Goal: Task Accomplishment & Management: Manage account settings

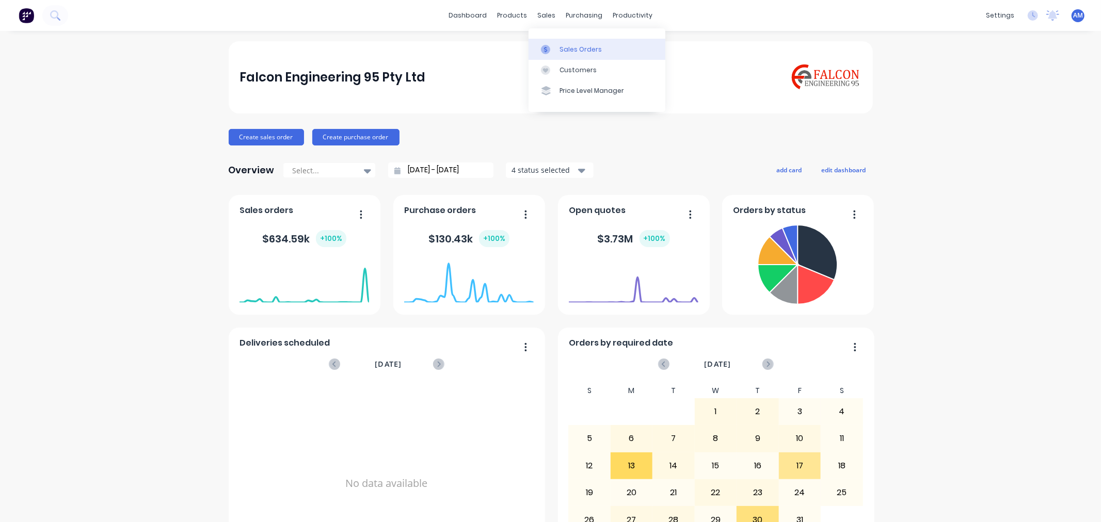
click at [563, 43] on link "Sales Orders" at bounding box center [596, 49] width 137 height 21
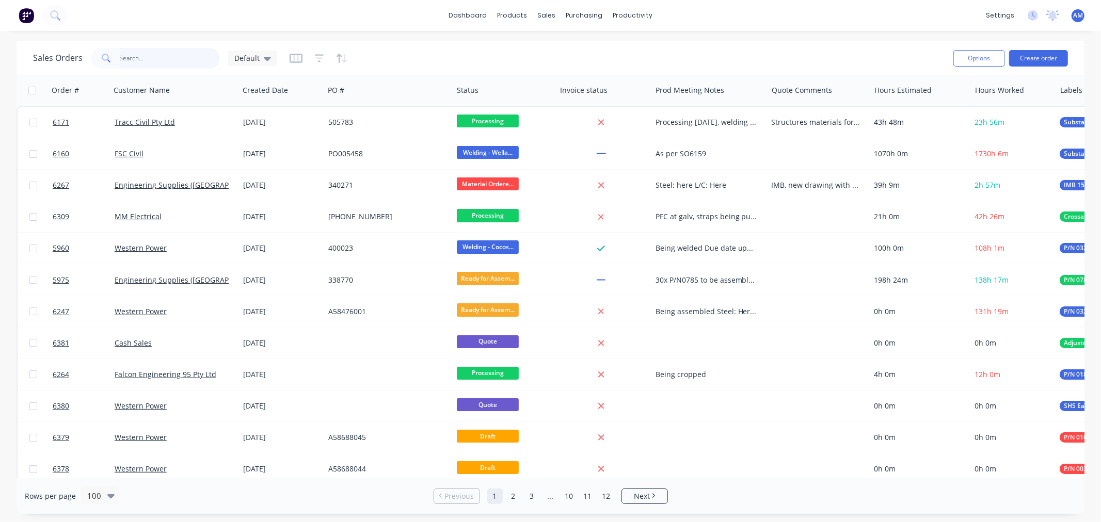
click at [137, 62] on input "text" at bounding box center [170, 58] width 101 height 21
type input "6335"
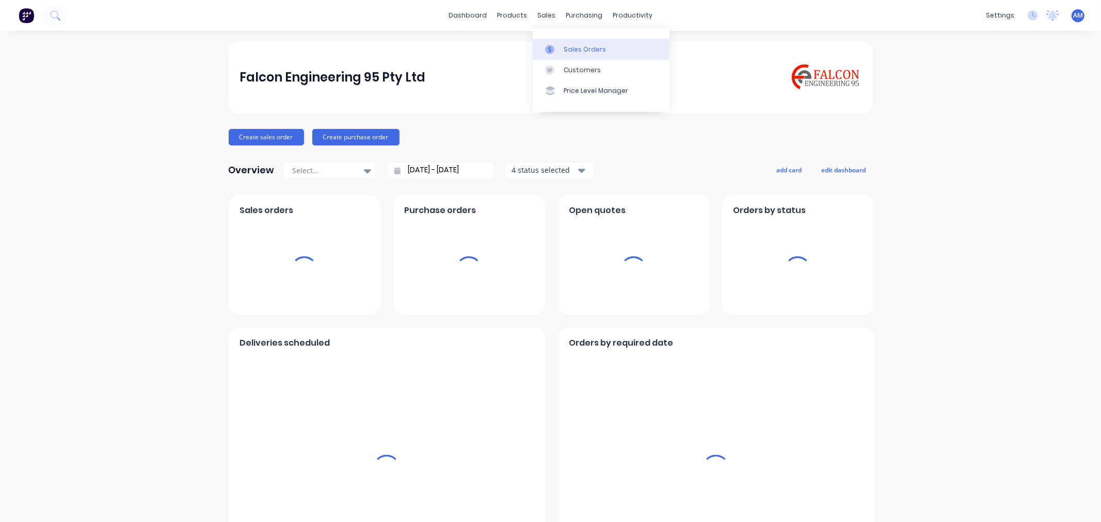
click at [569, 49] on div "Sales Orders" at bounding box center [585, 49] width 42 height 9
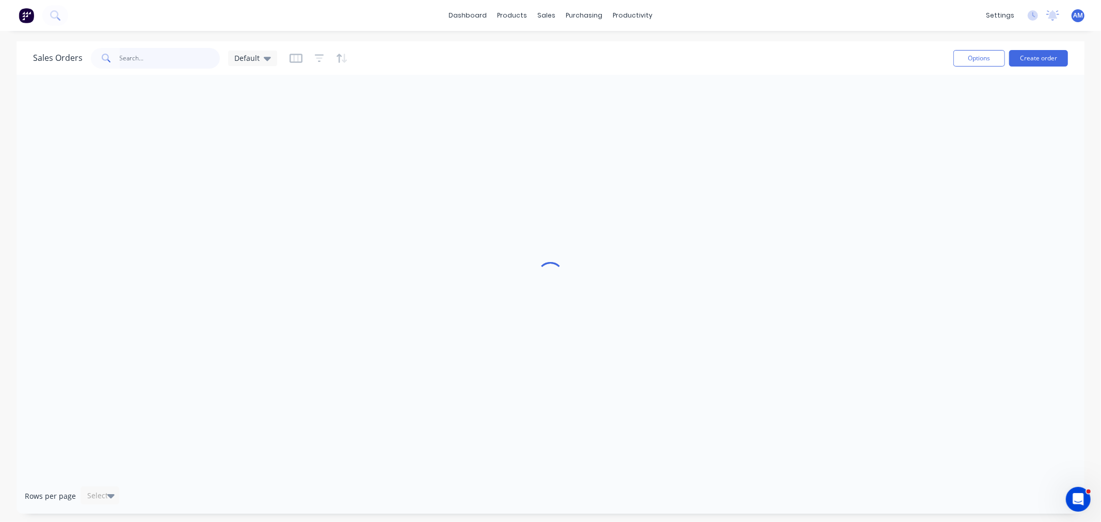
click at [132, 58] on input "text" at bounding box center [170, 58] width 101 height 21
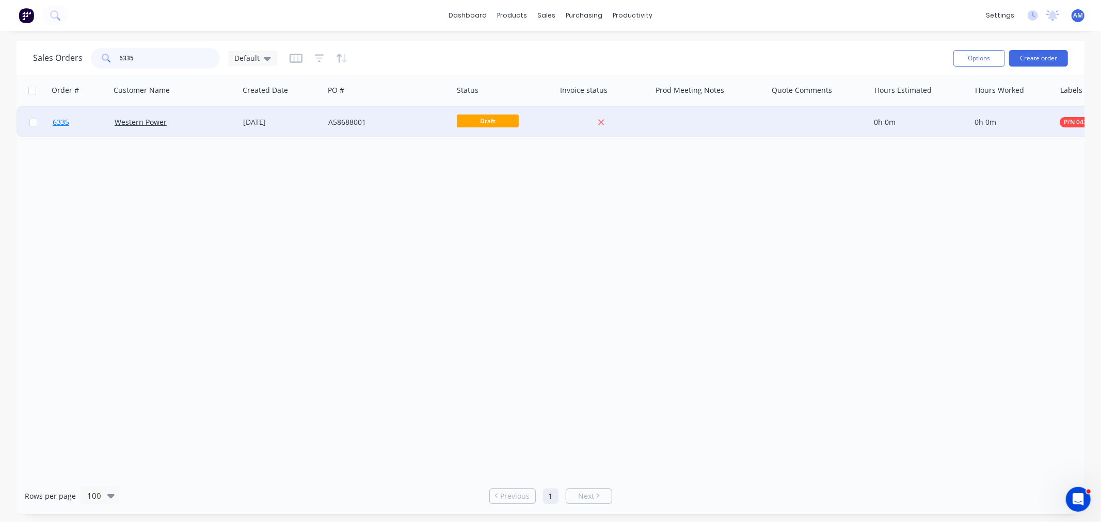
type input "6335"
click at [95, 123] on link "6335" at bounding box center [84, 122] width 62 height 31
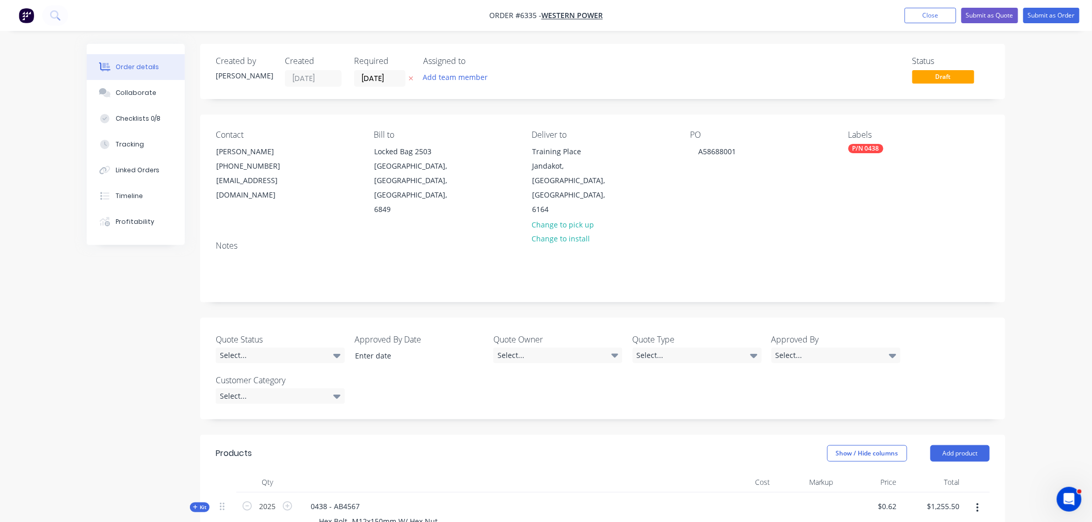
drag, startPoint x: 941, startPoint y: 17, endPoint x: 924, endPoint y: 28, distance: 20.5
click at [940, 17] on button "Close" at bounding box center [931, 15] width 52 height 15
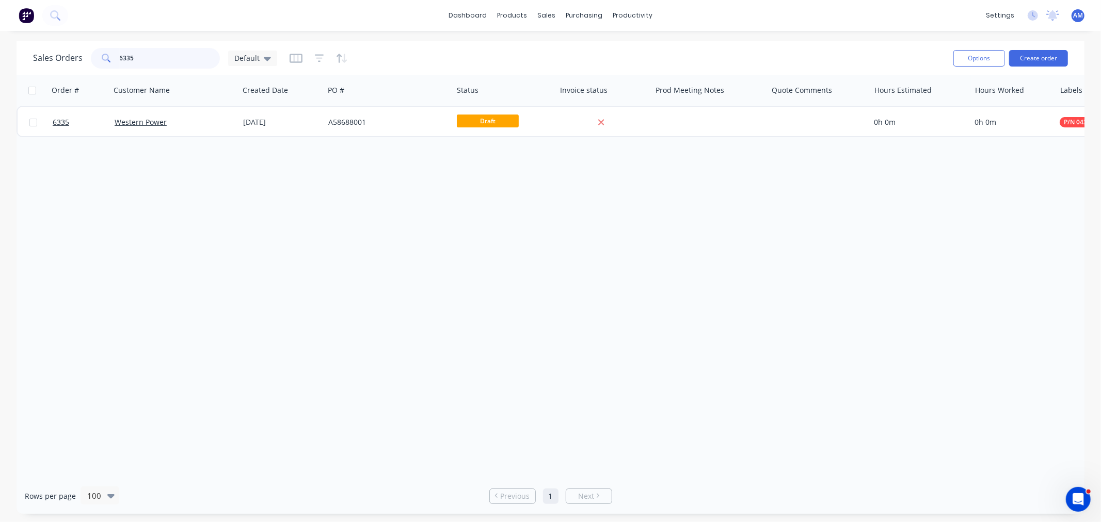
drag, startPoint x: 172, startPoint y: 61, endPoint x: 35, endPoint y: 63, distance: 137.3
click at [35, 63] on div "Sales Orders 6335 Default" at bounding box center [155, 58] width 244 height 21
click at [148, 50] on input "6335" at bounding box center [170, 58] width 101 height 21
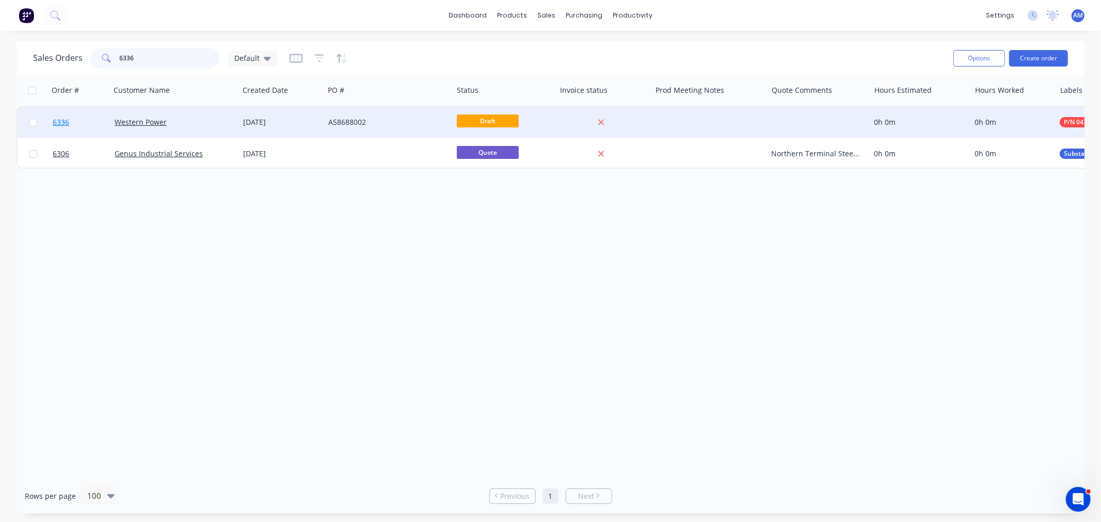
type input "6336"
click at [90, 120] on link "6336" at bounding box center [84, 122] width 62 height 31
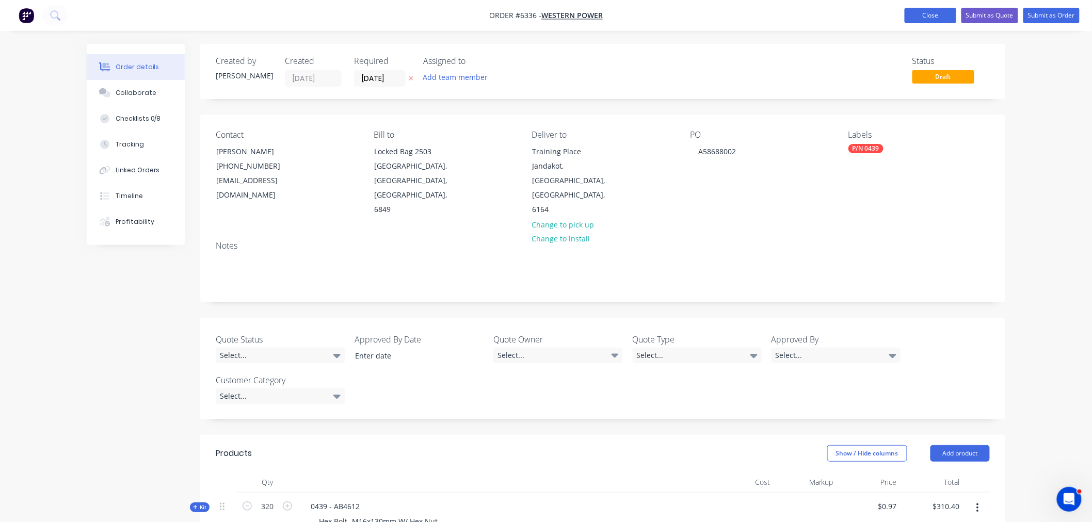
drag, startPoint x: 921, startPoint y: 9, endPoint x: 916, endPoint y: 14, distance: 6.9
click at [921, 9] on button "Close" at bounding box center [931, 15] width 52 height 15
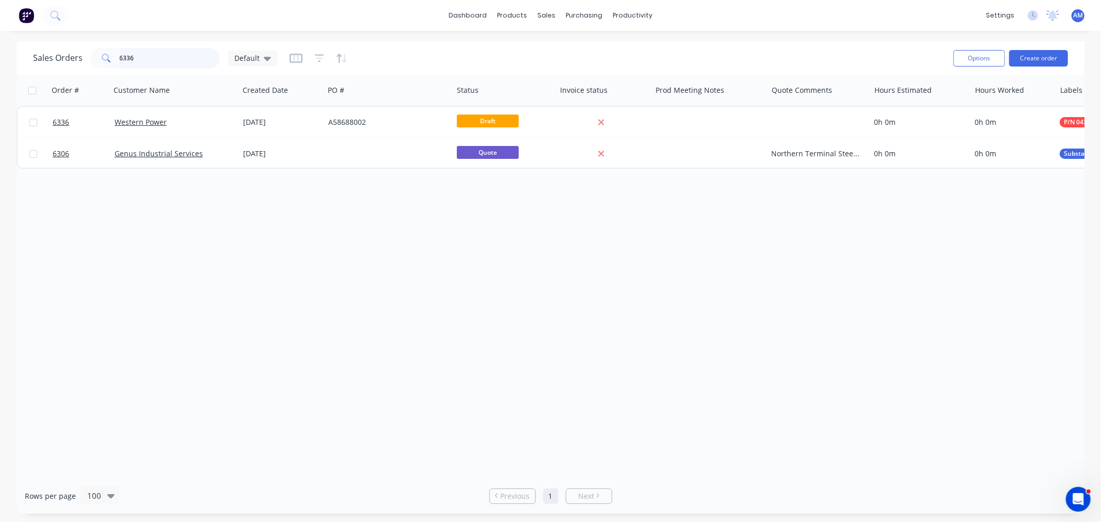
click at [160, 57] on input "6336" at bounding box center [170, 58] width 101 height 21
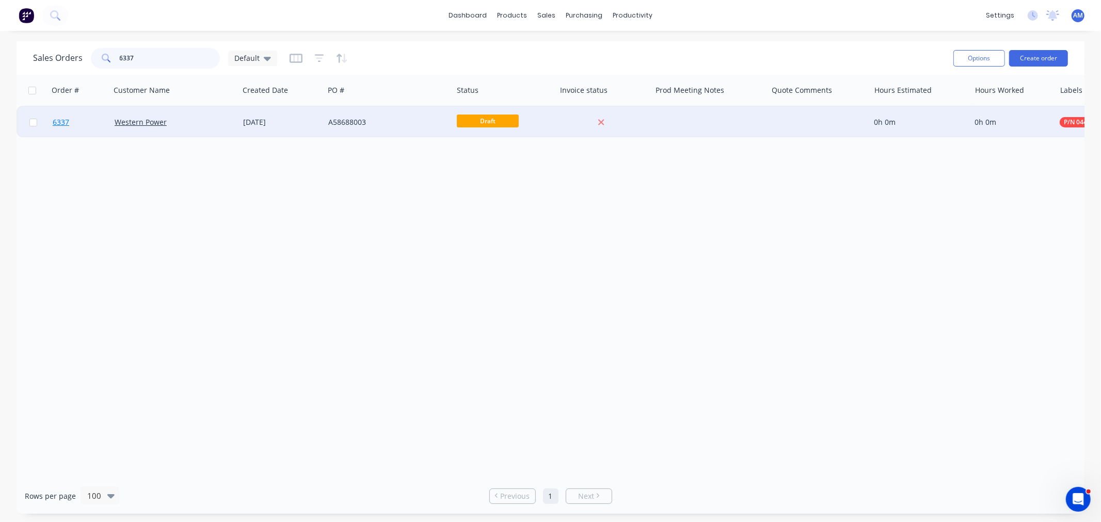
type input "6337"
click at [91, 122] on link "6337" at bounding box center [84, 122] width 62 height 31
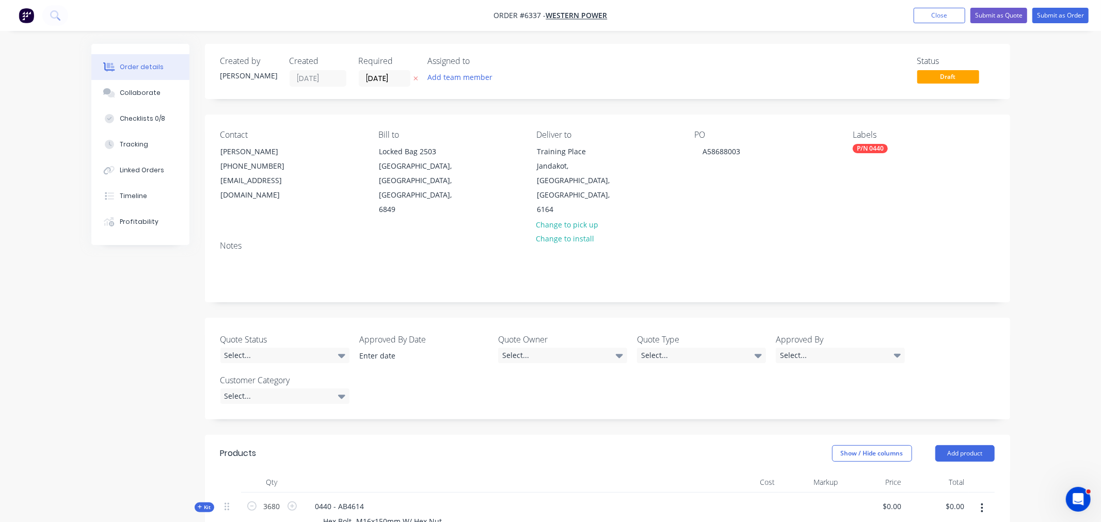
type input "$1.08"
type input "$3,974.40"
click at [917, 12] on button "Close" at bounding box center [931, 15] width 52 height 15
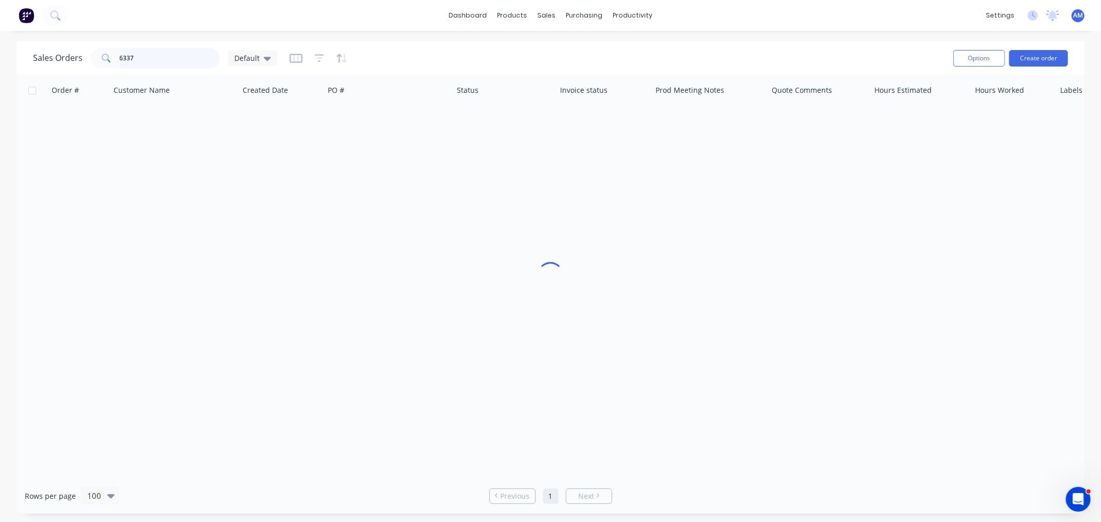
click at [195, 50] on input "6337" at bounding box center [170, 58] width 101 height 21
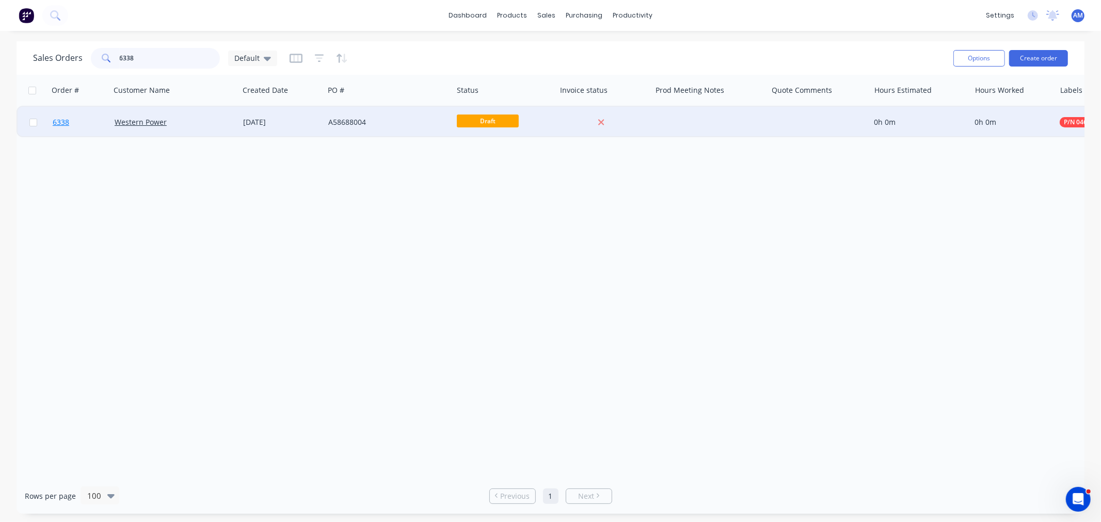
type input "6338"
click at [79, 122] on link "6338" at bounding box center [84, 122] width 62 height 31
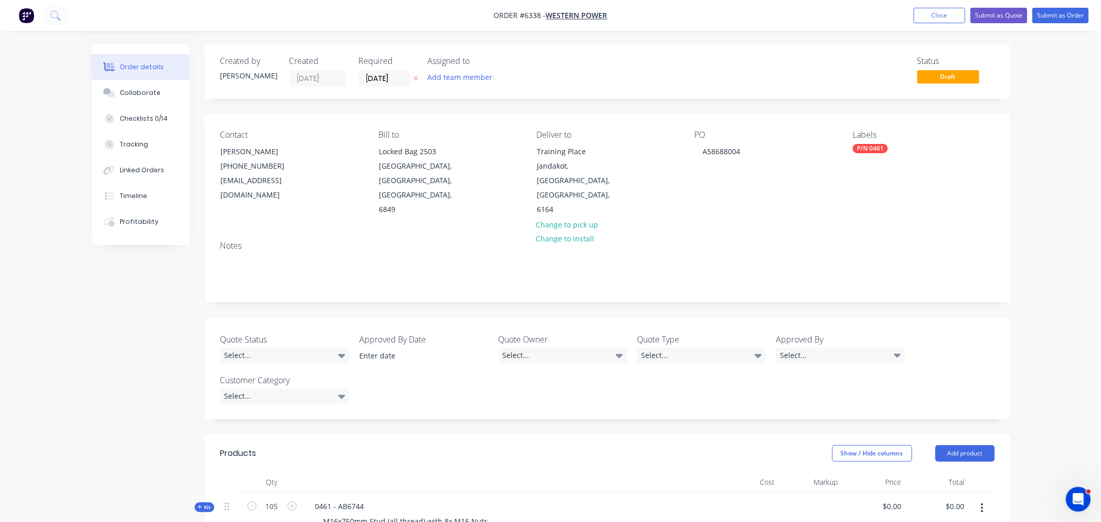
type input "$28.67"
type input "$3,010.35"
click at [924, 18] on button "Close" at bounding box center [931, 15] width 52 height 15
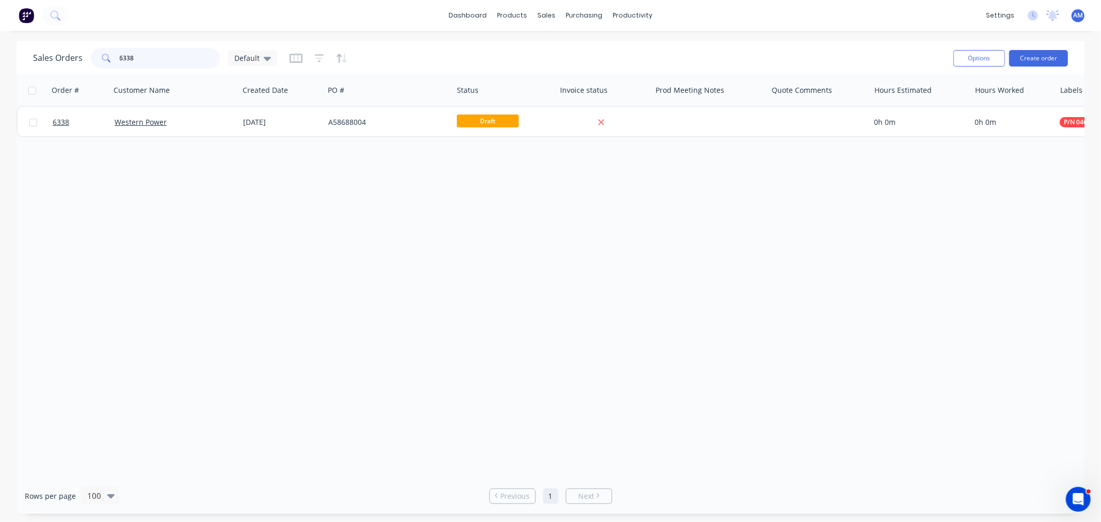
drag, startPoint x: 166, startPoint y: 57, endPoint x: 160, endPoint y: 57, distance: 6.2
click at [160, 57] on input "6338" at bounding box center [170, 58] width 101 height 21
type input "6337"
click at [269, 57] on div "Default" at bounding box center [252, 58] width 49 height 15
click at [269, 266] on button "WP Monthly Check" at bounding box center [290, 270] width 118 height 12
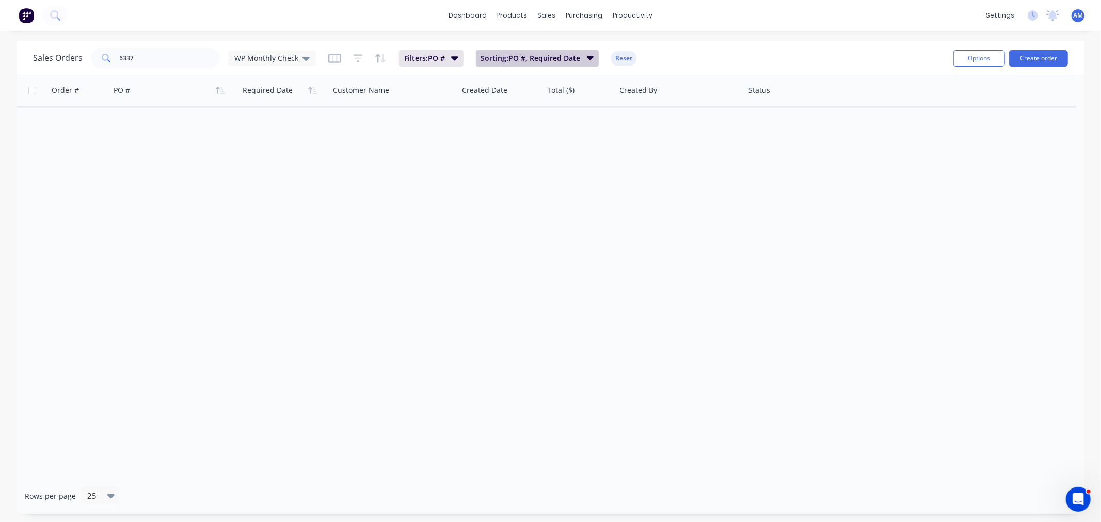
click at [534, 57] on span "Sorting: PO #, Required Date" at bounding box center [531, 58] width 100 height 10
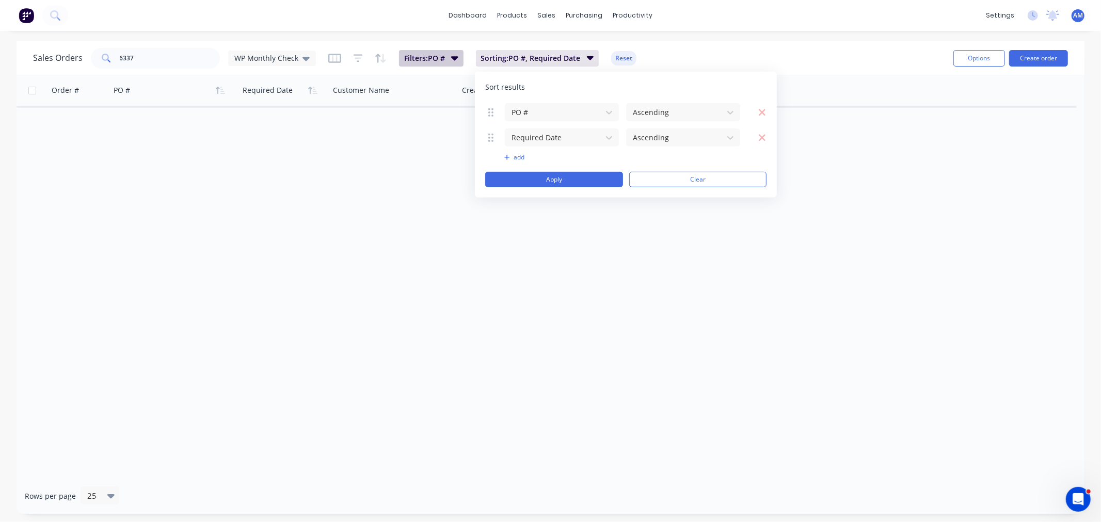
click at [441, 65] on button "Filters: PO #" at bounding box center [431, 58] width 65 height 17
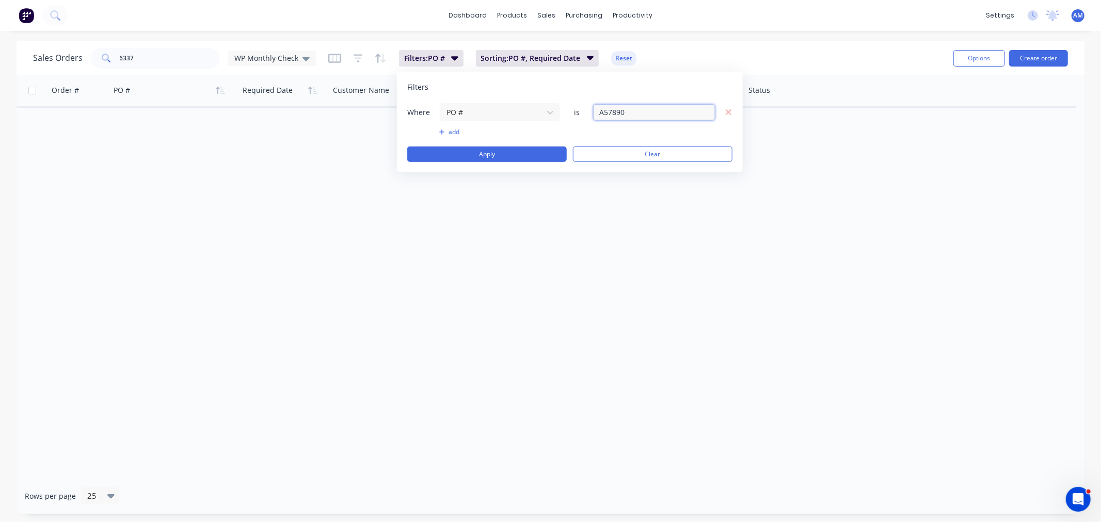
click at [621, 114] on input "A57890" at bounding box center [653, 111] width 121 height 15
click at [637, 114] on input "A57890" at bounding box center [653, 111] width 121 height 15
type input "A58688"
click at [536, 151] on button "Apply" at bounding box center [486, 154] width 159 height 15
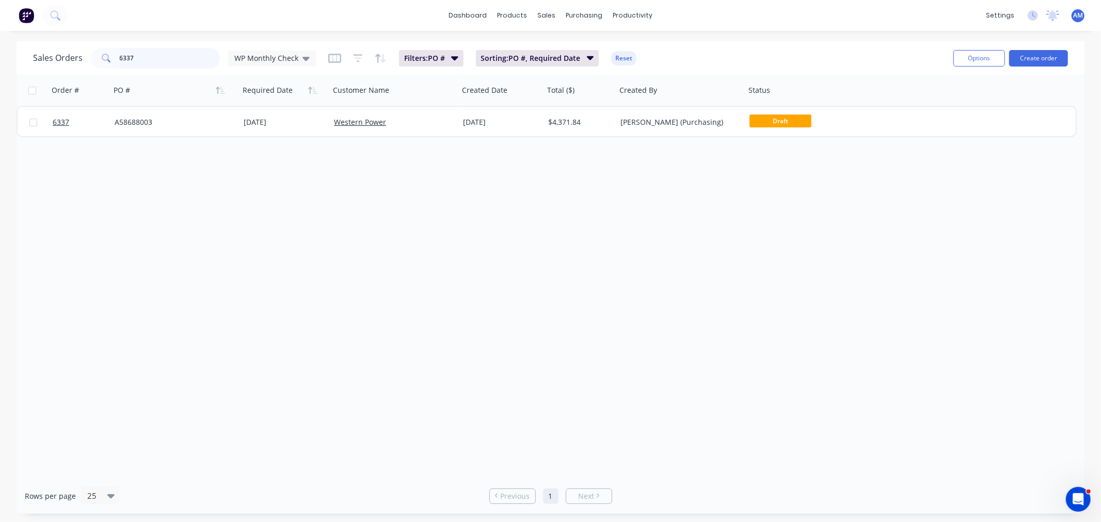
click at [144, 60] on input "6337" at bounding box center [170, 58] width 101 height 21
type input "6"
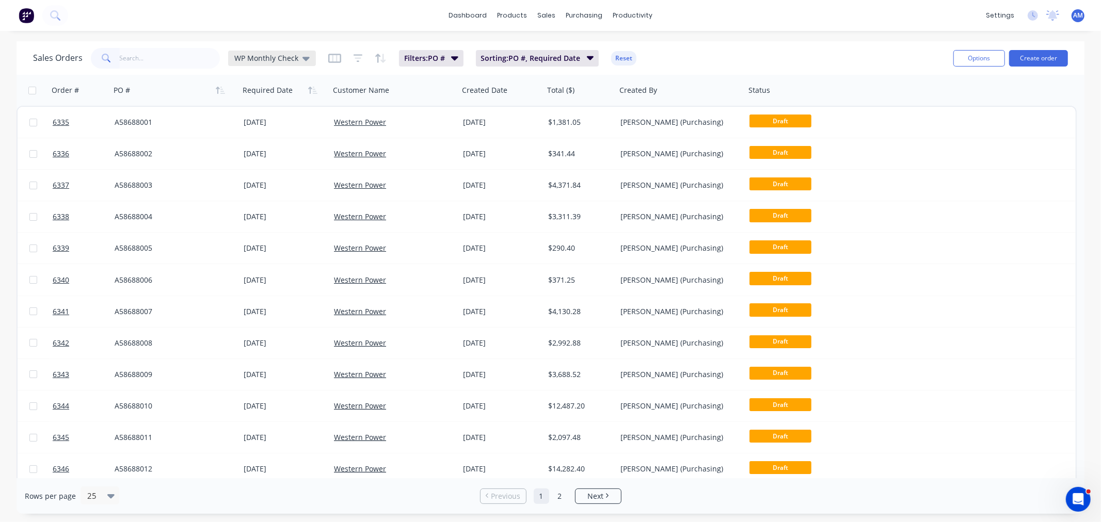
click at [302, 56] on icon at bounding box center [305, 58] width 7 height 11
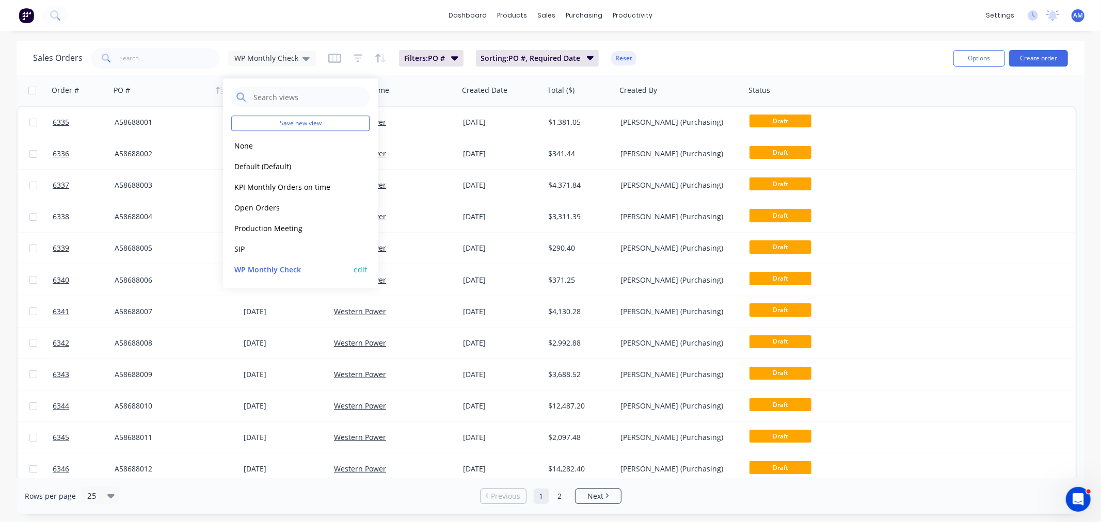
click at [359, 269] on button "edit" at bounding box center [360, 269] width 13 height 11
drag, startPoint x: 403, startPoint y: 122, endPoint x: 409, endPoint y: 126, distance: 7.9
click at [413, 122] on label "Set as your default view" at bounding box center [454, 121] width 83 height 11
click at [403, 122] on input "Set as your default view" at bounding box center [402, 121] width 8 height 10
checkbox input "true"
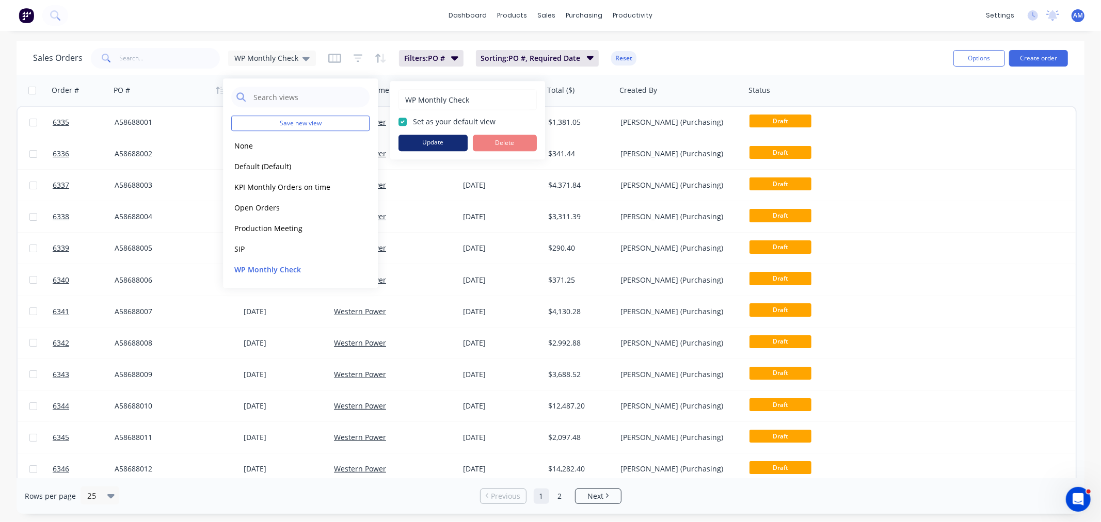
click at [415, 142] on button "Update" at bounding box center [432, 143] width 69 height 17
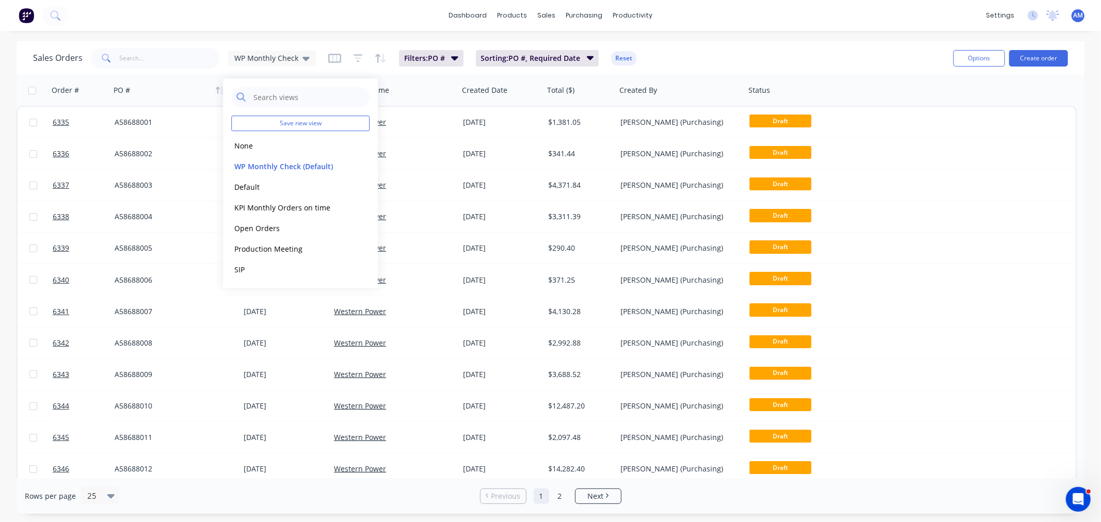
click at [271, 13] on div "dashboard products sales purchasing productivity dashboard products Product Cat…" at bounding box center [550, 15] width 1101 height 31
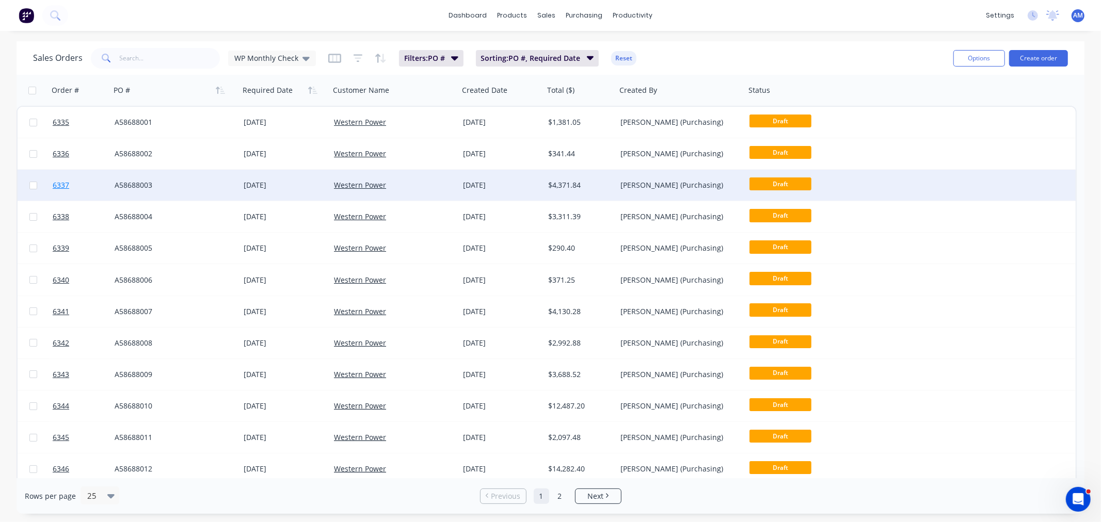
click at [84, 187] on link "6337" at bounding box center [84, 185] width 62 height 31
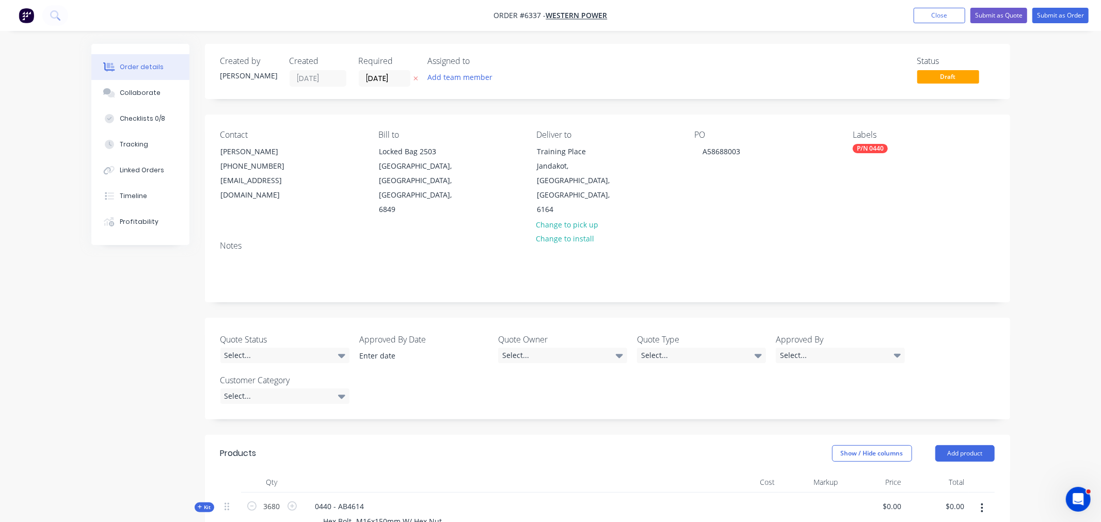
type input "$1.08"
type input "$3,974.40"
click at [934, 12] on button "Close" at bounding box center [931, 15] width 52 height 15
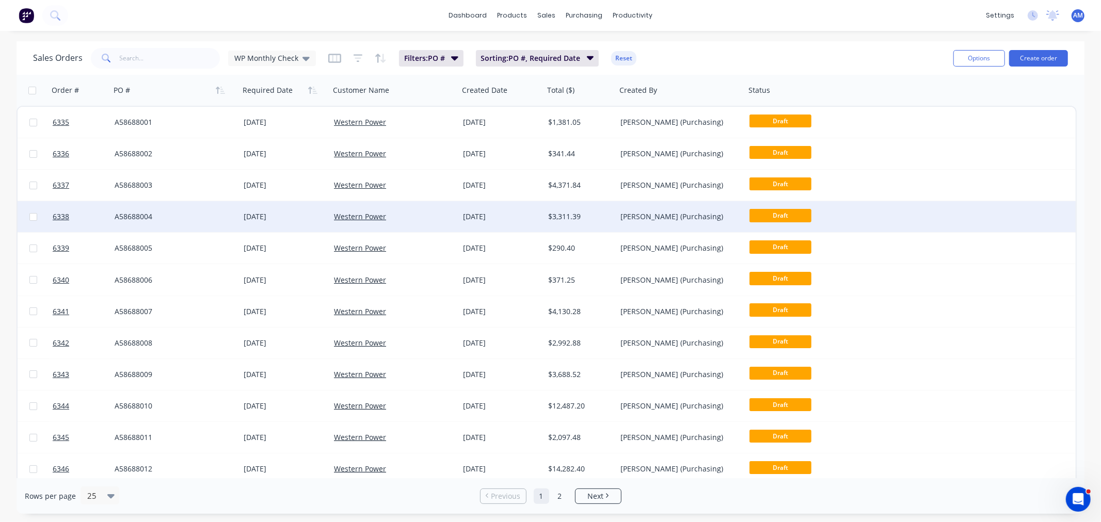
click at [174, 214] on div "A58688004" at bounding box center [172, 217] width 115 height 10
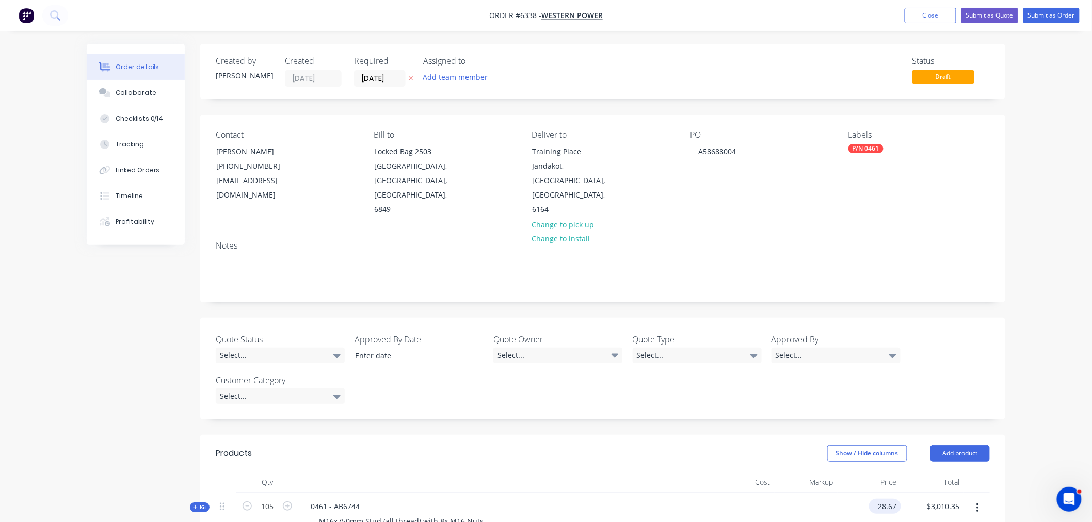
click at [883, 499] on input "28.67" at bounding box center [887, 506] width 28 height 15
type input "$28.19"
type input "$2,959.95"
click at [920, 18] on button "Close" at bounding box center [931, 15] width 52 height 15
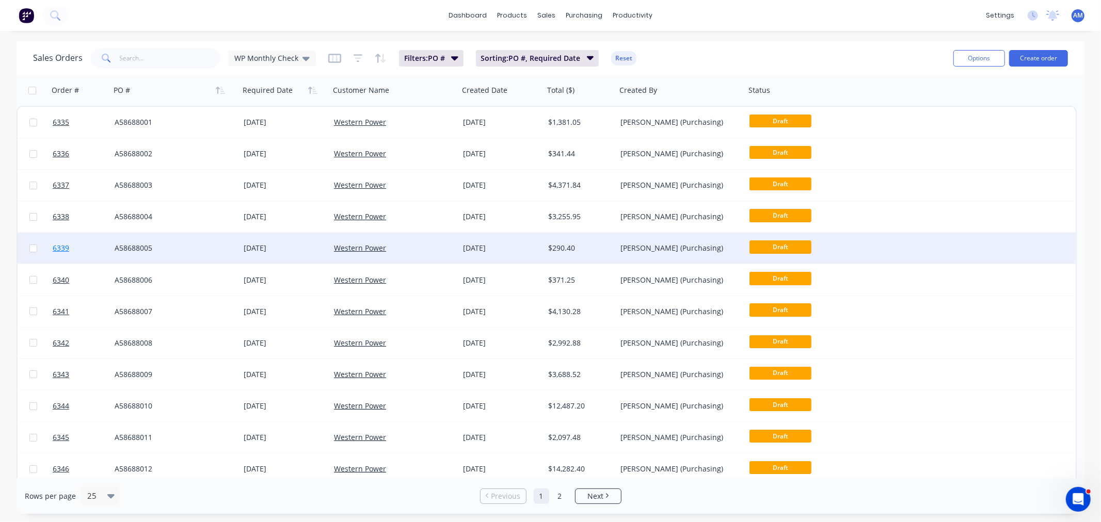
click at [93, 245] on link "6339" at bounding box center [84, 248] width 62 height 31
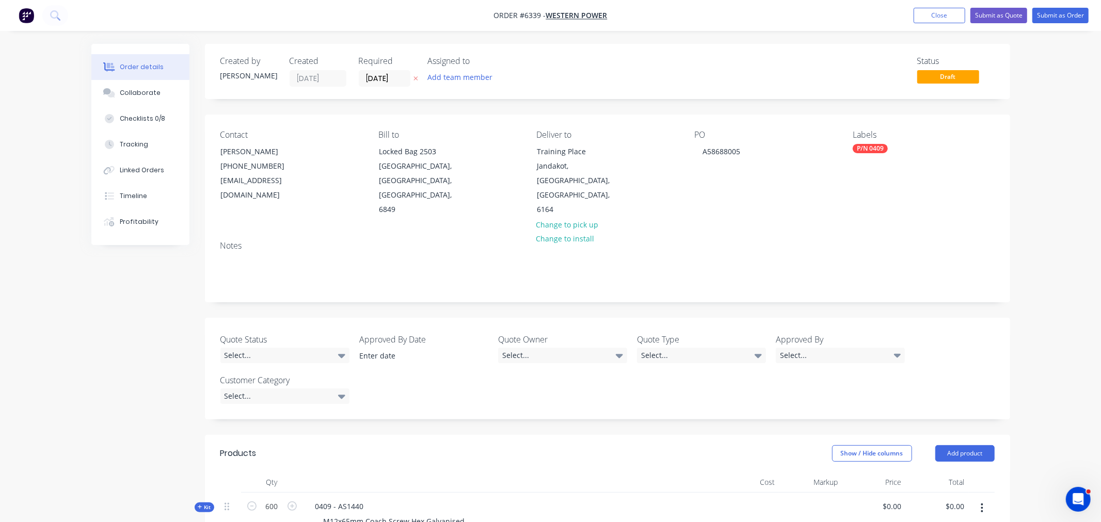
type input "$0.44"
type input "$264.00"
click at [921, 19] on button "Close" at bounding box center [931, 15] width 52 height 15
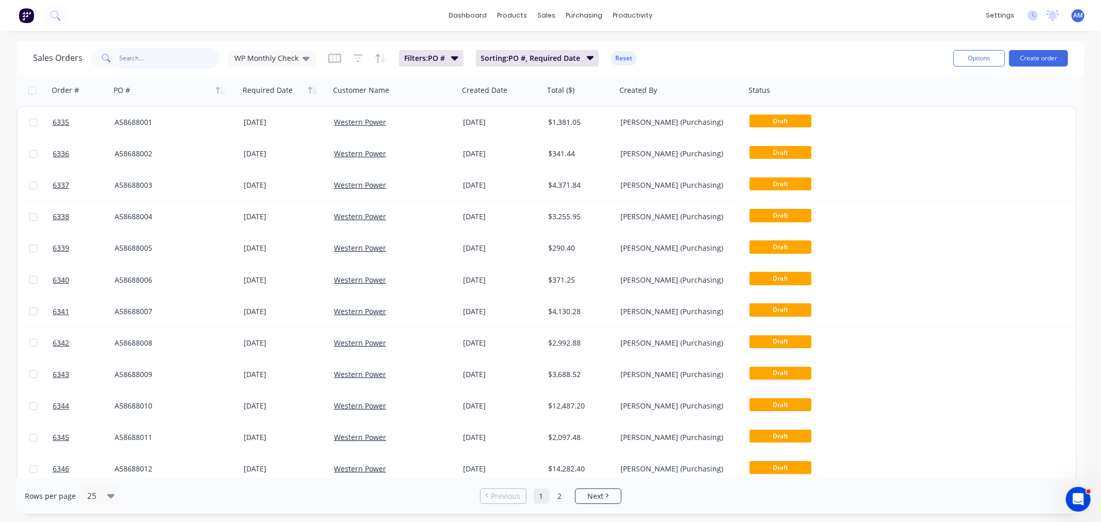
click at [162, 57] on input "text" at bounding box center [170, 58] width 101 height 21
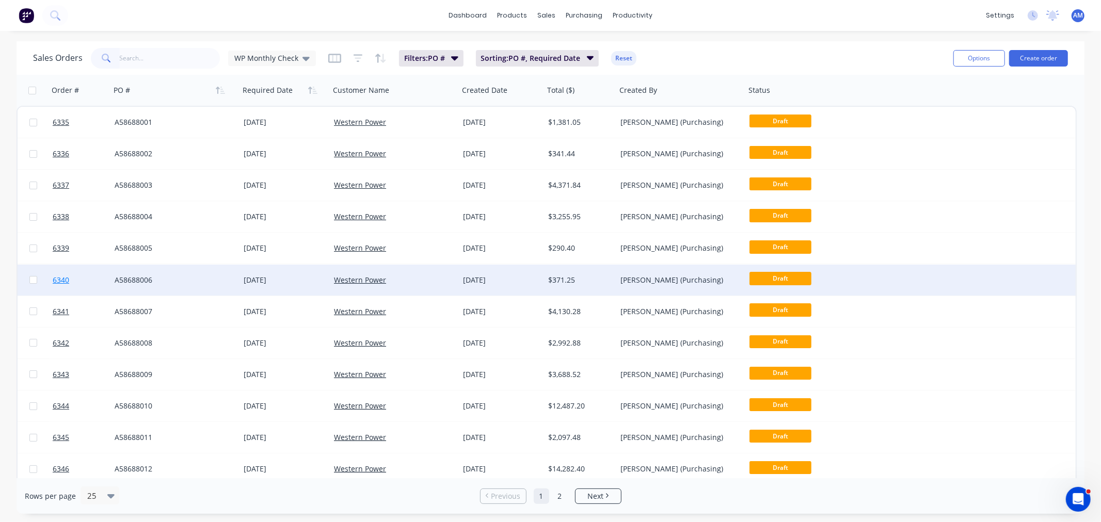
click at [89, 277] on link "6340" at bounding box center [84, 280] width 62 height 31
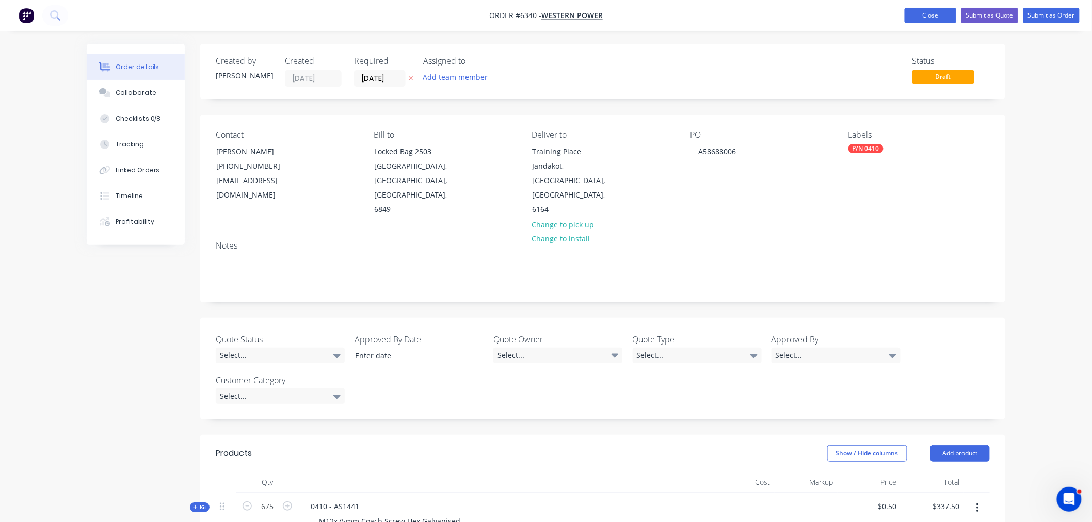
click at [923, 16] on button "Close" at bounding box center [931, 15] width 52 height 15
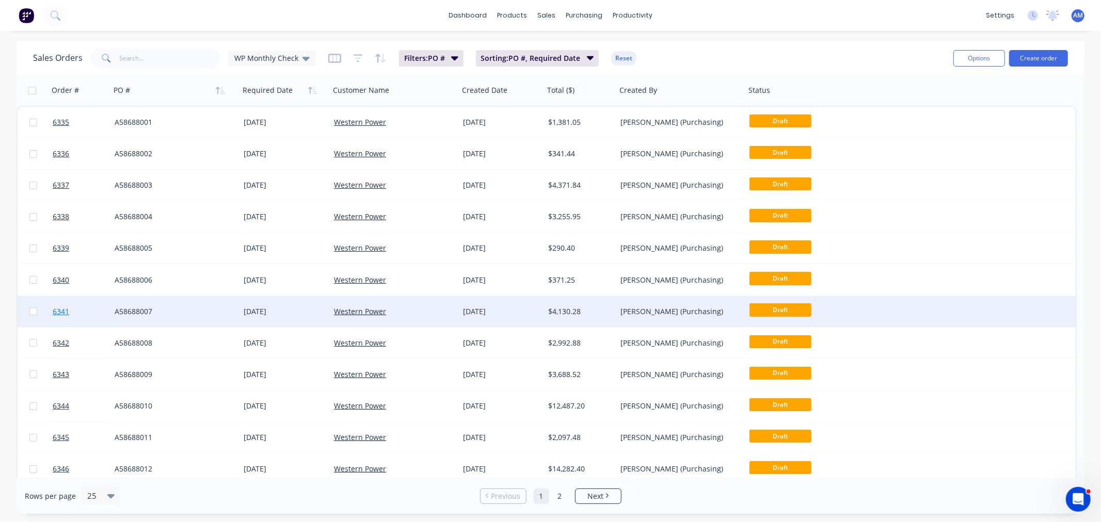
click at [86, 307] on link "6341" at bounding box center [84, 311] width 62 height 31
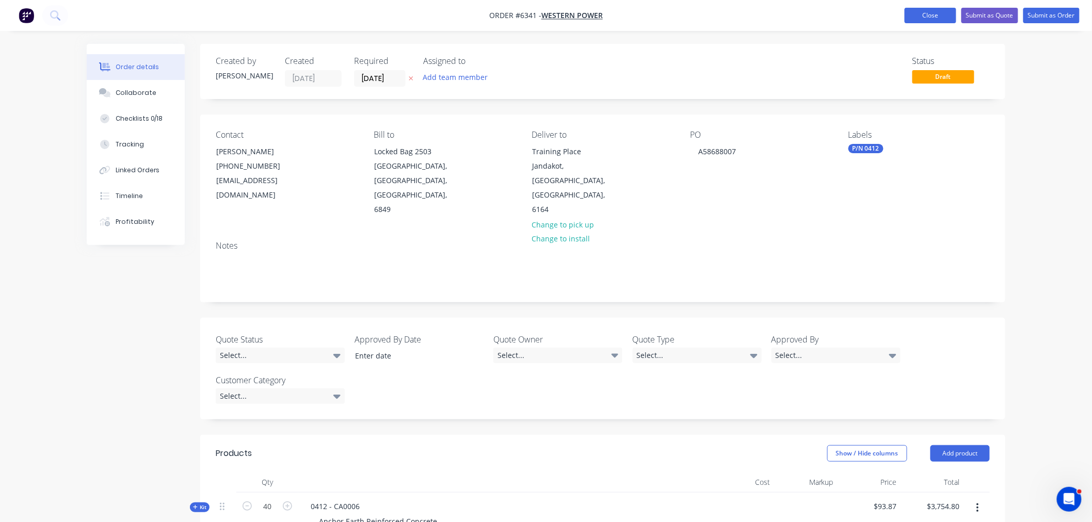
click at [911, 19] on button "Close" at bounding box center [931, 15] width 52 height 15
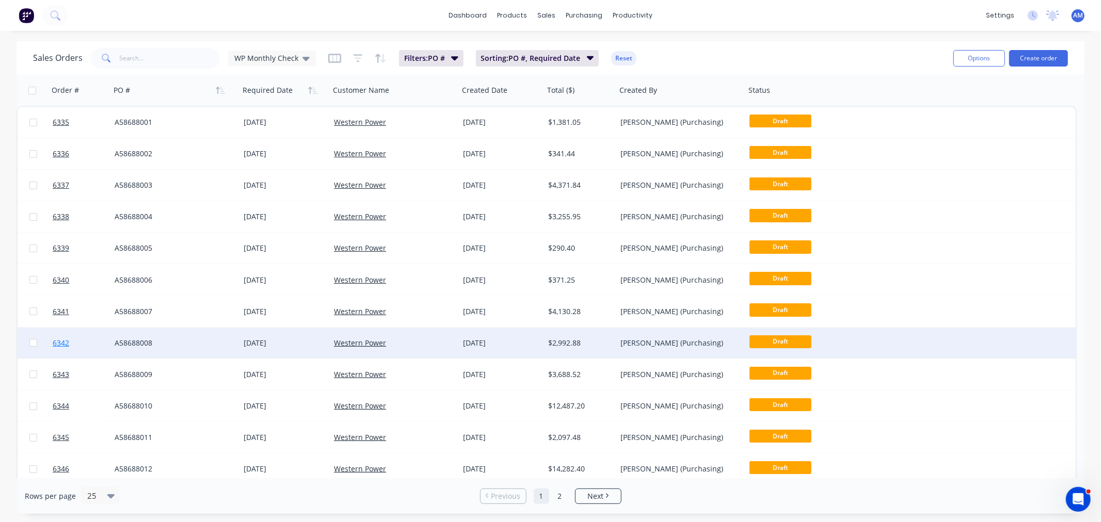
click at [90, 337] on link "6342" at bounding box center [84, 343] width 62 height 31
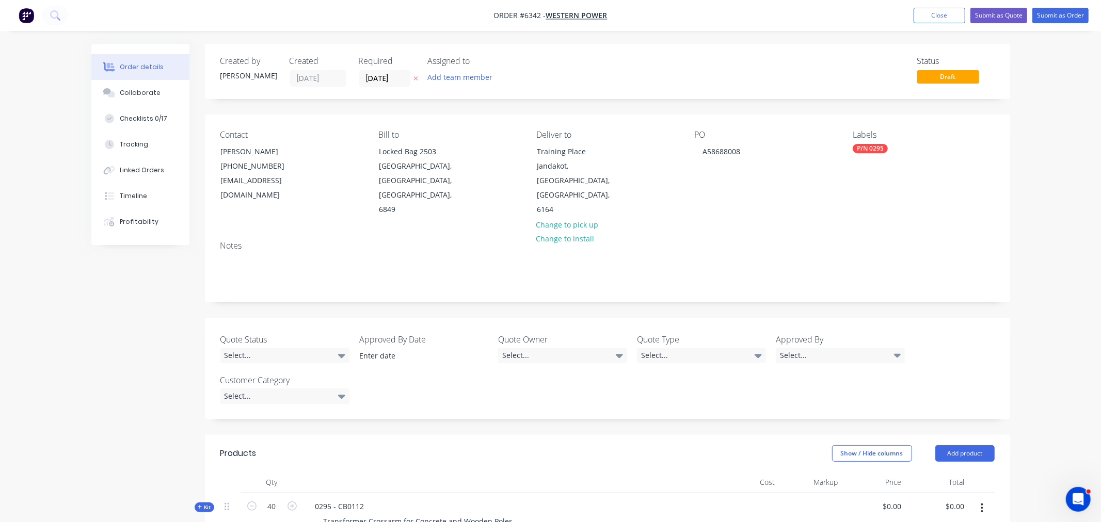
type input "$68.02"
type input "$2,720.80"
click at [922, 16] on button "Close" at bounding box center [931, 15] width 52 height 15
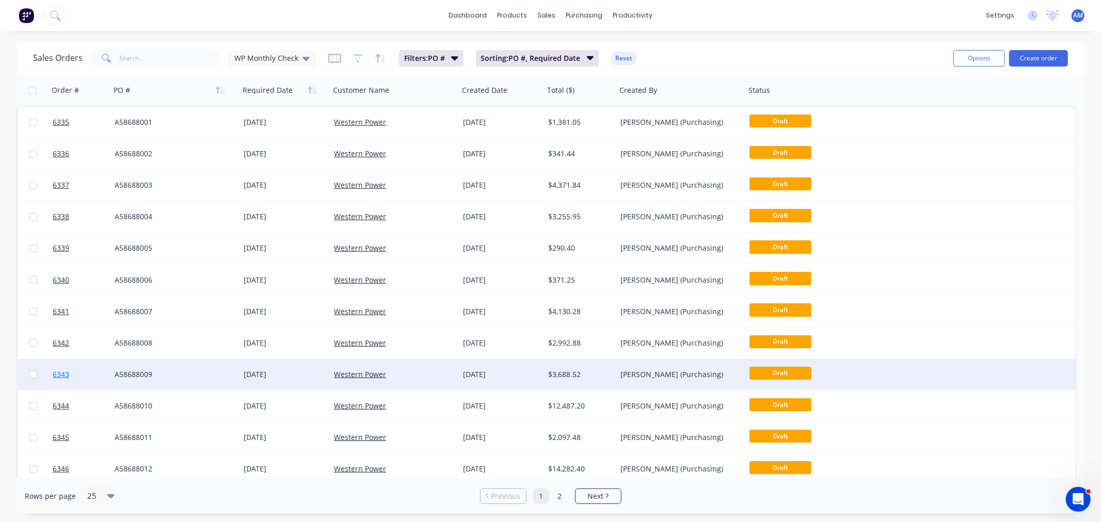
click at [84, 374] on link "6343" at bounding box center [84, 374] width 62 height 31
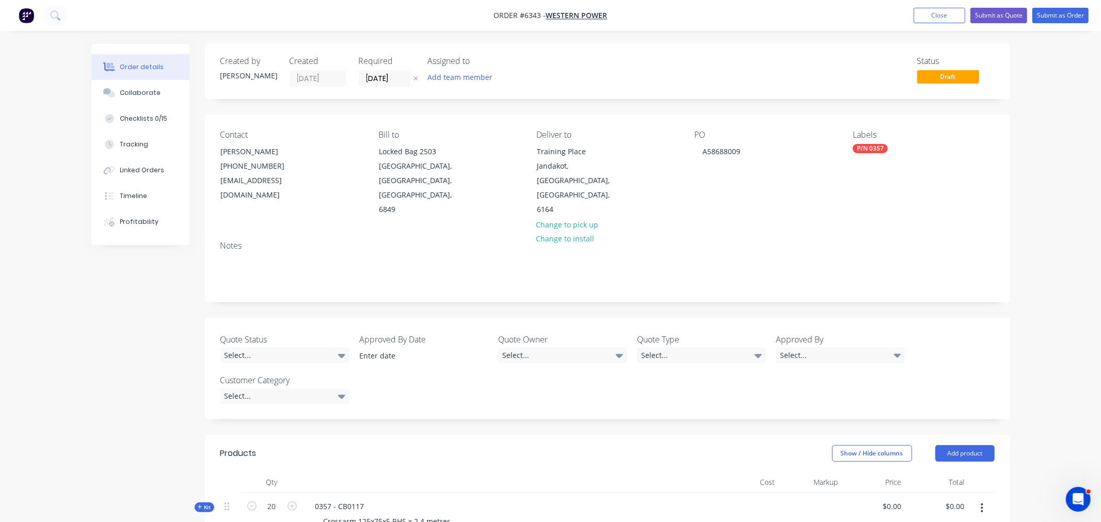
type input "$167.66"
type input "$3,353.20"
click at [916, 14] on button "Close" at bounding box center [931, 15] width 52 height 15
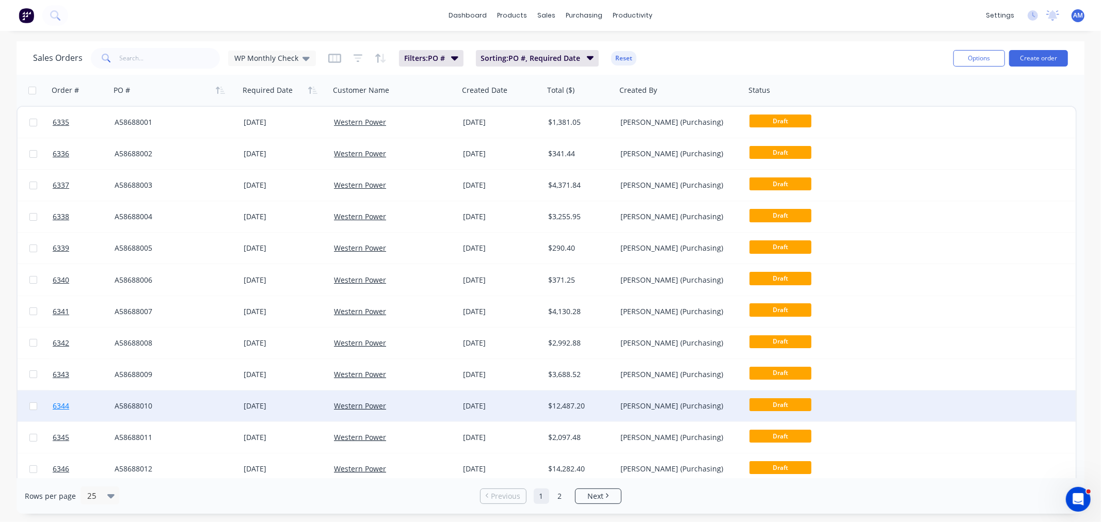
click at [93, 405] on link "6344" at bounding box center [84, 406] width 62 height 31
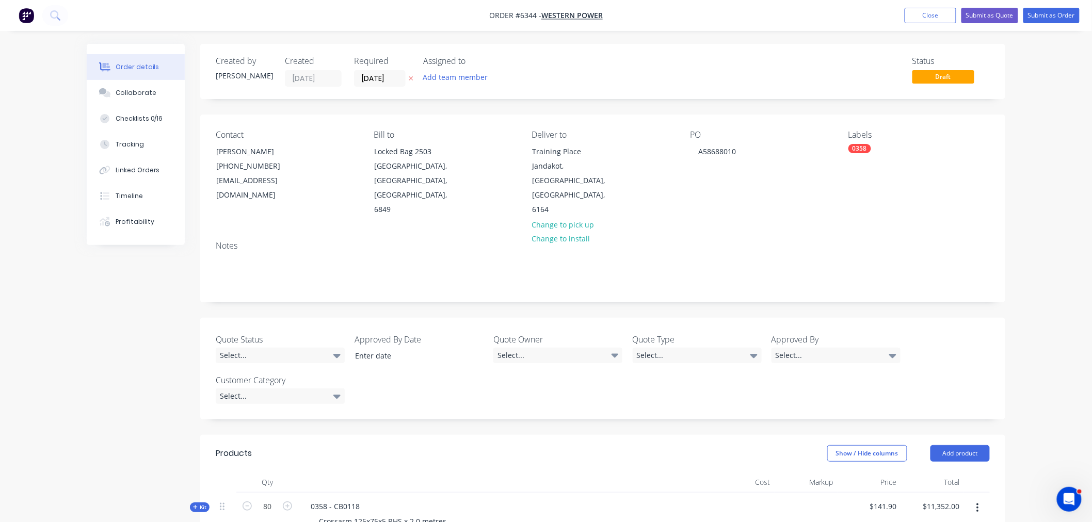
drag, startPoint x: 928, startPoint y: 20, endPoint x: 923, endPoint y: 25, distance: 7.3
click at [928, 19] on button "Close" at bounding box center [931, 15] width 52 height 15
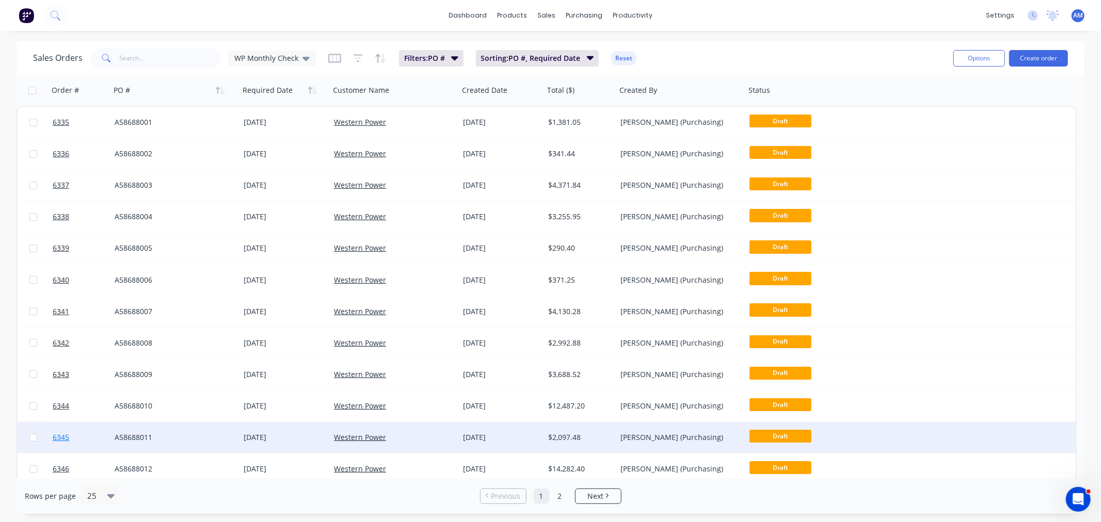
click at [83, 432] on link "6345" at bounding box center [84, 437] width 62 height 31
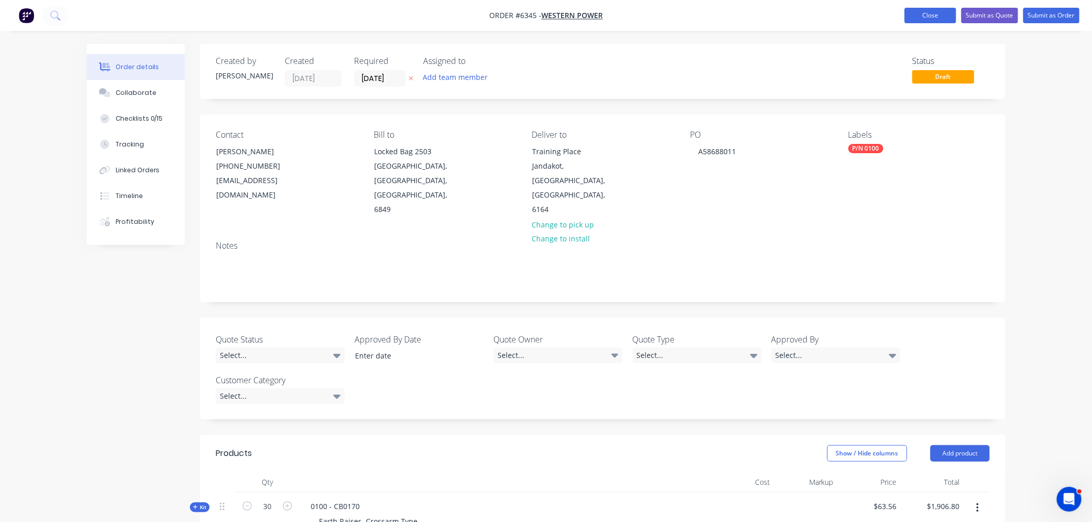
click at [909, 14] on button "Close" at bounding box center [931, 15] width 52 height 15
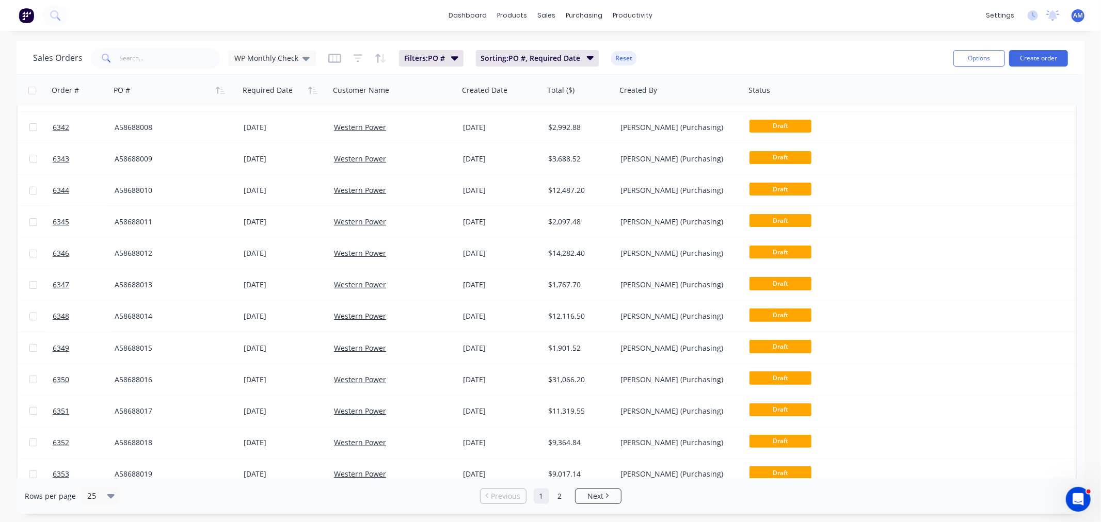
scroll to position [229, 0]
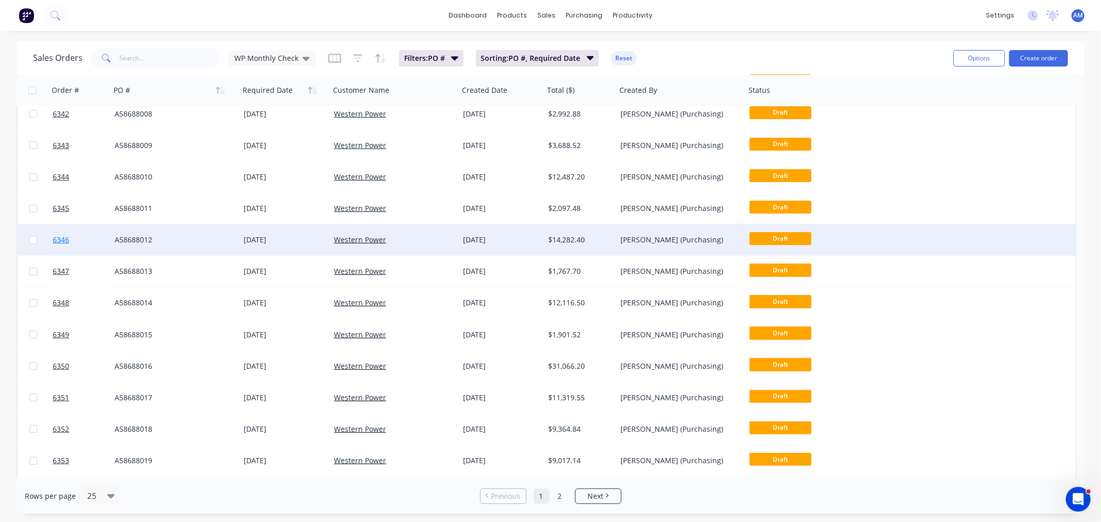
click at [86, 236] on link "6346" at bounding box center [84, 239] width 62 height 31
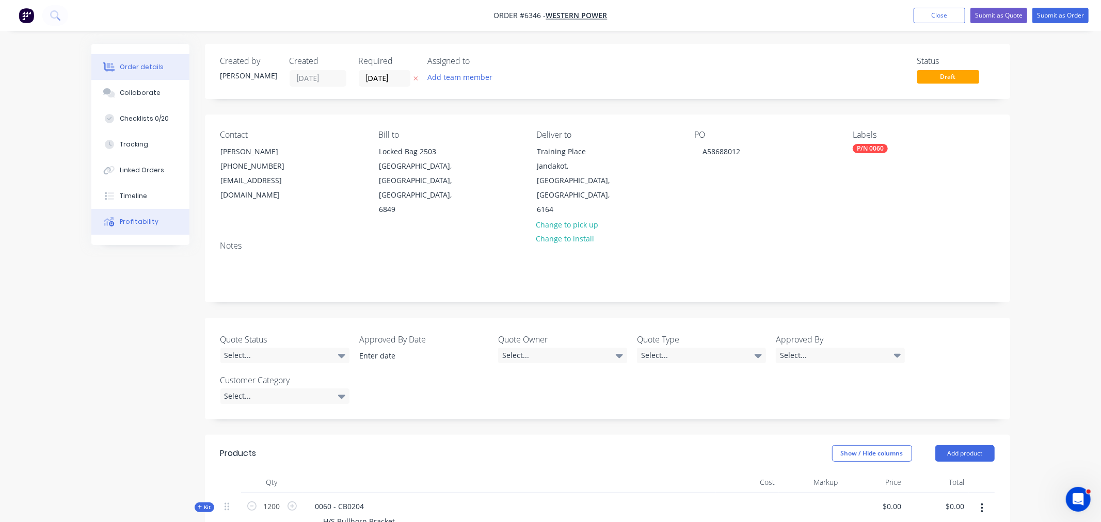
type input "$10.82"
type input "$12,984.00"
click at [906, 9] on button "Close" at bounding box center [931, 15] width 52 height 15
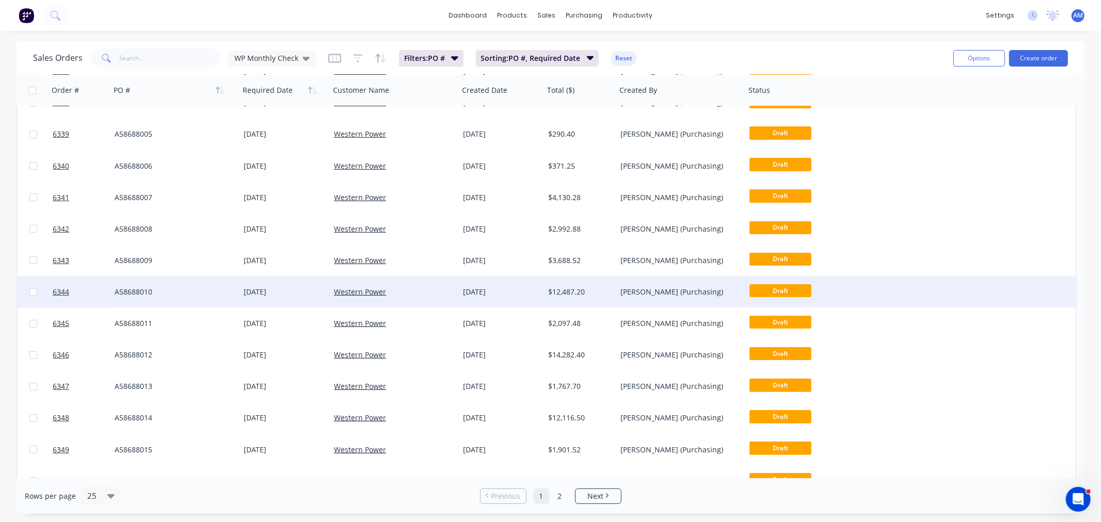
scroll to position [115, 0]
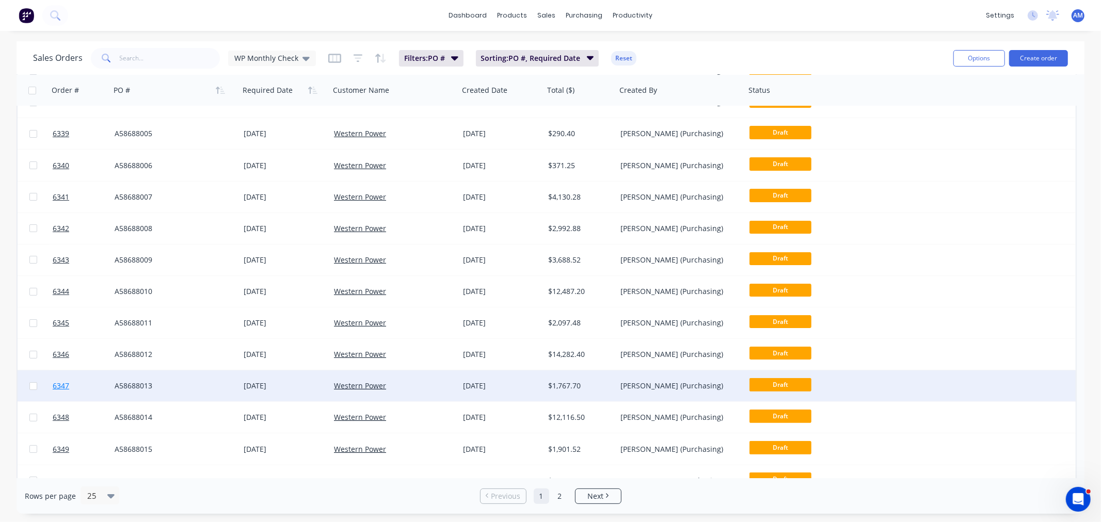
click at [88, 383] on link "6347" at bounding box center [84, 386] width 62 height 31
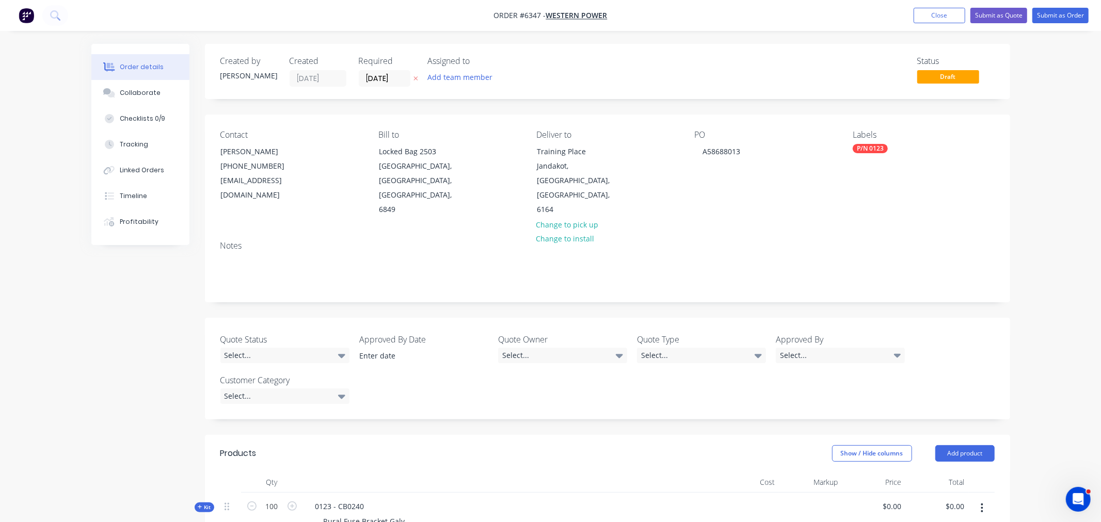
type input "$16.07"
type input "$1,607.00"
click at [930, 13] on button "Close" at bounding box center [931, 15] width 52 height 15
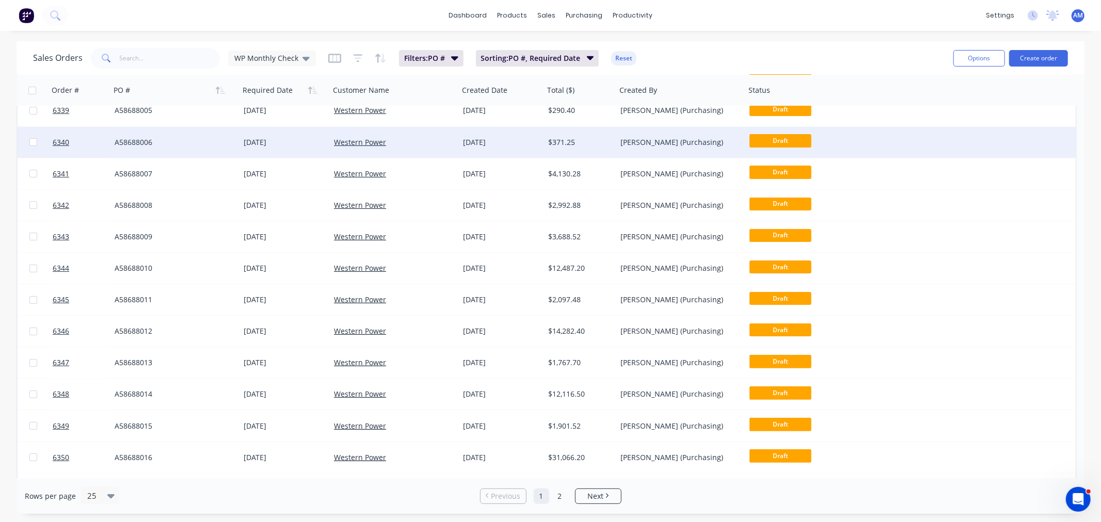
scroll to position [172, 0]
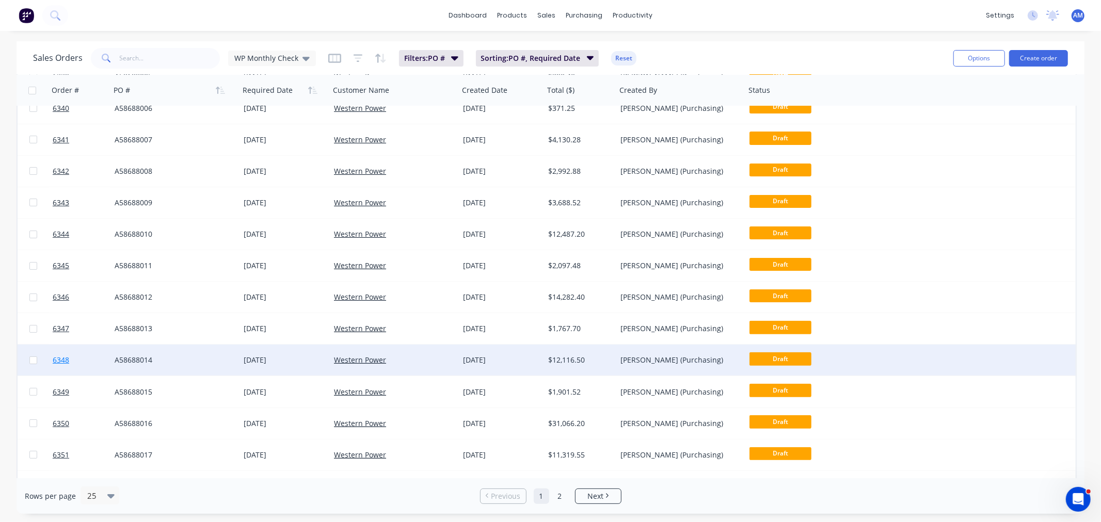
click at [85, 358] on link "6348" at bounding box center [84, 360] width 62 height 31
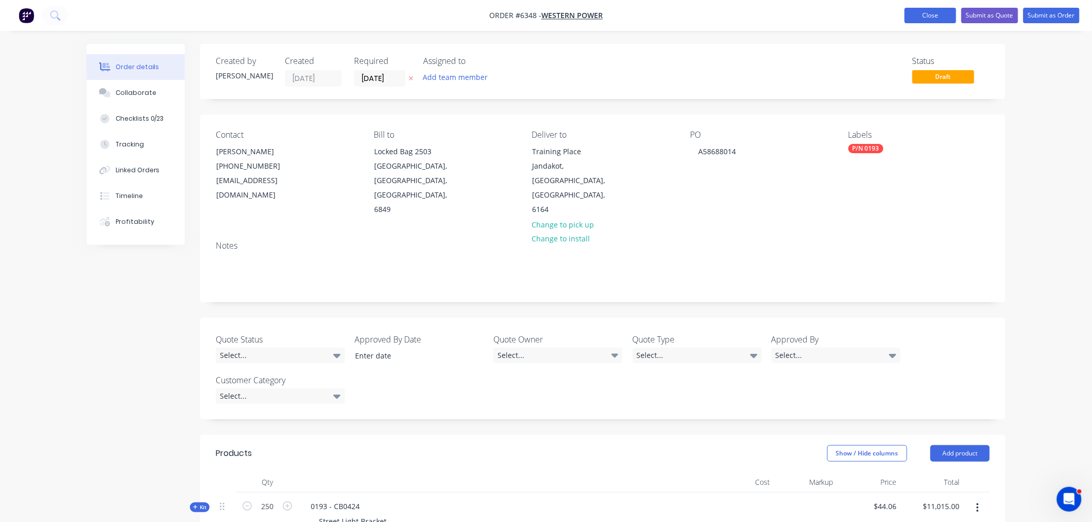
click at [933, 21] on button "Close" at bounding box center [931, 15] width 52 height 15
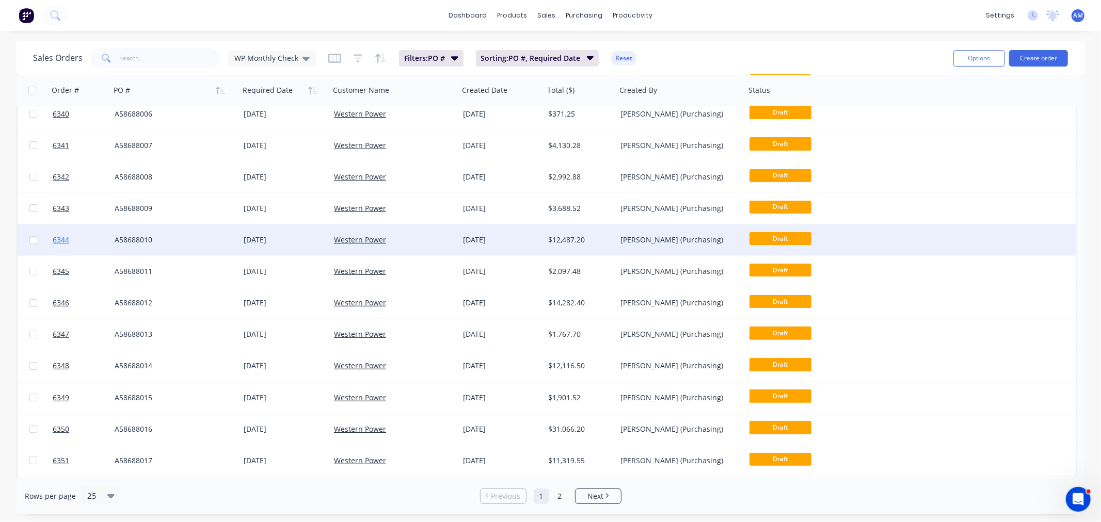
scroll to position [172, 0]
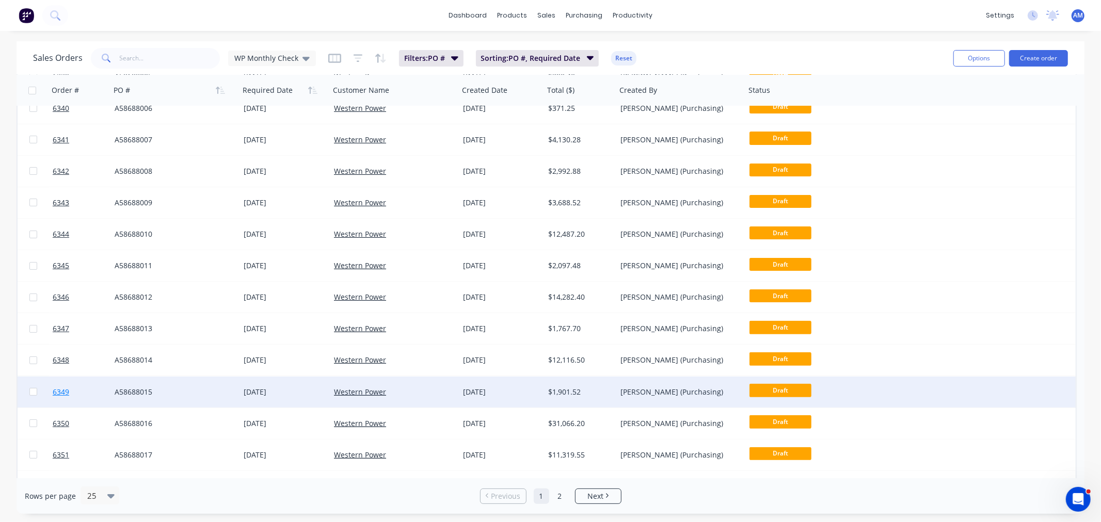
click at [89, 390] on link "6349" at bounding box center [84, 392] width 62 height 31
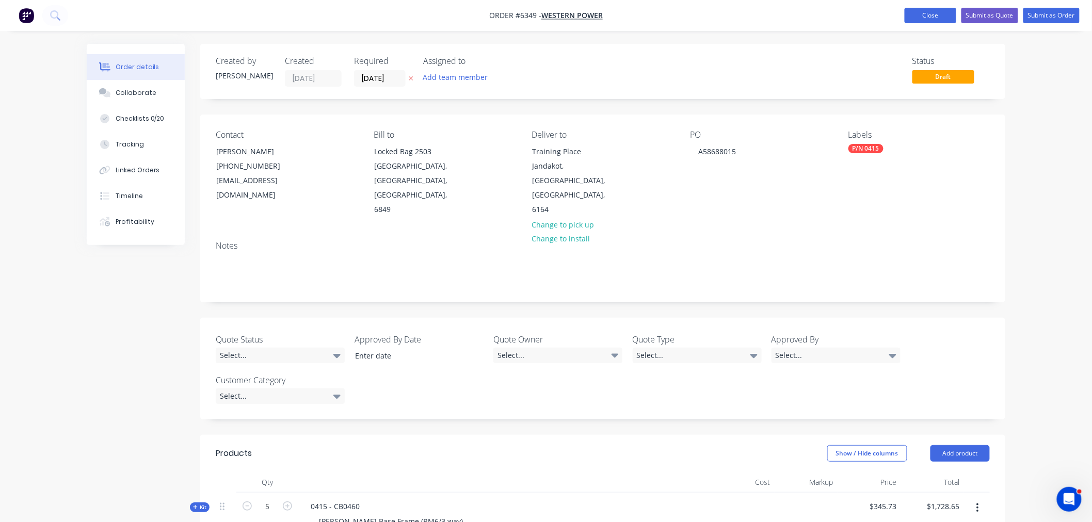
click at [936, 14] on button "Close" at bounding box center [931, 15] width 52 height 15
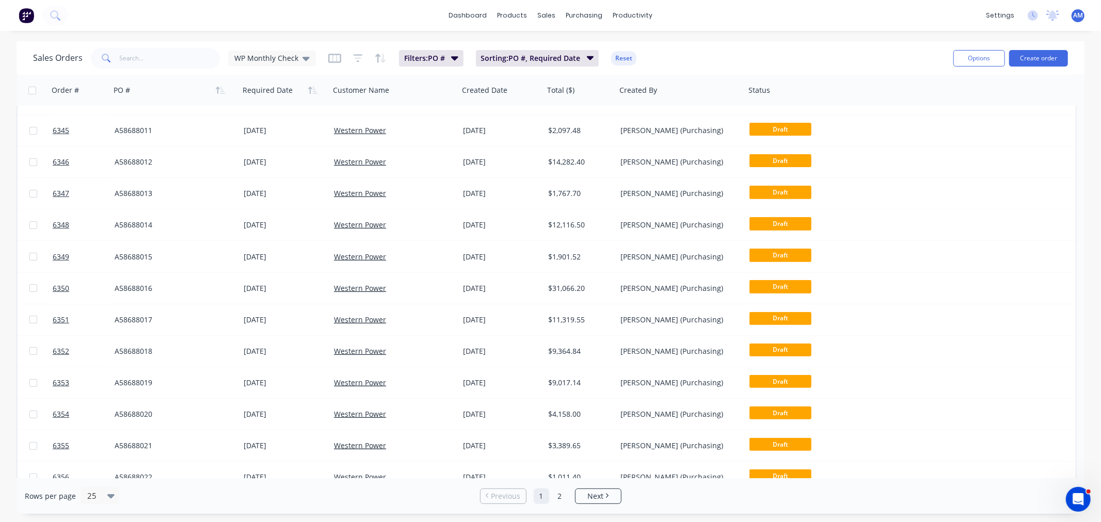
scroll to position [344, 0]
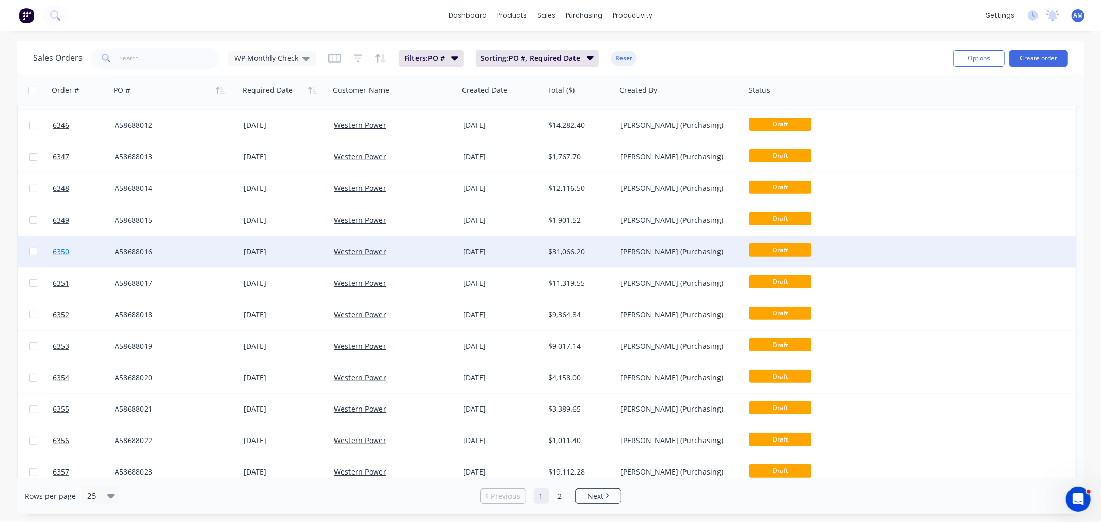
click at [88, 250] on link "6350" at bounding box center [84, 251] width 62 height 31
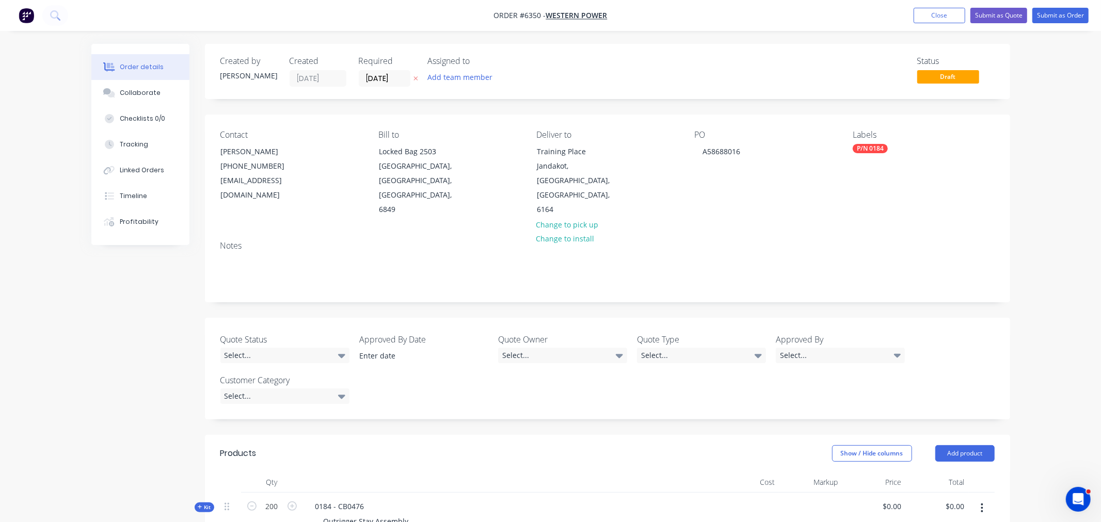
type input "$141.21"
type input "$28,242.00"
click at [932, 13] on button "Close" at bounding box center [931, 15] width 52 height 15
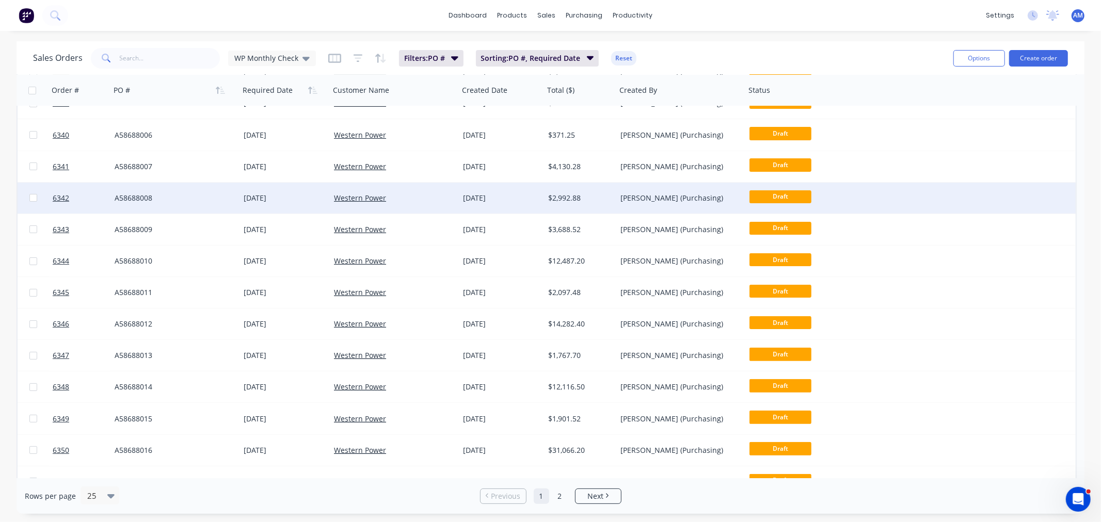
scroll to position [229, 0]
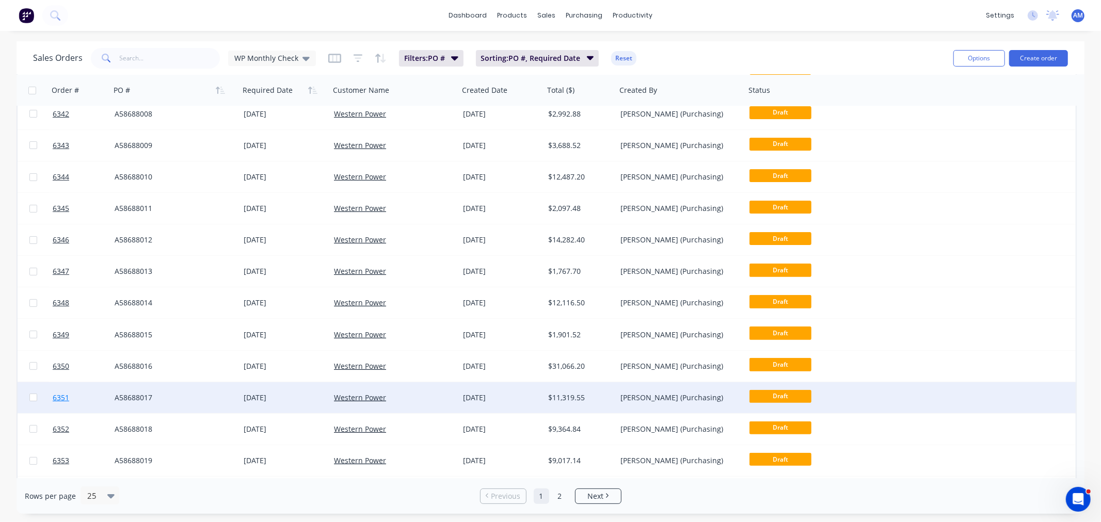
click at [88, 396] on link "6351" at bounding box center [84, 397] width 62 height 31
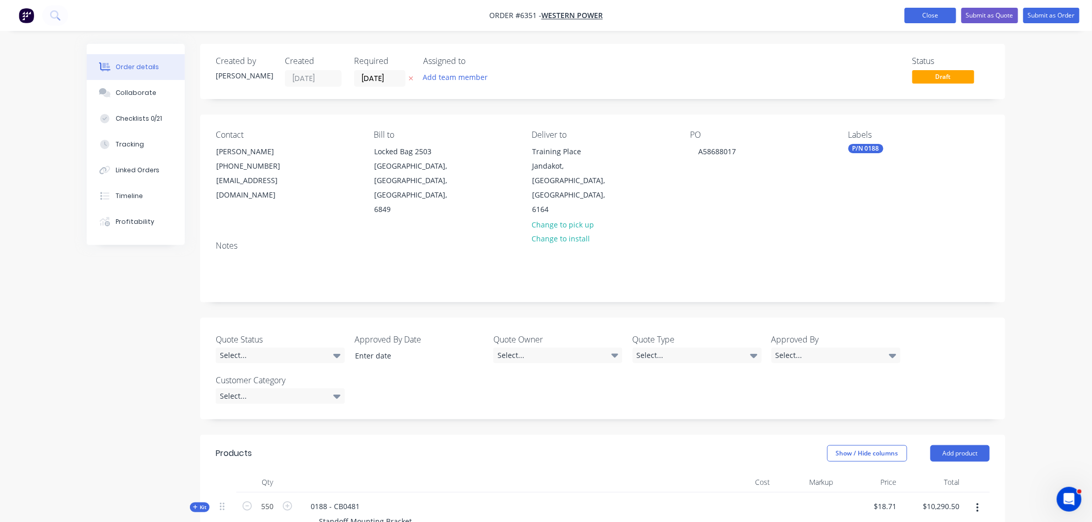
click at [935, 9] on button "Close" at bounding box center [931, 15] width 52 height 15
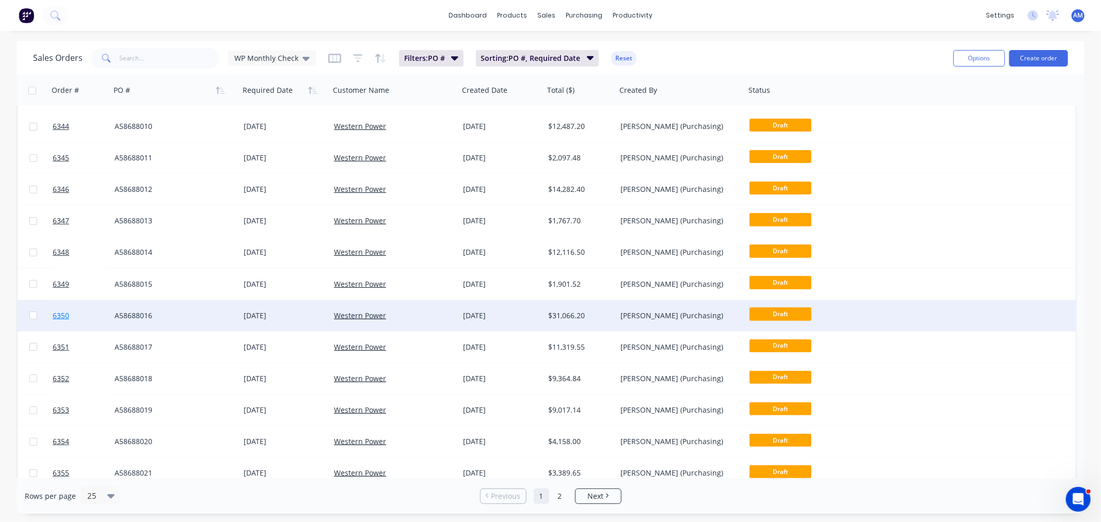
scroll to position [286, 0]
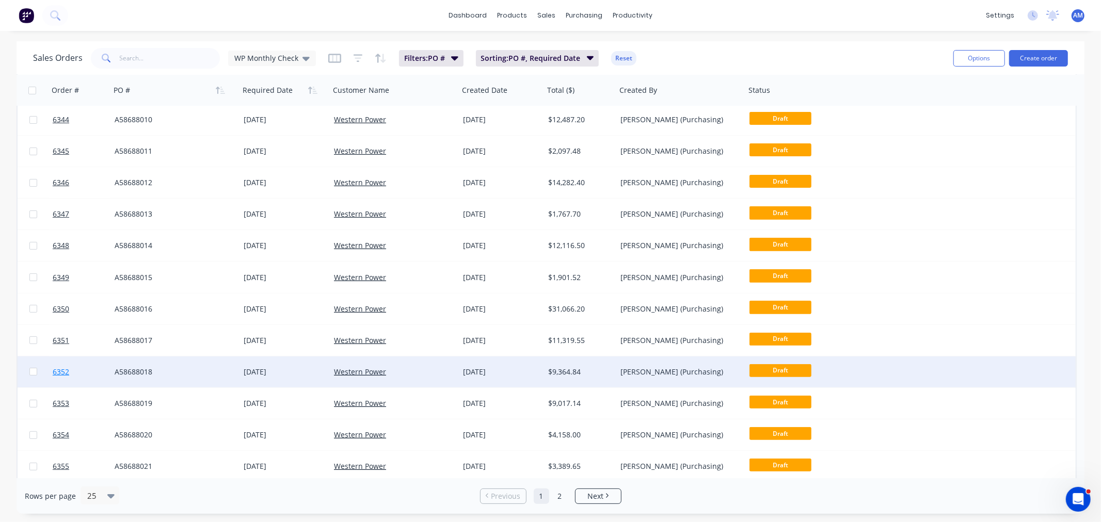
click at [83, 368] on link "6352" at bounding box center [84, 372] width 62 height 31
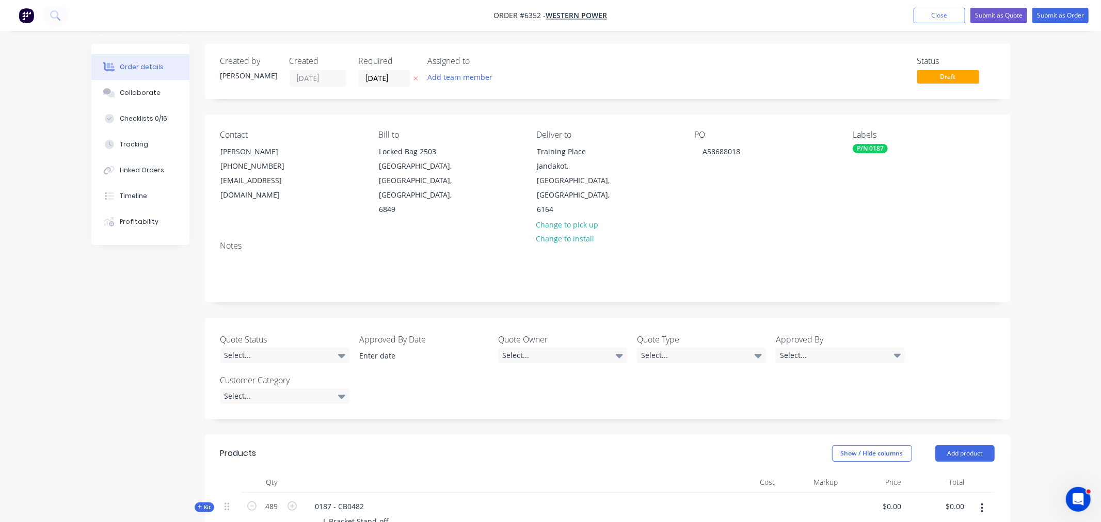
type input "$17.41"
type input "$8,513.49"
drag, startPoint x: 916, startPoint y: 16, endPoint x: 837, endPoint y: 38, distance: 82.4
click at [916, 16] on button "Close" at bounding box center [931, 15] width 52 height 15
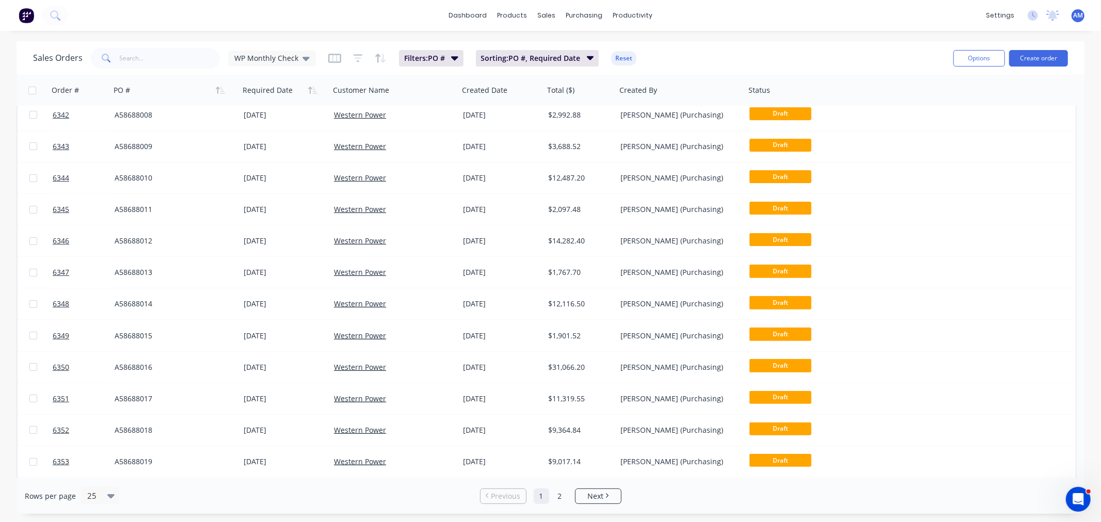
scroll to position [344, 0]
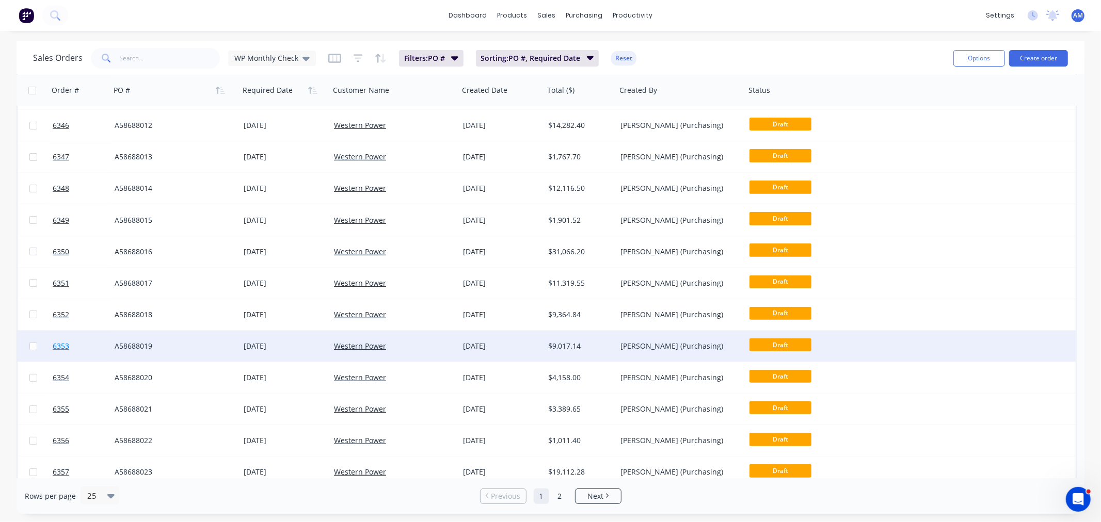
click at [83, 344] on link "6353" at bounding box center [84, 346] width 62 height 31
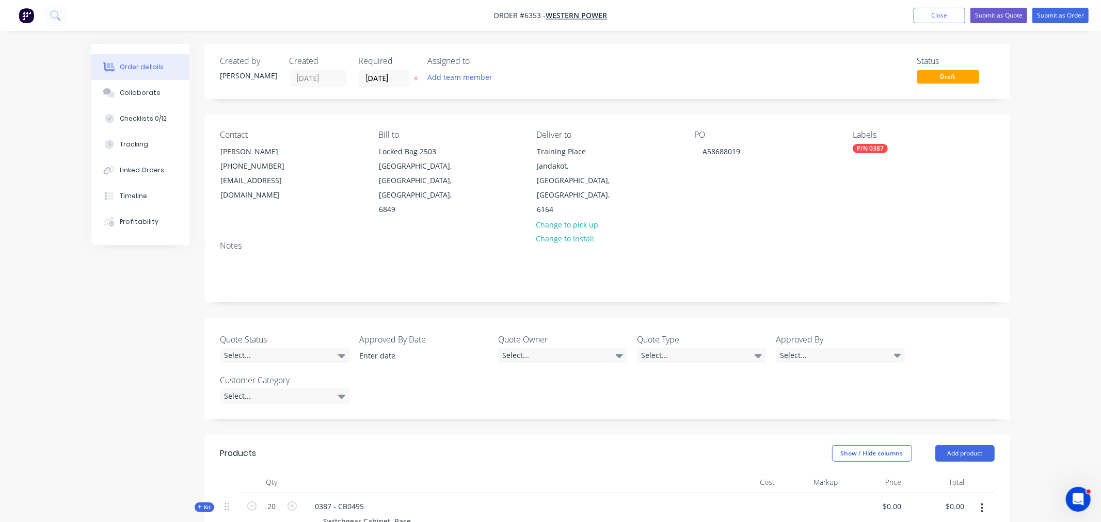
type input "$409.87"
type input "$8,197.40"
click at [937, 17] on button "Close" at bounding box center [931, 15] width 52 height 15
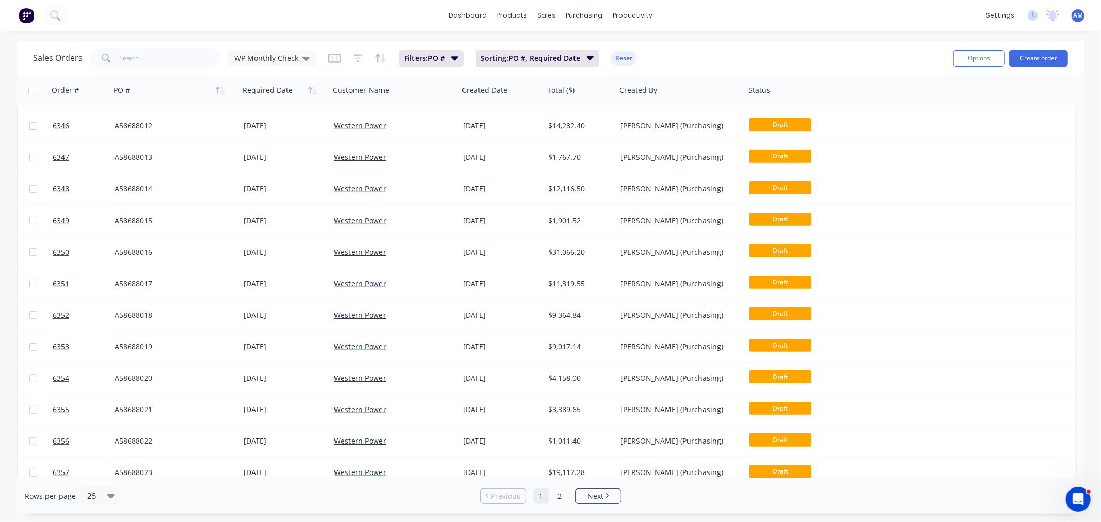
scroll to position [344, 0]
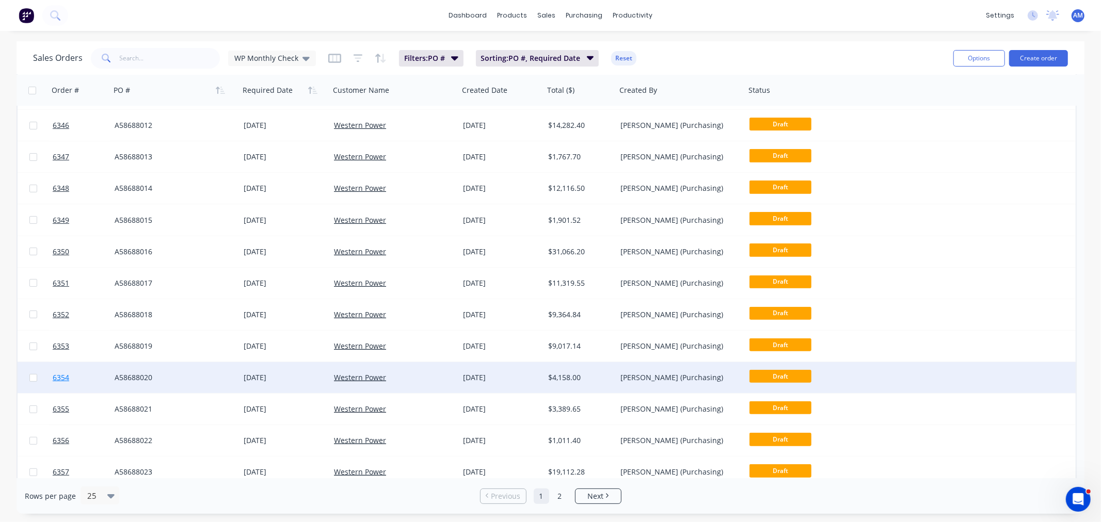
click at [89, 374] on link "6354" at bounding box center [84, 377] width 62 height 31
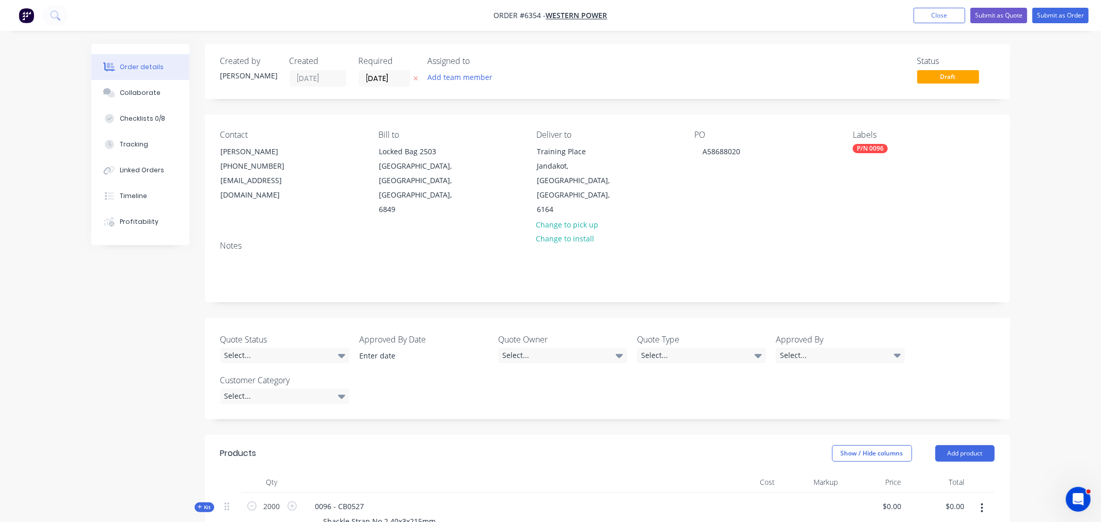
type input "$1.89"
type input "$3,780.00"
click at [917, 13] on button "Close" at bounding box center [931, 15] width 52 height 15
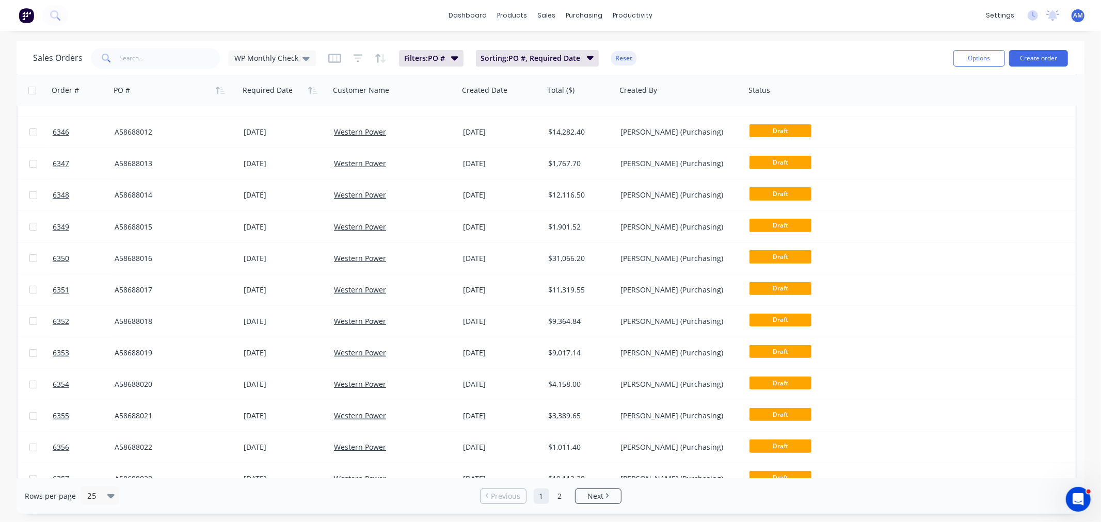
scroll to position [344, 0]
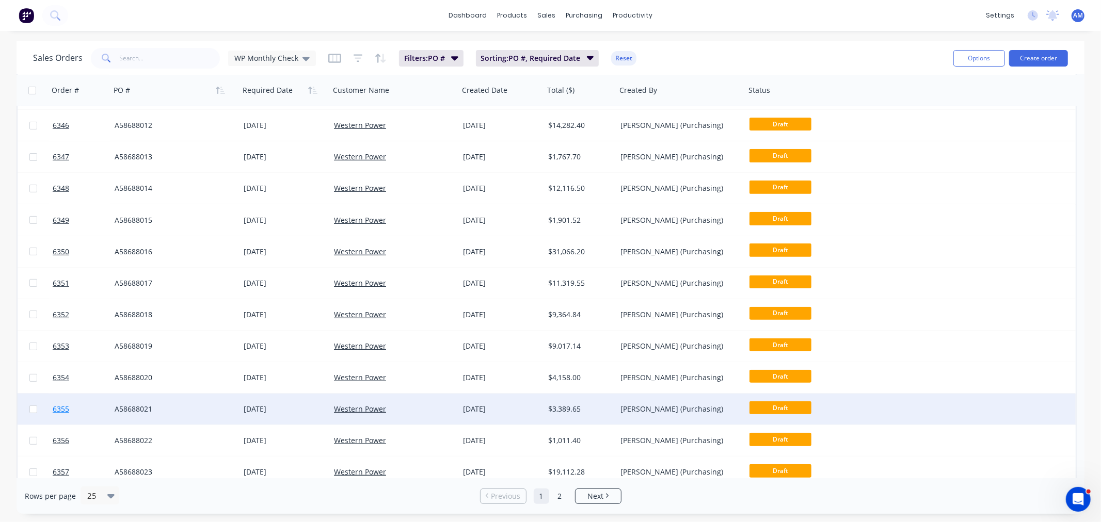
click at [90, 405] on link "6355" at bounding box center [84, 409] width 62 height 31
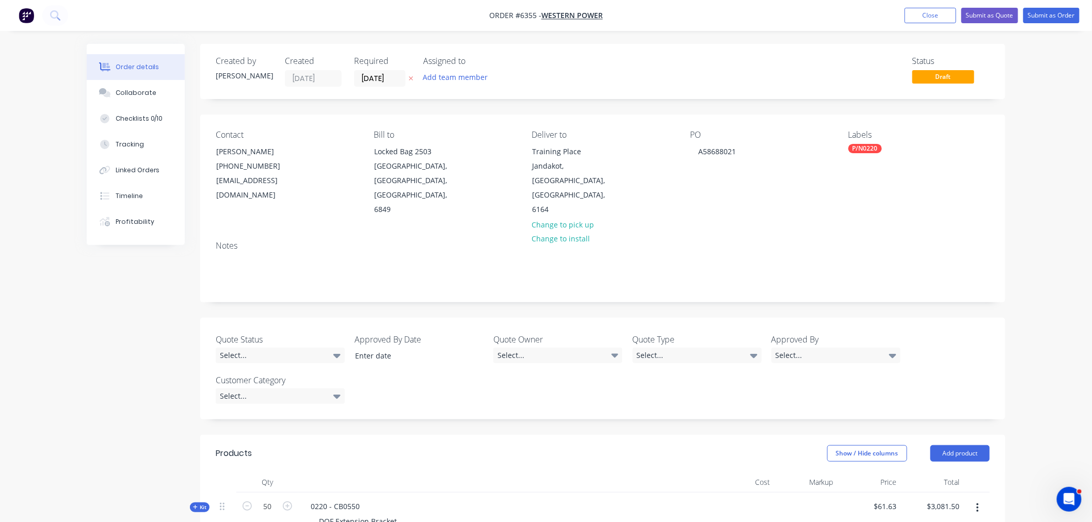
click at [915, 24] on nav "Order #6355 - Western Power Add product Close Submit as Quote Submit as Order" at bounding box center [546, 15] width 1092 height 31
click at [912, 19] on button "Close" at bounding box center [931, 15] width 52 height 15
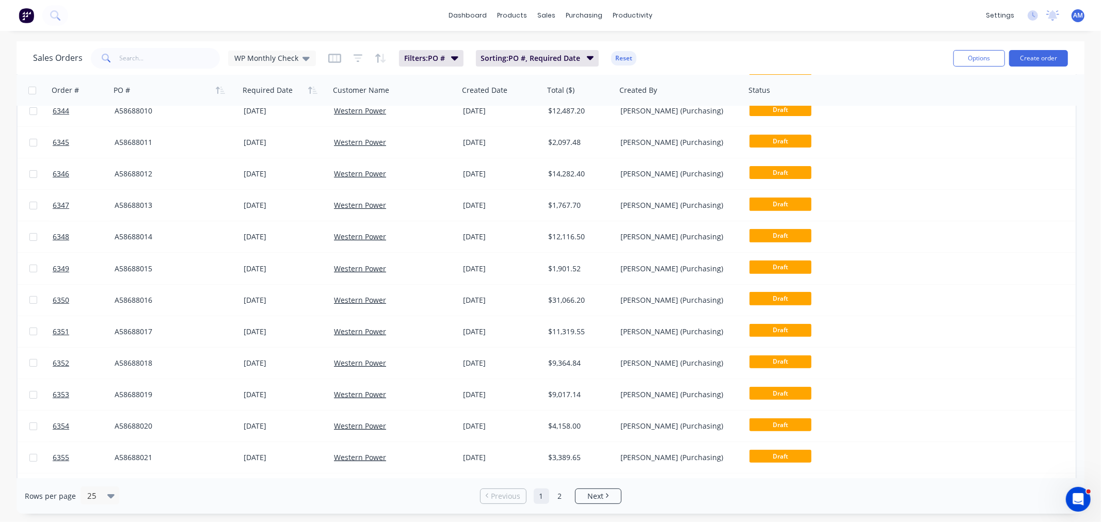
scroll to position [344, 0]
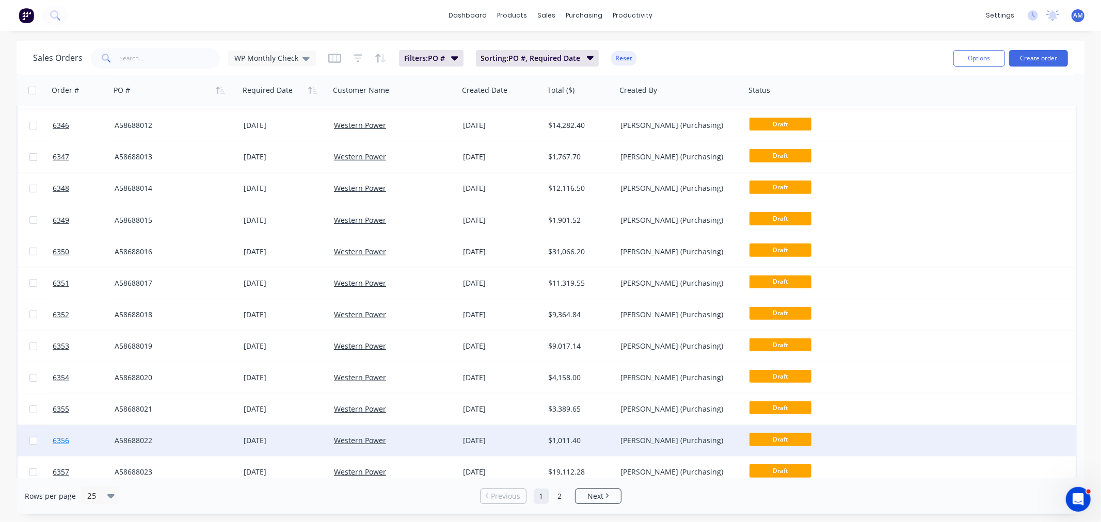
click at [84, 438] on link "6356" at bounding box center [84, 440] width 62 height 31
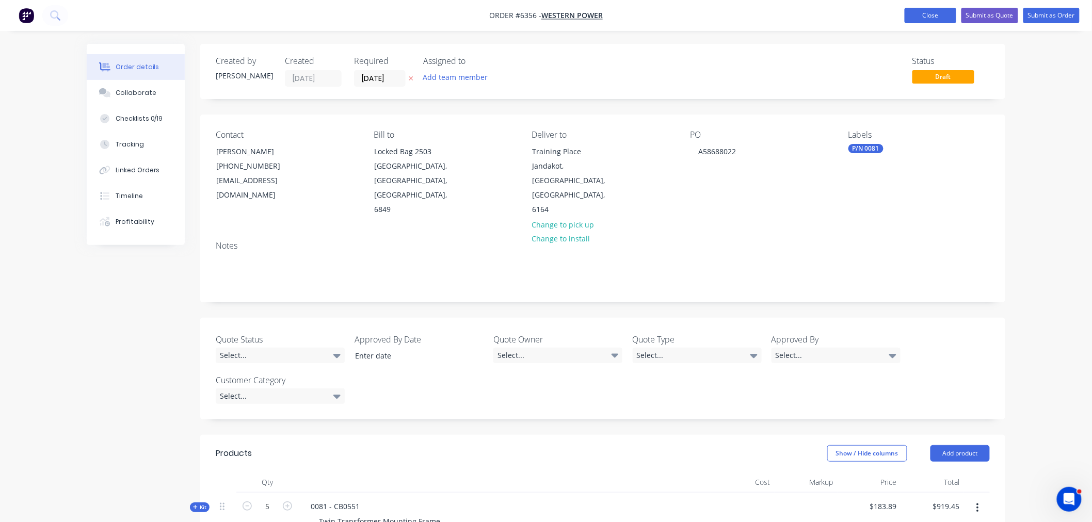
click at [951, 13] on button "Close" at bounding box center [931, 15] width 52 height 15
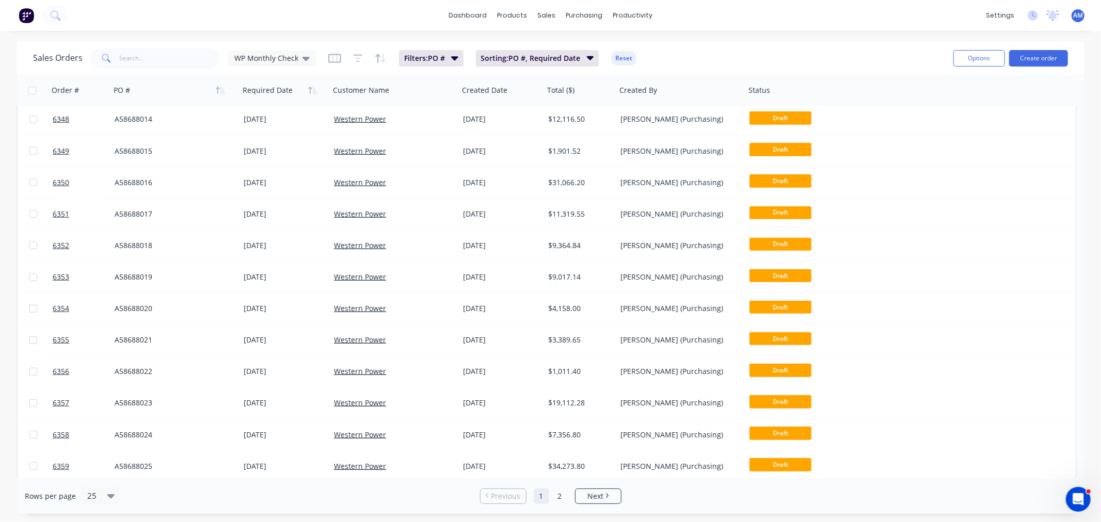
scroll to position [415, 0]
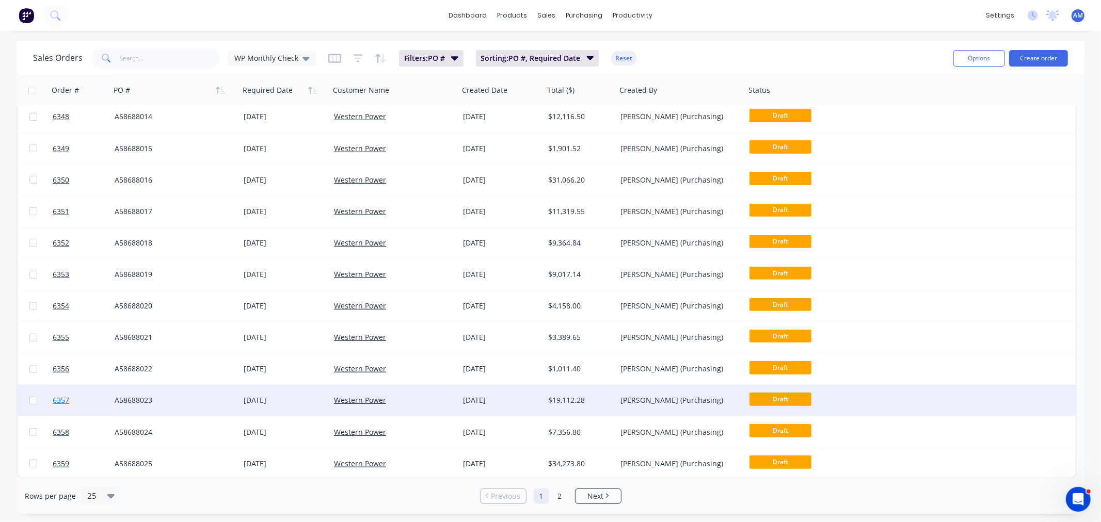
click at [90, 399] on link "6357" at bounding box center [84, 400] width 62 height 31
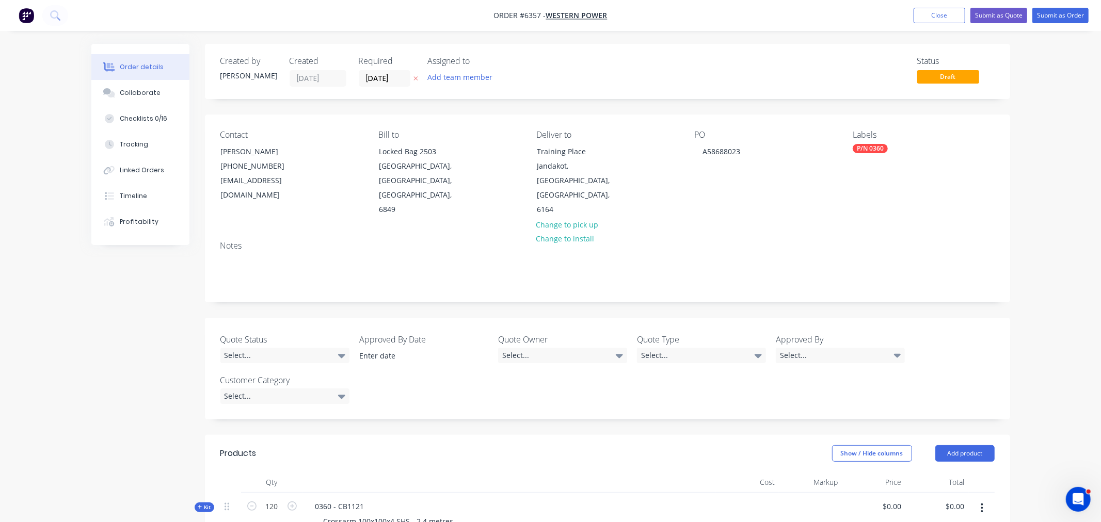
type input "$144.79"
type input "$17,374.80"
click at [938, 14] on button "Close" at bounding box center [931, 15] width 52 height 15
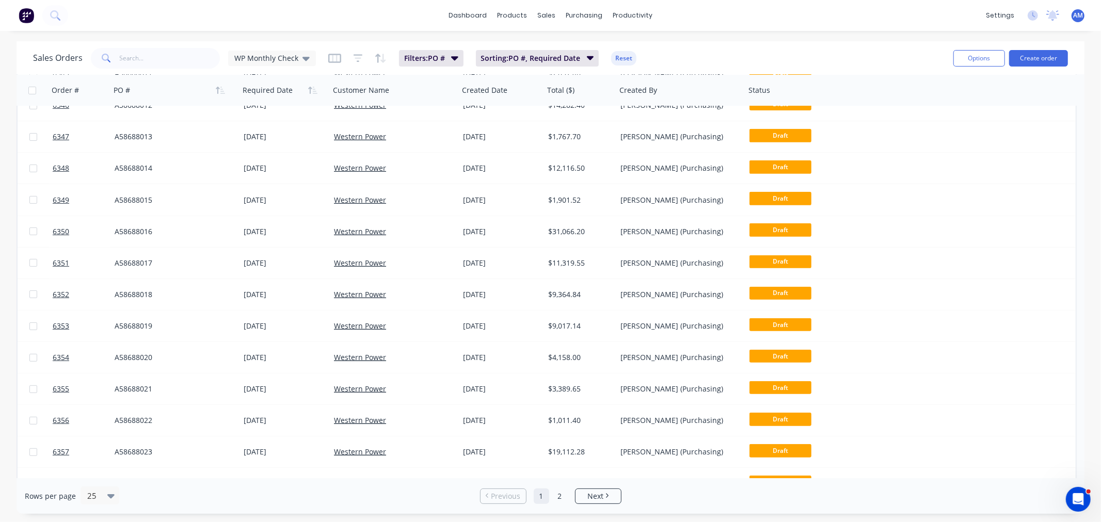
scroll to position [401, 0]
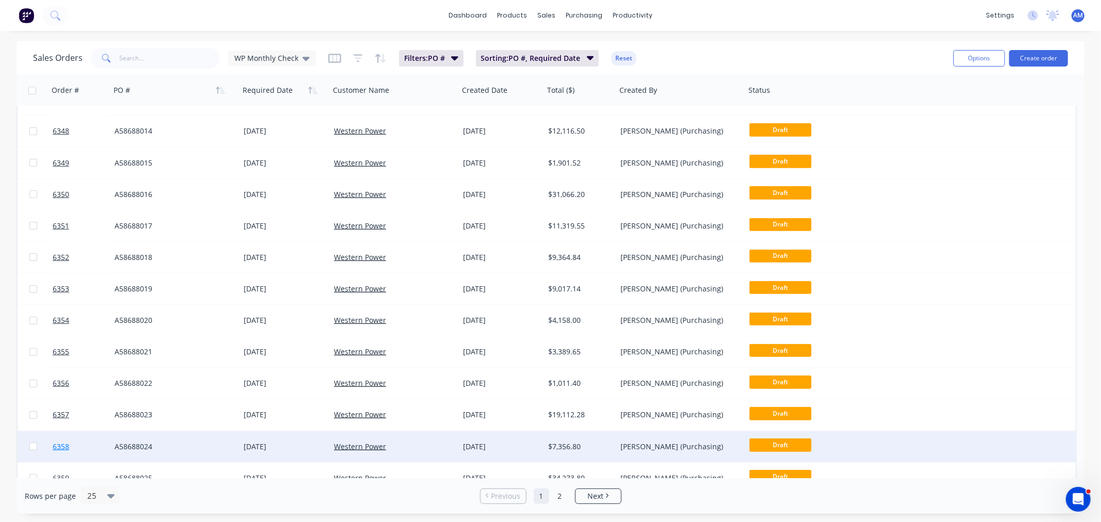
click at [86, 445] on link "6358" at bounding box center [84, 446] width 62 height 31
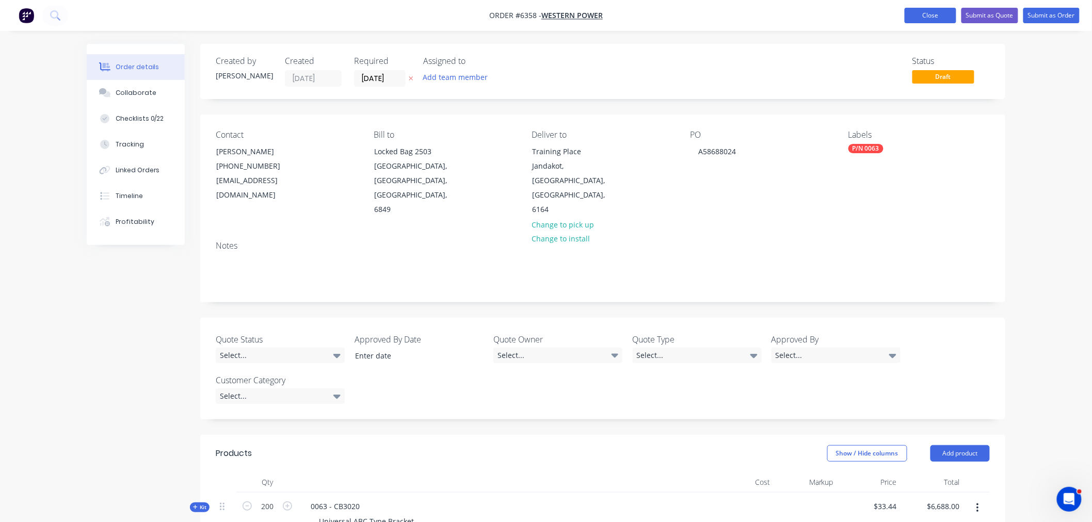
drag, startPoint x: 928, startPoint y: 14, endPoint x: 919, endPoint y: 23, distance: 12.4
click at [928, 14] on button "Close" at bounding box center [931, 15] width 52 height 15
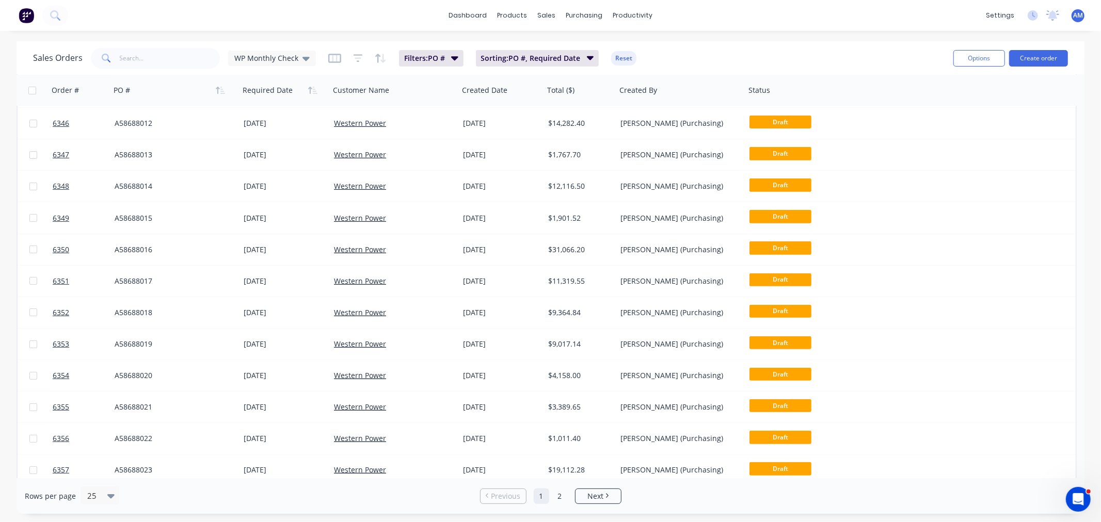
scroll to position [415, 0]
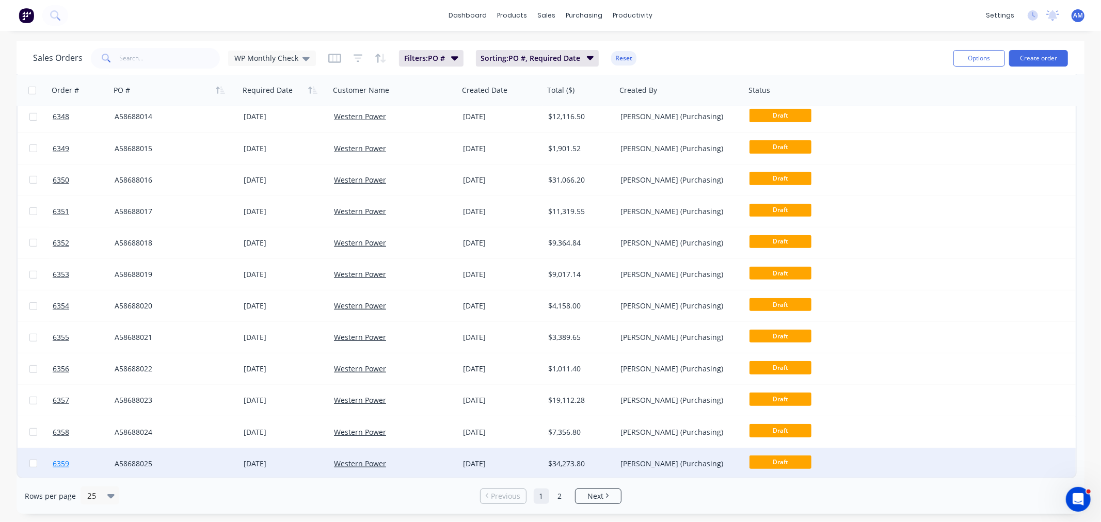
click at [85, 459] on link "6359" at bounding box center [84, 463] width 62 height 31
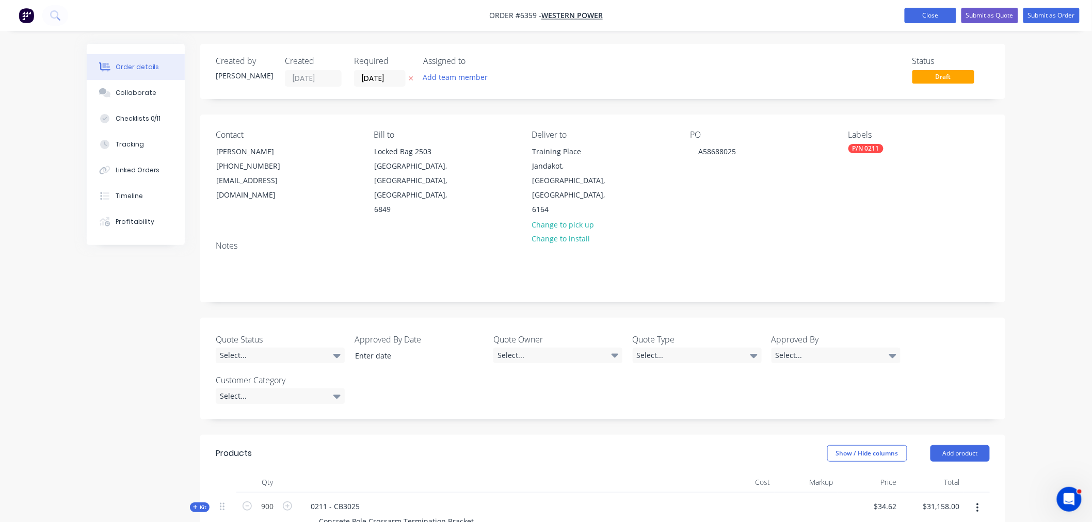
click at [928, 14] on button "Close" at bounding box center [931, 15] width 52 height 15
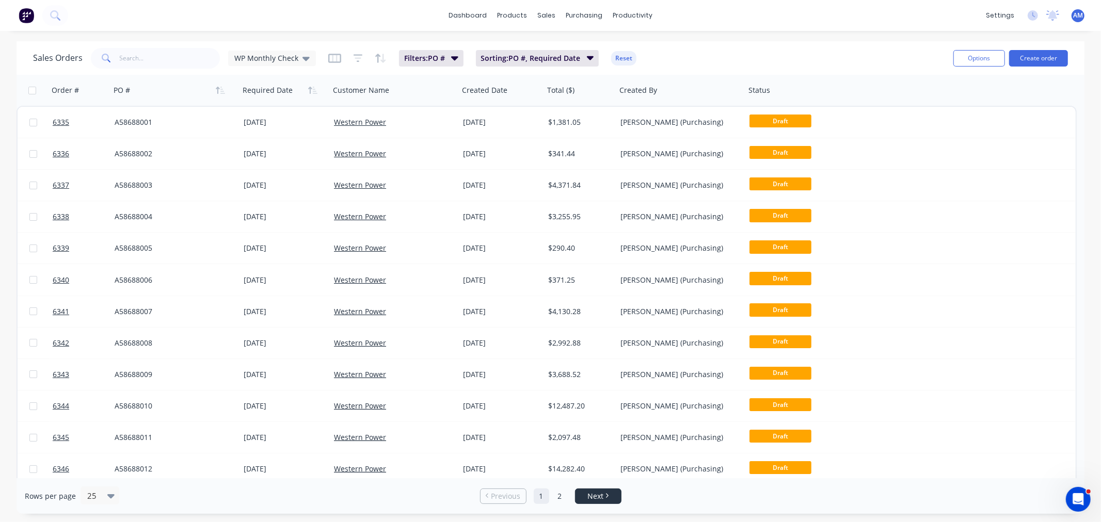
click at [604, 496] on link "Next" at bounding box center [597, 496] width 45 height 10
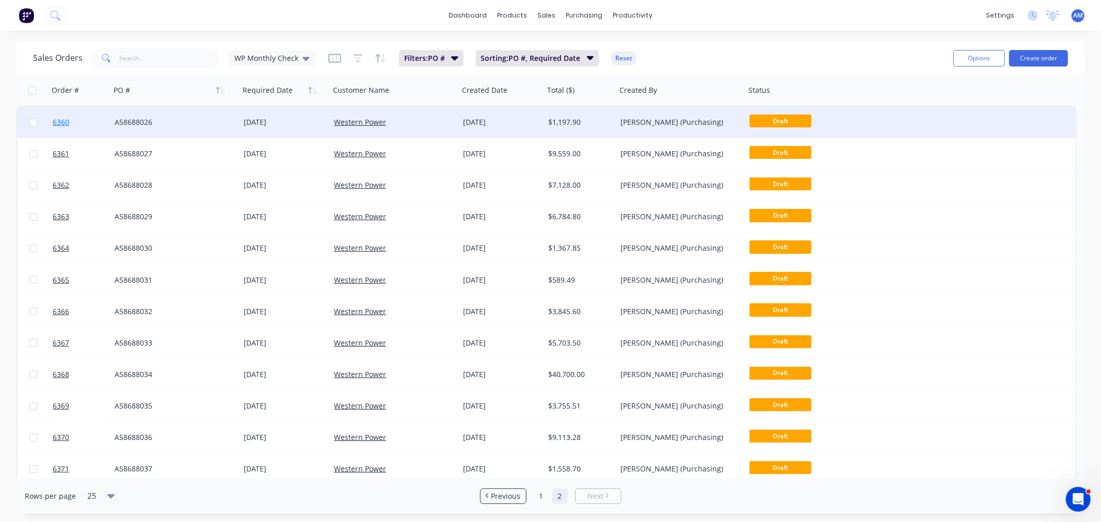
click at [82, 120] on link "6360" at bounding box center [84, 122] width 62 height 31
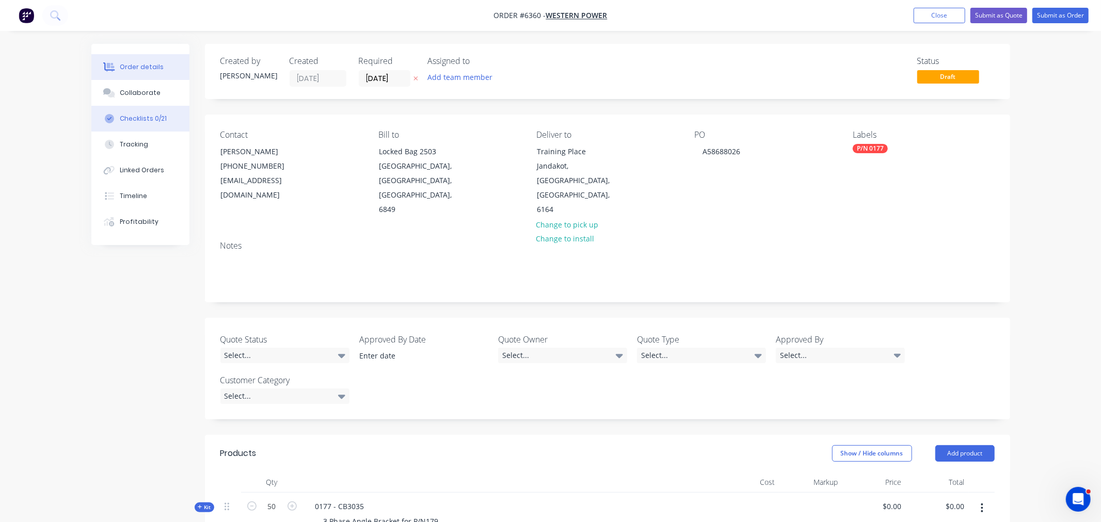
type input "$21.78"
type input "$1,089.00"
click at [910, 14] on button "Close" at bounding box center [931, 15] width 52 height 15
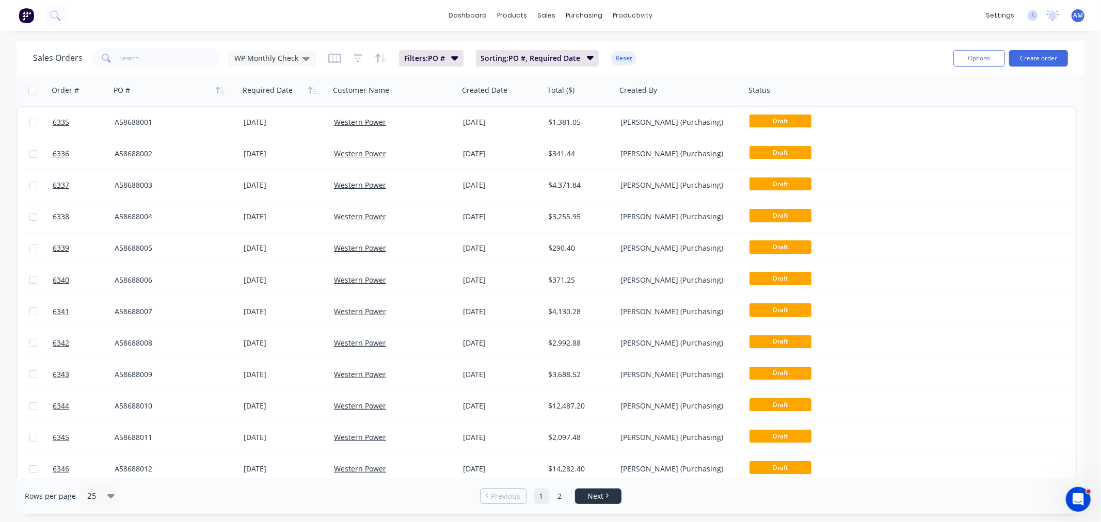
click at [597, 497] on span "Next" at bounding box center [595, 496] width 16 height 10
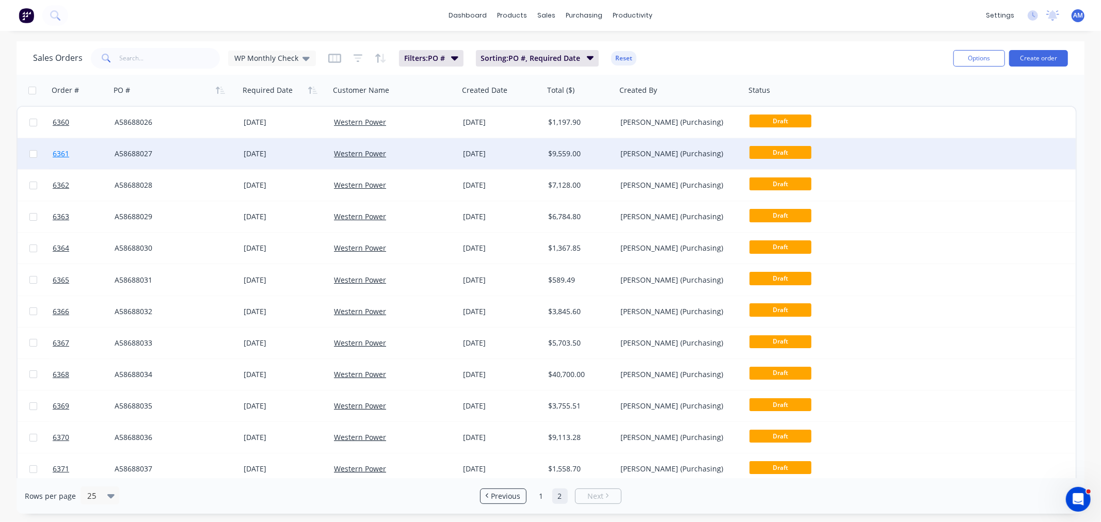
click at [90, 150] on link "6361" at bounding box center [84, 153] width 62 height 31
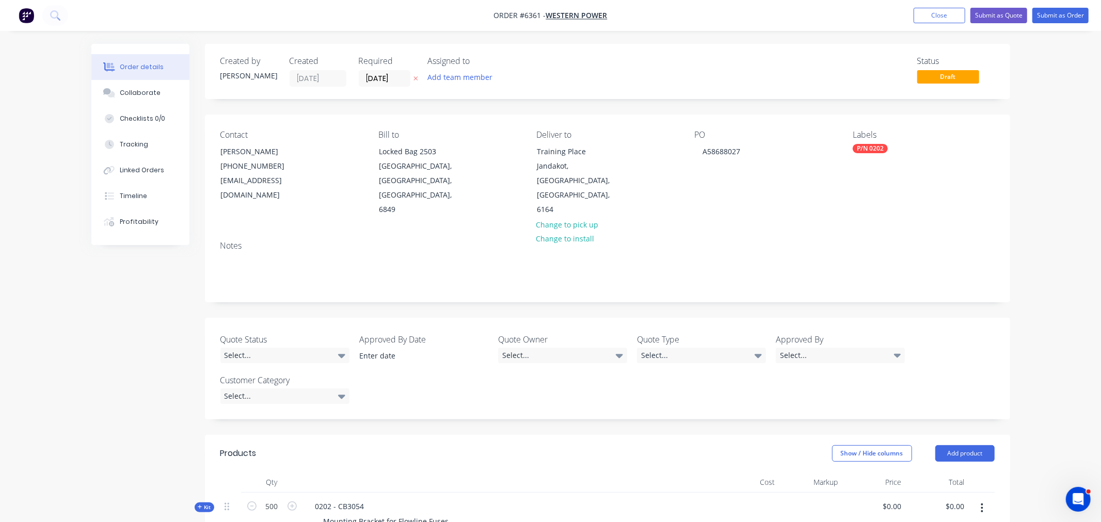
type input "$17.38"
type input "$8,690.00"
click at [914, 18] on button "Close" at bounding box center [931, 15] width 52 height 15
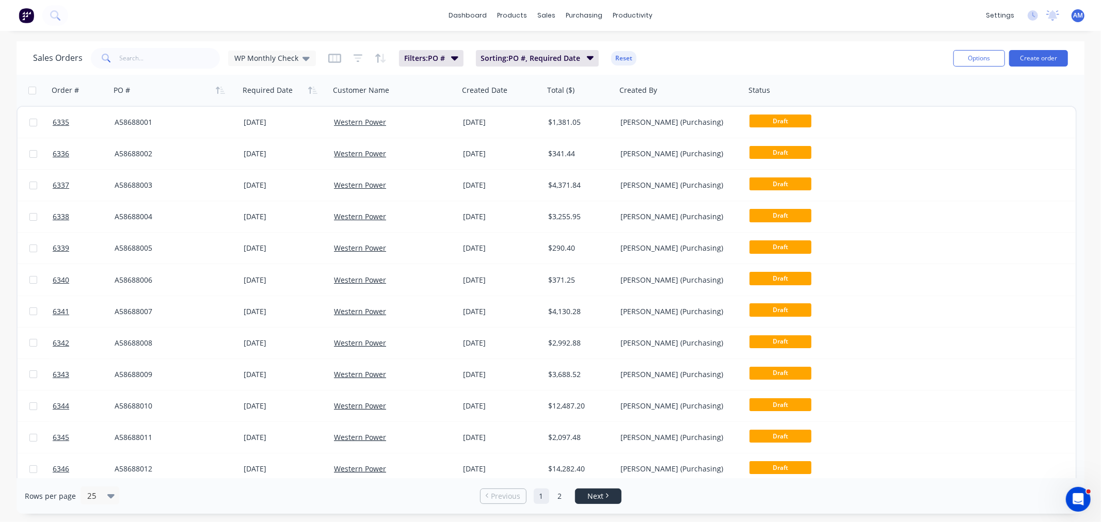
click at [600, 499] on span "Next" at bounding box center [595, 496] width 16 height 10
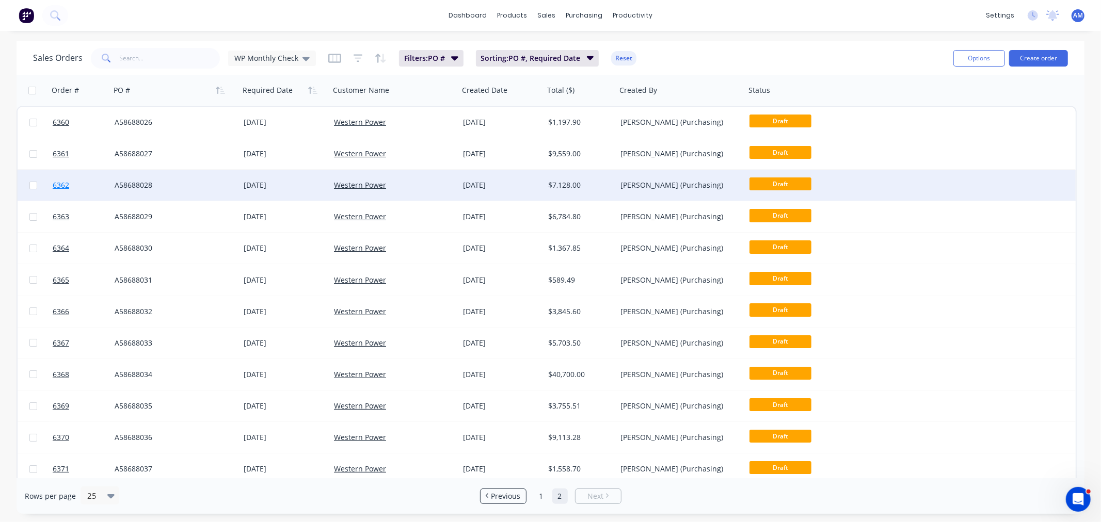
click at [93, 183] on link "6362" at bounding box center [84, 185] width 62 height 31
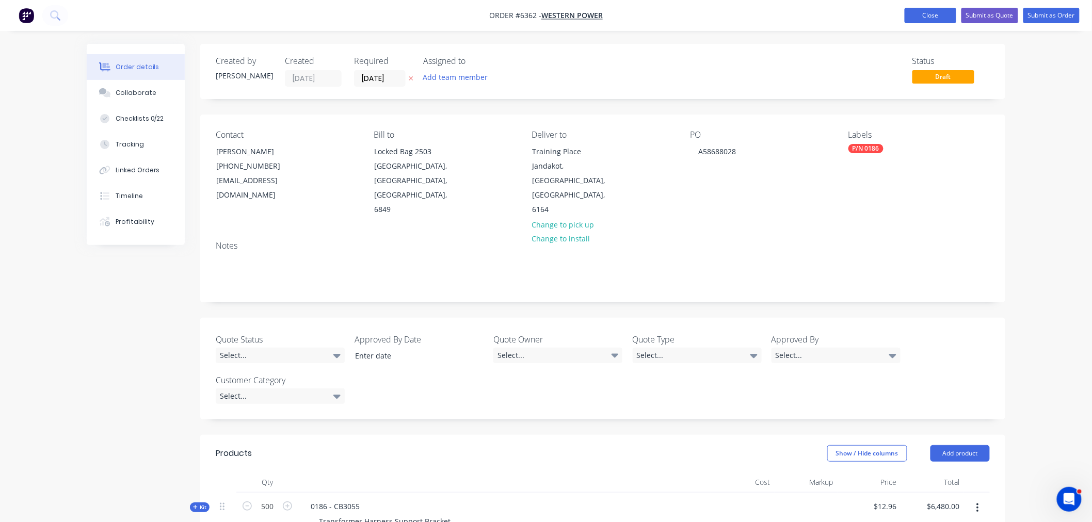
click at [908, 10] on button "Close" at bounding box center [931, 15] width 52 height 15
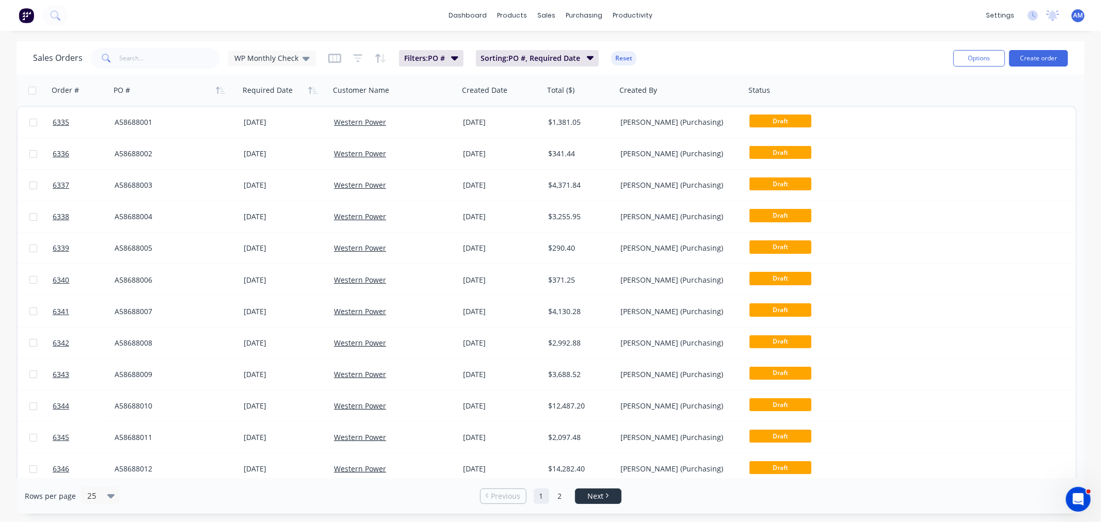
click at [601, 496] on span "Next" at bounding box center [595, 496] width 16 height 10
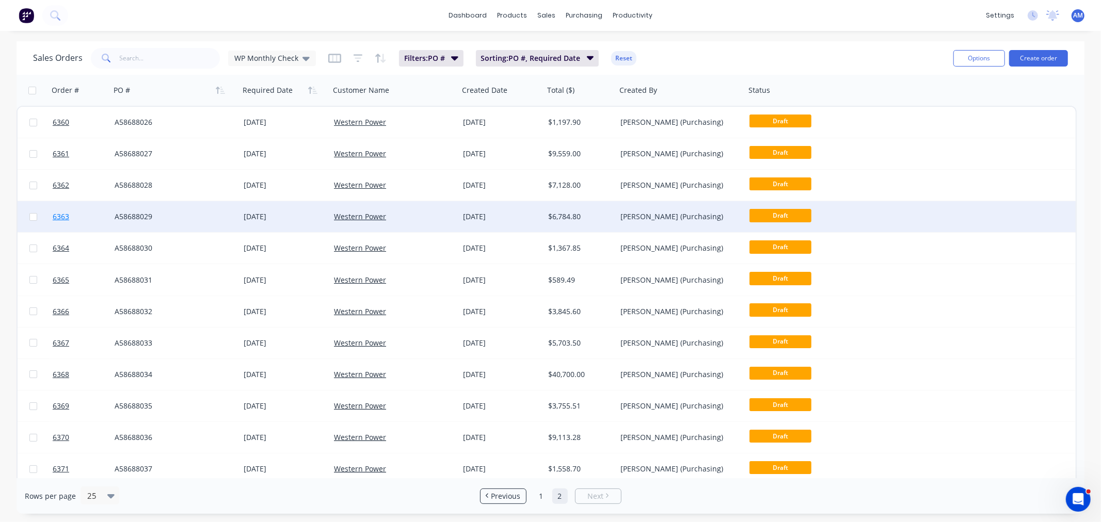
click at [88, 213] on link "6363" at bounding box center [84, 216] width 62 height 31
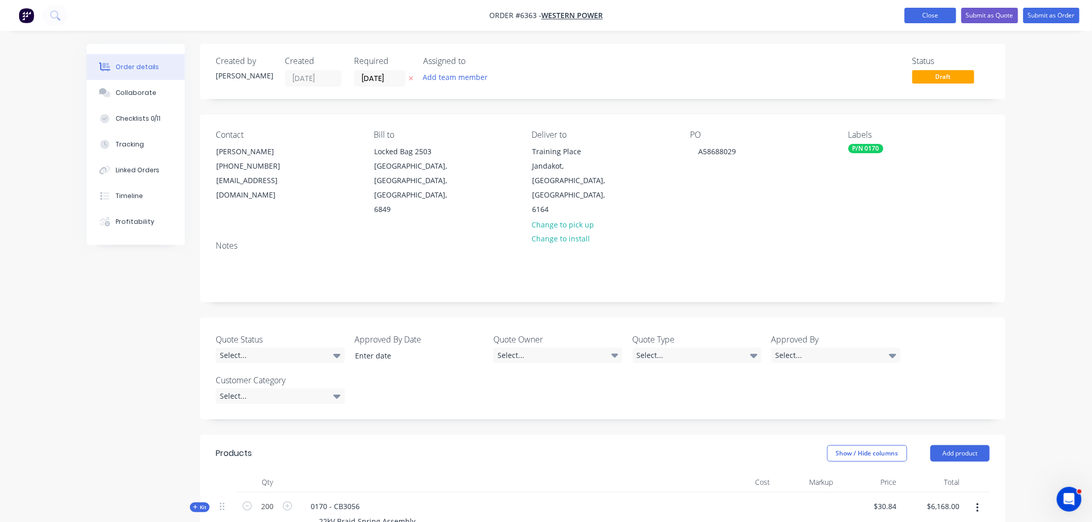
click at [911, 18] on button "Close" at bounding box center [931, 15] width 52 height 15
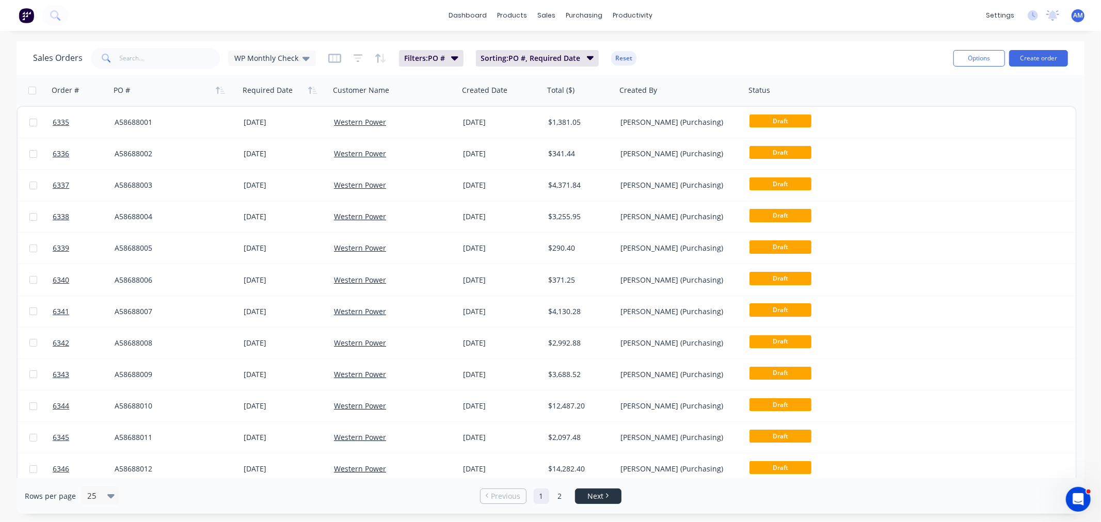
click at [599, 493] on span "Next" at bounding box center [595, 496] width 16 height 10
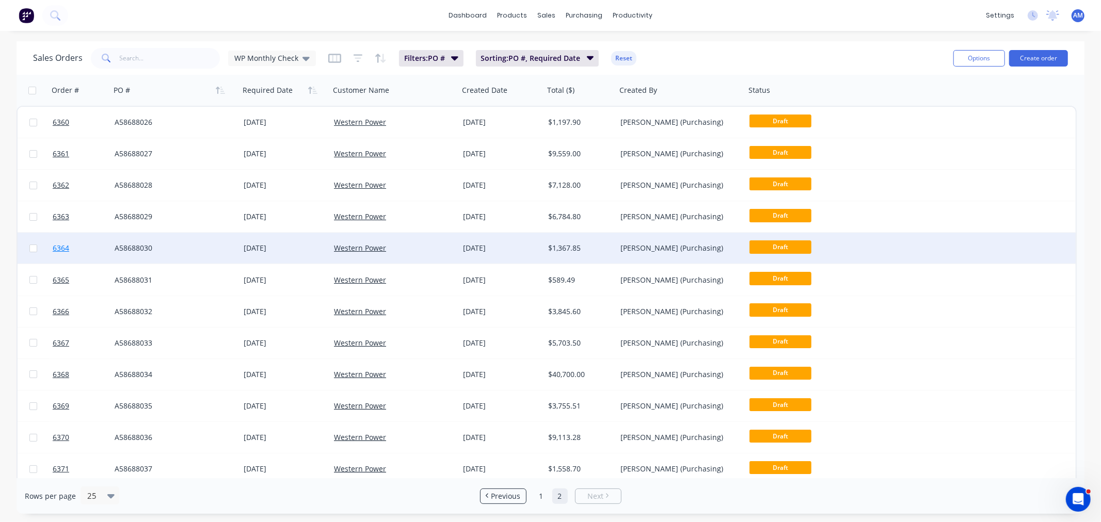
click at [86, 245] on link "6364" at bounding box center [84, 248] width 62 height 31
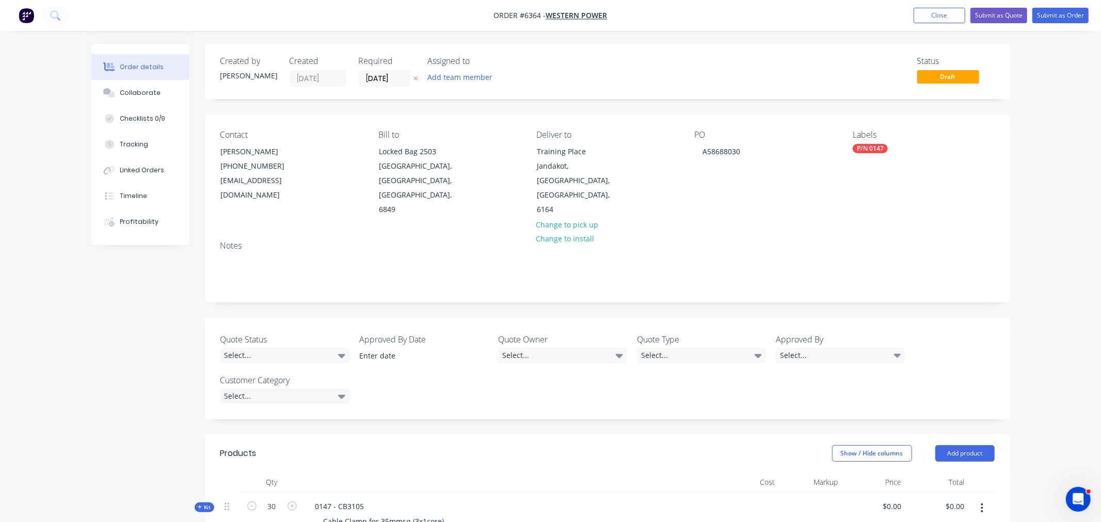
type input "$41.45"
type input "$1,243.50"
click at [909, 13] on button "Close" at bounding box center [931, 15] width 52 height 15
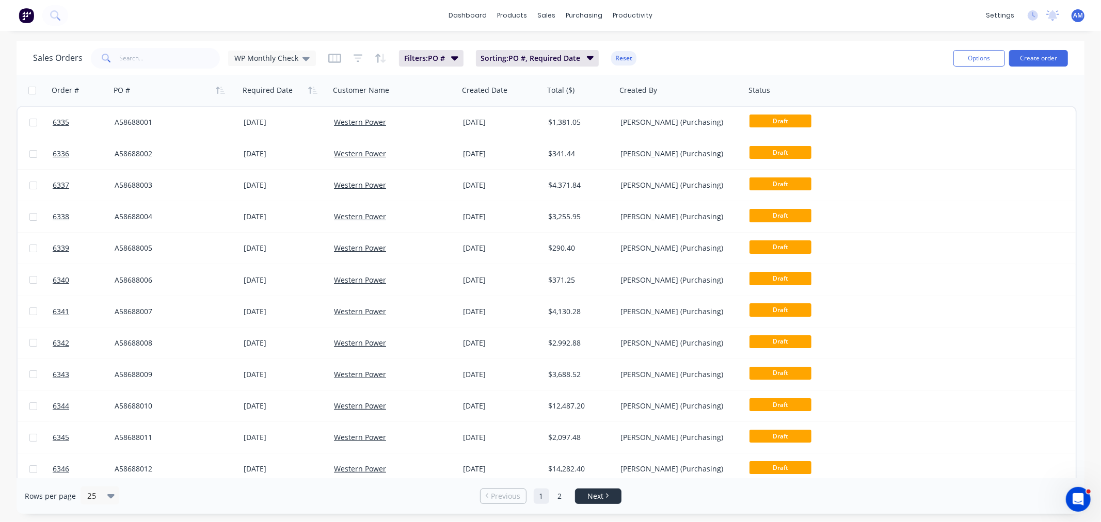
click at [611, 491] on link "Next" at bounding box center [597, 496] width 45 height 10
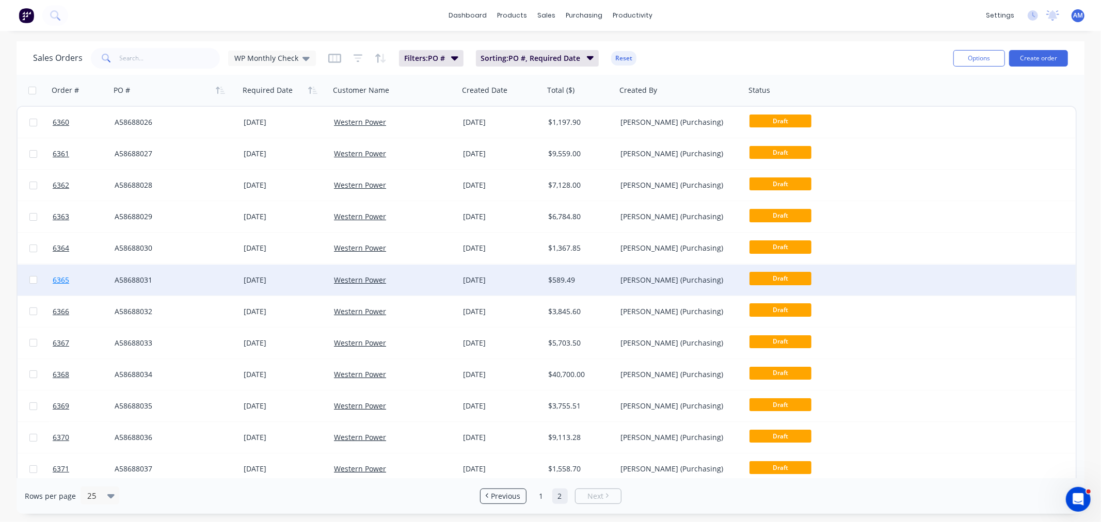
click at [86, 277] on link "6365" at bounding box center [84, 280] width 62 height 31
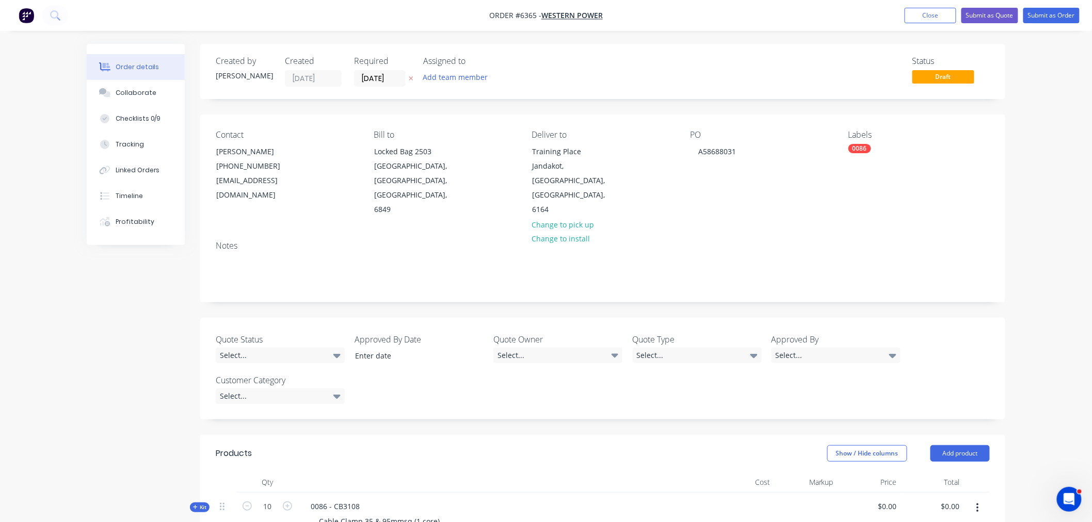
type input "$53.59"
type input "$535.90"
click at [916, 8] on button "Close" at bounding box center [931, 15] width 52 height 15
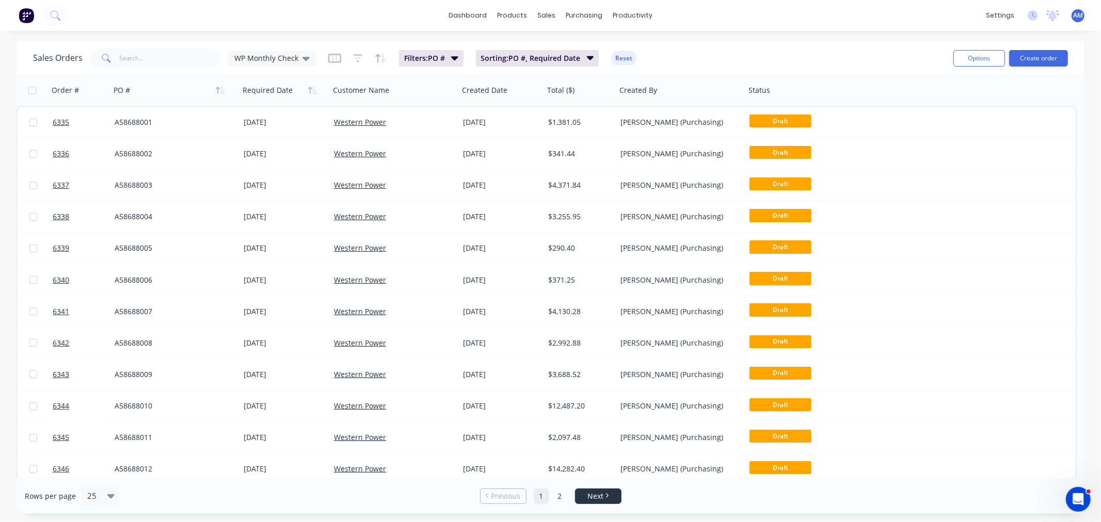
click at [589, 500] on span "Next" at bounding box center [595, 496] width 16 height 10
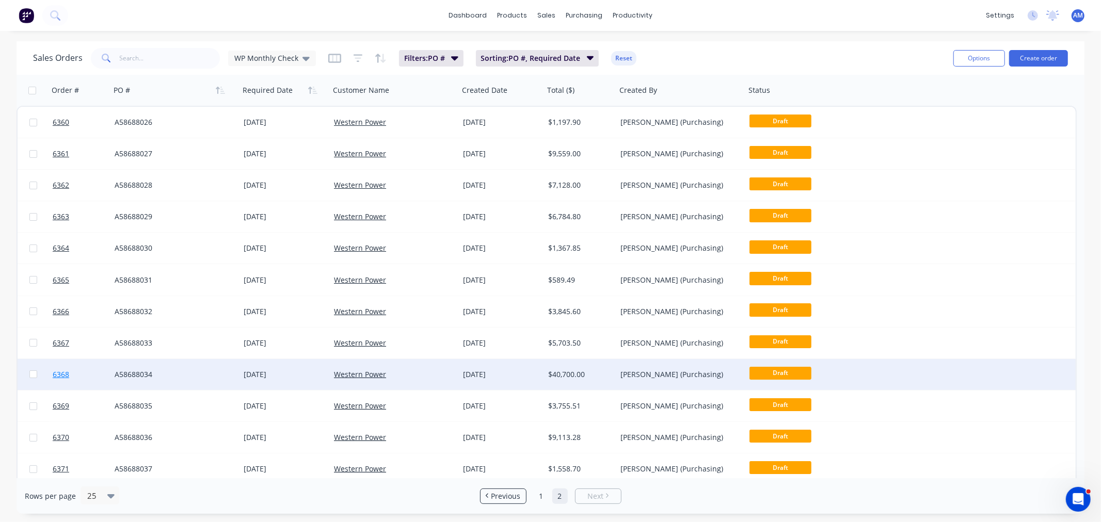
scroll to position [57, 0]
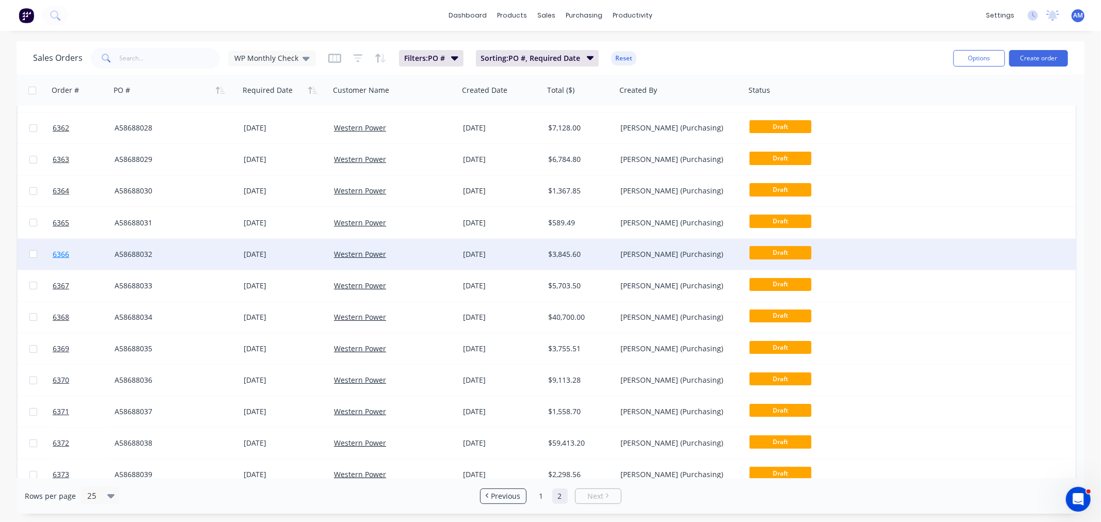
click at [83, 253] on link "6366" at bounding box center [84, 254] width 62 height 31
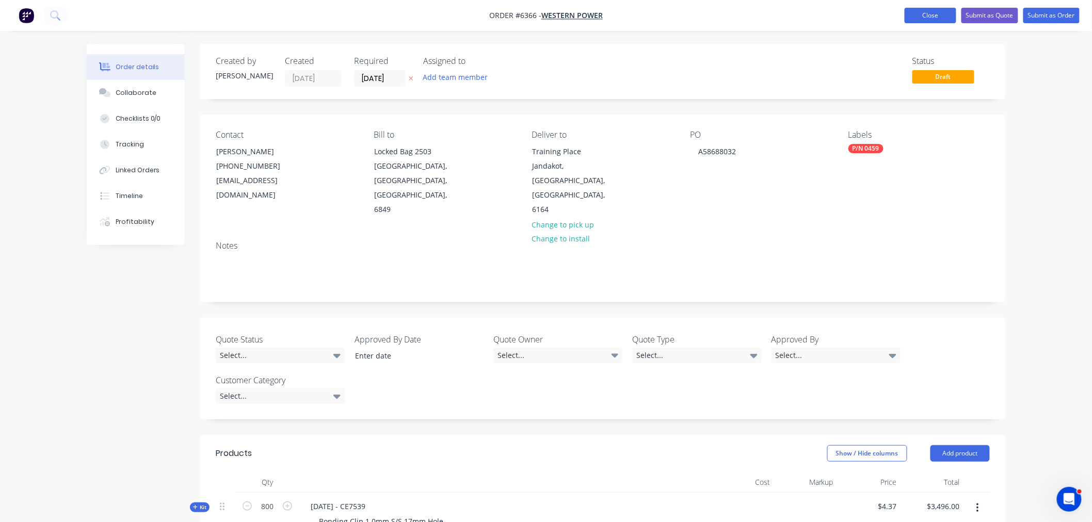
click at [927, 15] on button "Close" at bounding box center [931, 15] width 52 height 15
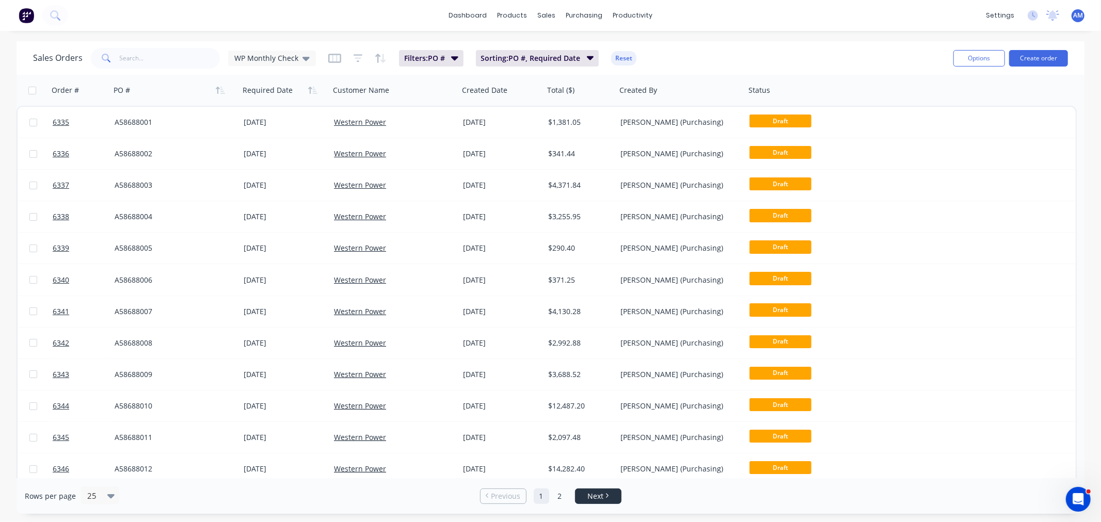
click at [594, 493] on span "Next" at bounding box center [595, 496] width 16 height 10
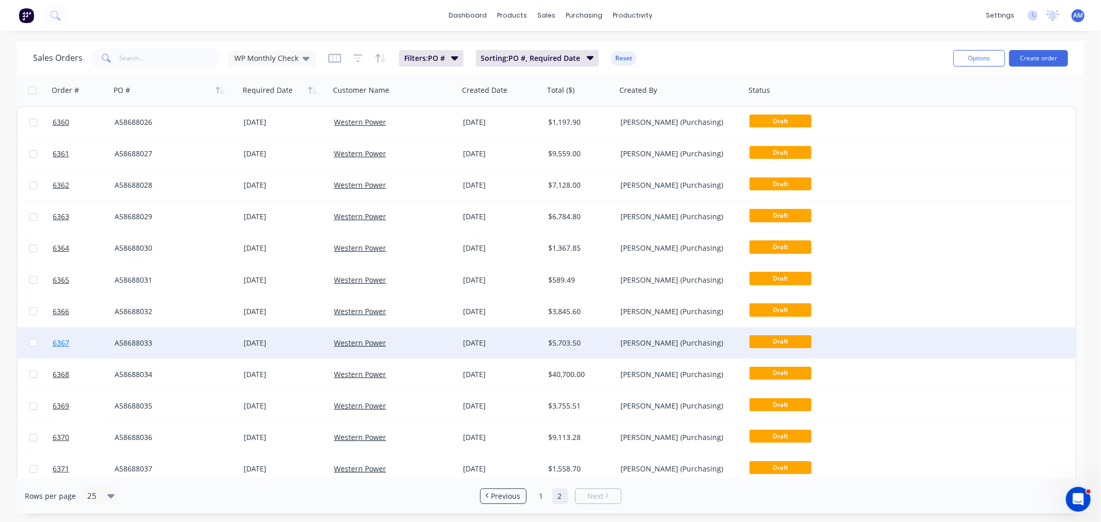
click at [87, 341] on link "6367" at bounding box center [84, 343] width 62 height 31
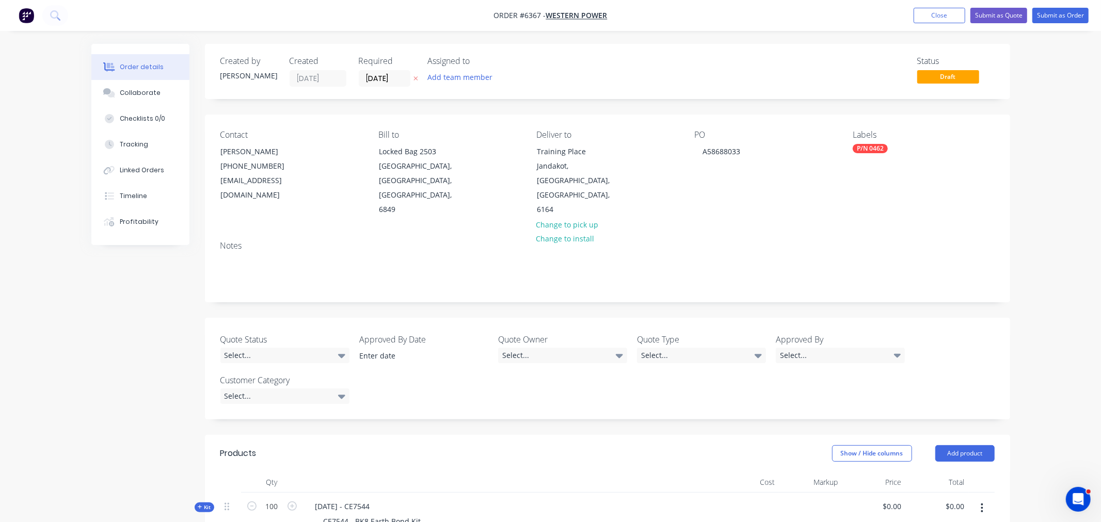
type input "$51.85"
type input "$5,185.00"
click at [916, 18] on button "Close" at bounding box center [931, 15] width 52 height 15
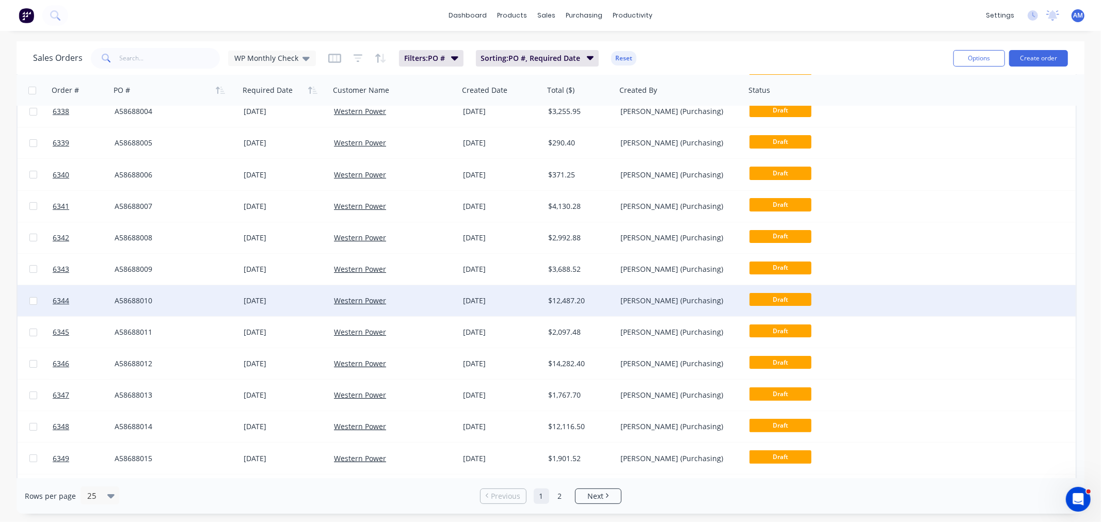
scroll to position [115, 0]
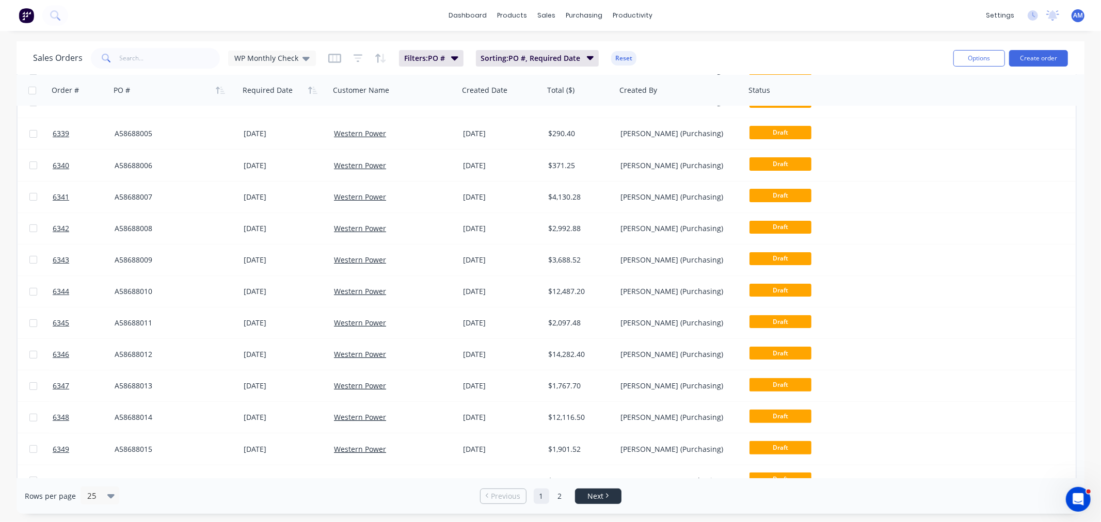
click at [605, 496] on icon "Next page" at bounding box center [606, 495] width 3 height 5
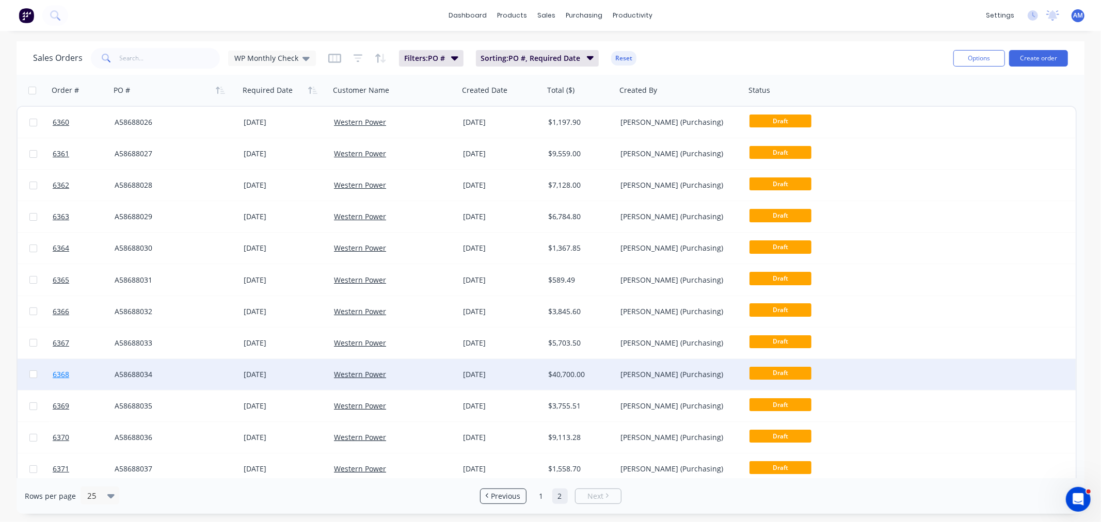
click at [84, 372] on link "6368" at bounding box center [84, 374] width 62 height 31
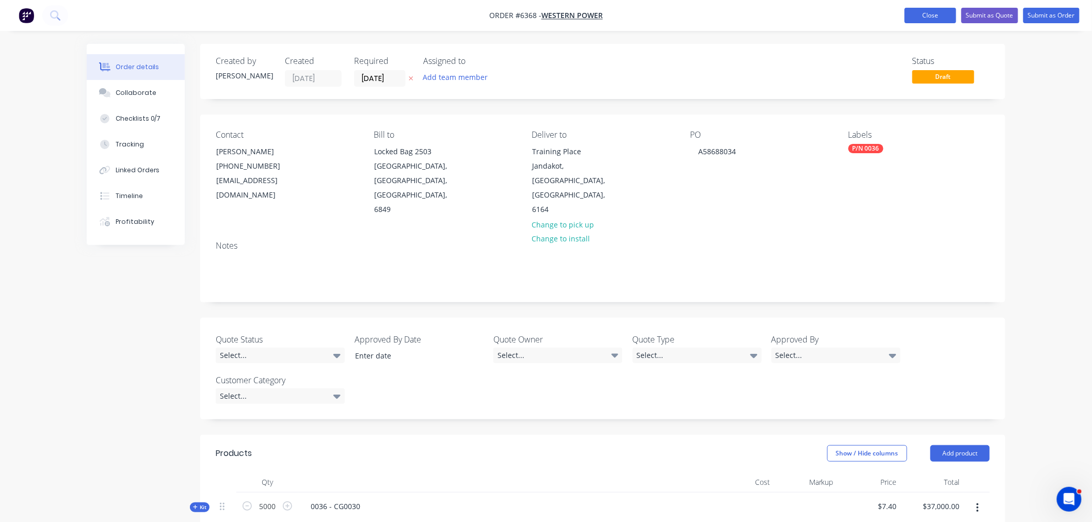
click at [928, 17] on button "Close" at bounding box center [931, 15] width 52 height 15
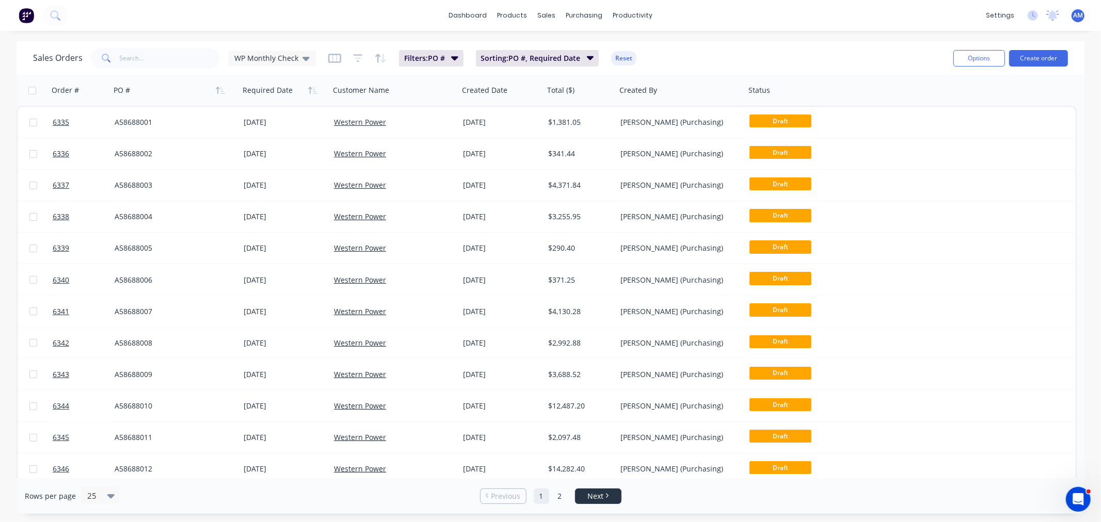
click at [603, 496] on link "Next" at bounding box center [597, 496] width 45 height 10
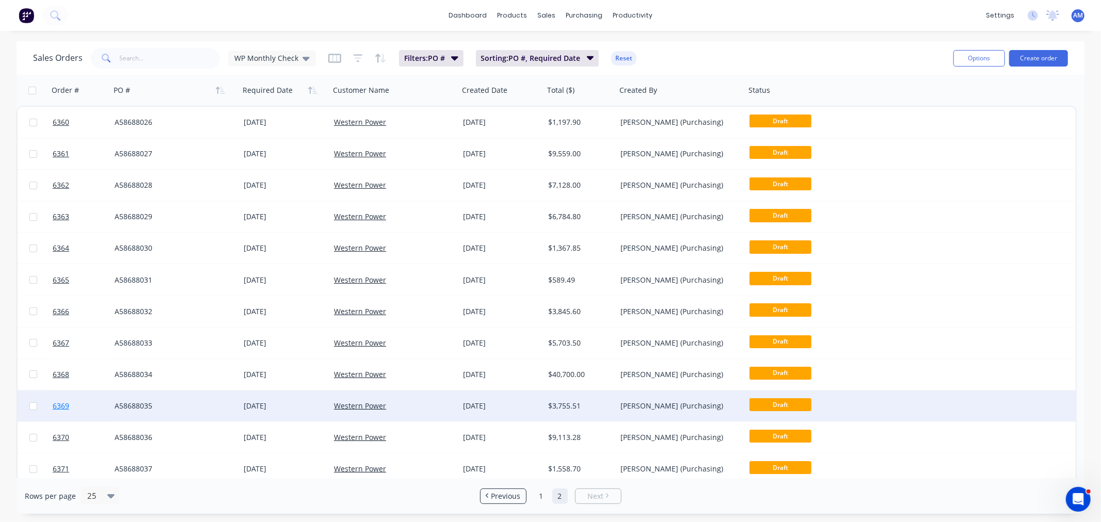
click at [94, 403] on link "6369" at bounding box center [84, 406] width 62 height 31
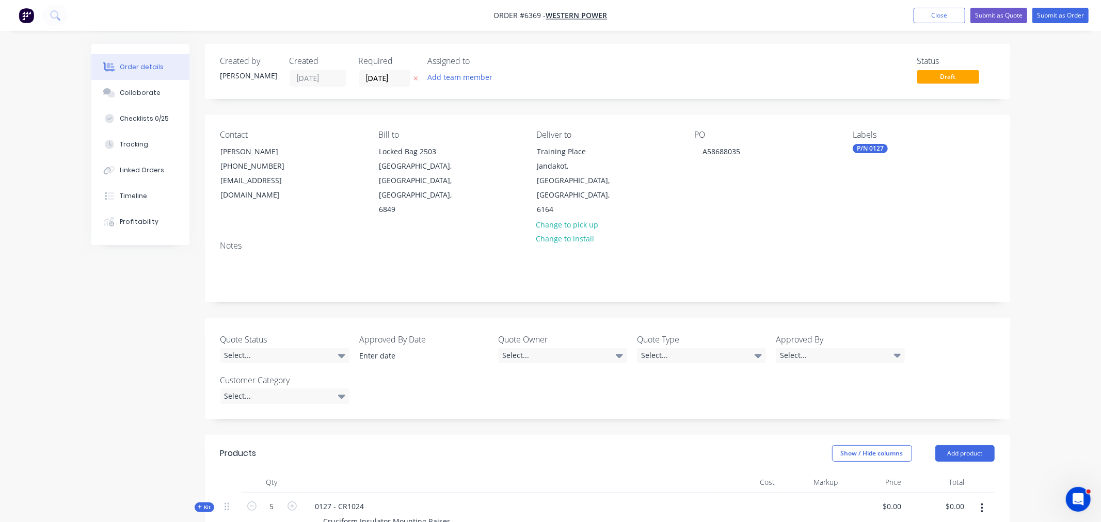
type input "$682.82"
type input "$3,414.10"
drag, startPoint x: 879, startPoint y: 477, endPoint x: 880, endPoint y: 503, distance: 25.8
click at [879, 499] on input "682.82" at bounding box center [885, 506] width 32 height 15
type input "$676.09"
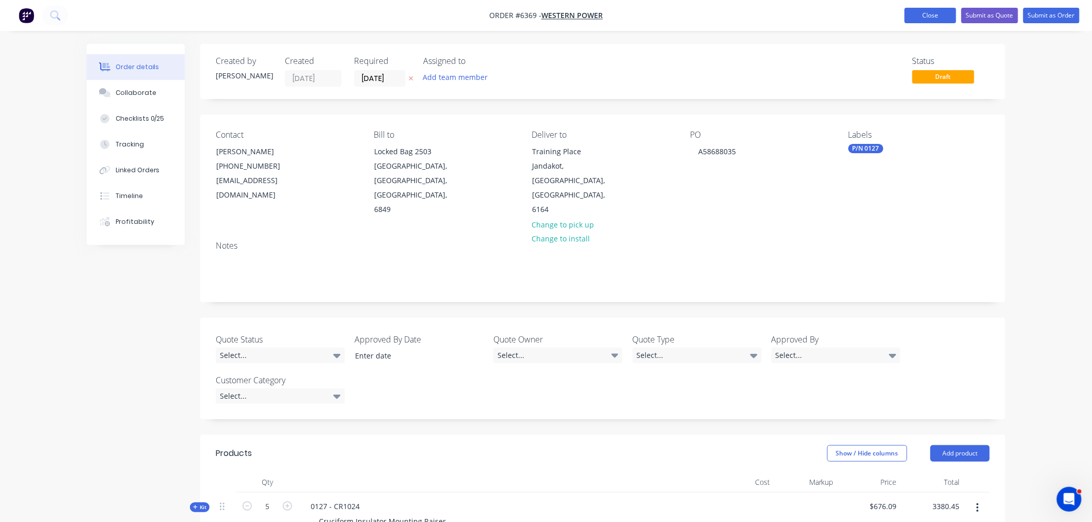
type input "$3,380.45"
click at [925, 14] on button "Close" at bounding box center [931, 15] width 52 height 15
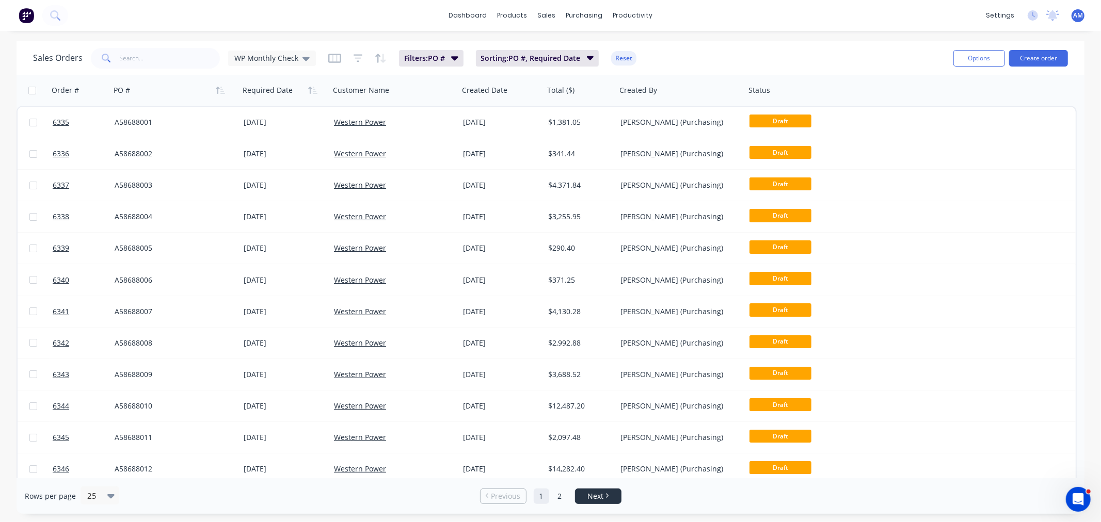
click at [605, 496] on icon "Next page" at bounding box center [606, 495] width 3 height 5
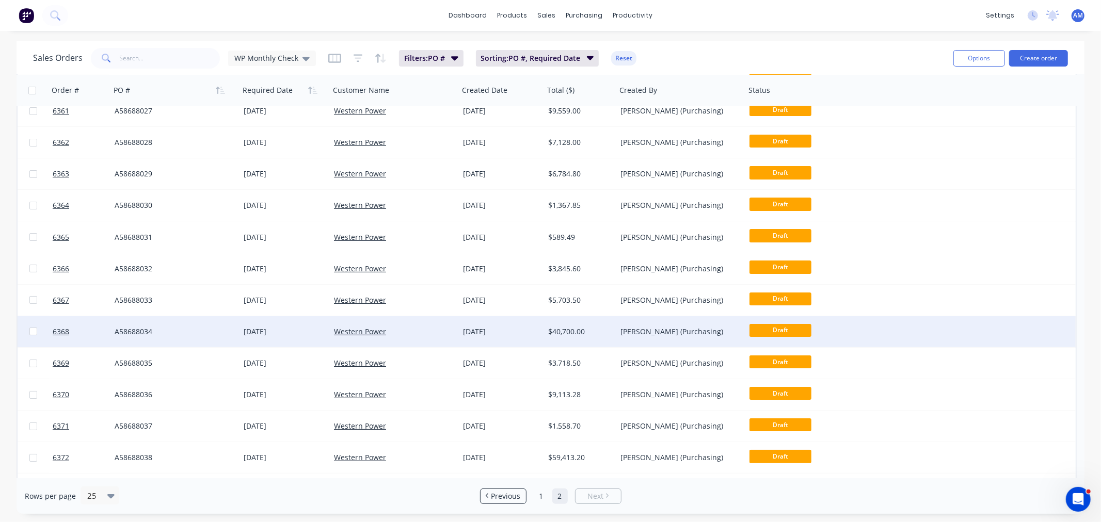
scroll to position [115, 0]
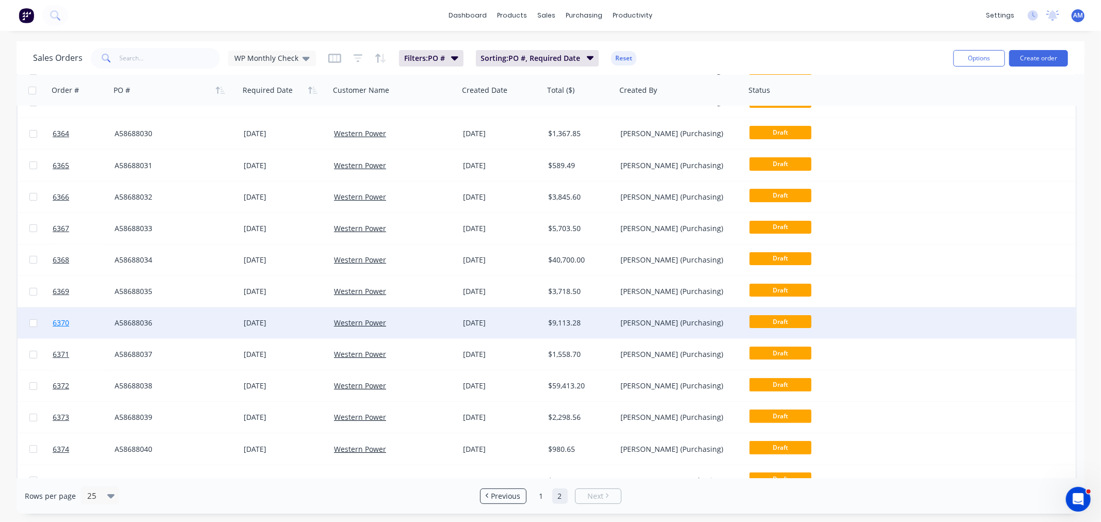
click at [95, 318] on link "6370" at bounding box center [84, 323] width 62 height 31
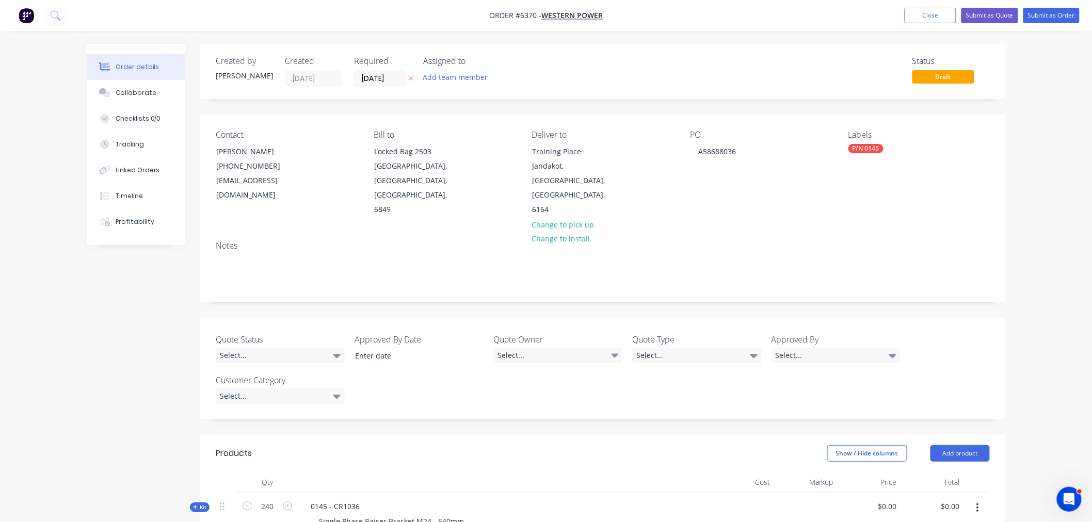
type input "$34.52"
type input "$8,284.80"
click at [888, 499] on input "34.52" at bounding box center [887, 506] width 28 height 15
type input "$32.72"
type input "$7,852.80"
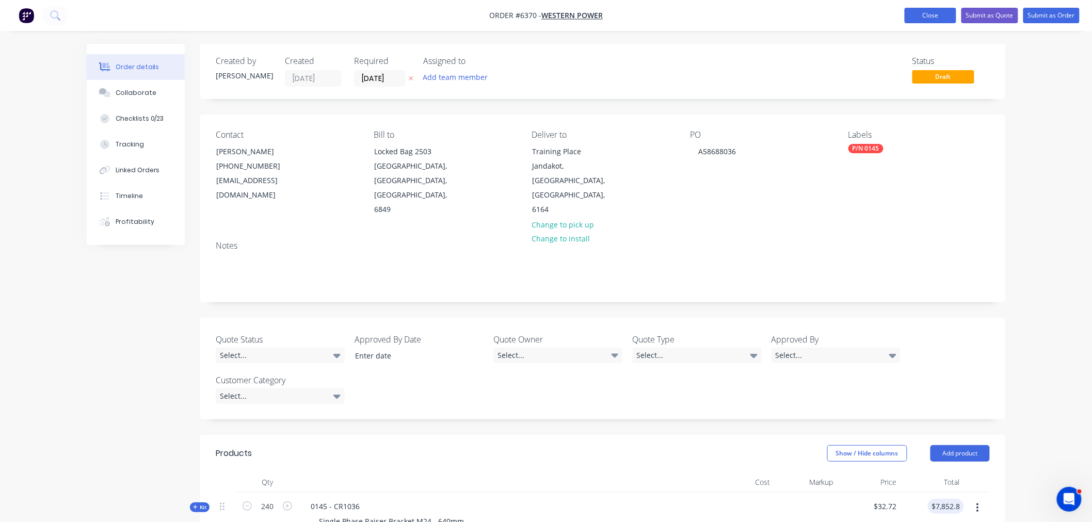
click at [930, 14] on button "Close" at bounding box center [931, 15] width 52 height 15
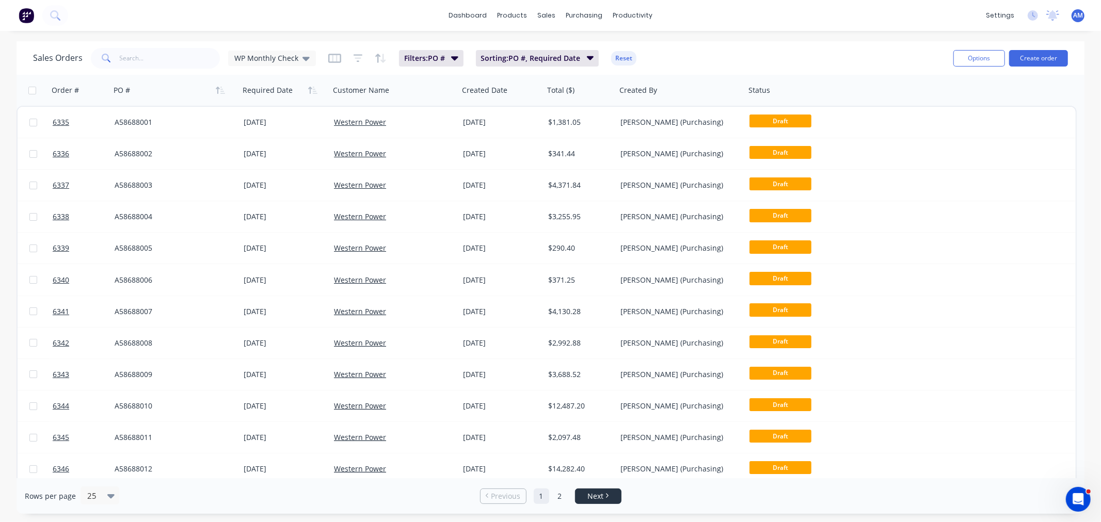
click at [580, 500] on link "Next" at bounding box center [597, 496] width 45 height 10
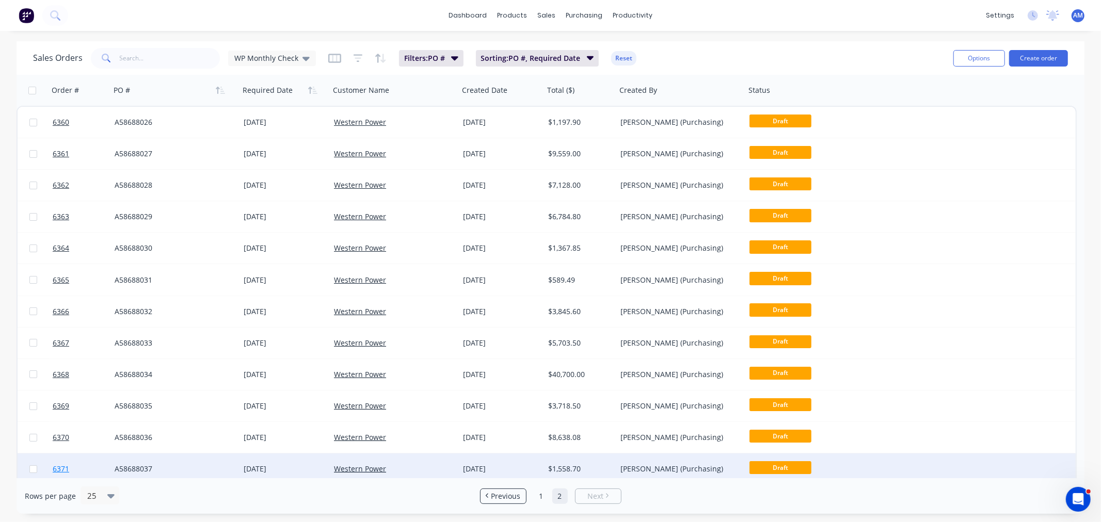
click at [94, 465] on link "6371" at bounding box center [84, 469] width 62 height 31
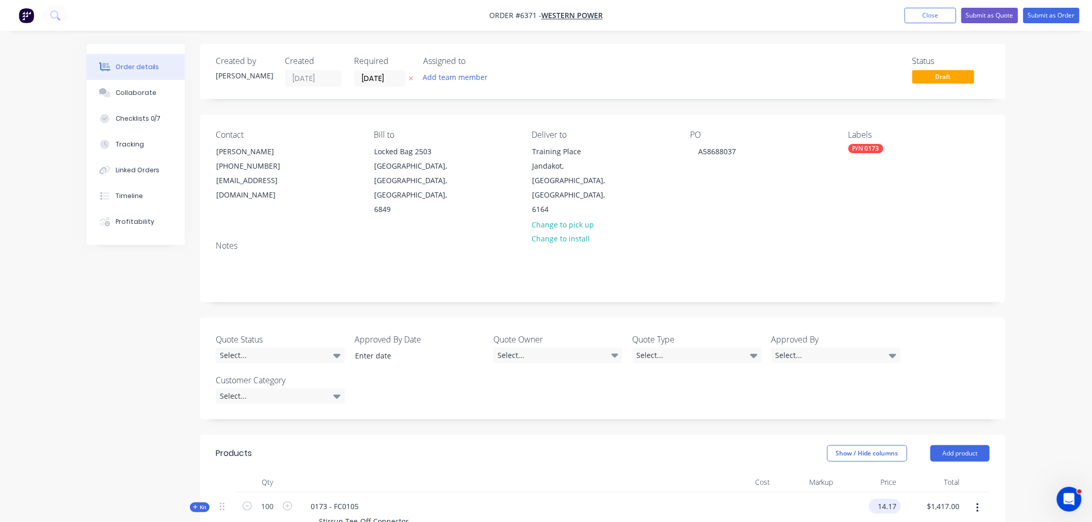
click at [880, 499] on input "14.17" at bounding box center [887, 506] width 28 height 15
type input "$13.43"
type input "$1,343.00"
click at [930, 17] on button "Close" at bounding box center [931, 15] width 52 height 15
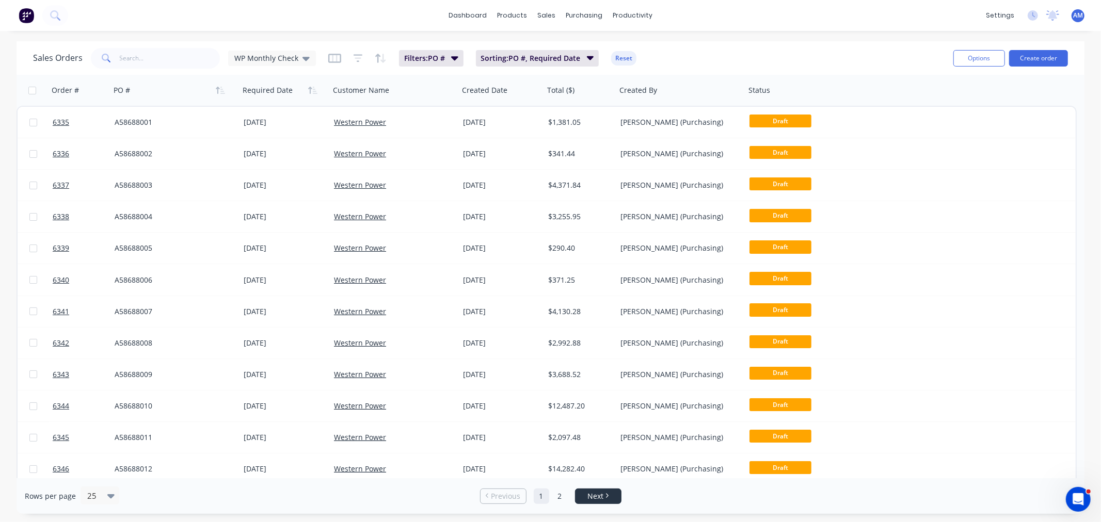
click at [589, 490] on li "Next" at bounding box center [598, 496] width 46 height 15
click at [596, 496] on span "Next" at bounding box center [595, 496] width 16 height 10
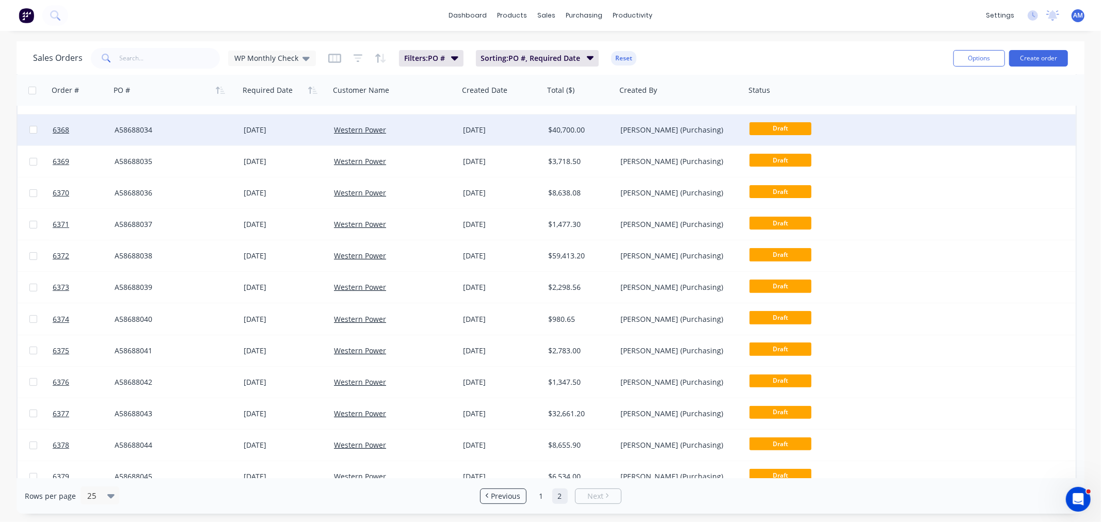
scroll to position [258, 0]
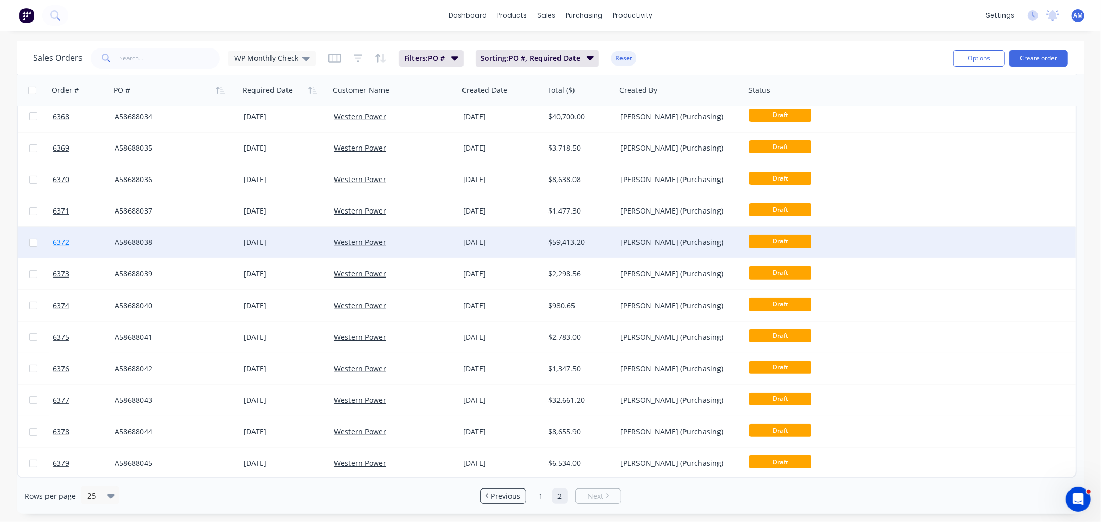
click at [81, 241] on link "6372" at bounding box center [84, 242] width 62 height 31
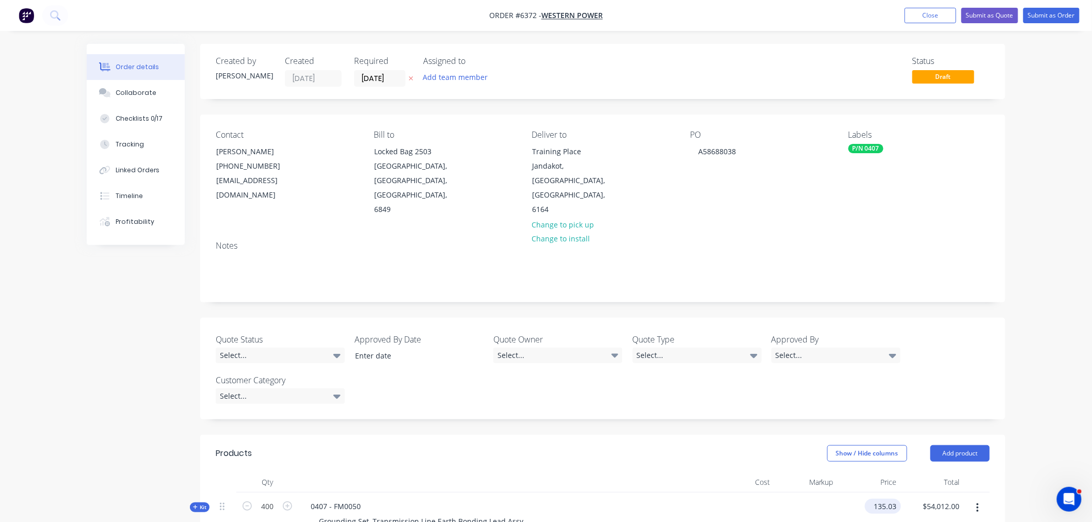
click at [893, 499] on input "135.03" at bounding box center [885, 506] width 32 height 15
type input "$133.69"
type input "$53,476.00"
click at [919, 1] on nav "Order #6372 - Western Power Add product Close Submit as Quote Submit as Order" at bounding box center [546, 15] width 1092 height 31
click at [919, 20] on button "Close" at bounding box center [931, 15] width 52 height 15
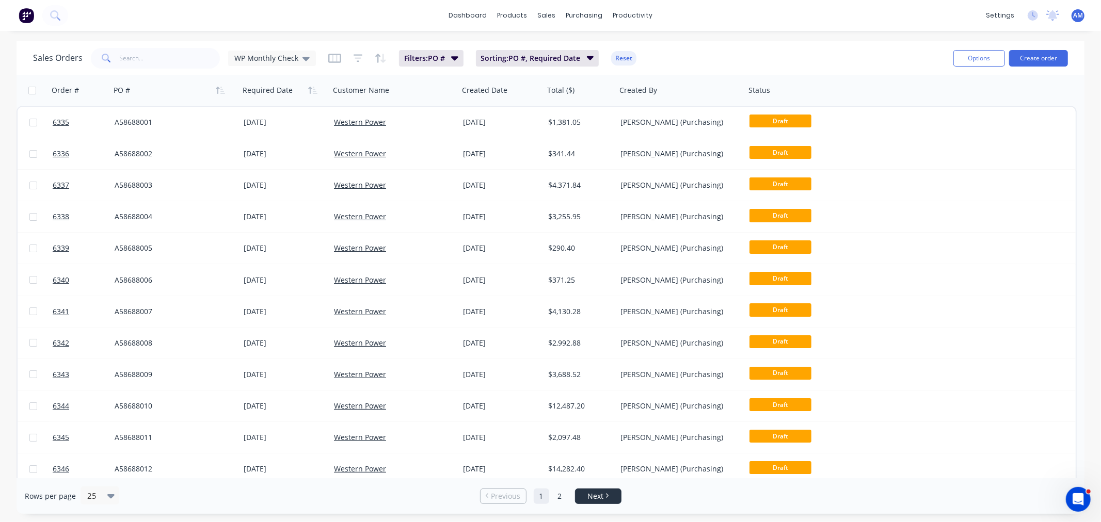
click at [586, 497] on link "Next" at bounding box center [597, 496] width 45 height 10
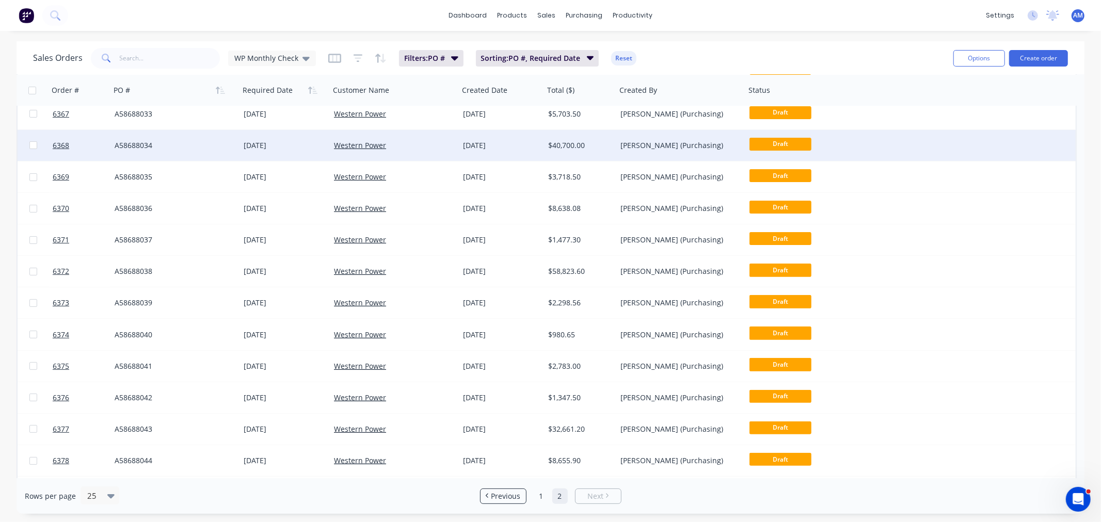
scroll to position [258, 0]
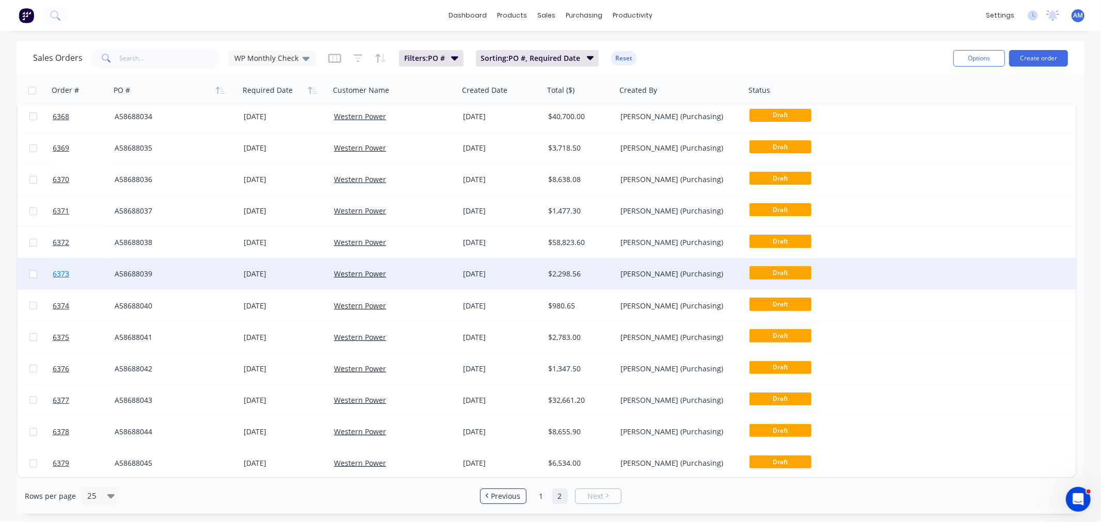
click at [86, 274] on link "6373" at bounding box center [84, 274] width 62 height 31
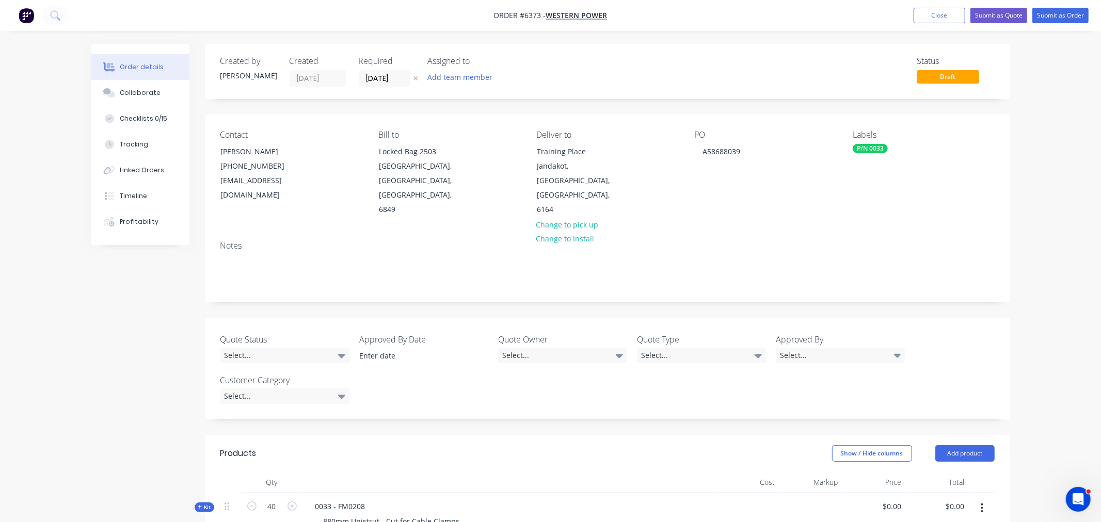
type input "$52.24"
type input "$2,089.60"
click at [917, 18] on button "Close" at bounding box center [931, 15] width 52 height 15
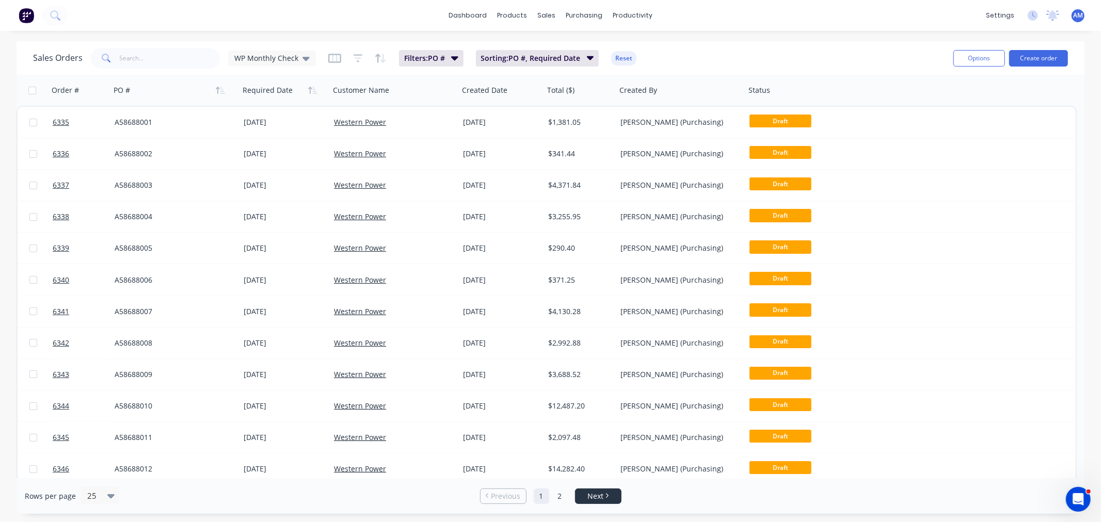
click at [595, 496] on span "Next" at bounding box center [595, 496] width 16 height 10
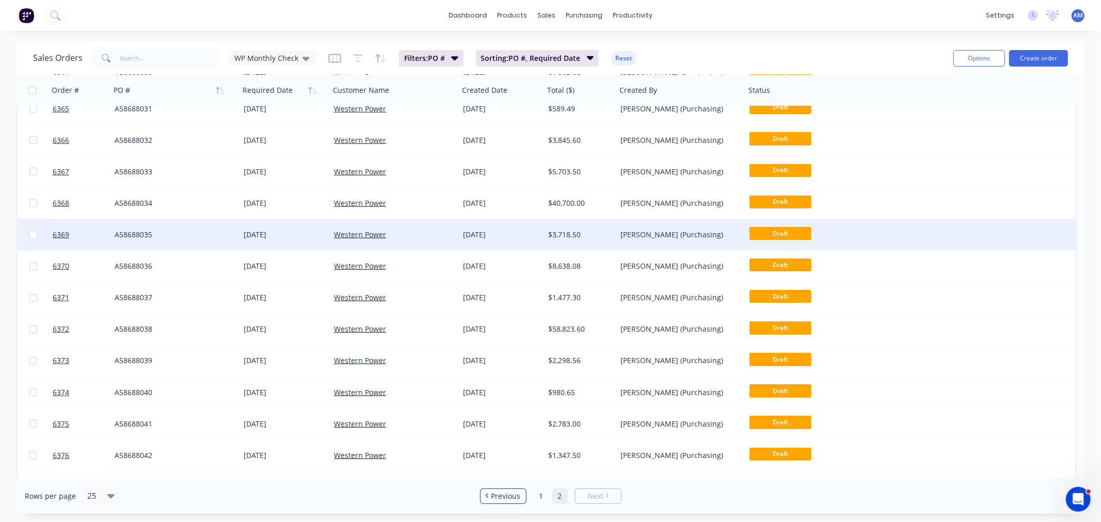
scroll to position [229, 0]
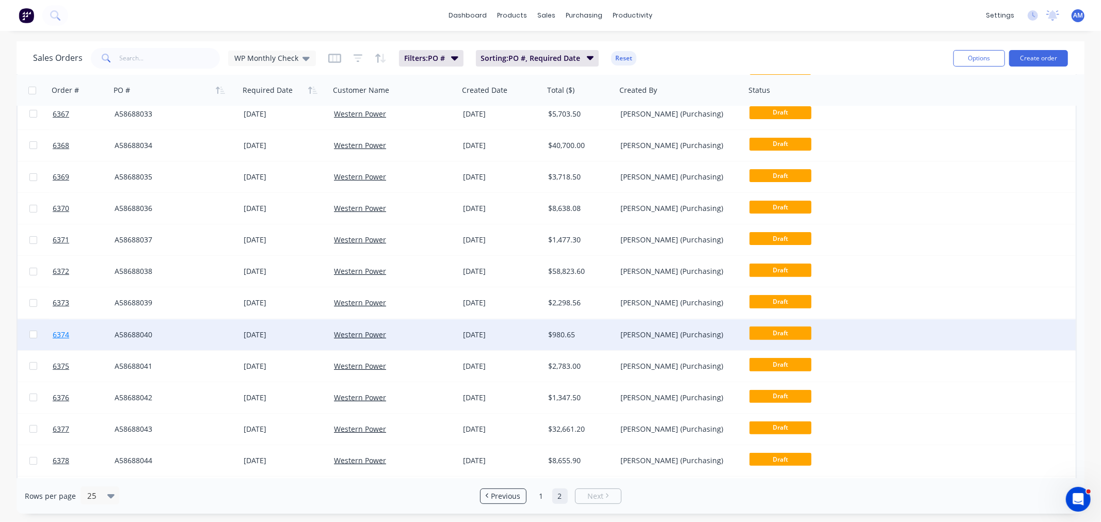
click at [83, 328] on link "6374" at bounding box center [84, 334] width 62 height 31
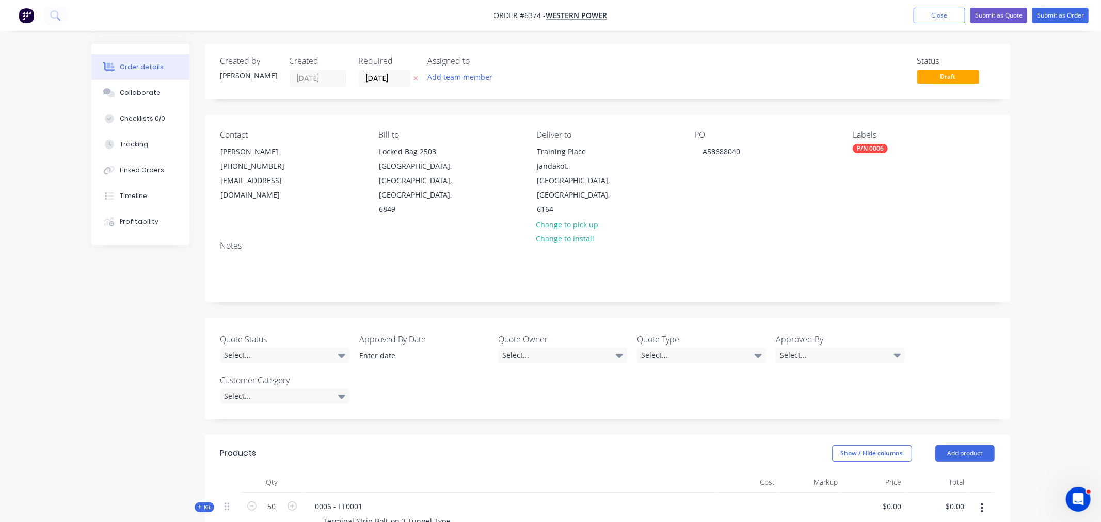
type input "$17.83"
type input "$891.50"
click at [914, 19] on button "Close" at bounding box center [931, 15] width 52 height 15
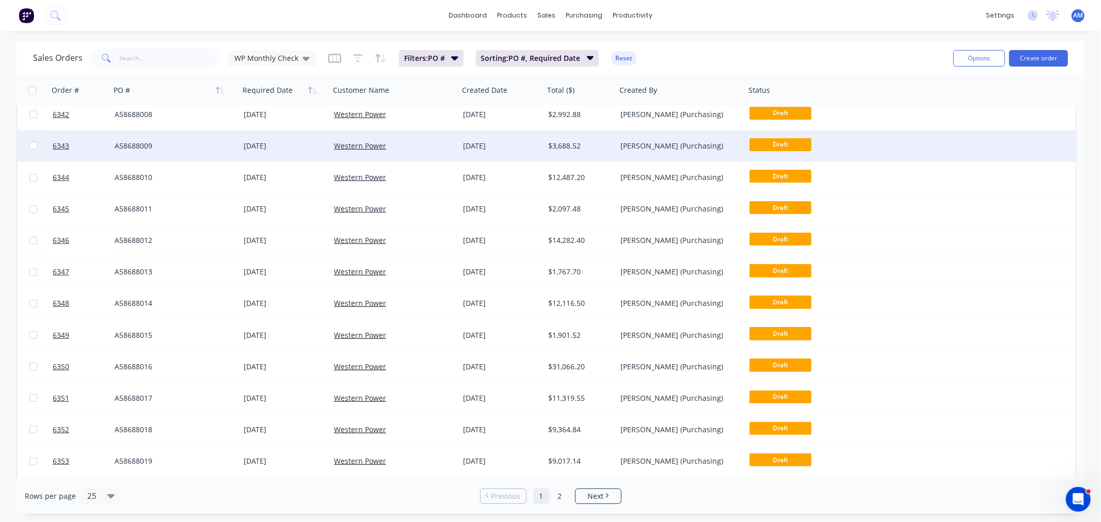
scroll to position [229, 0]
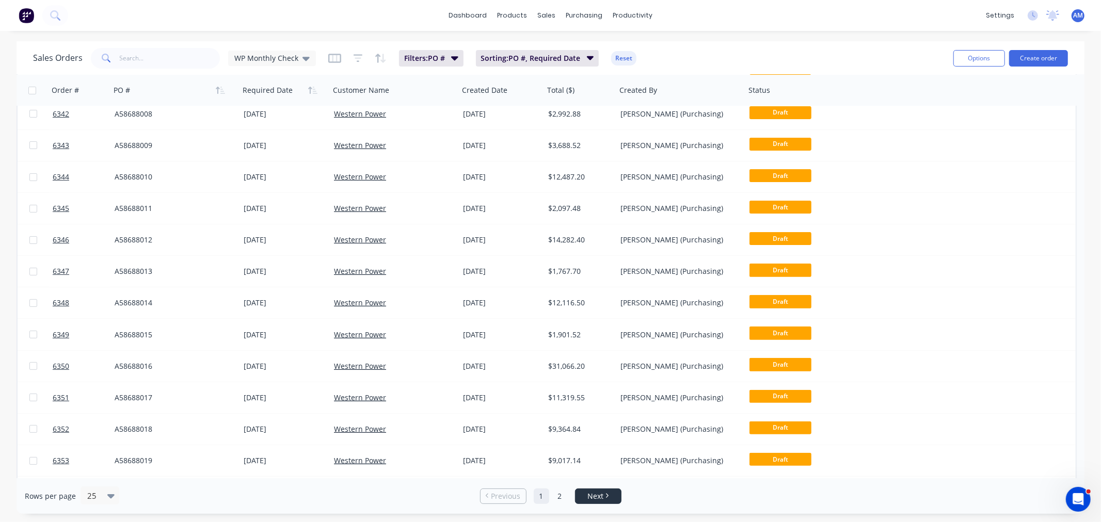
click at [592, 499] on span "Next" at bounding box center [595, 496] width 16 height 10
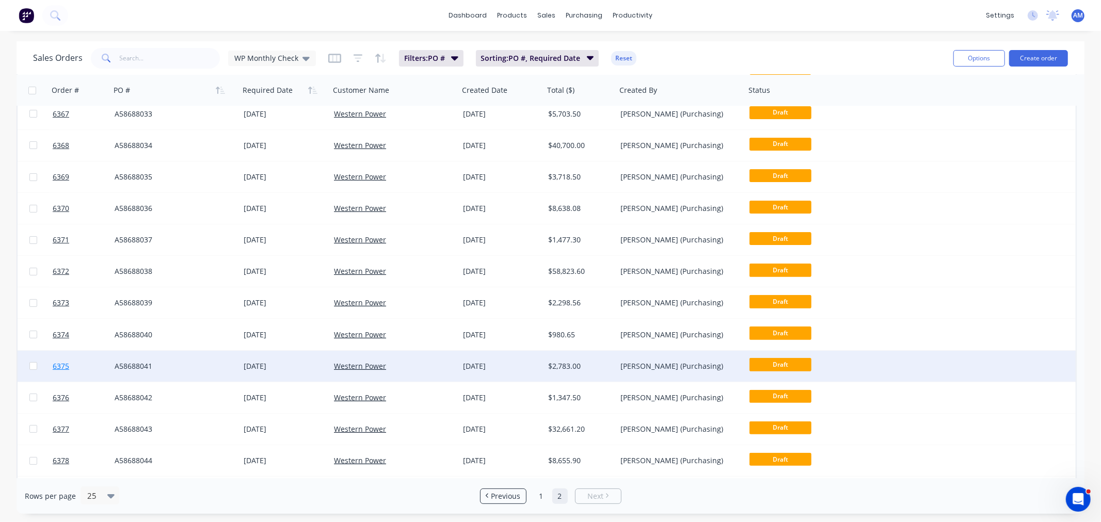
click at [83, 364] on link "6375" at bounding box center [84, 366] width 62 height 31
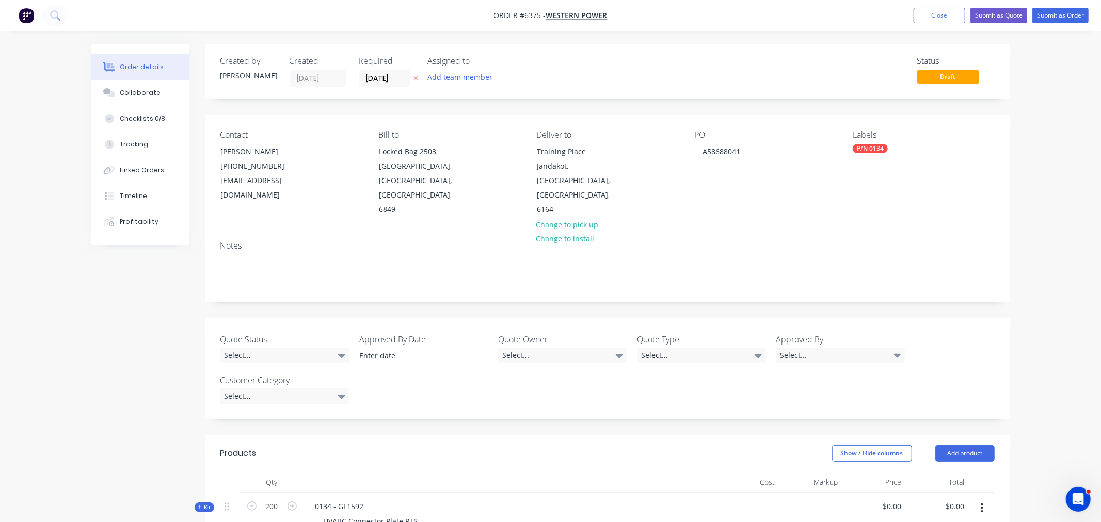
type input "$12.65"
type input "$2,530.00"
click at [911, 16] on button "Close" at bounding box center [931, 15] width 52 height 15
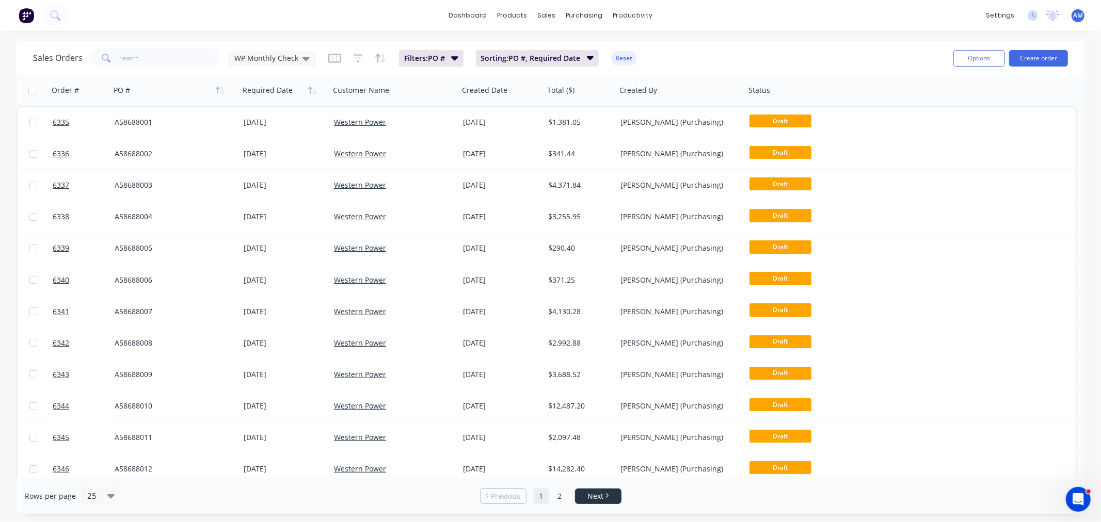
click at [600, 493] on span "Next" at bounding box center [595, 496] width 16 height 10
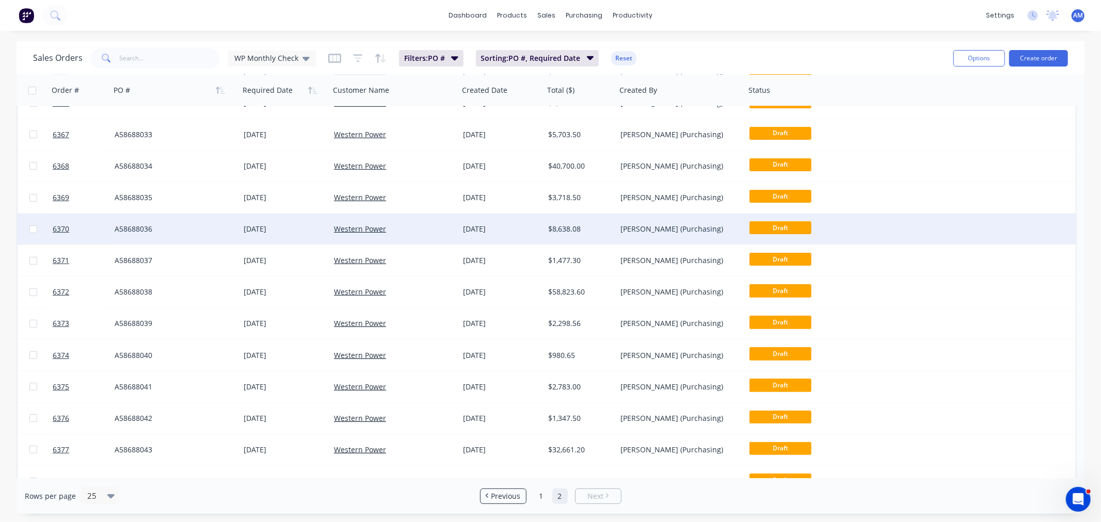
scroll to position [229, 0]
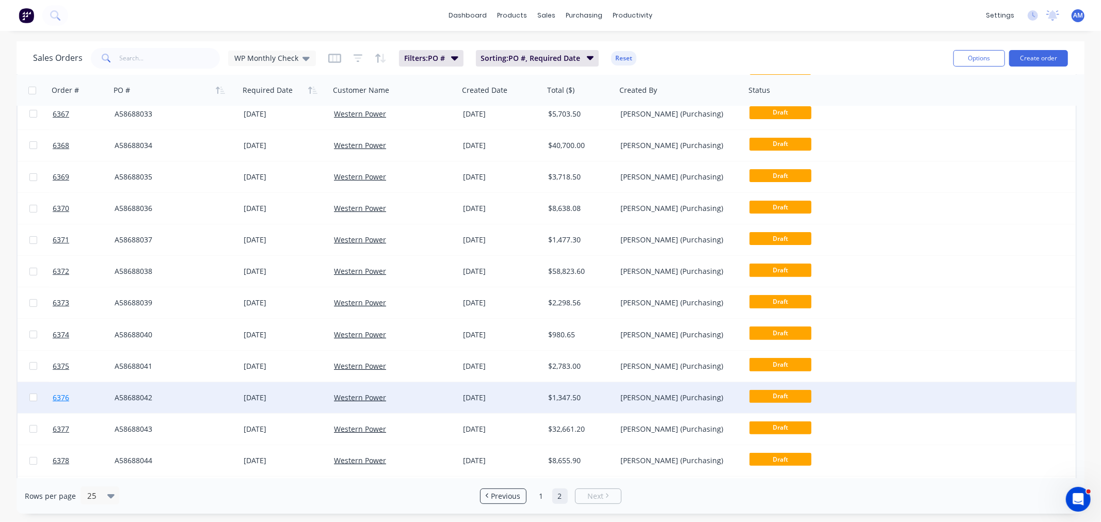
click at [89, 393] on link "6376" at bounding box center [84, 397] width 62 height 31
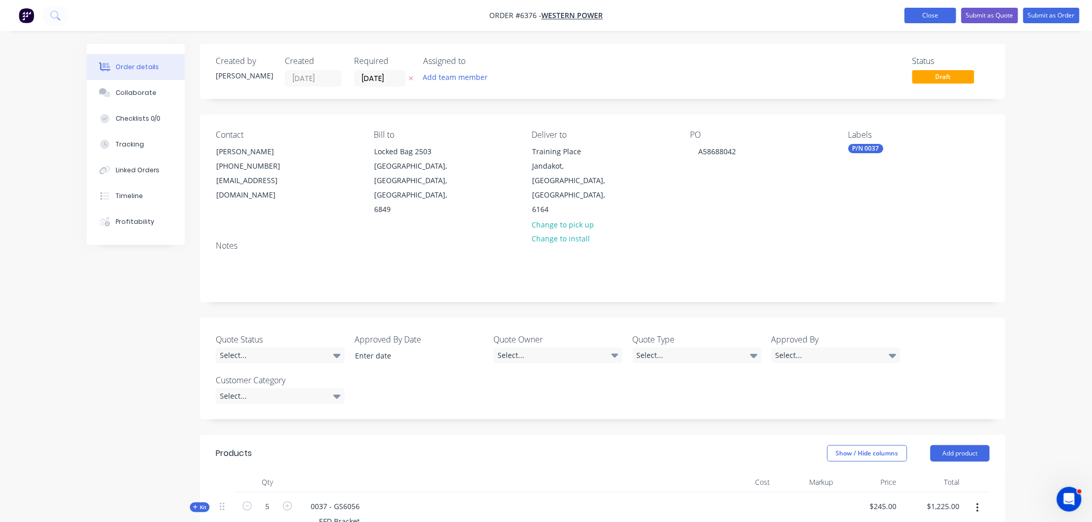
click at [941, 9] on button "Close" at bounding box center [931, 15] width 52 height 15
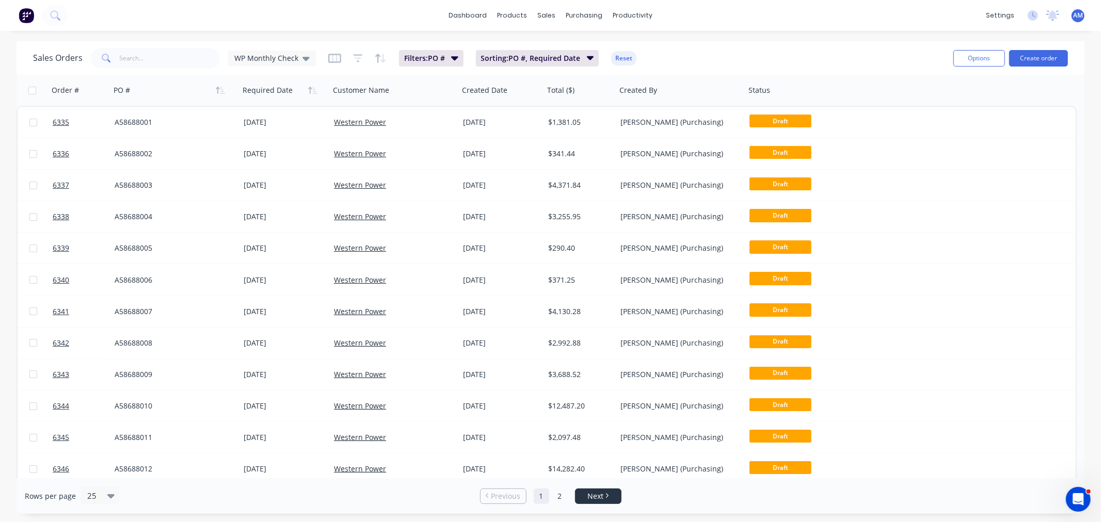
click at [591, 497] on span "Next" at bounding box center [595, 496] width 16 height 10
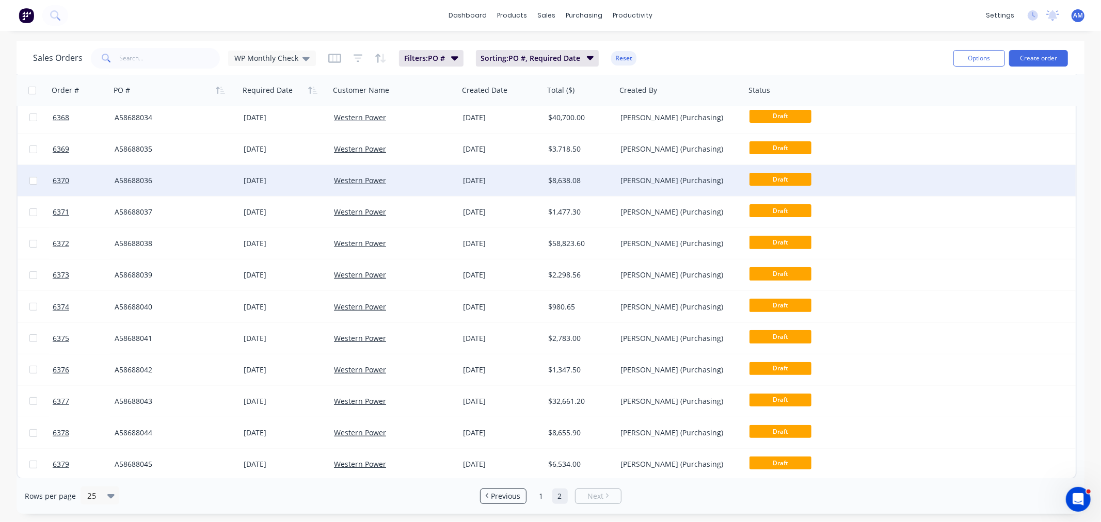
scroll to position [258, 0]
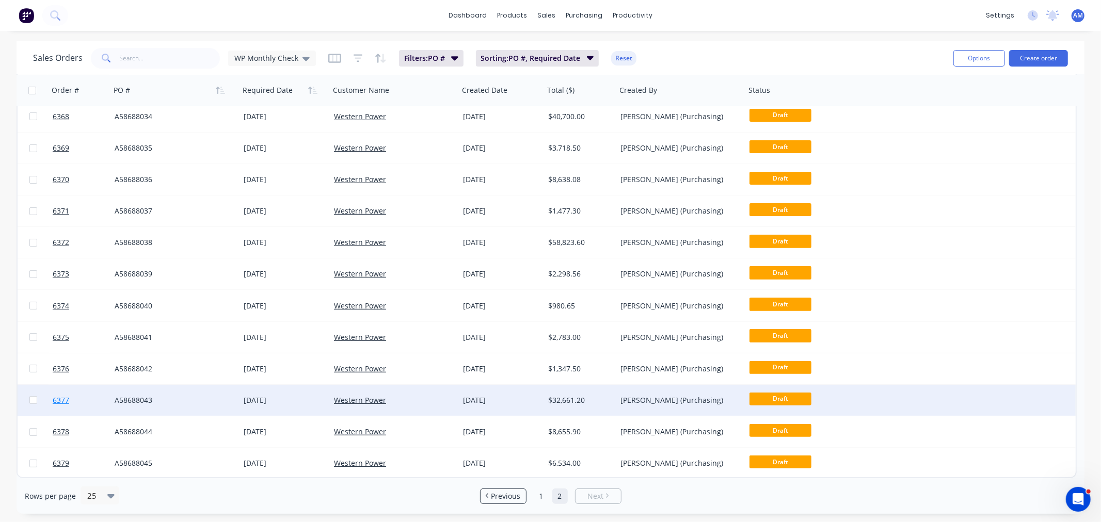
click at [94, 402] on link "6377" at bounding box center [84, 400] width 62 height 31
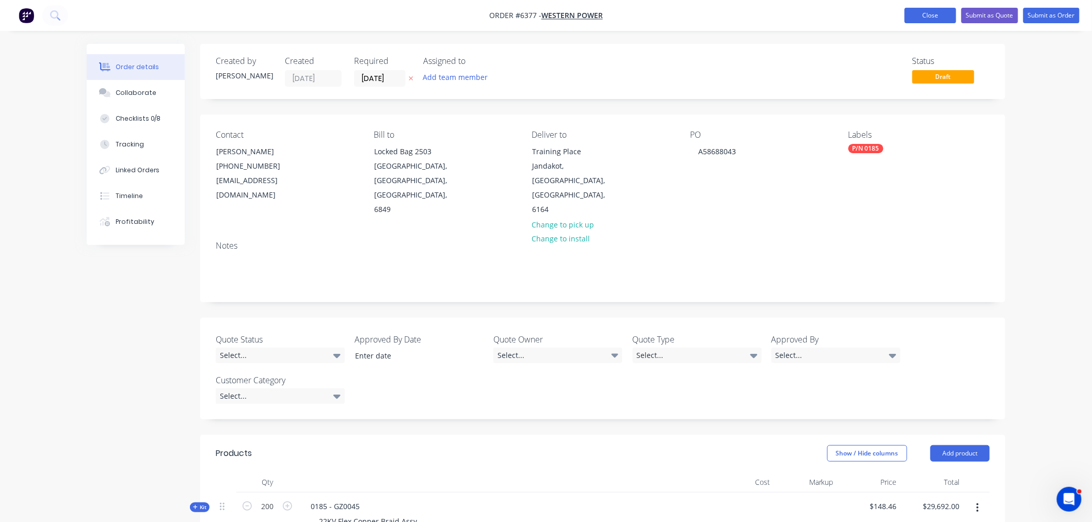
click at [923, 17] on button "Close" at bounding box center [931, 15] width 52 height 15
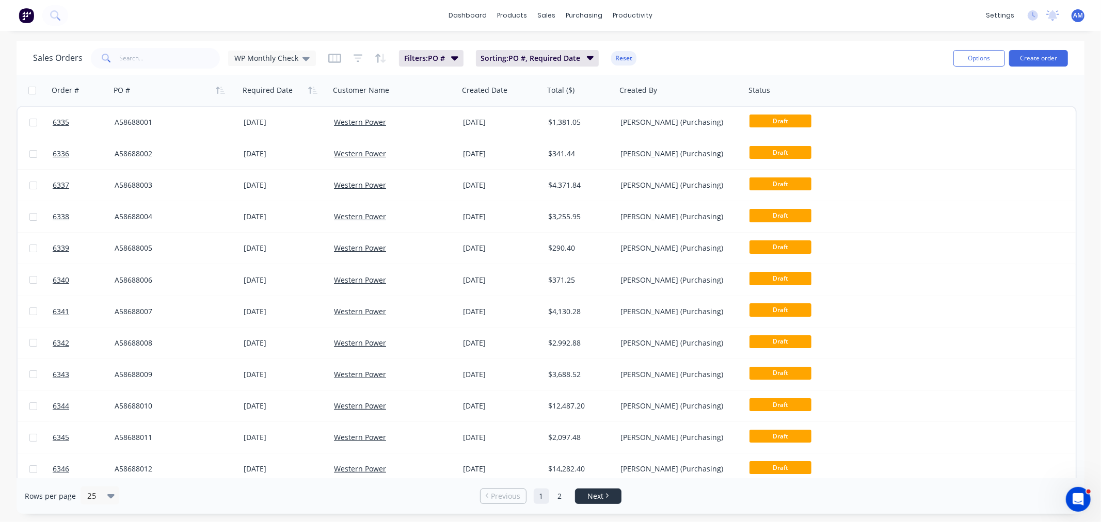
click at [605, 494] on icon "Next page" at bounding box center [606, 495] width 3 height 5
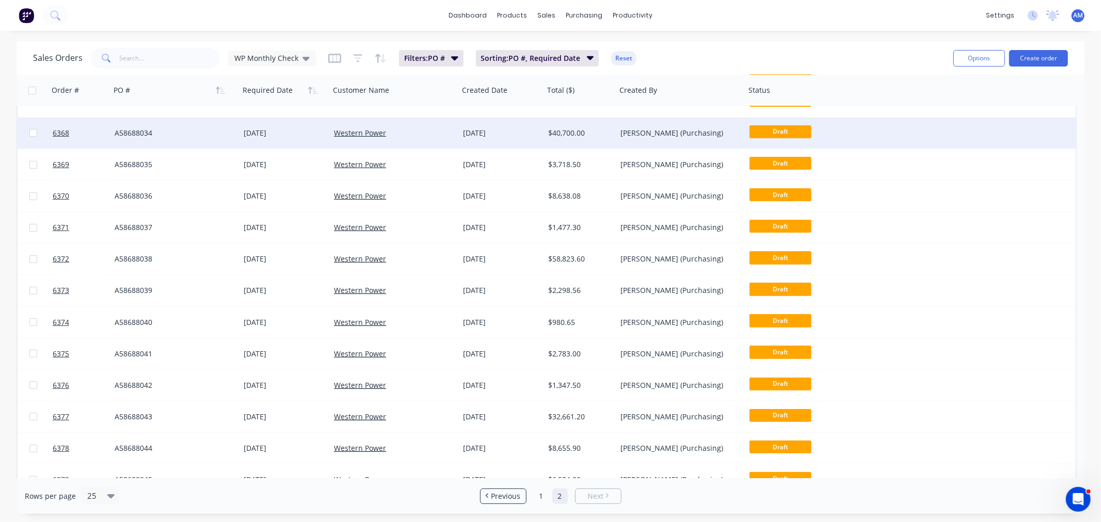
scroll to position [258, 0]
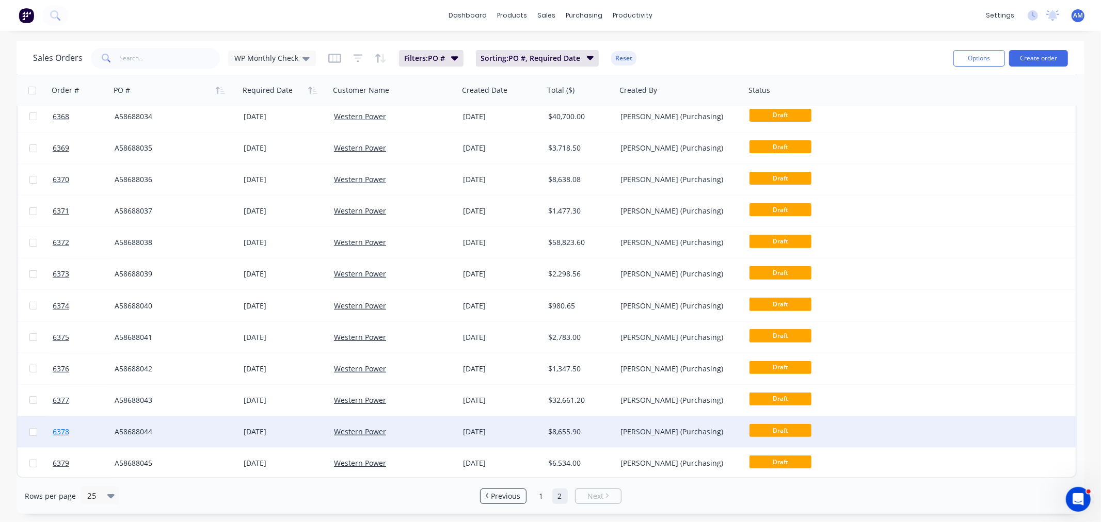
click at [88, 431] on link "6378" at bounding box center [84, 431] width 62 height 31
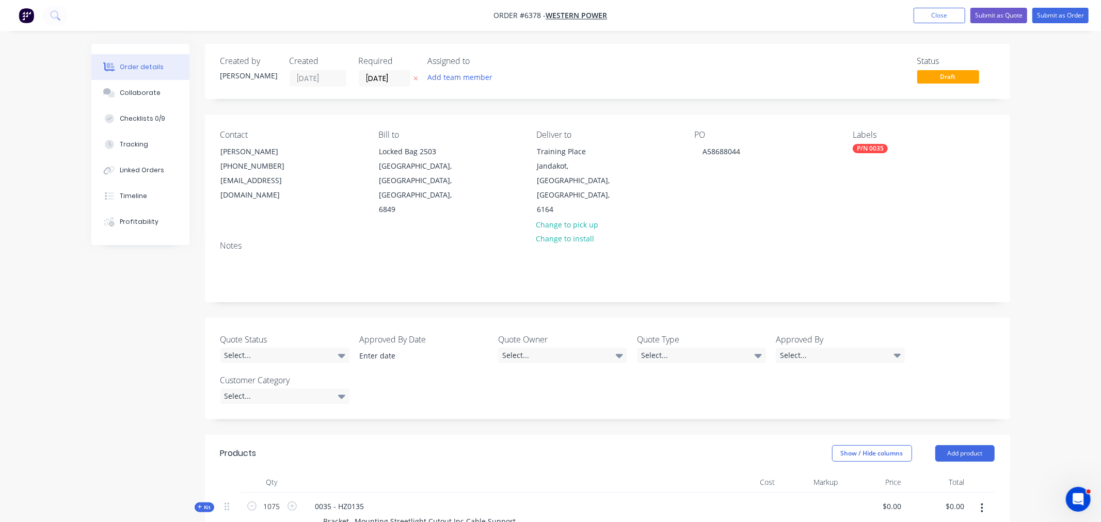
type input "$7.32"
type input "$7,869.00"
click at [920, 17] on button "Close" at bounding box center [931, 15] width 52 height 15
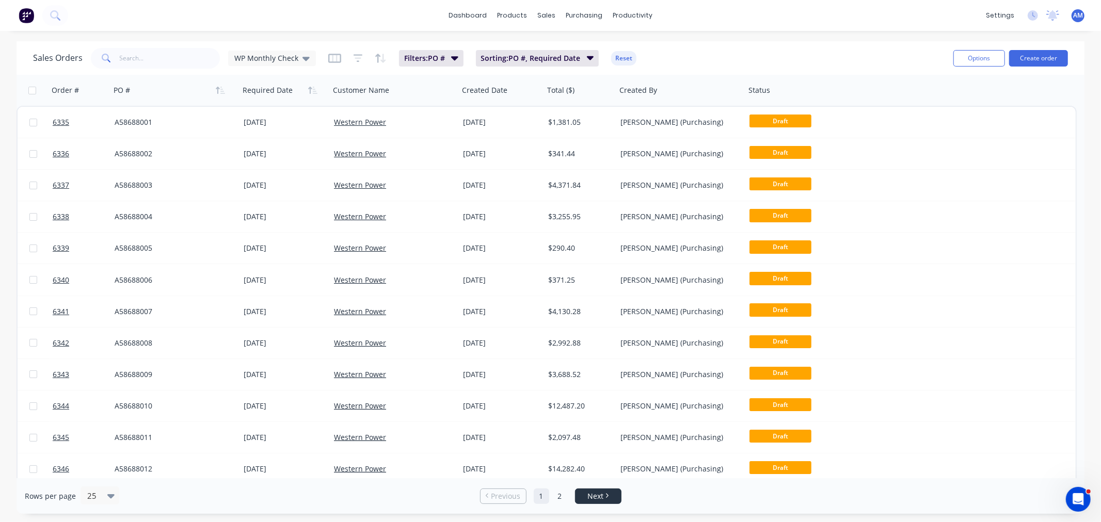
click at [606, 498] on icon "Next page" at bounding box center [607, 496] width 3 height 5
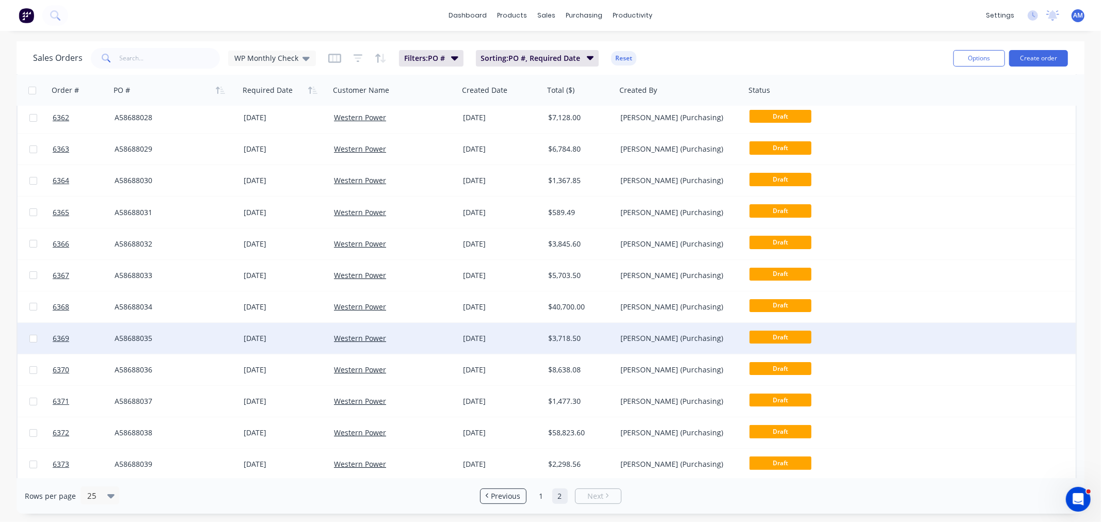
scroll to position [258, 0]
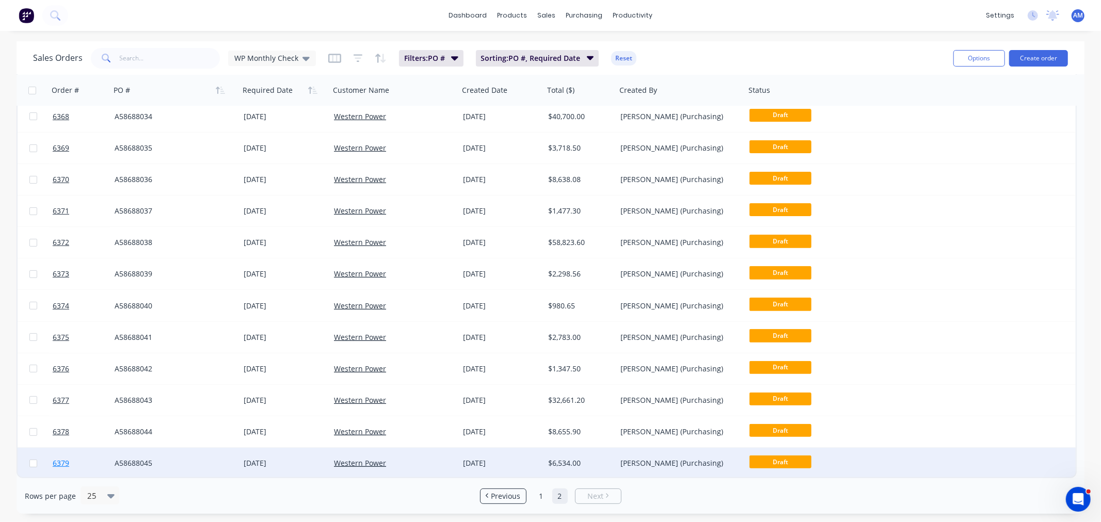
click at [86, 462] on link "6379" at bounding box center [84, 463] width 62 height 31
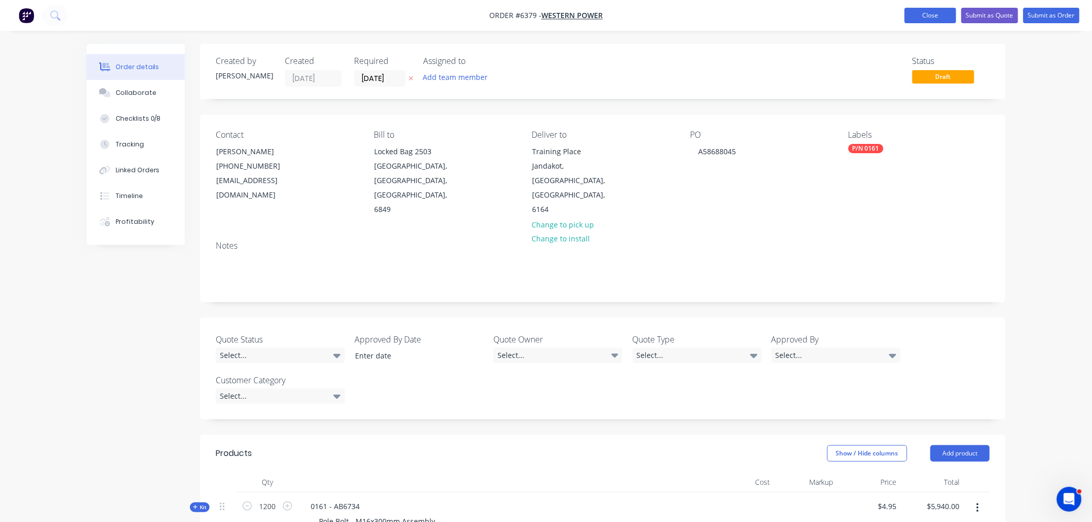
click at [939, 10] on button "Close" at bounding box center [931, 15] width 52 height 15
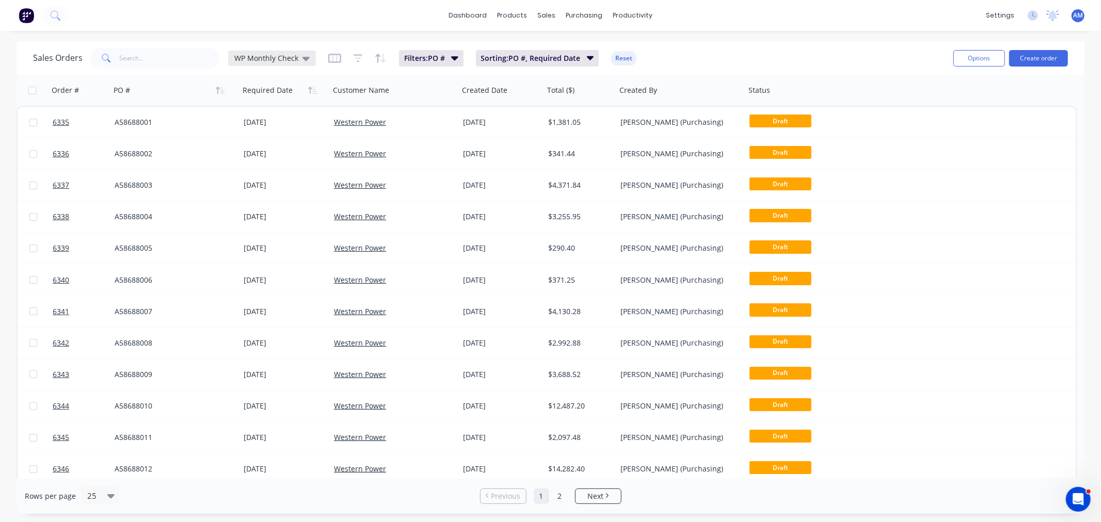
click at [309, 54] on div "WP Monthly Check" at bounding box center [272, 58] width 88 height 15
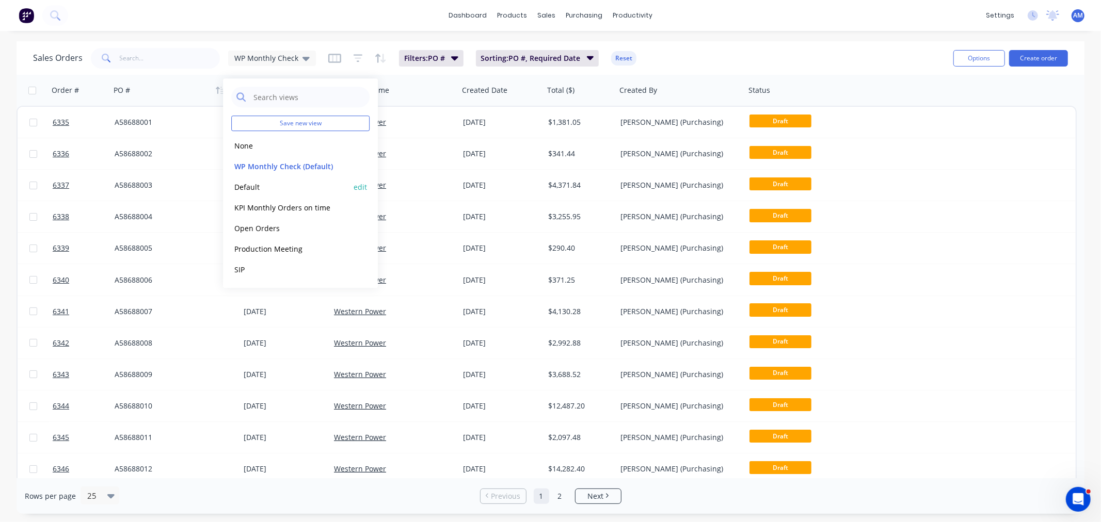
click at [254, 184] on button "Default" at bounding box center [290, 187] width 118 height 12
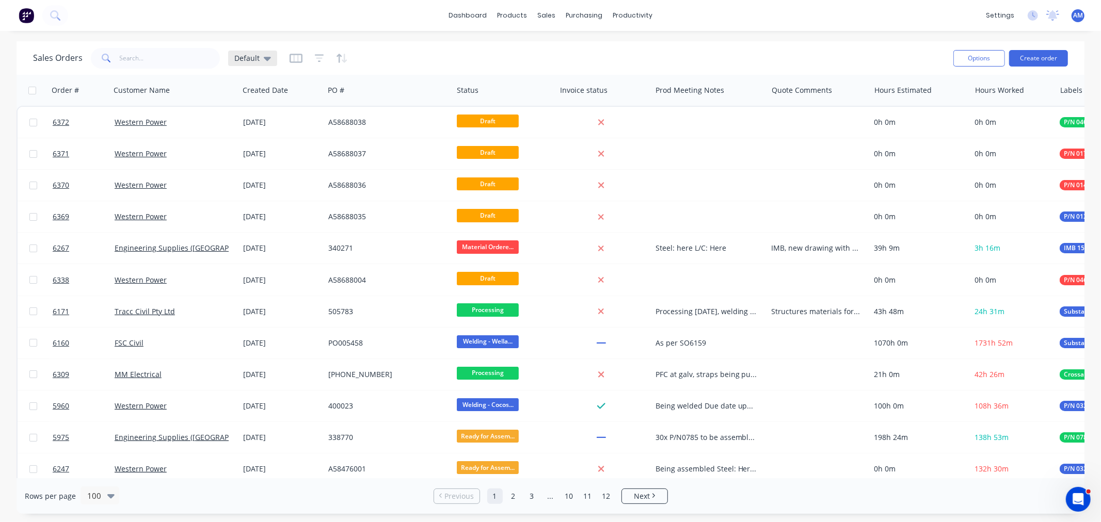
click at [266, 56] on icon at bounding box center [267, 58] width 7 height 11
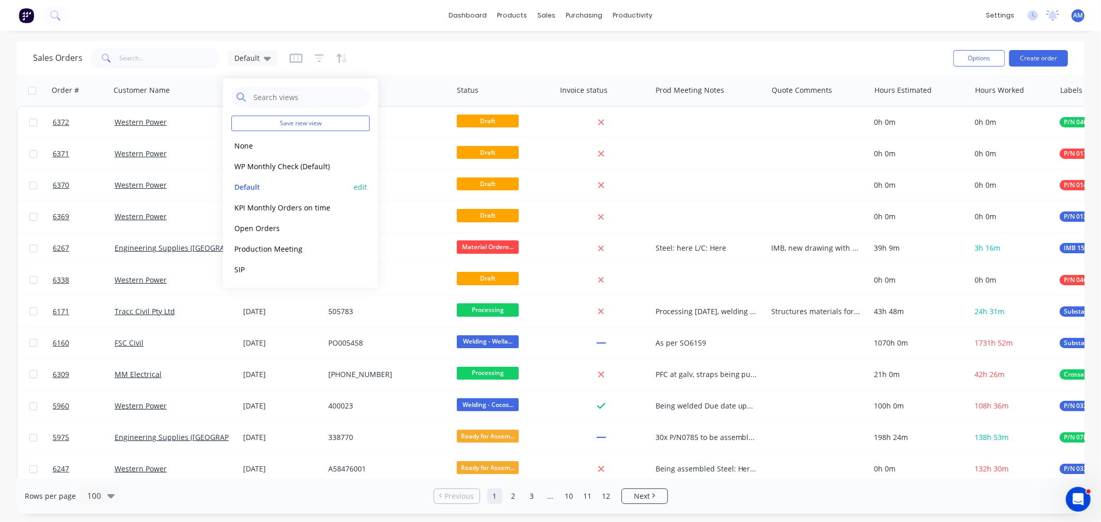
click at [361, 187] on button "edit" at bounding box center [360, 187] width 13 height 11
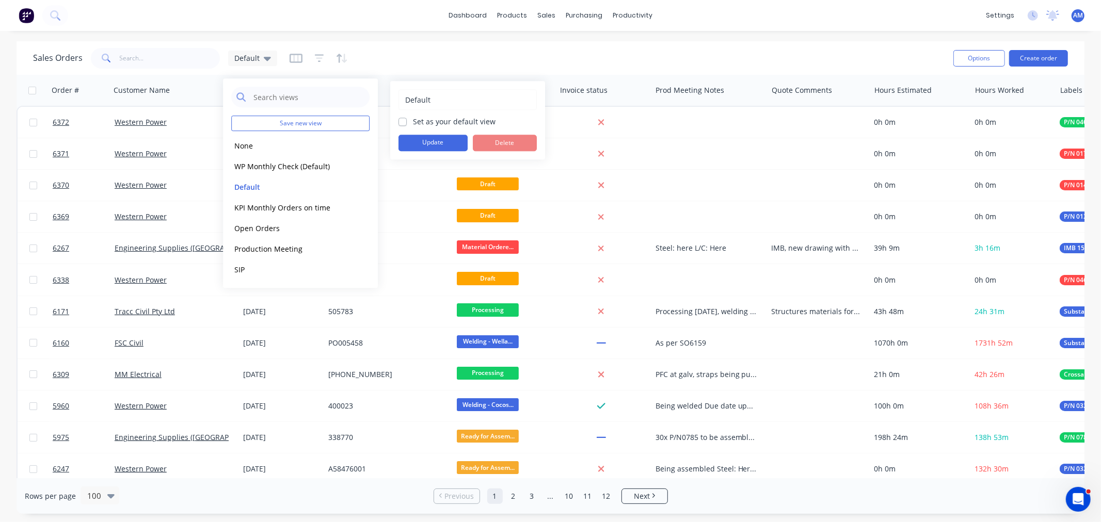
click at [413, 121] on label "Set as your default view" at bounding box center [454, 121] width 83 height 11
click at [402, 121] on input "Set as your default view" at bounding box center [402, 121] width 8 height 10
checkbox input "true"
click at [417, 141] on button "Update" at bounding box center [432, 143] width 69 height 17
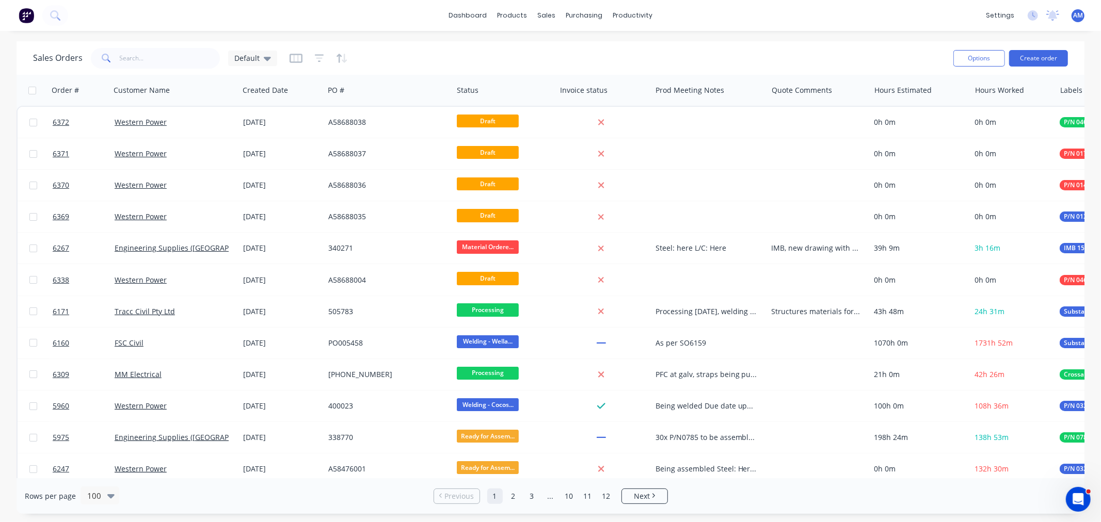
click at [427, 63] on div "Sales Orders Default" at bounding box center [489, 57] width 912 height 25
click at [265, 62] on icon at bounding box center [267, 58] width 7 height 11
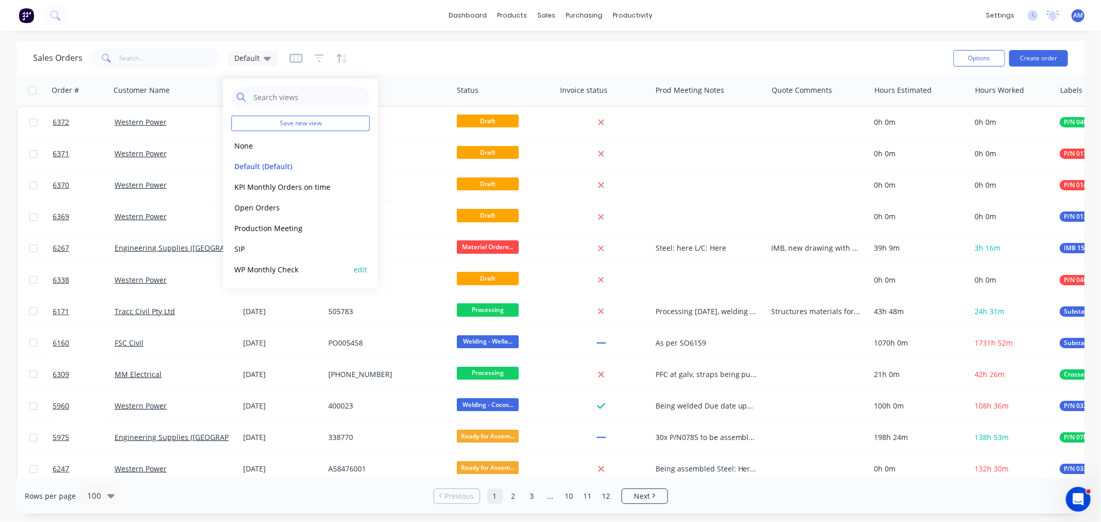
click at [270, 271] on button "WP Monthly Check" at bounding box center [290, 270] width 118 height 12
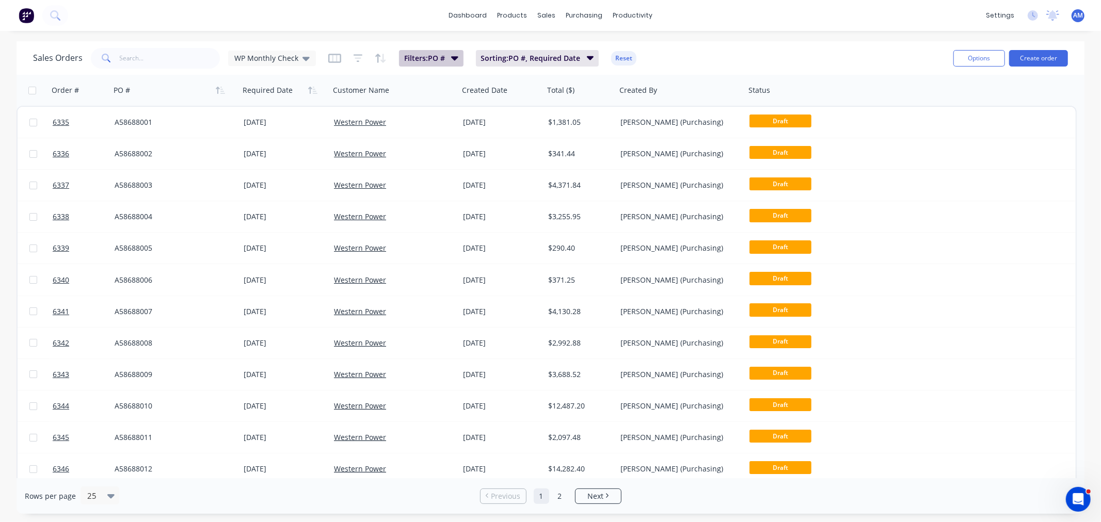
click at [422, 66] on div "Sales Orders WP Monthly Check Filters: PO # Sorting: PO #, Required Date Reset" at bounding box center [489, 57] width 912 height 25
click at [423, 62] on span "Filters: PO #" at bounding box center [424, 58] width 41 height 10
click at [750, 49] on div "Sales Orders WP Monthly Check Filters: PO # Sorting: PO #, Required Date Reset" at bounding box center [489, 57] width 912 height 25
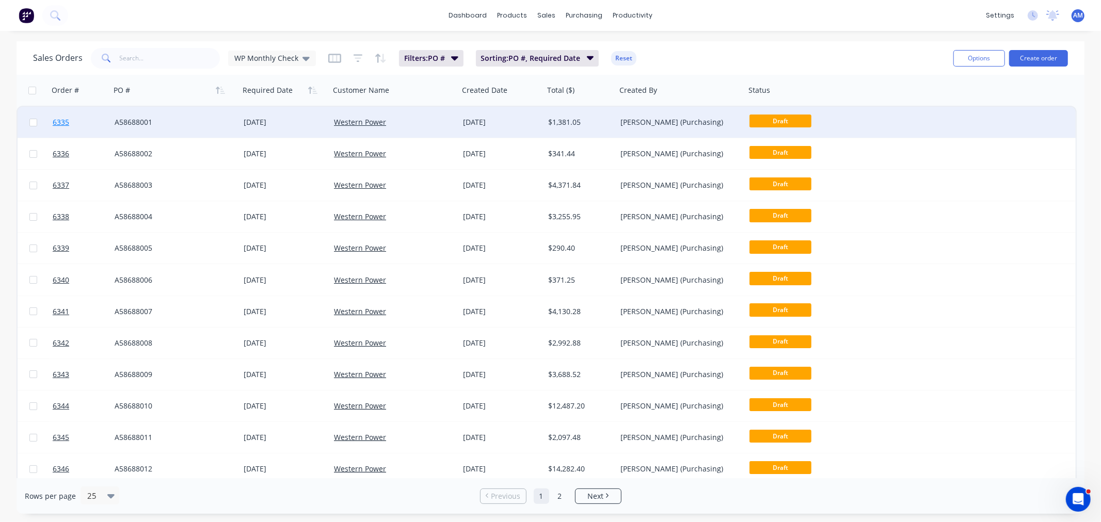
click at [89, 121] on link "6335" at bounding box center [84, 122] width 62 height 31
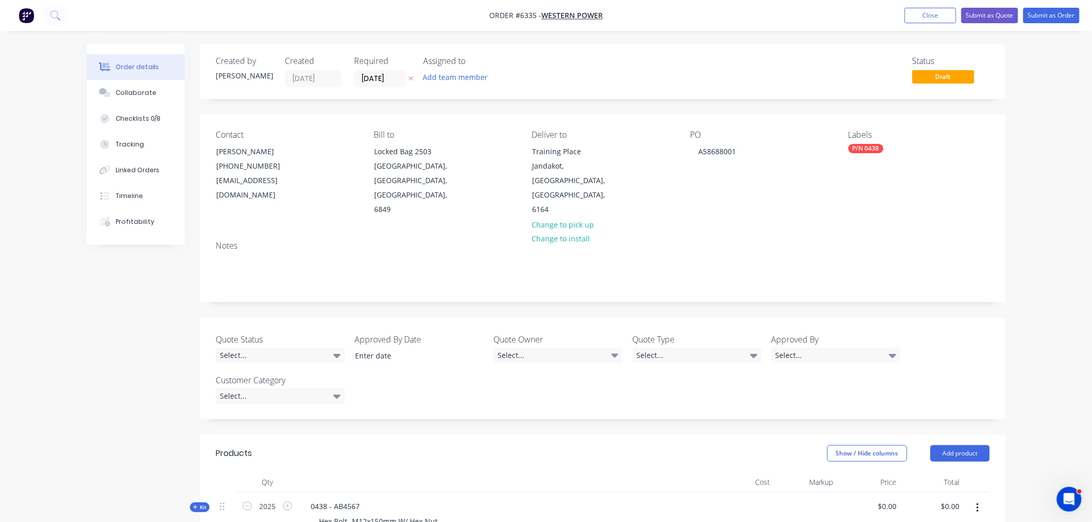
type input "$0.62"
type input "$1,255.50"
click at [1060, 17] on button "Submit as Order" at bounding box center [1051, 15] width 56 height 15
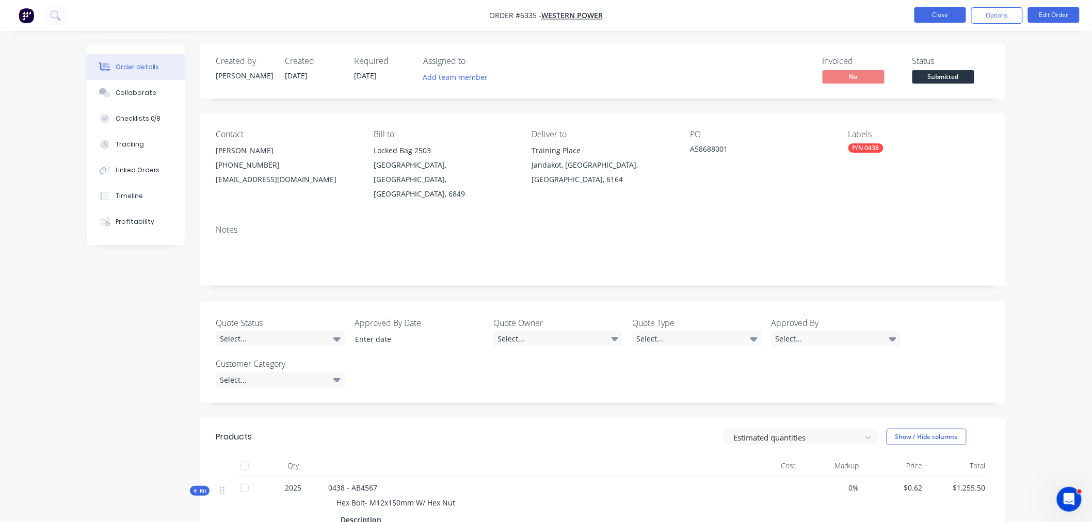
click at [937, 18] on button "Close" at bounding box center [940, 14] width 52 height 15
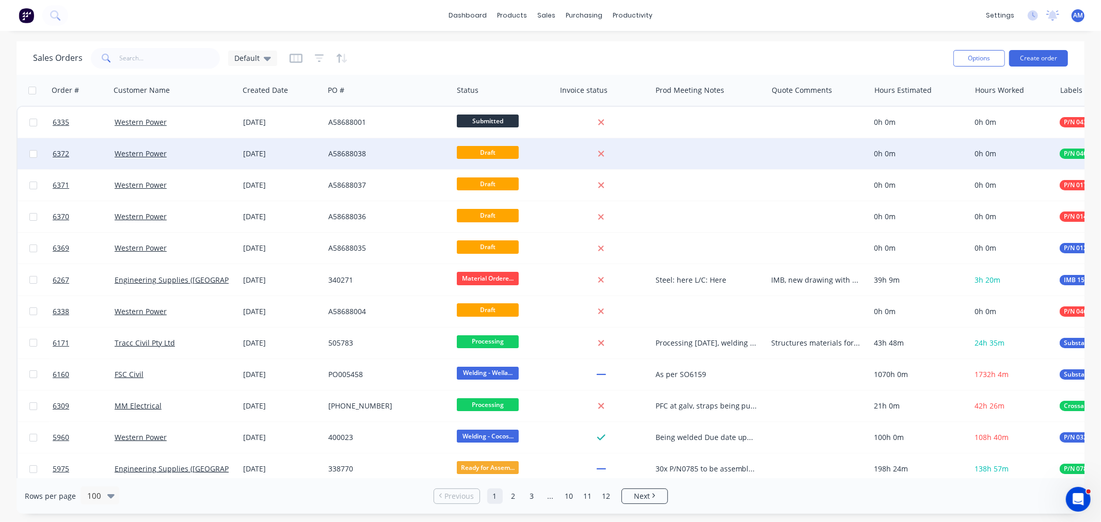
click at [182, 154] on div "Western Power" at bounding box center [172, 154] width 115 height 10
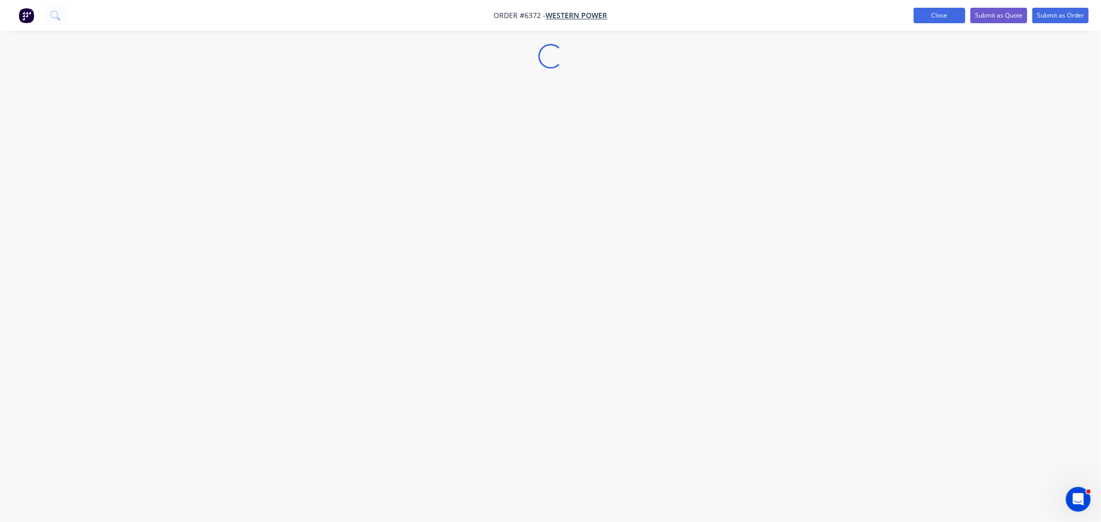
click at [934, 17] on button "Close" at bounding box center [939, 15] width 52 height 15
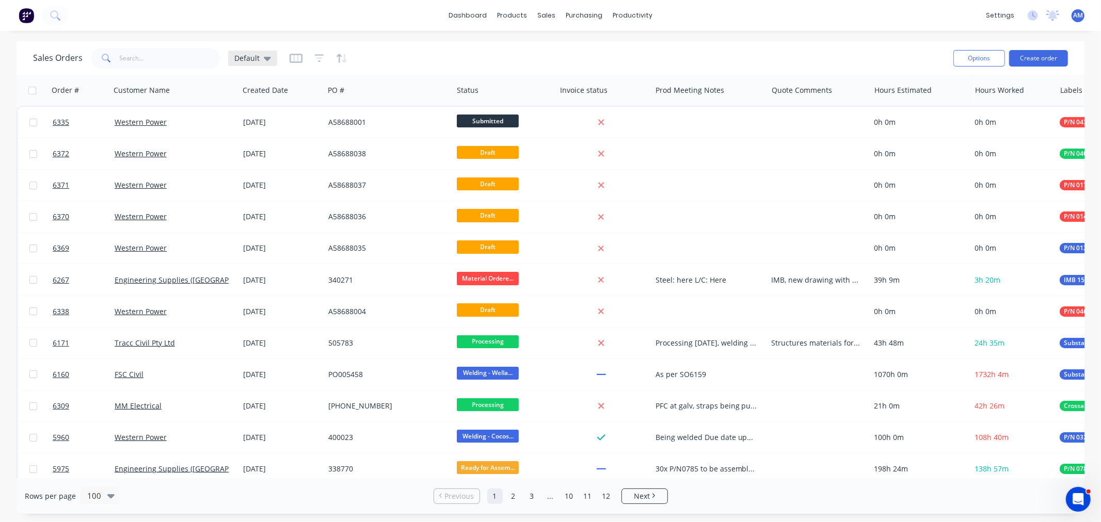
click at [264, 57] on icon at bounding box center [267, 59] width 7 height 4
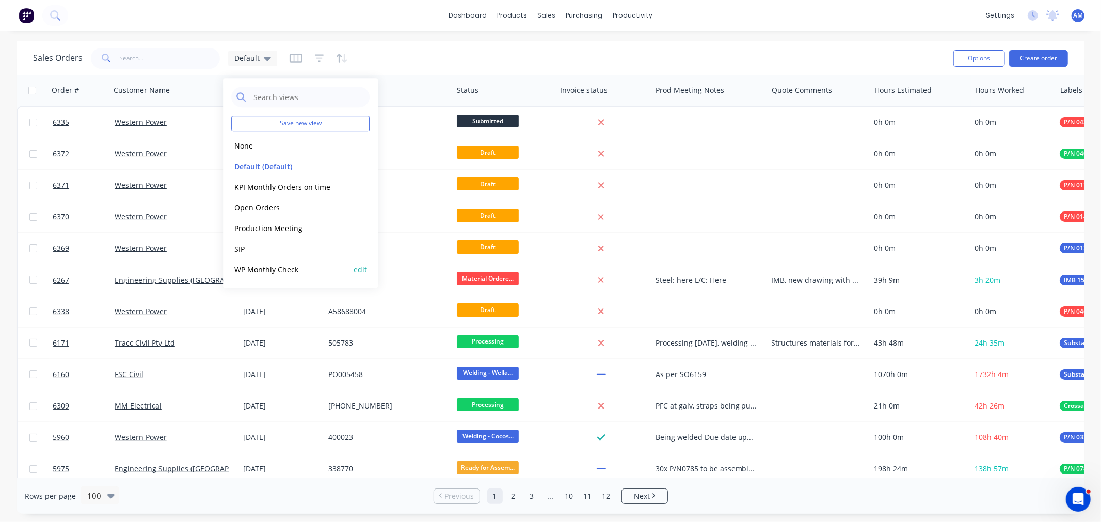
click at [254, 270] on button "WP Monthly Check" at bounding box center [290, 270] width 118 height 12
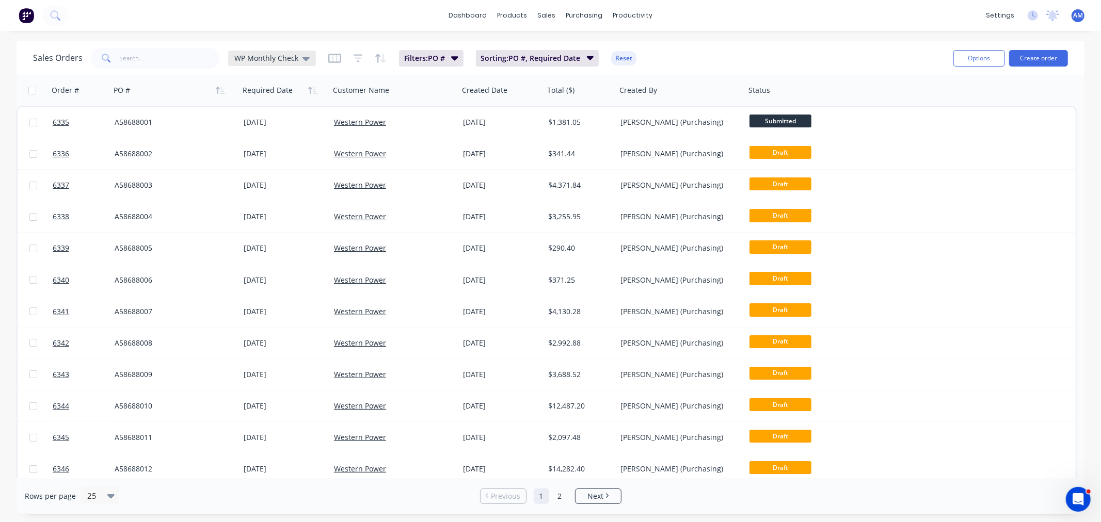
click at [303, 58] on icon at bounding box center [305, 59] width 7 height 4
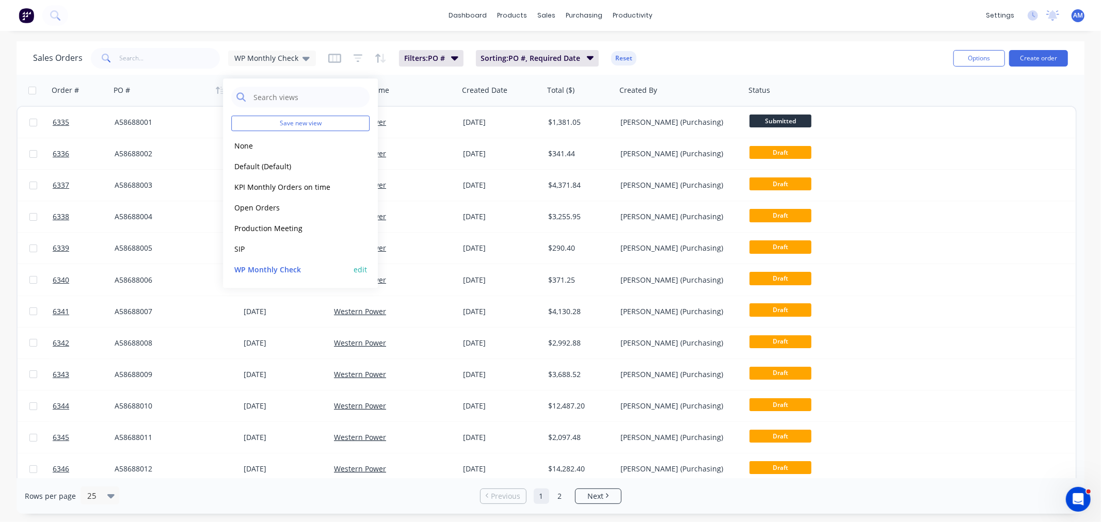
click at [361, 269] on button "edit" at bounding box center [360, 269] width 13 height 11
click at [413, 117] on label "Set as your default view" at bounding box center [454, 121] width 83 height 11
click at [401, 117] on input "Set as your default view" at bounding box center [402, 121] width 8 height 10
checkbox input "true"
click at [412, 135] on div "WP Monthly Check Set as your default view Update Delete" at bounding box center [467, 120] width 138 height 62
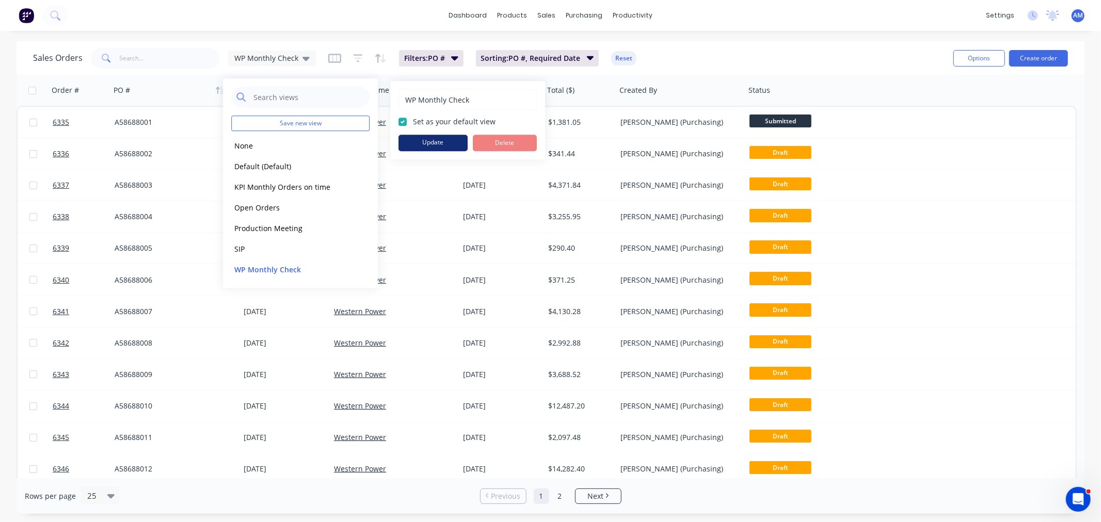
click at [412, 144] on button "Update" at bounding box center [432, 143] width 69 height 17
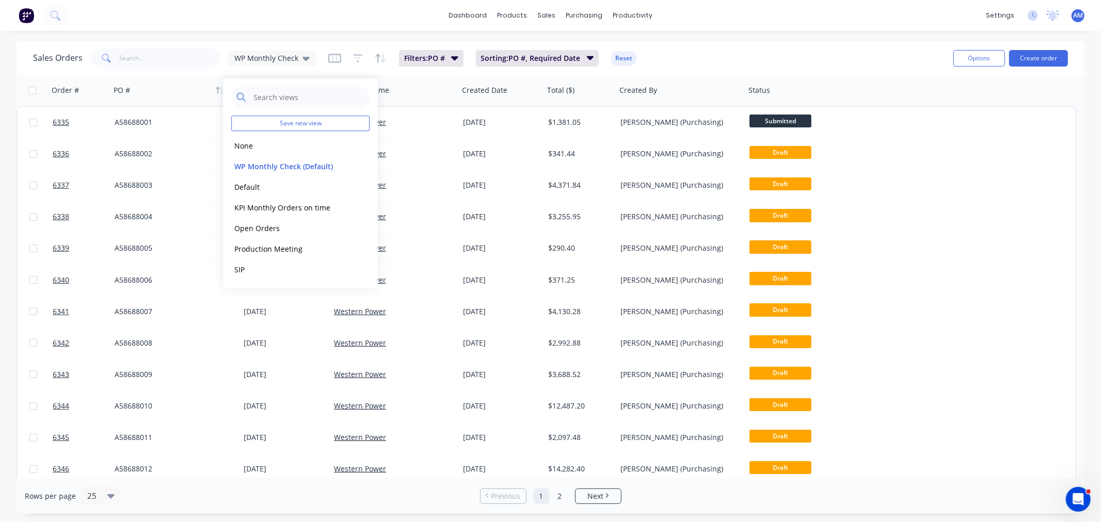
click at [703, 40] on div "dashboard products sales purchasing productivity dashboard products Product Cat…" at bounding box center [550, 261] width 1101 height 522
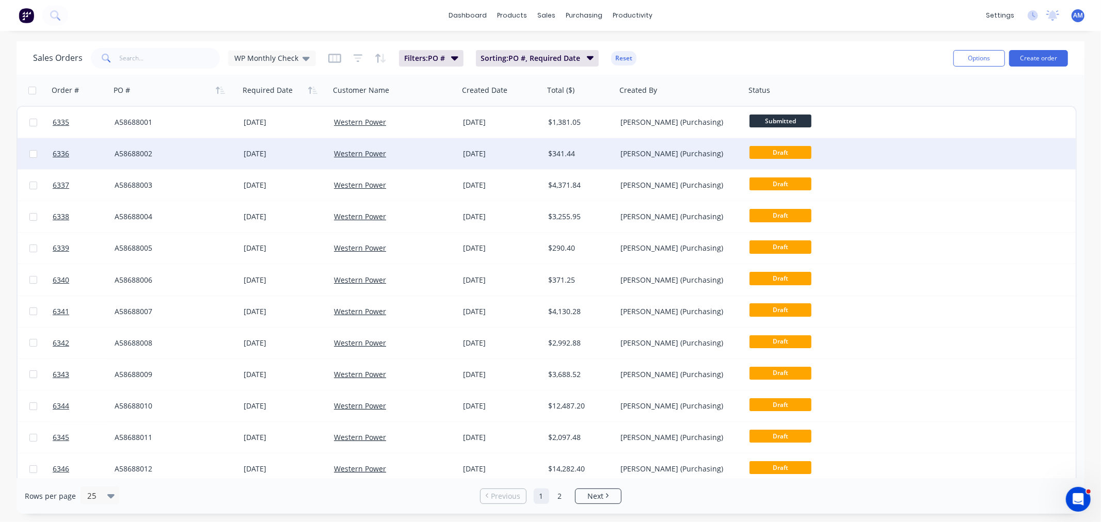
click at [180, 150] on div "A58688002" at bounding box center [172, 154] width 115 height 10
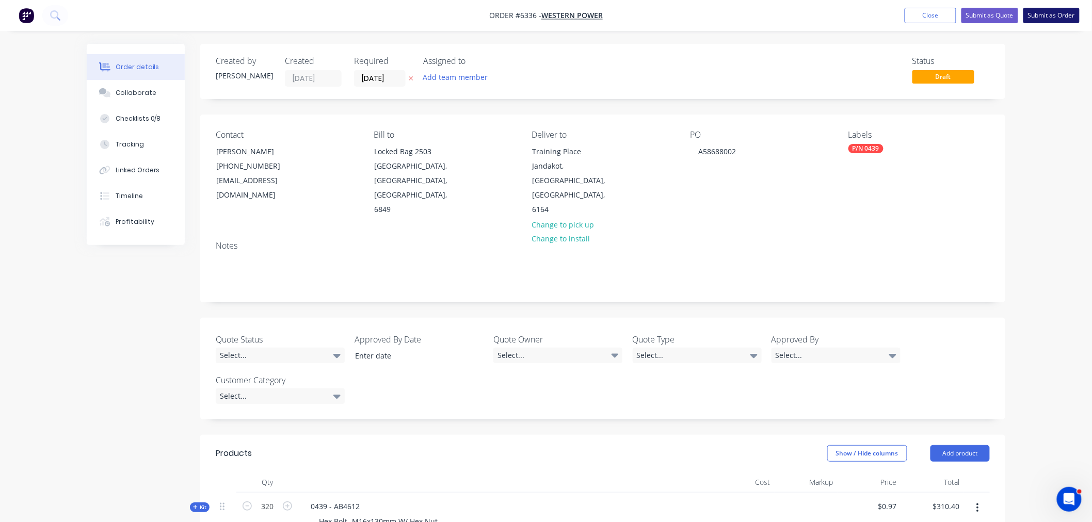
click at [1060, 18] on button "Submit as Order" at bounding box center [1051, 15] width 56 height 15
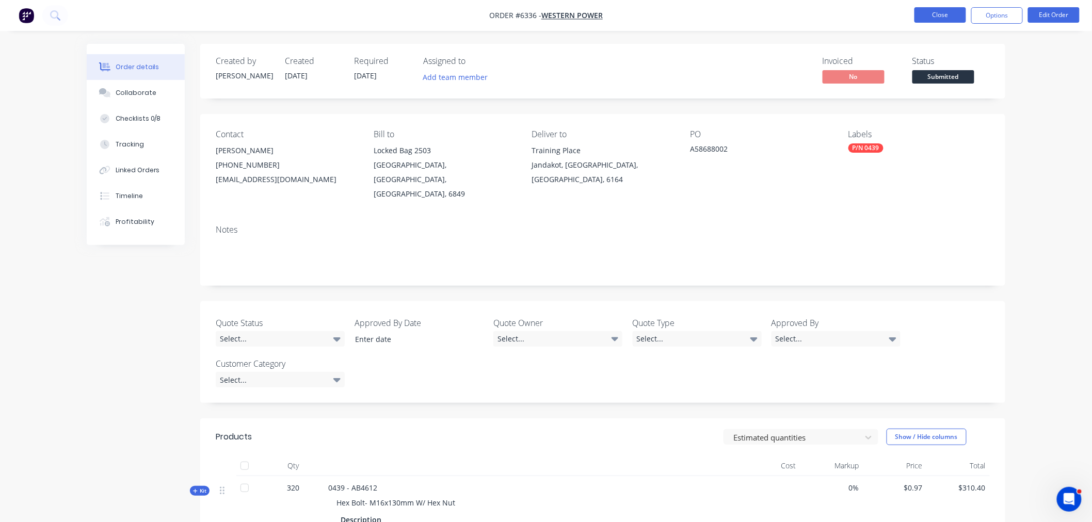
click at [919, 17] on button "Close" at bounding box center [940, 14] width 52 height 15
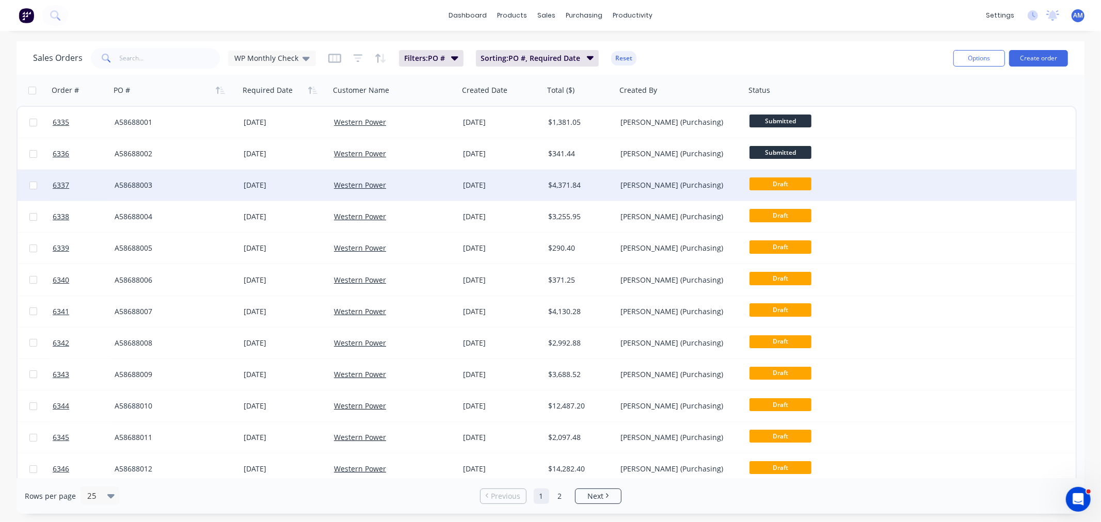
click at [169, 182] on div "A58688003" at bounding box center [172, 185] width 115 height 10
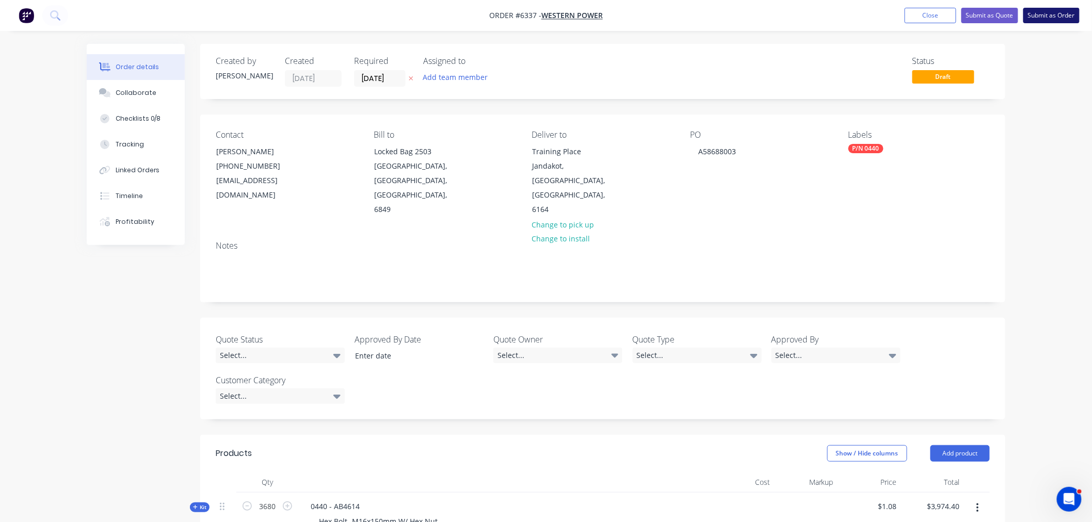
click at [1048, 19] on button "Submit as Order" at bounding box center [1051, 15] width 56 height 15
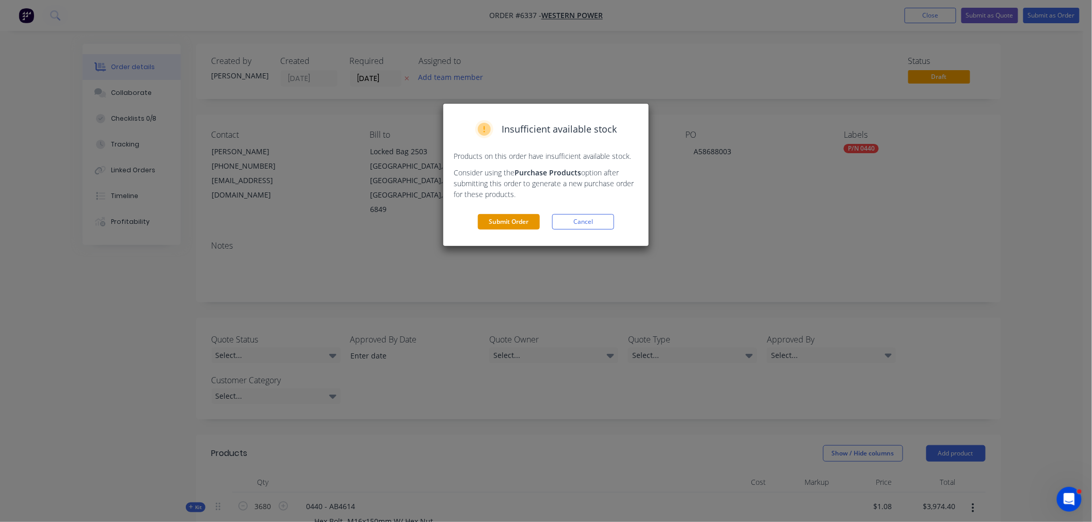
click at [514, 223] on button "Submit Order" at bounding box center [509, 221] width 62 height 15
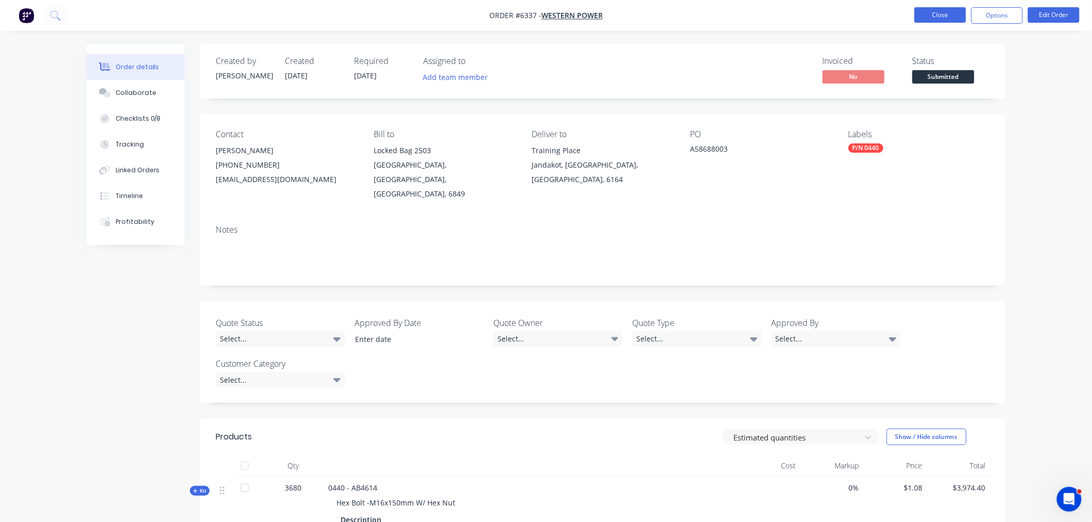
click at [932, 13] on button "Close" at bounding box center [940, 14] width 52 height 15
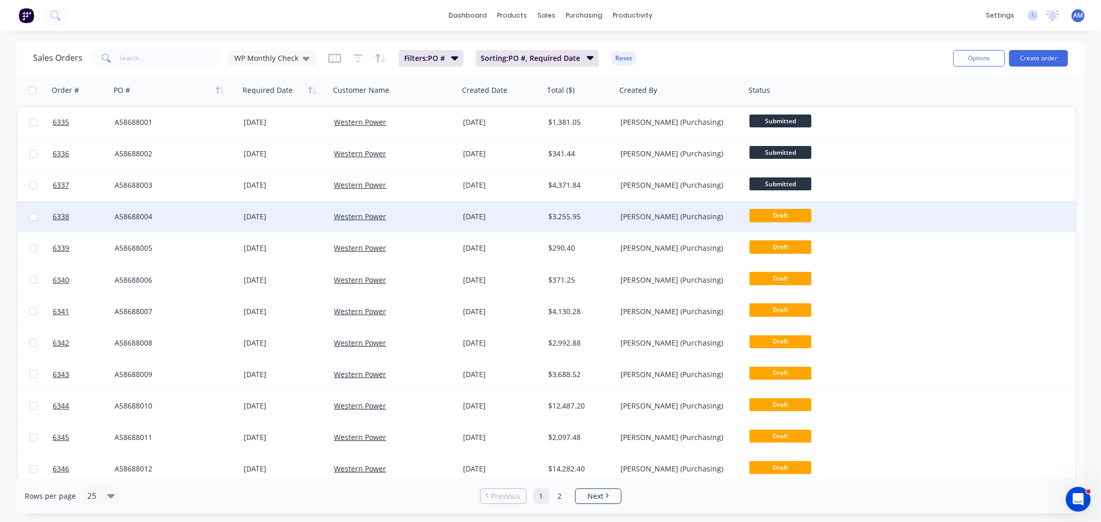
click at [174, 212] on div "A58688004" at bounding box center [172, 217] width 115 height 10
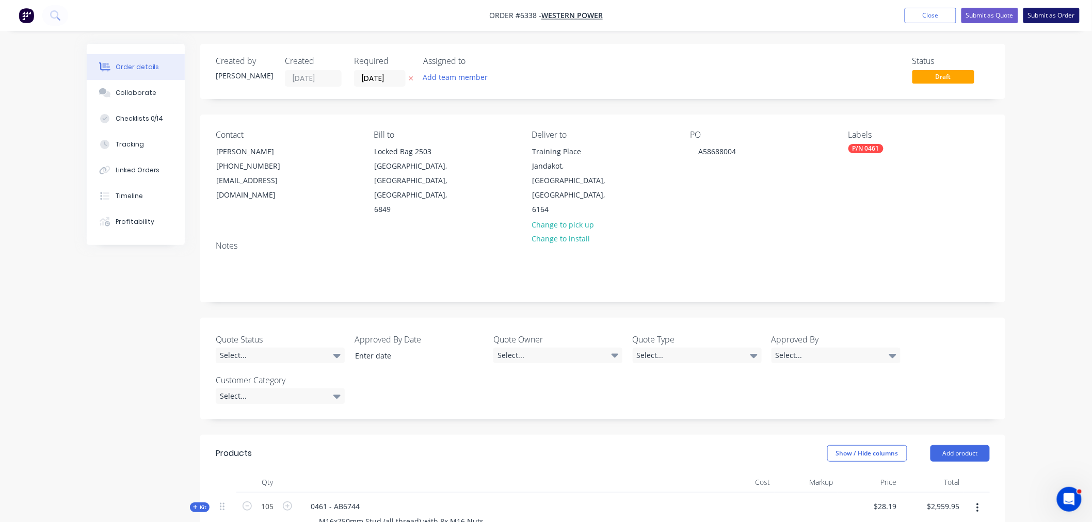
click at [1055, 17] on button "Submit as Order" at bounding box center [1051, 15] width 56 height 15
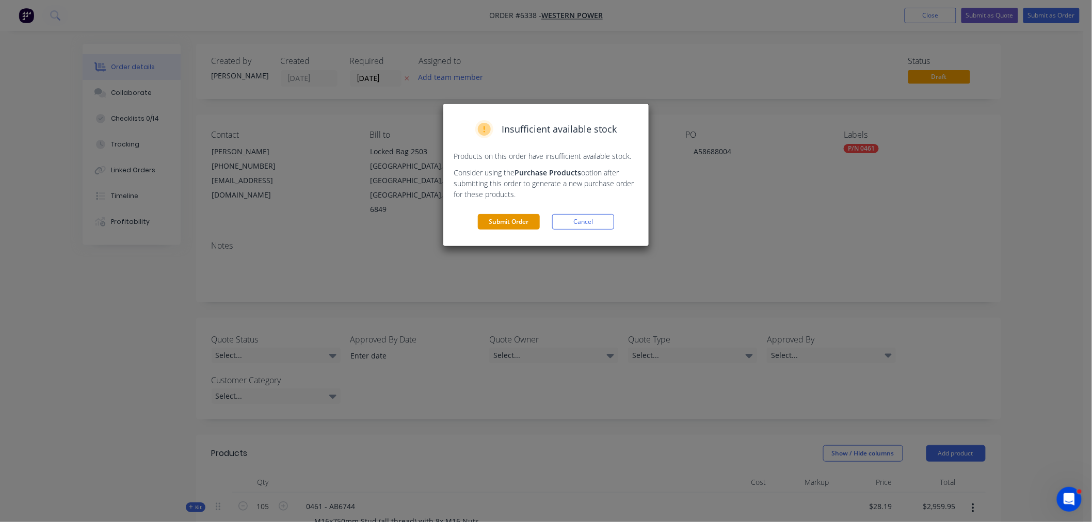
click at [512, 215] on button "Submit Order" at bounding box center [509, 221] width 62 height 15
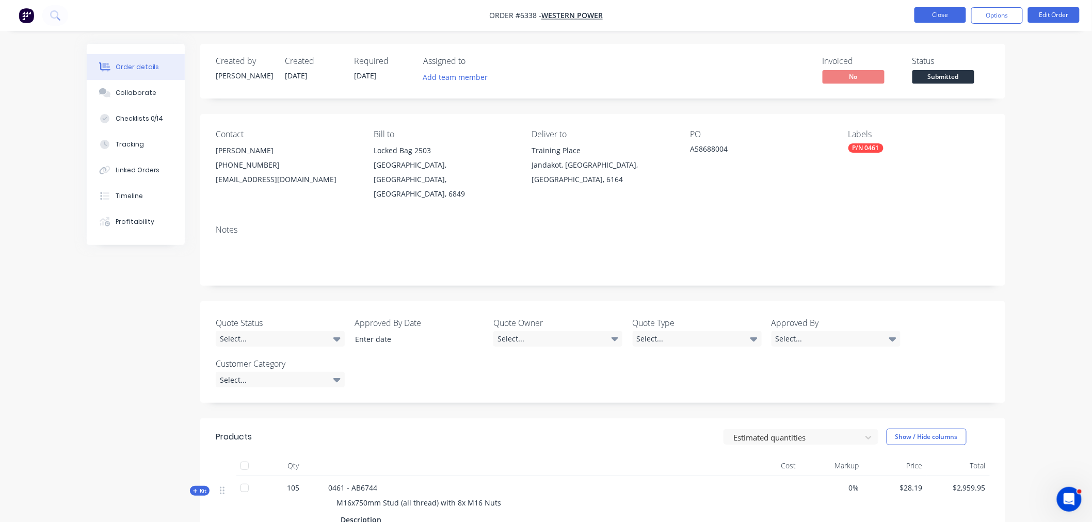
click at [936, 12] on button "Close" at bounding box center [940, 14] width 52 height 15
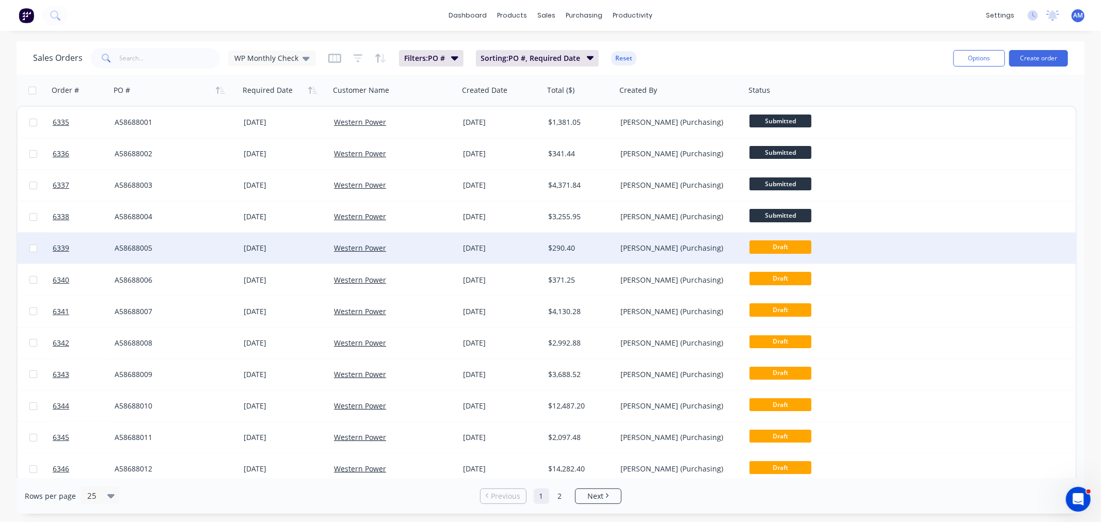
click at [190, 251] on div "A58688005" at bounding box center [172, 248] width 115 height 10
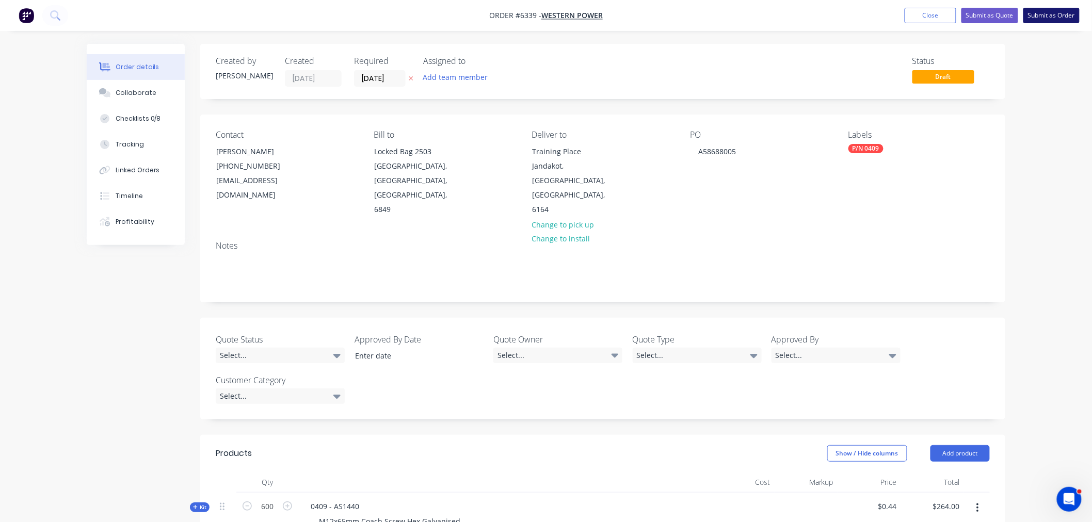
click at [1059, 17] on button "Submit as Order" at bounding box center [1051, 15] width 56 height 15
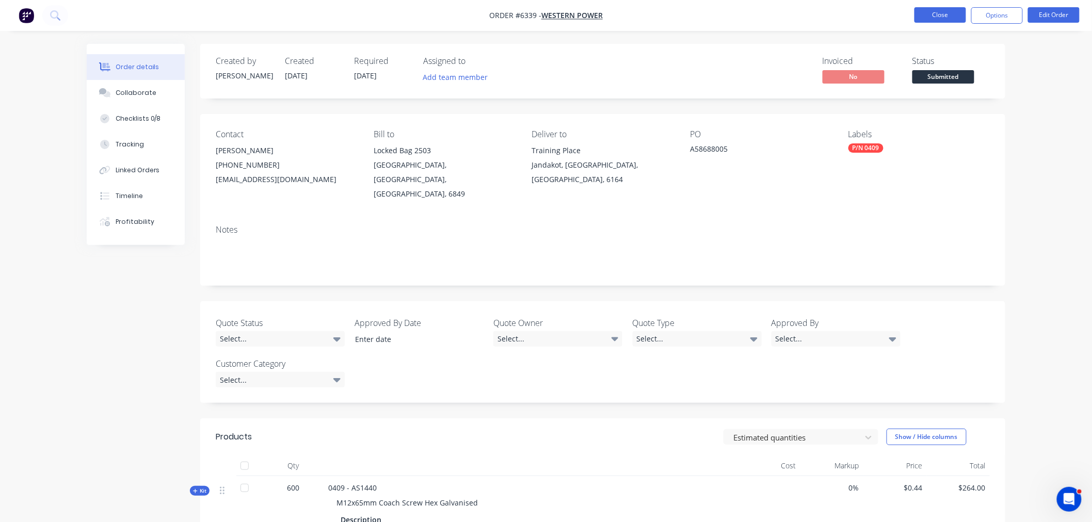
click at [930, 18] on button "Close" at bounding box center [940, 14] width 52 height 15
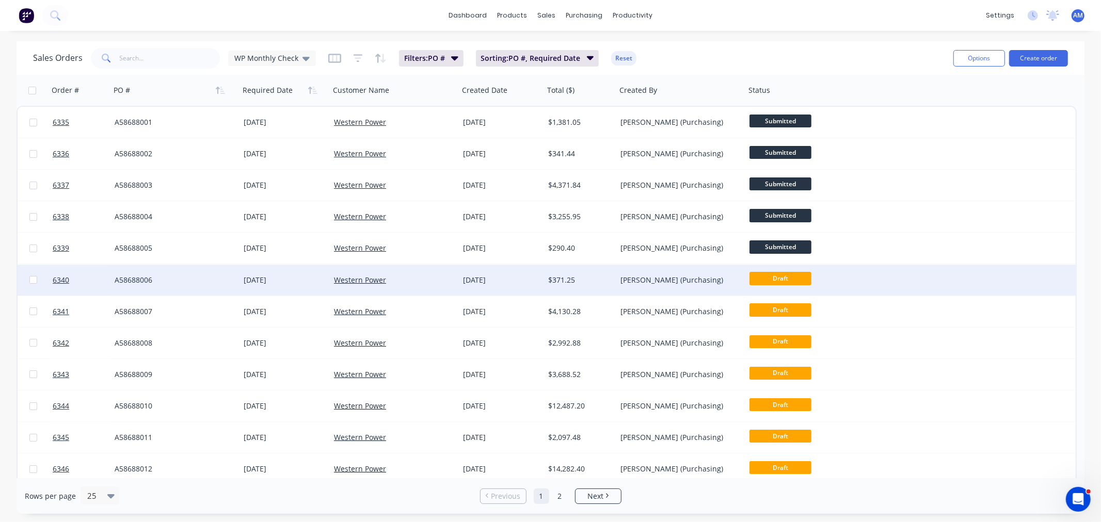
click at [172, 276] on div "A58688006" at bounding box center [172, 280] width 115 height 10
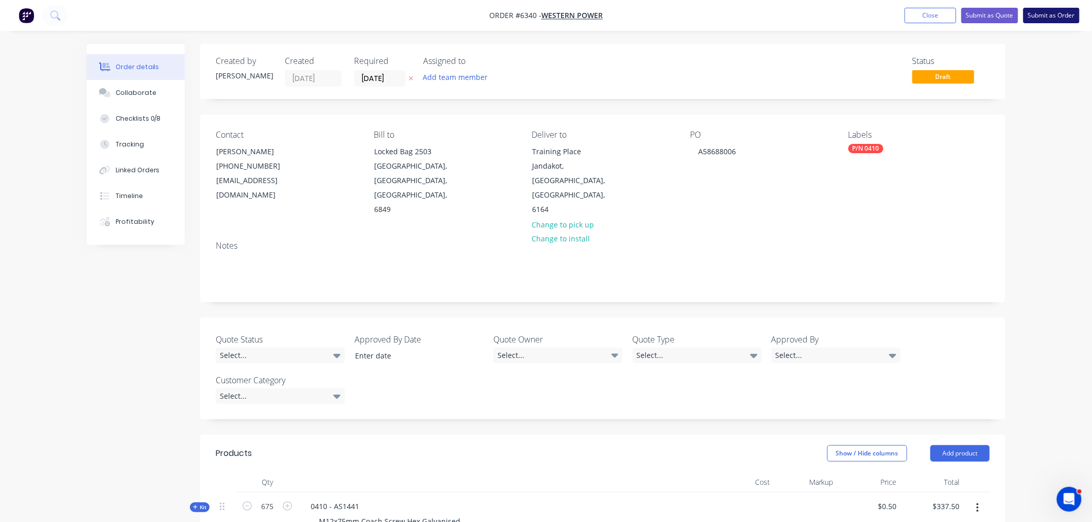
click at [1067, 14] on button "Submit as Order" at bounding box center [1051, 15] width 56 height 15
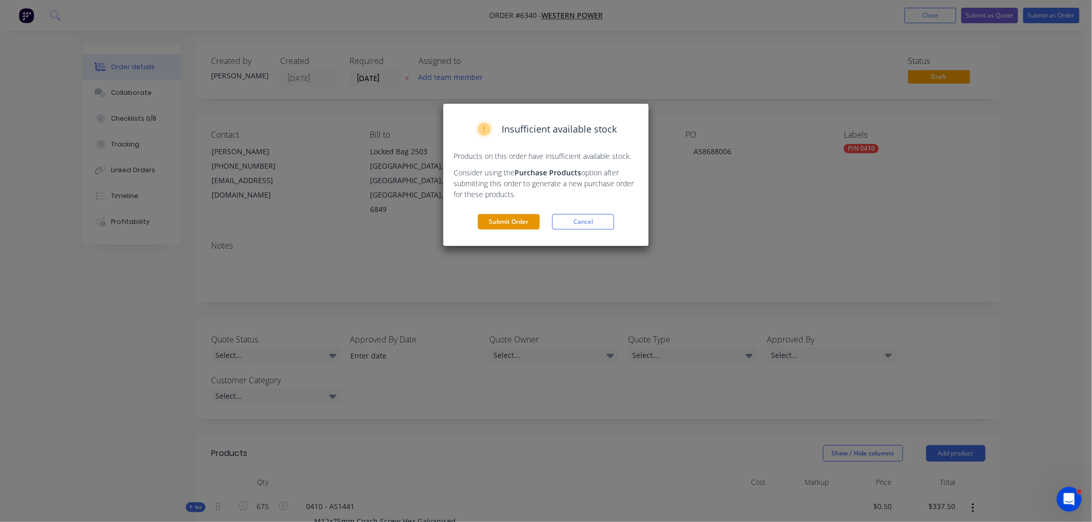
click at [513, 220] on button "Submit Order" at bounding box center [509, 221] width 62 height 15
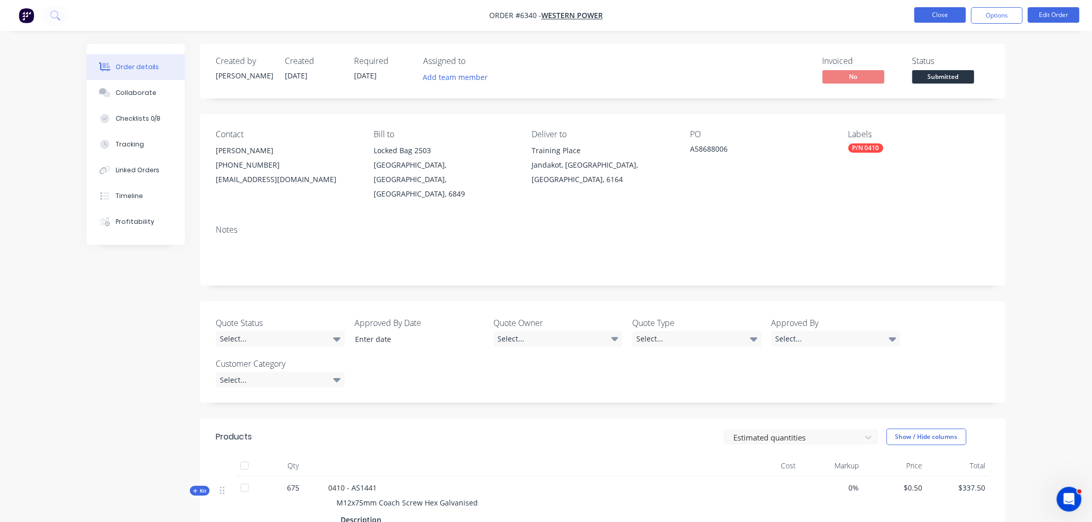
click at [922, 13] on button "Close" at bounding box center [940, 14] width 52 height 15
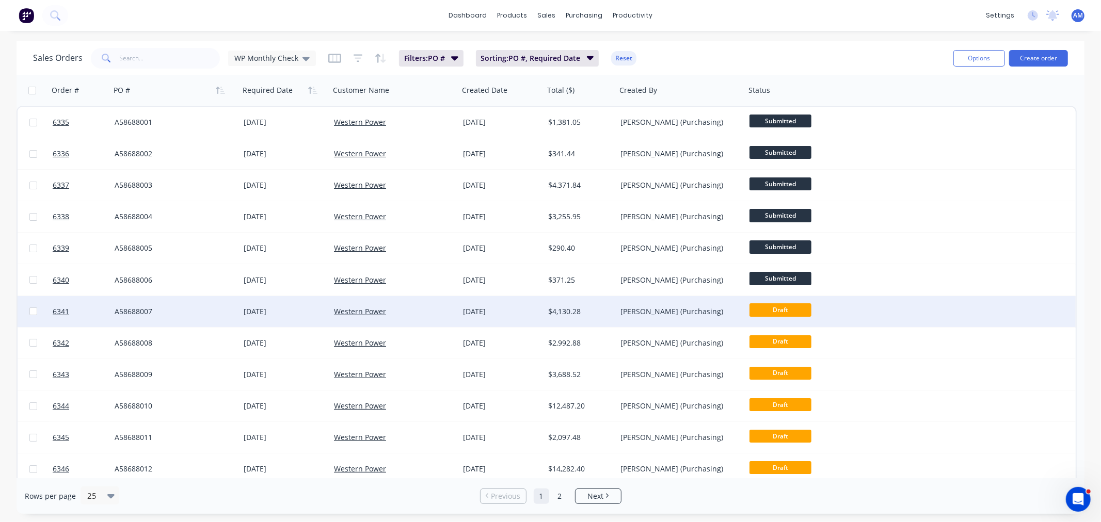
click at [776, 311] on span "Draft" at bounding box center [780, 309] width 62 height 13
click at [773, 308] on span "Draft" at bounding box center [780, 309] width 62 height 13
click at [187, 307] on div "A58688007" at bounding box center [172, 312] width 115 height 10
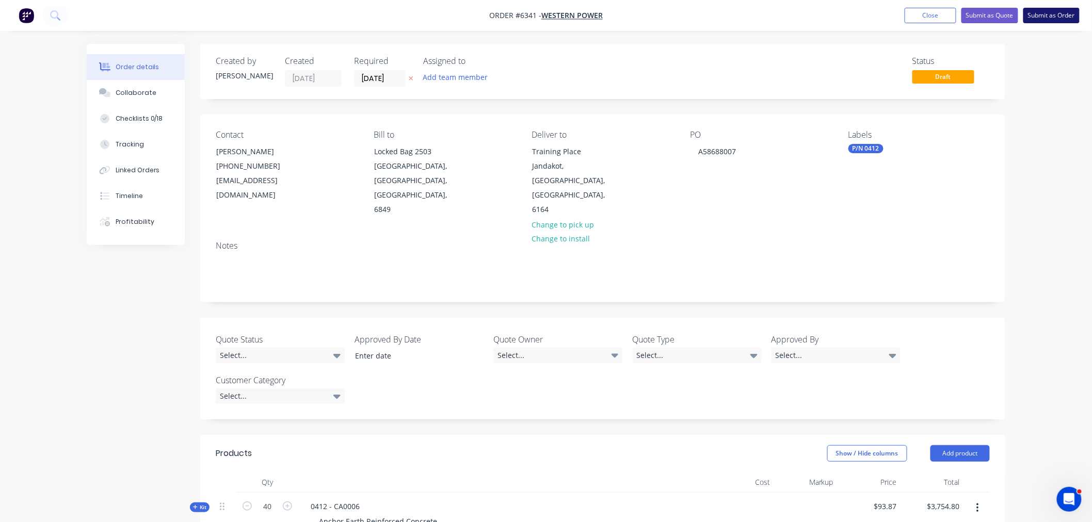
click at [1057, 14] on button "Submit as Order" at bounding box center [1051, 15] width 56 height 15
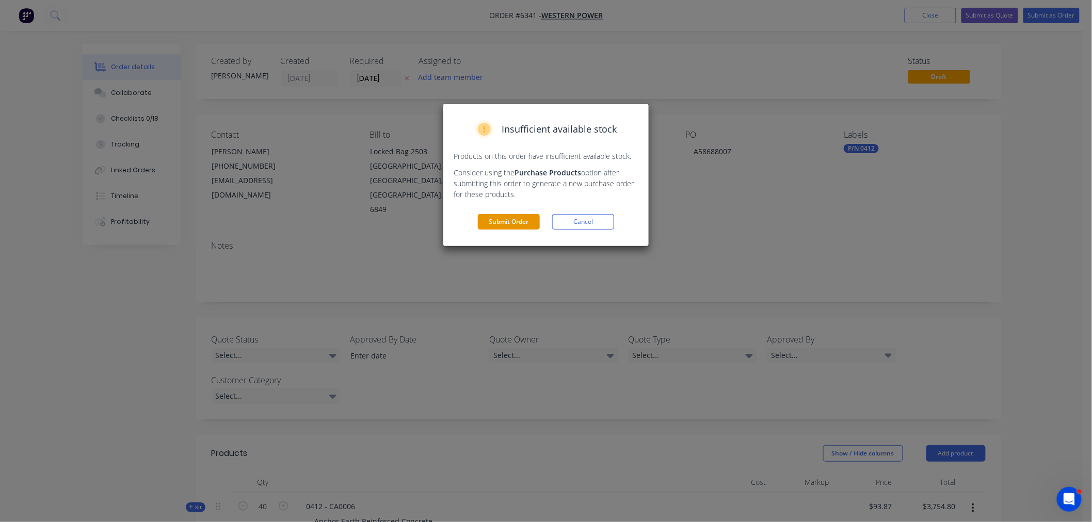
click at [517, 223] on button "Submit Order" at bounding box center [509, 221] width 62 height 15
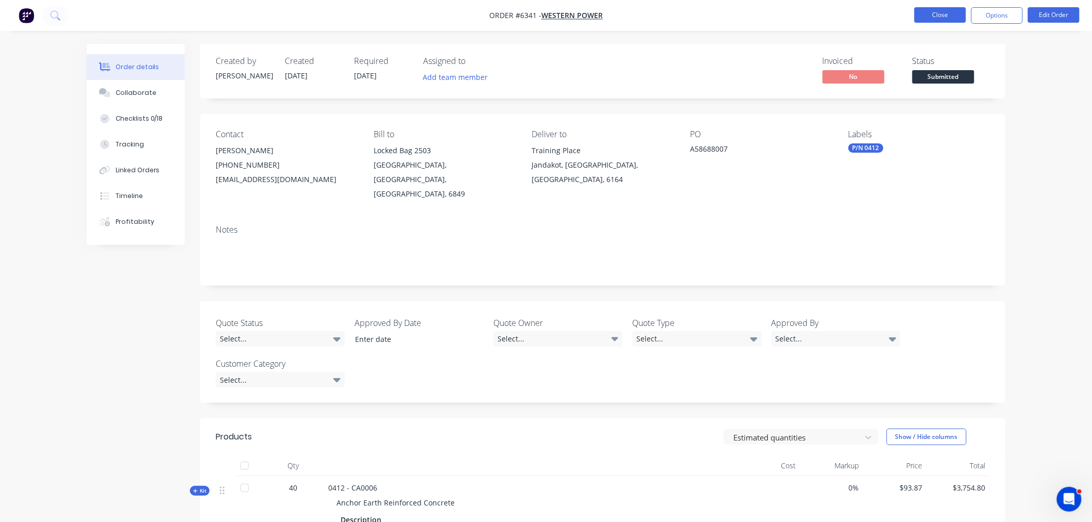
click at [925, 17] on button "Close" at bounding box center [940, 14] width 52 height 15
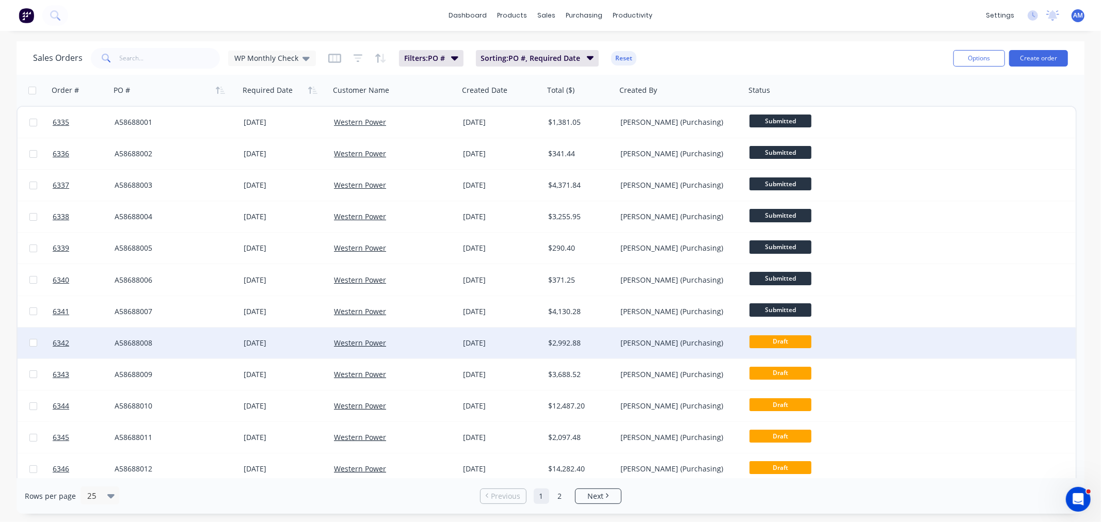
click at [177, 341] on div "A58688008" at bounding box center [172, 343] width 115 height 10
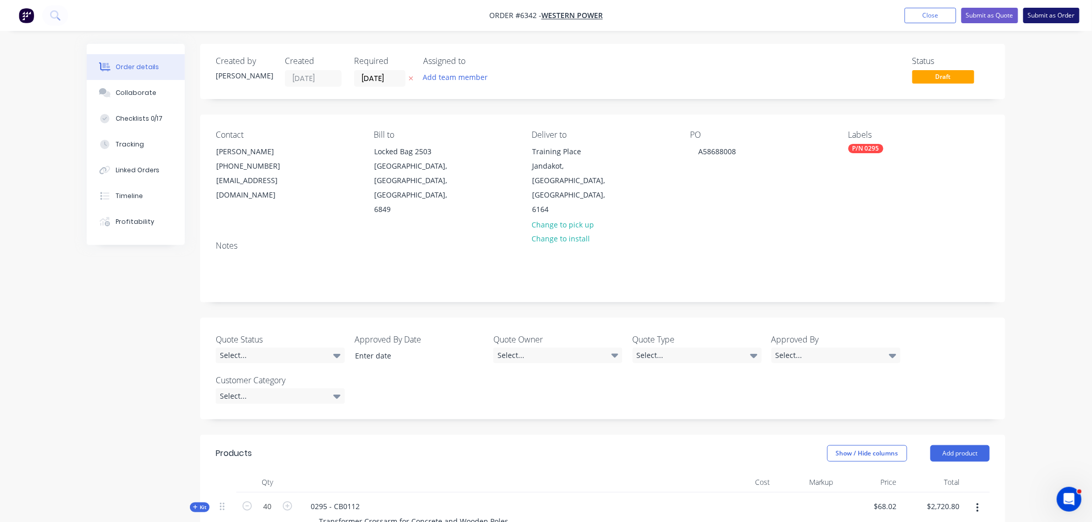
click at [1051, 17] on button "Submit as Order" at bounding box center [1051, 15] width 56 height 15
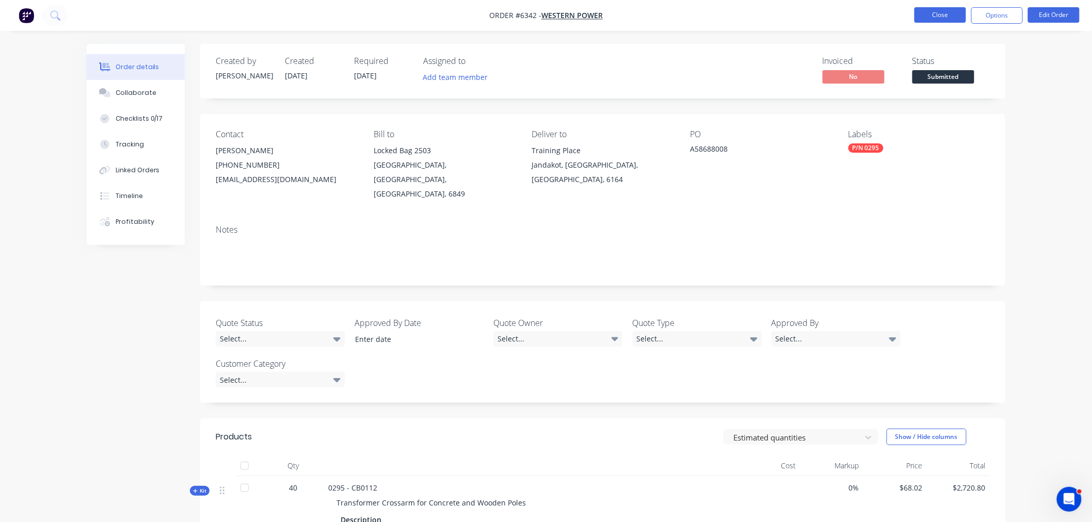
click at [936, 14] on button "Close" at bounding box center [940, 14] width 52 height 15
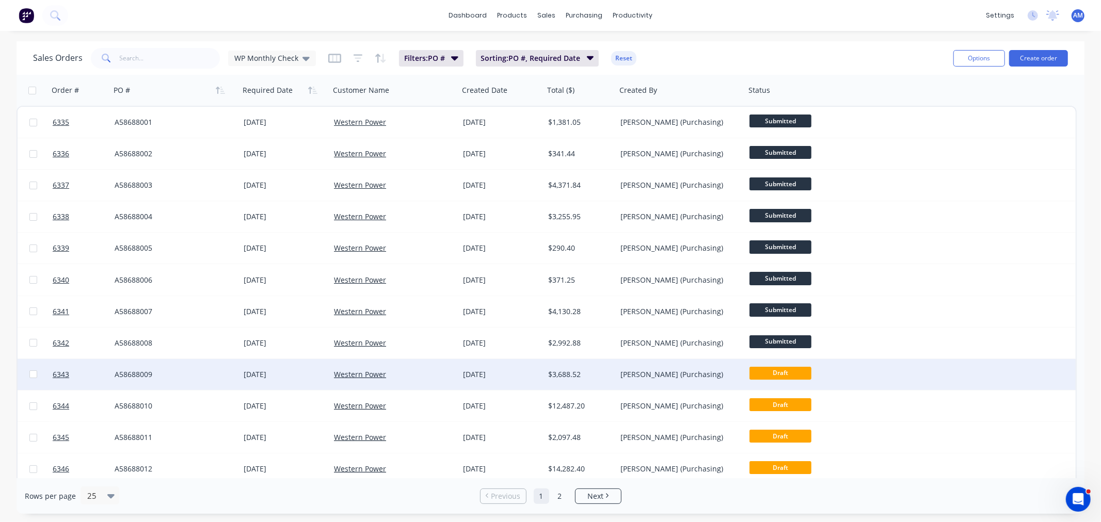
click at [190, 374] on div "A58688009" at bounding box center [172, 375] width 115 height 10
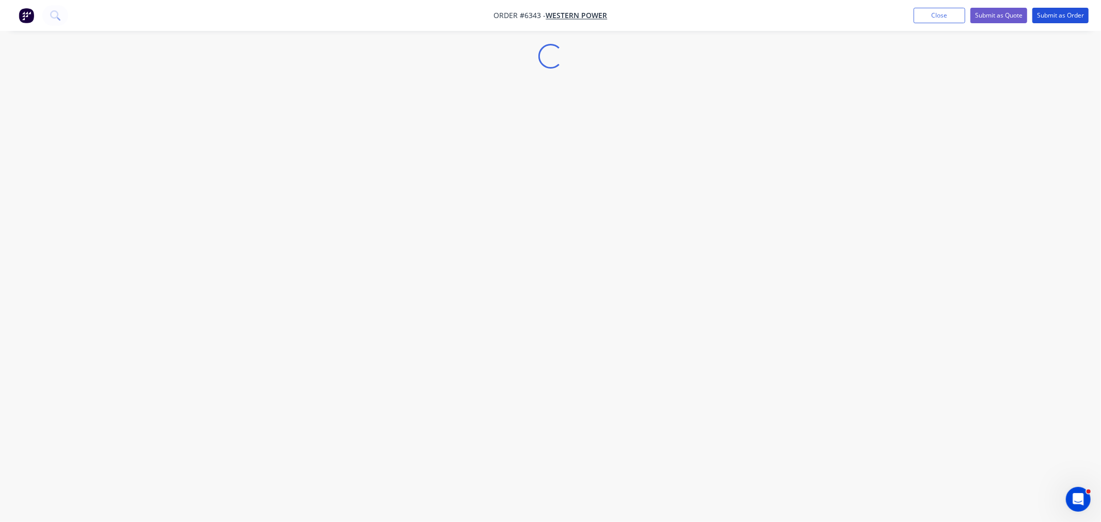
click at [1064, 21] on button "Submit as Order" at bounding box center [1060, 15] width 56 height 15
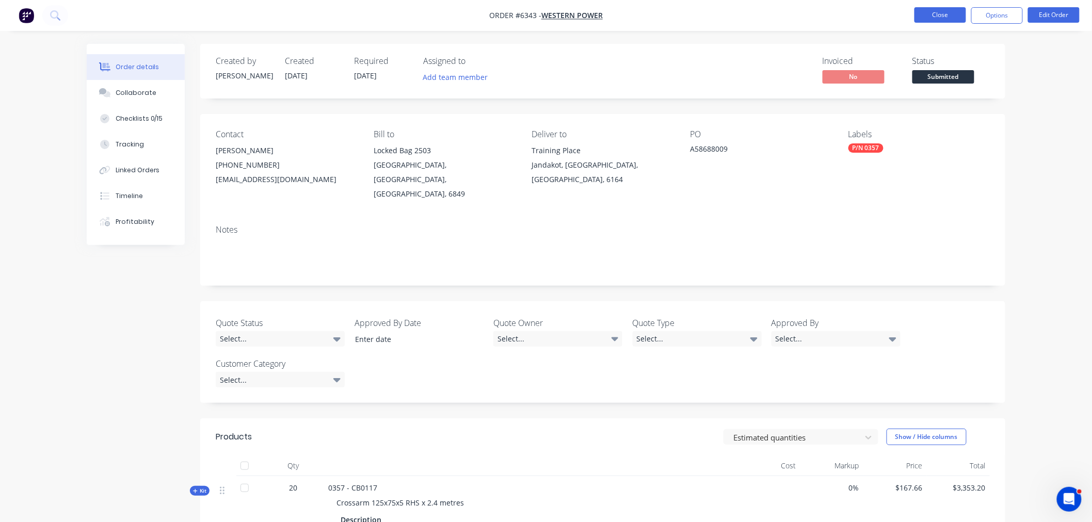
click at [946, 13] on button "Close" at bounding box center [940, 14] width 52 height 15
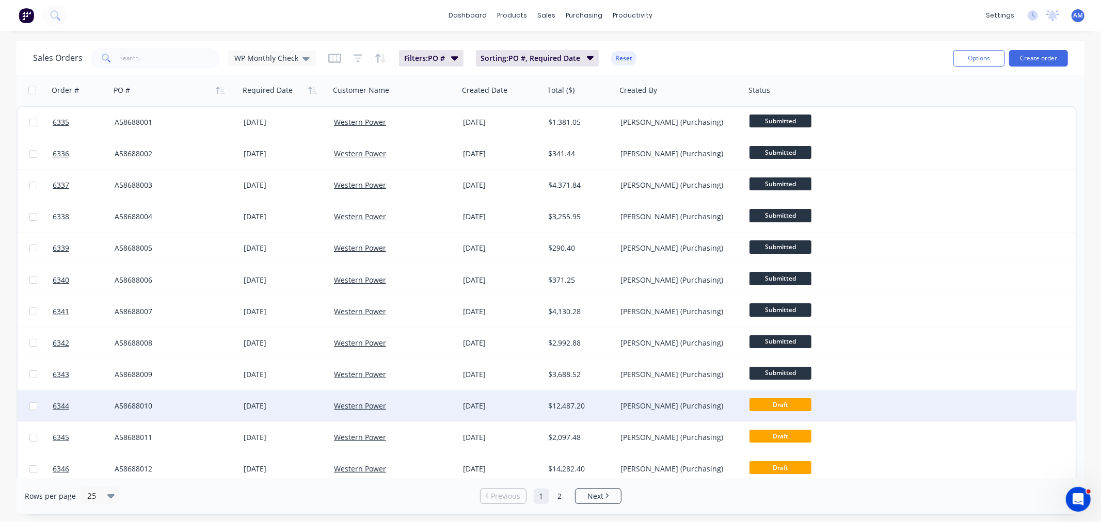
click at [169, 404] on div "A58688010" at bounding box center [172, 406] width 115 height 10
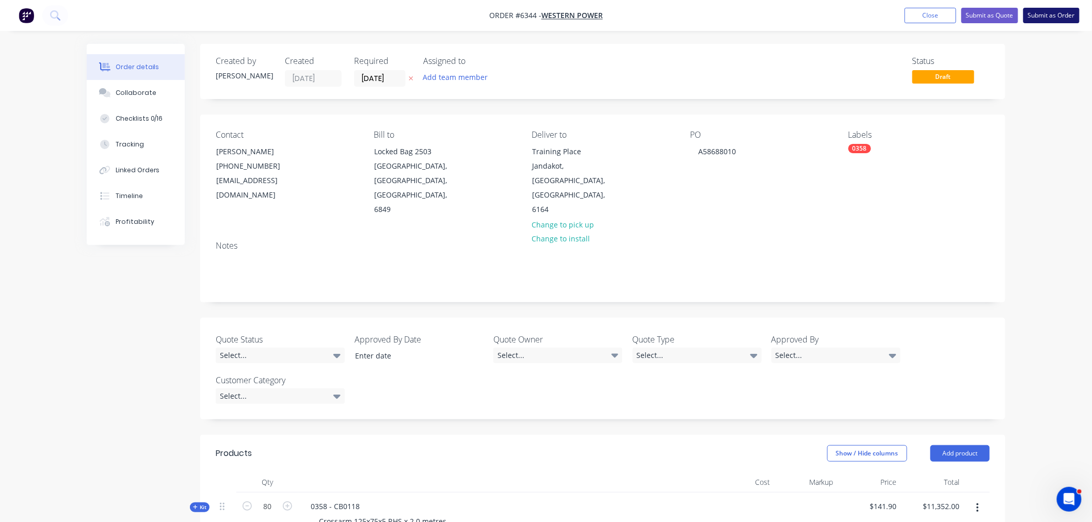
click at [1065, 18] on button "Submit as Order" at bounding box center [1051, 15] width 56 height 15
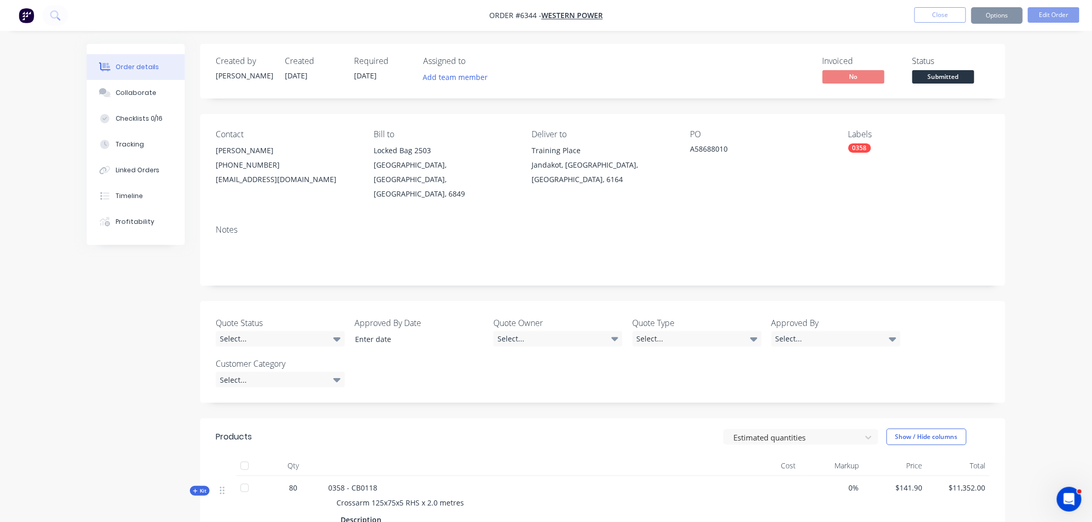
click at [948, 14] on button "Close" at bounding box center [940, 14] width 52 height 15
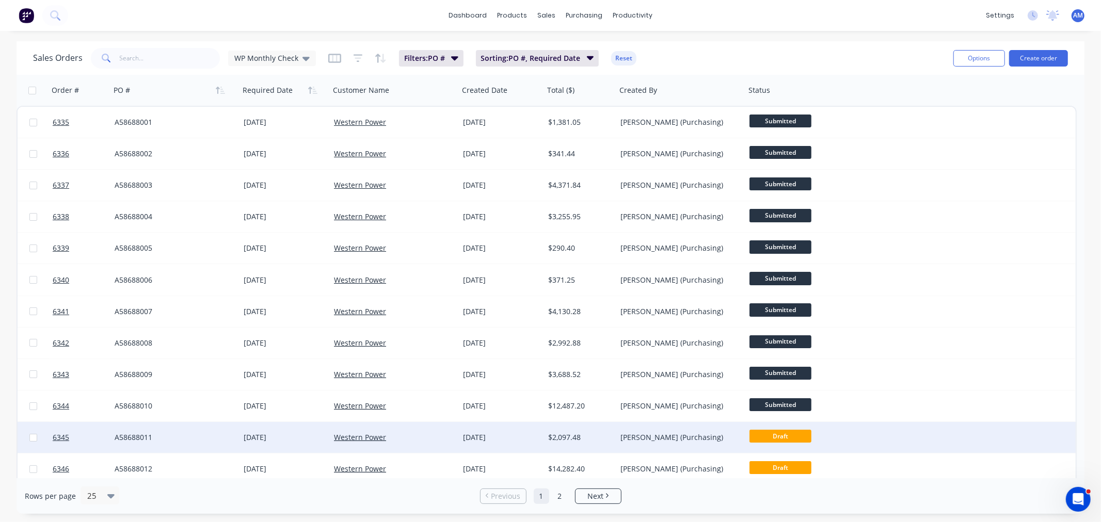
click at [189, 431] on div "A58688011" at bounding box center [174, 437] width 129 height 31
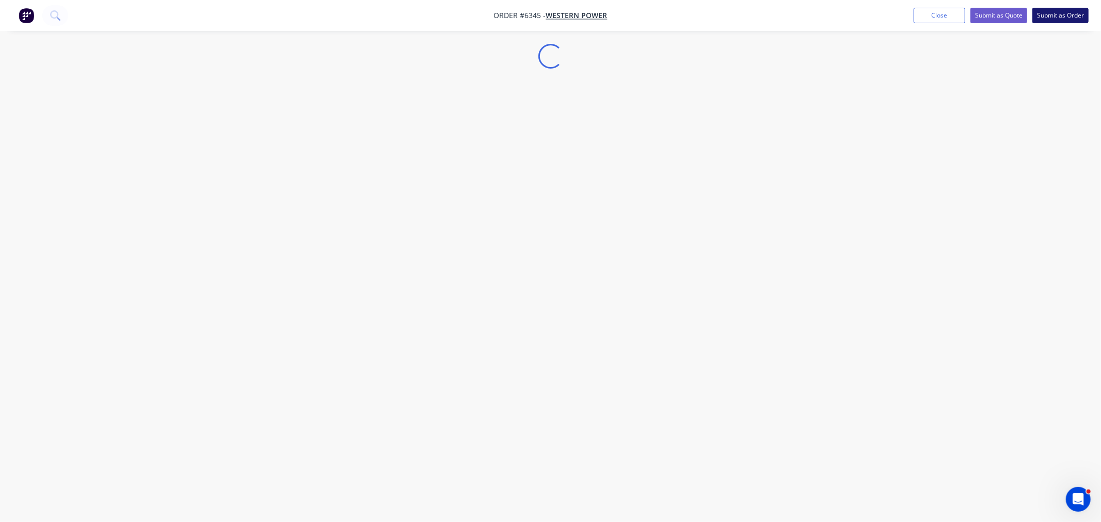
click at [1059, 17] on button "Submit as Order" at bounding box center [1060, 15] width 56 height 15
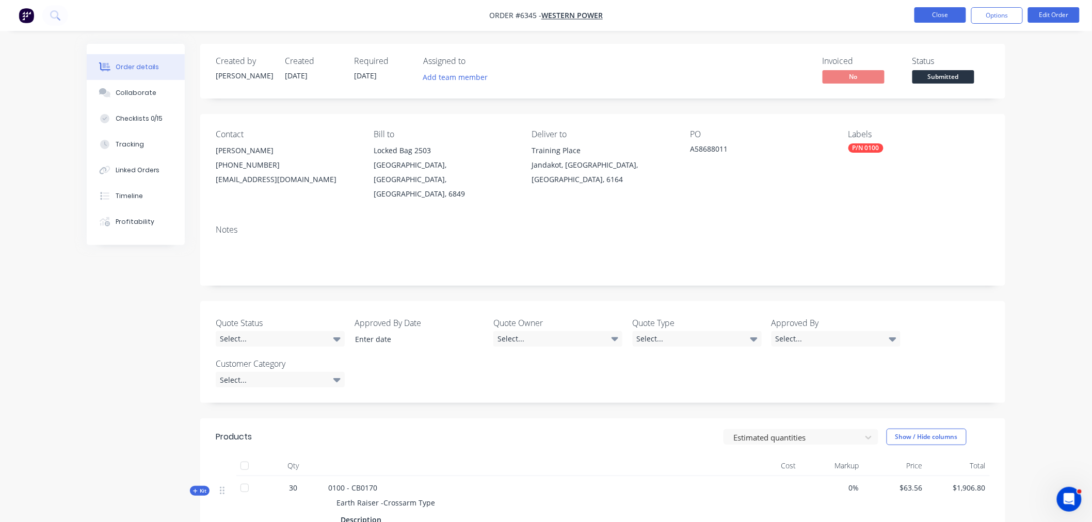
click at [952, 17] on button "Close" at bounding box center [940, 14] width 52 height 15
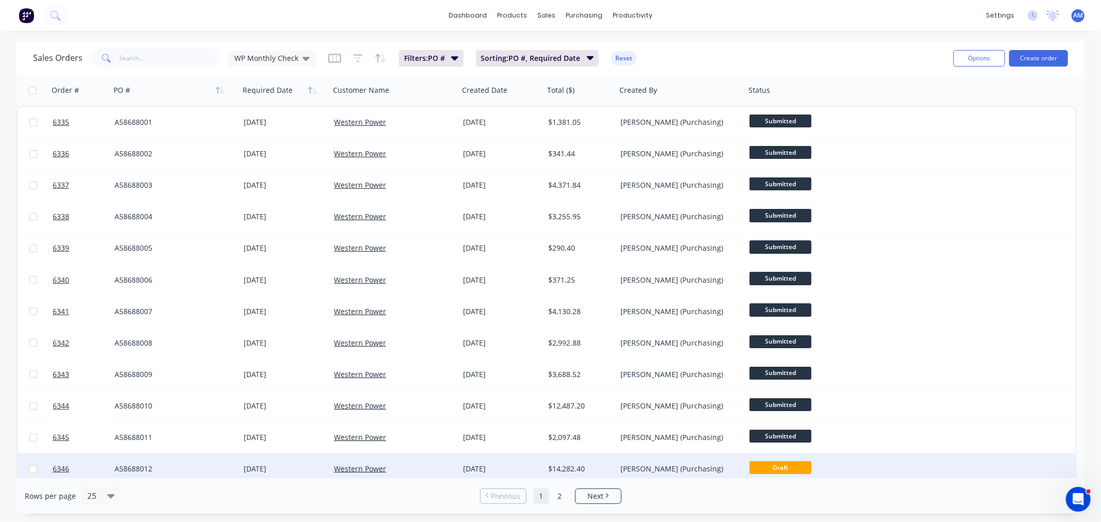
click at [183, 462] on div "A58688012" at bounding box center [174, 469] width 129 height 31
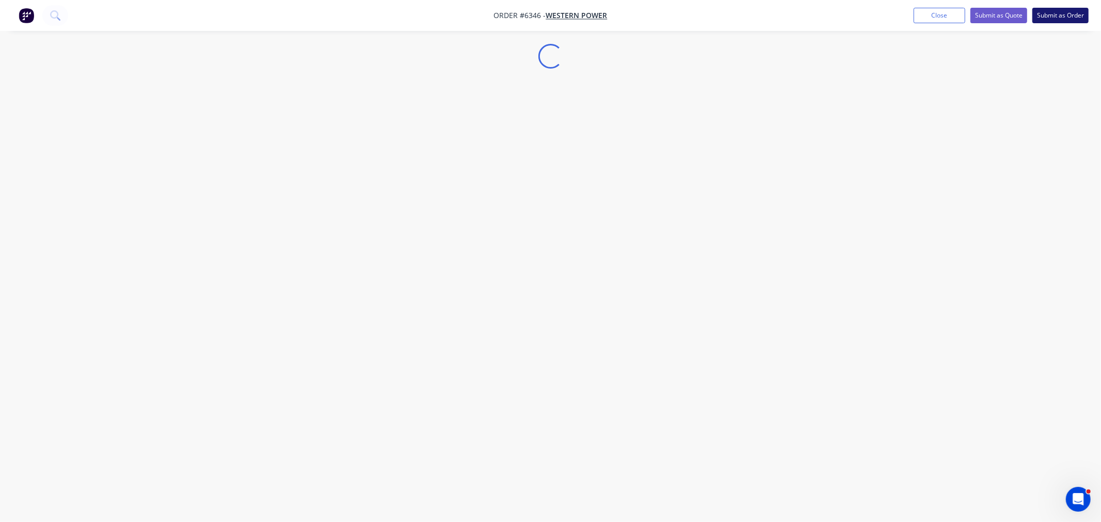
click at [1064, 17] on button "Submit as Order" at bounding box center [1060, 15] width 56 height 15
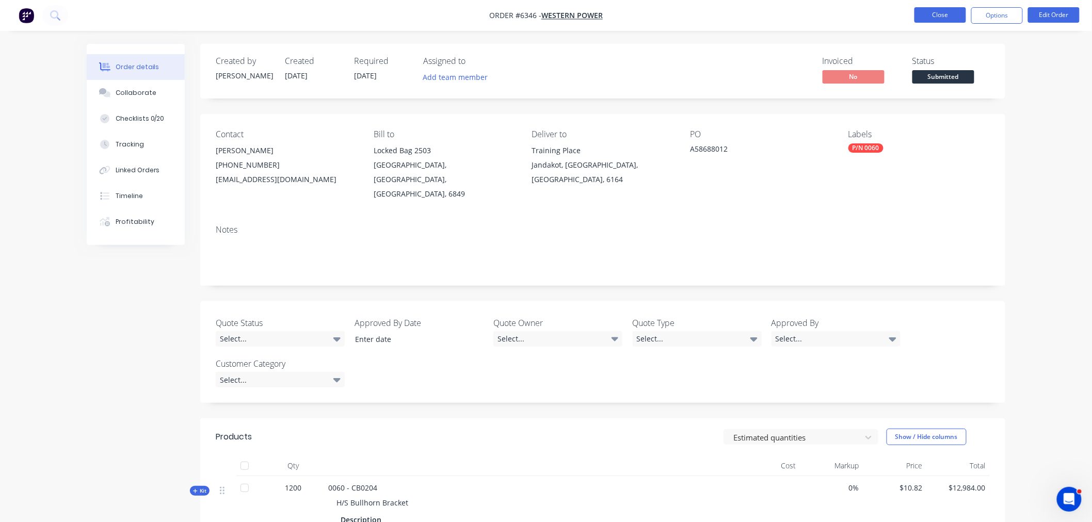
click at [942, 19] on button "Close" at bounding box center [940, 14] width 52 height 15
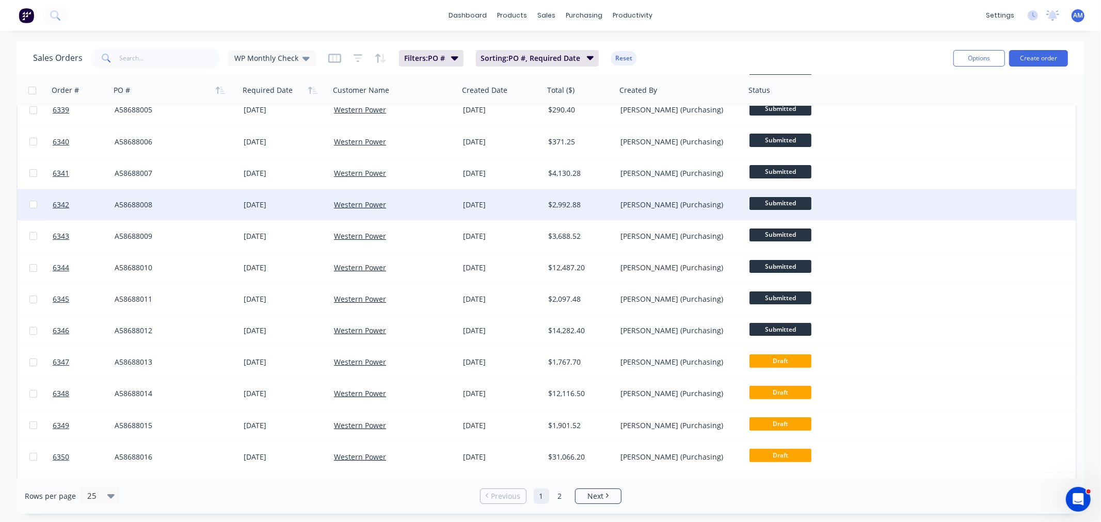
scroll to position [286, 0]
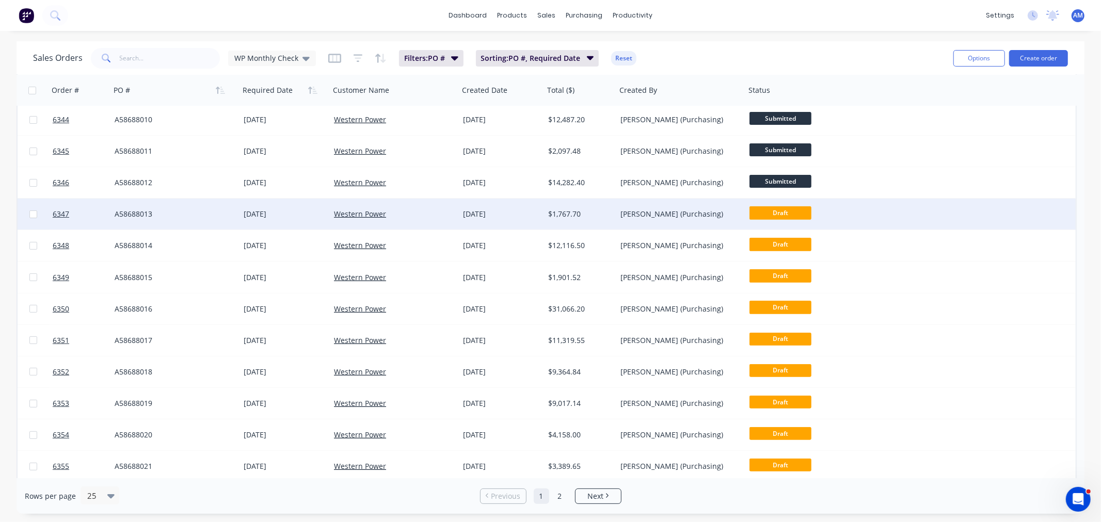
click at [174, 215] on div "A58688013" at bounding box center [172, 214] width 115 height 10
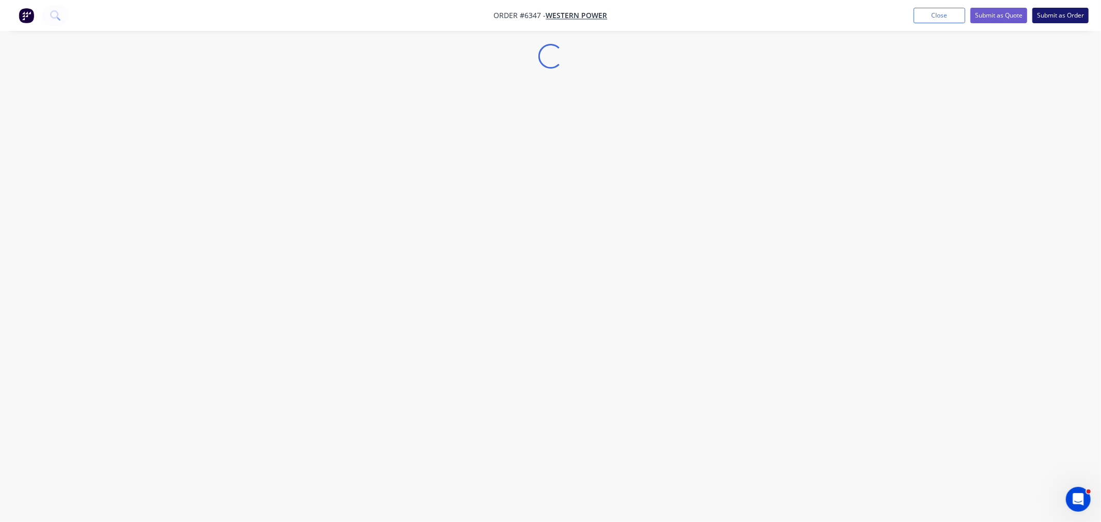
click at [1067, 21] on button "Submit as Order" at bounding box center [1060, 15] width 56 height 15
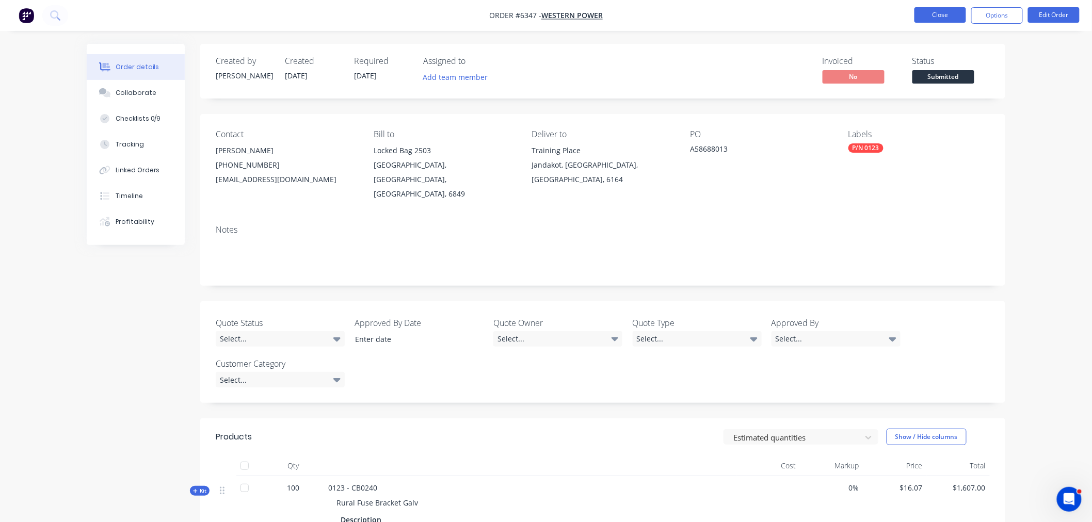
click at [936, 14] on button "Close" at bounding box center [940, 14] width 52 height 15
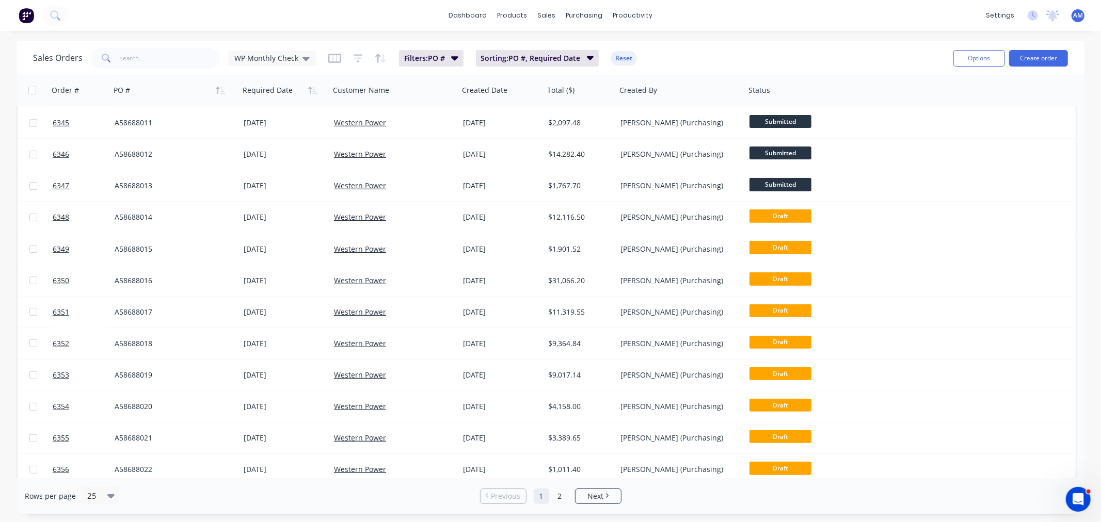
scroll to position [344, 0]
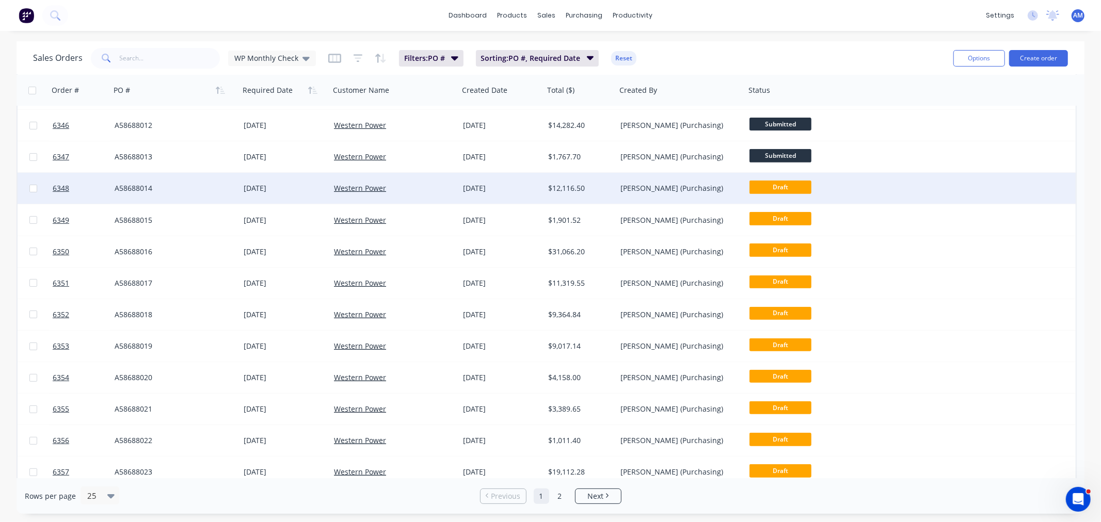
click at [190, 188] on div "A58688014" at bounding box center [172, 188] width 115 height 10
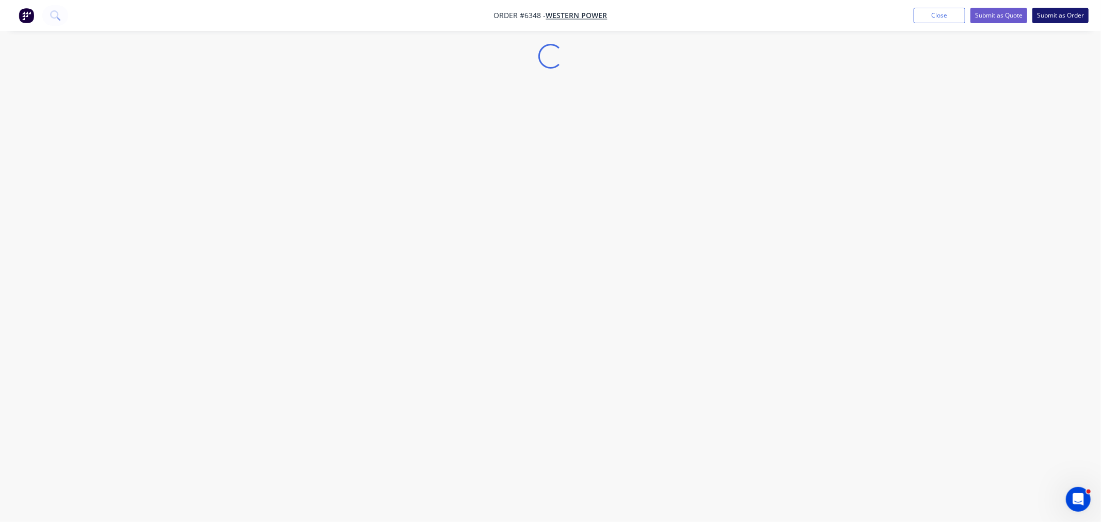
click at [1058, 17] on button "Submit as Order" at bounding box center [1060, 15] width 56 height 15
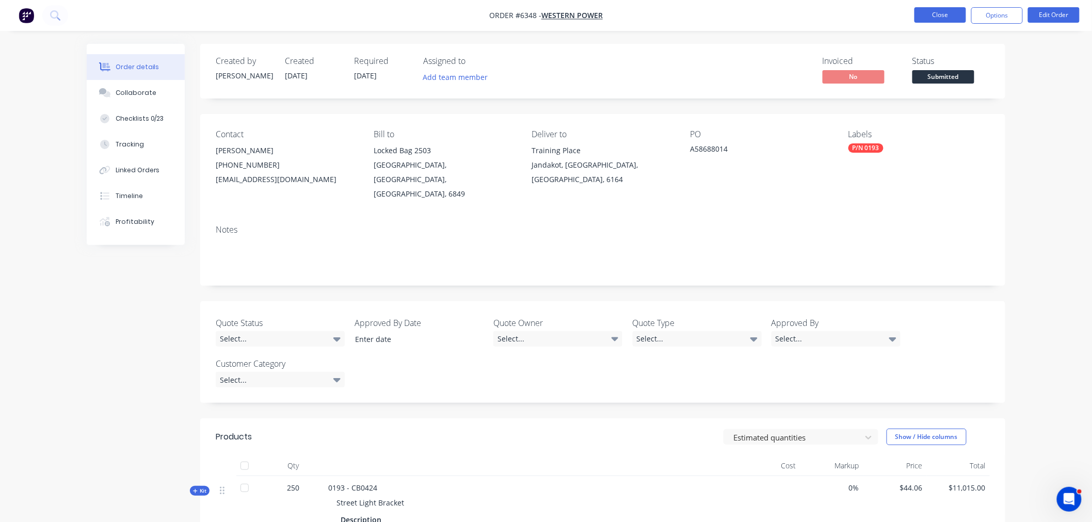
click at [940, 15] on button "Close" at bounding box center [940, 14] width 52 height 15
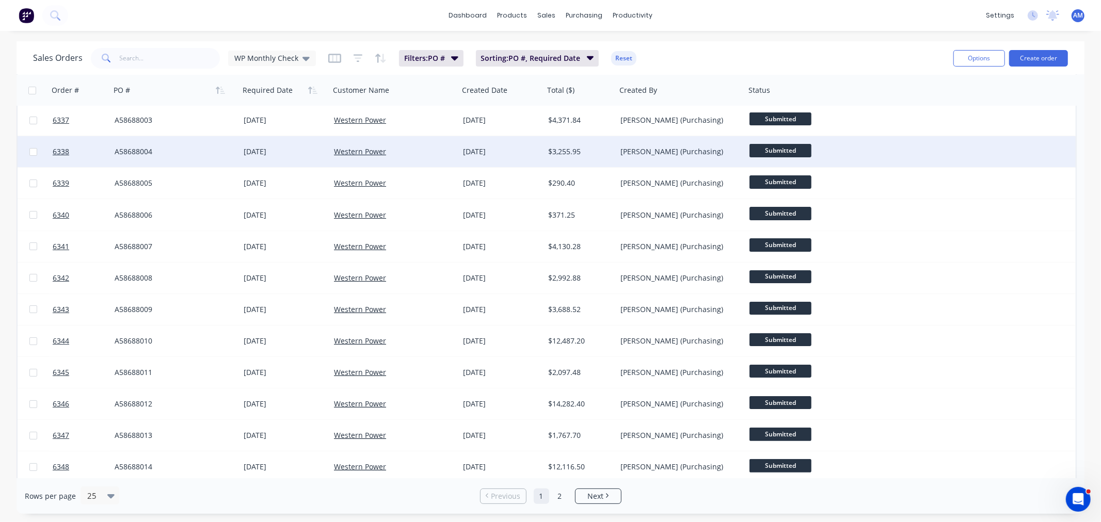
scroll to position [286, 0]
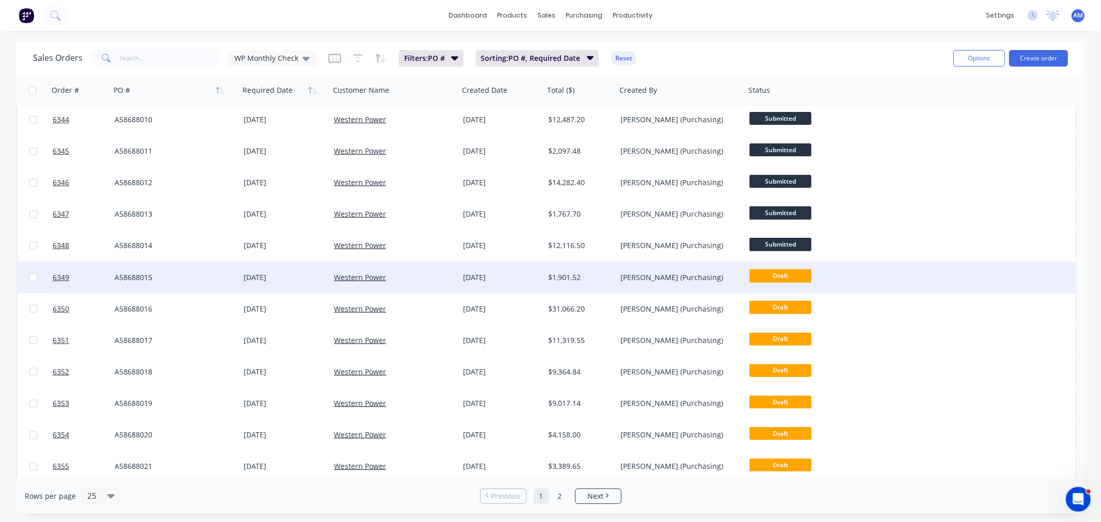
click at [177, 270] on div "A58688015" at bounding box center [174, 277] width 129 height 31
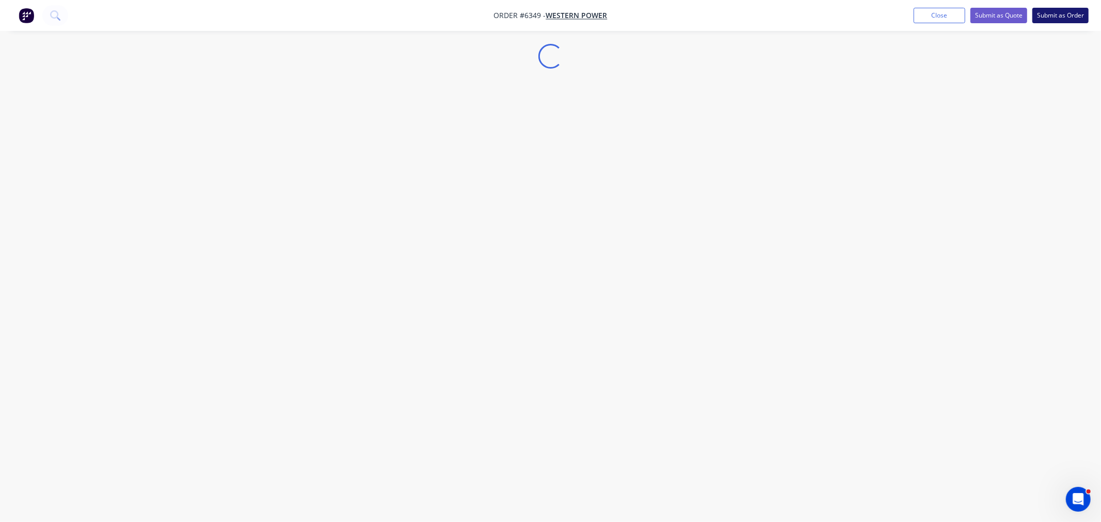
click at [1061, 18] on button "Submit as Order" at bounding box center [1060, 15] width 56 height 15
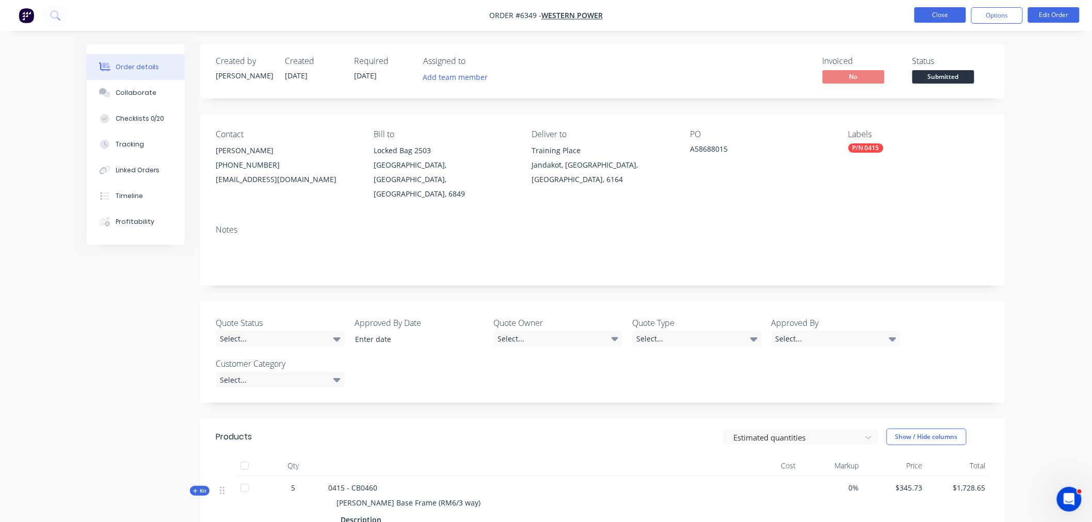
click at [941, 17] on button "Close" at bounding box center [940, 14] width 52 height 15
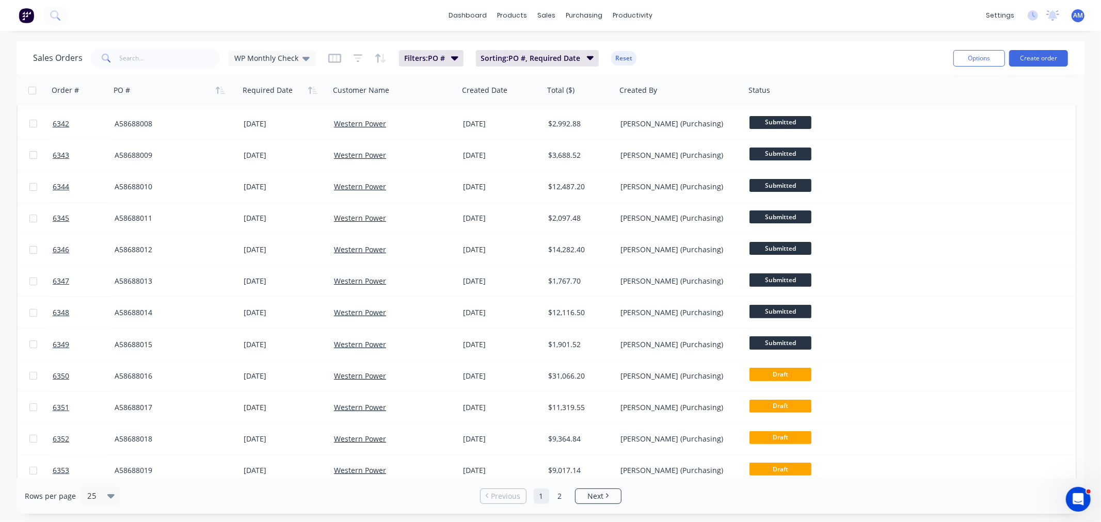
scroll to position [229, 0]
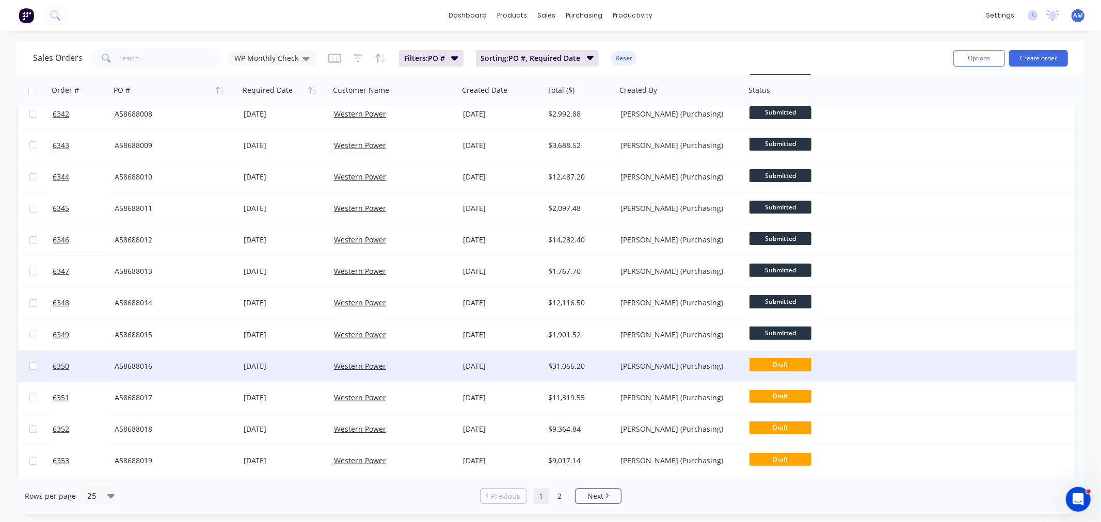
click at [193, 366] on div "A58688016" at bounding box center [172, 366] width 115 height 10
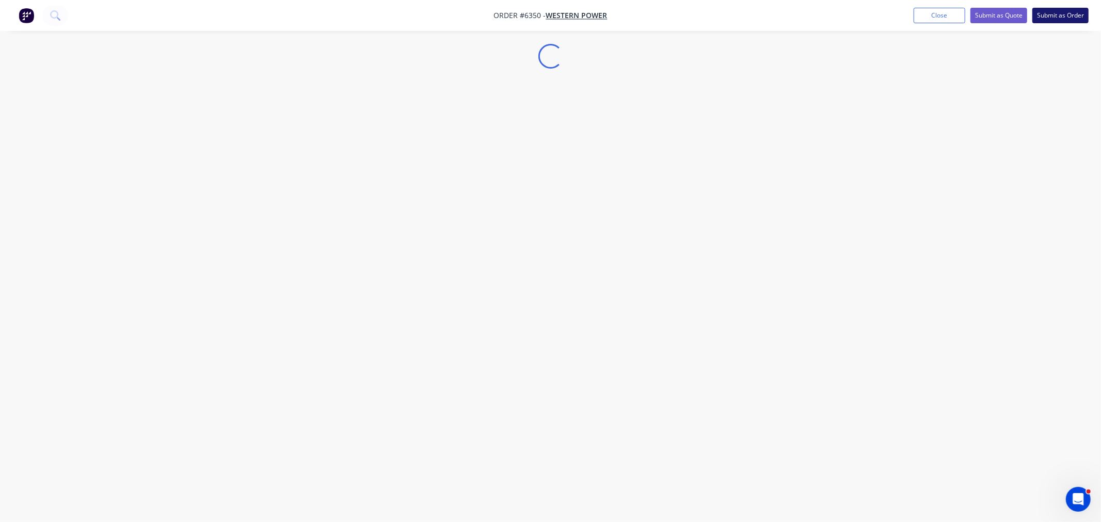
click at [1066, 17] on button "Submit as Order" at bounding box center [1060, 15] width 56 height 15
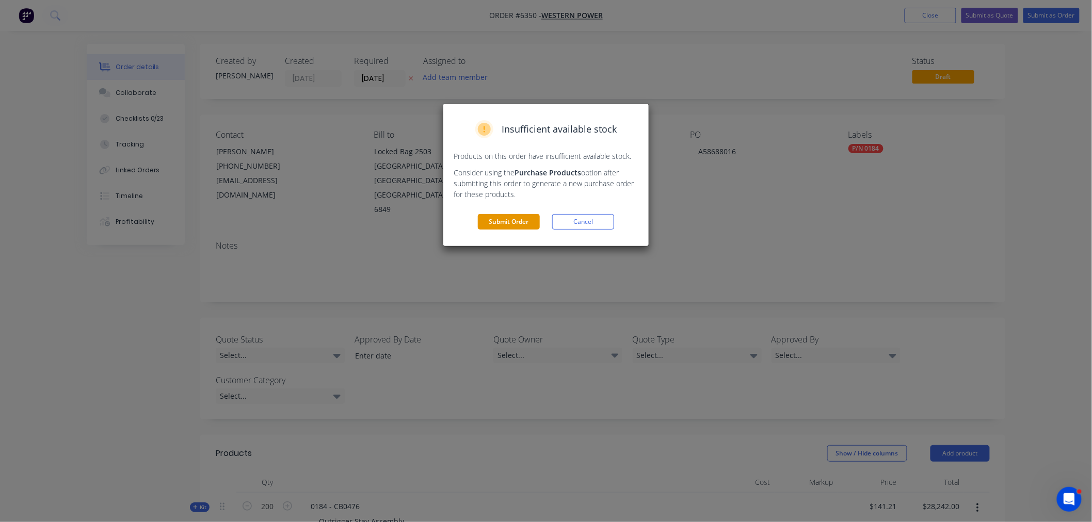
click at [506, 223] on button "Submit Order" at bounding box center [509, 221] width 62 height 15
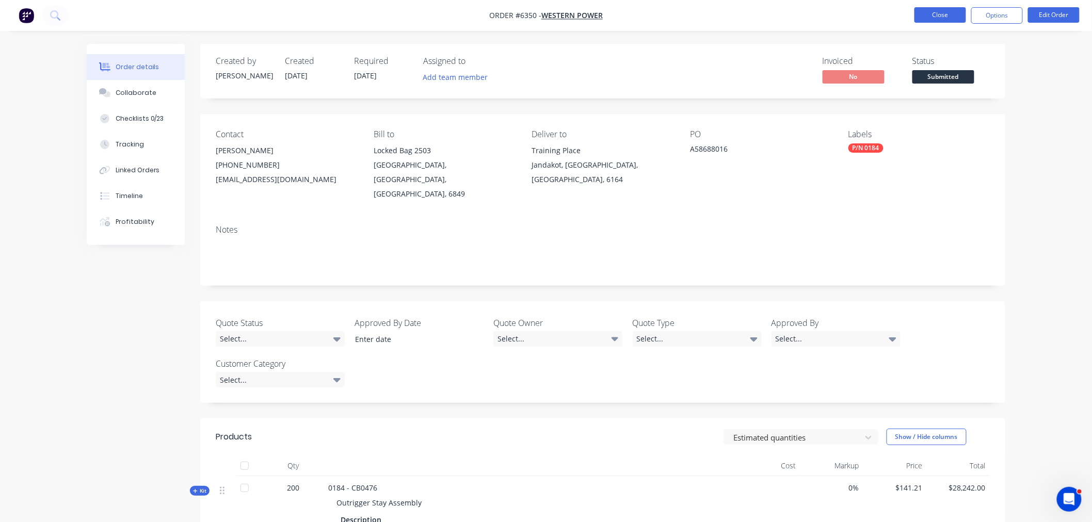
click at [943, 20] on button "Close" at bounding box center [940, 14] width 52 height 15
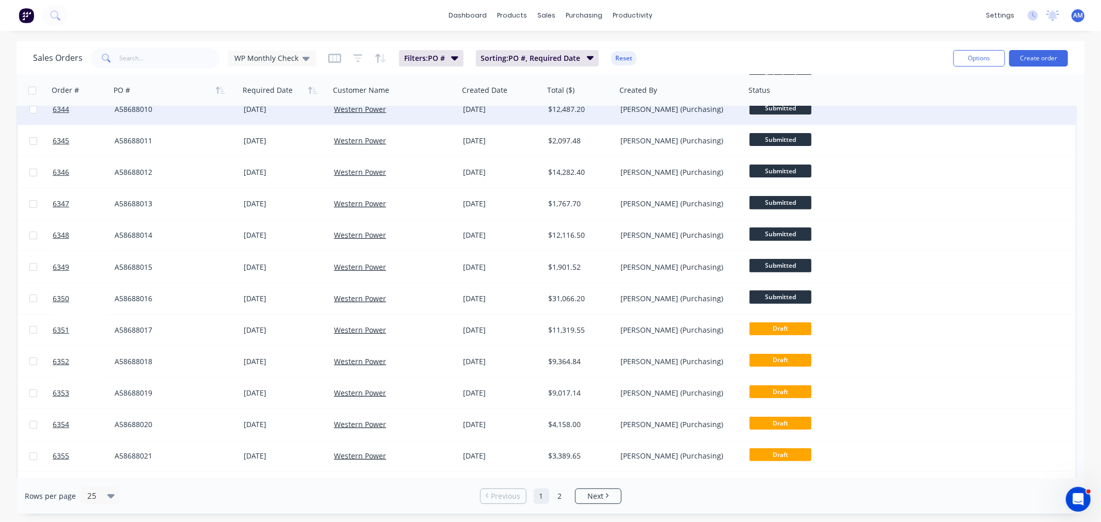
scroll to position [344, 0]
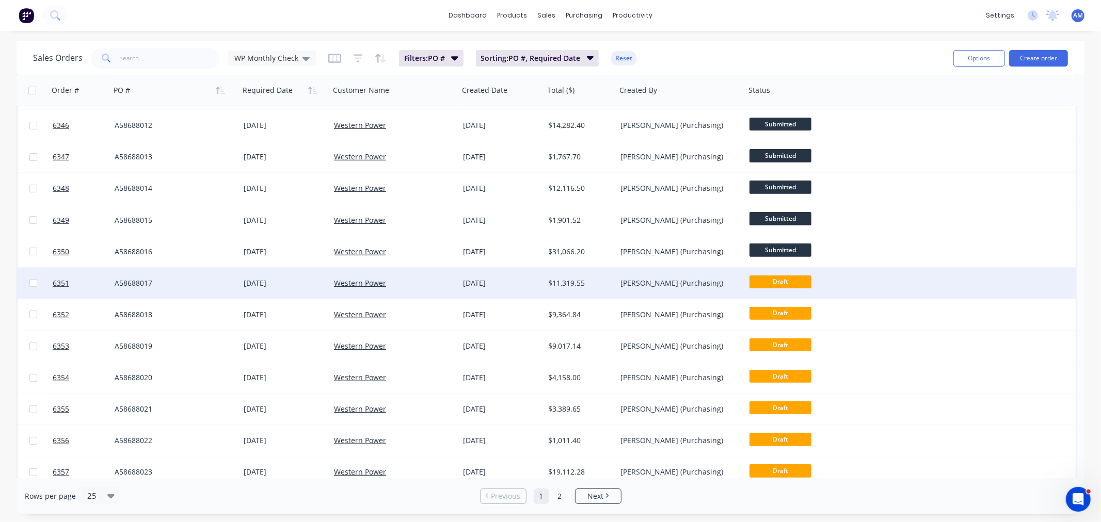
click at [187, 276] on div "A58688017" at bounding box center [174, 283] width 129 height 31
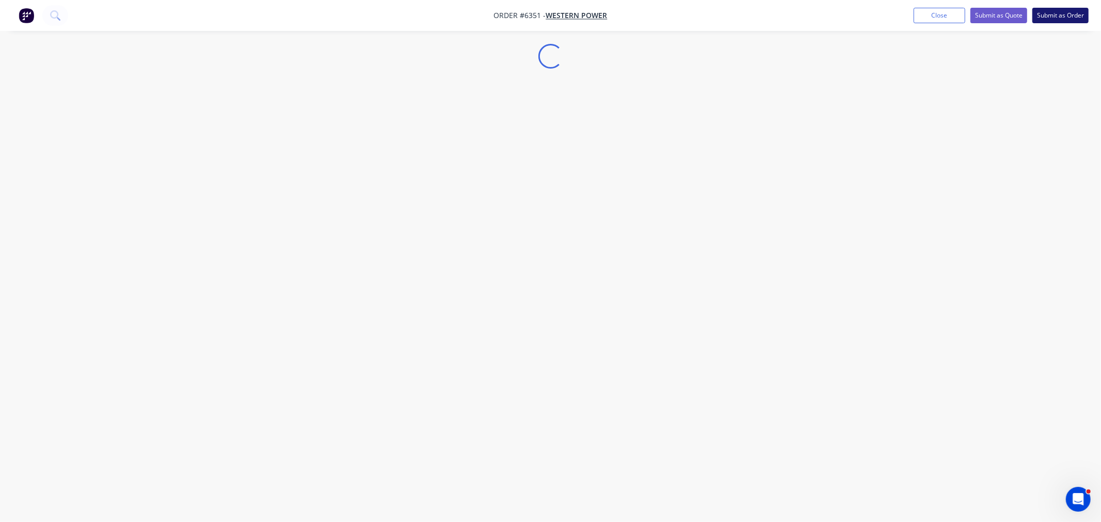
click at [1062, 21] on button "Submit as Order" at bounding box center [1060, 15] width 56 height 15
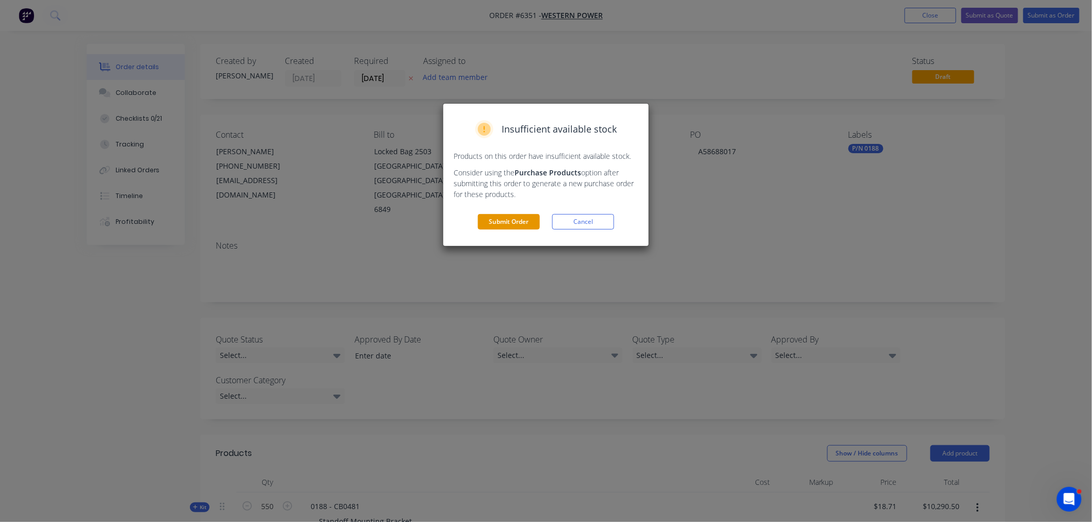
click at [517, 226] on button "Submit Order" at bounding box center [509, 221] width 62 height 15
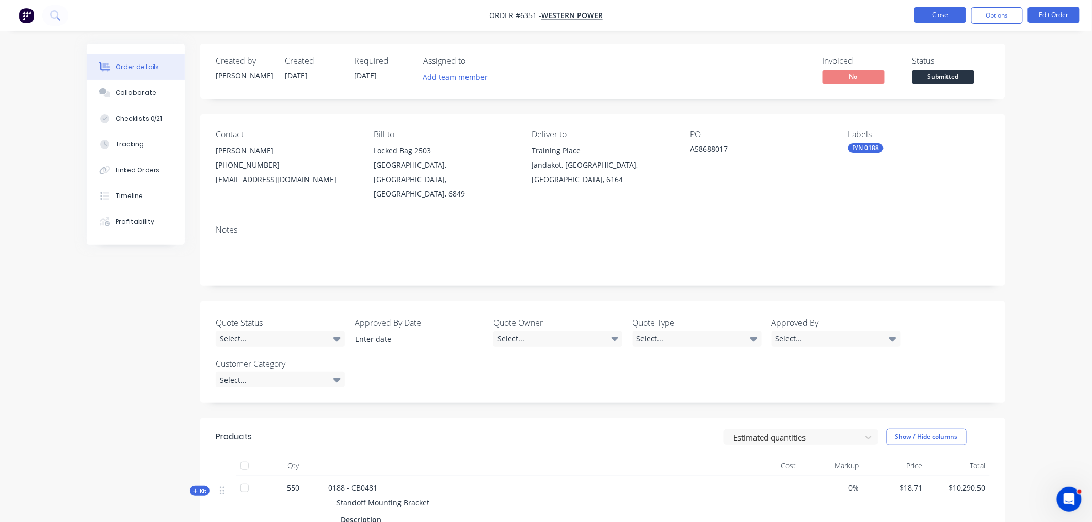
click at [932, 16] on button "Close" at bounding box center [940, 14] width 52 height 15
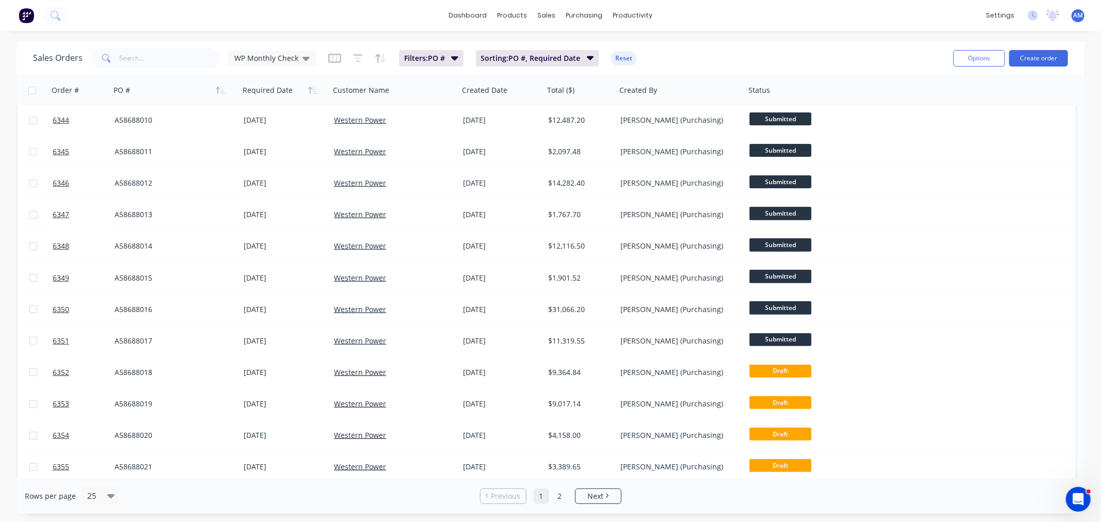
scroll to position [286, 0]
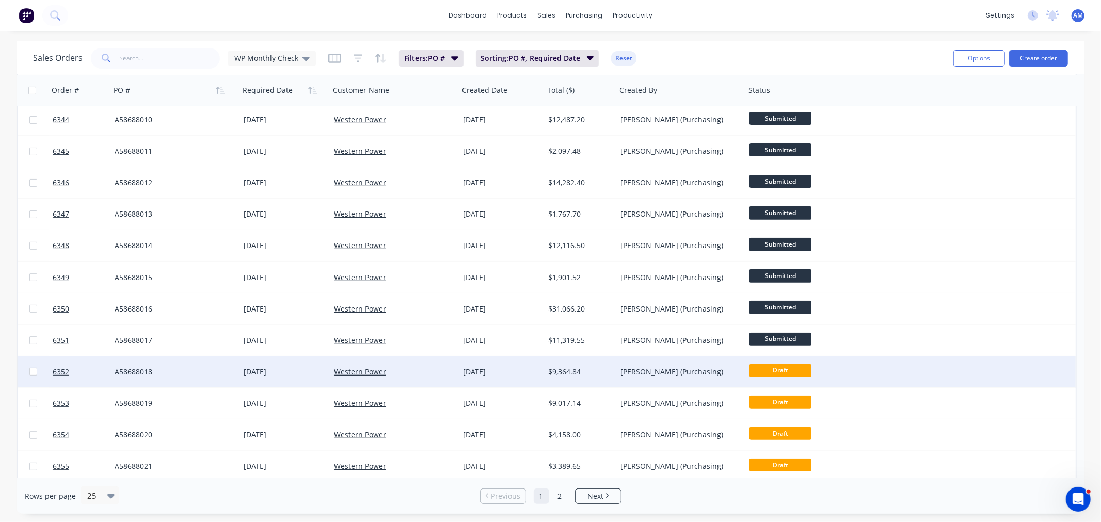
click at [198, 367] on div "A58688018" at bounding box center [172, 372] width 115 height 10
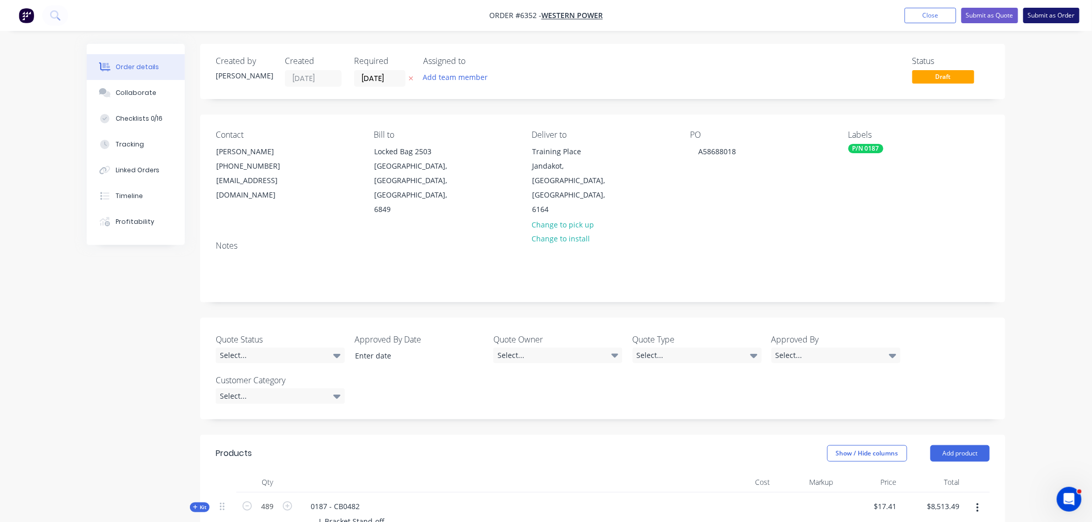
click at [1052, 16] on button "Submit as Order" at bounding box center [1051, 15] width 56 height 15
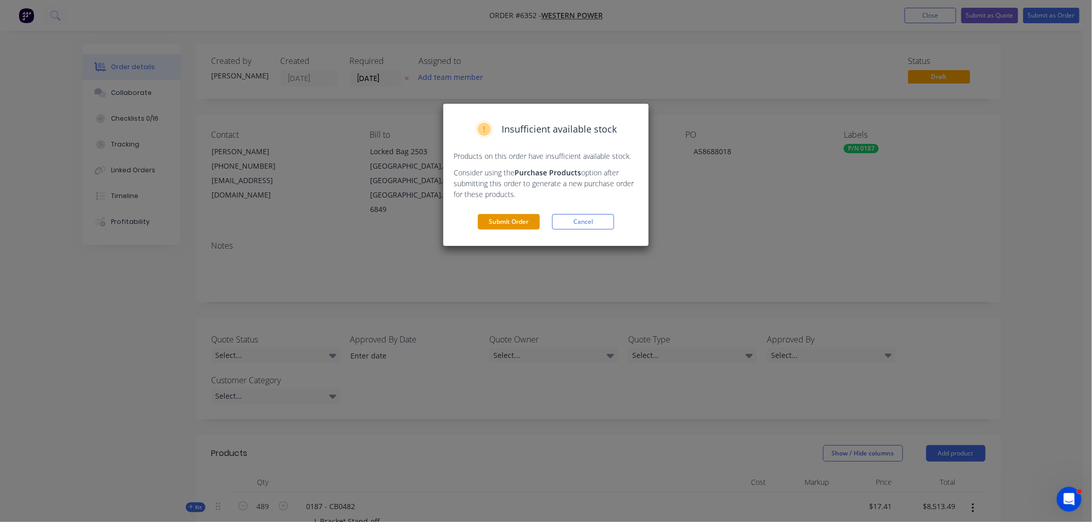
click at [514, 219] on button "Submit Order" at bounding box center [509, 221] width 62 height 15
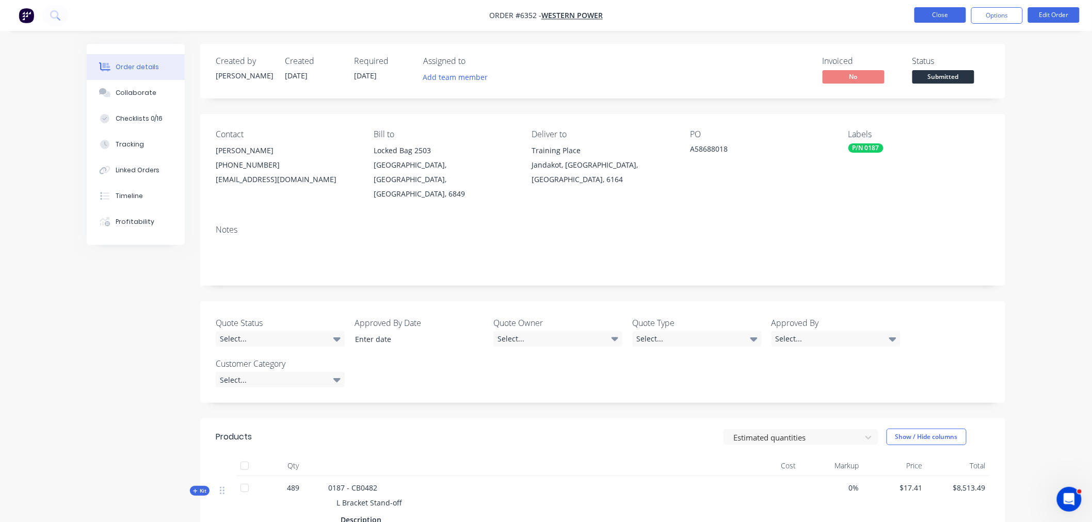
click at [941, 13] on button "Close" at bounding box center [940, 14] width 52 height 15
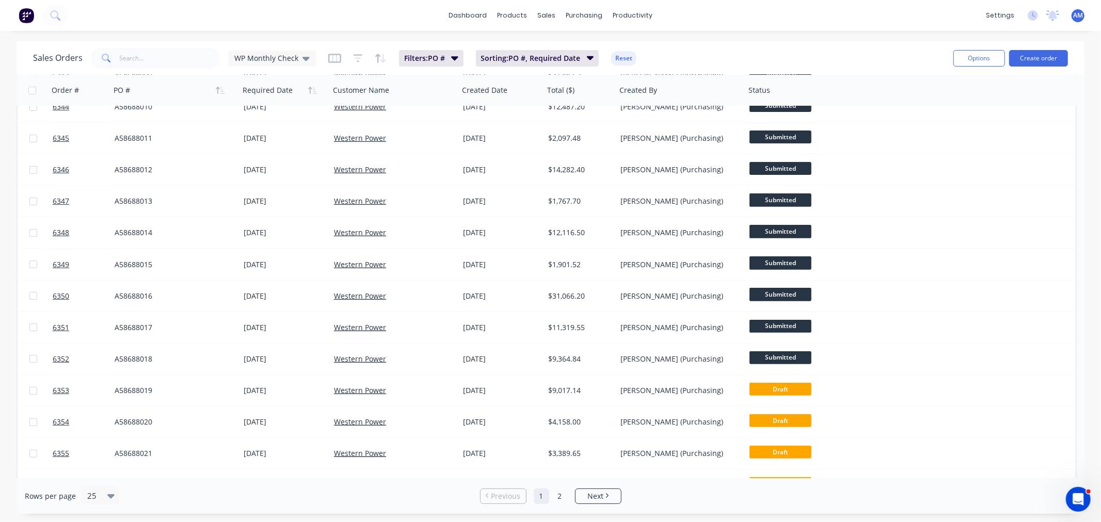
scroll to position [401, 0]
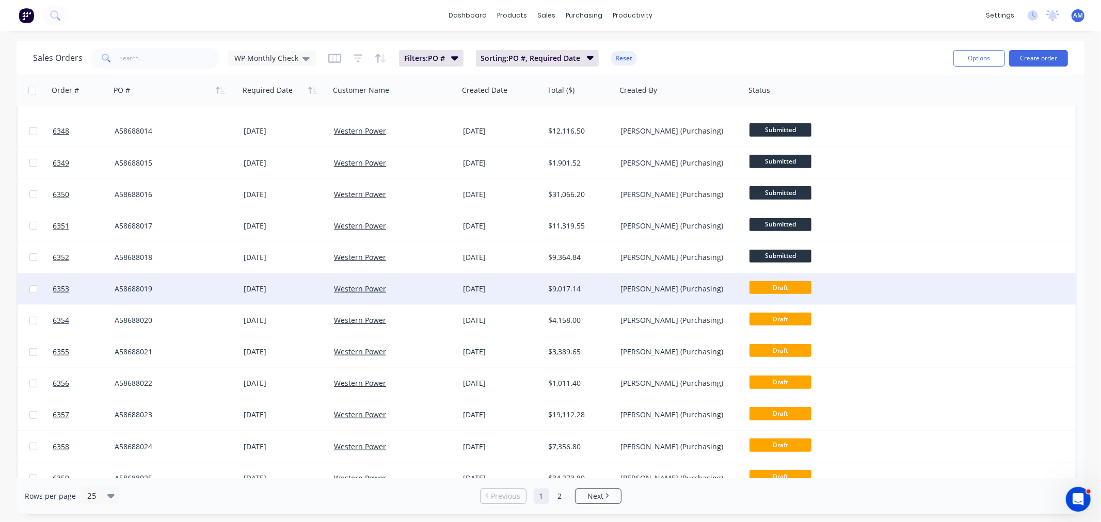
click at [186, 287] on div "A58688019" at bounding box center [172, 289] width 115 height 10
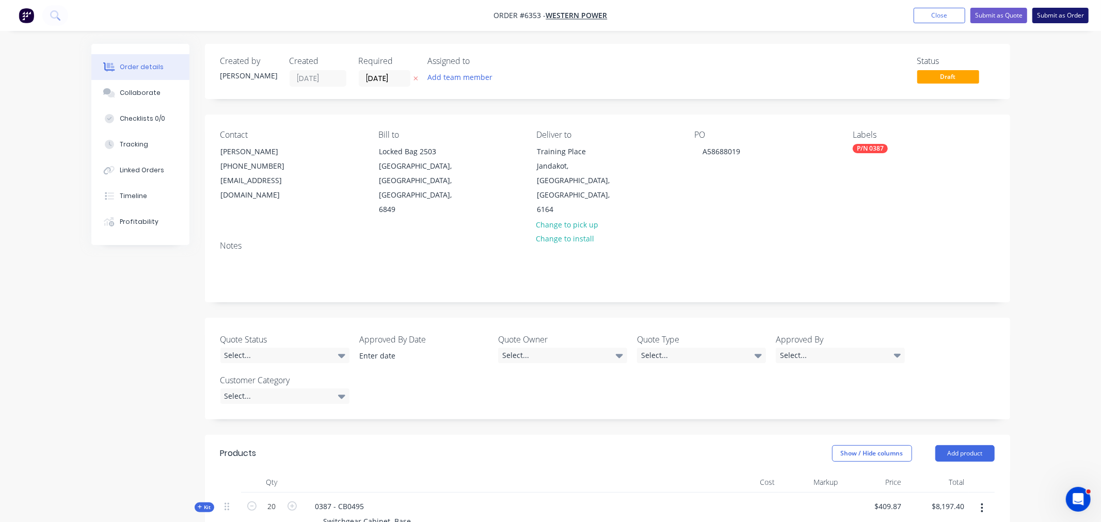
click at [1056, 21] on button "Submit as Order" at bounding box center [1060, 15] width 56 height 15
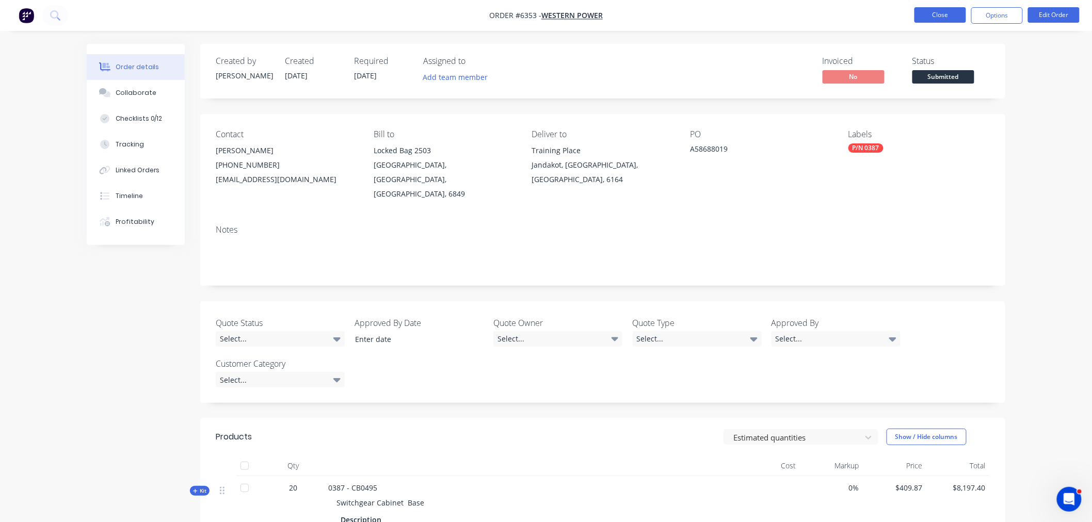
click at [938, 15] on button "Close" at bounding box center [940, 14] width 52 height 15
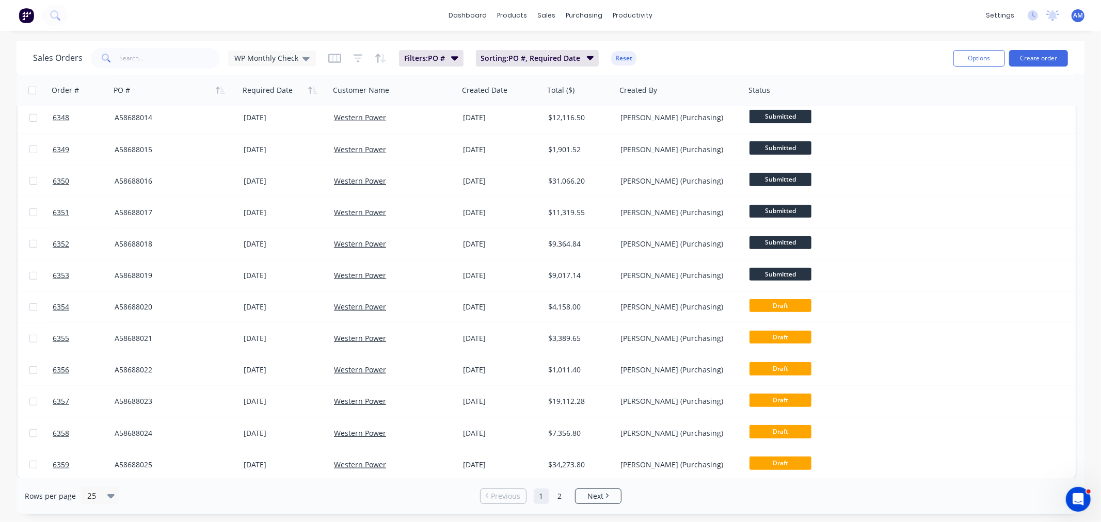
scroll to position [415, 0]
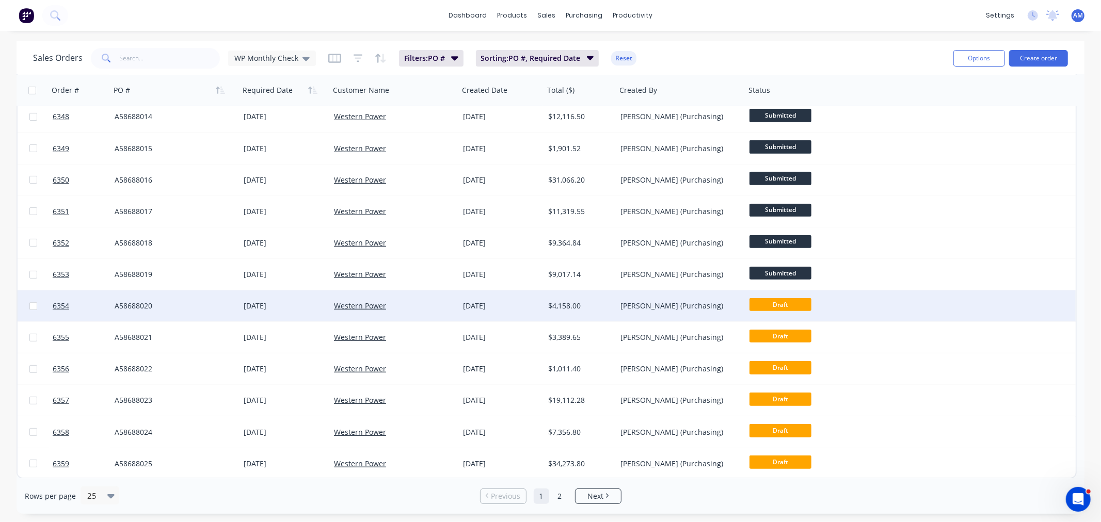
click at [188, 305] on div "A58688020" at bounding box center [172, 306] width 115 height 10
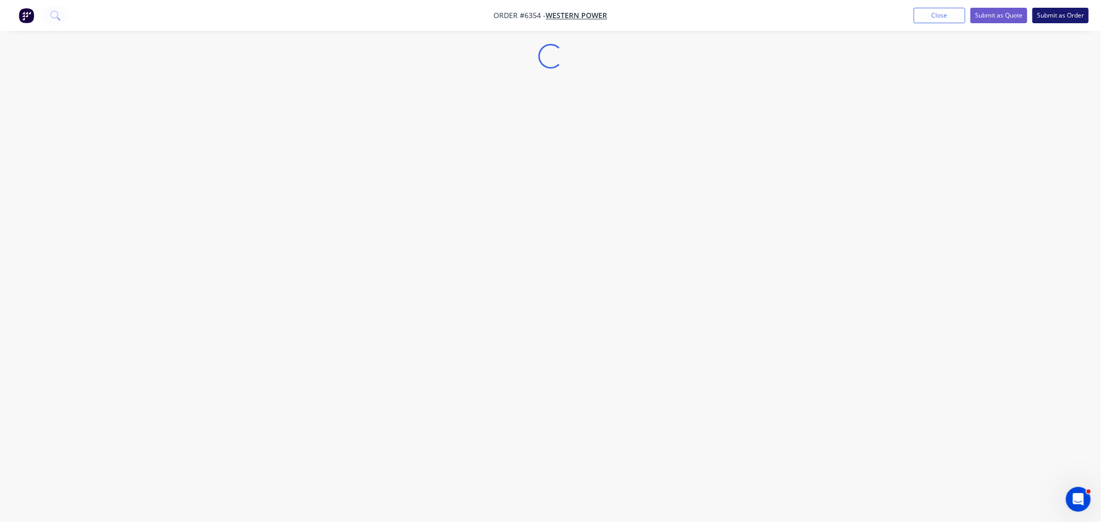
click at [1056, 14] on button "Submit as Order" at bounding box center [1060, 15] width 56 height 15
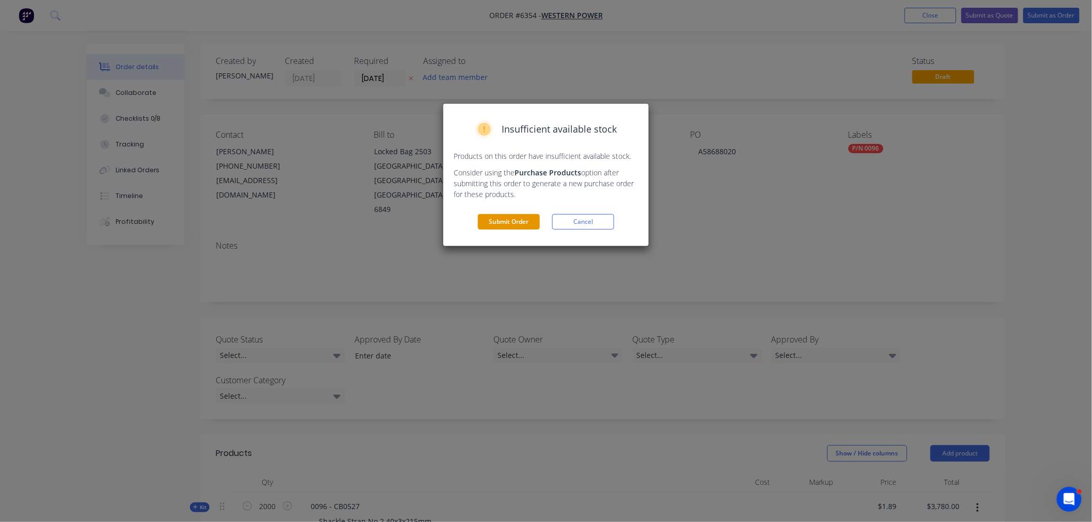
click at [502, 219] on button "Submit Order" at bounding box center [509, 221] width 62 height 15
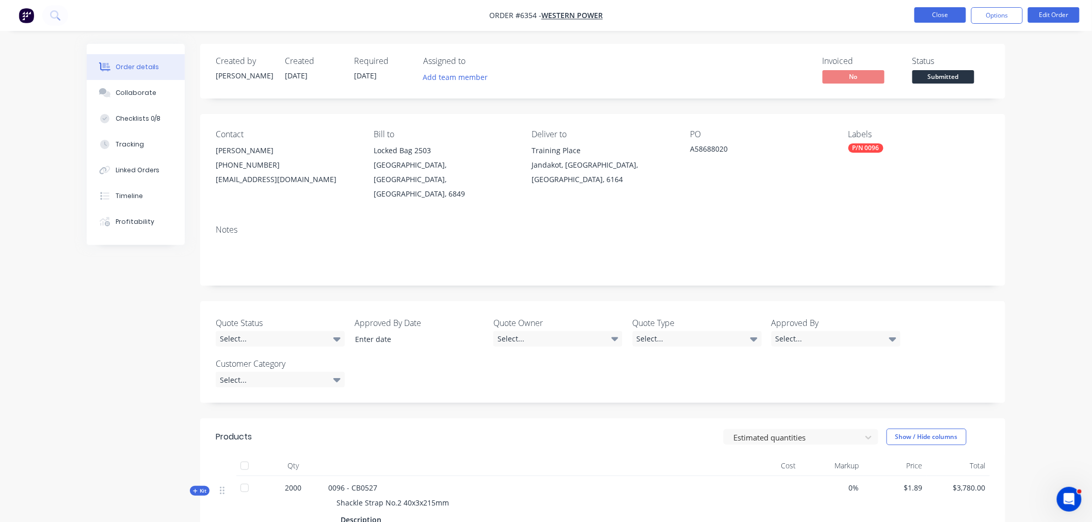
click at [926, 17] on button "Close" at bounding box center [940, 14] width 52 height 15
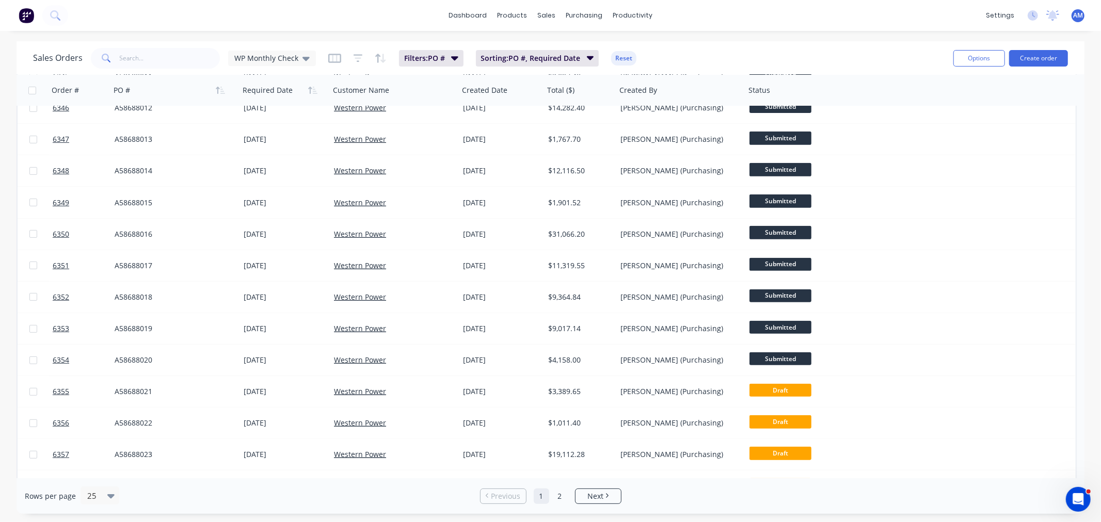
scroll to position [415, 0]
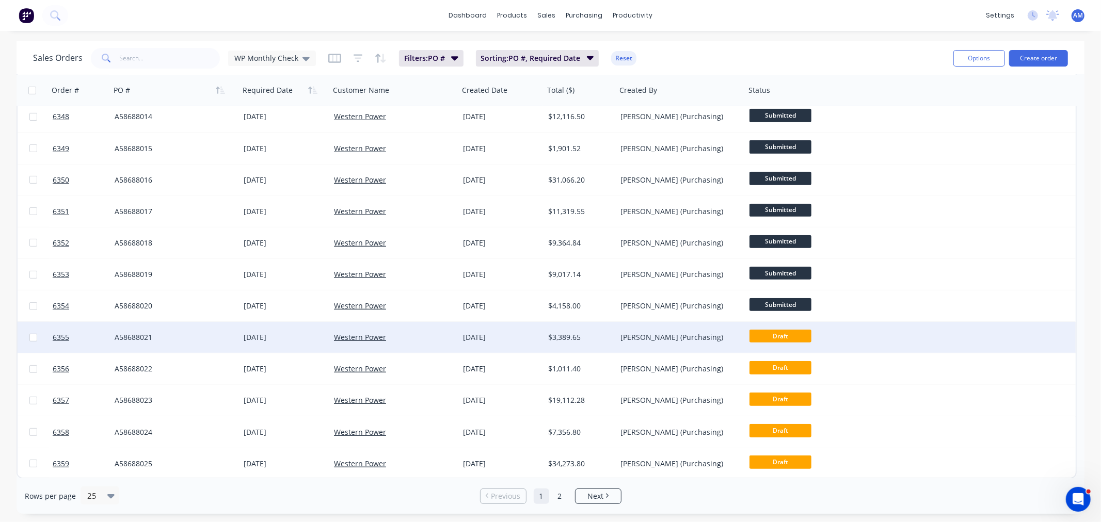
click at [184, 338] on div "A58688021" at bounding box center [172, 337] width 115 height 10
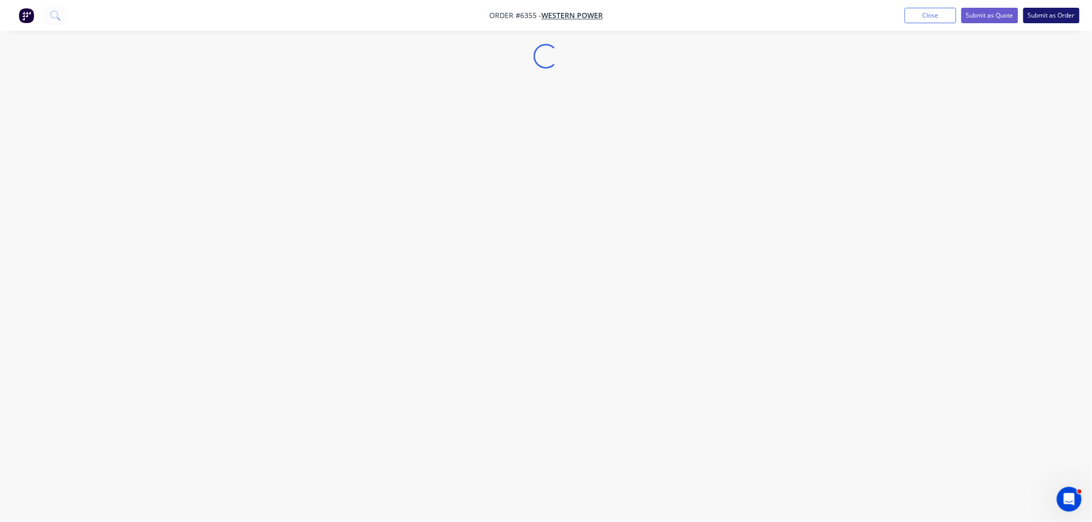
click at [1064, 18] on button "Submit as Order" at bounding box center [1051, 15] width 56 height 15
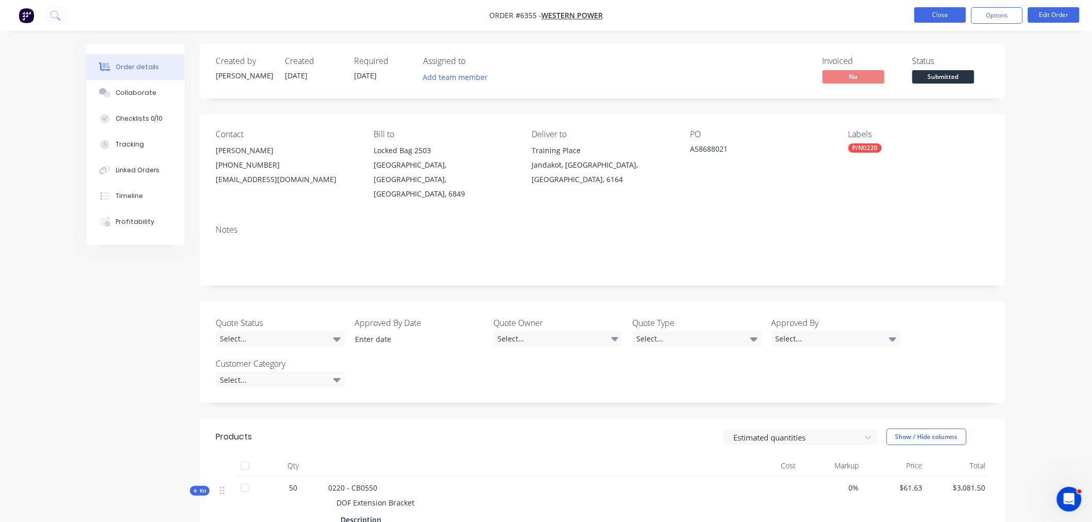
click at [931, 17] on button "Close" at bounding box center [940, 14] width 52 height 15
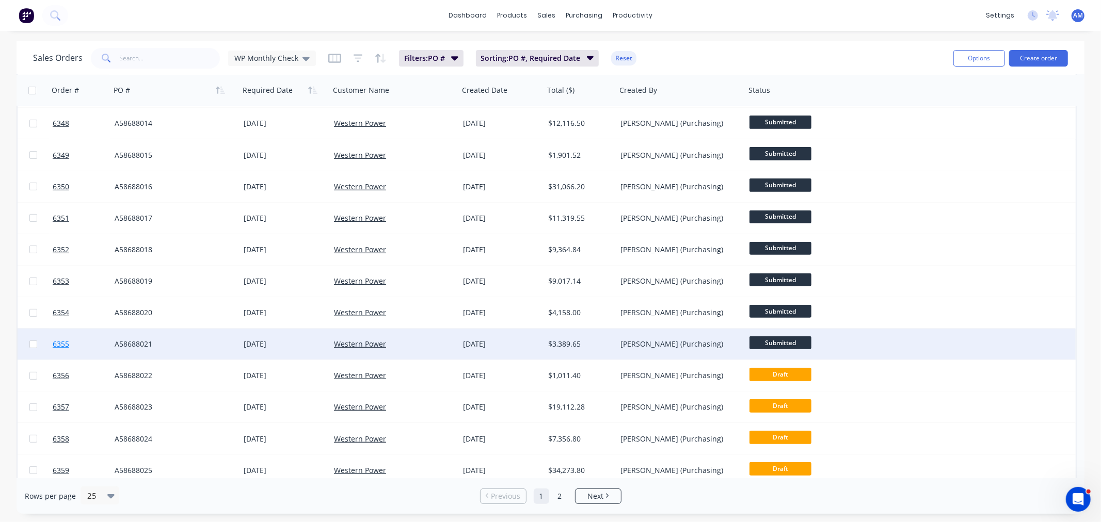
scroll to position [415, 0]
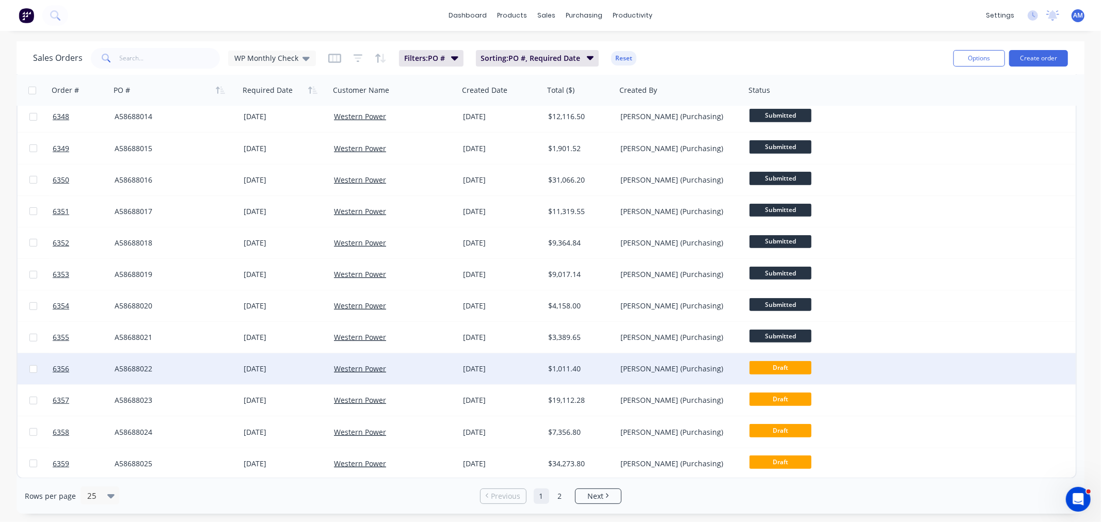
click at [184, 368] on div "A58688022" at bounding box center [172, 369] width 115 height 10
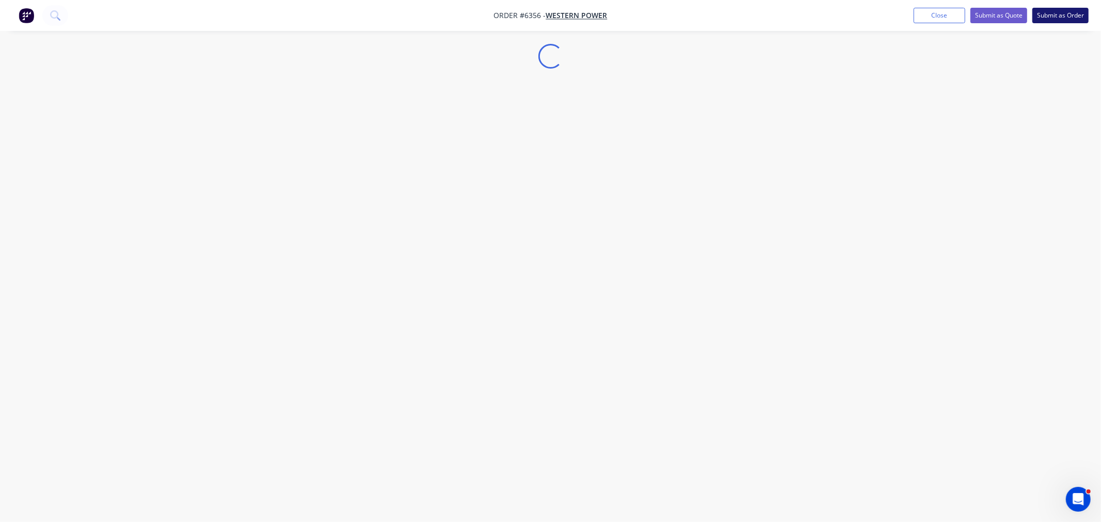
click at [1059, 17] on button "Submit as Order" at bounding box center [1060, 15] width 56 height 15
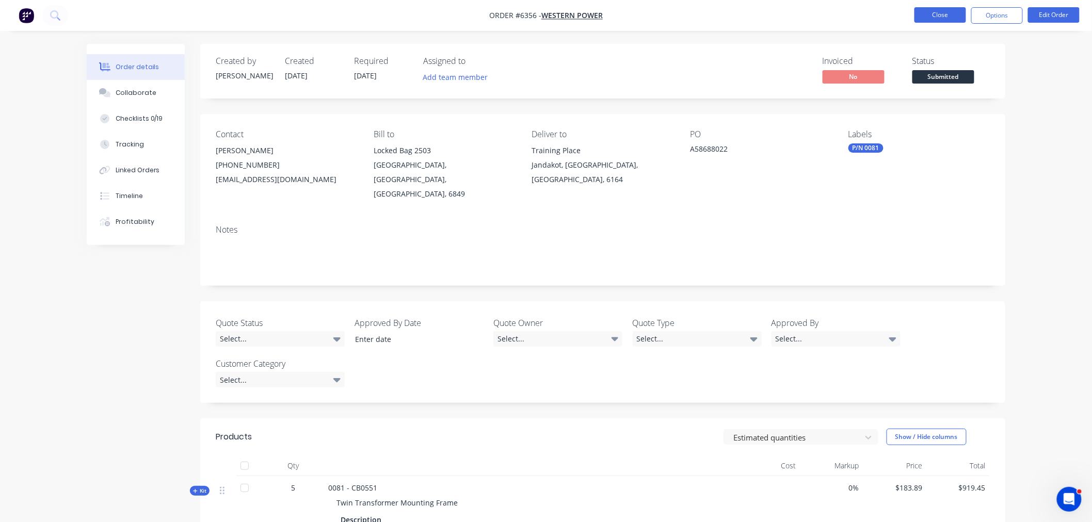
click at [946, 17] on button "Close" at bounding box center [940, 14] width 52 height 15
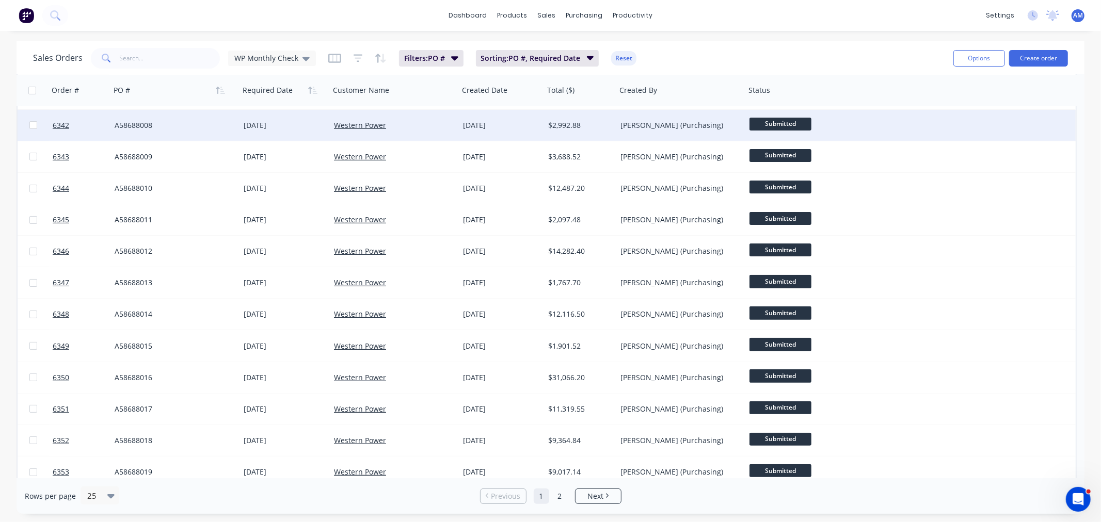
scroll to position [415, 0]
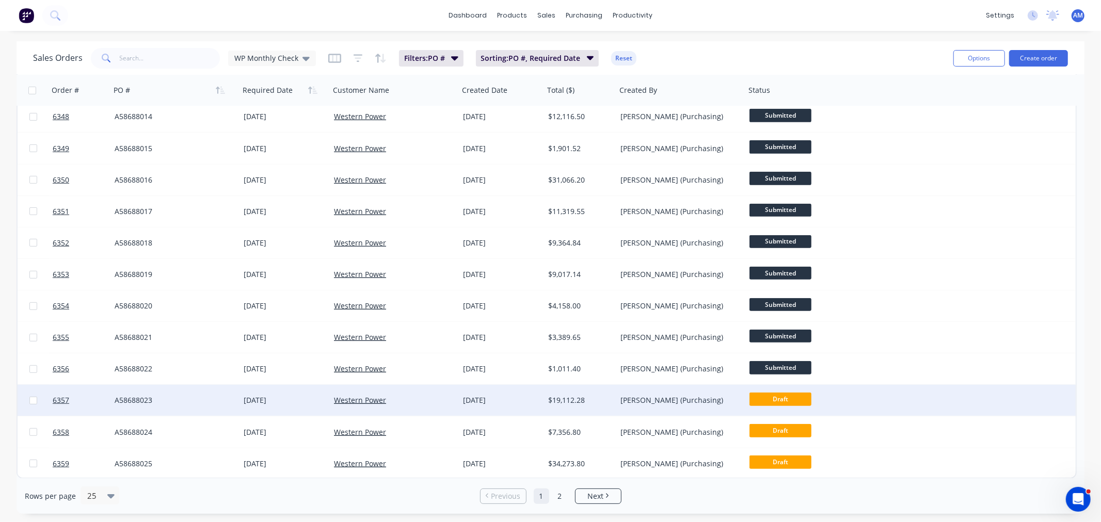
click at [189, 394] on div "A58688023" at bounding box center [174, 400] width 129 height 31
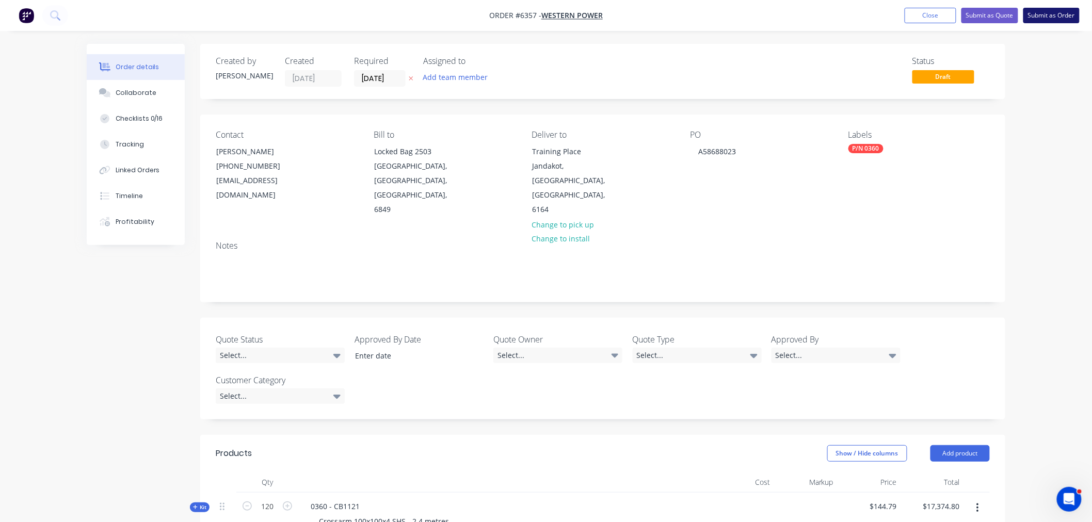
click at [1057, 20] on button "Submit as Order" at bounding box center [1051, 15] width 56 height 15
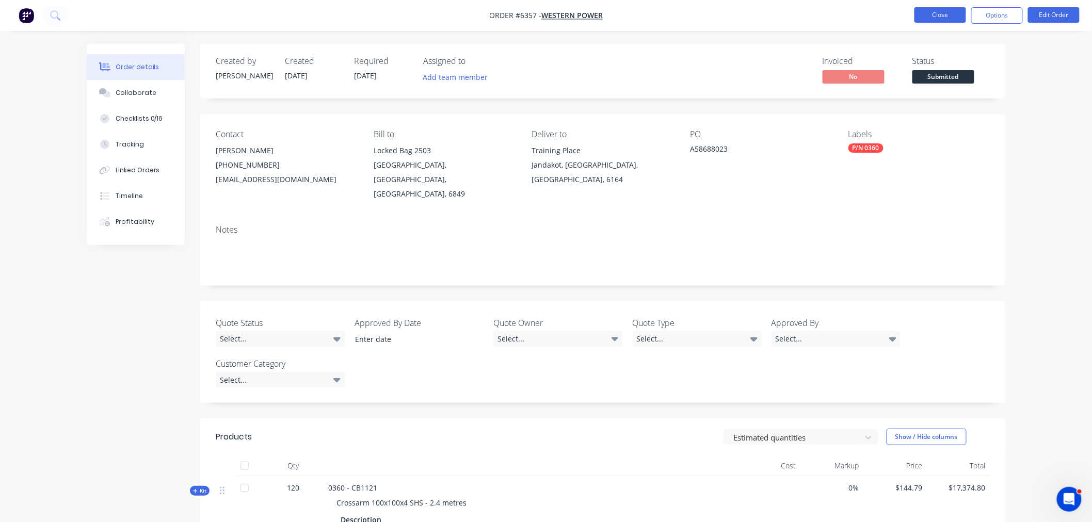
click at [942, 13] on button "Close" at bounding box center [940, 14] width 52 height 15
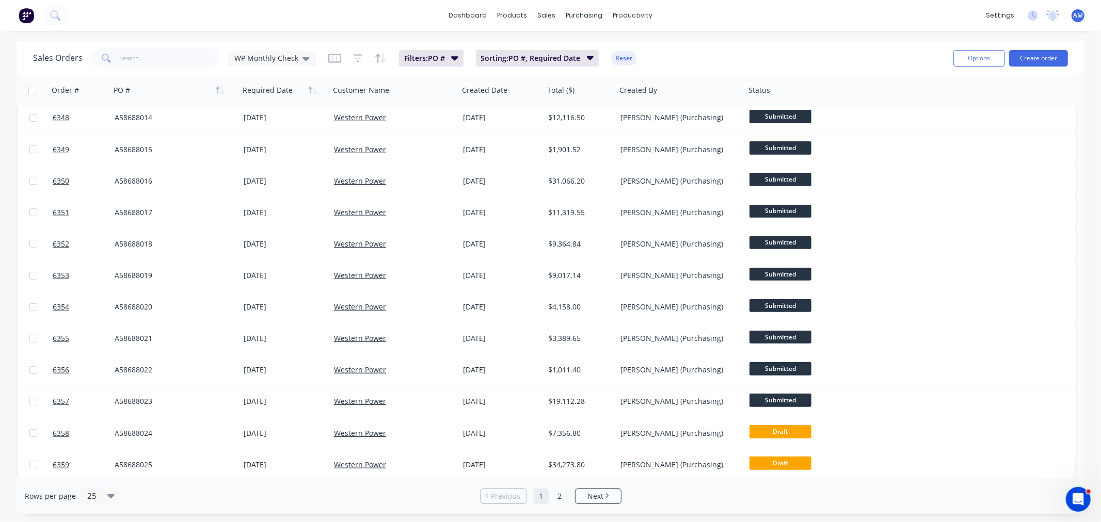
scroll to position [415, 0]
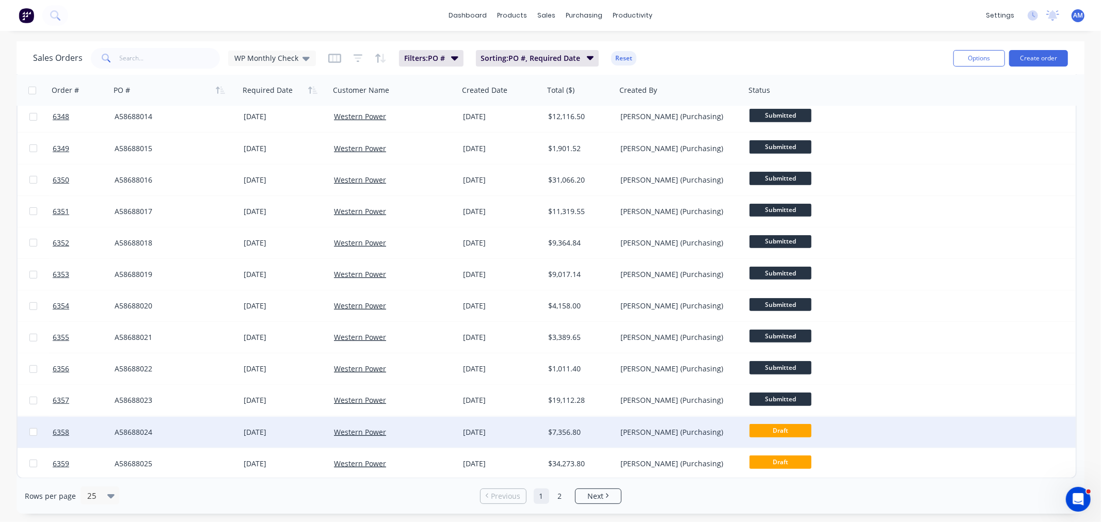
click at [202, 424] on div "A58688024" at bounding box center [174, 432] width 129 height 31
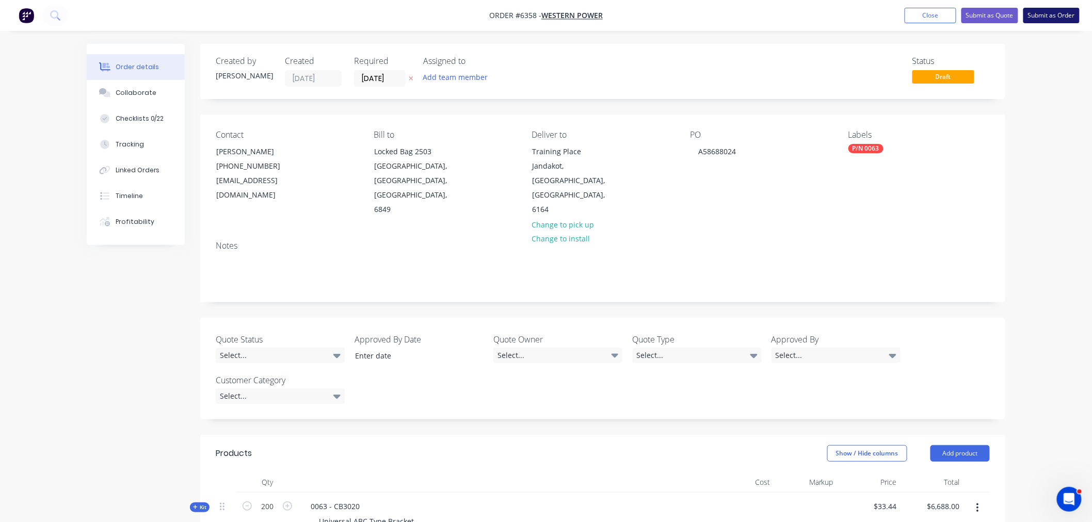
click at [1058, 19] on button "Submit as Order" at bounding box center [1051, 15] width 56 height 15
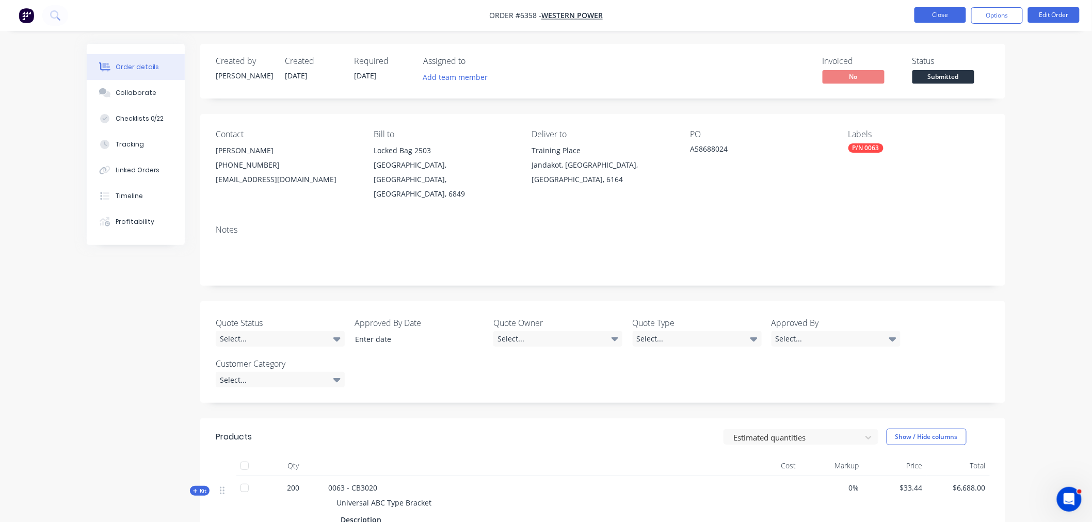
click at [928, 14] on button "Close" at bounding box center [940, 14] width 52 height 15
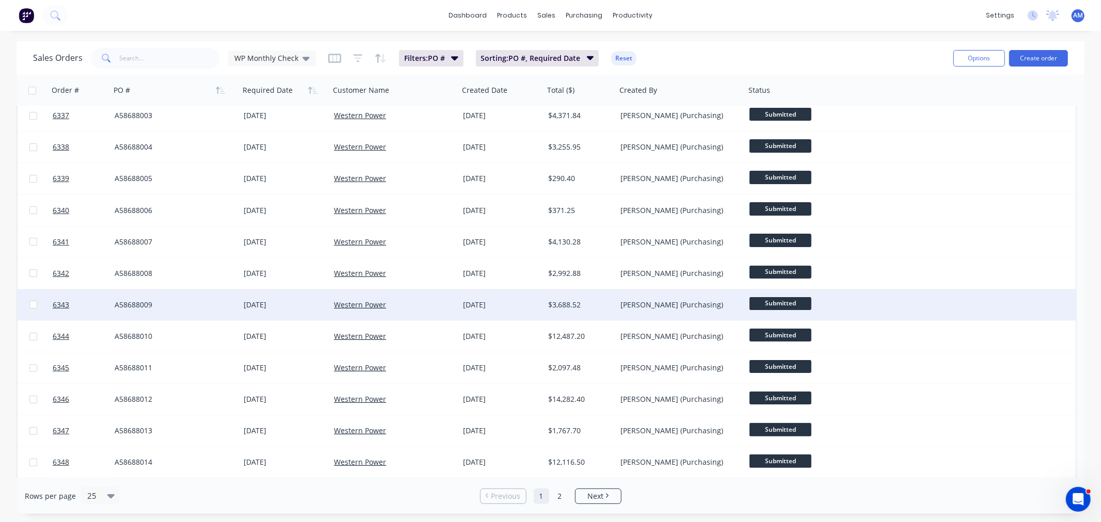
scroll to position [415, 0]
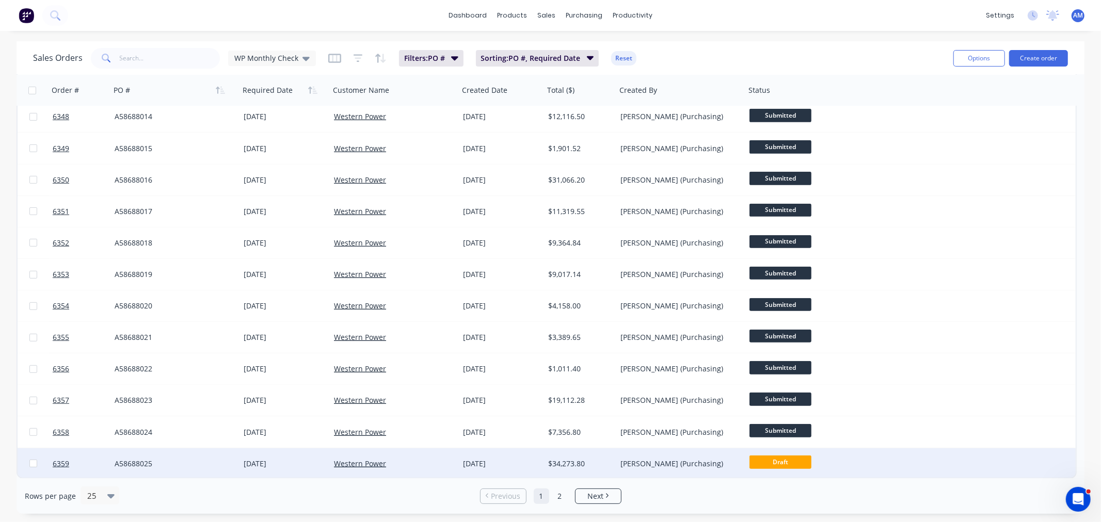
click at [195, 457] on div "A58688025" at bounding box center [174, 463] width 129 height 31
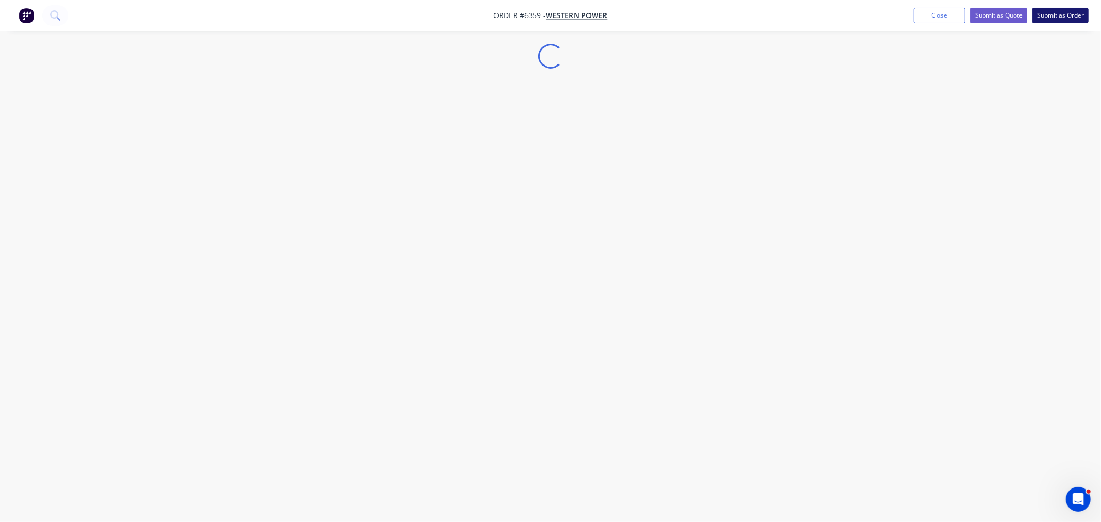
click at [1064, 19] on button "Submit as Order" at bounding box center [1060, 15] width 56 height 15
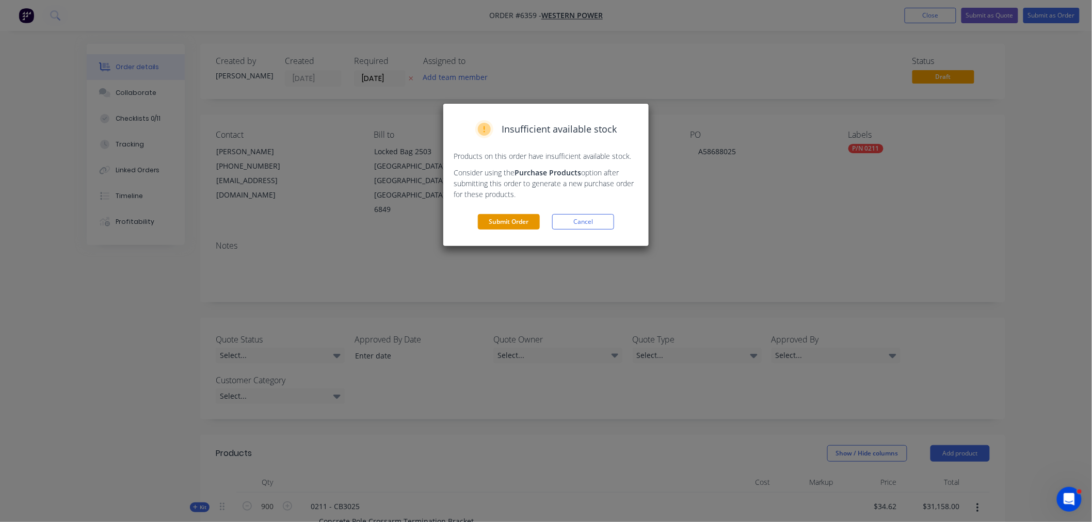
click at [496, 217] on button "Submit Order" at bounding box center [509, 221] width 62 height 15
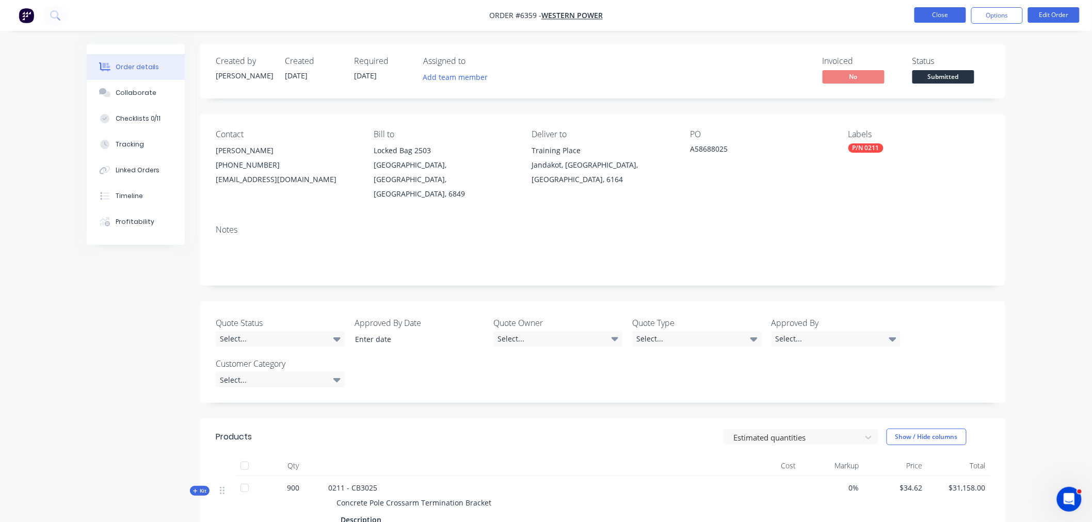
click at [945, 14] on button "Close" at bounding box center [940, 14] width 52 height 15
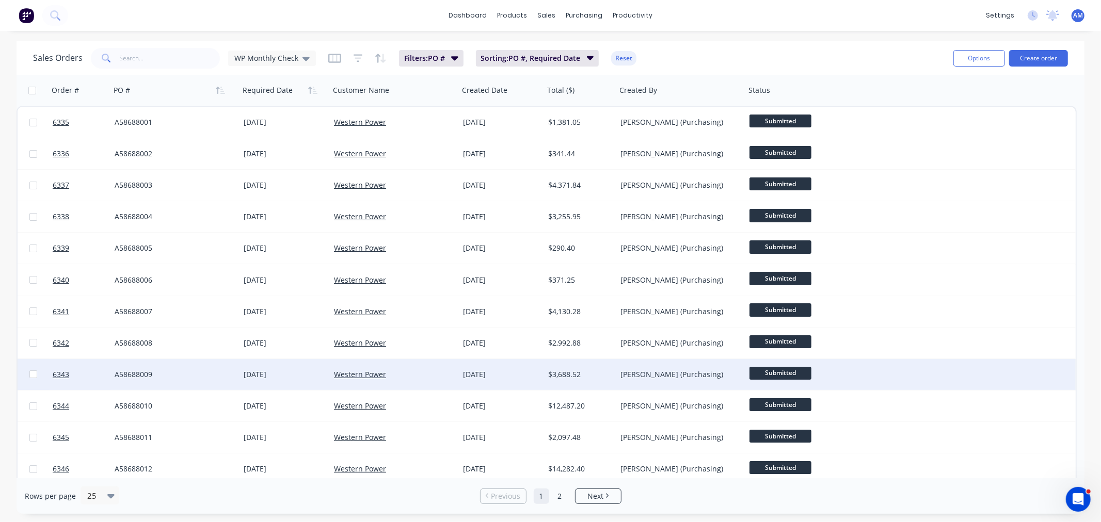
scroll to position [415, 0]
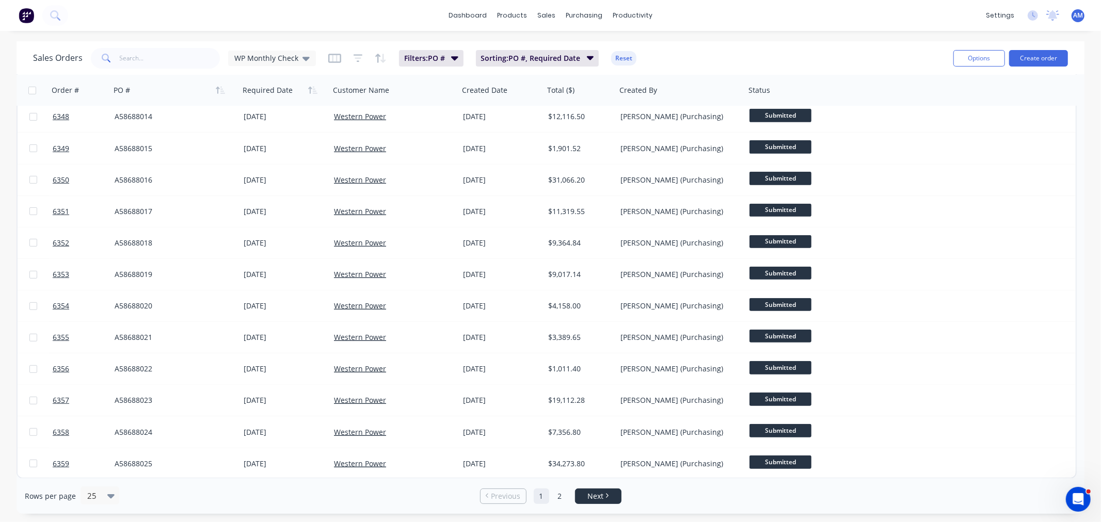
click at [585, 491] on link "Next" at bounding box center [597, 496] width 45 height 10
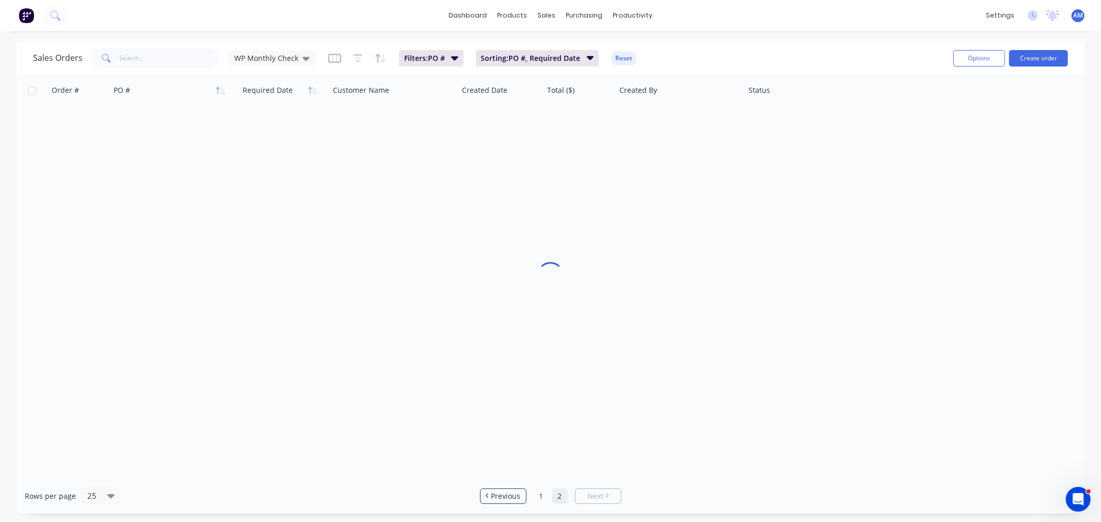
scroll to position [0, 0]
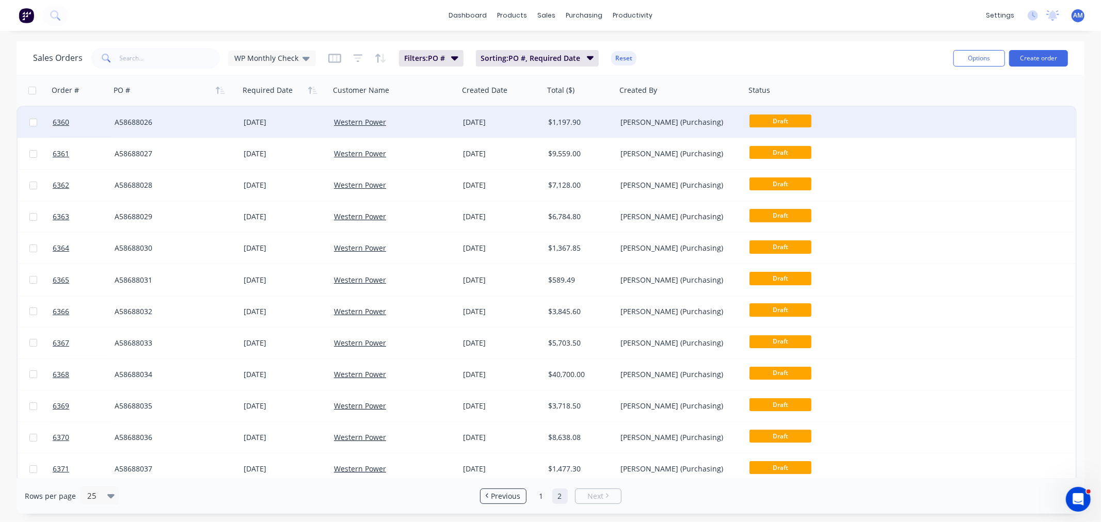
click at [199, 121] on div "A58688026" at bounding box center [172, 122] width 115 height 10
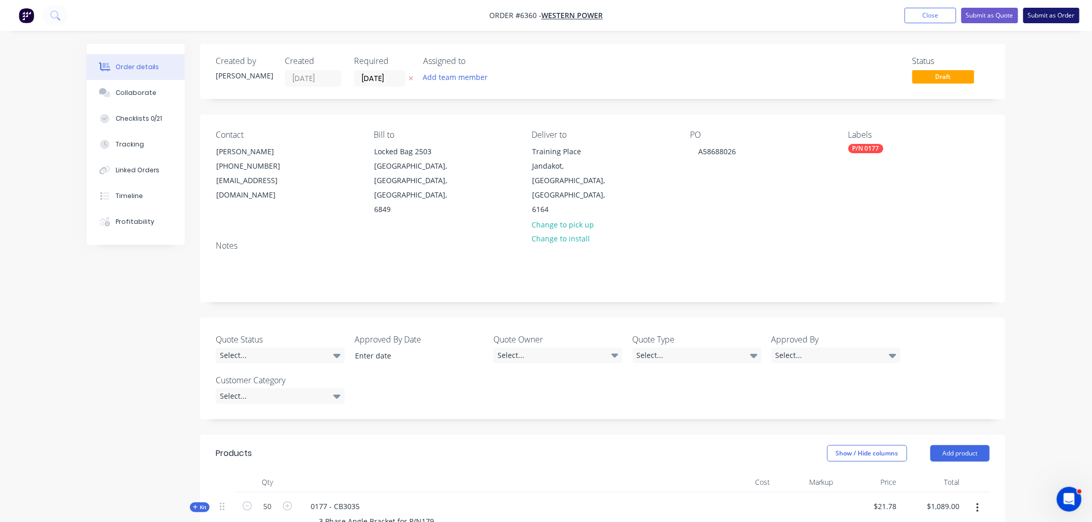
click at [1061, 19] on button "Submit as Order" at bounding box center [1051, 15] width 56 height 15
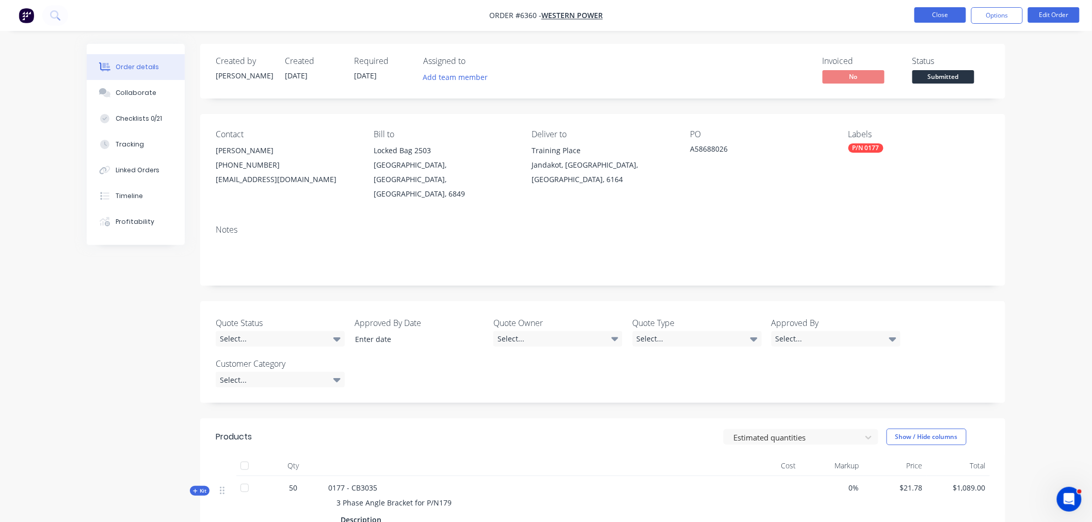
click at [937, 16] on button "Close" at bounding box center [940, 14] width 52 height 15
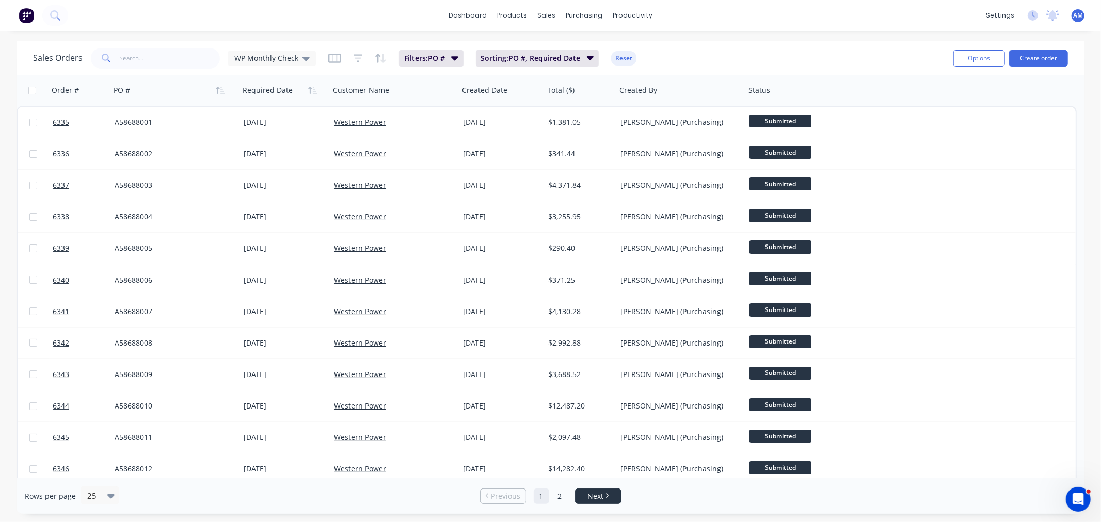
click at [597, 497] on span "Next" at bounding box center [595, 496] width 16 height 10
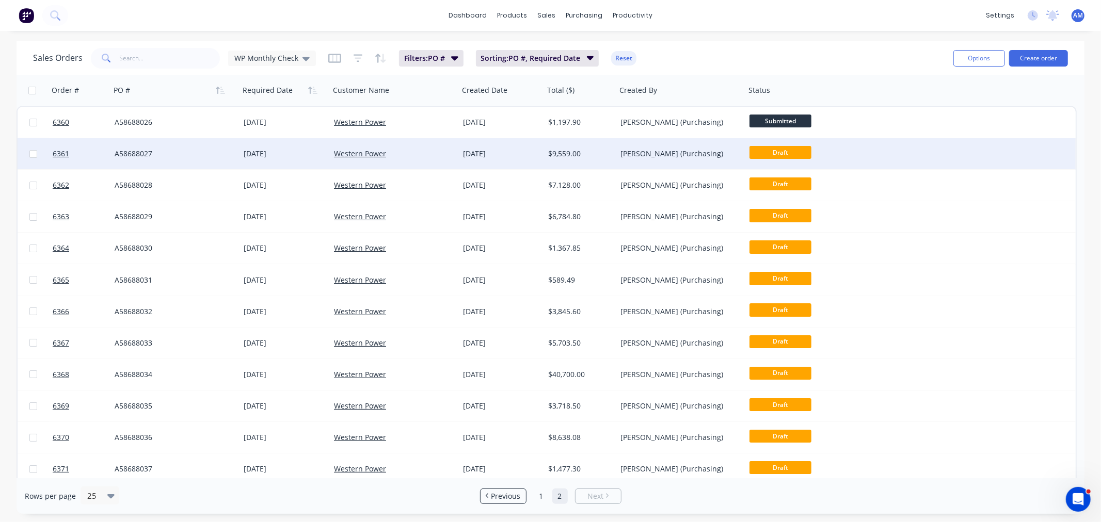
click at [193, 153] on div "A58688027" at bounding box center [172, 154] width 115 height 10
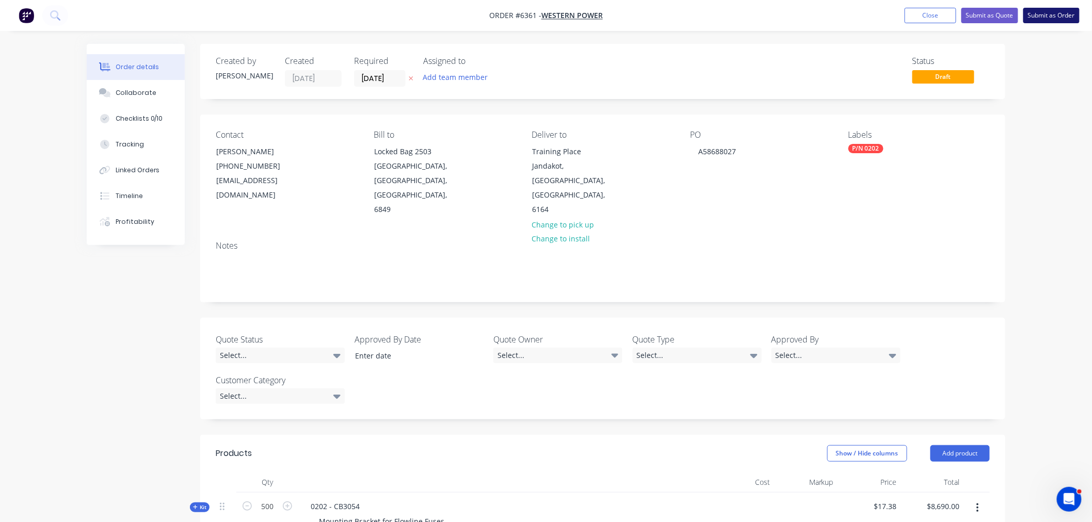
click at [1054, 17] on button "Submit as Order" at bounding box center [1051, 15] width 56 height 15
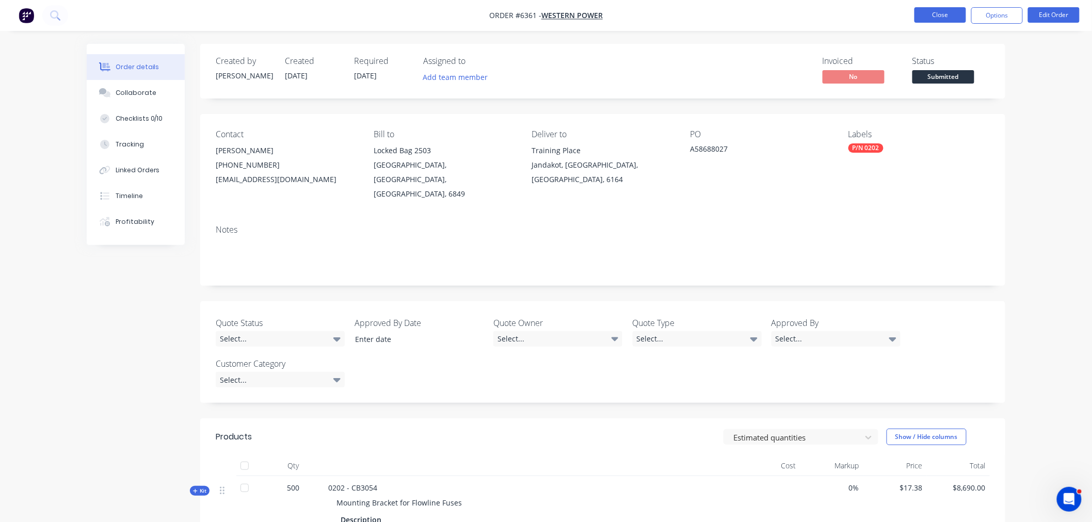
click at [936, 13] on button "Close" at bounding box center [940, 14] width 52 height 15
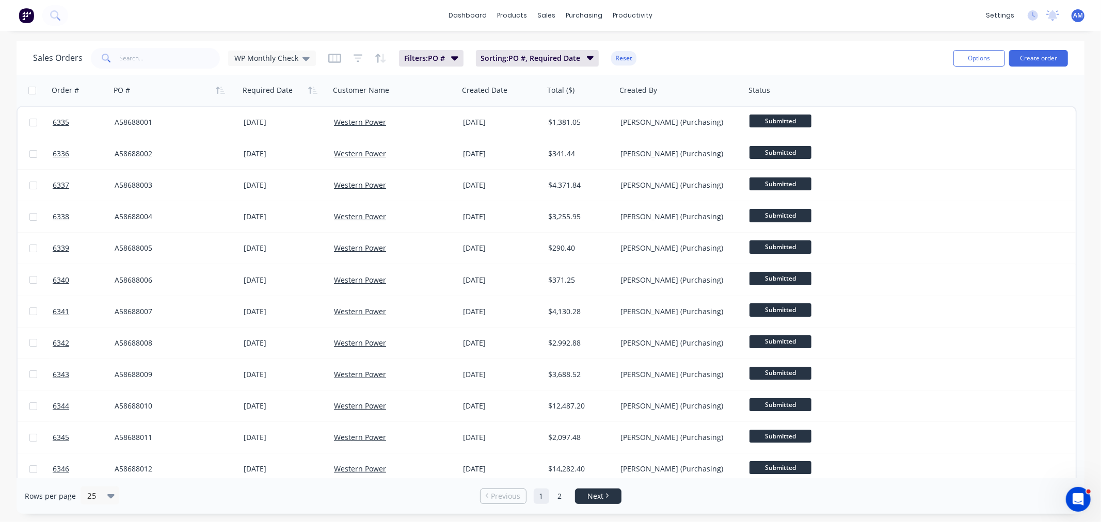
click at [607, 495] on icon "Next page" at bounding box center [607, 496] width 3 height 5
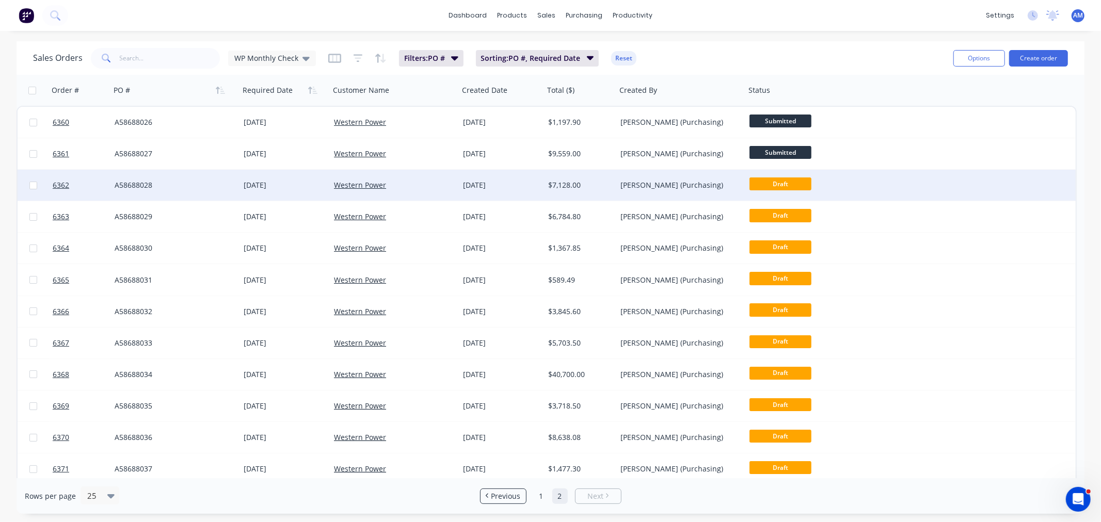
click at [185, 181] on div "A58688028" at bounding box center [172, 185] width 115 height 10
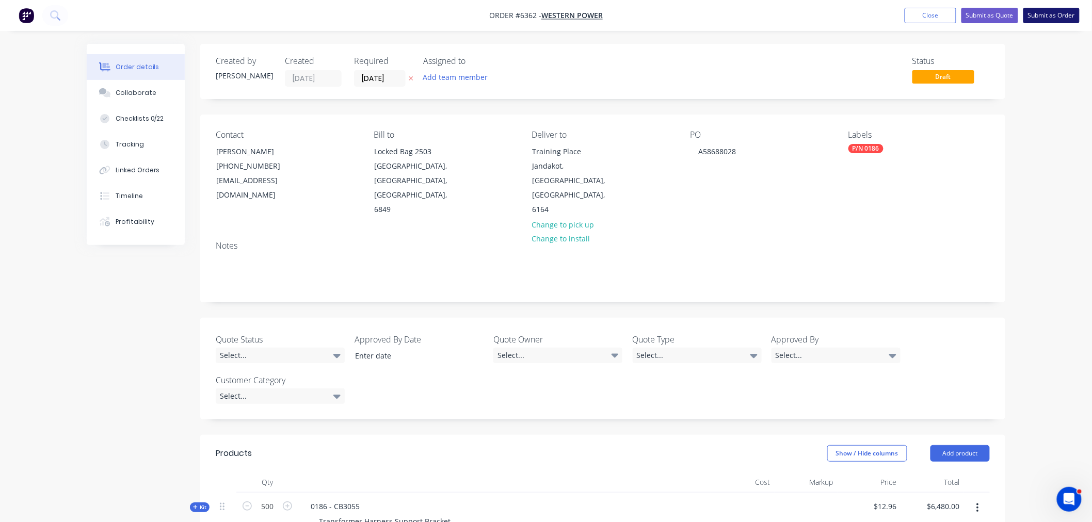
click at [1059, 17] on button "Submit as Order" at bounding box center [1051, 15] width 56 height 15
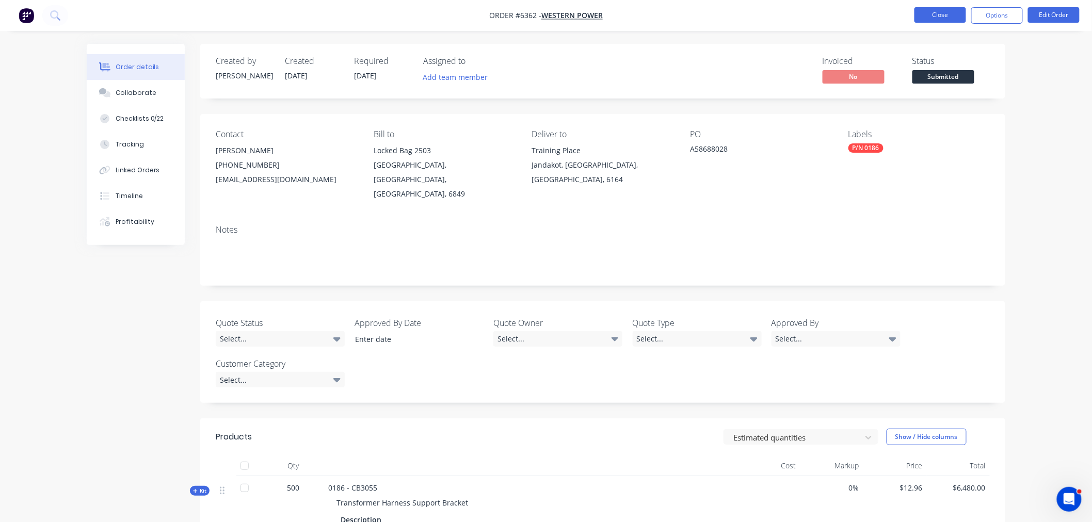
click at [951, 13] on button "Close" at bounding box center [940, 14] width 52 height 15
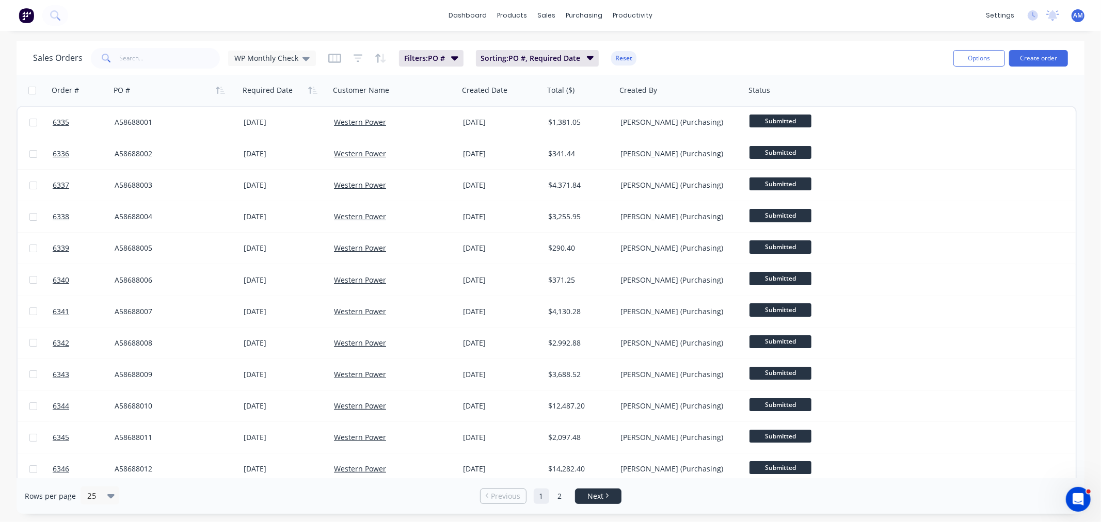
click at [591, 493] on span "Next" at bounding box center [595, 496] width 16 height 10
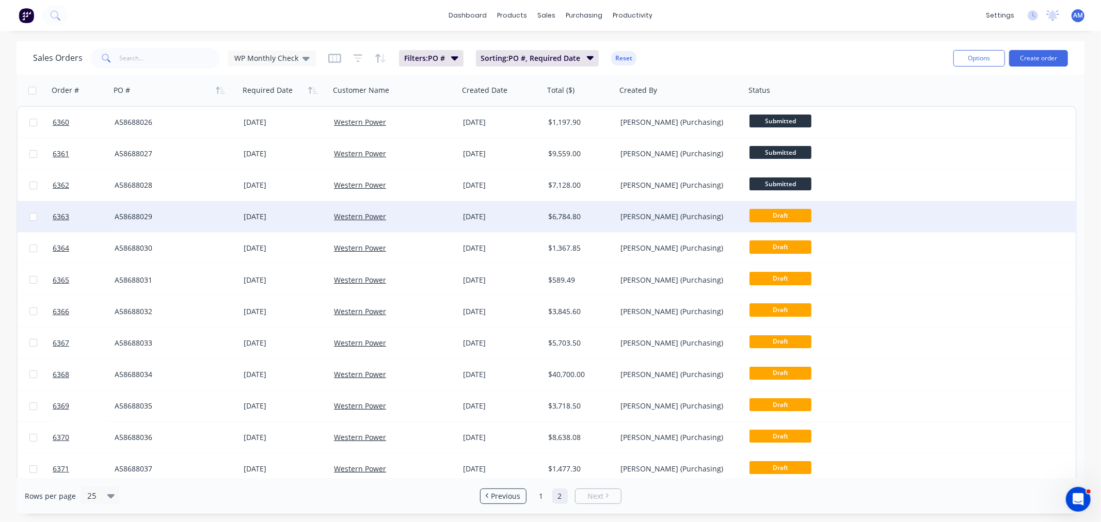
click at [207, 213] on div "A58688029" at bounding box center [172, 217] width 115 height 10
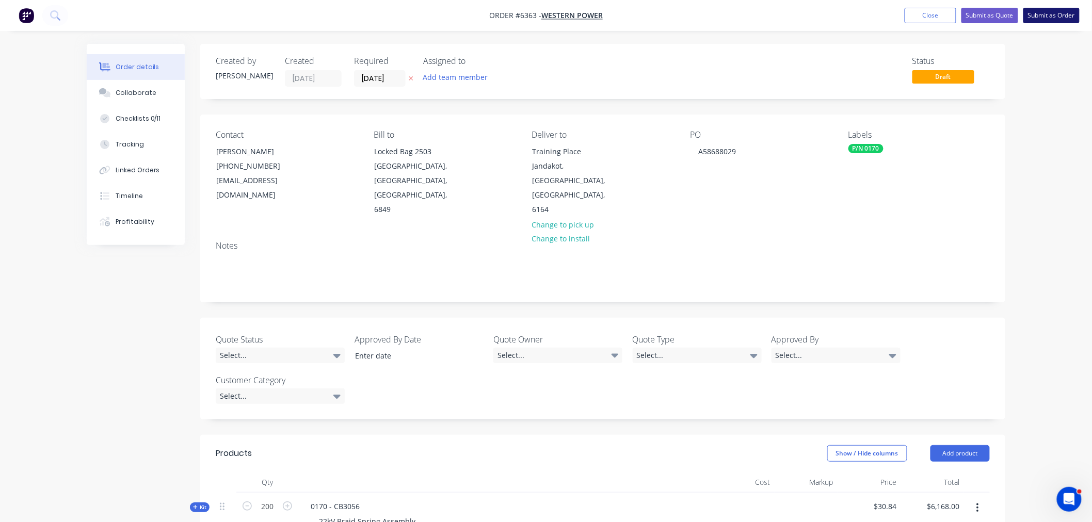
click at [1054, 16] on button "Submit as Order" at bounding box center [1051, 15] width 56 height 15
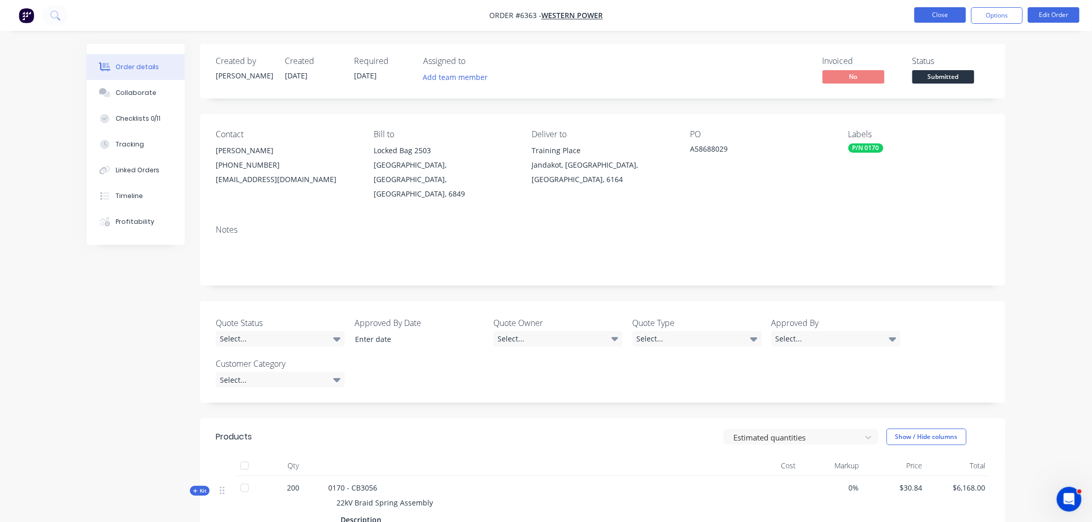
click at [944, 14] on button "Close" at bounding box center [940, 14] width 52 height 15
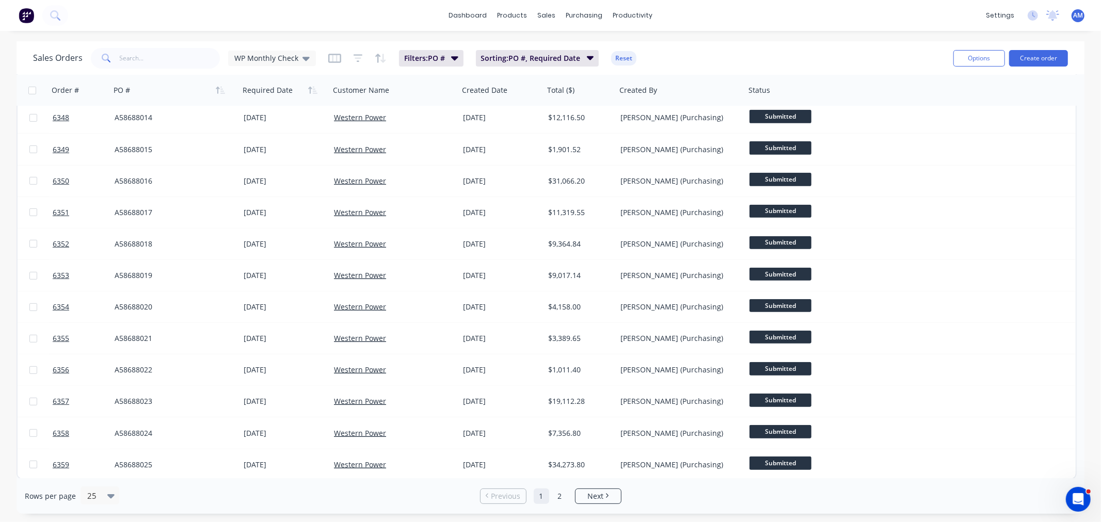
scroll to position [415, 0]
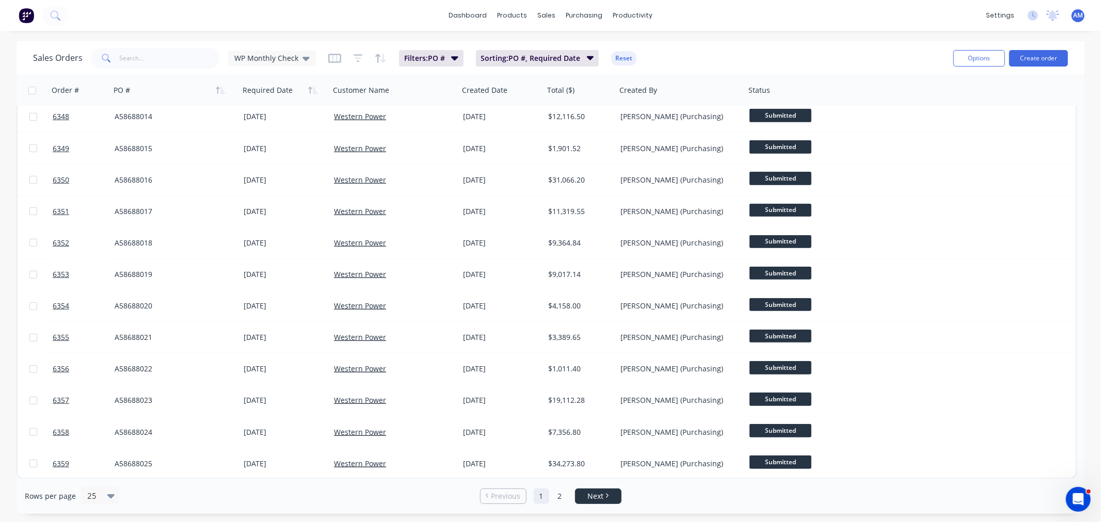
click at [613, 496] on link "Next" at bounding box center [597, 496] width 45 height 10
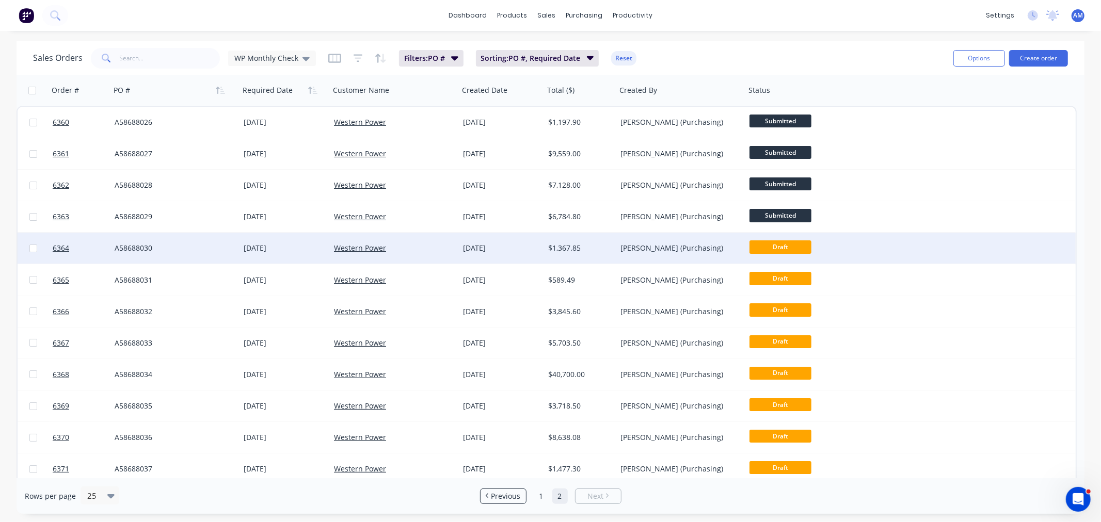
click at [190, 249] on div "A58688030" at bounding box center [172, 248] width 115 height 10
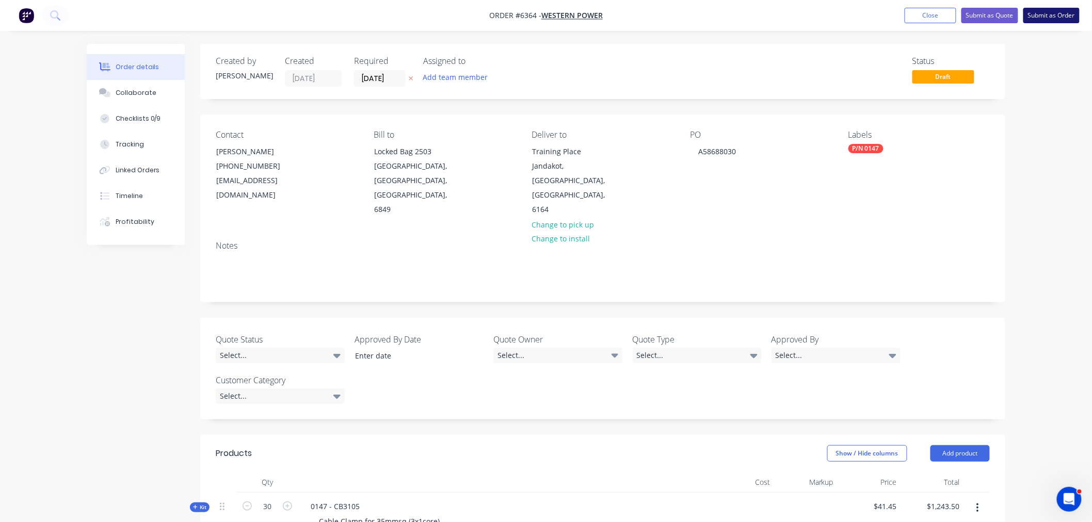
click at [1040, 14] on button "Submit as Order" at bounding box center [1051, 15] width 56 height 15
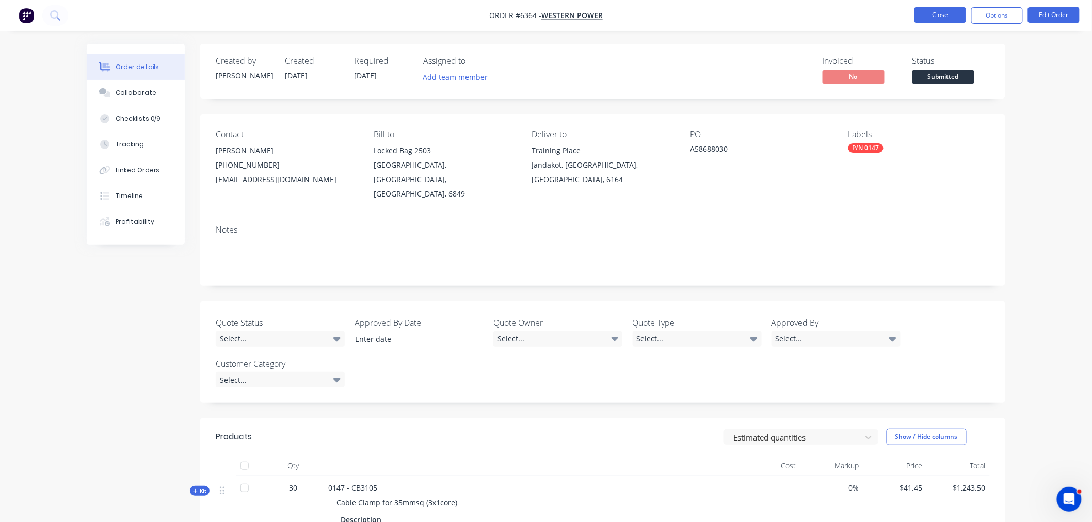
click at [931, 17] on button "Close" at bounding box center [940, 14] width 52 height 15
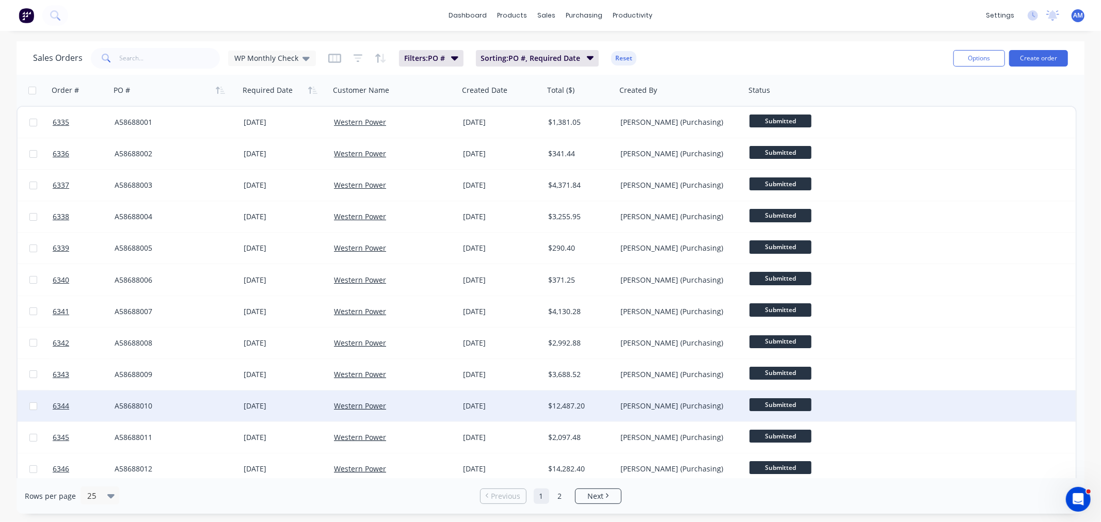
scroll to position [57, 0]
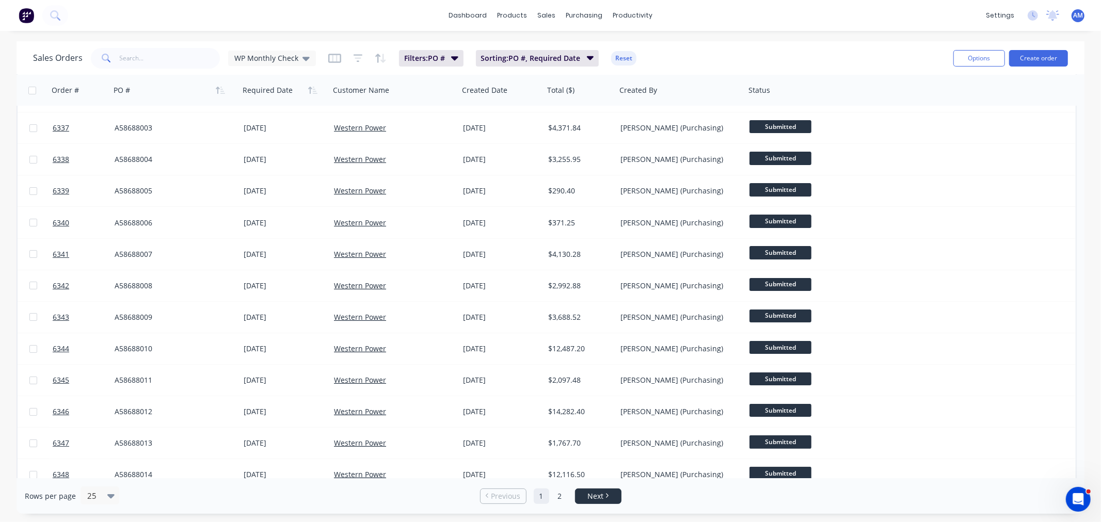
click at [609, 499] on link "Next" at bounding box center [597, 496] width 45 height 10
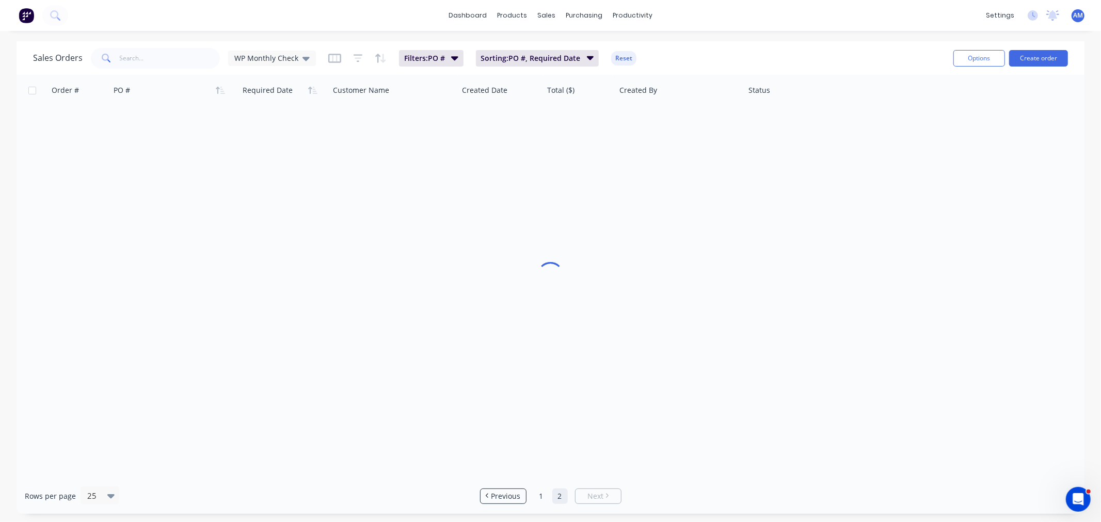
scroll to position [0, 0]
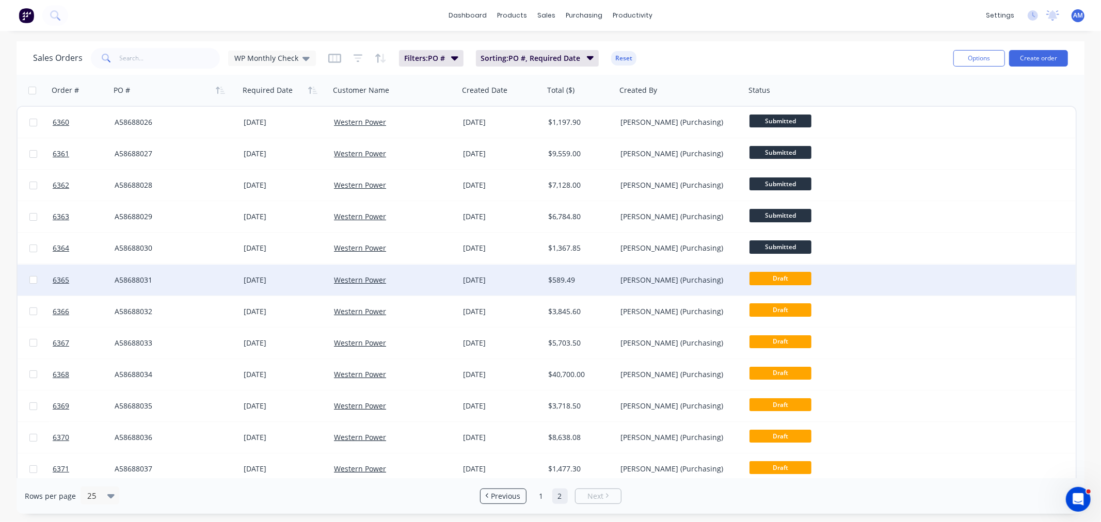
click at [220, 275] on div "A58688031" at bounding box center [172, 280] width 115 height 10
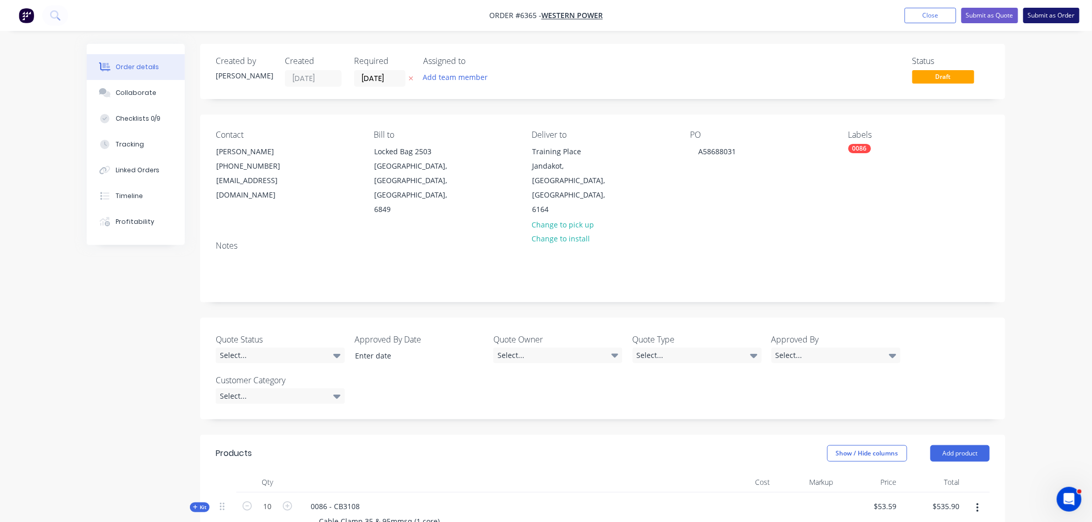
click at [1057, 12] on button "Submit as Order" at bounding box center [1051, 15] width 56 height 15
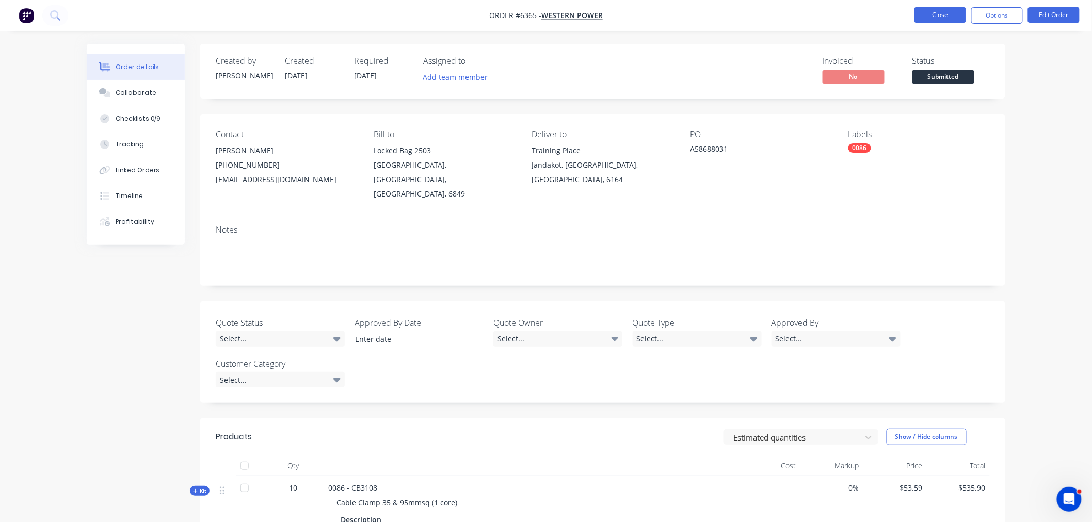
click at [937, 13] on button "Close" at bounding box center [940, 14] width 52 height 15
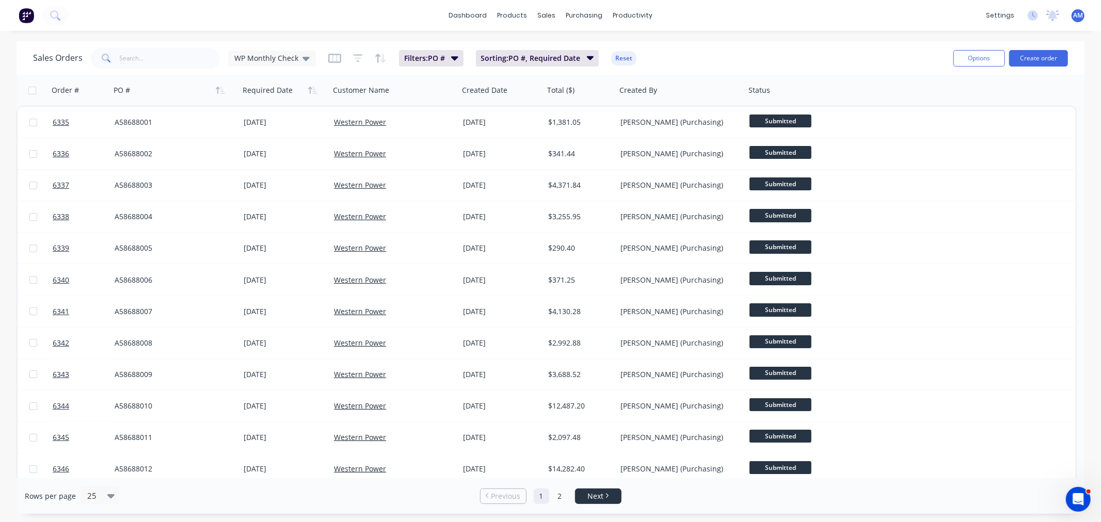
click at [601, 494] on span "Next" at bounding box center [595, 496] width 16 height 10
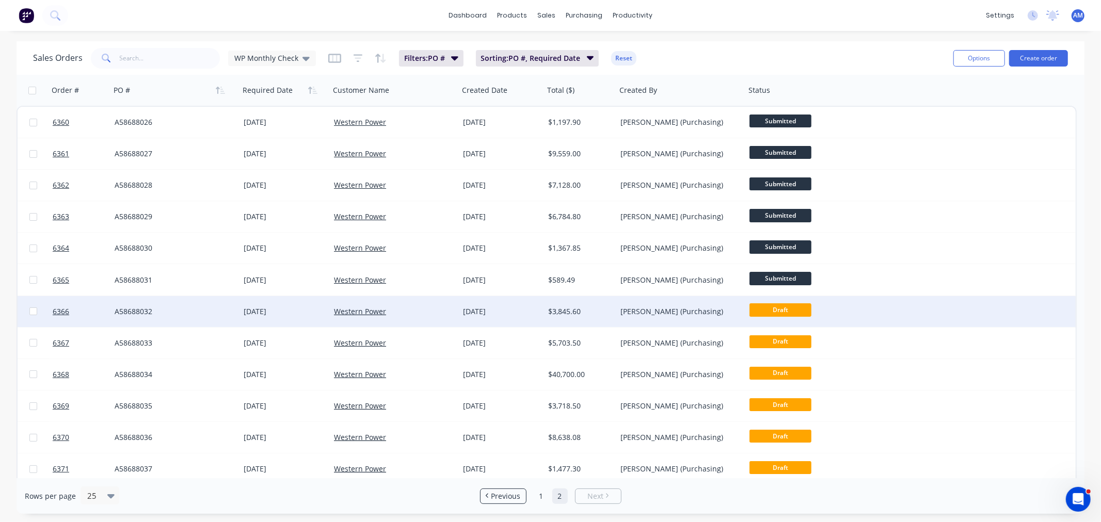
click at [187, 310] on div "A58688032" at bounding box center [172, 312] width 115 height 10
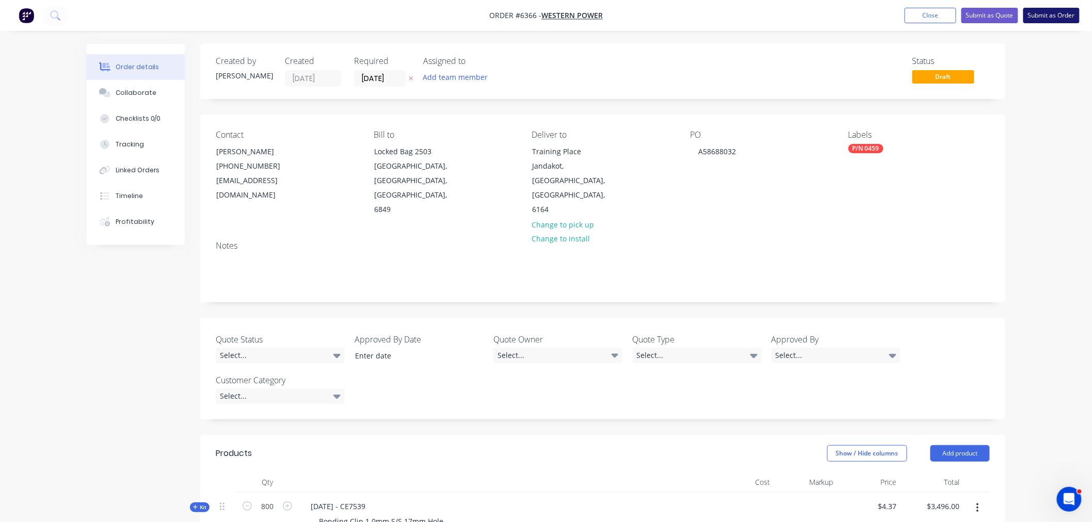
click at [1065, 15] on button "Submit as Order" at bounding box center [1051, 15] width 56 height 15
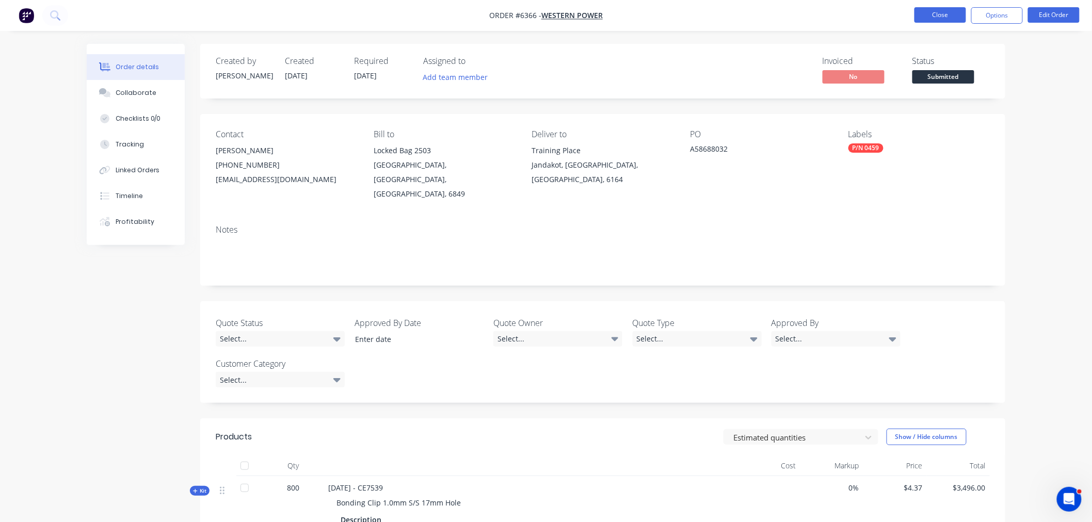
click at [939, 12] on button "Close" at bounding box center [940, 14] width 52 height 15
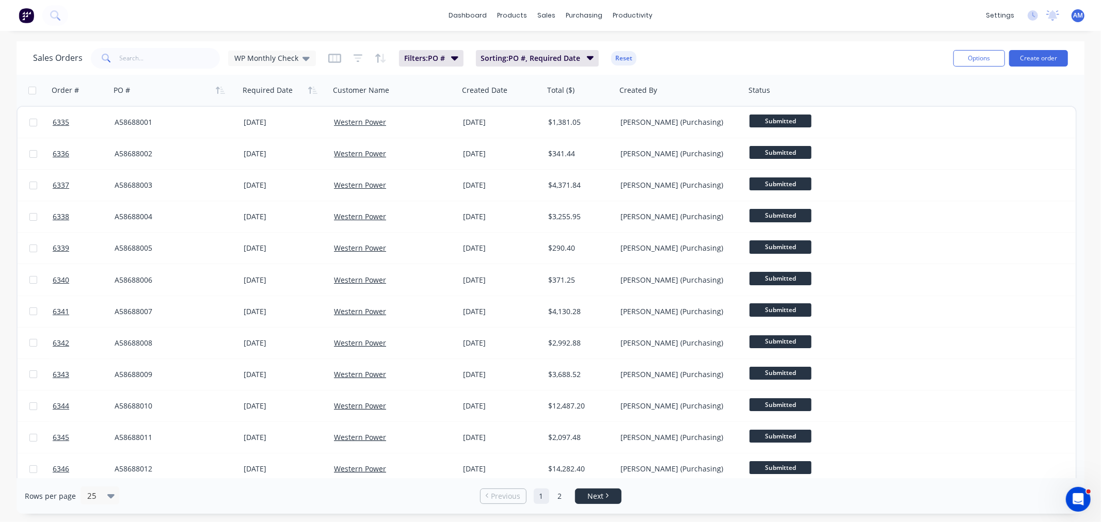
click at [606, 498] on icon "Next page" at bounding box center [607, 496] width 3 height 5
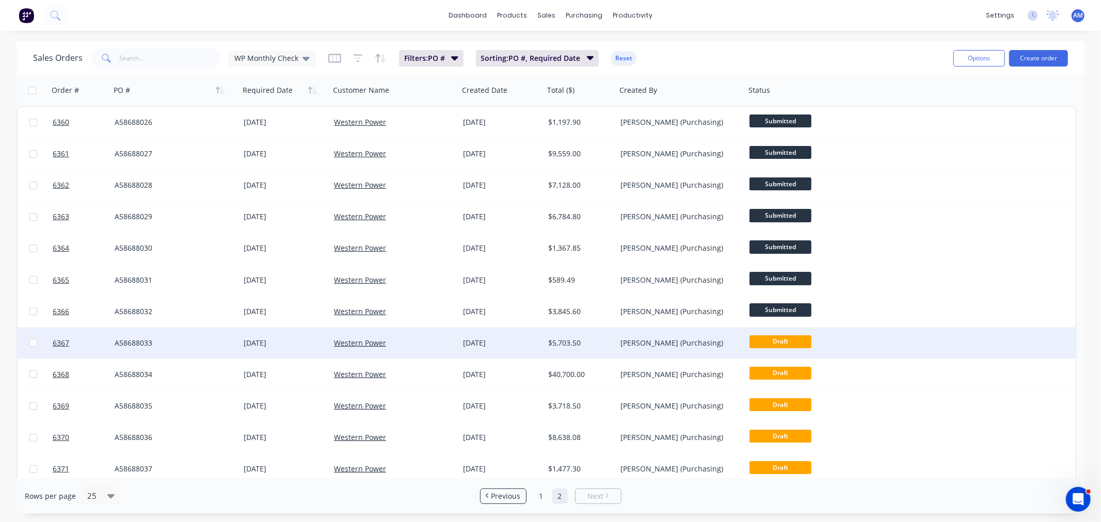
click at [185, 331] on div "A58688033" at bounding box center [174, 343] width 129 height 31
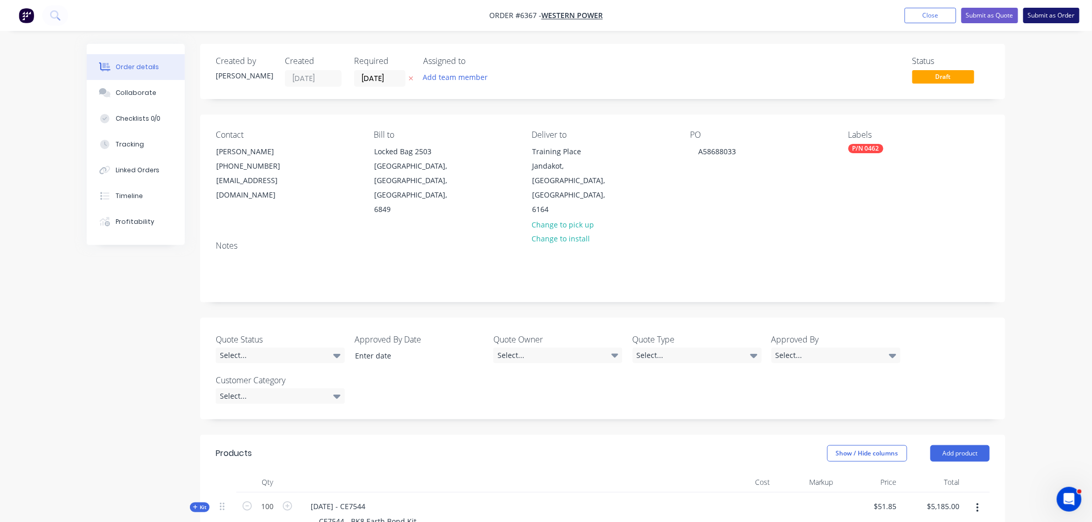
click at [1049, 18] on button "Submit as Order" at bounding box center [1051, 15] width 56 height 15
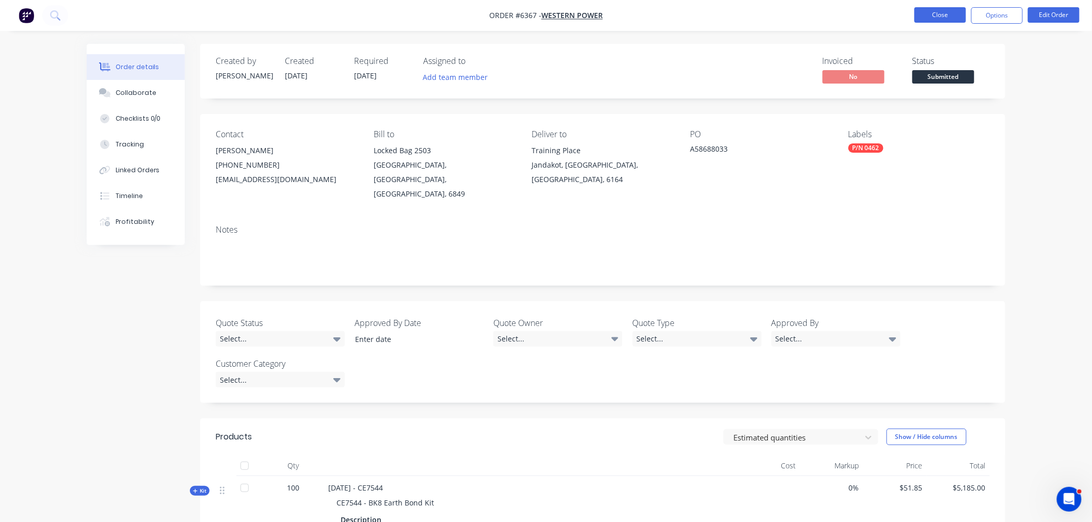
click at [942, 15] on button "Close" at bounding box center [940, 14] width 52 height 15
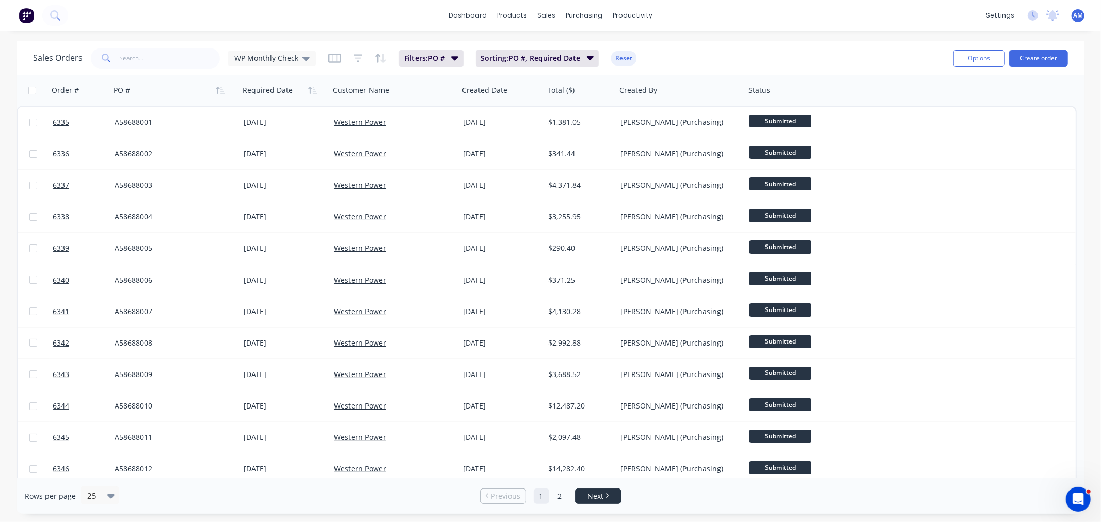
click at [600, 492] on span "Next" at bounding box center [595, 496] width 16 height 10
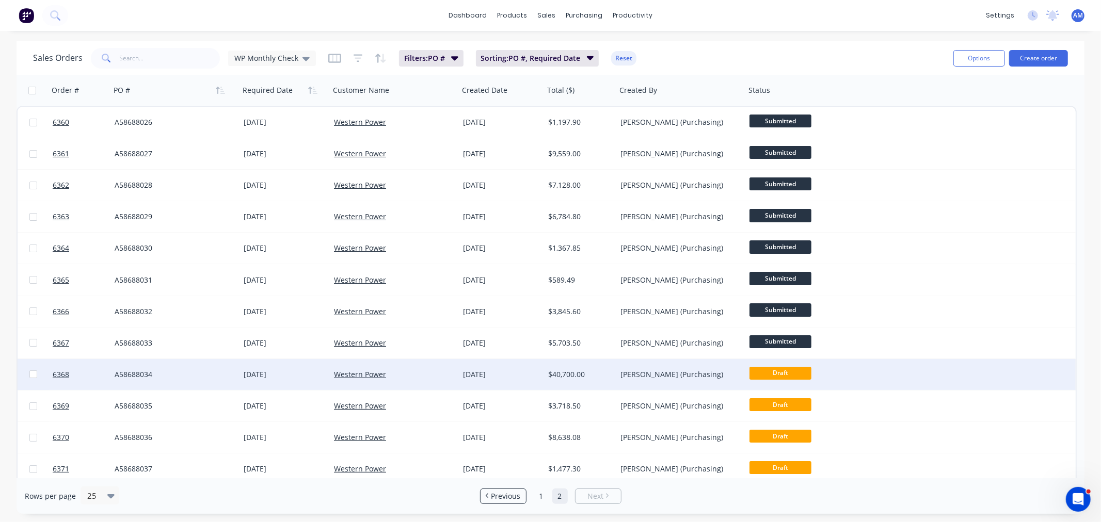
click at [187, 374] on div "A58688034" at bounding box center [172, 375] width 115 height 10
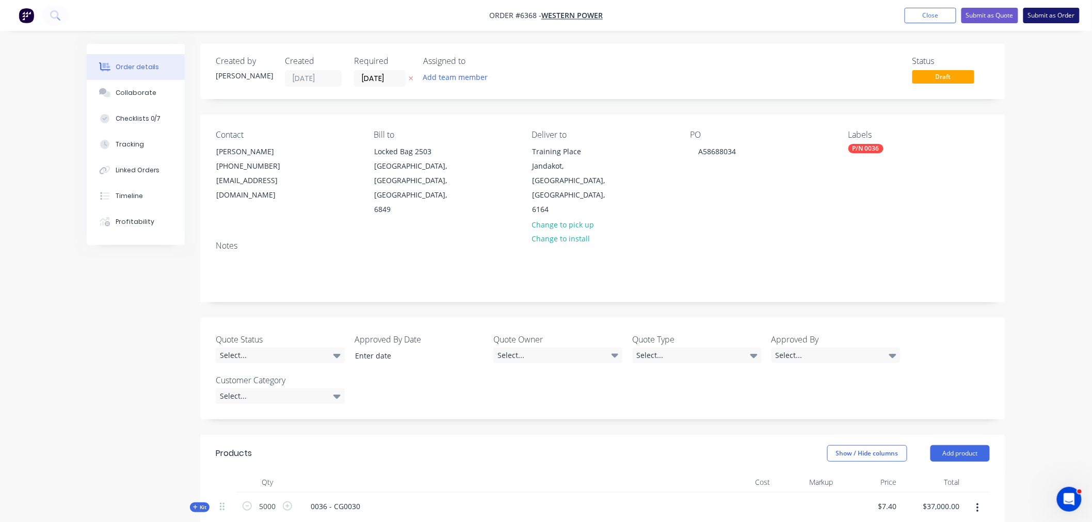
click at [1058, 19] on button "Submit as Order" at bounding box center [1051, 15] width 56 height 15
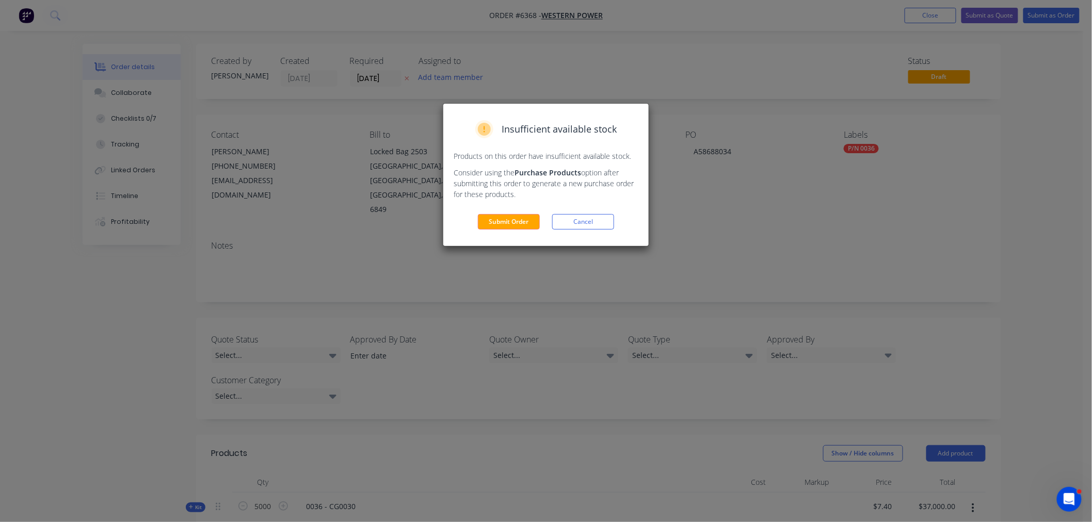
drag, startPoint x: 512, startPoint y: 216, endPoint x: 521, endPoint y: 214, distance: 9.4
click at [512, 217] on button "Submit Order" at bounding box center [509, 221] width 62 height 15
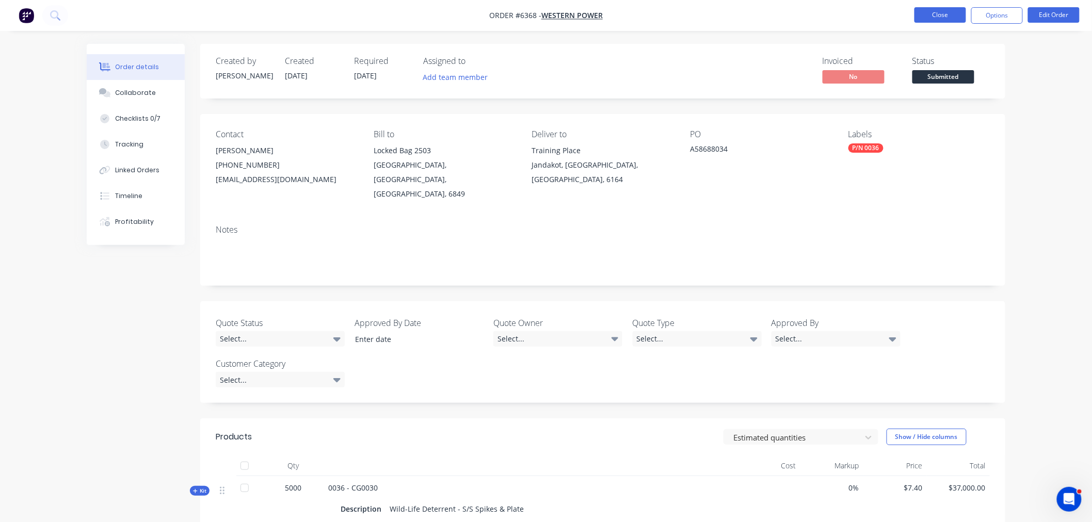
click at [945, 16] on button "Close" at bounding box center [940, 14] width 52 height 15
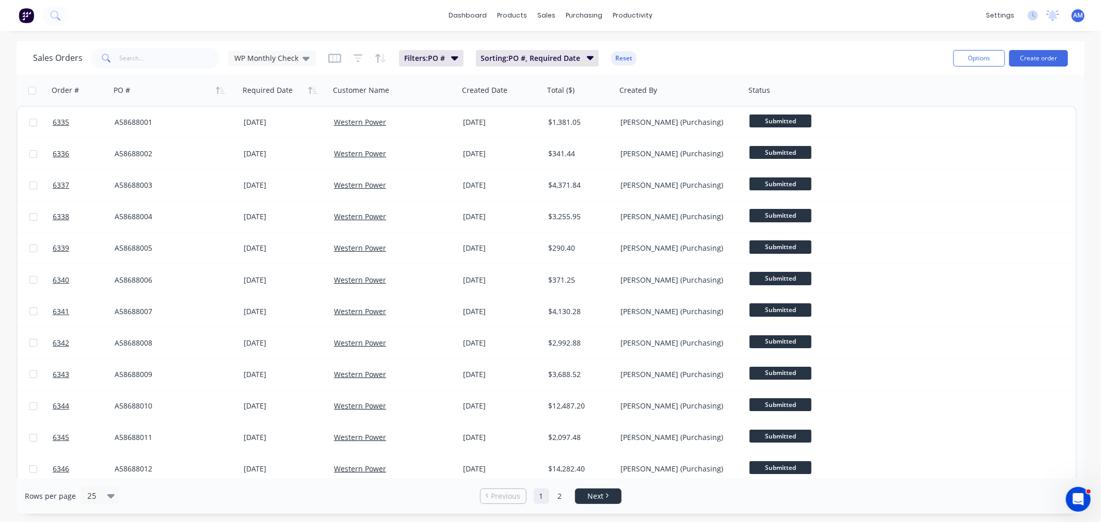
click at [588, 497] on span "Next" at bounding box center [595, 496] width 16 height 10
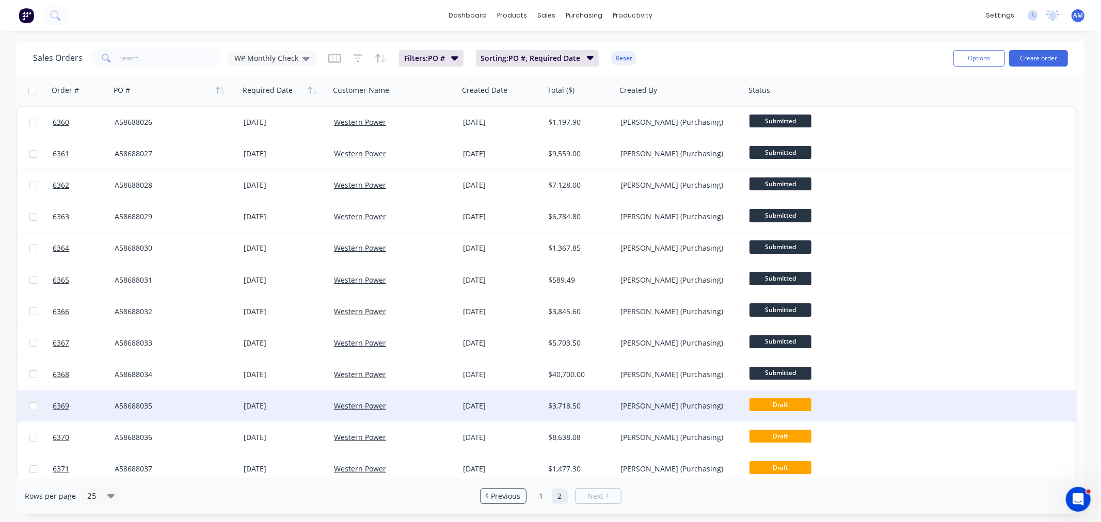
click at [168, 403] on div "A58688035" at bounding box center [172, 406] width 115 height 10
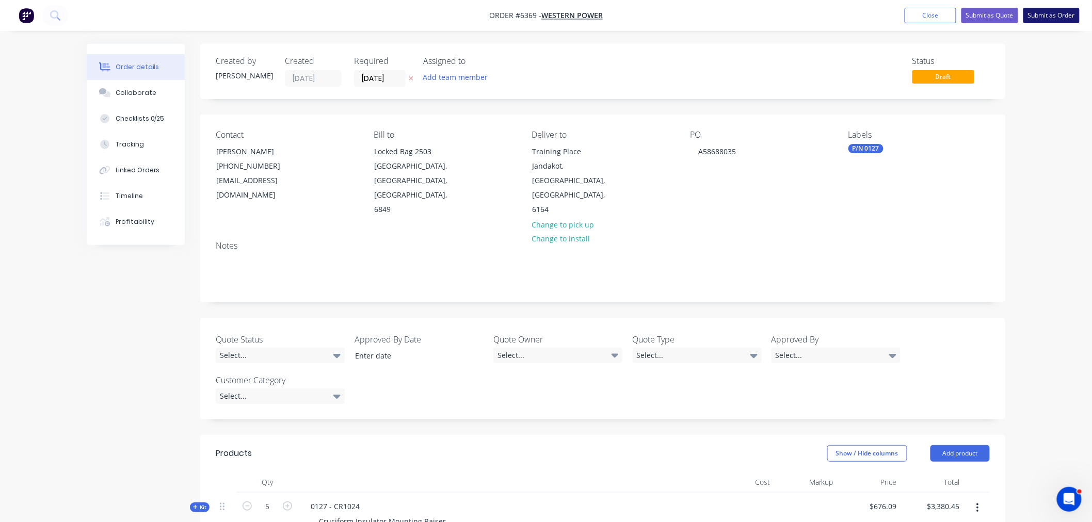
click at [1058, 18] on button "Submit as Order" at bounding box center [1051, 15] width 56 height 15
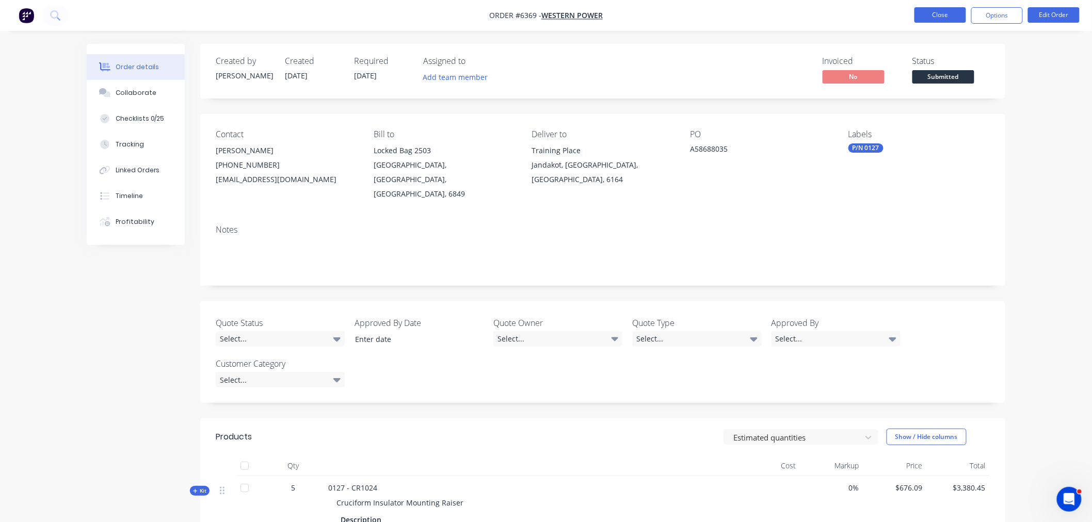
click at [940, 13] on button "Close" at bounding box center [940, 14] width 52 height 15
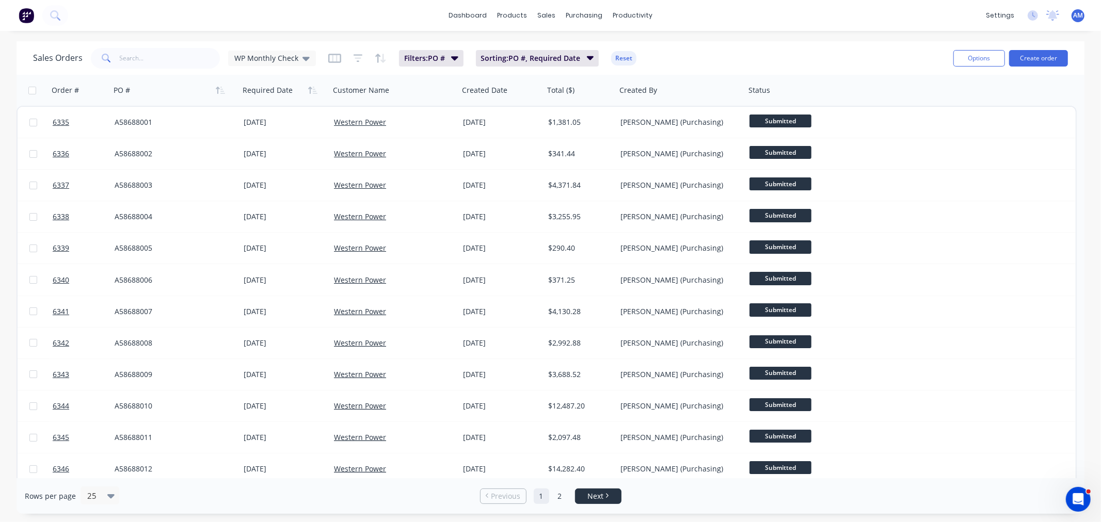
click at [604, 497] on link "Next" at bounding box center [597, 496] width 45 height 10
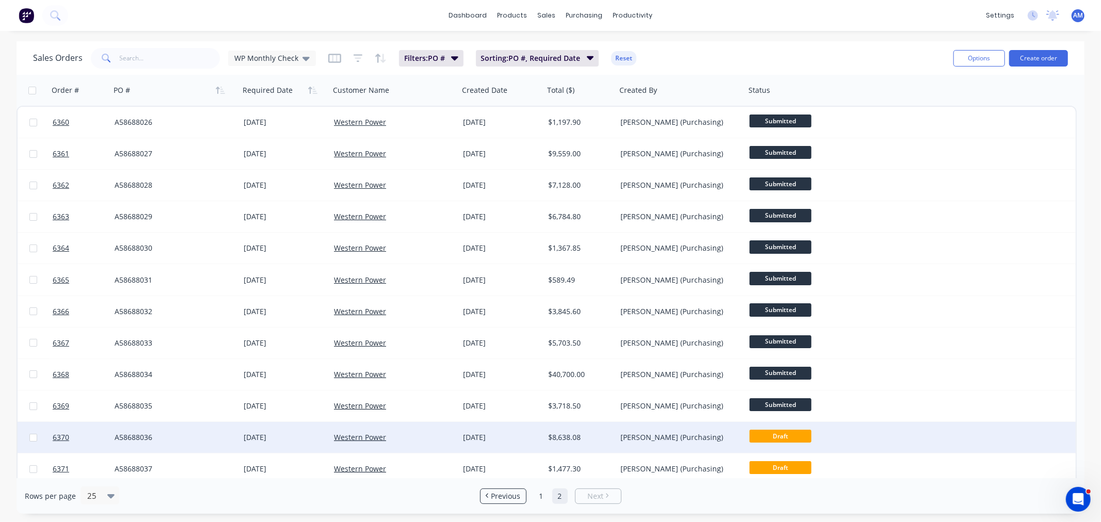
click at [194, 436] on div "A58688036" at bounding box center [172, 437] width 115 height 10
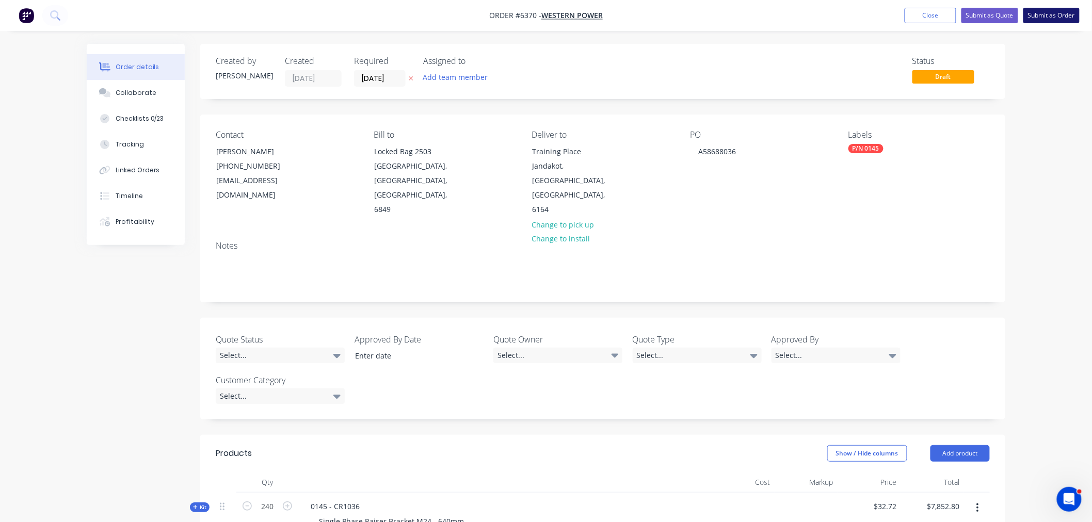
click at [1054, 17] on button "Submit as Order" at bounding box center [1051, 15] width 56 height 15
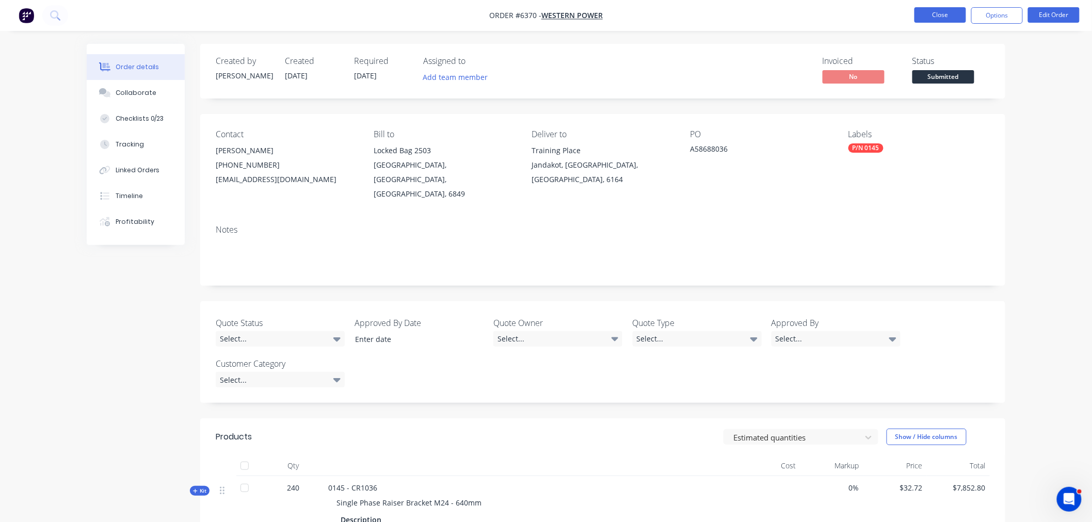
click at [948, 13] on button "Close" at bounding box center [940, 14] width 52 height 15
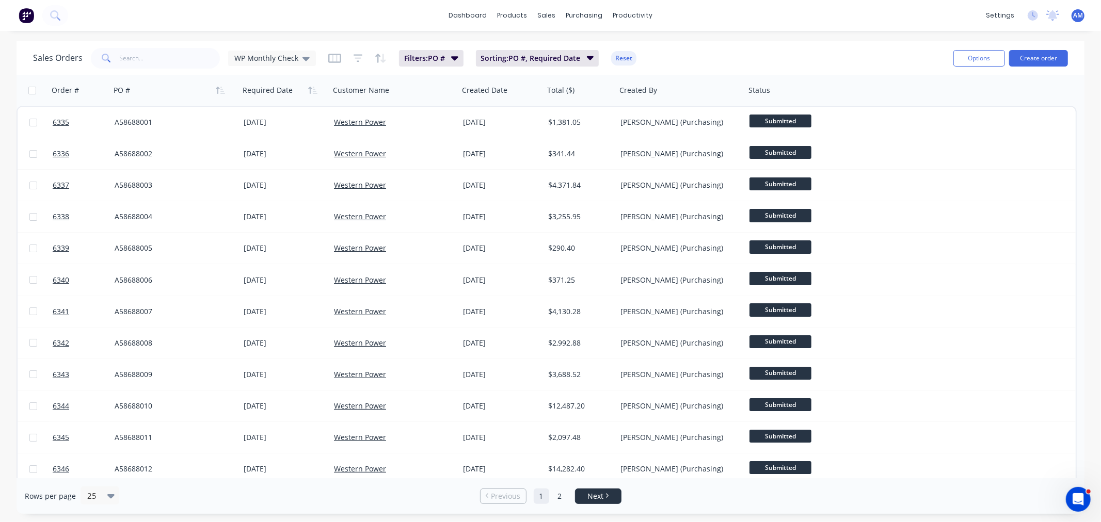
click at [597, 492] on span "Next" at bounding box center [595, 496] width 16 height 10
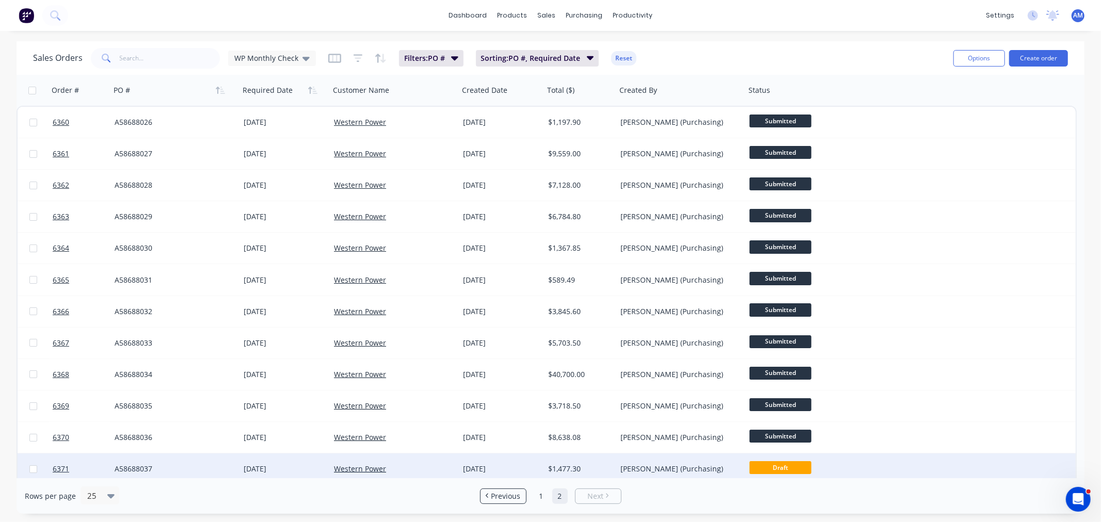
click at [184, 467] on div "A58688037" at bounding box center [172, 469] width 115 height 10
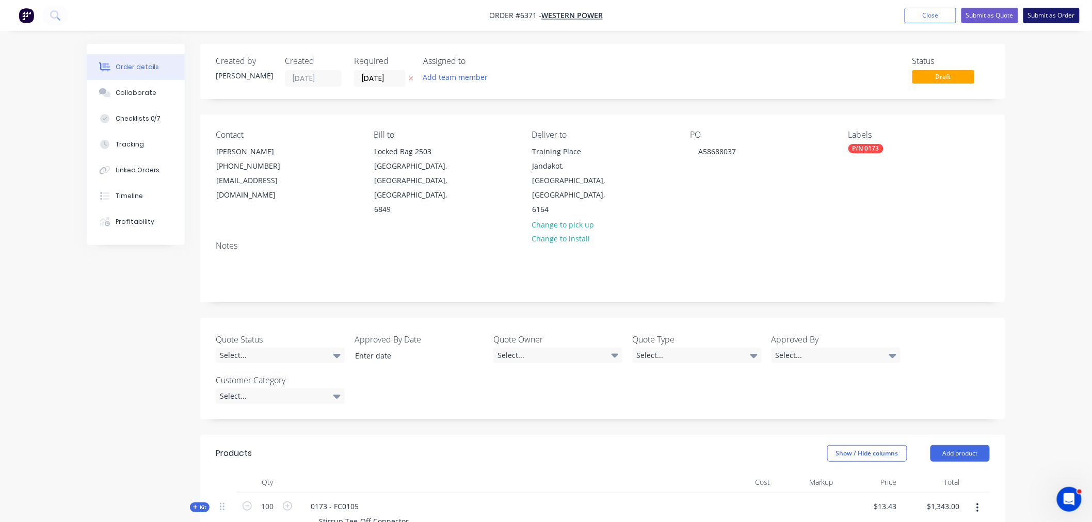
click at [1050, 17] on button "Submit as Order" at bounding box center [1051, 15] width 56 height 15
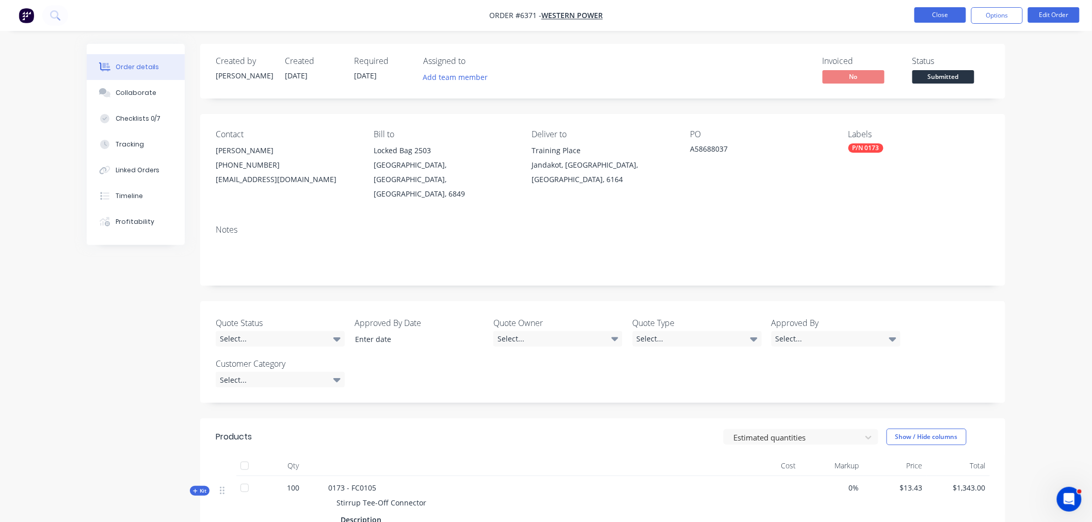
click at [940, 14] on button "Close" at bounding box center [940, 14] width 52 height 15
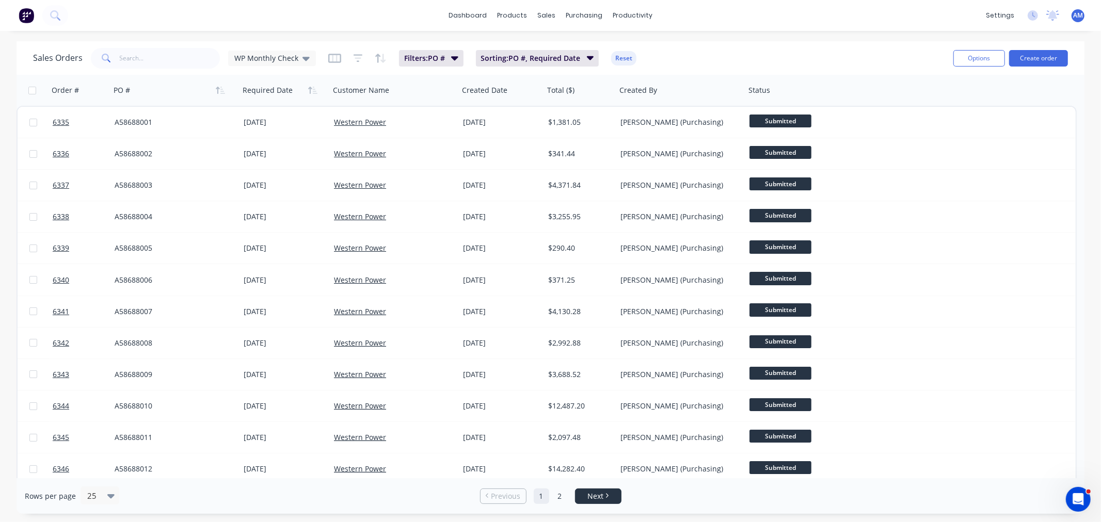
click at [609, 497] on link "Next" at bounding box center [597, 496] width 45 height 10
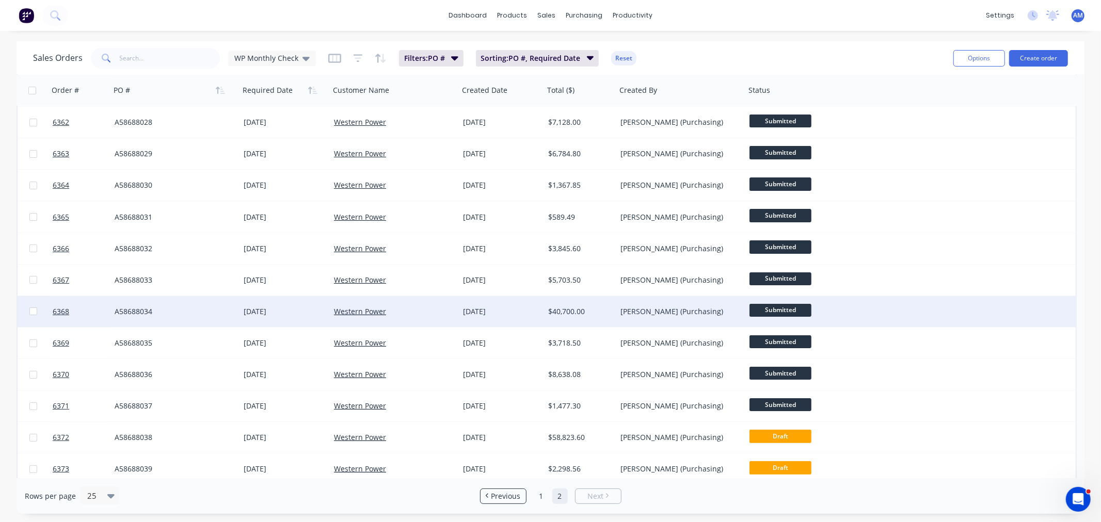
scroll to position [172, 0]
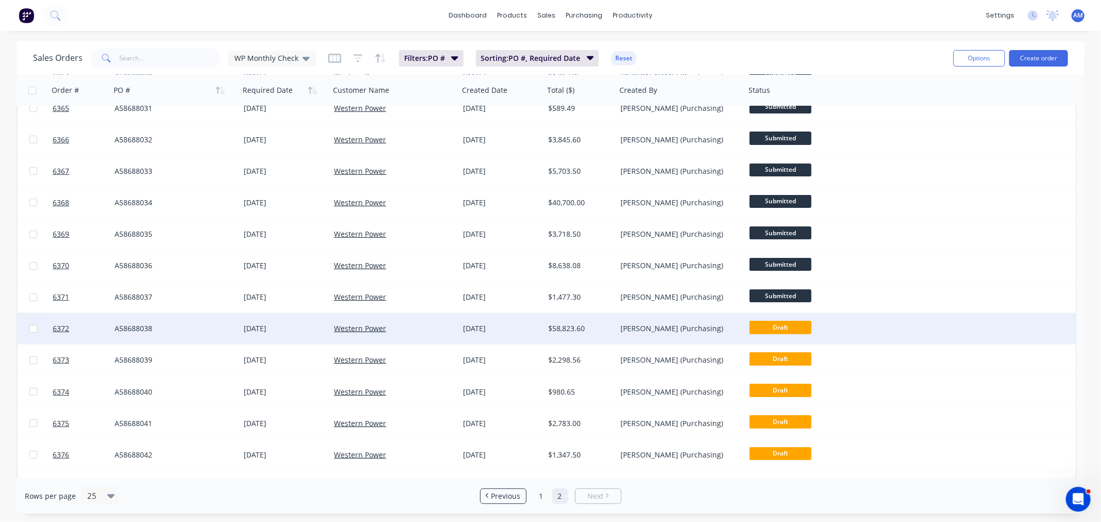
click at [174, 330] on div "A58688038" at bounding box center [172, 329] width 115 height 10
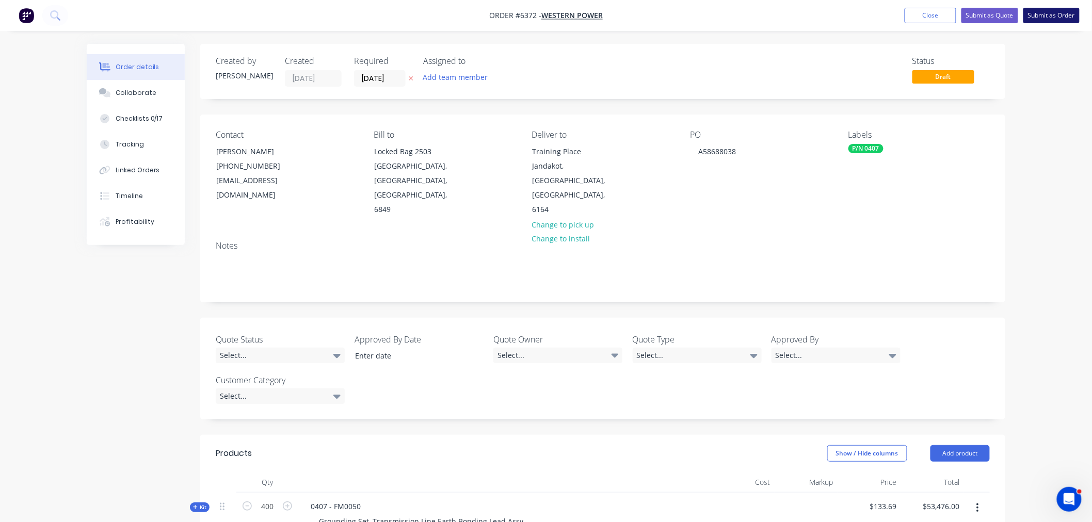
click at [1058, 18] on button "Submit as Order" at bounding box center [1051, 15] width 56 height 15
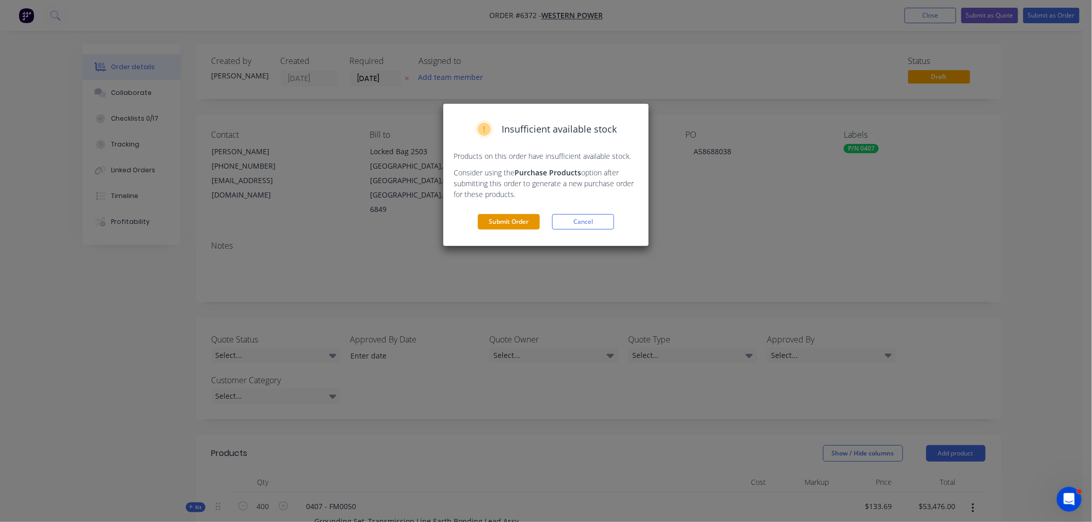
click at [509, 219] on button "Submit Order" at bounding box center [509, 221] width 62 height 15
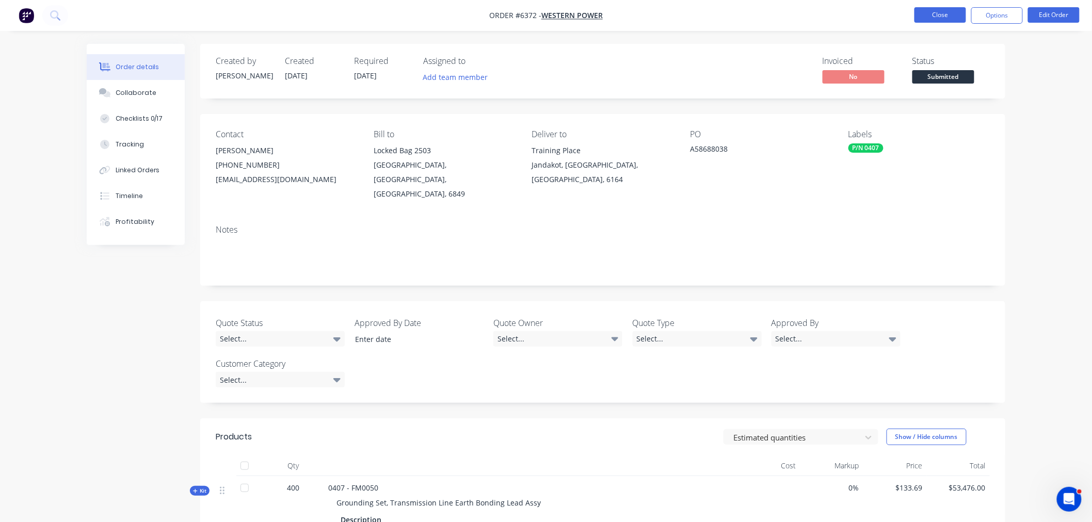
click at [936, 17] on button "Close" at bounding box center [940, 14] width 52 height 15
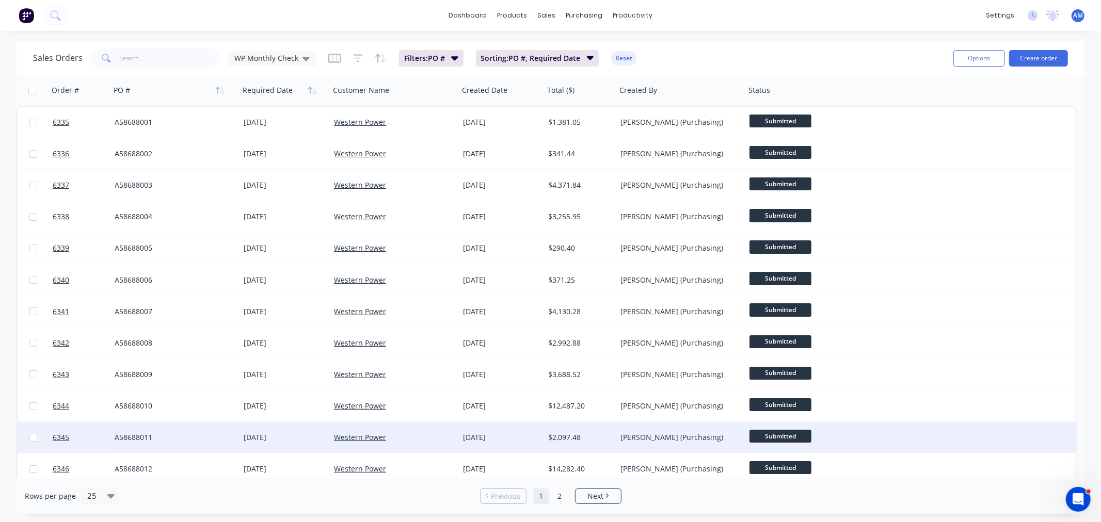
scroll to position [115, 0]
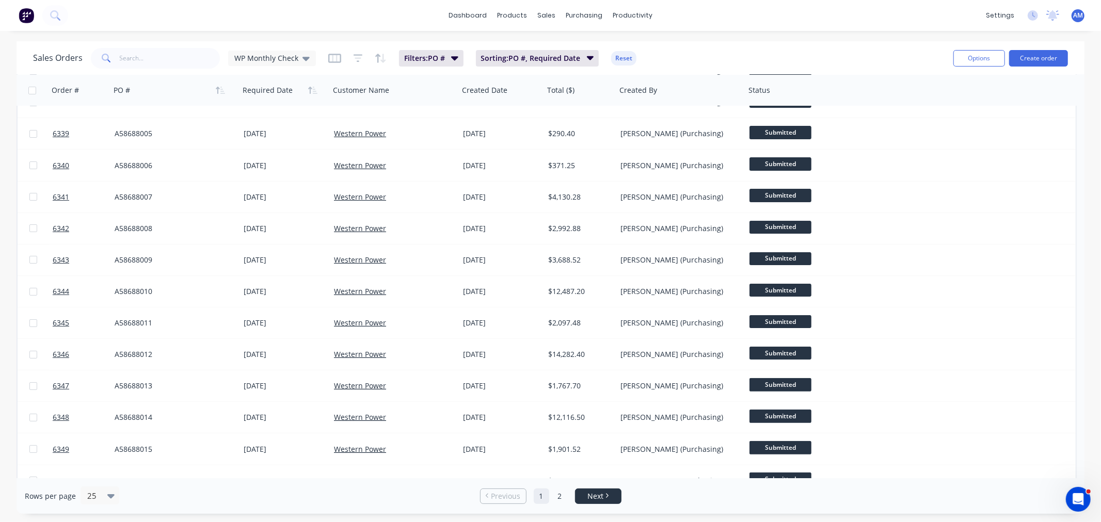
click at [601, 502] on li "Next" at bounding box center [598, 496] width 46 height 15
click at [614, 497] on link "Next" at bounding box center [597, 496] width 45 height 10
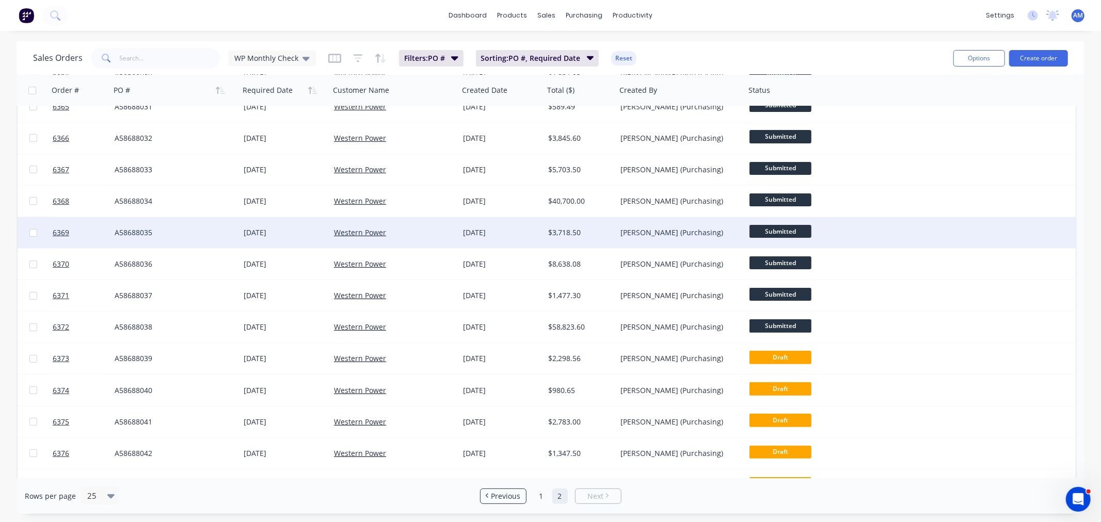
scroll to position [229, 0]
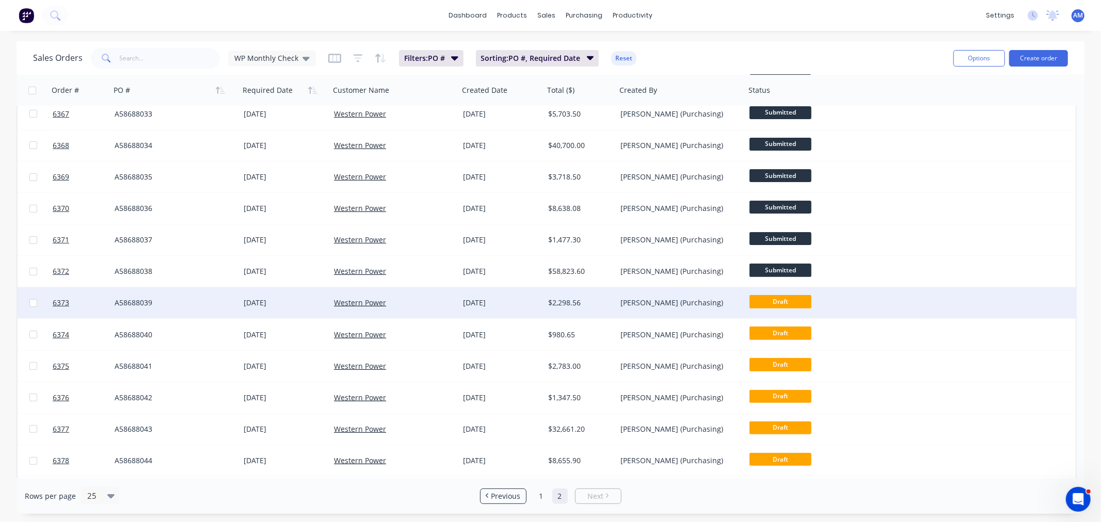
click at [202, 301] on div "A58688039" at bounding box center [172, 303] width 115 height 10
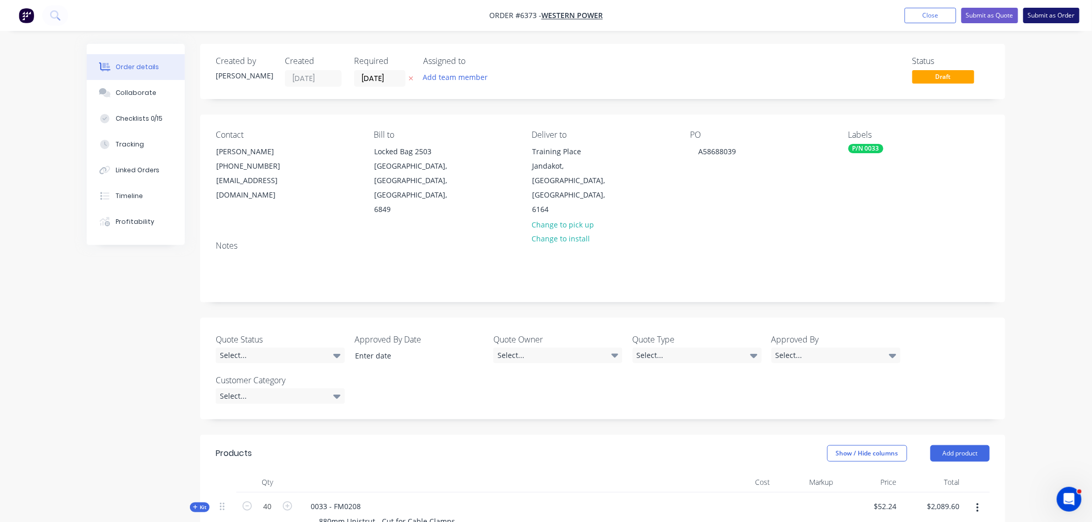
click at [1050, 14] on button "Submit as Order" at bounding box center [1051, 15] width 56 height 15
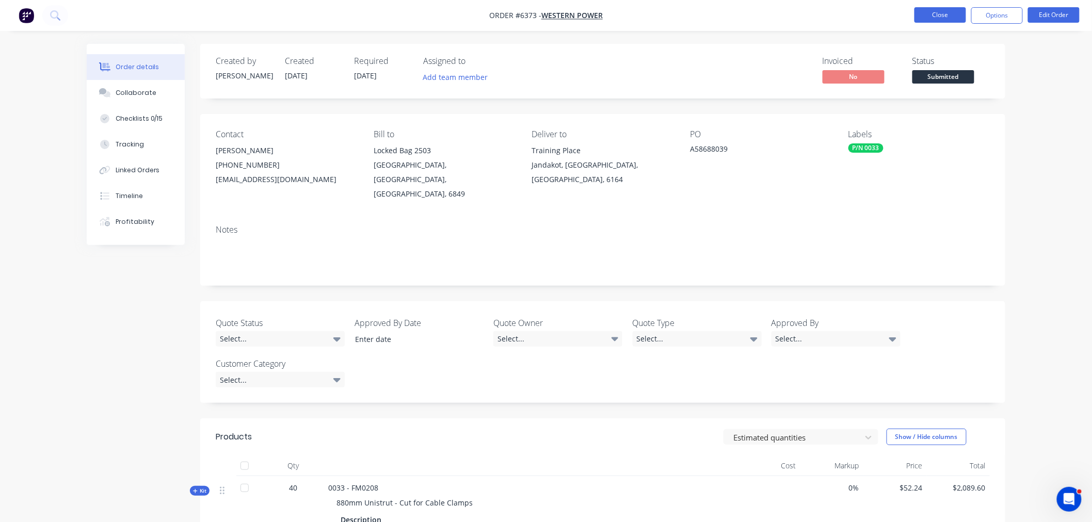
click at [929, 15] on button "Close" at bounding box center [940, 14] width 52 height 15
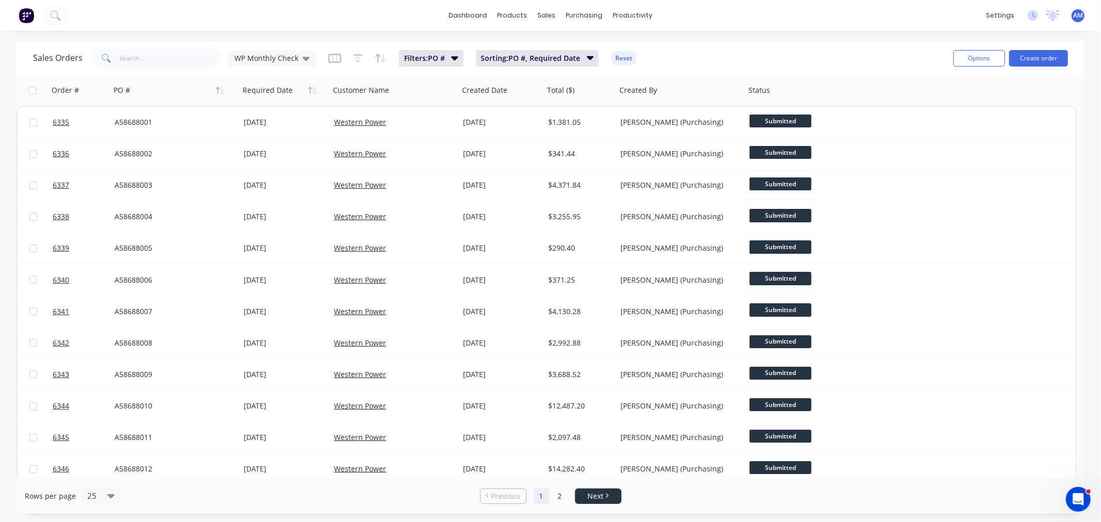
click at [593, 493] on span "Next" at bounding box center [595, 496] width 16 height 10
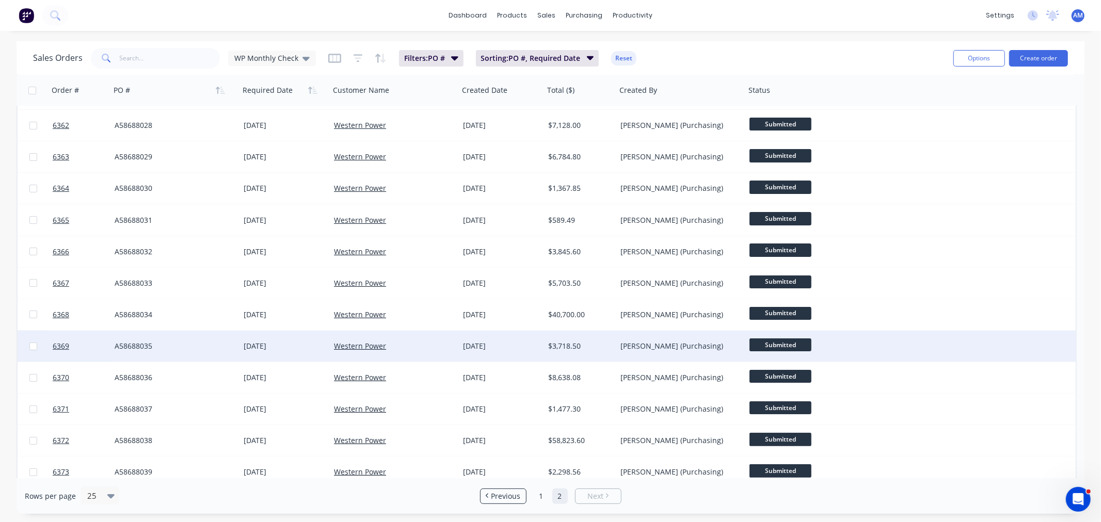
scroll to position [229, 0]
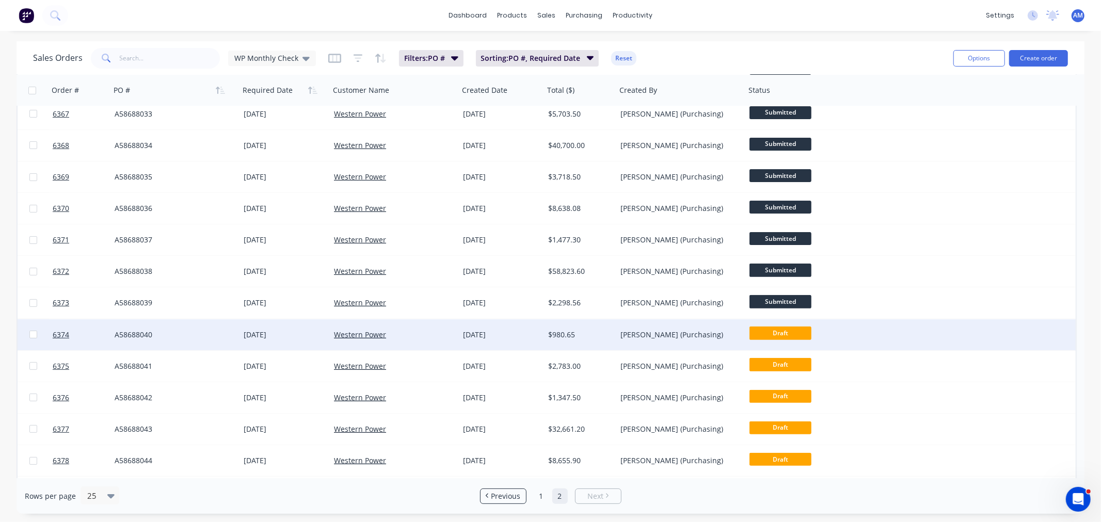
click at [181, 336] on div "A58688040" at bounding box center [172, 335] width 115 height 10
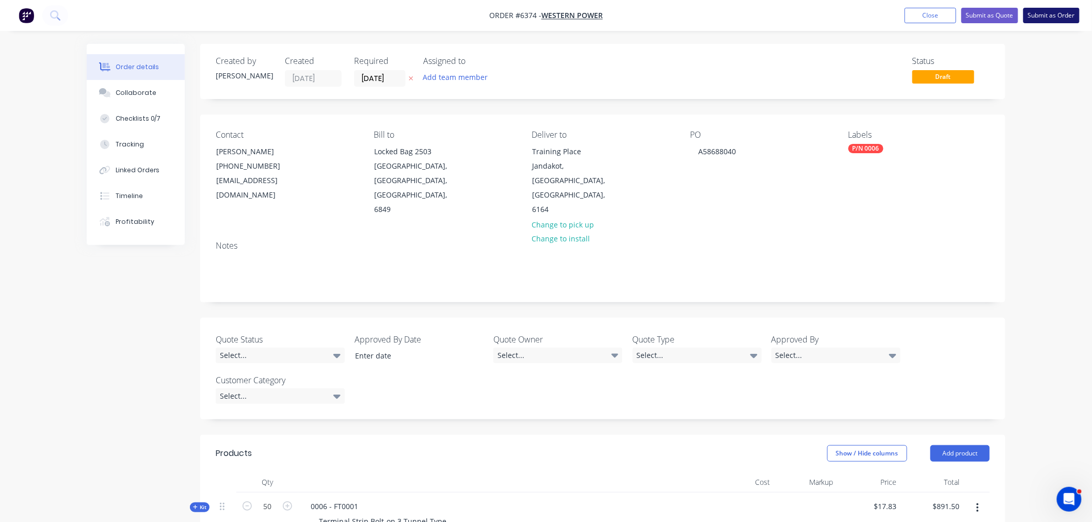
click at [1048, 17] on button "Submit as Order" at bounding box center [1051, 15] width 56 height 15
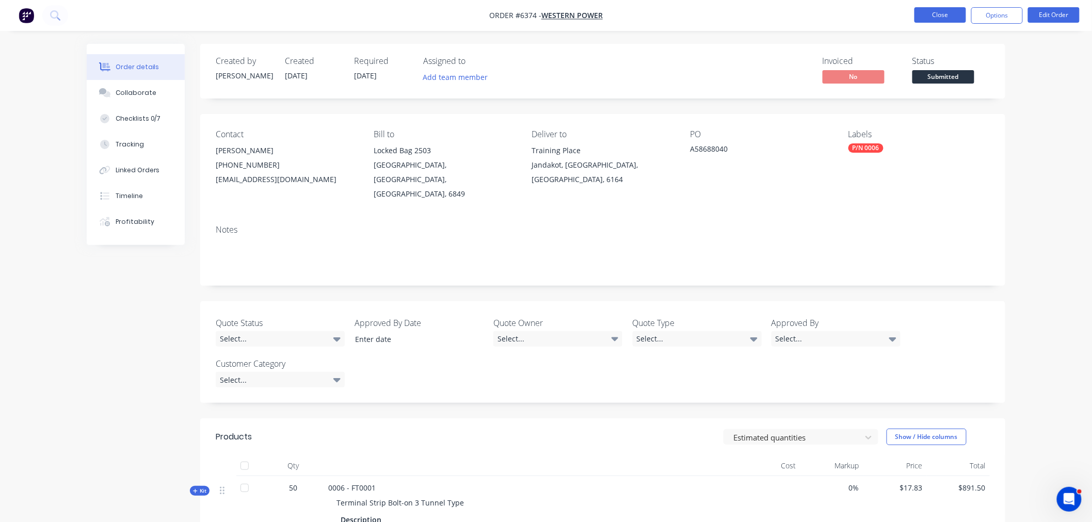
click at [921, 15] on button "Close" at bounding box center [940, 14] width 52 height 15
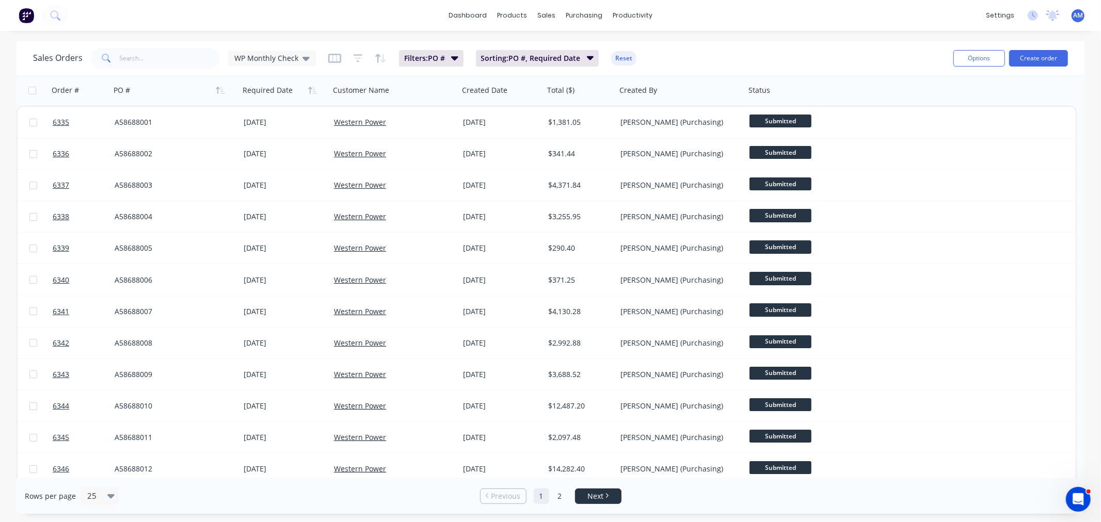
click at [599, 499] on span "Next" at bounding box center [595, 496] width 16 height 10
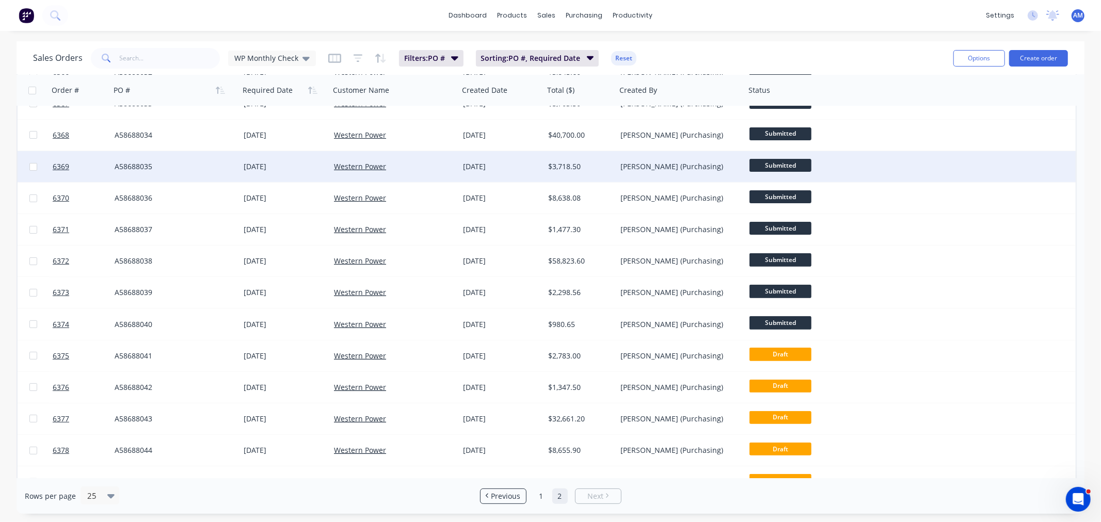
scroll to position [258, 0]
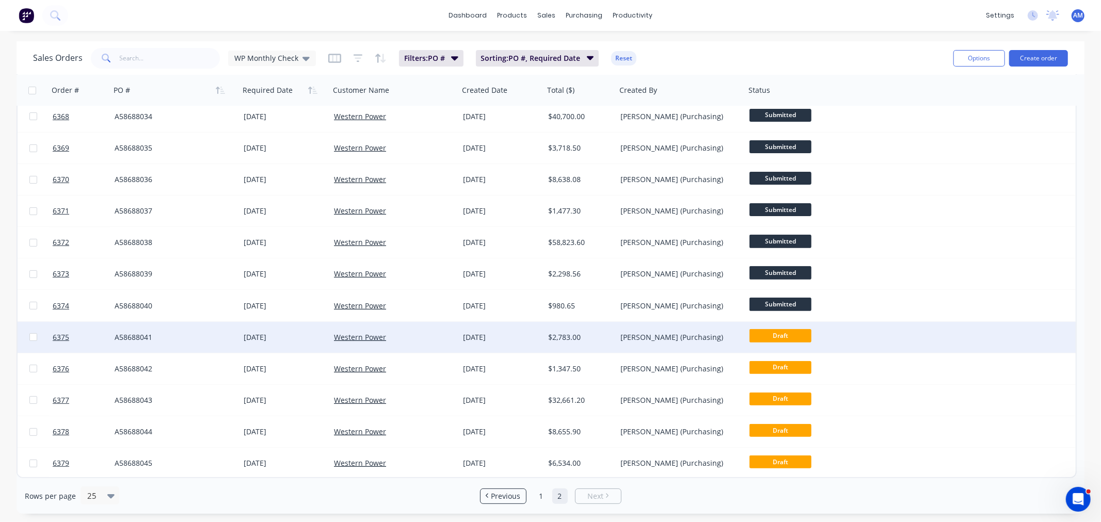
click at [168, 341] on div "A58688041" at bounding box center [172, 337] width 115 height 10
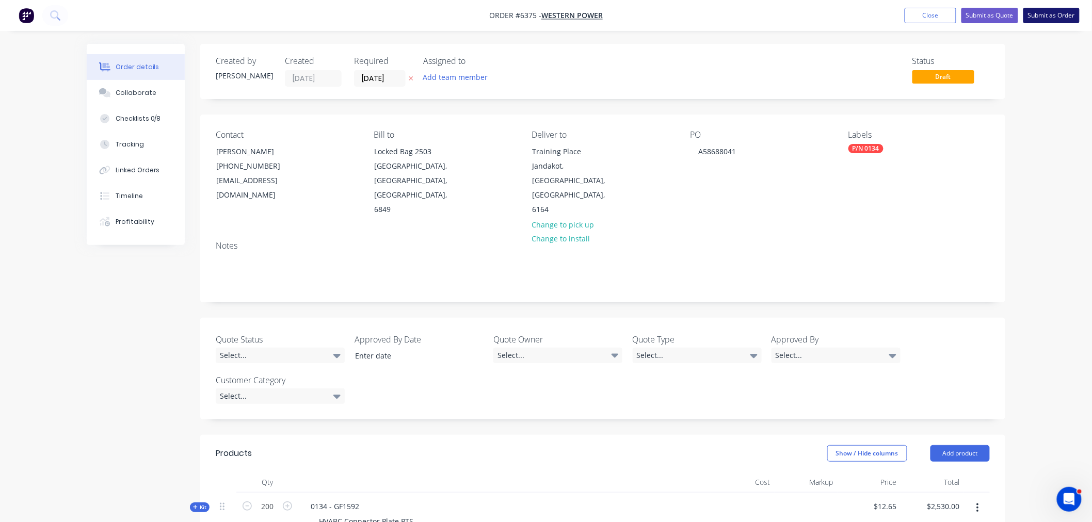
click at [1055, 19] on button "Submit as Order" at bounding box center [1051, 15] width 56 height 15
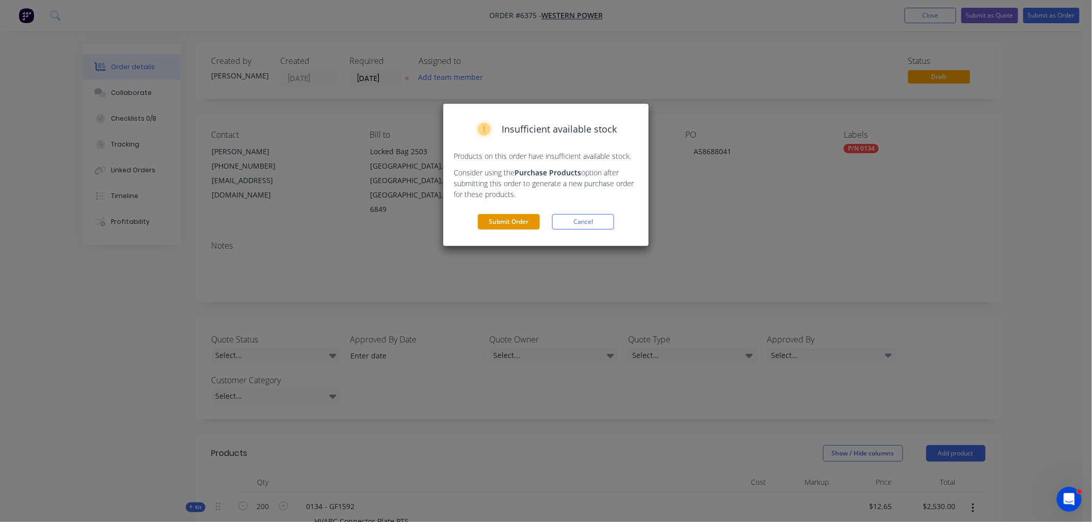
click at [516, 220] on button "Submit Order" at bounding box center [509, 221] width 62 height 15
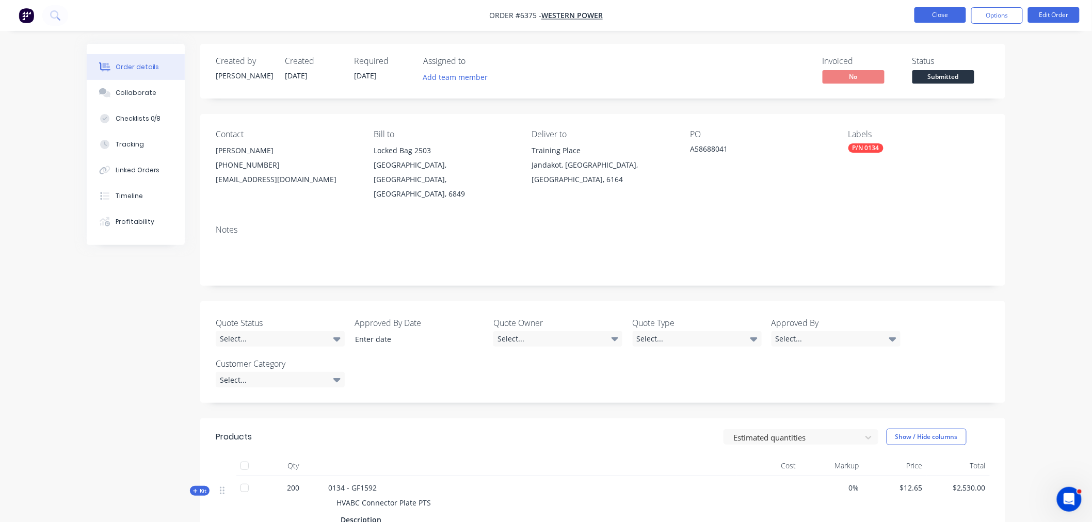
click at [943, 14] on button "Close" at bounding box center [940, 14] width 52 height 15
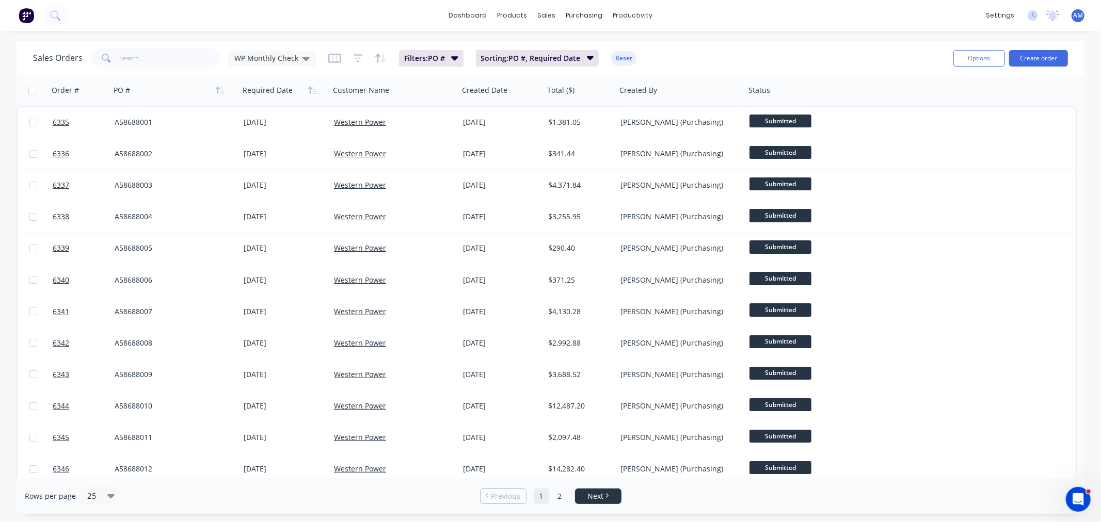
click at [592, 490] on li "Next" at bounding box center [598, 496] width 46 height 15
click at [603, 499] on link "Next" at bounding box center [597, 496] width 45 height 10
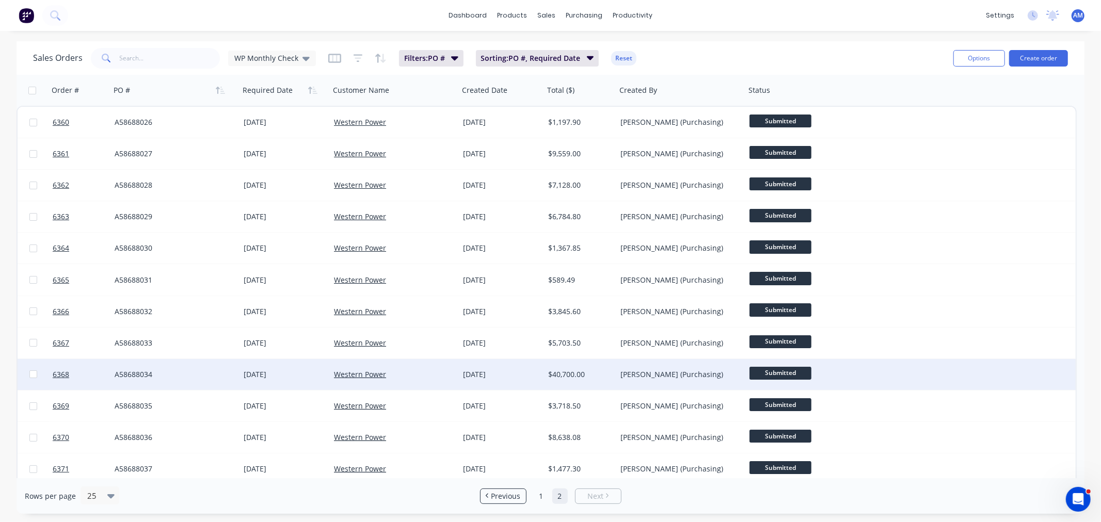
scroll to position [258, 0]
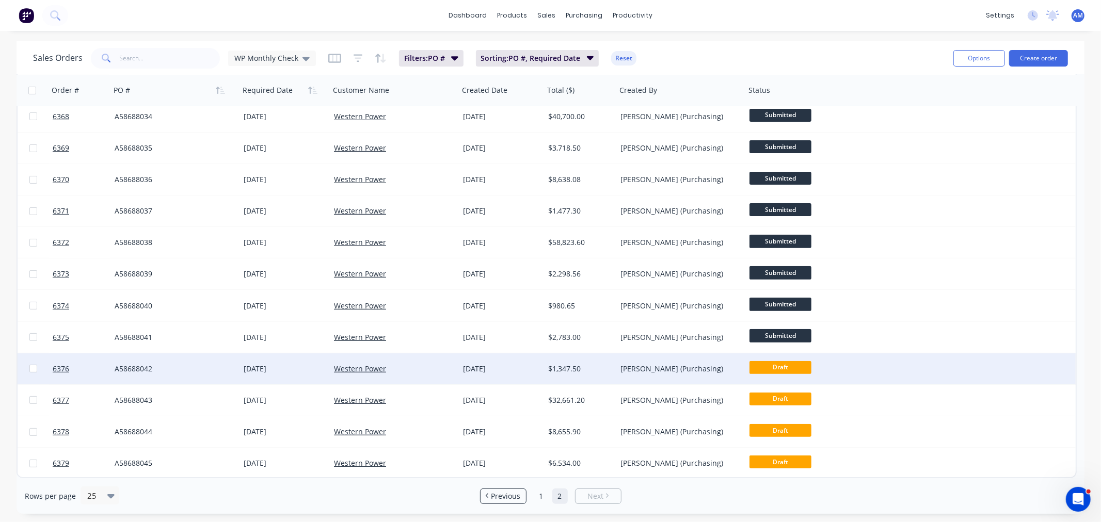
click at [187, 362] on div "A58688042" at bounding box center [174, 369] width 129 height 31
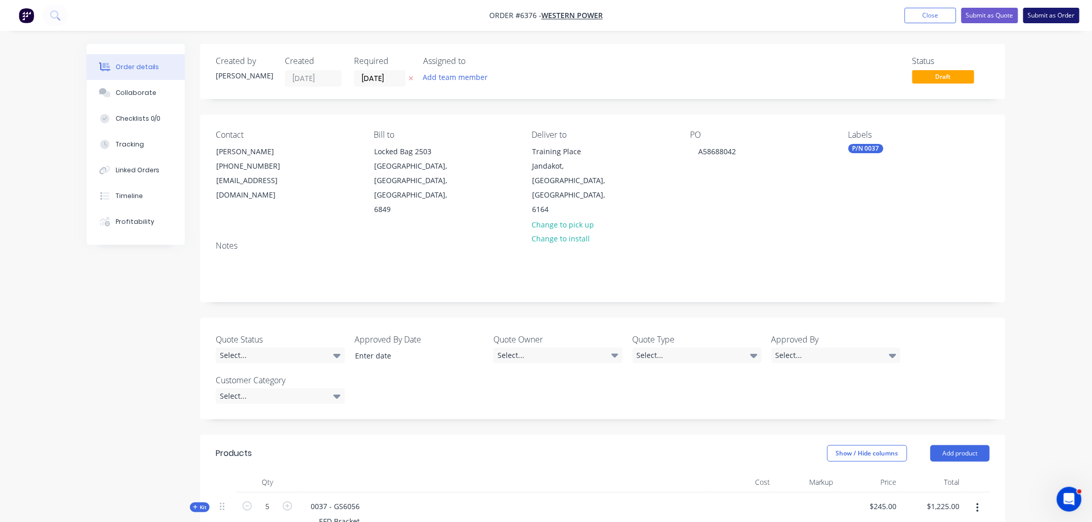
click at [1056, 18] on button "Submit as Order" at bounding box center [1051, 15] width 56 height 15
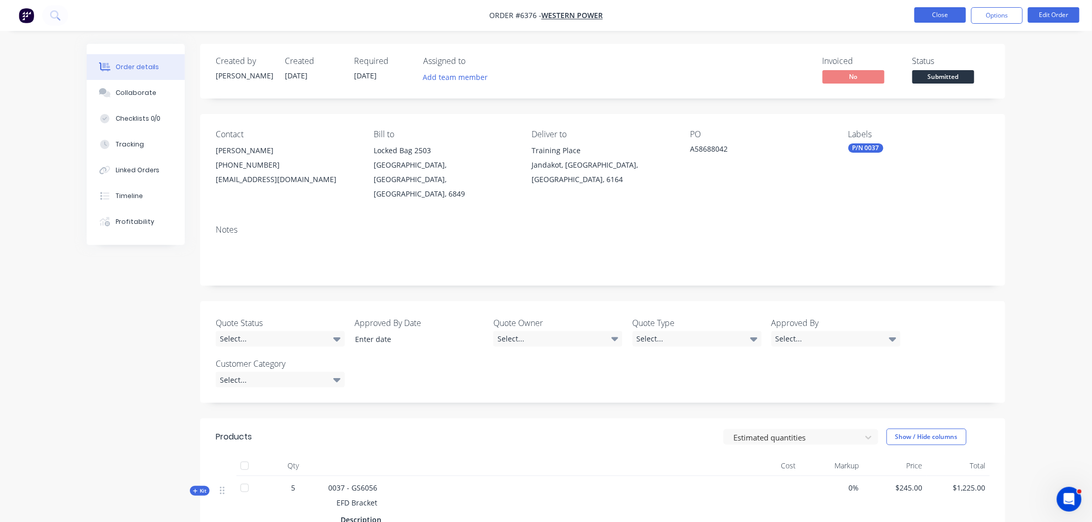
click at [930, 16] on button "Close" at bounding box center [940, 14] width 52 height 15
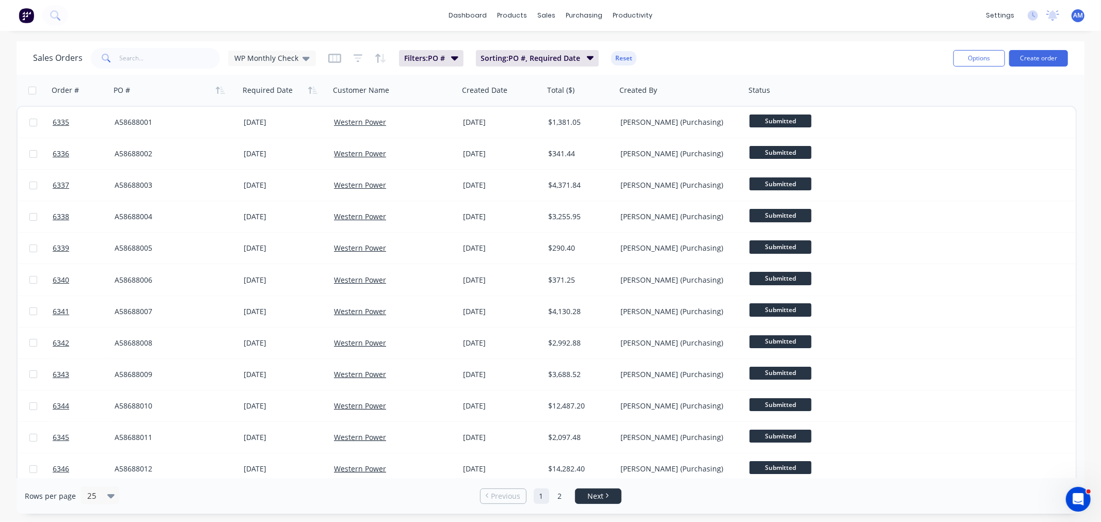
click at [600, 496] on span "Next" at bounding box center [595, 496] width 16 height 10
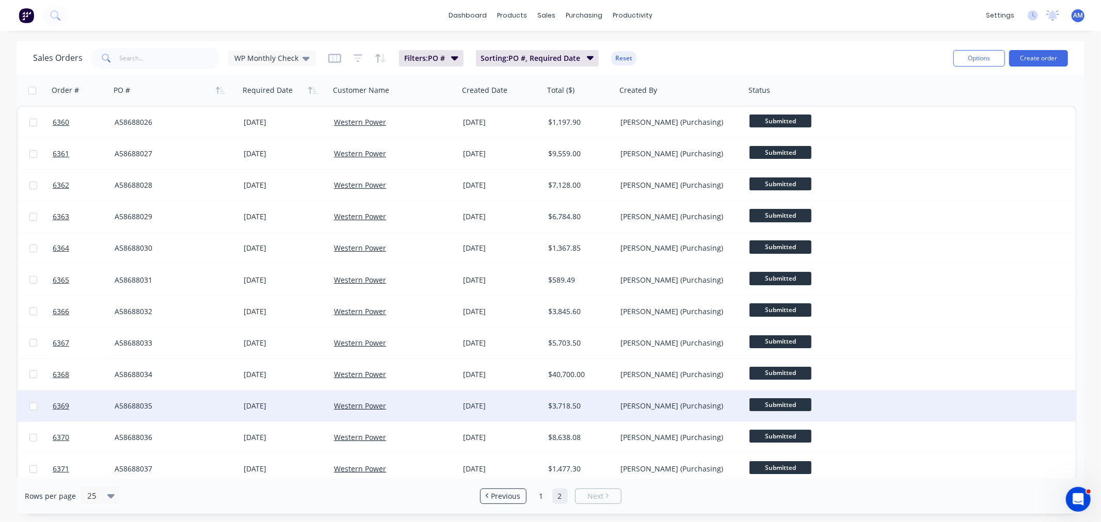
scroll to position [258, 0]
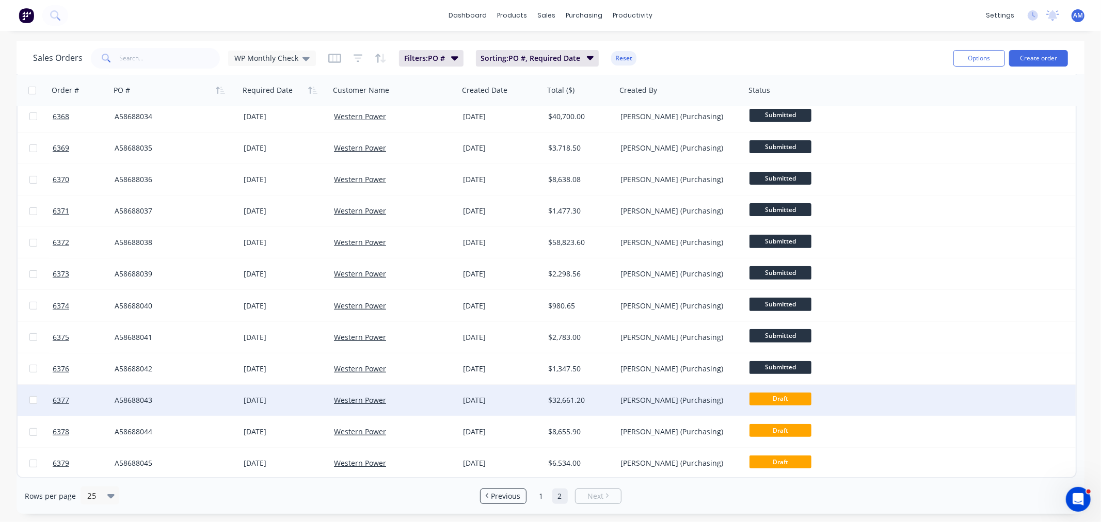
click at [195, 394] on div "A58688043" at bounding box center [174, 400] width 129 height 31
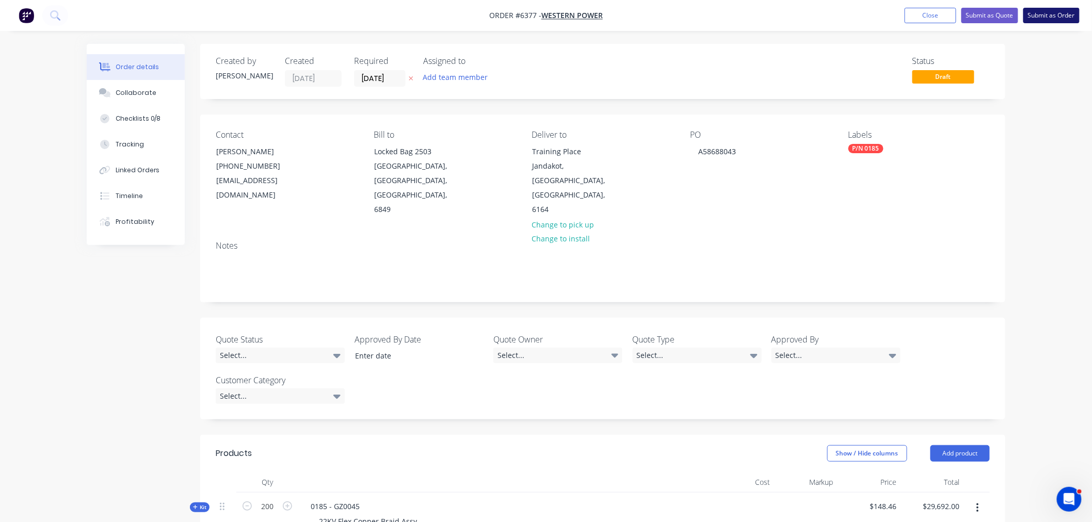
click at [1054, 12] on button "Submit as Order" at bounding box center [1051, 15] width 56 height 15
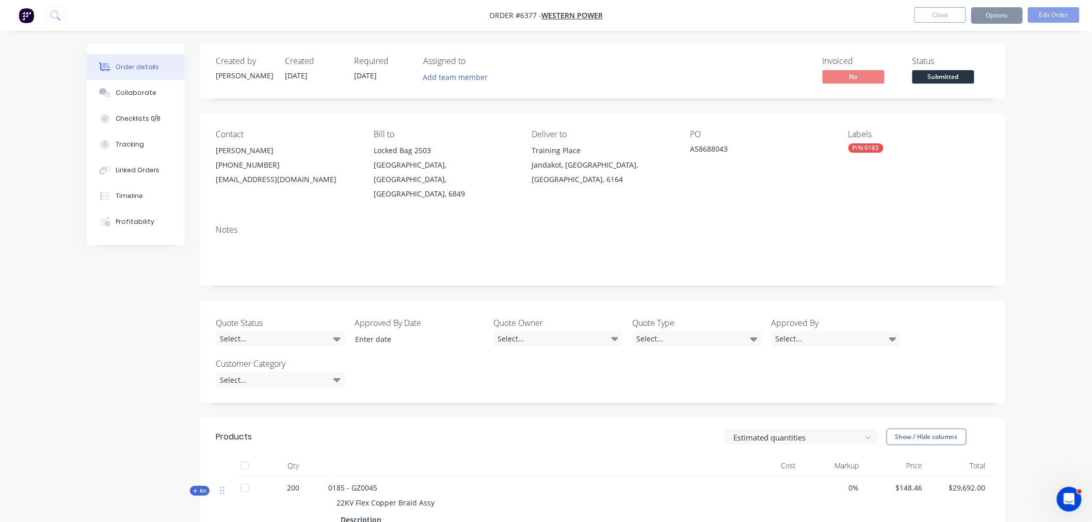
click at [945, 11] on button "Close" at bounding box center [940, 14] width 52 height 15
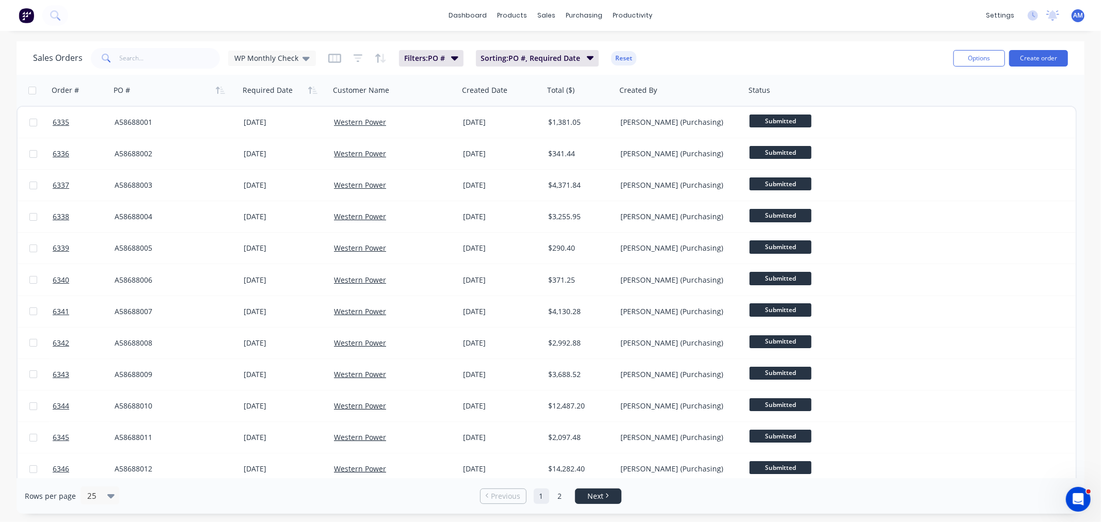
click at [599, 492] on span "Next" at bounding box center [595, 496] width 16 height 10
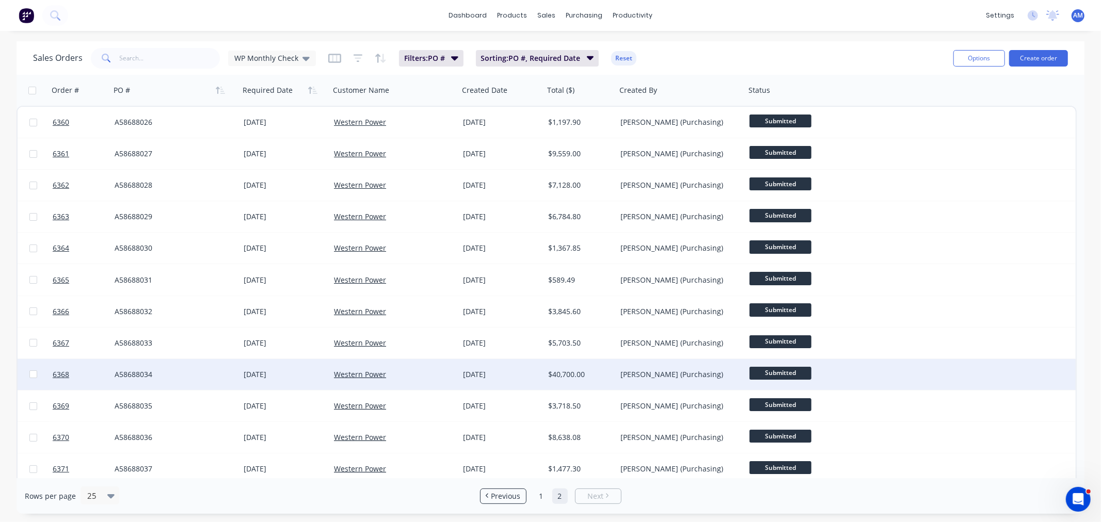
scroll to position [258, 0]
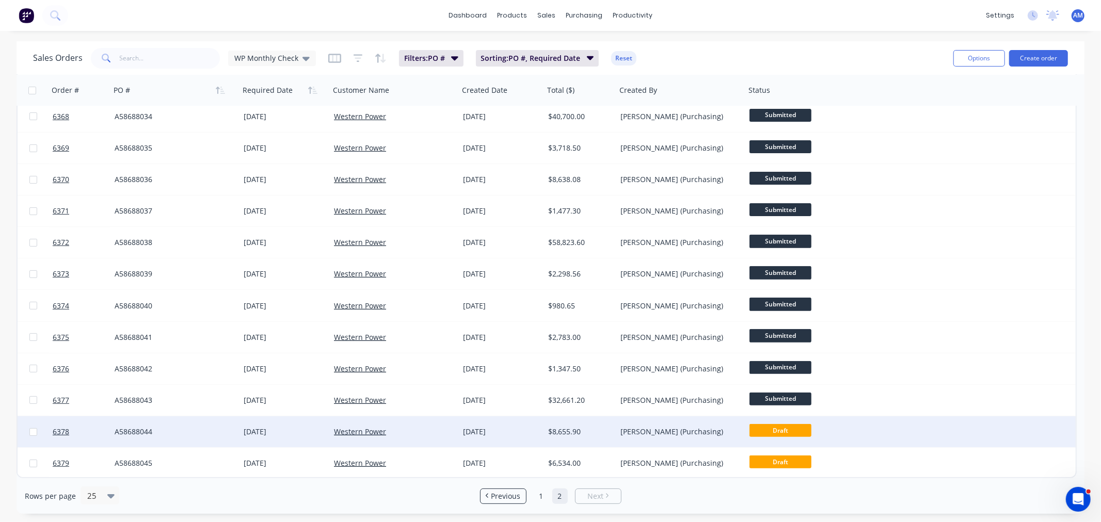
click at [198, 425] on div "A58688044" at bounding box center [174, 431] width 129 height 31
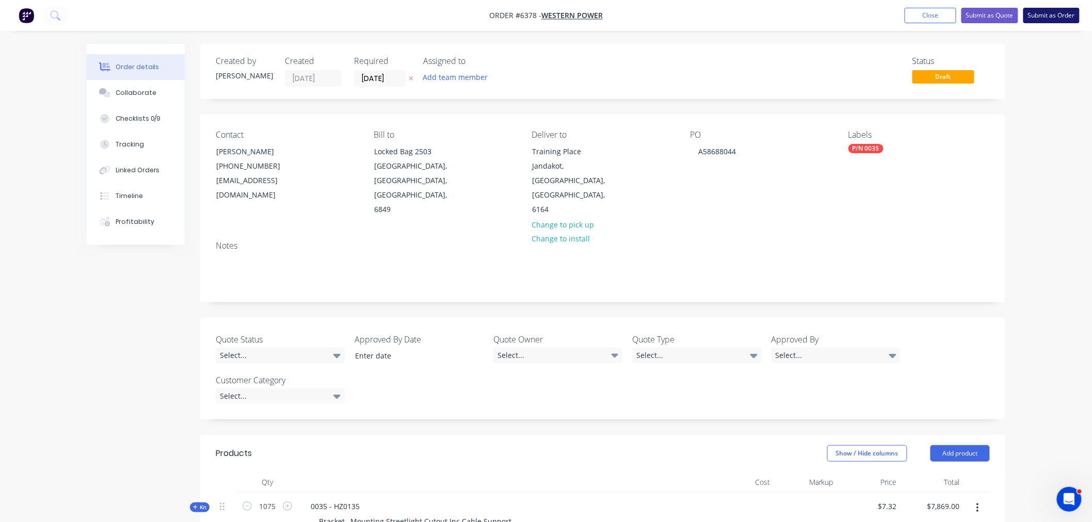
click at [1061, 18] on button "Submit as Order" at bounding box center [1051, 15] width 56 height 15
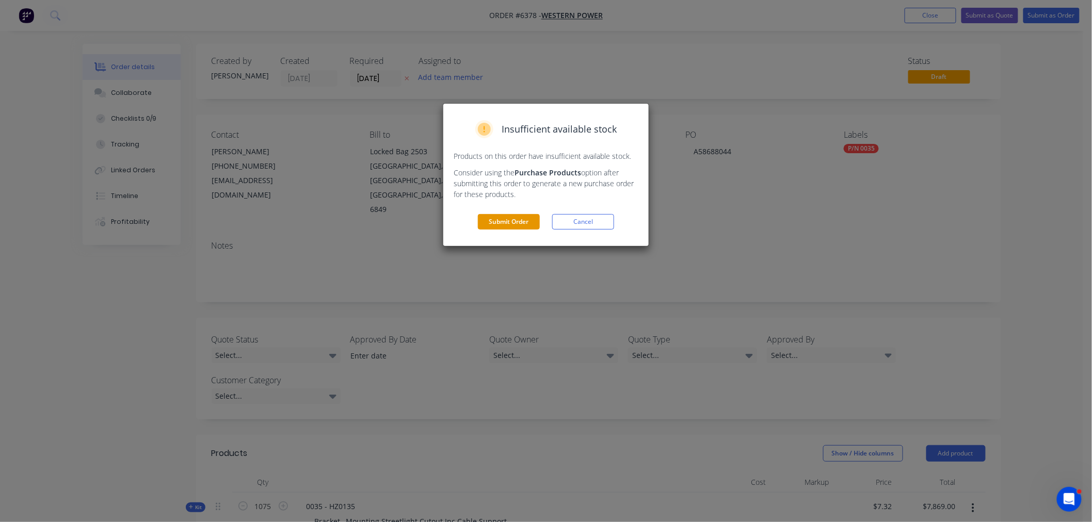
click at [525, 218] on button "Submit Order" at bounding box center [509, 221] width 62 height 15
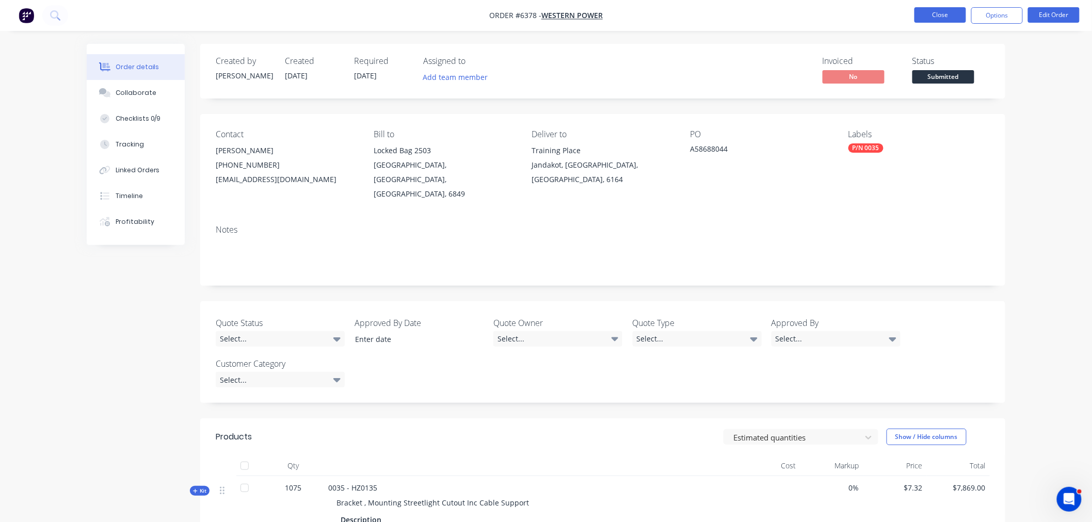
click at [936, 14] on button "Close" at bounding box center [940, 14] width 52 height 15
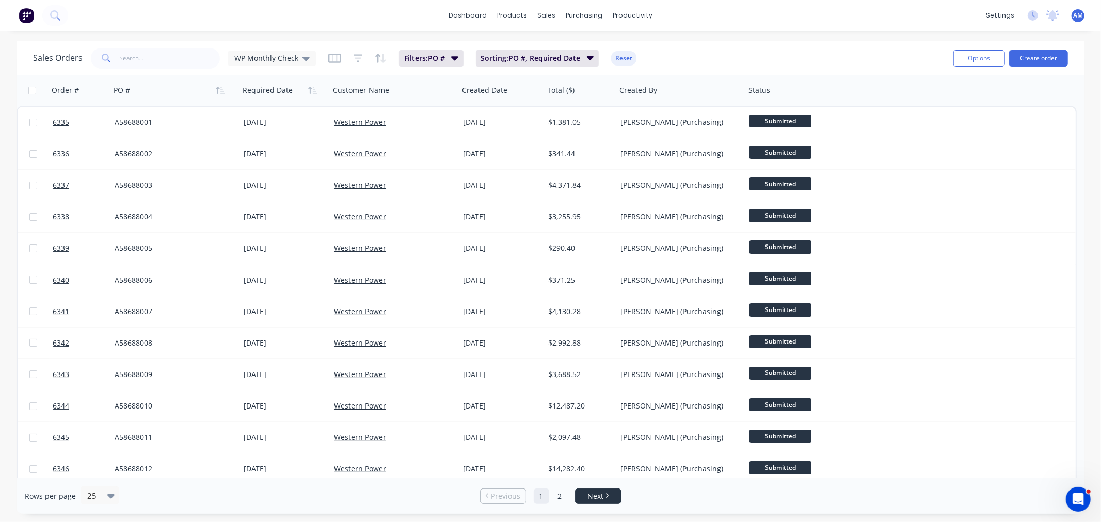
click at [600, 493] on span "Next" at bounding box center [595, 496] width 16 height 10
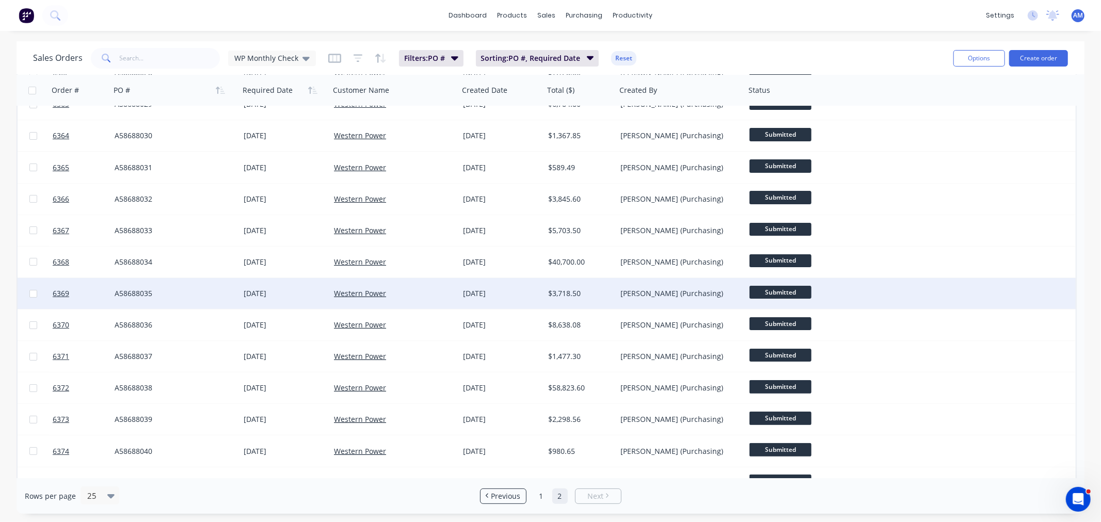
scroll to position [258, 0]
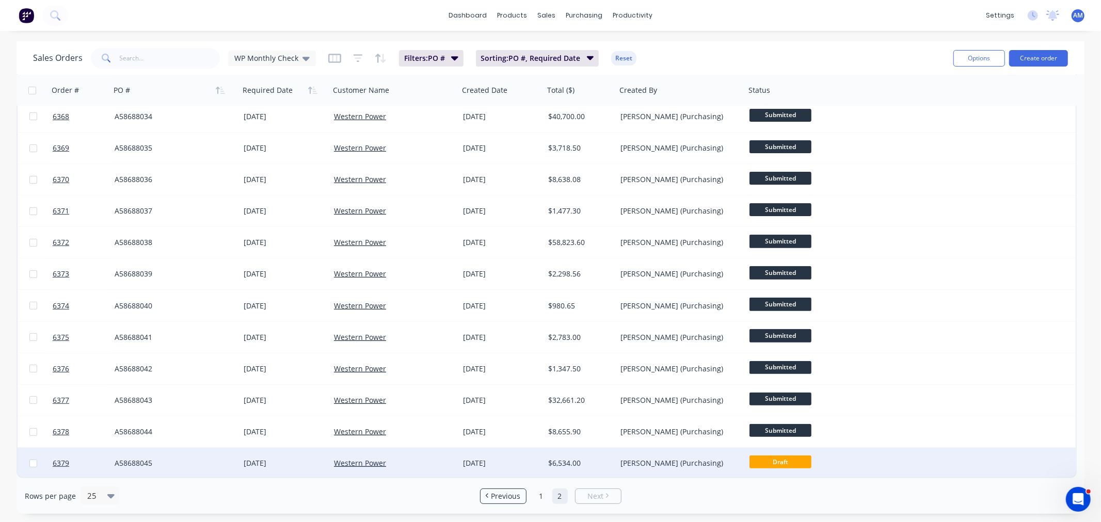
click at [204, 455] on div "A58688045" at bounding box center [174, 463] width 129 height 31
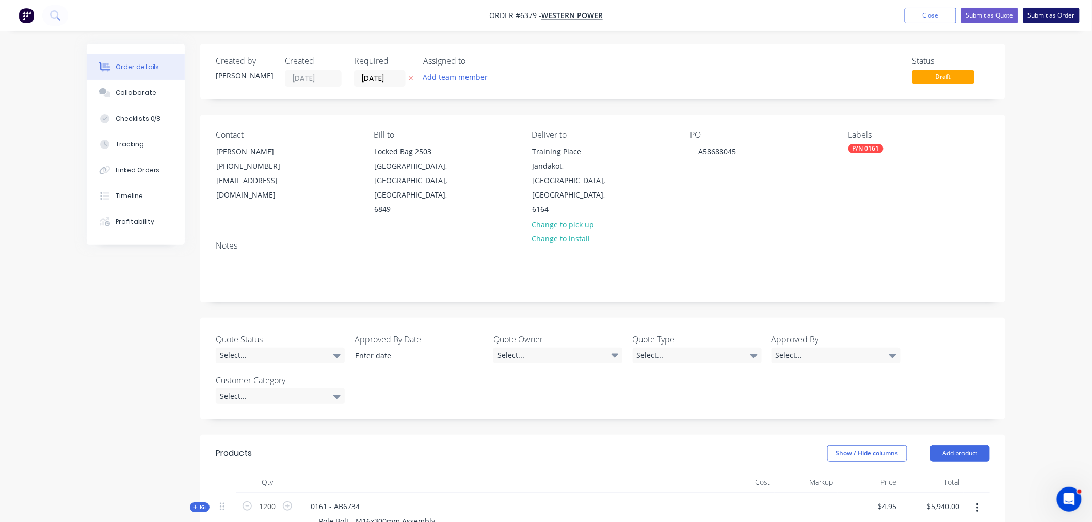
click at [1044, 19] on button "Submit as Order" at bounding box center [1051, 15] width 56 height 15
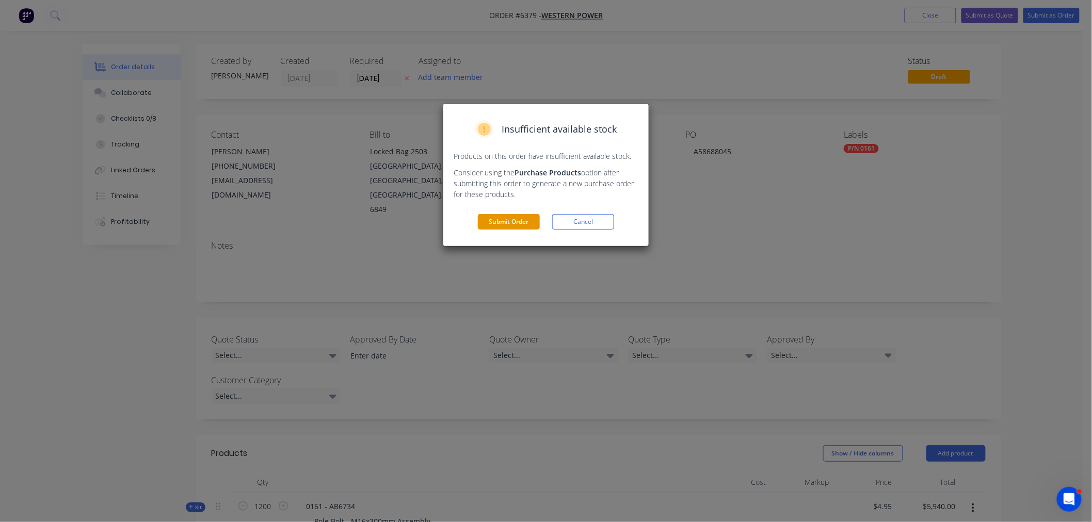
click at [509, 224] on button "Submit Order" at bounding box center [509, 221] width 62 height 15
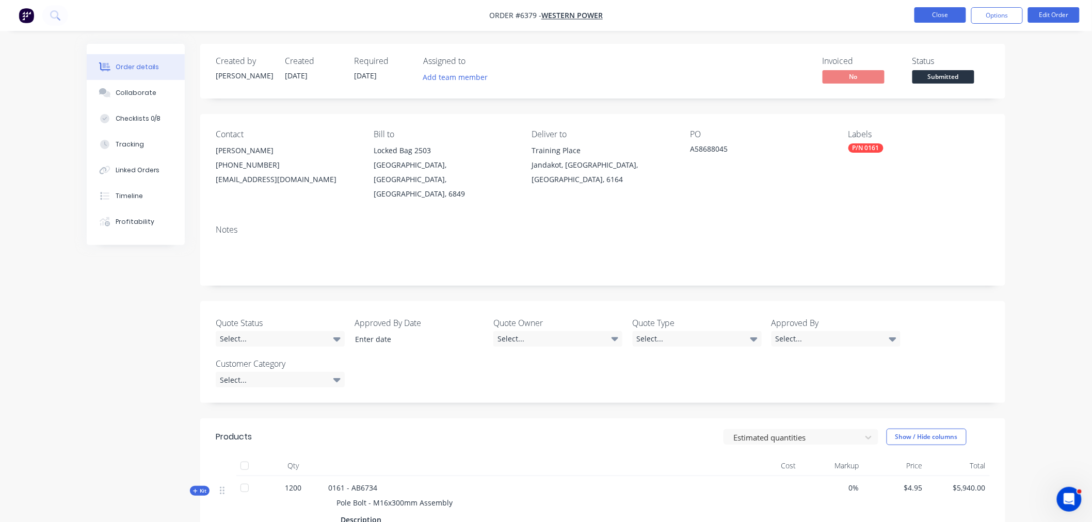
click at [938, 15] on button "Close" at bounding box center [940, 14] width 52 height 15
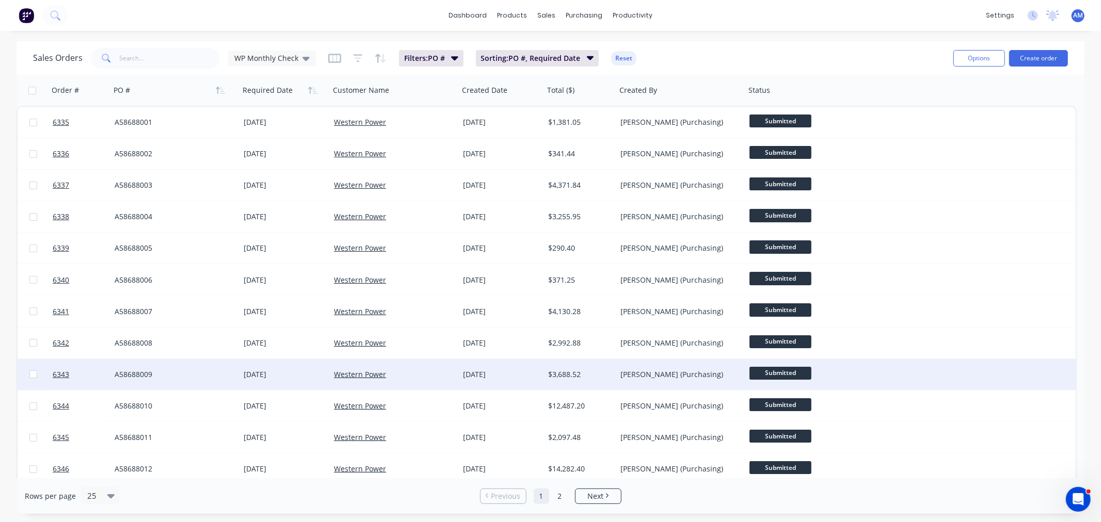
scroll to position [415, 0]
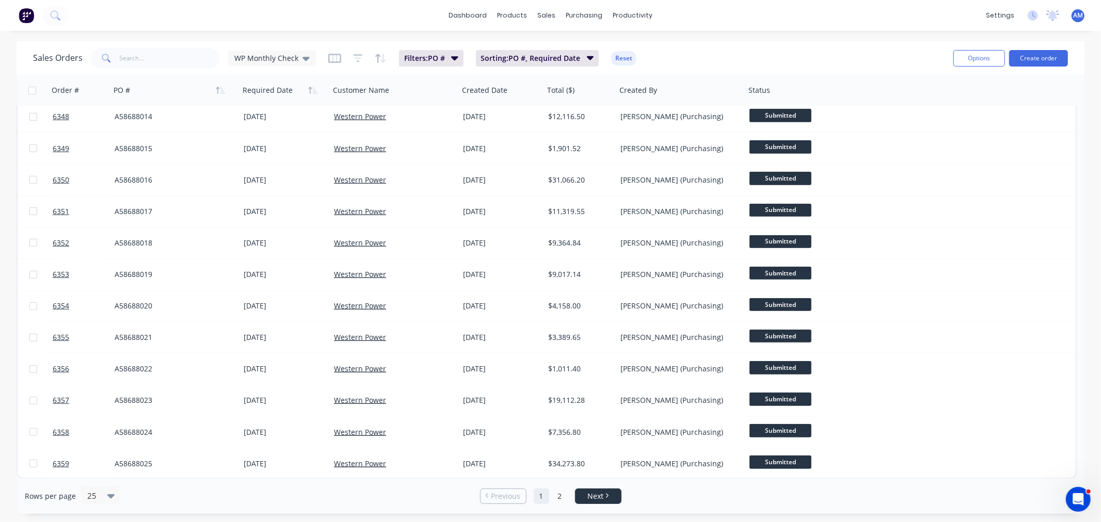
click at [584, 496] on link "Next" at bounding box center [597, 496] width 45 height 10
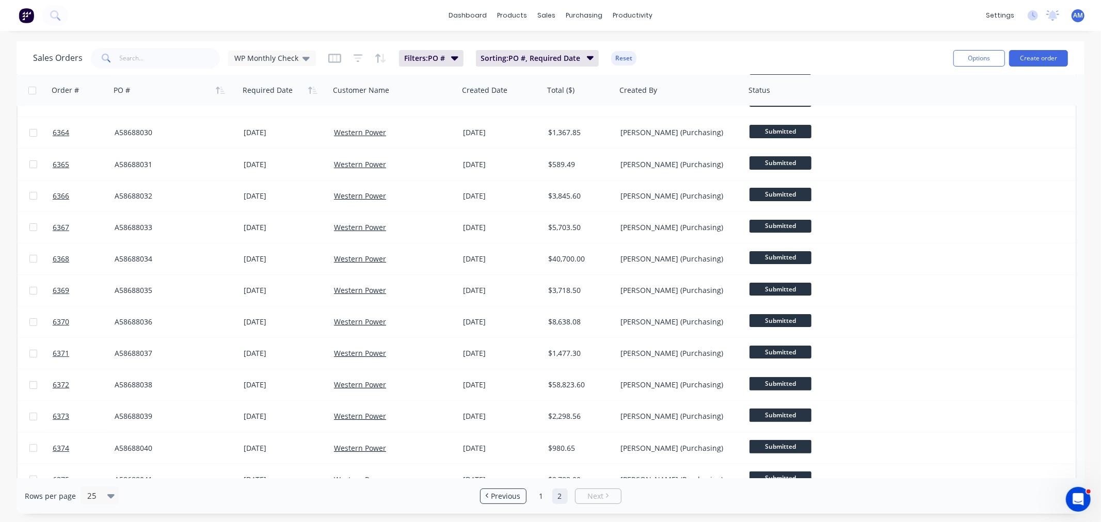
scroll to position [258, 0]
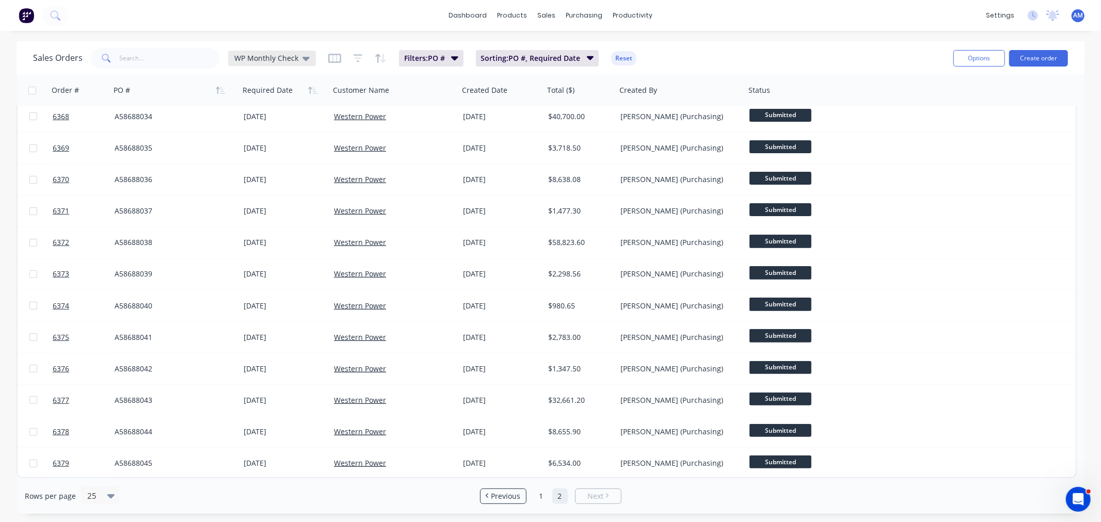
click at [308, 56] on div "WP Monthly Check" at bounding box center [272, 58] width 88 height 15
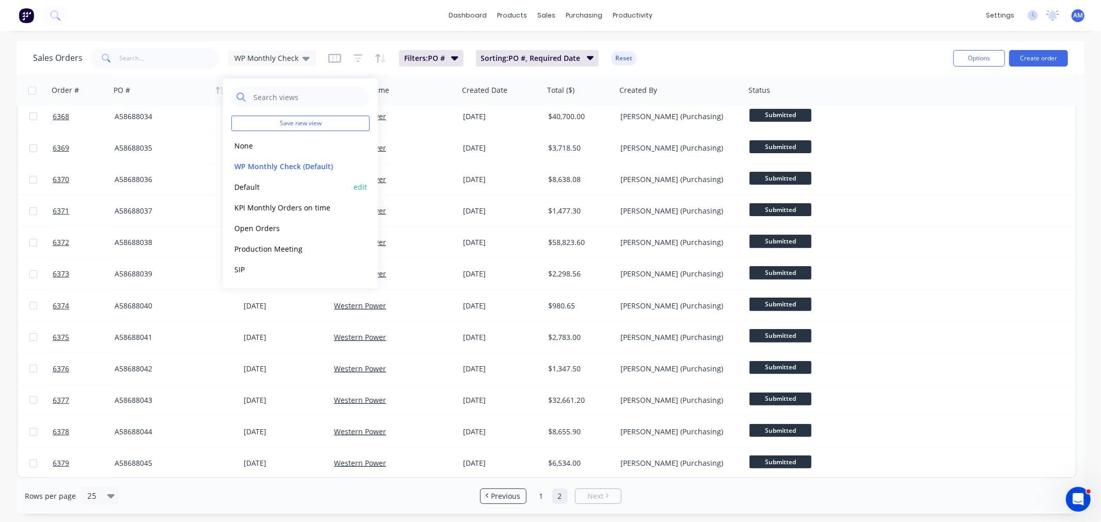
click at [260, 184] on button "Default" at bounding box center [290, 187] width 118 height 12
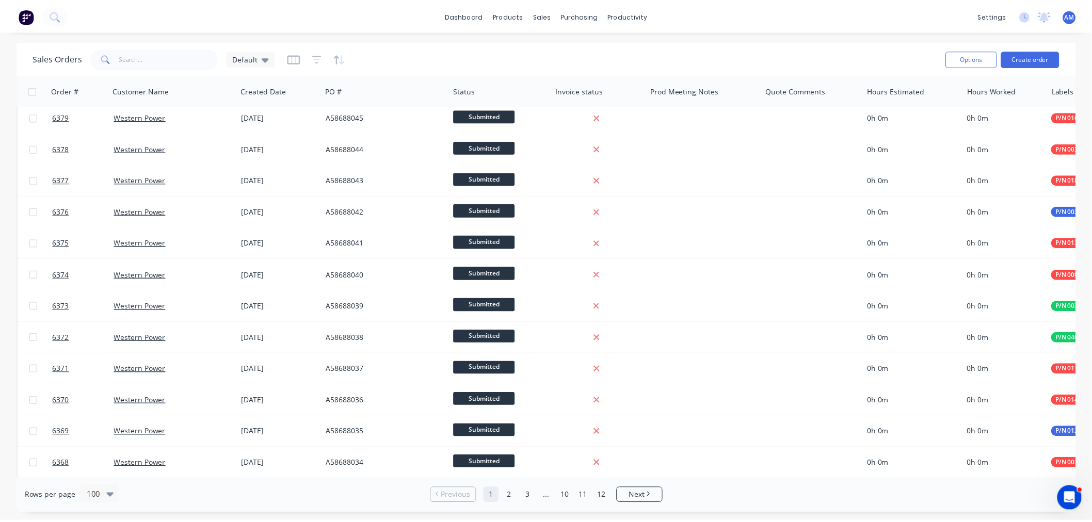
scroll to position [0, 0]
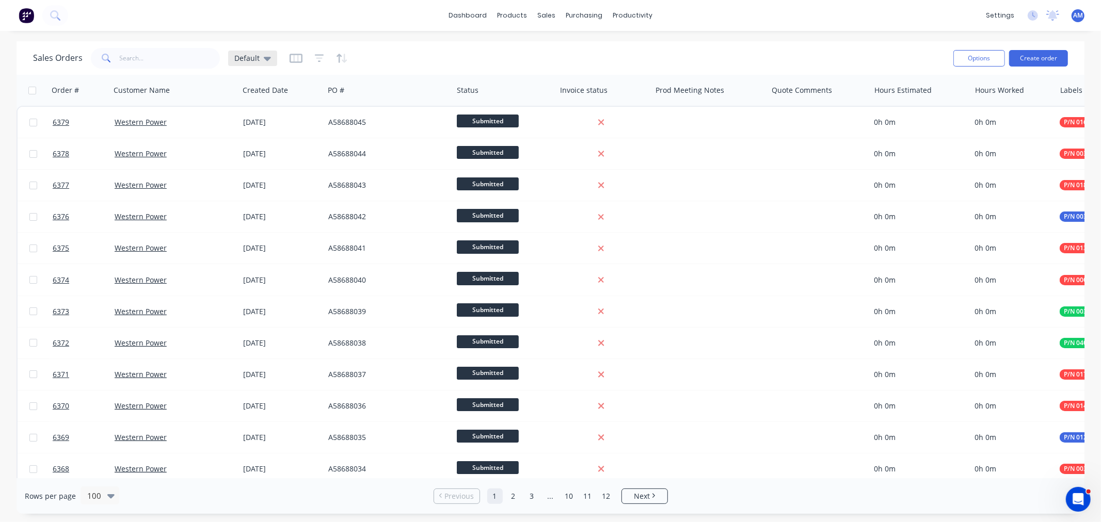
click at [264, 59] on icon at bounding box center [267, 59] width 7 height 4
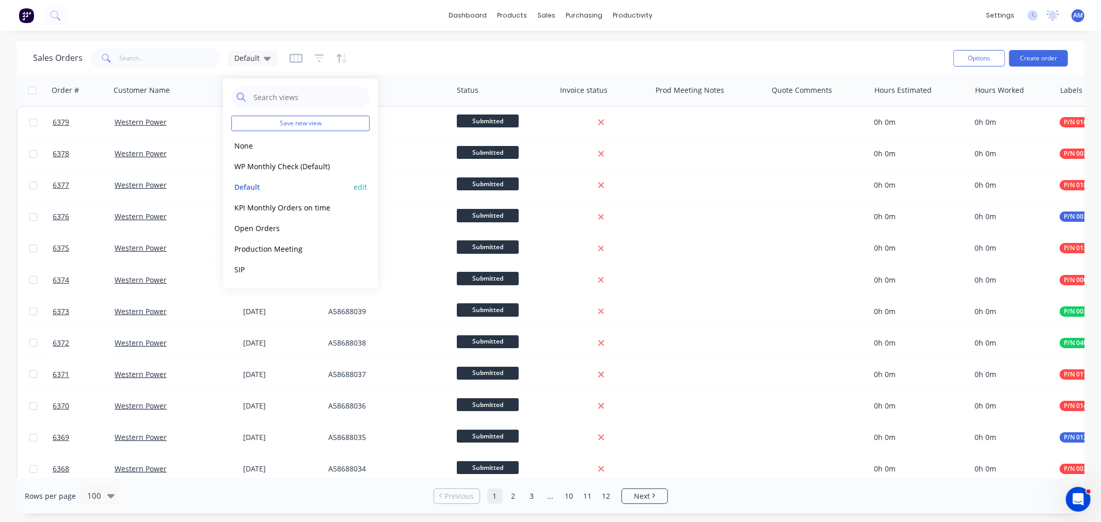
click at [361, 184] on button "edit" at bounding box center [360, 187] width 13 height 11
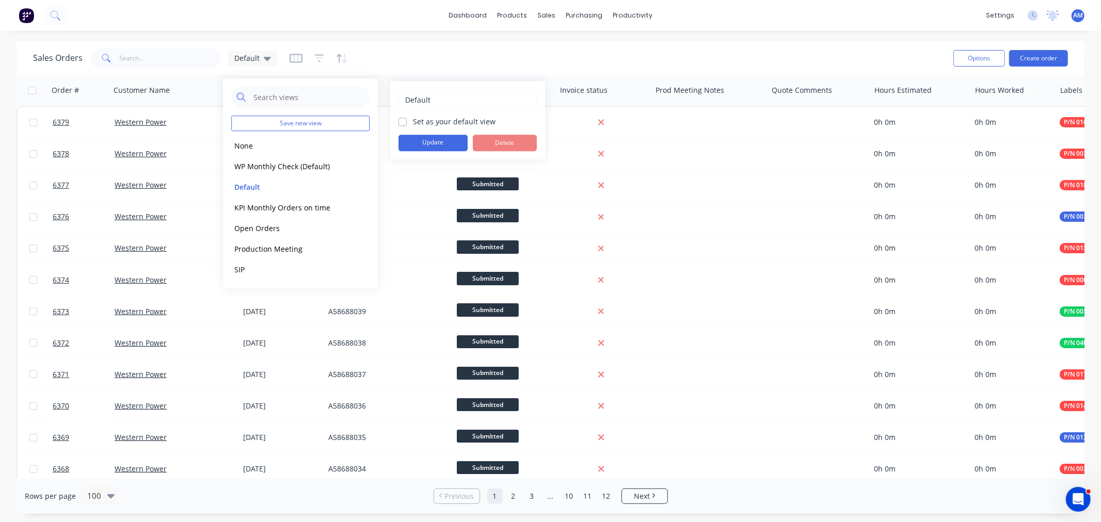
click at [413, 119] on label "Set as your default view" at bounding box center [454, 121] width 83 height 11
click at [403, 119] on input "Set as your default view" at bounding box center [402, 121] width 8 height 10
checkbox input "true"
click at [408, 138] on button "Update" at bounding box center [432, 143] width 69 height 17
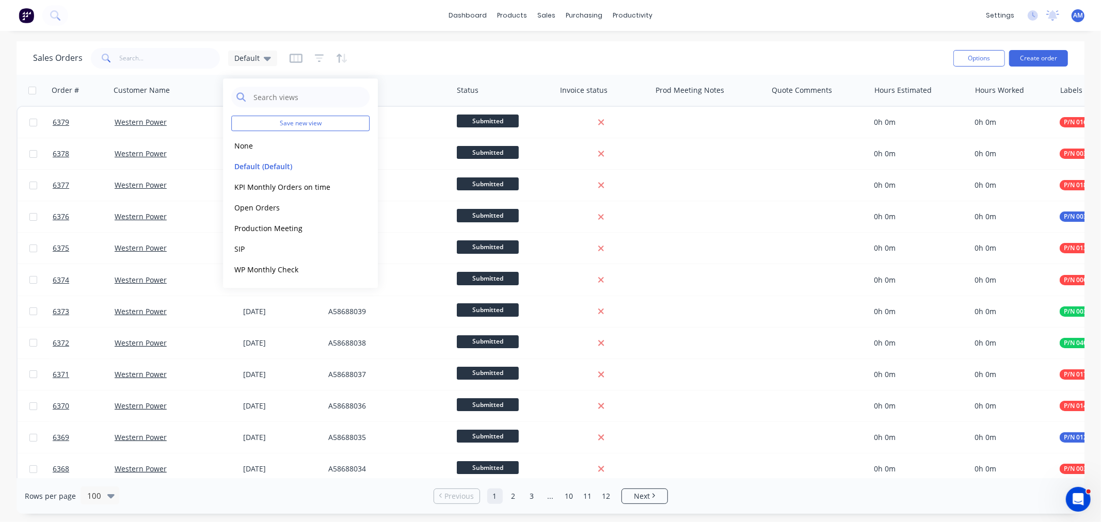
click at [507, 58] on div "Sales Orders Default" at bounding box center [489, 57] width 912 height 25
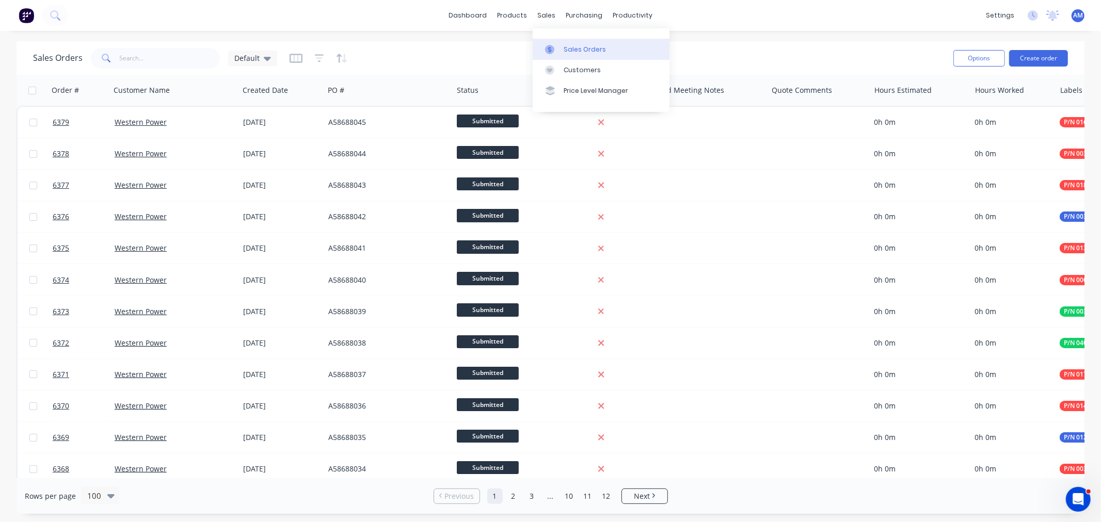
click at [579, 45] on div "Sales Orders" at bounding box center [585, 49] width 42 height 9
click at [579, 56] on link "Sales Orders" at bounding box center [601, 49] width 137 height 21
click at [595, 52] on div "Sales Orders" at bounding box center [585, 49] width 42 height 9
click at [266, 59] on icon at bounding box center [267, 59] width 7 height 4
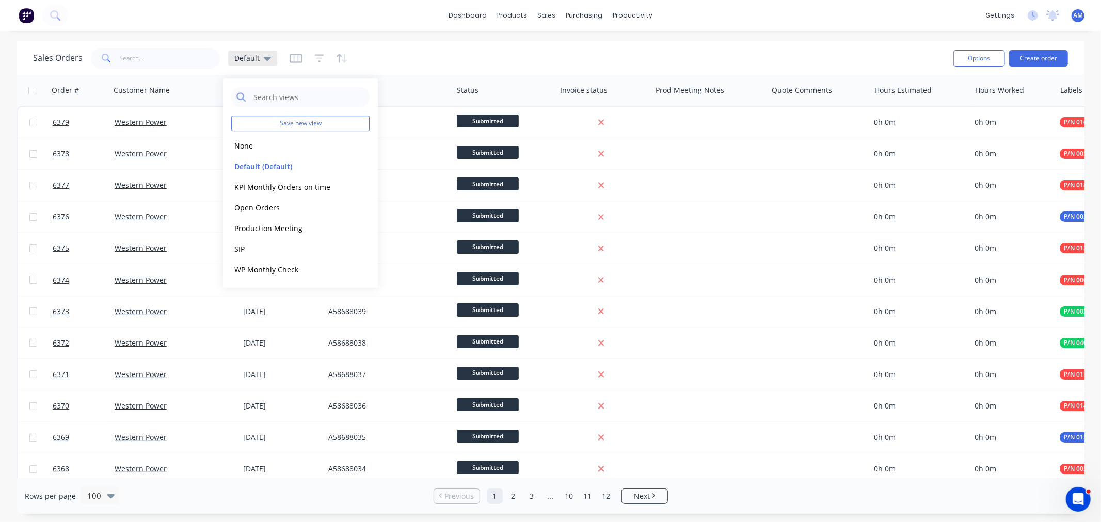
click at [266, 59] on icon at bounding box center [267, 59] width 7 height 4
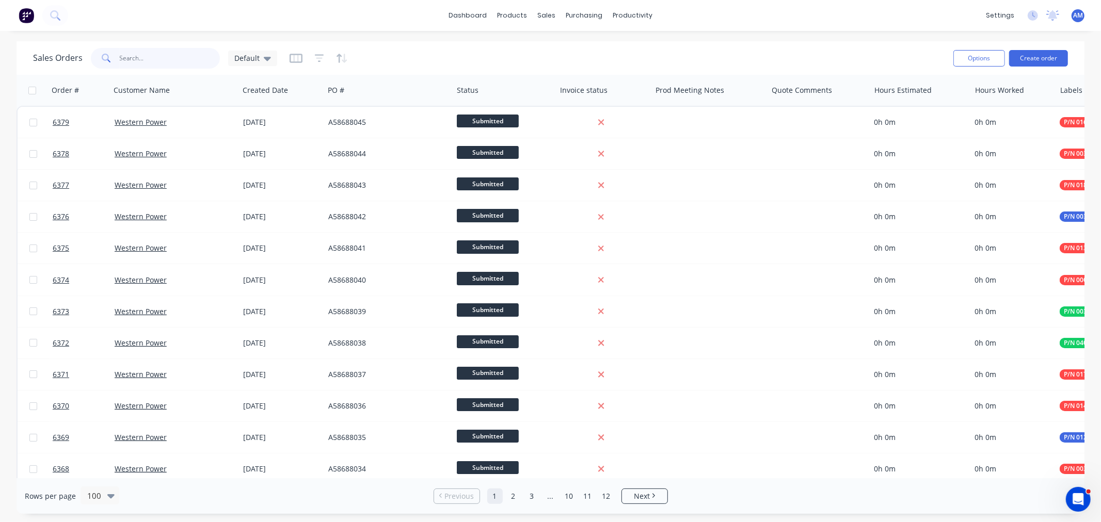
click at [178, 57] on input "text" at bounding box center [170, 58] width 101 height 21
click at [139, 62] on input "text" at bounding box center [170, 58] width 101 height 21
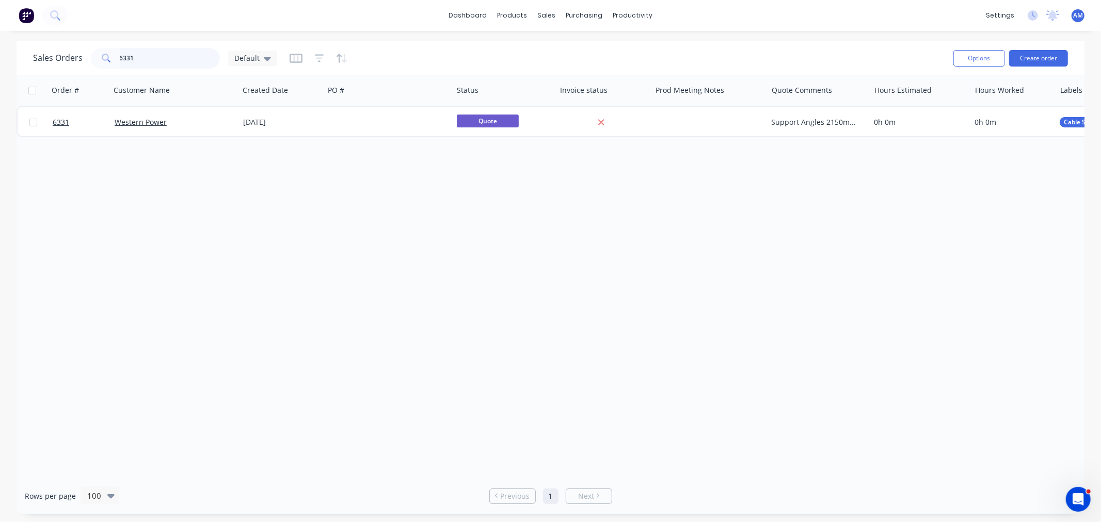
click at [155, 59] on input "6331" at bounding box center [170, 58] width 101 height 21
drag, startPoint x: 119, startPoint y: 57, endPoint x: 79, endPoint y: 57, distance: 39.7
click at [79, 57] on div "Sales Orders 6331 Default" at bounding box center [155, 58] width 244 height 21
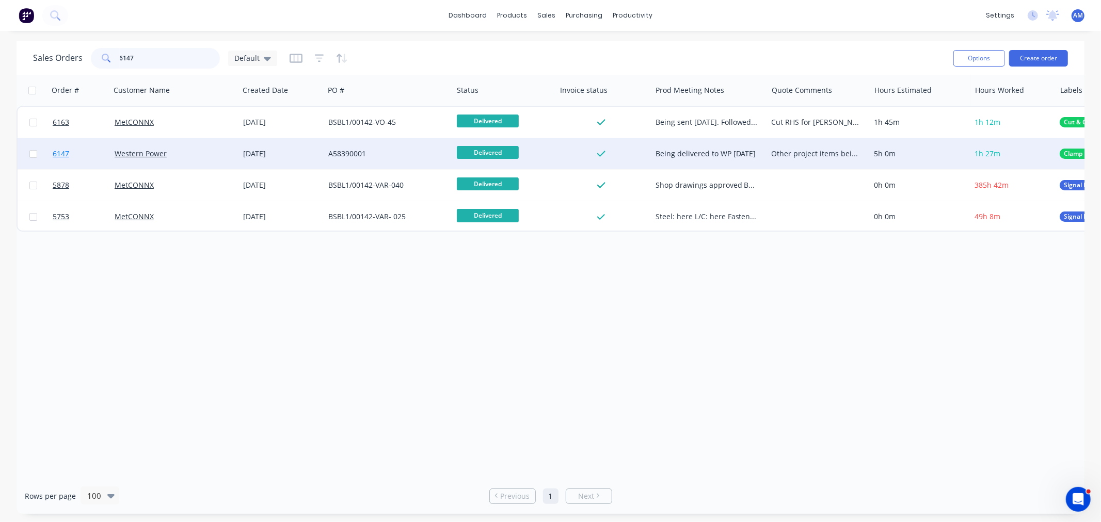
type input "6147"
click at [93, 154] on link "6147" at bounding box center [84, 153] width 62 height 31
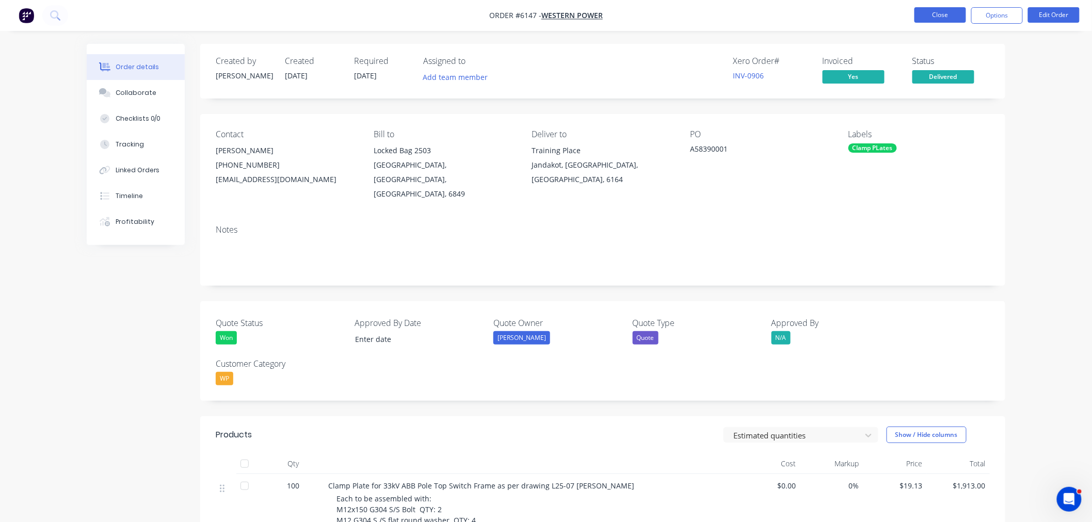
click at [940, 13] on button "Close" at bounding box center [940, 14] width 52 height 15
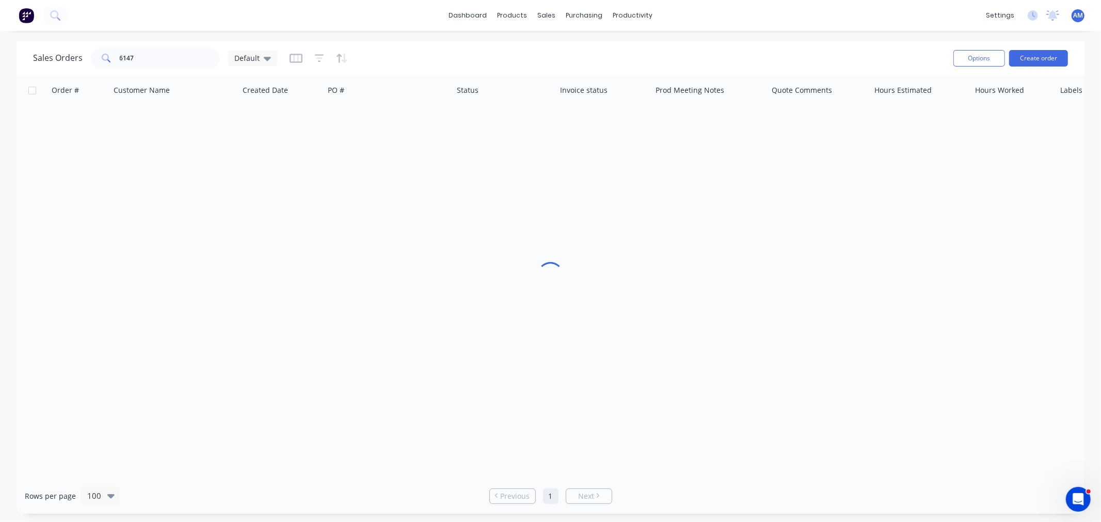
click at [117, 55] on span at bounding box center [105, 58] width 29 height 21
click at [157, 60] on input "6147" at bounding box center [170, 58] width 101 height 21
drag, startPoint x: 111, startPoint y: 57, endPoint x: 80, endPoint y: 55, distance: 31.1
click at [81, 55] on div "Sales Orders 6147 Default" at bounding box center [155, 58] width 244 height 21
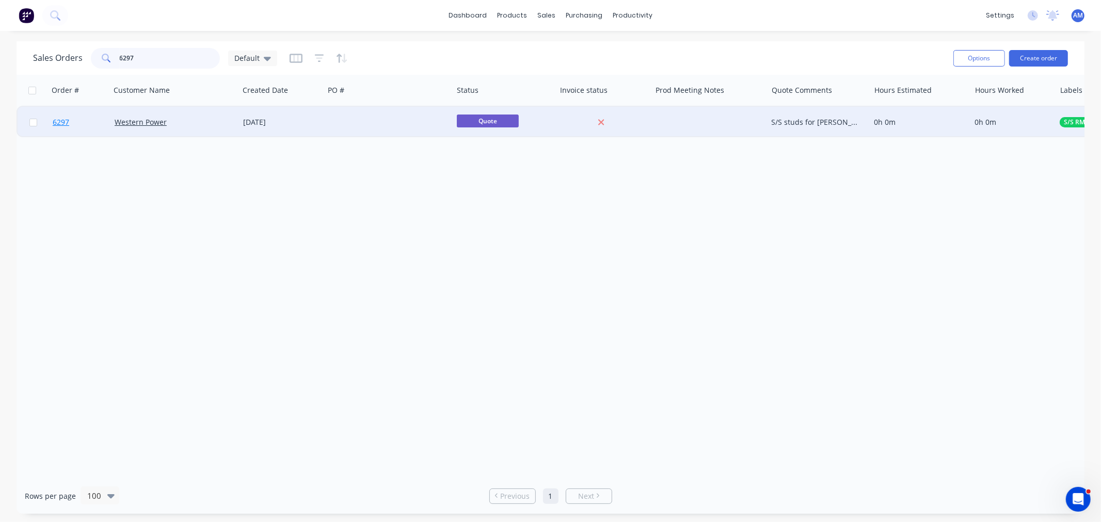
type input "6297"
click at [94, 121] on link "6297" at bounding box center [84, 122] width 62 height 31
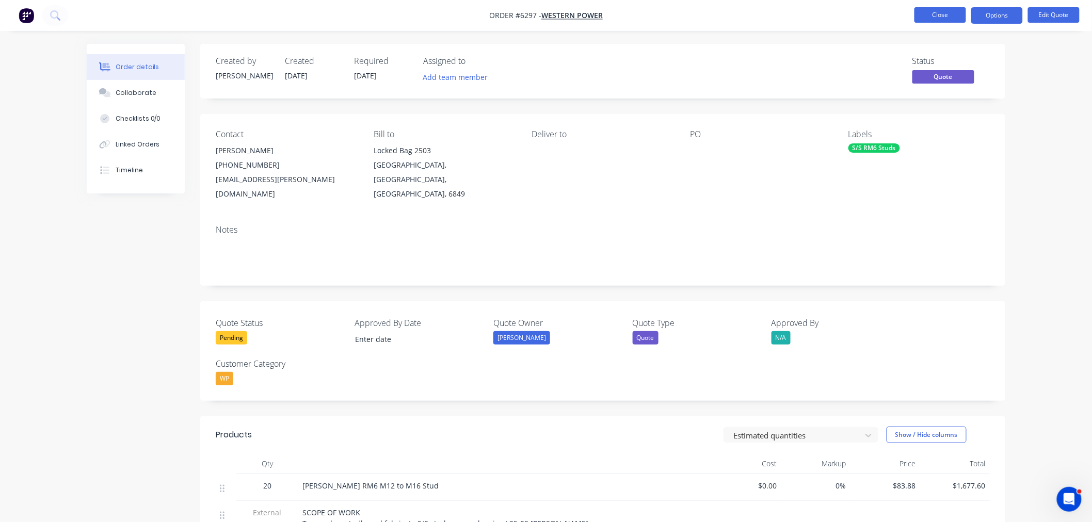
click at [927, 9] on button "Close" at bounding box center [940, 14] width 52 height 15
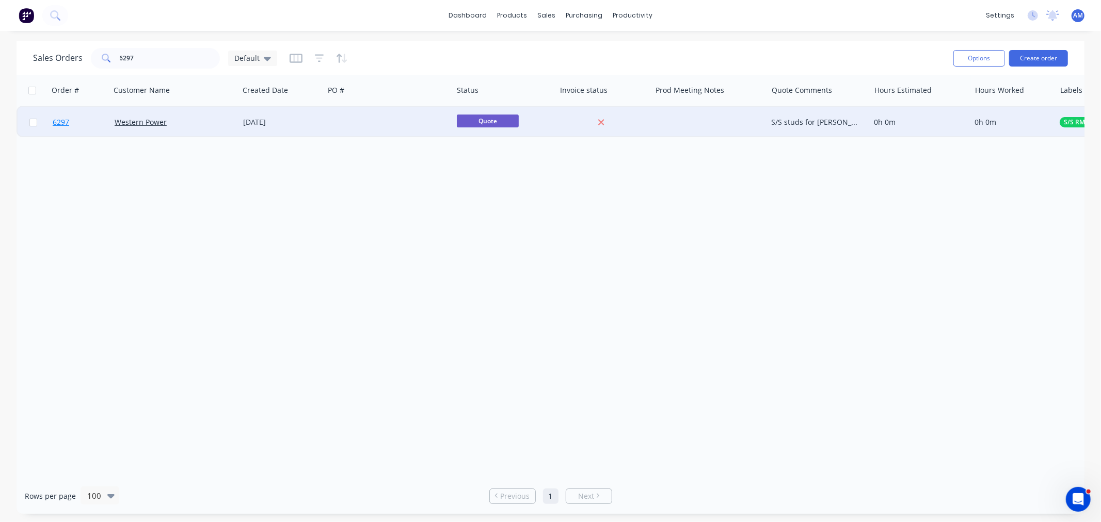
click at [95, 127] on link "6297" at bounding box center [84, 122] width 62 height 31
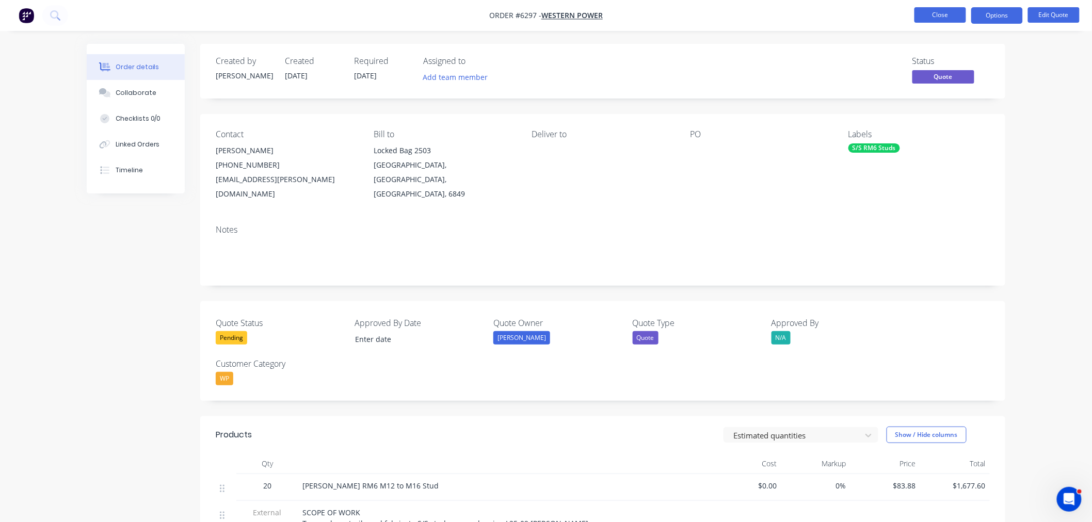
click at [938, 14] on button "Close" at bounding box center [940, 14] width 52 height 15
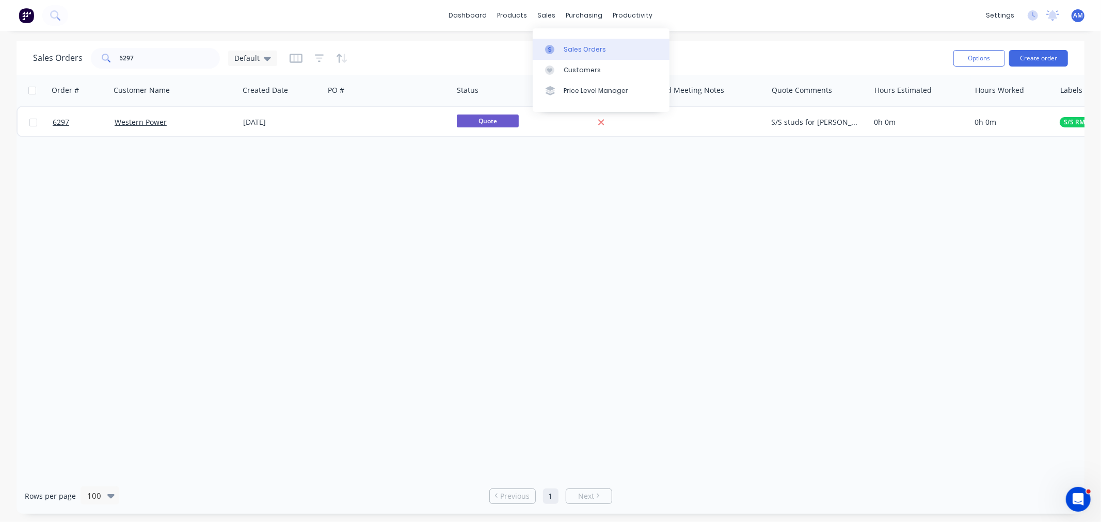
click at [564, 48] on div "Sales Orders" at bounding box center [585, 49] width 42 height 9
click at [568, 37] on div "Sales Orders Customers Price Level Manager" at bounding box center [601, 69] width 137 height 83
click at [570, 53] on div "Sales Orders" at bounding box center [585, 49] width 42 height 9
drag, startPoint x: 137, startPoint y: 61, endPoint x: 78, endPoint y: 64, distance: 58.9
click at [78, 64] on div "Sales Orders 6297 Default" at bounding box center [155, 58] width 244 height 21
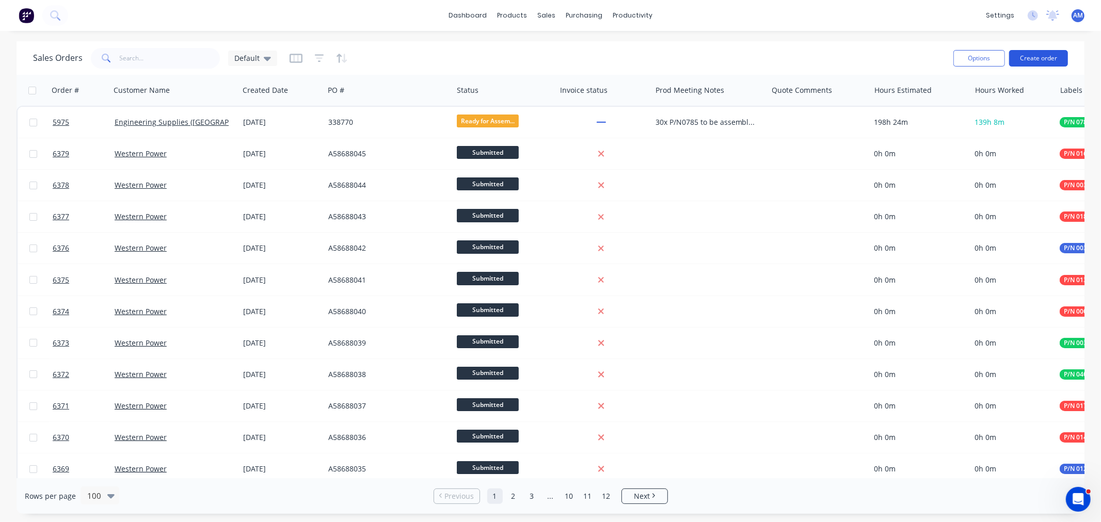
click at [1050, 57] on button "Create order" at bounding box center [1038, 58] width 59 height 17
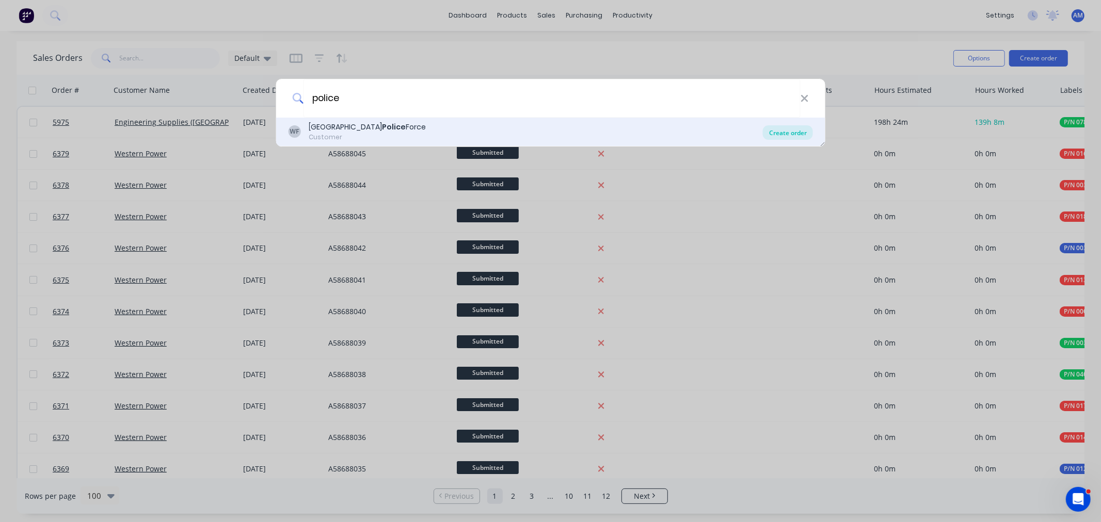
type input "police"
click at [777, 135] on div "Create order" at bounding box center [788, 132] width 50 height 14
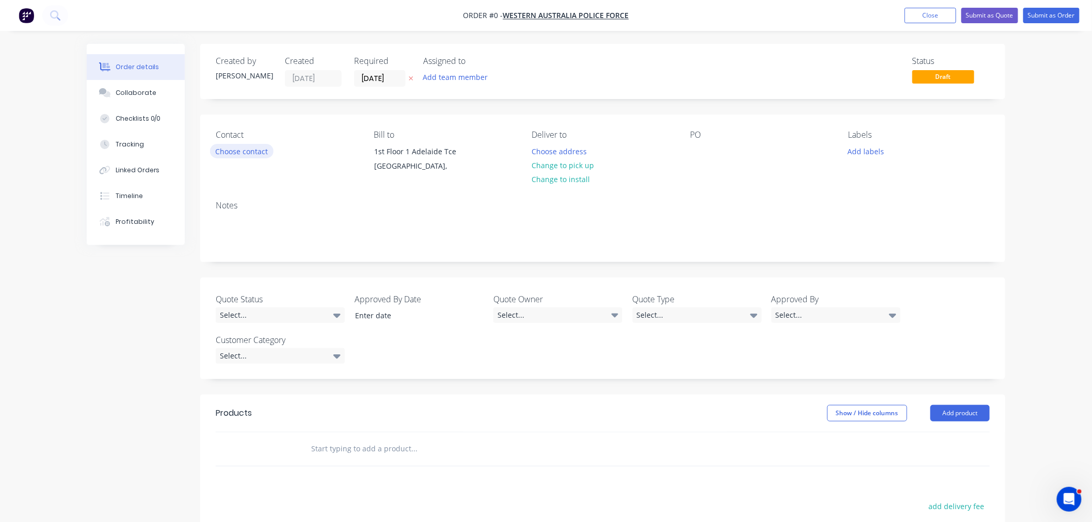
click at [246, 150] on button "Choose contact" at bounding box center [241, 151] width 63 height 14
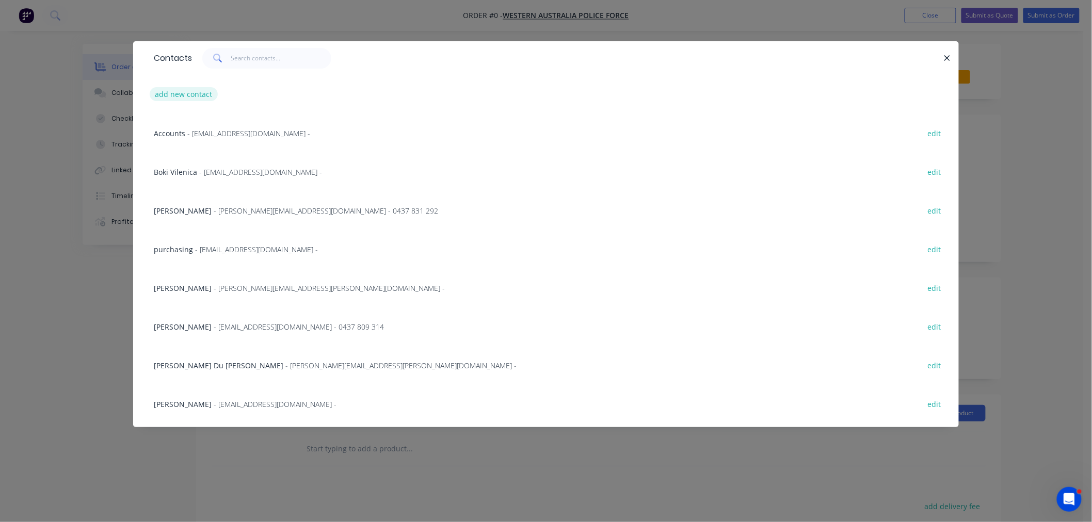
click at [192, 94] on button "add new contact" at bounding box center [184, 94] width 68 height 14
select select "AU"
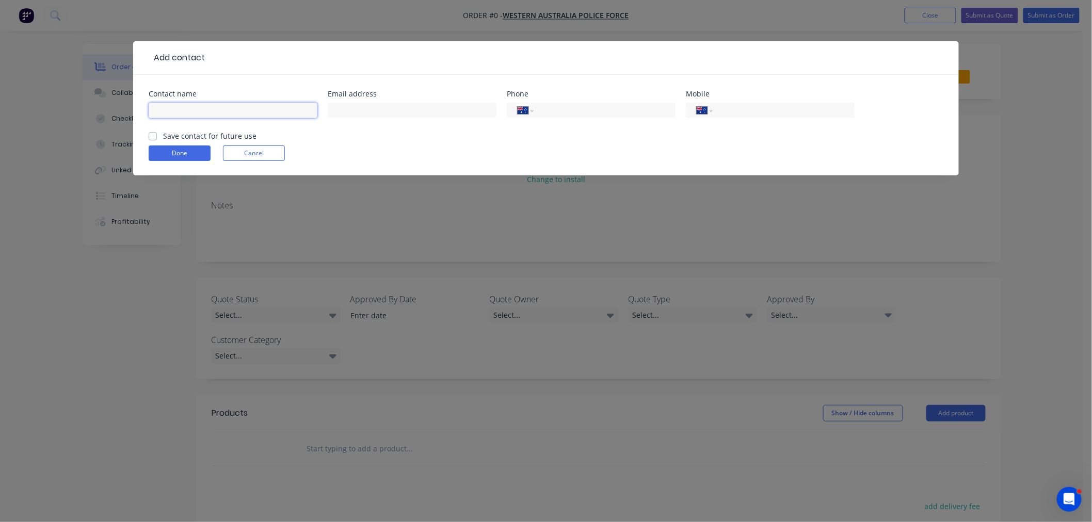
click at [192, 107] on input "text" at bounding box center [233, 110] width 169 height 15
type input "[PERSON_NAME]"
click at [366, 115] on input "text" at bounding box center [412, 110] width 169 height 15
type input "[PERSON_NAME][EMAIL_ADDRESS][PERSON_NAME][DOMAIN_NAME]"
click at [163, 134] on label "Save contact for future use" at bounding box center [209, 136] width 93 height 11
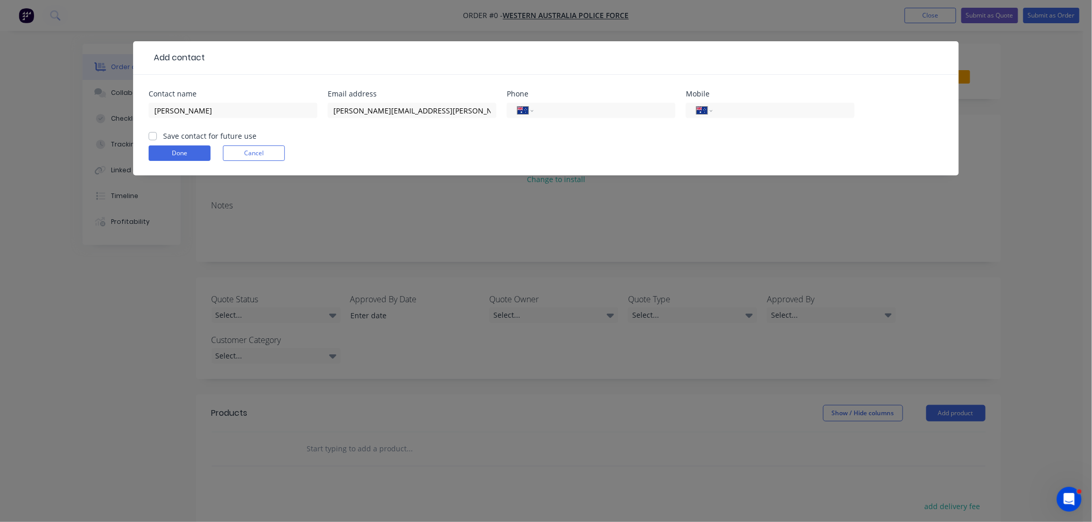
click at [153, 134] on input "Save contact for future use" at bounding box center [153, 136] width 8 height 10
checkbox input "true"
click at [767, 111] on input "tel" at bounding box center [782, 111] width 124 height 12
type input "0415 116 954"
click at [187, 157] on button "Done" at bounding box center [180, 153] width 62 height 15
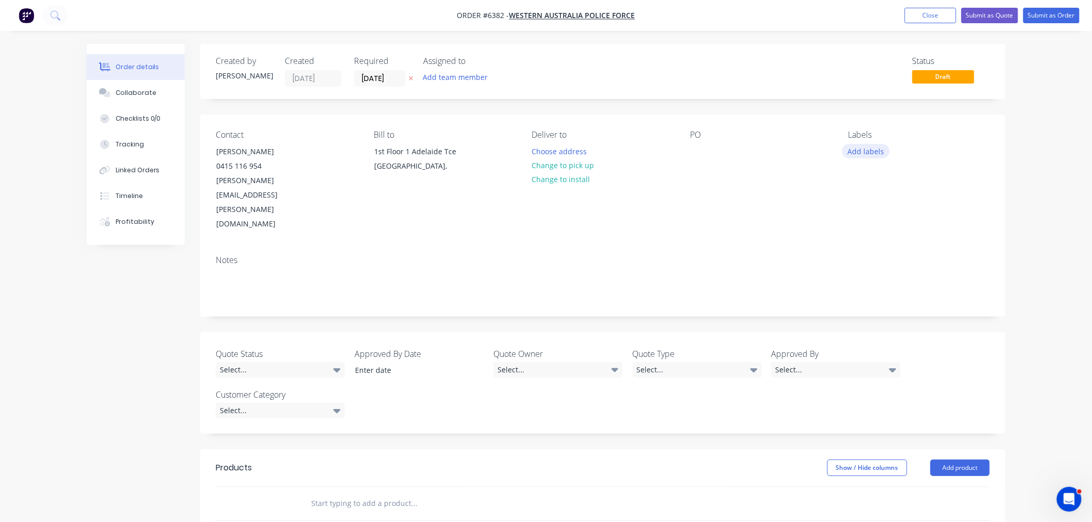
click at [878, 147] on button "Add labels" at bounding box center [865, 151] width 47 height 14
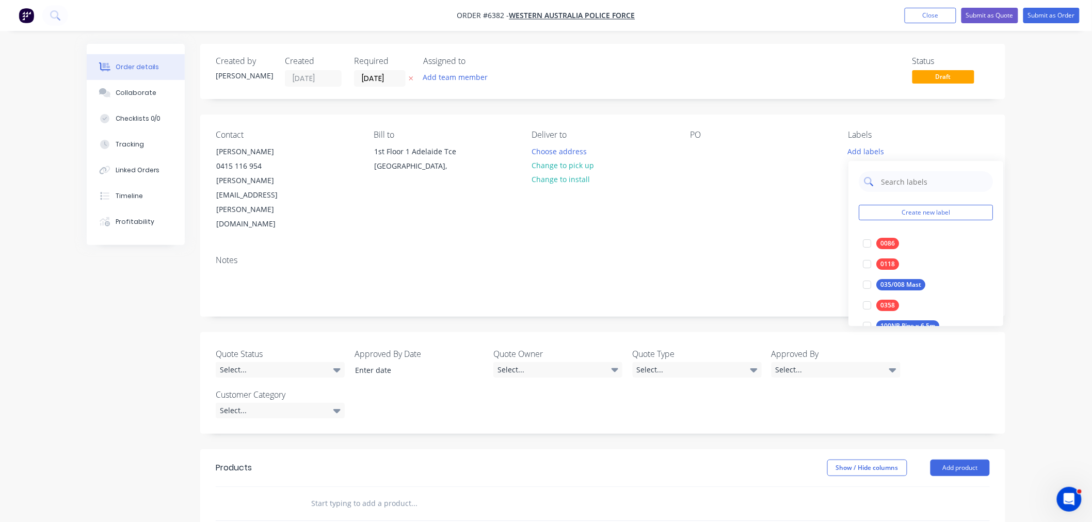
click at [912, 184] on input "text" at bounding box center [934, 181] width 108 height 21
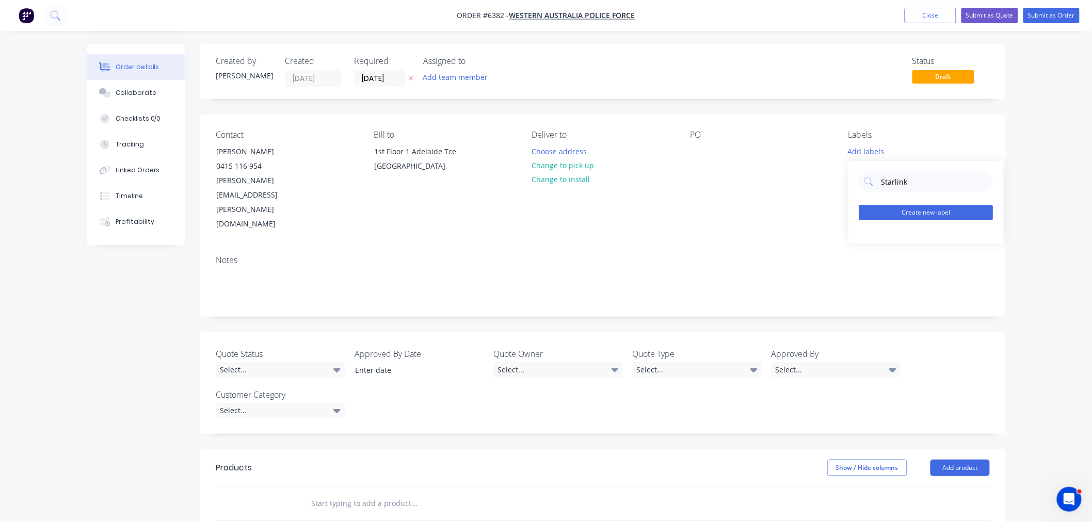
type input "Starlink"
click at [912, 220] on button "Create new label" at bounding box center [926, 212] width 134 height 15
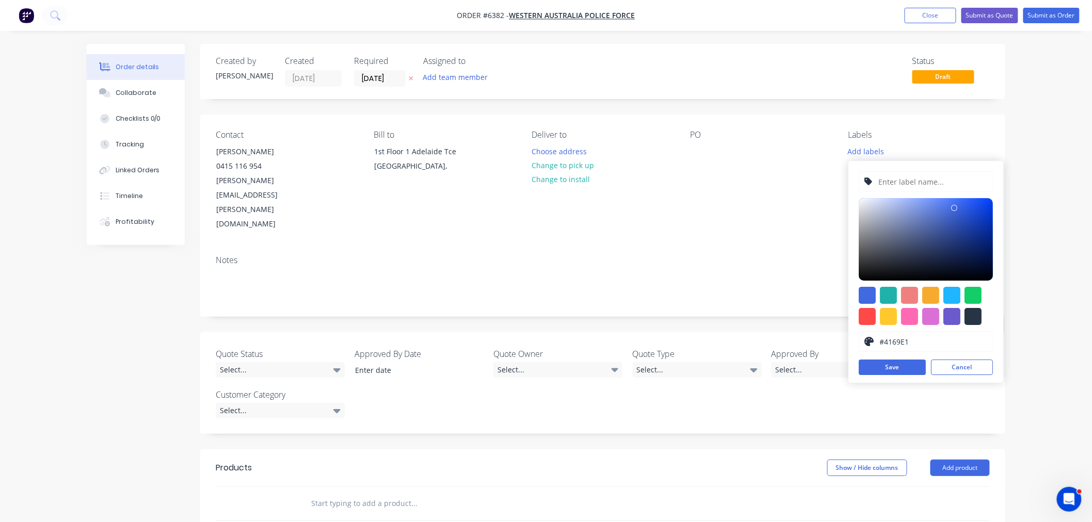
click at [906, 185] on input "text" at bounding box center [933, 182] width 110 height 20
type input "Starlink Satellite Mount"
click at [896, 371] on button "Save" at bounding box center [892, 367] width 67 height 15
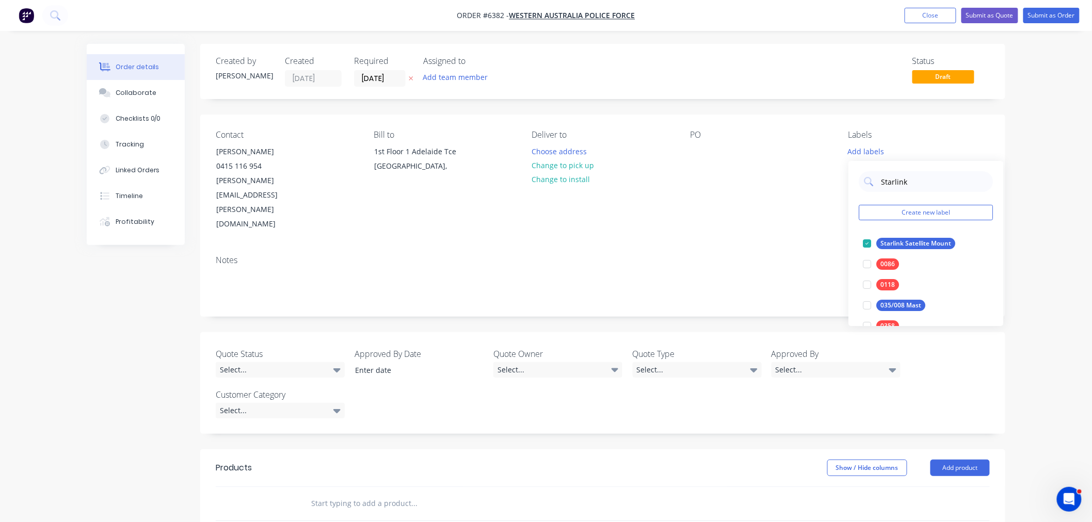
click at [756, 247] on div "Notes" at bounding box center [602, 281] width 805 height 69
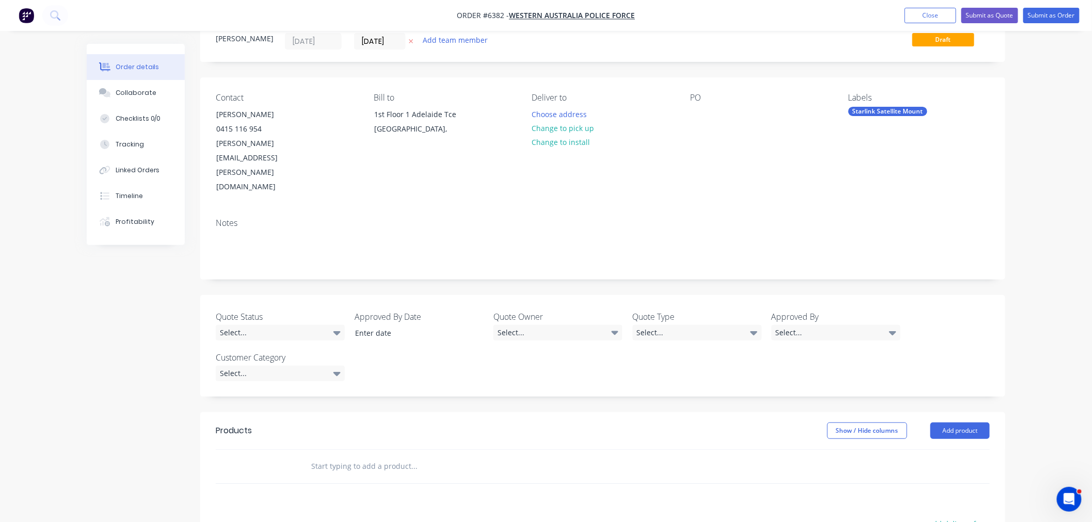
scroll to position [57, 0]
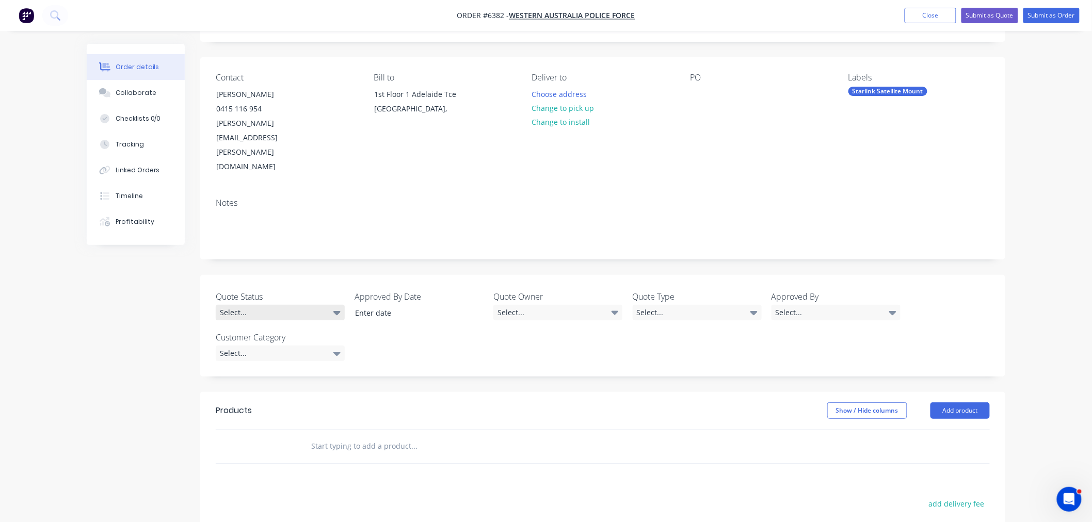
click at [267, 305] on div "Select..." at bounding box center [280, 312] width 129 height 15
click at [256, 346] on button "Pending" at bounding box center [293, 353] width 155 height 21
click at [561, 291] on div "Quote Owner Select..." at bounding box center [557, 306] width 129 height 31
click at [560, 305] on div "Select..." at bounding box center [557, 312] width 129 height 15
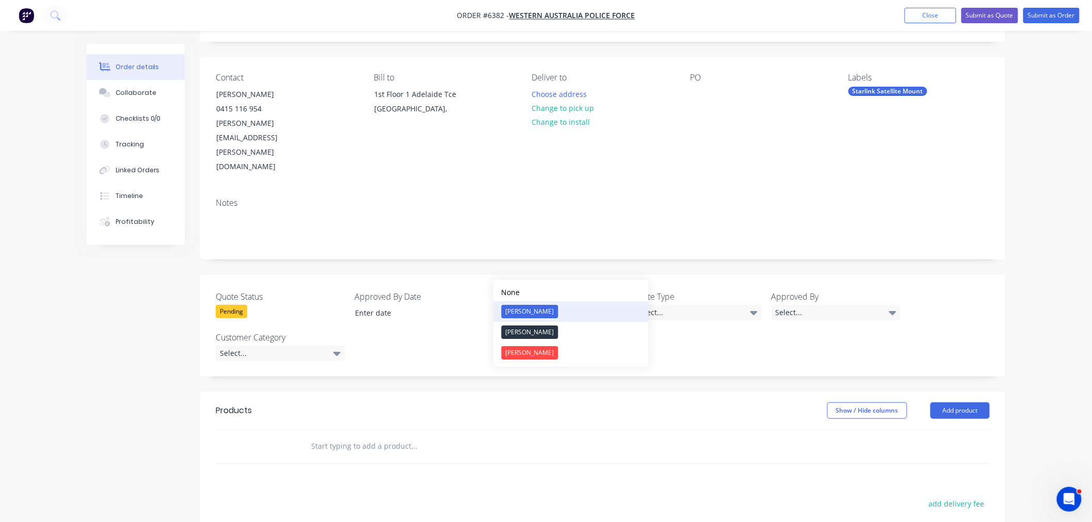
click at [540, 312] on button "[PERSON_NAME]" at bounding box center [571, 311] width 155 height 21
click at [664, 305] on div "Select..." at bounding box center [697, 312] width 129 height 15
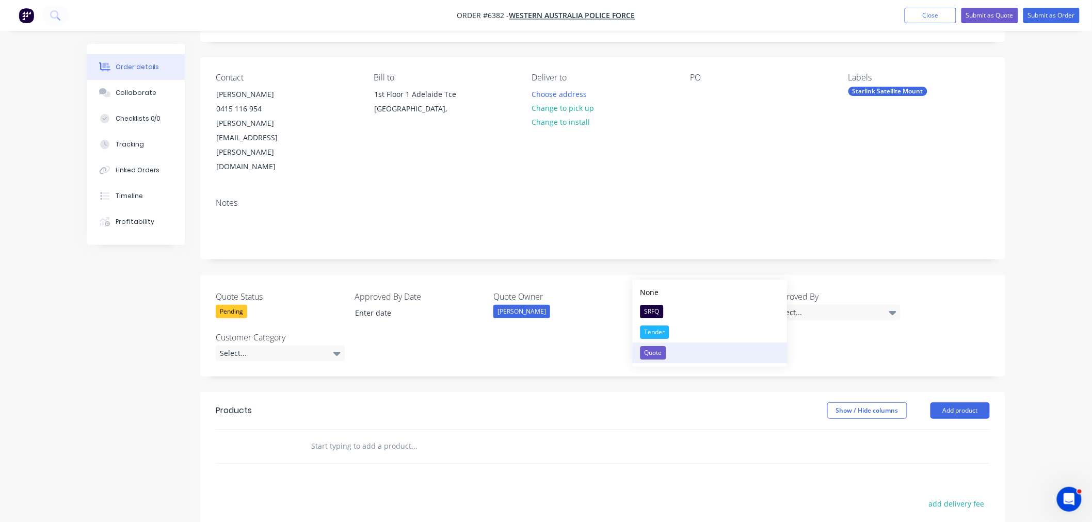
click at [657, 351] on div "Quote" at bounding box center [653, 352] width 26 height 13
click at [826, 305] on div "Select..." at bounding box center [836, 312] width 129 height 15
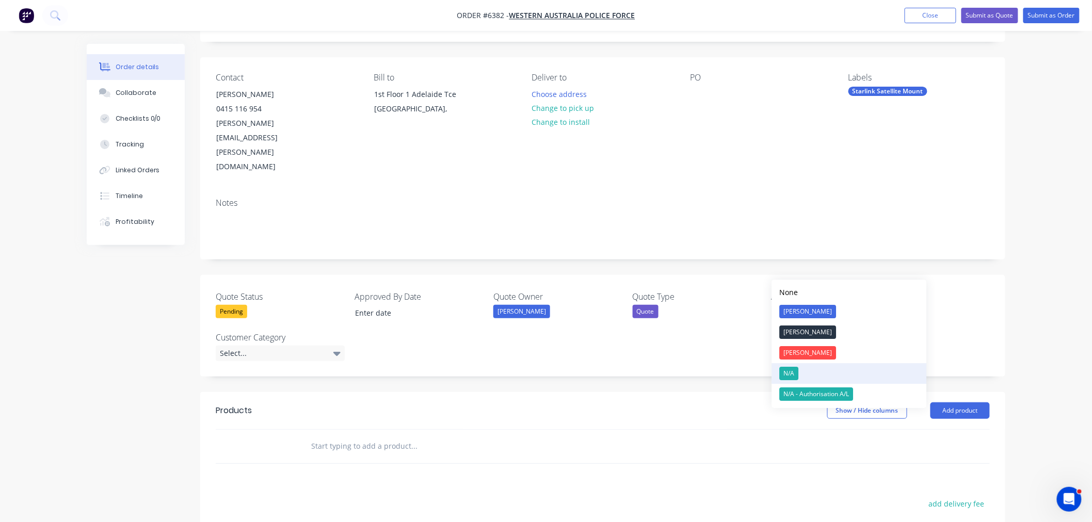
click at [799, 372] on button "N/A" at bounding box center [849, 373] width 155 height 21
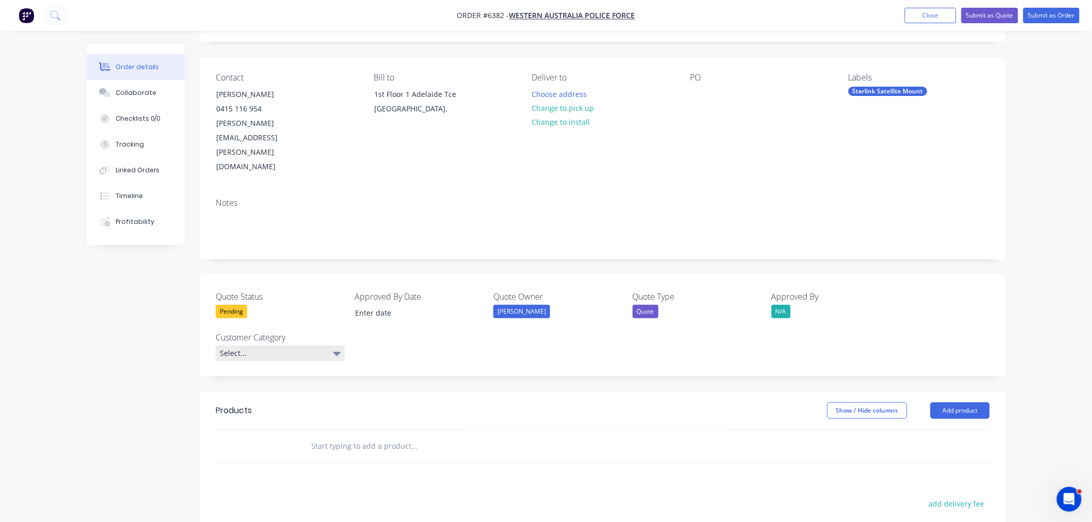
click at [255, 346] on div "Select..." at bounding box center [280, 353] width 129 height 15
click at [238, 352] on div "GE" at bounding box center [231, 352] width 17 height 13
click at [955, 400] on button "Add product" at bounding box center [959, 408] width 59 height 17
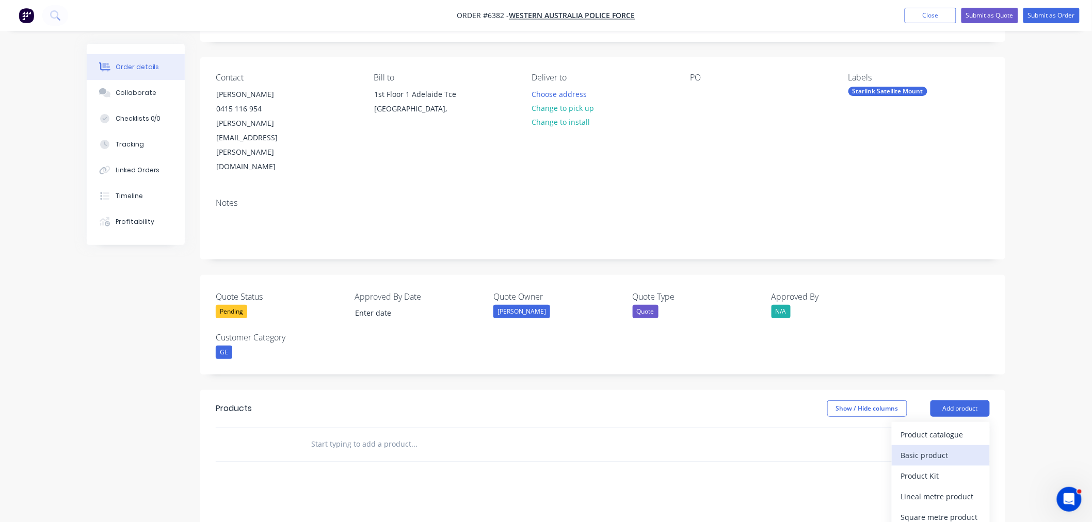
click at [940, 448] on div "Basic product" at bounding box center [940, 455] width 79 height 15
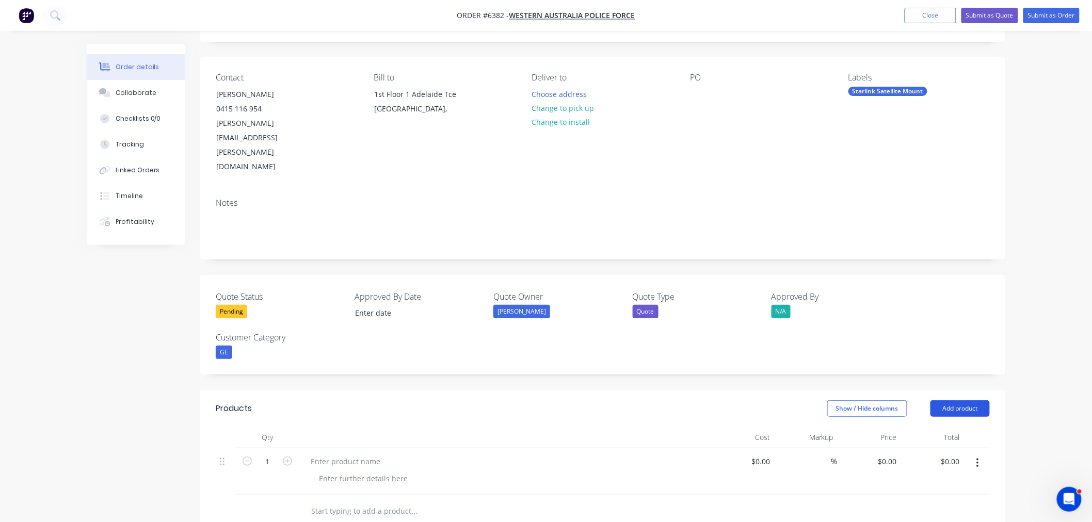
click at [943, 400] on button "Add product" at bounding box center [959, 408] width 59 height 17
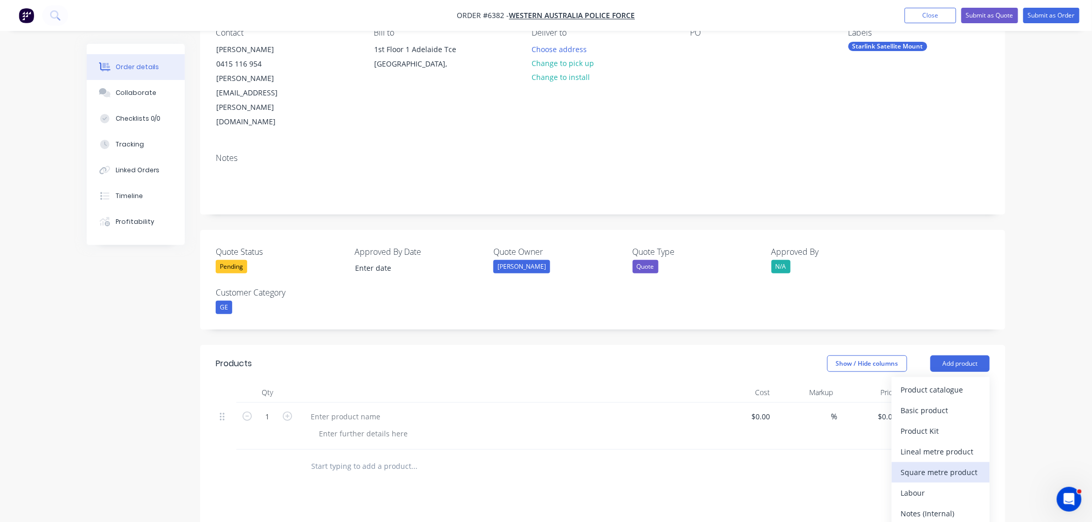
scroll to position [172, 0]
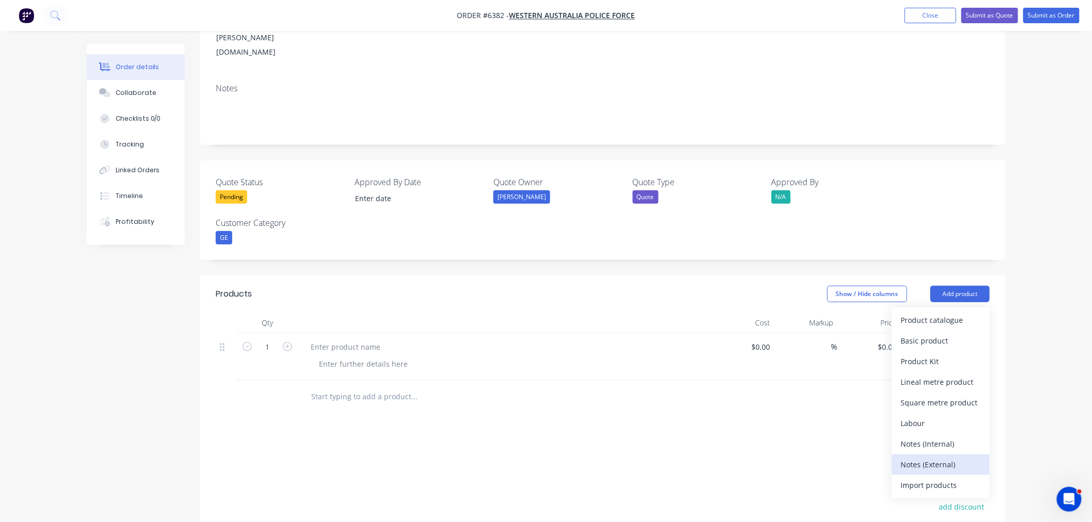
click at [934, 457] on div "Notes (External)" at bounding box center [940, 464] width 79 height 15
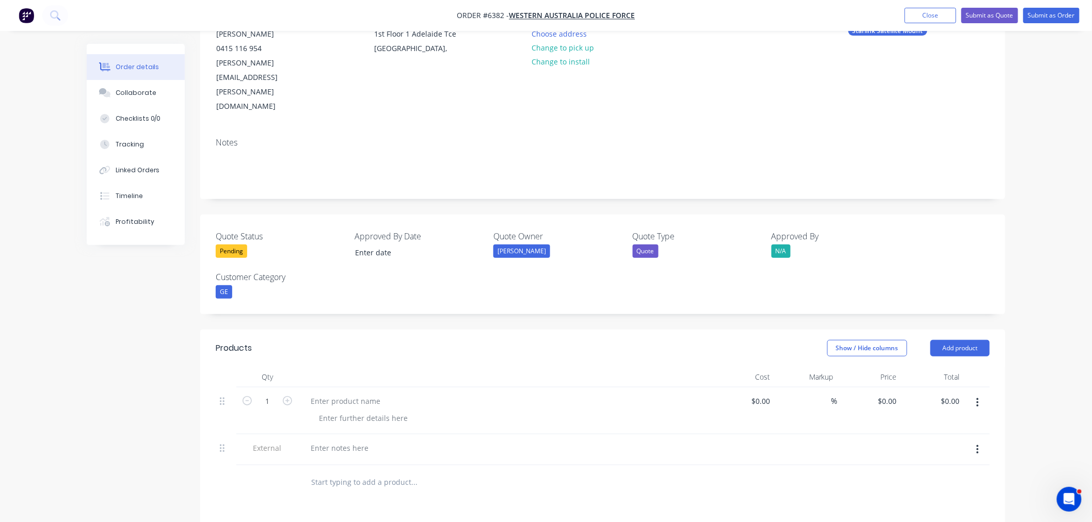
scroll to position [0, 0]
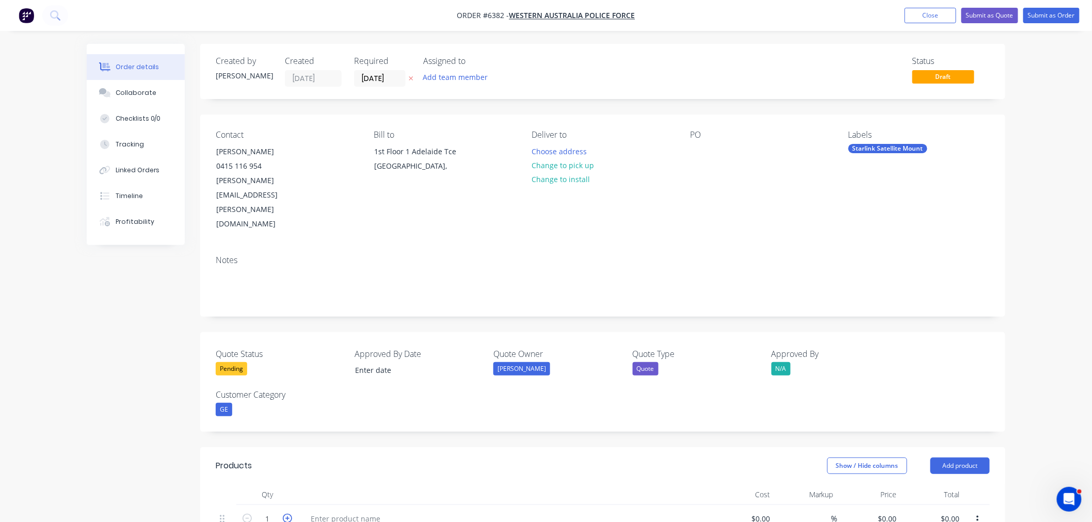
click at [287, 514] on icon "button" at bounding box center [287, 518] width 9 height 9
type input "5"
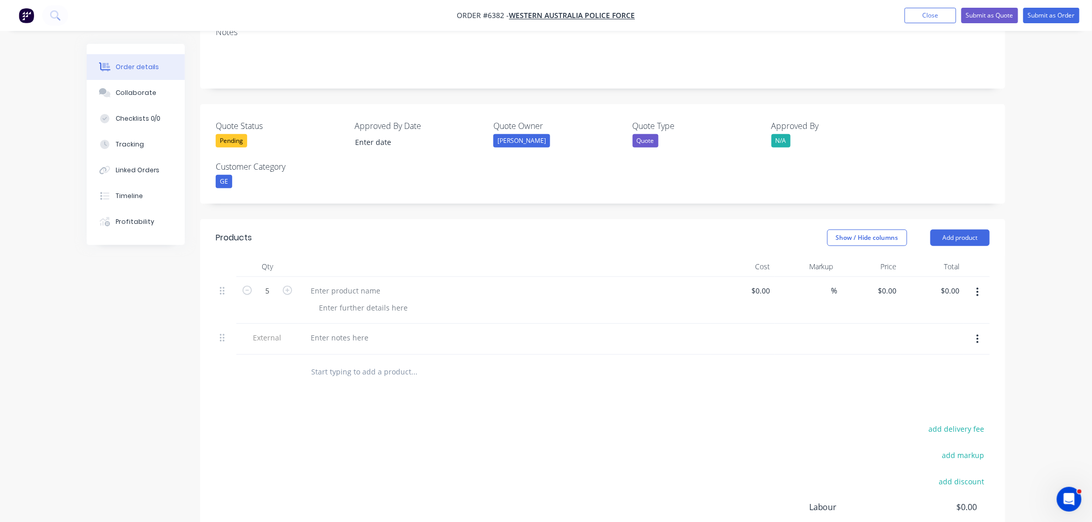
scroll to position [229, 0]
drag, startPoint x: 339, startPoint y: 291, endPoint x: 342, endPoint y: 267, distance: 23.9
click at [339, 329] on div at bounding box center [339, 336] width 74 height 15
click at [345, 282] on div at bounding box center [345, 289] width 86 height 15
click at [341, 299] on div at bounding box center [363, 306] width 105 height 15
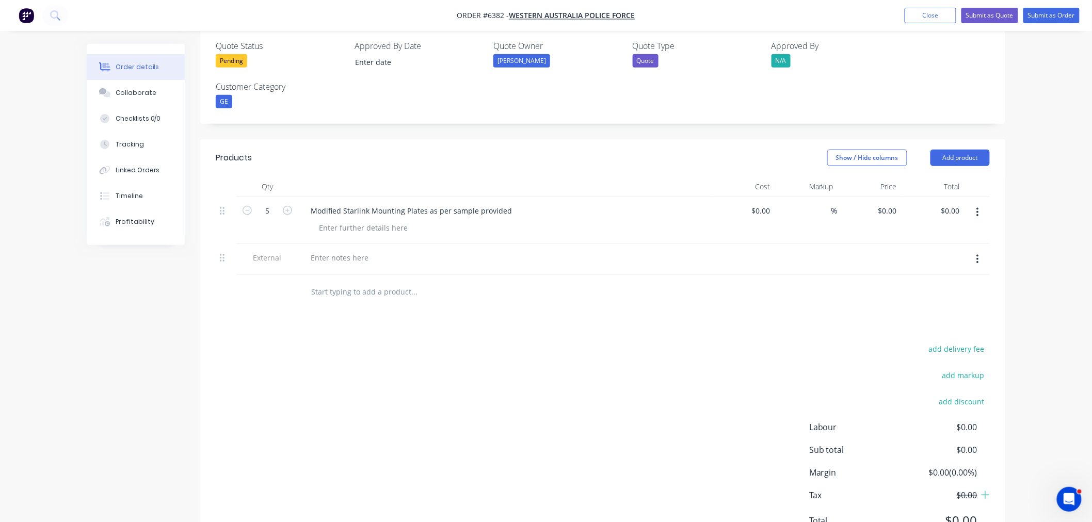
scroll to position [315, 0]
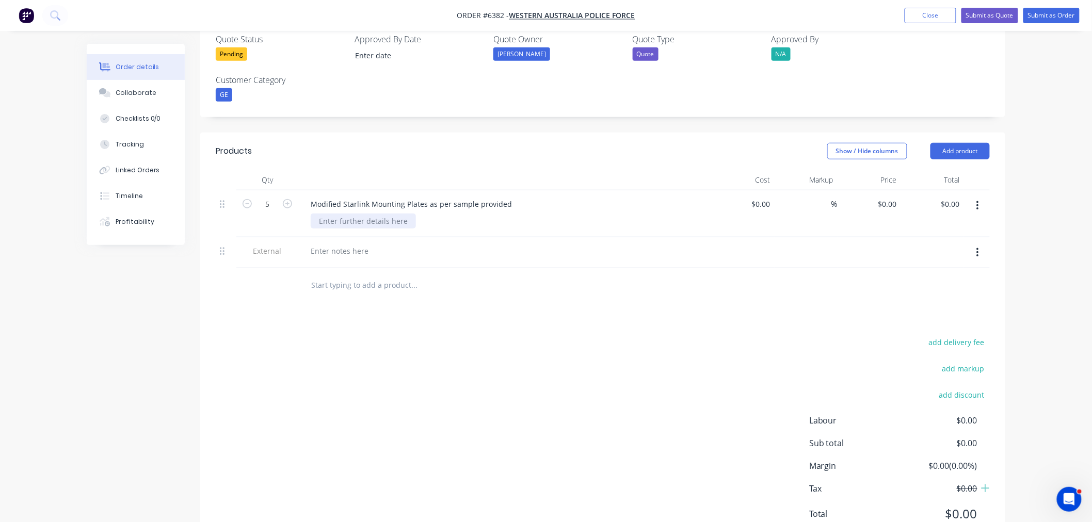
click at [368, 214] on div at bounding box center [363, 221] width 105 height 15
click at [506, 197] on div "Modified Starlink Mounting Plates as per sample provided" at bounding box center [411, 204] width 218 height 15
click at [932, 13] on button "Close" at bounding box center [931, 15] width 52 height 15
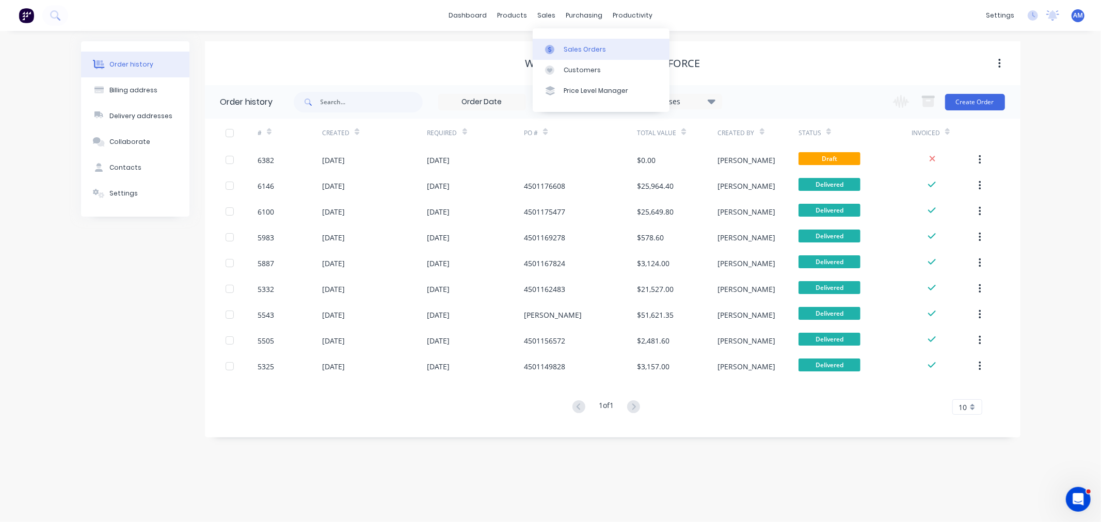
click at [590, 47] on div "Sales Orders" at bounding box center [585, 49] width 42 height 9
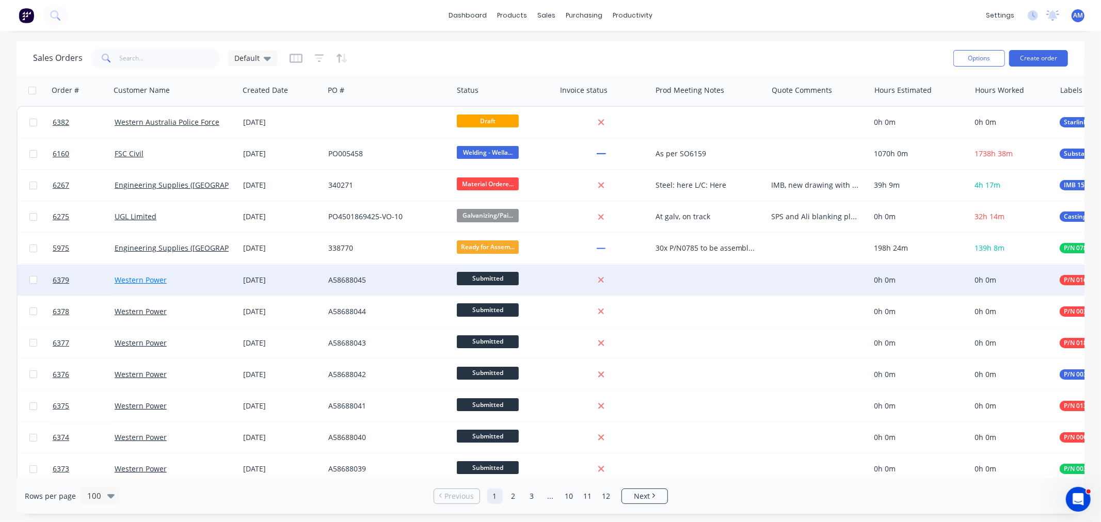
click at [138, 279] on link "Western Power" at bounding box center [141, 280] width 52 height 10
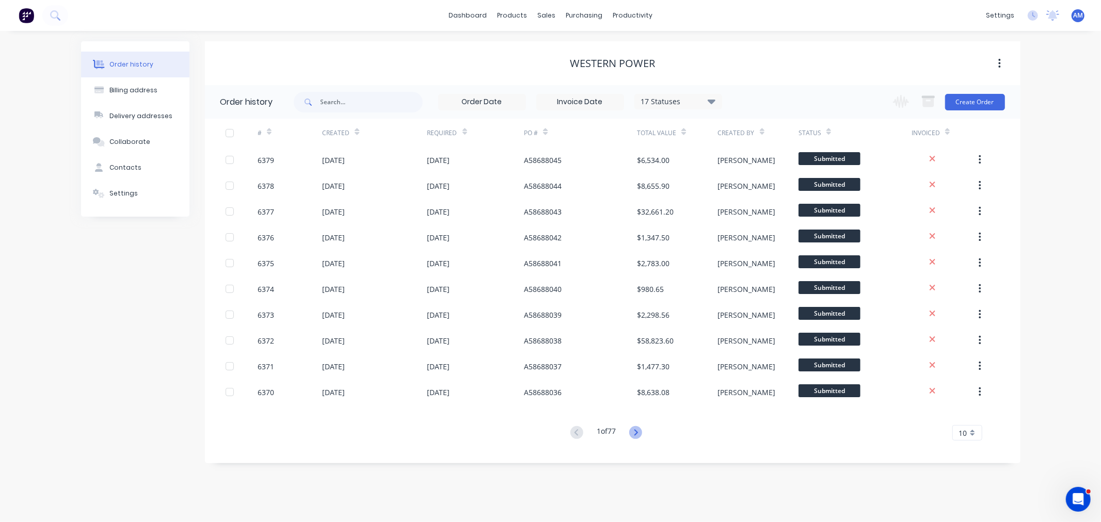
click at [641, 436] on icon at bounding box center [635, 432] width 13 height 13
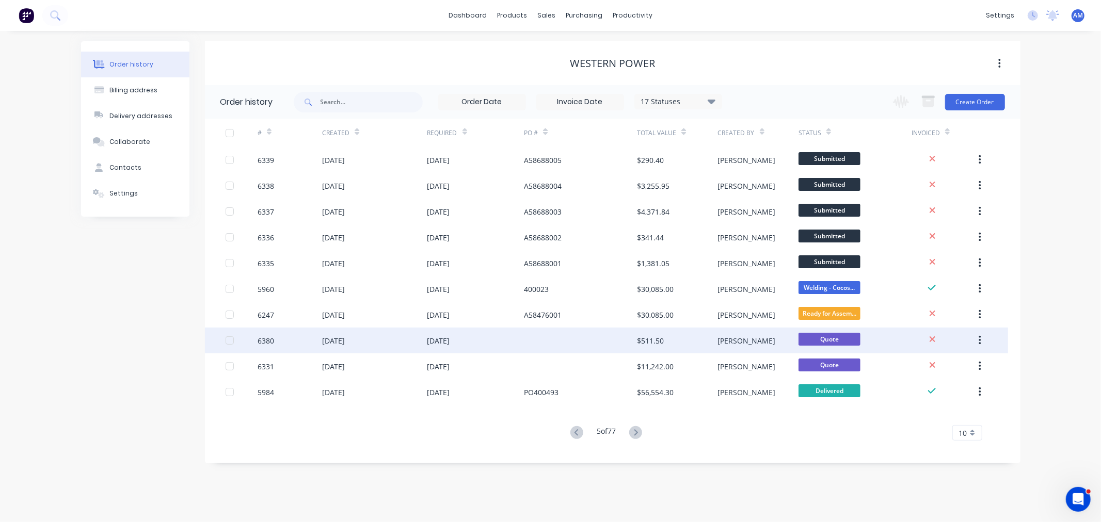
click at [300, 340] on div "6380" at bounding box center [290, 341] width 65 height 26
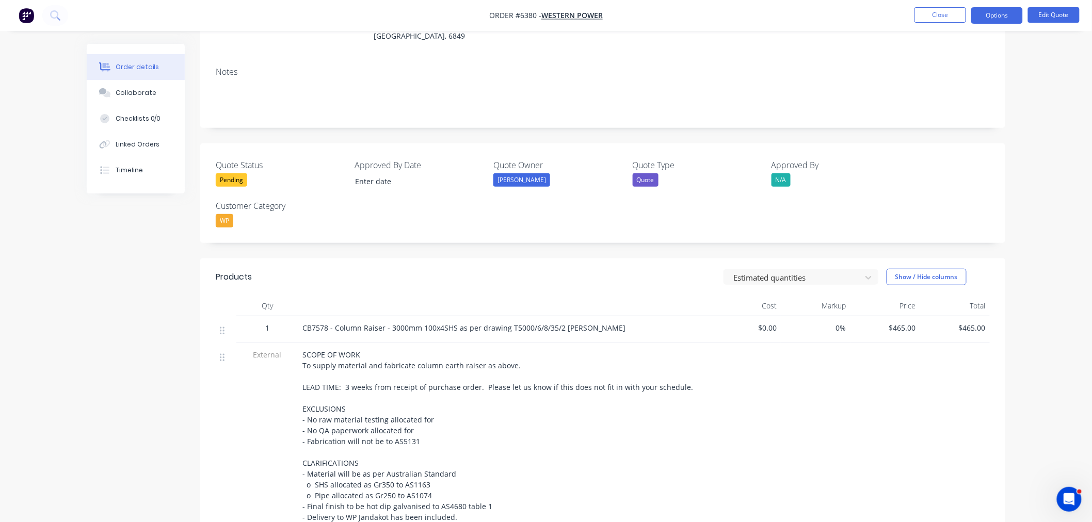
scroll to position [172, 0]
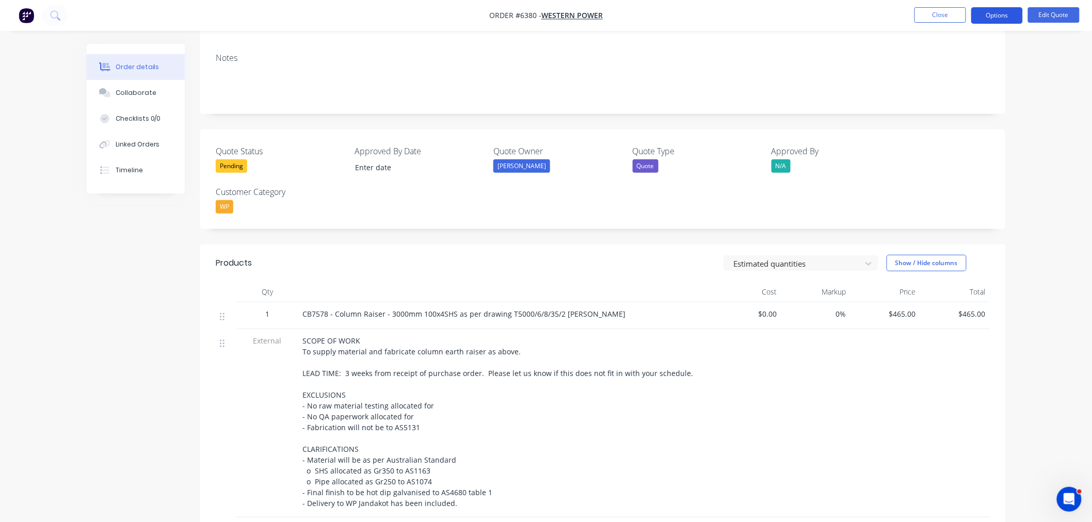
click at [1007, 16] on button "Options" at bounding box center [997, 15] width 52 height 17
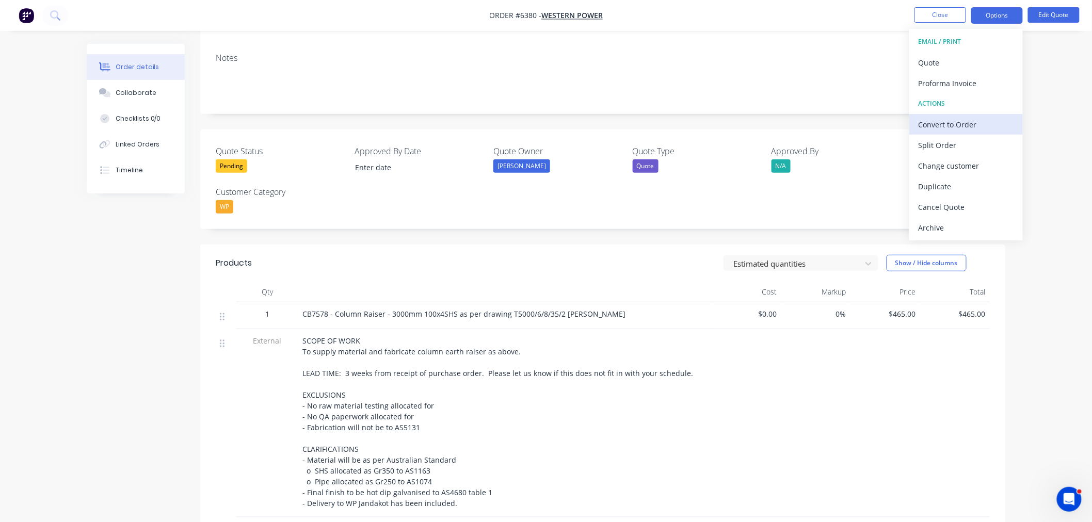
click at [973, 121] on div "Convert to Order" at bounding box center [966, 124] width 95 height 15
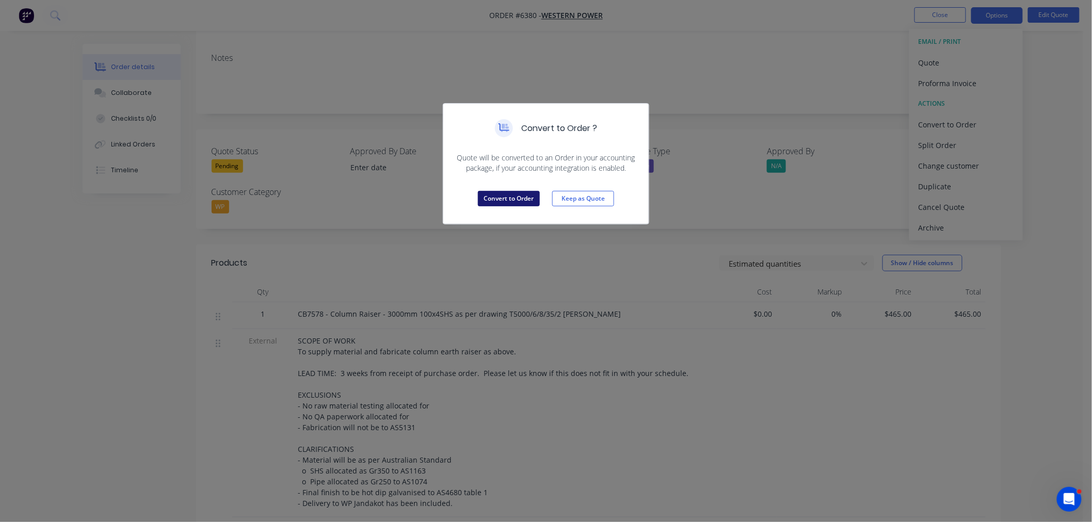
click at [516, 197] on button "Convert to Order" at bounding box center [509, 198] width 62 height 15
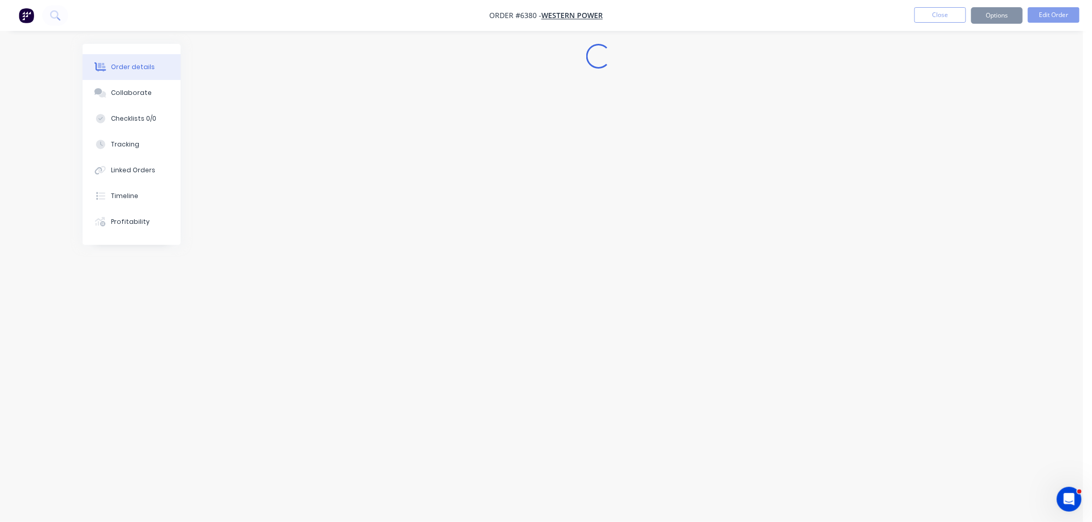
scroll to position [0, 0]
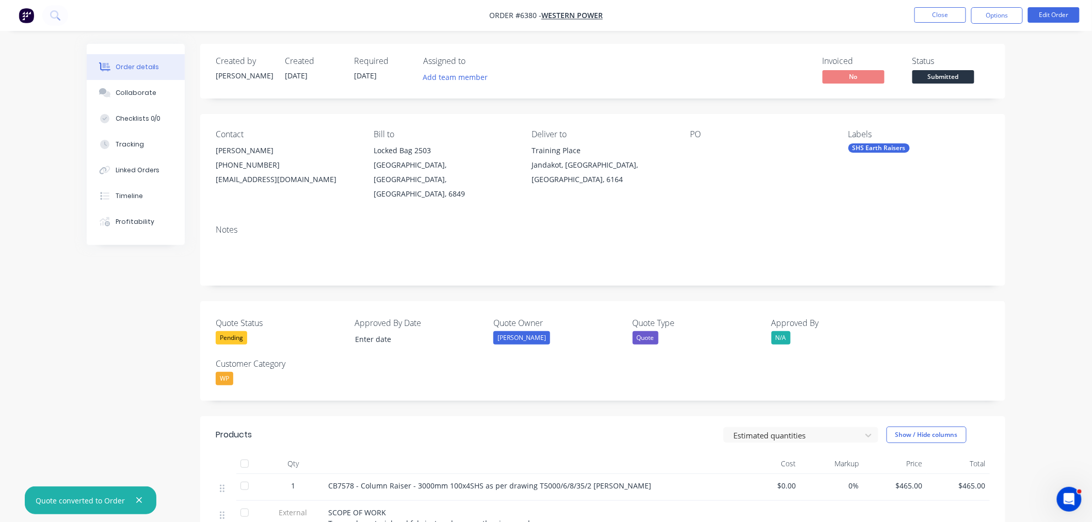
click at [693, 144] on div at bounding box center [754, 150] width 129 height 14
click at [1040, 17] on button "Edit Order" at bounding box center [1054, 14] width 52 height 15
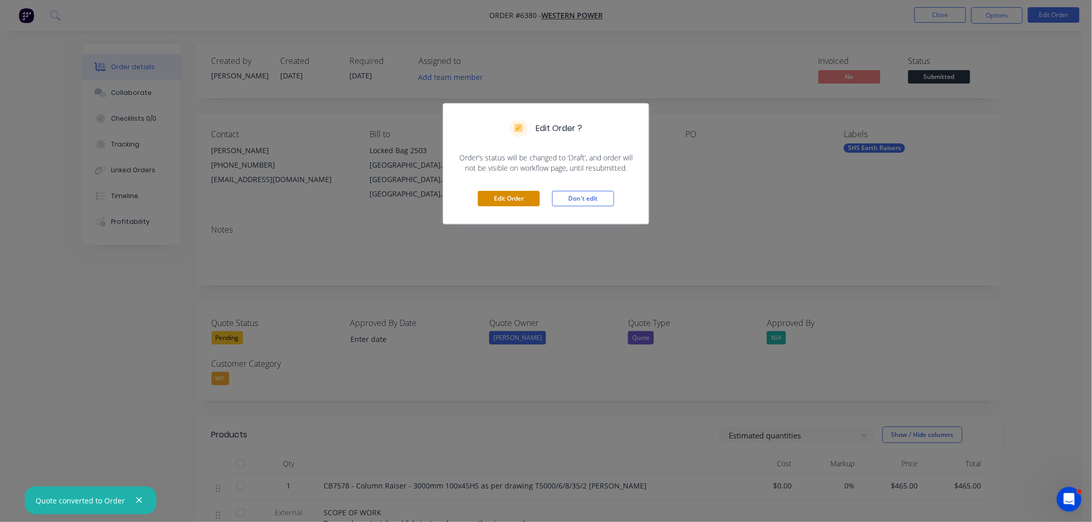
click at [489, 197] on button "Edit Order" at bounding box center [509, 198] width 62 height 15
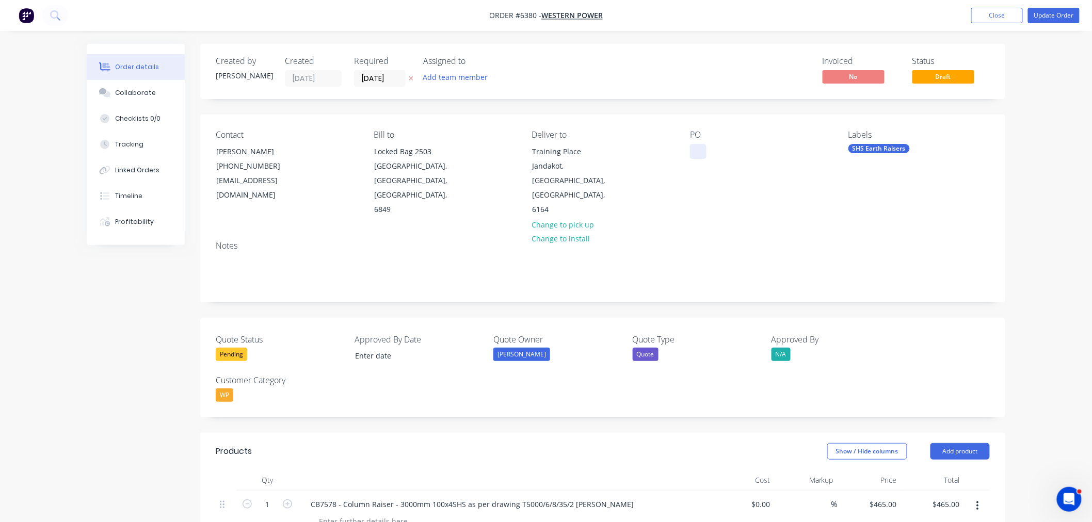
click at [693, 150] on div at bounding box center [698, 151] width 17 height 15
click at [709, 150] on div "POTBC" at bounding box center [710, 151] width 40 height 15
click at [709, 149] on div "PO TBC" at bounding box center [711, 151] width 42 height 15
click at [213, 318] on div "Quote Status Pending Approved By Date Quote Owner Andrew Quote Type Quote Appro…" at bounding box center [602, 368] width 805 height 100
click at [228, 348] on div "Pending" at bounding box center [231, 354] width 31 height 13
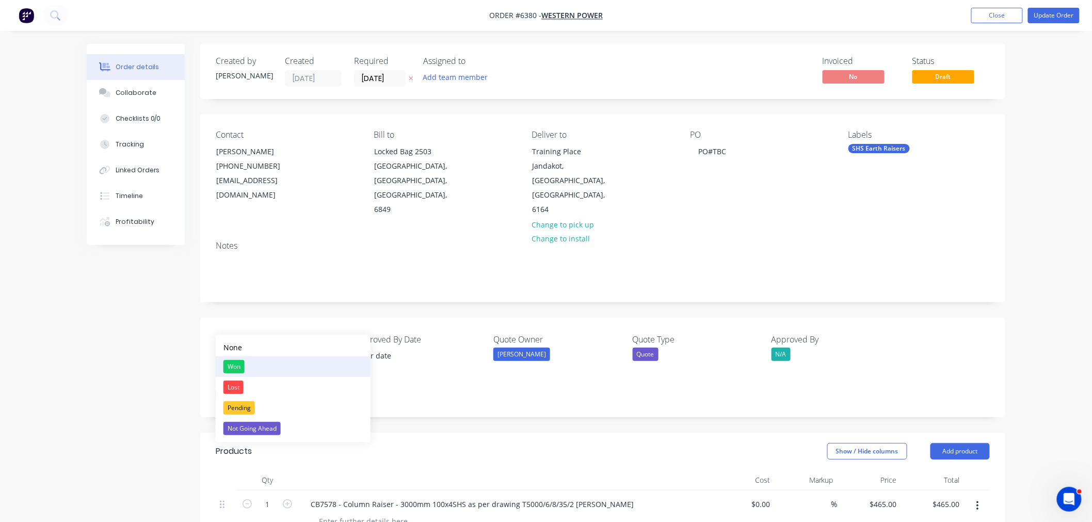
click at [239, 363] on div "Won" at bounding box center [233, 366] width 21 height 13
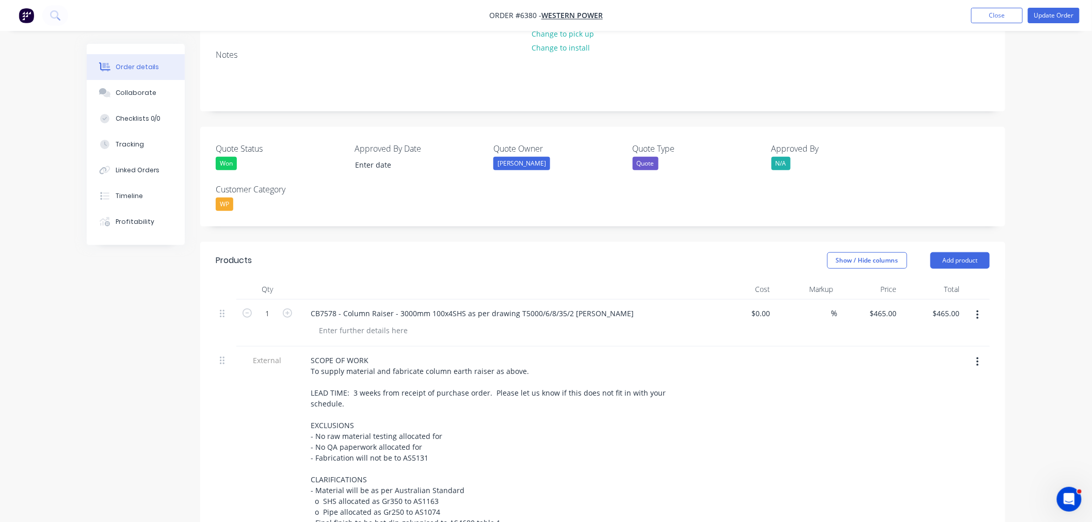
scroll to position [229, 0]
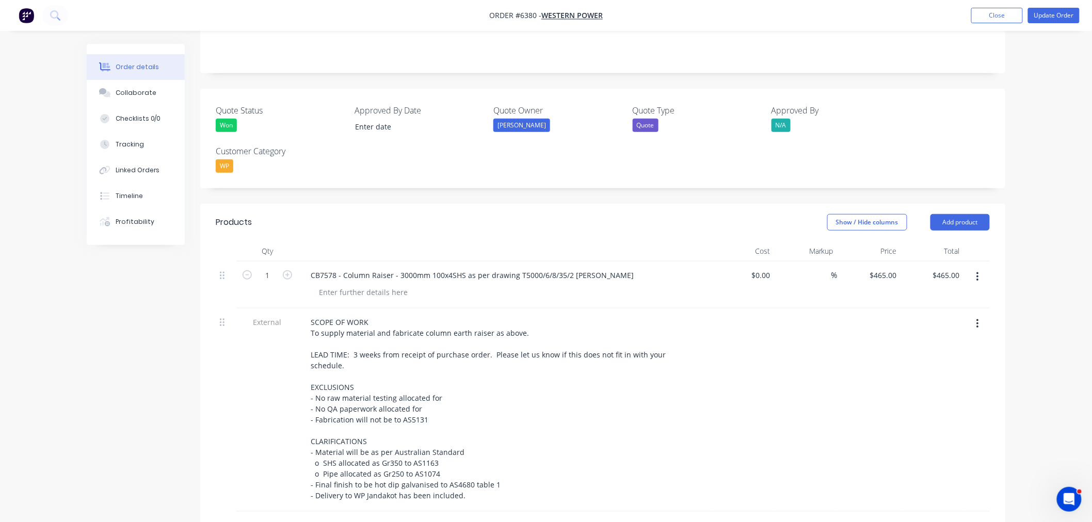
click at [285, 267] on form "1" at bounding box center [267, 274] width 54 height 15
click at [286, 270] on icon "button" at bounding box center [287, 274] width 9 height 9
type input "2"
type input "$930.00"
click at [286, 270] on icon "button" at bounding box center [287, 274] width 9 height 9
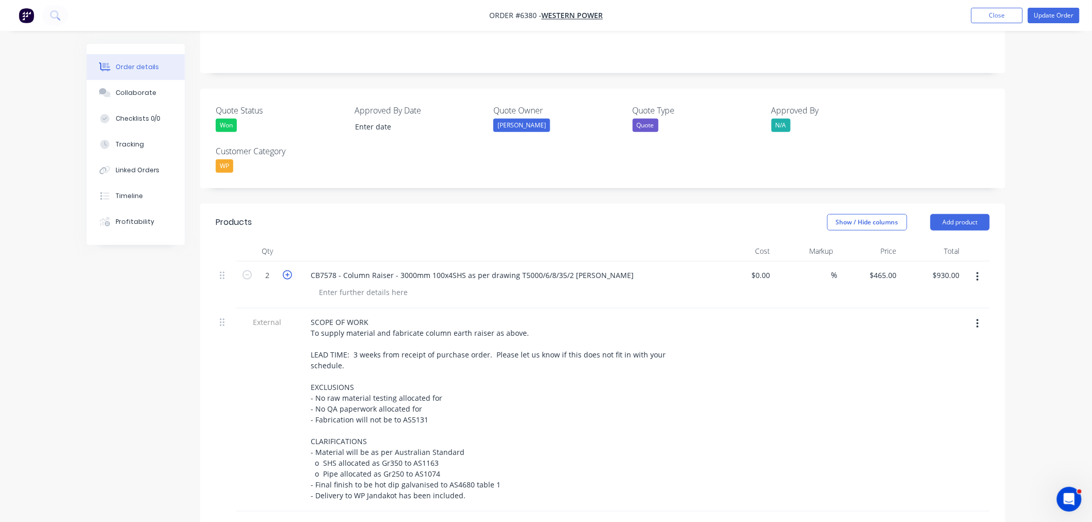
type input "3"
type input "$1,395.00"
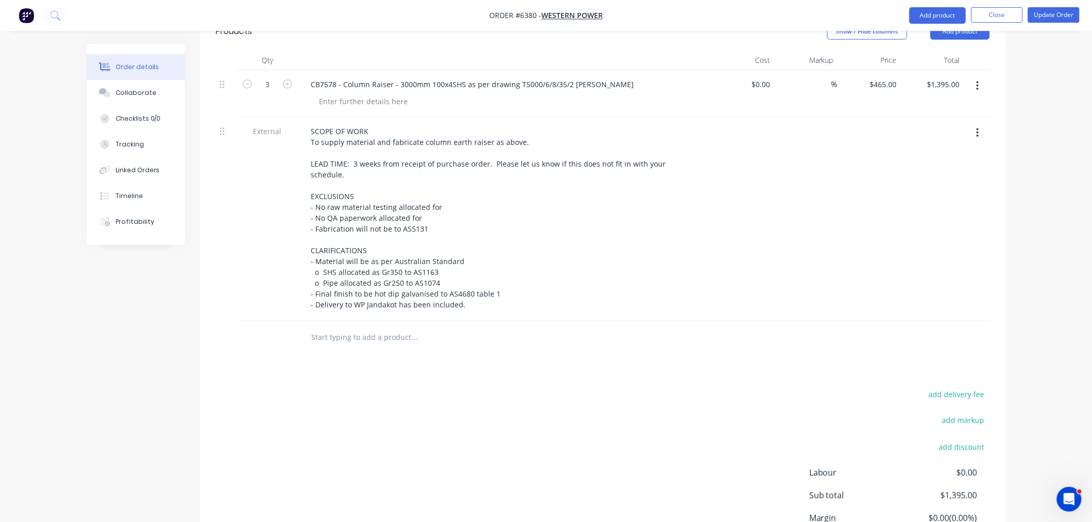
scroll to position [344, 0]
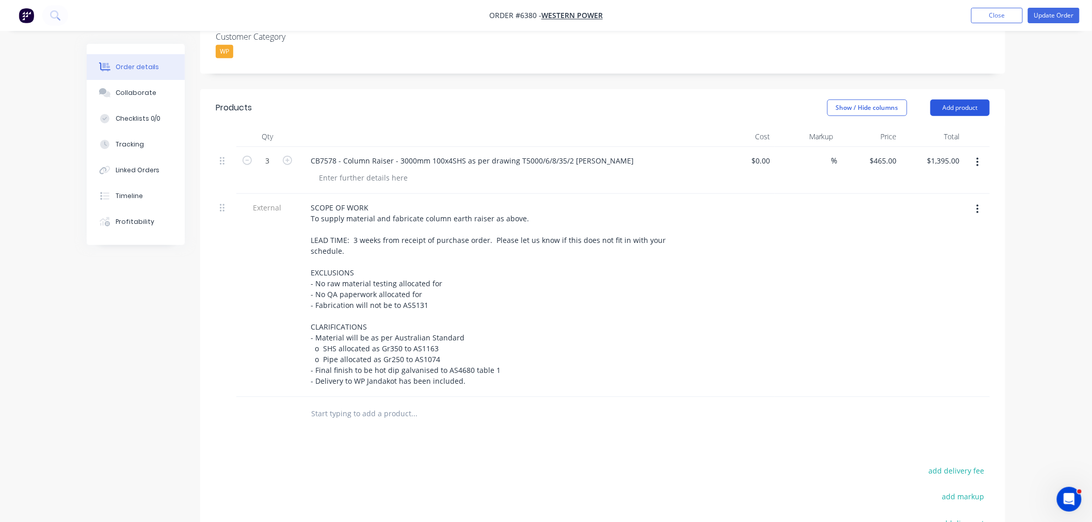
click at [944, 100] on button "Add product" at bounding box center [959, 108] width 59 height 17
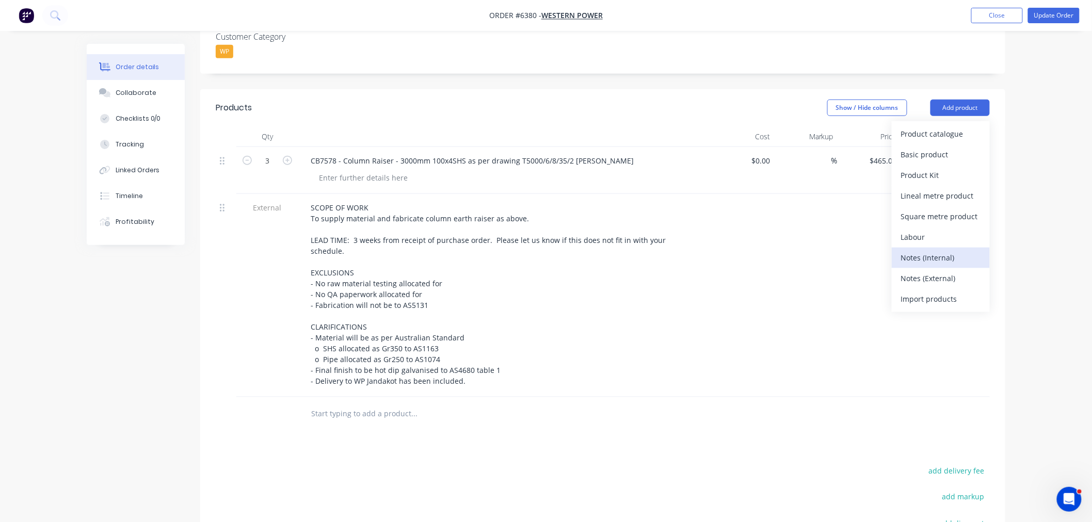
click at [913, 250] on div "Notes (Internal)" at bounding box center [940, 257] width 79 height 15
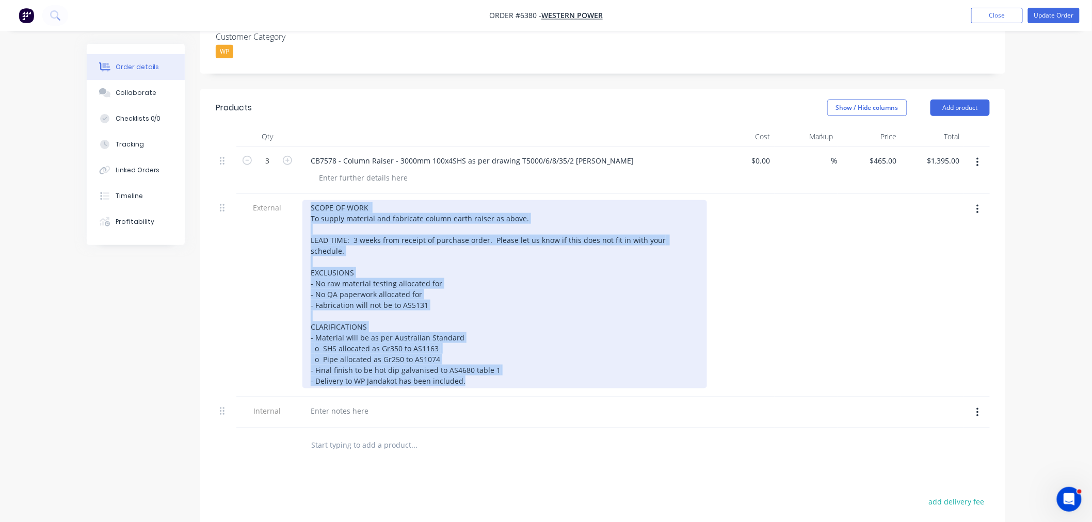
drag, startPoint x: 472, startPoint y: 340, endPoint x: 295, endPoint y: 163, distance: 250.7
click at [295, 163] on div "3 CB7578 - Column Raiser - 3000mm 100x4SHS as per drawing T5000/6/8/35/2 revA $…" at bounding box center [603, 288] width 774 height 282
copy div "SCOPE OF WORK To supply material and fabricate column earth raiser as above. LE…"
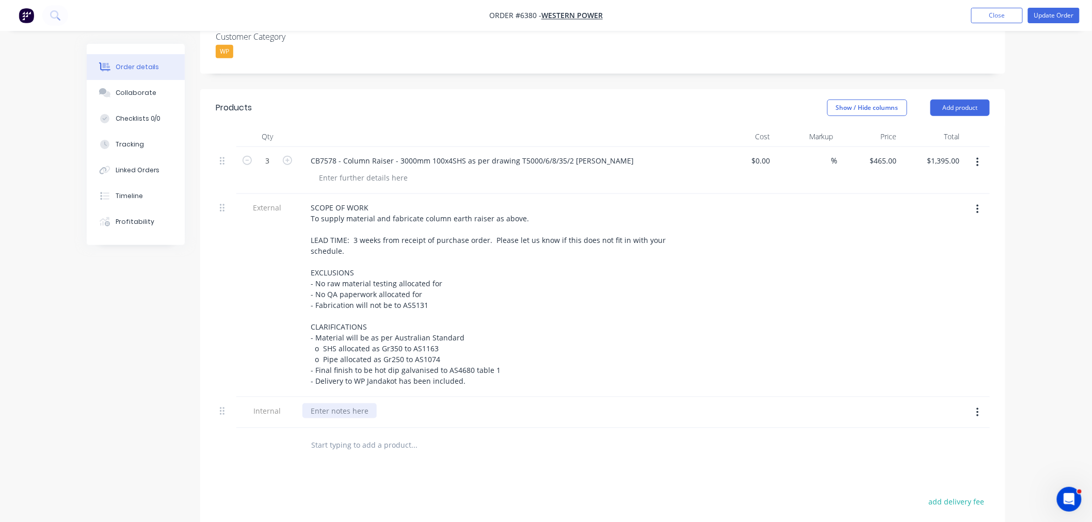
click at [332, 404] on div at bounding box center [339, 411] width 74 height 15
paste div
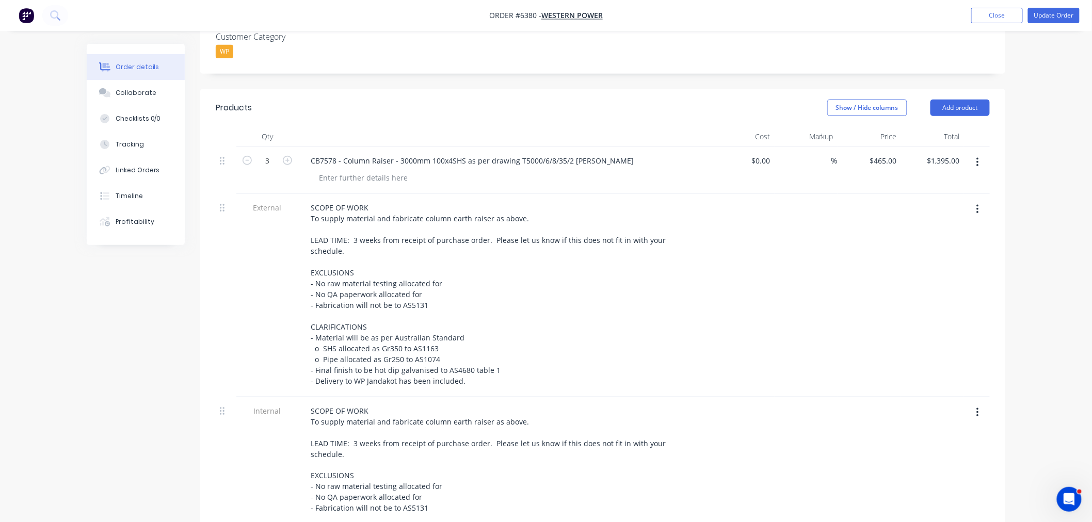
click at [978, 204] on icon "button" at bounding box center [977, 209] width 3 height 11
click at [945, 250] on div "Delete" at bounding box center [940, 257] width 79 height 15
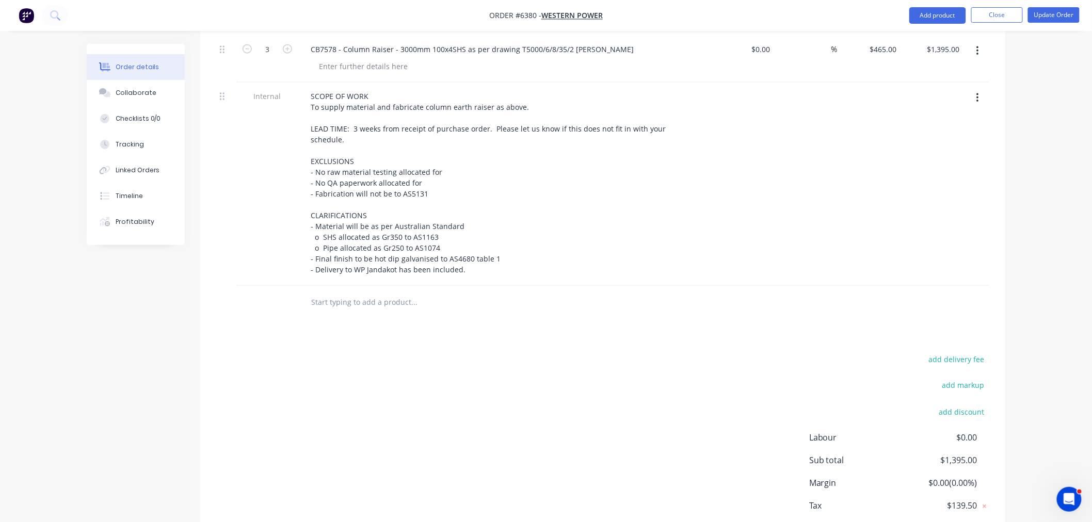
scroll to position [458, 0]
click at [923, 15] on button "Add product" at bounding box center [937, 15] width 57 height 17
click at [740, 283] on div at bounding box center [603, 300] width 774 height 34
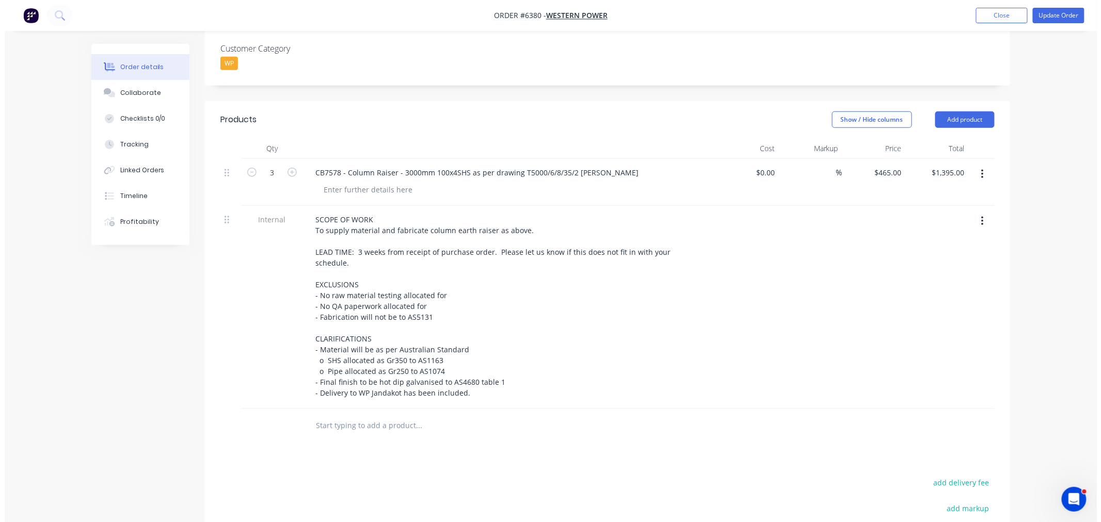
scroll to position [344, 0]
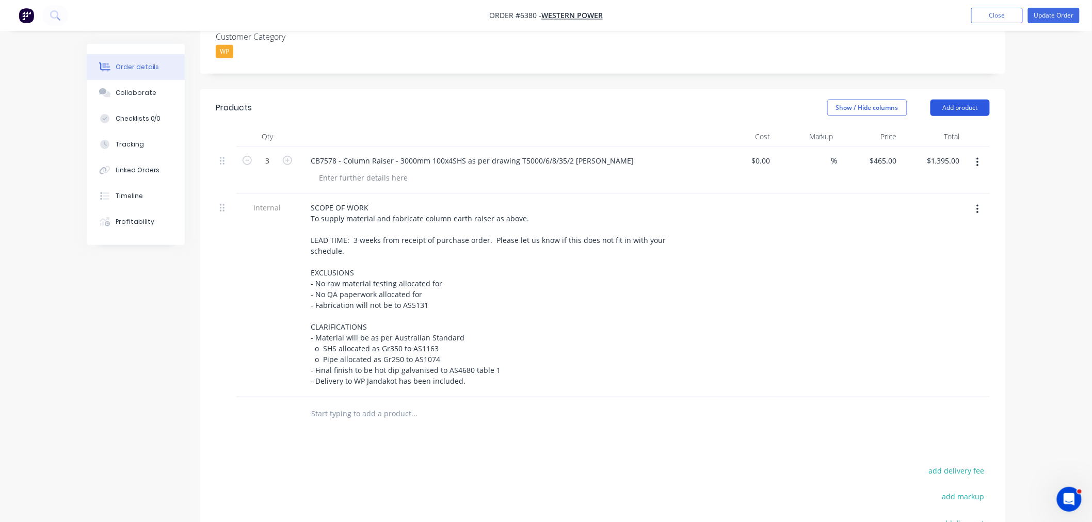
click at [955, 100] on button "Add product" at bounding box center [959, 108] width 59 height 17
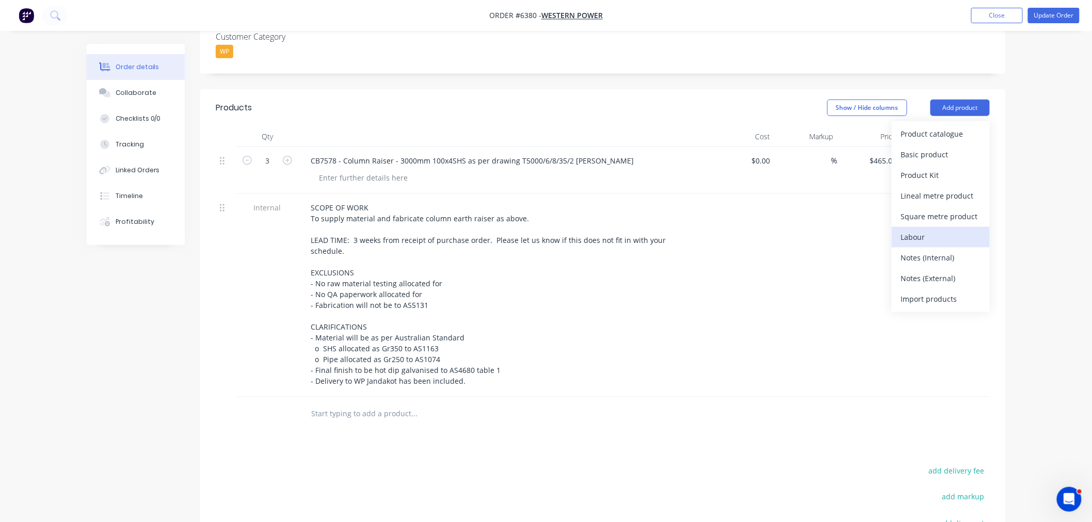
click at [918, 230] on div "Labour" at bounding box center [940, 237] width 79 height 15
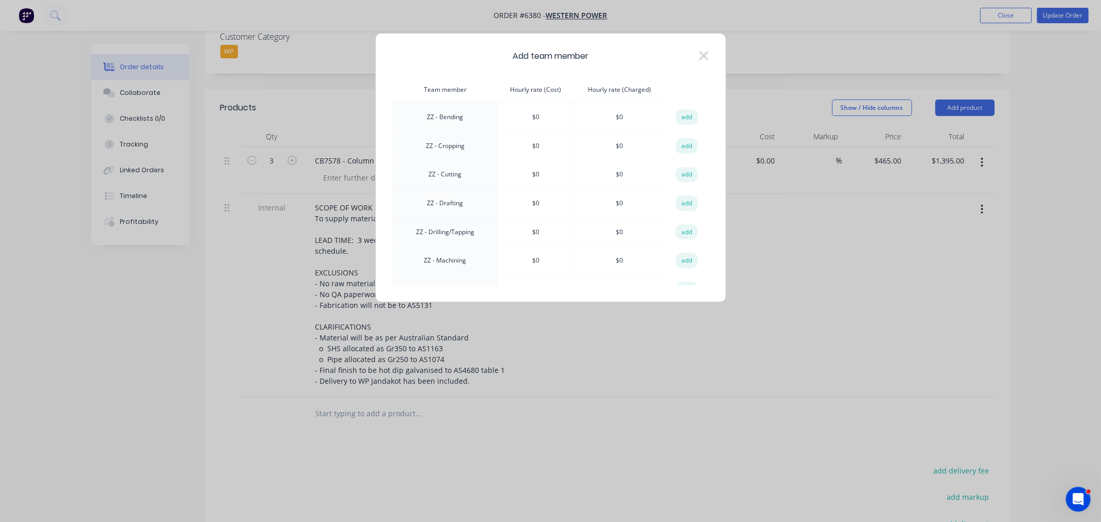
scroll to position [916, 0]
click at [680, 201] on button "add" at bounding box center [687, 208] width 23 height 15
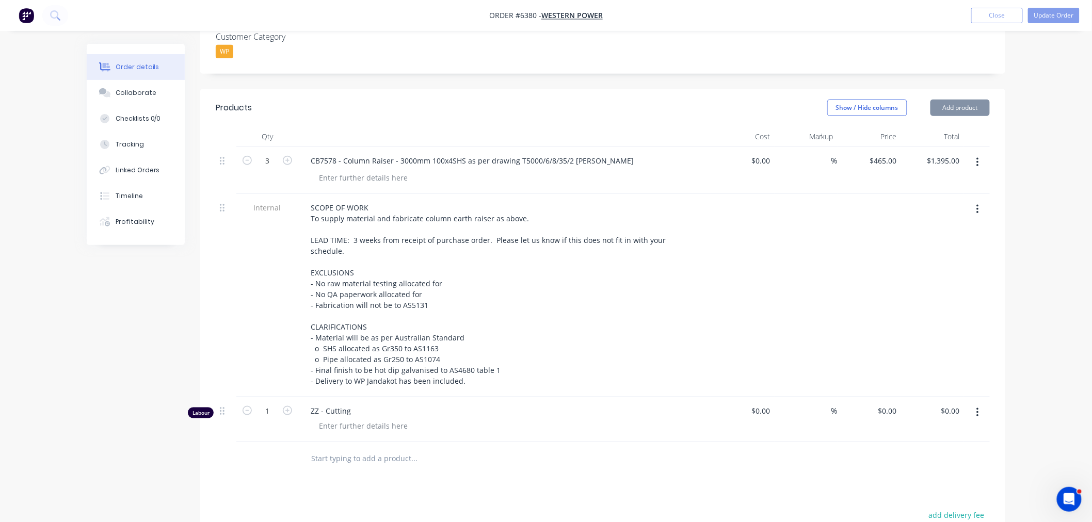
click at [955, 100] on button "Add product" at bounding box center [959, 108] width 59 height 17
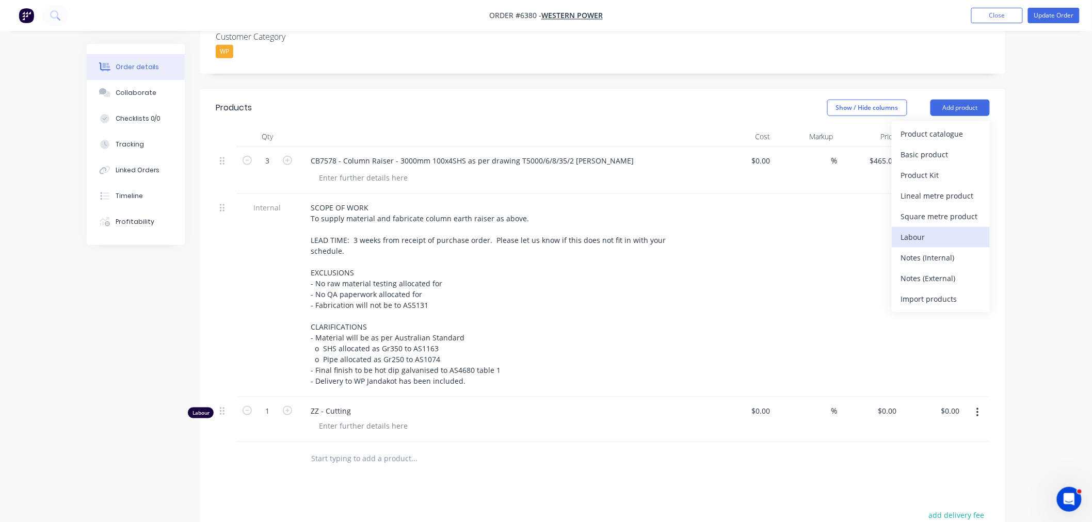
click at [919, 230] on div "Labour" at bounding box center [940, 237] width 79 height 15
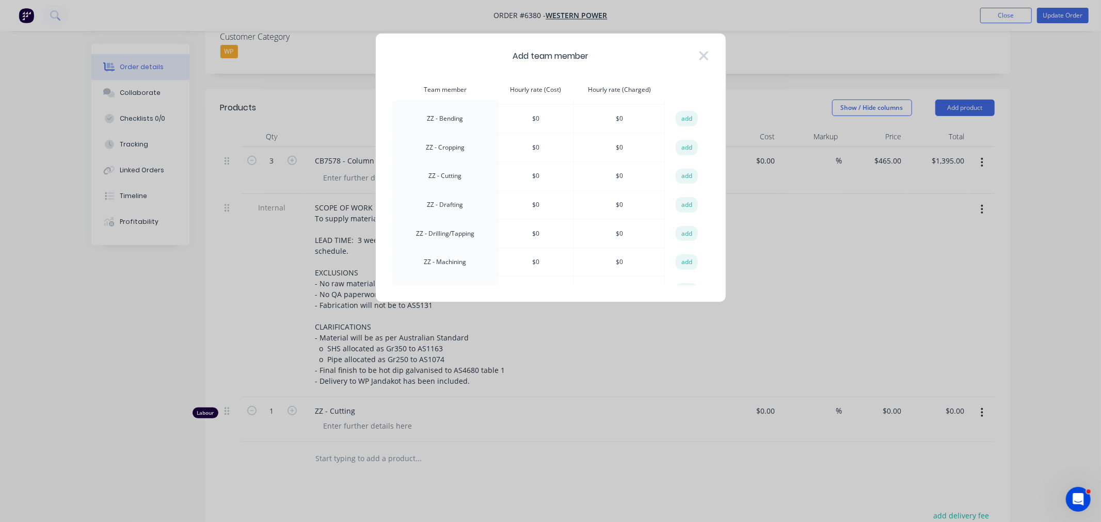
scroll to position [974, 0]
click at [683, 200] on button "add" at bounding box center [687, 207] width 23 height 15
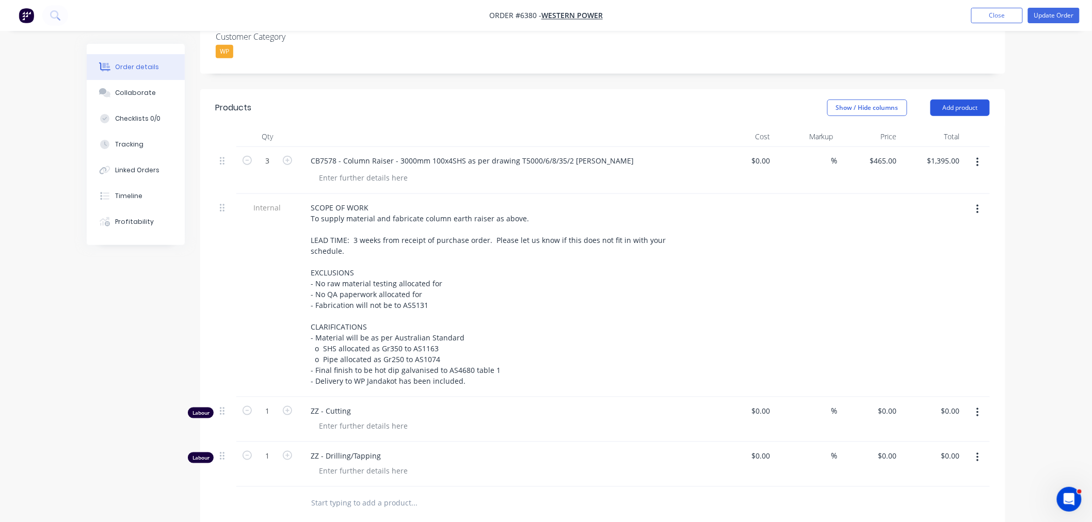
click at [966, 100] on button "Add product" at bounding box center [959, 108] width 59 height 17
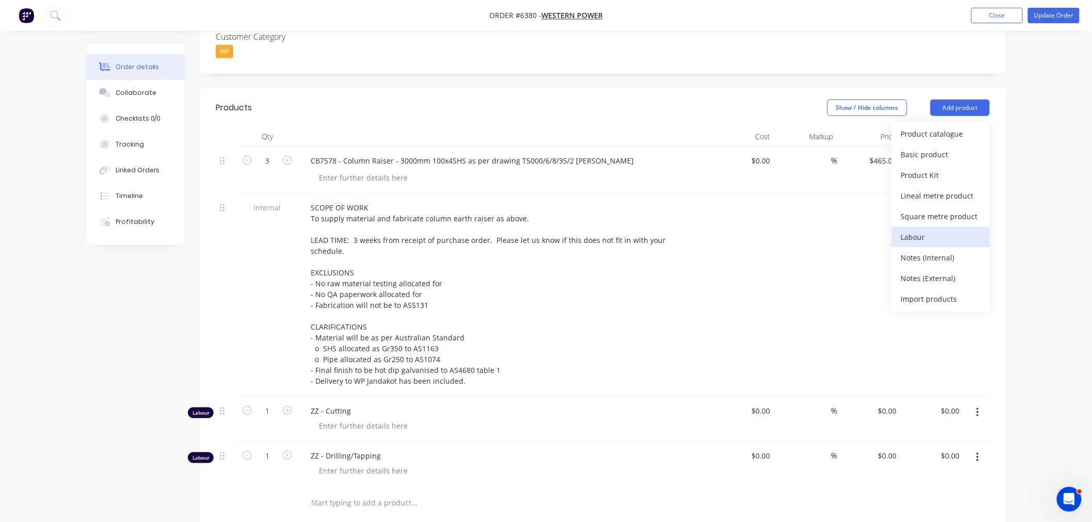
click at [922, 230] on div "Labour" at bounding box center [940, 237] width 79 height 15
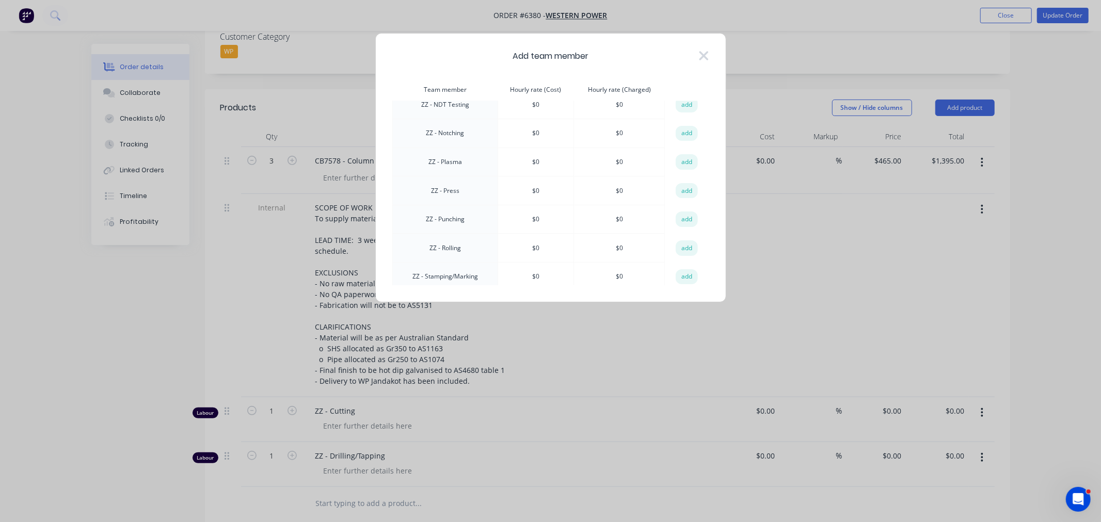
scroll to position [1145, 0]
click at [676, 287] on button "add" at bounding box center [687, 294] width 23 height 15
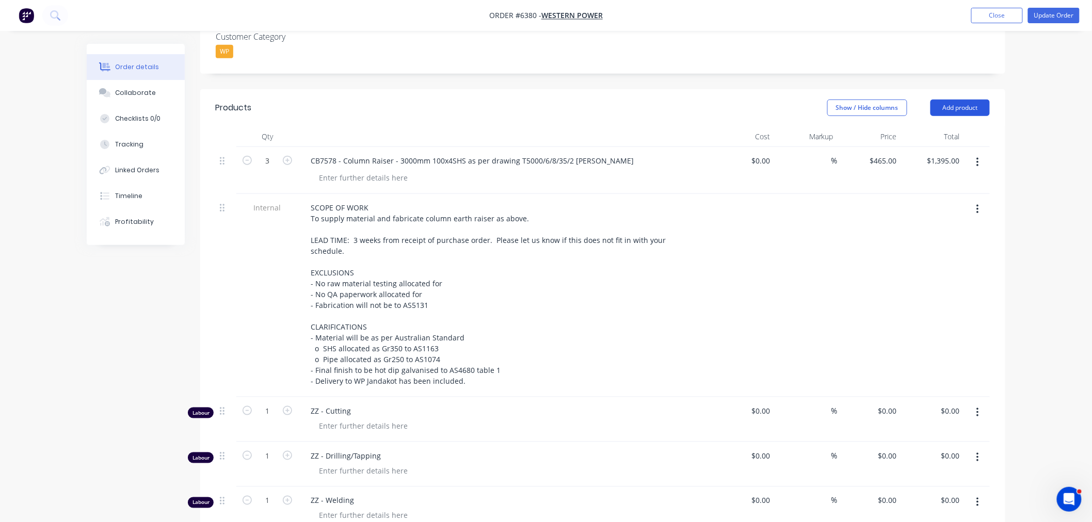
click at [940, 100] on button "Add product" at bounding box center [959, 108] width 59 height 17
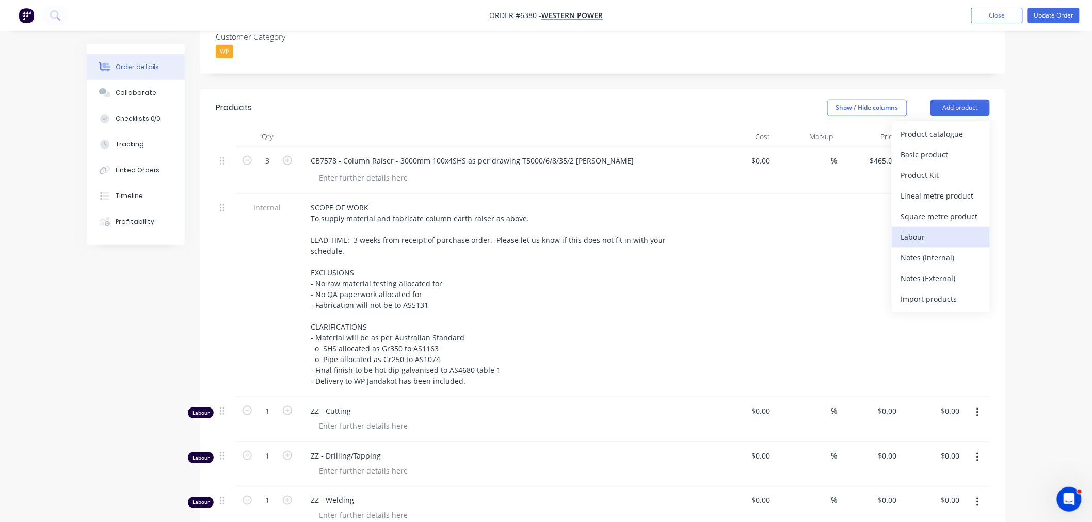
click at [922, 230] on div "Labour" at bounding box center [940, 237] width 79 height 15
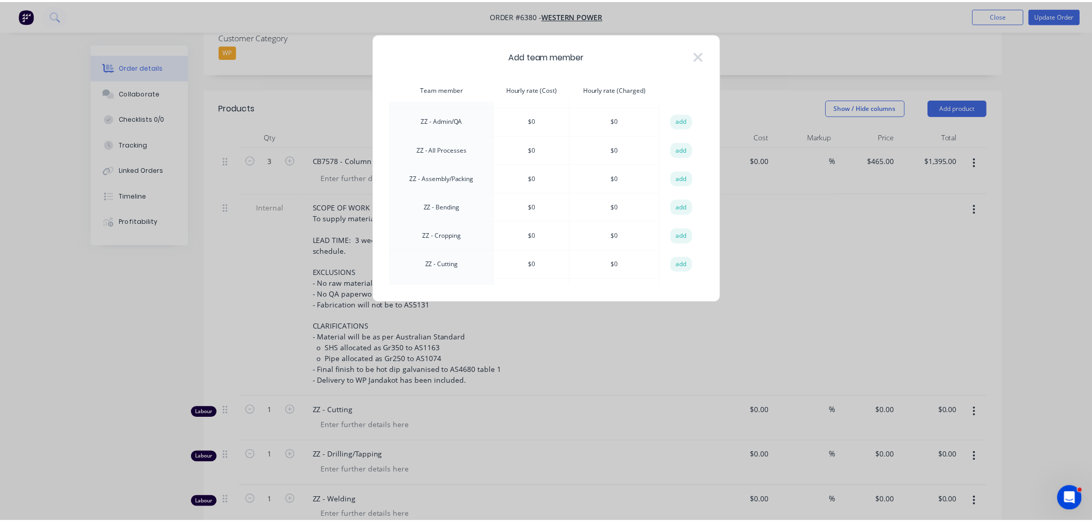
scroll to position [802, 0]
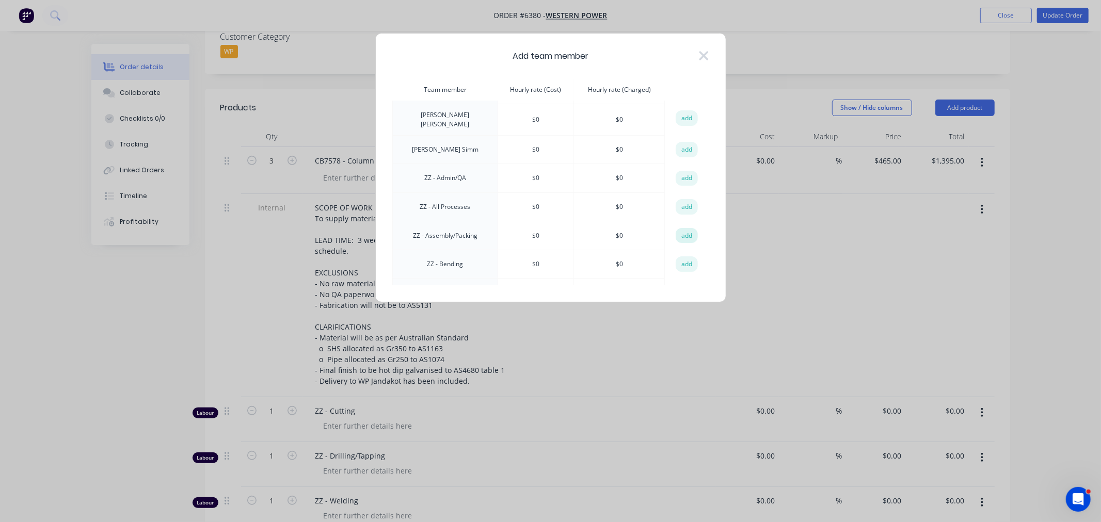
click at [677, 228] on button "add" at bounding box center [687, 235] width 23 height 15
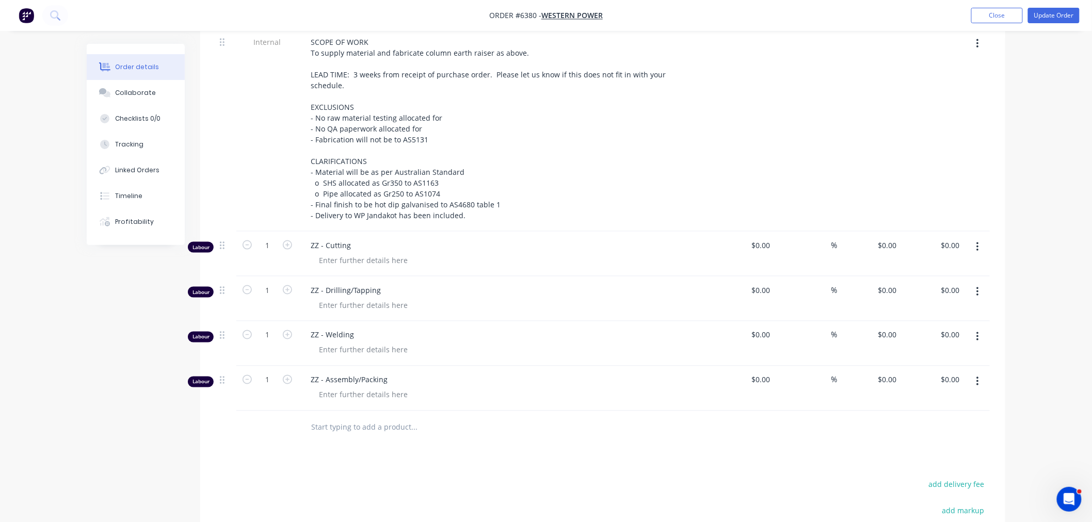
scroll to position [516, 0]
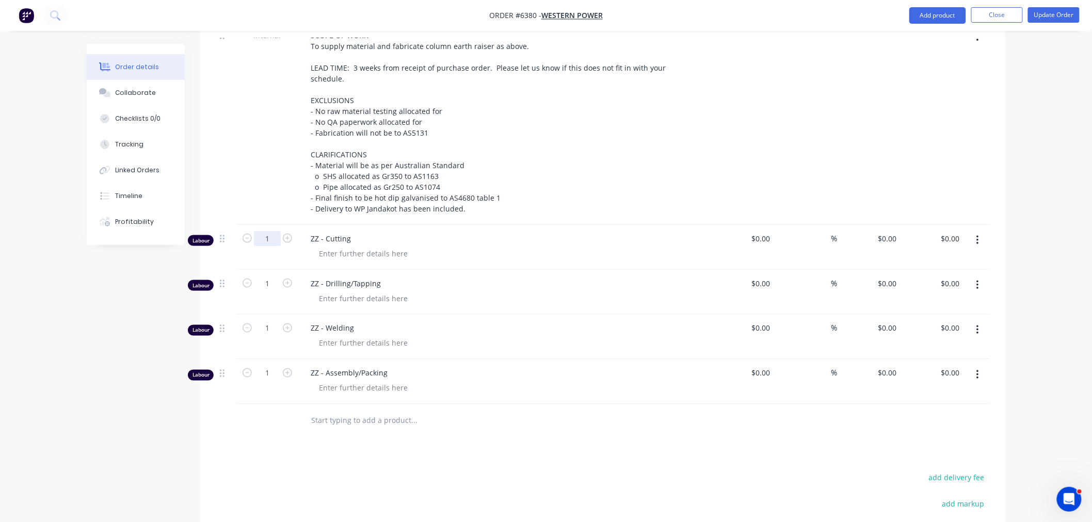
click at [267, 231] on input "1" at bounding box center [267, 238] width 27 height 15
type input "1.25"
click at [262, 276] on input "1" at bounding box center [267, 283] width 27 height 15
type input "3.5"
click at [268, 321] on input "1" at bounding box center [267, 328] width 27 height 15
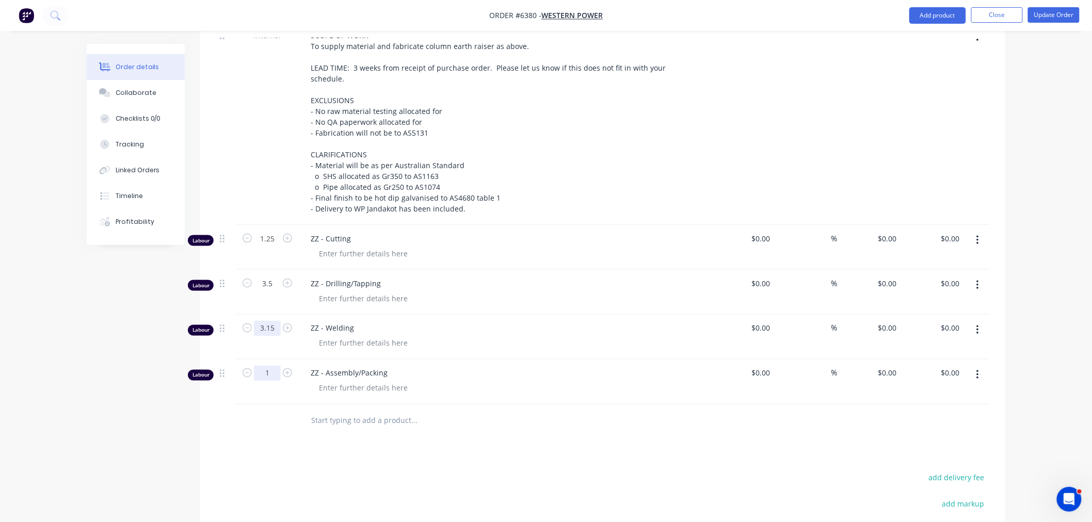
type input "3.15"
click at [267, 366] on input "1" at bounding box center [267, 373] width 27 height 15
type input "5"
type input "0.5"
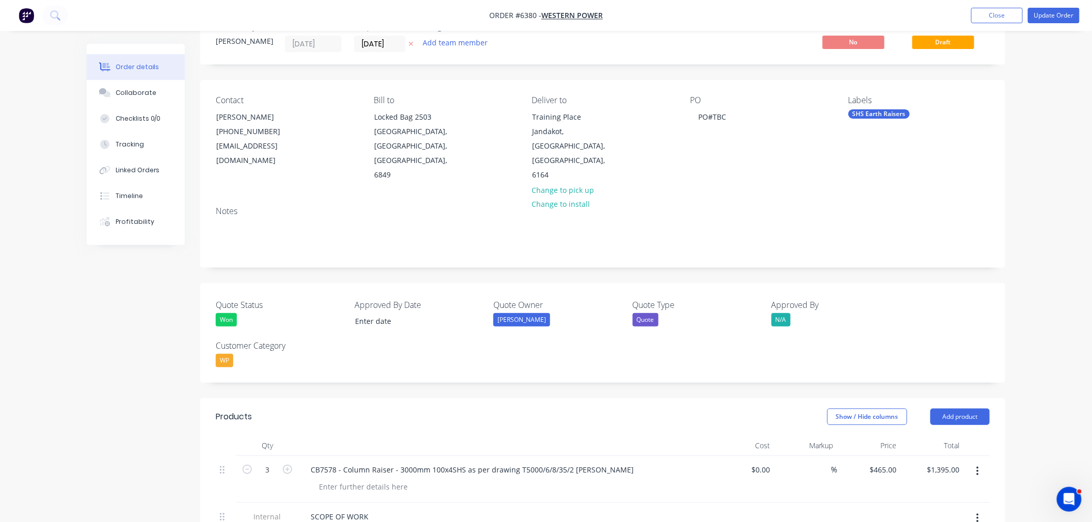
scroll to position [0, 0]
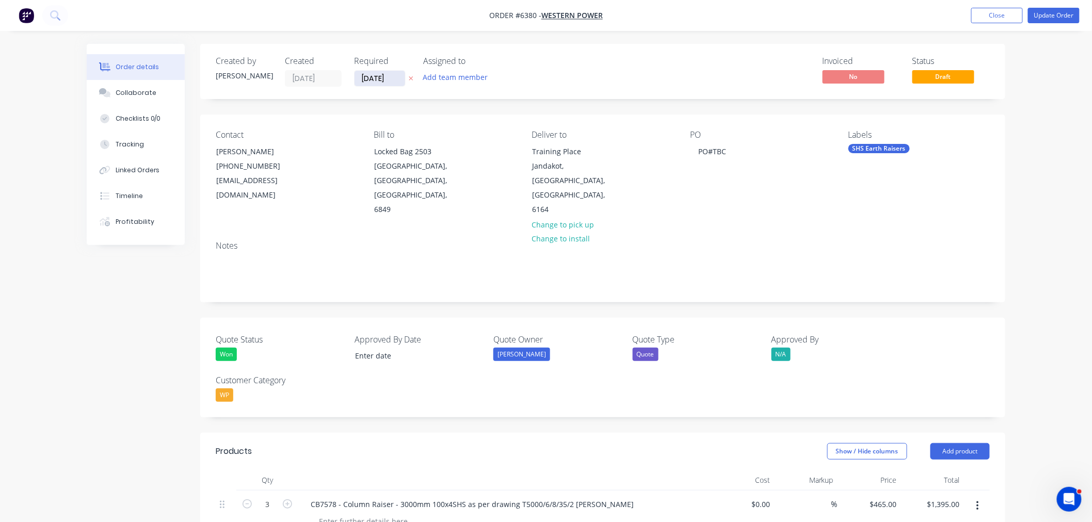
click at [386, 72] on input "30/09/25" at bounding box center [380, 78] width 51 height 15
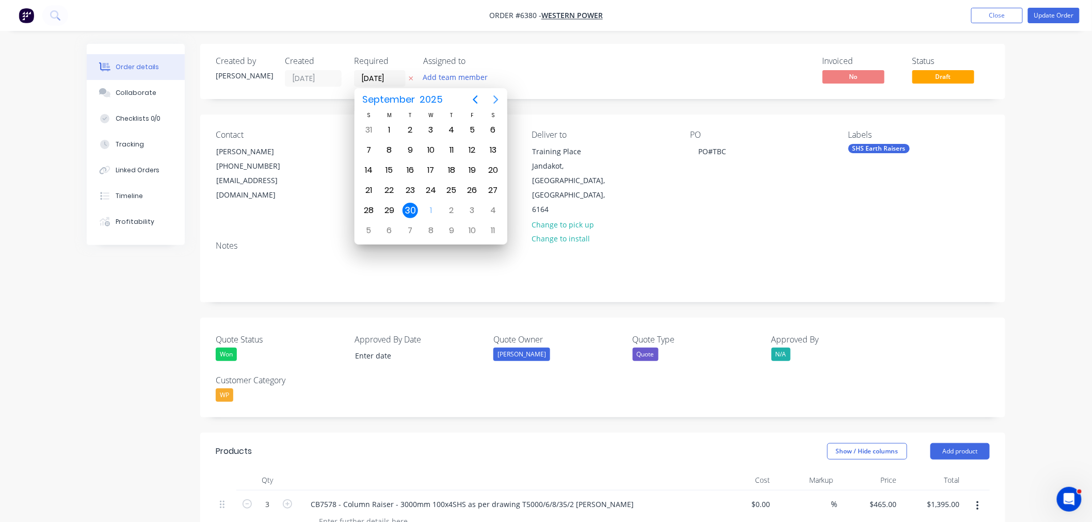
click at [496, 100] on icon "Next page" at bounding box center [496, 99] width 5 height 8
click at [408, 186] on div "21" at bounding box center [410, 190] width 15 height 15
type input "21/10/25"
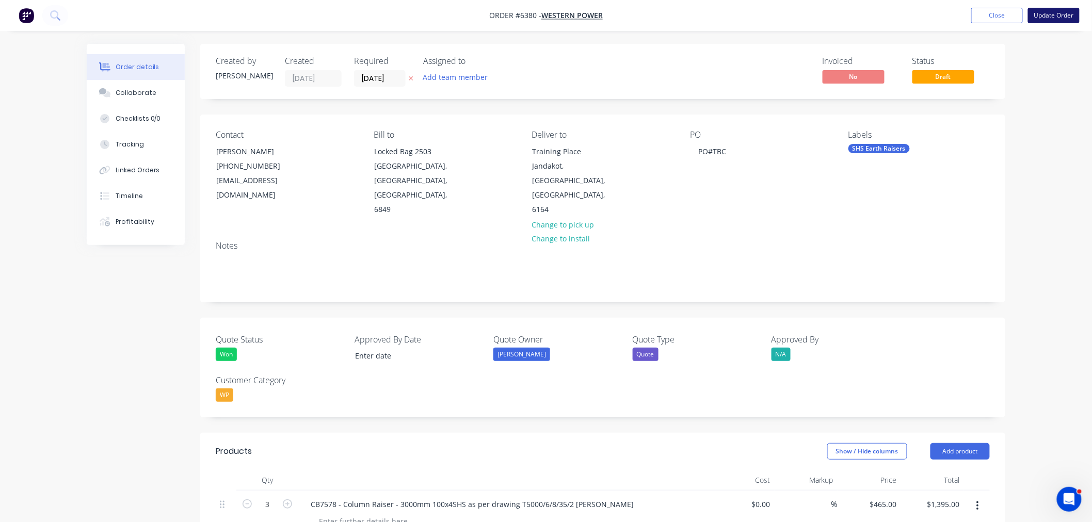
click at [1063, 17] on button "Update Order" at bounding box center [1054, 15] width 52 height 15
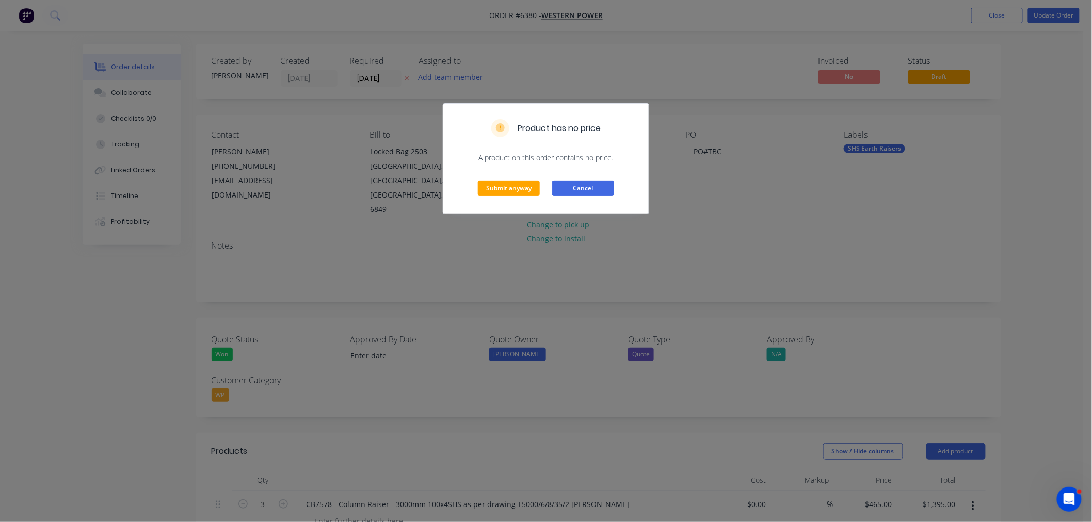
click at [596, 189] on button "Cancel" at bounding box center [583, 188] width 62 height 15
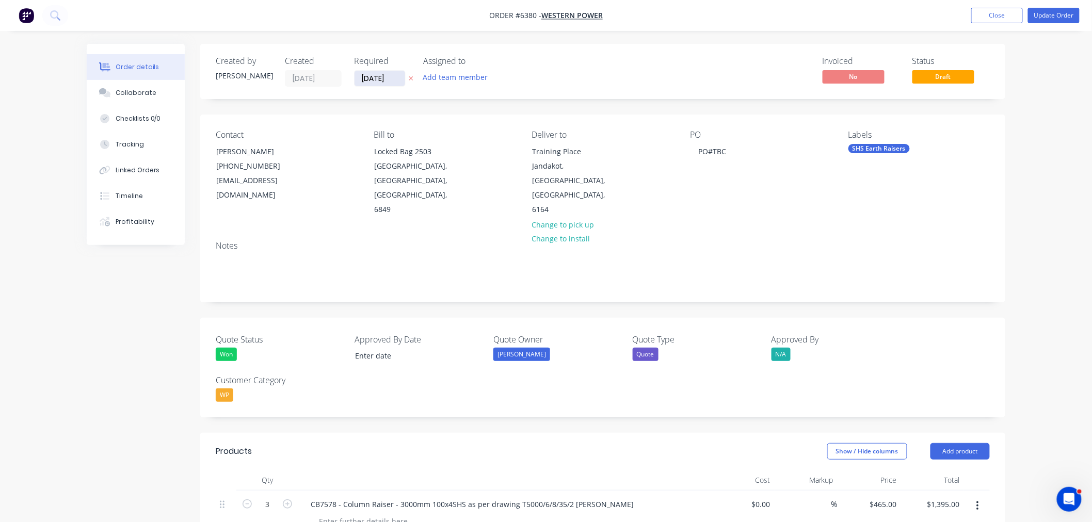
click at [389, 79] on input "21/10/25" at bounding box center [380, 78] width 51 height 15
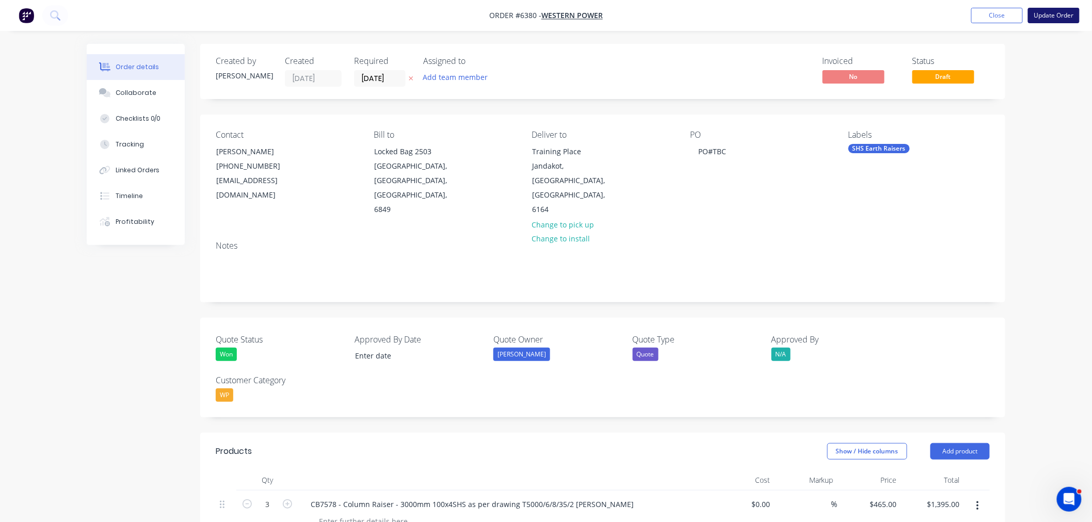
click at [1056, 15] on button "Update Order" at bounding box center [1054, 15] width 52 height 15
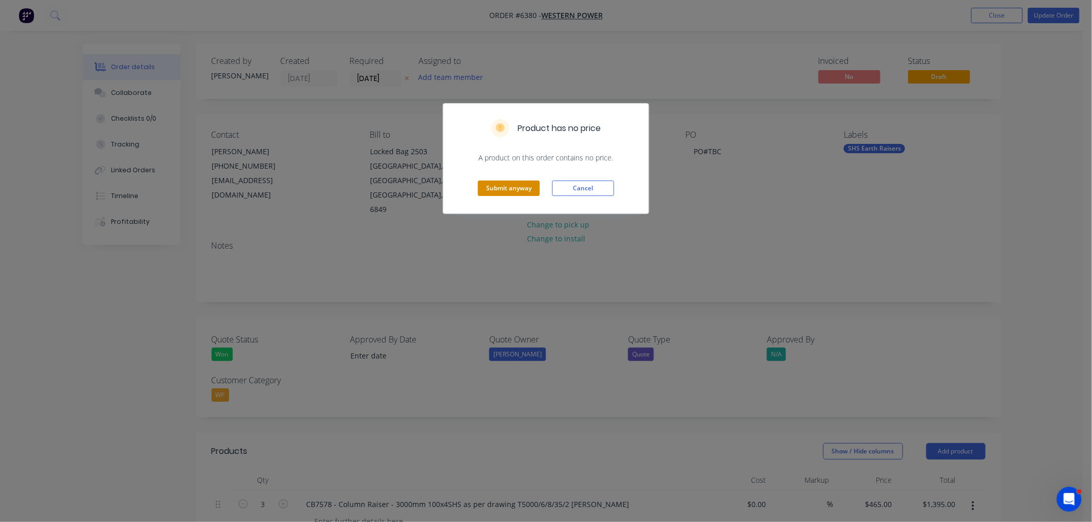
click at [529, 185] on button "Submit anyway" at bounding box center [509, 188] width 62 height 15
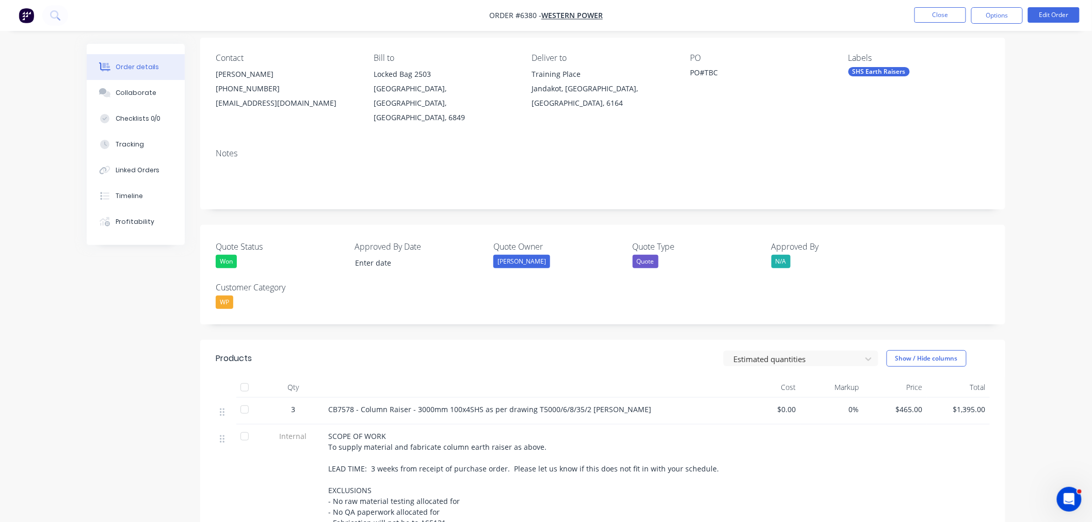
scroll to position [47, 0]
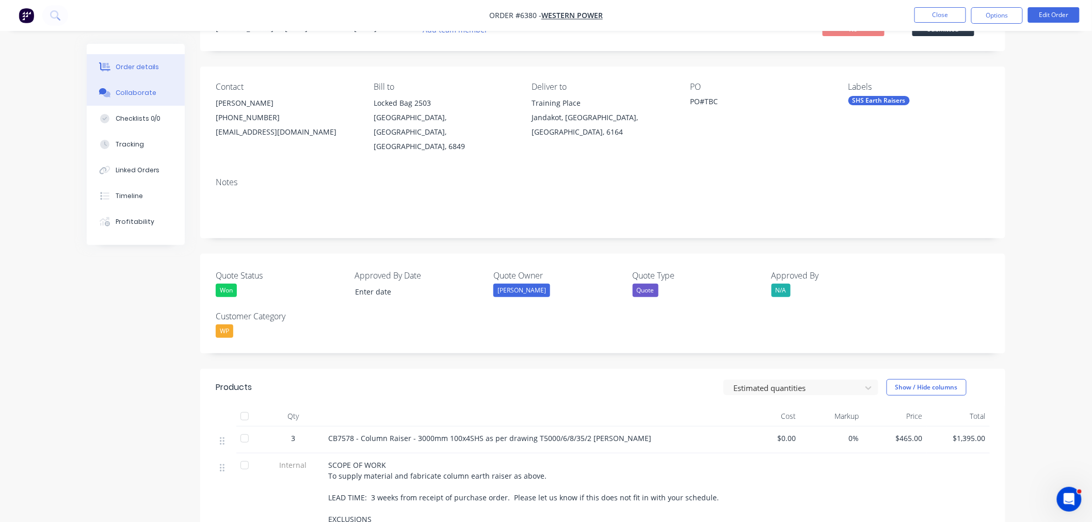
click at [139, 95] on div "Collaborate" at bounding box center [136, 92] width 41 height 9
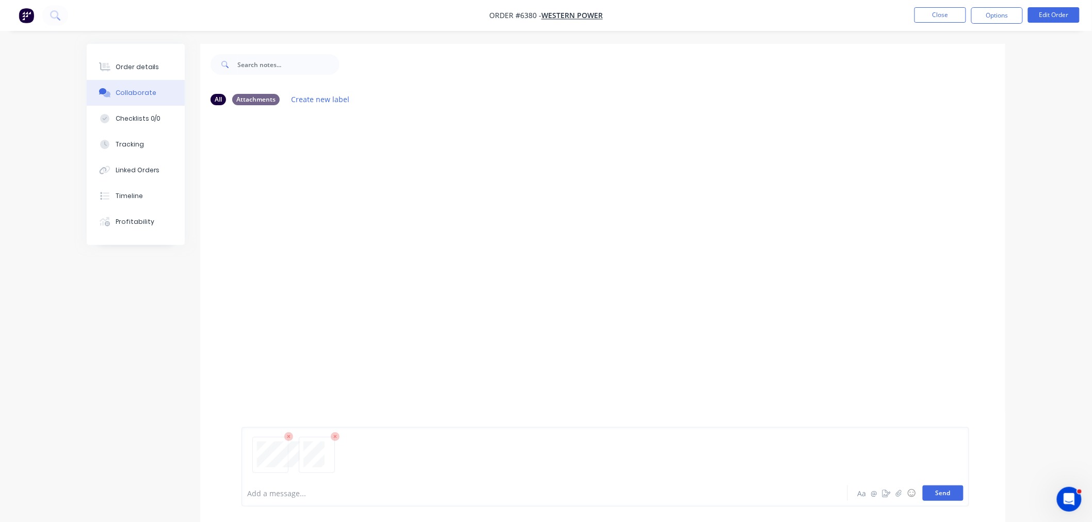
click at [950, 488] on button "Send" at bounding box center [943, 493] width 41 height 15
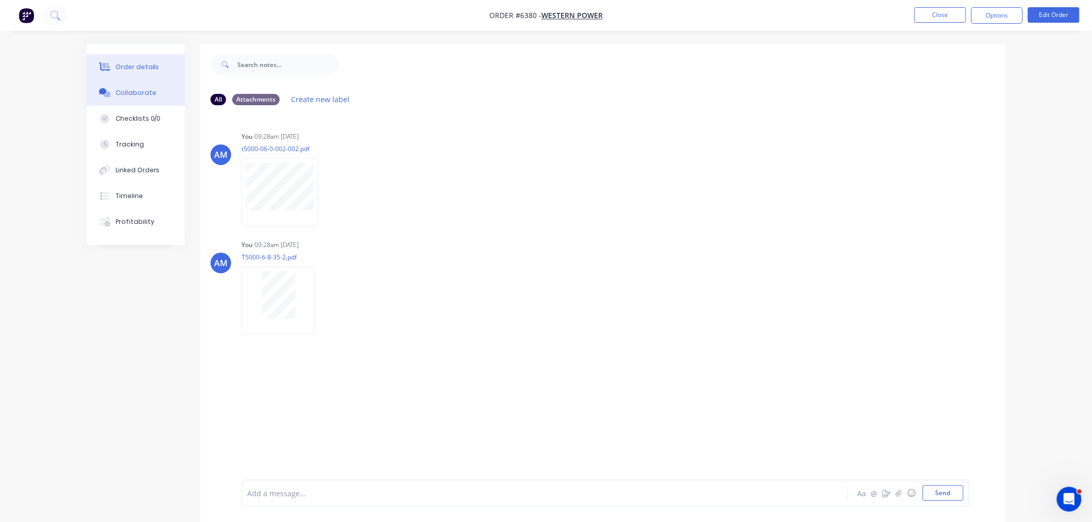
click at [131, 69] on div "Order details" at bounding box center [138, 66] width 44 height 9
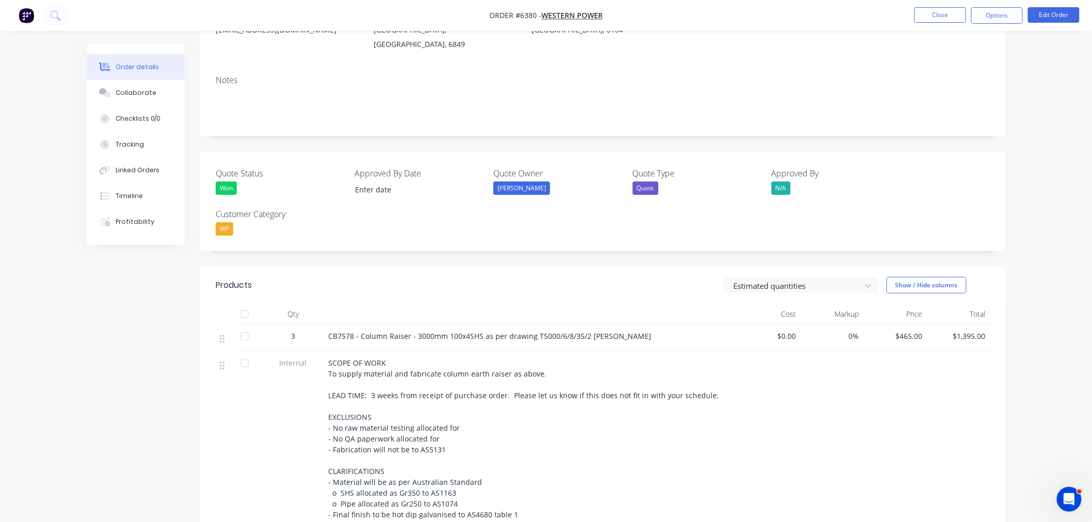
scroll to position [115, 0]
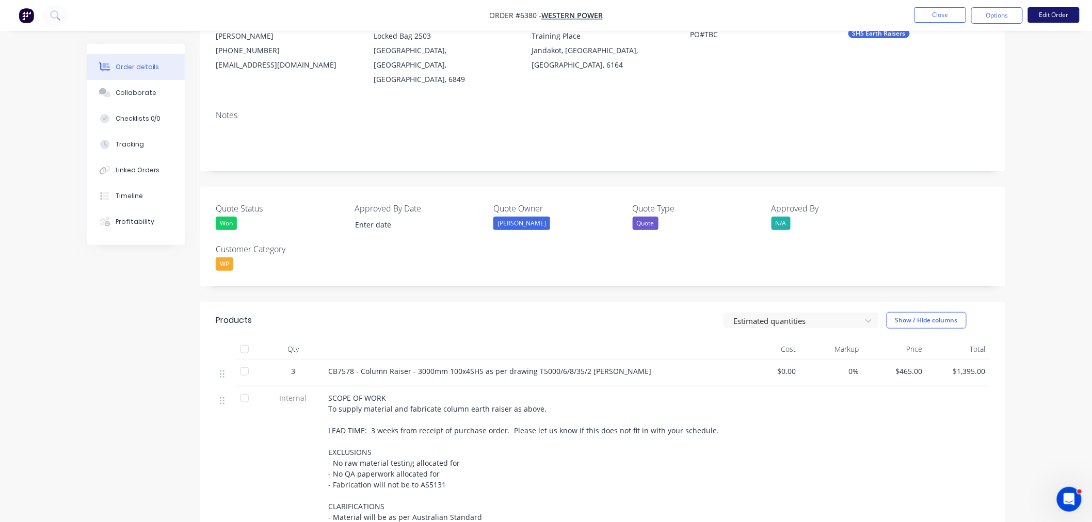
click at [1064, 18] on button "Edit Order" at bounding box center [1054, 14] width 52 height 15
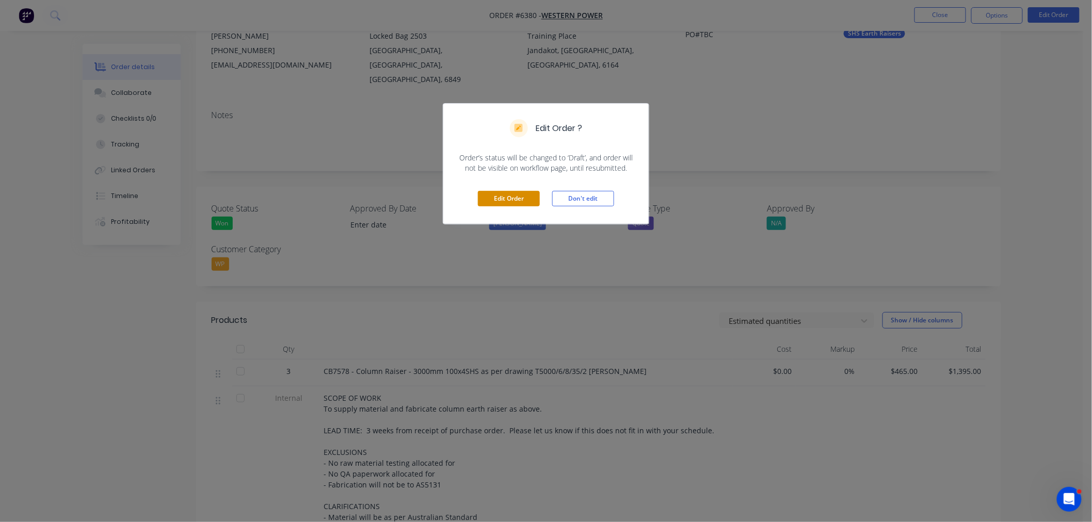
click at [519, 192] on button "Edit Order" at bounding box center [509, 198] width 62 height 15
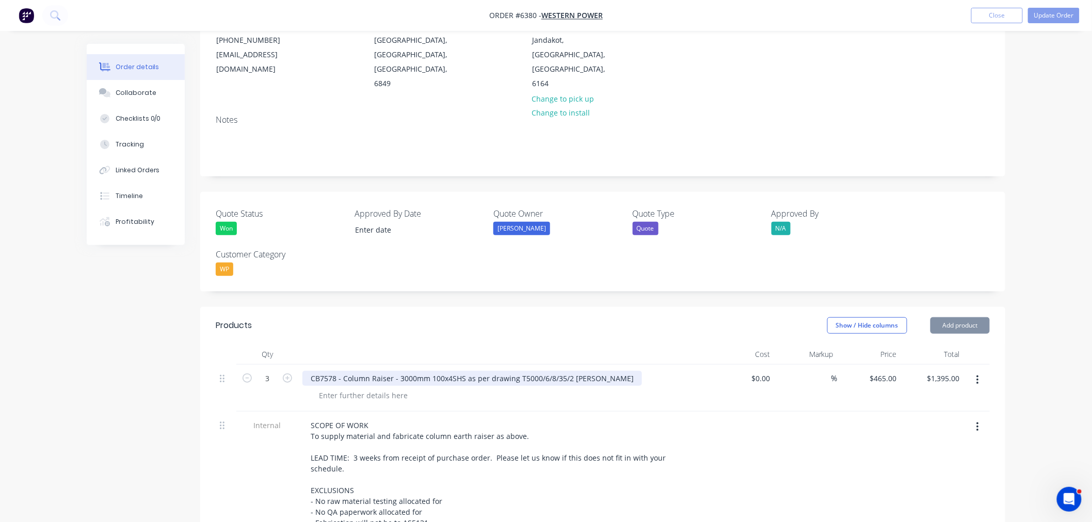
scroll to position [172, 0]
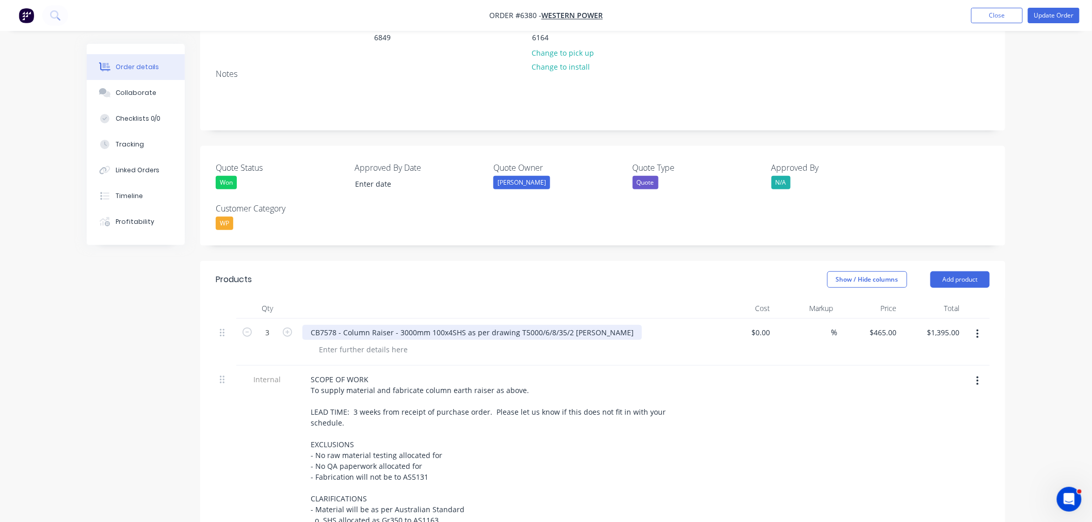
click at [587, 325] on div "CB7578 - Column Raiser - 3000mm 100x4SHS as per drawing T5000/6/8/35/2 revA" at bounding box center [472, 332] width 340 height 15
click at [364, 342] on div at bounding box center [363, 349] width 105 height 15
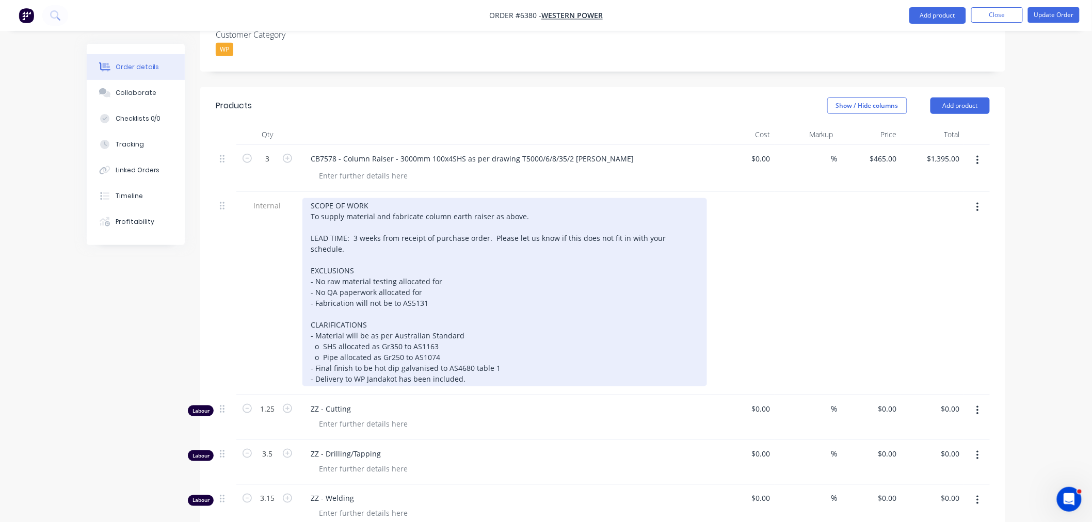
scroll to position [342, 0]
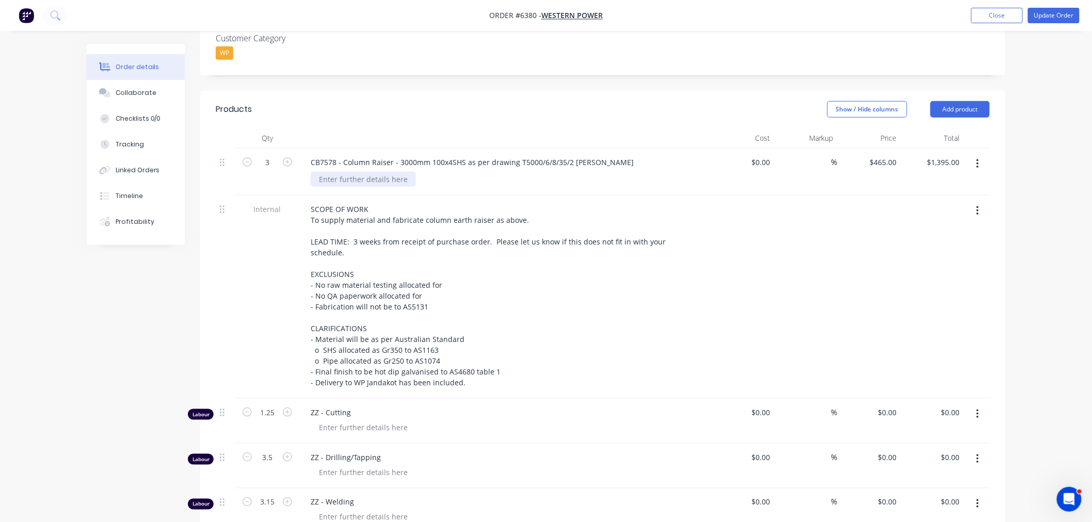
click at [329, 172] on div at bounding box center [363, 179] width 105 height 15
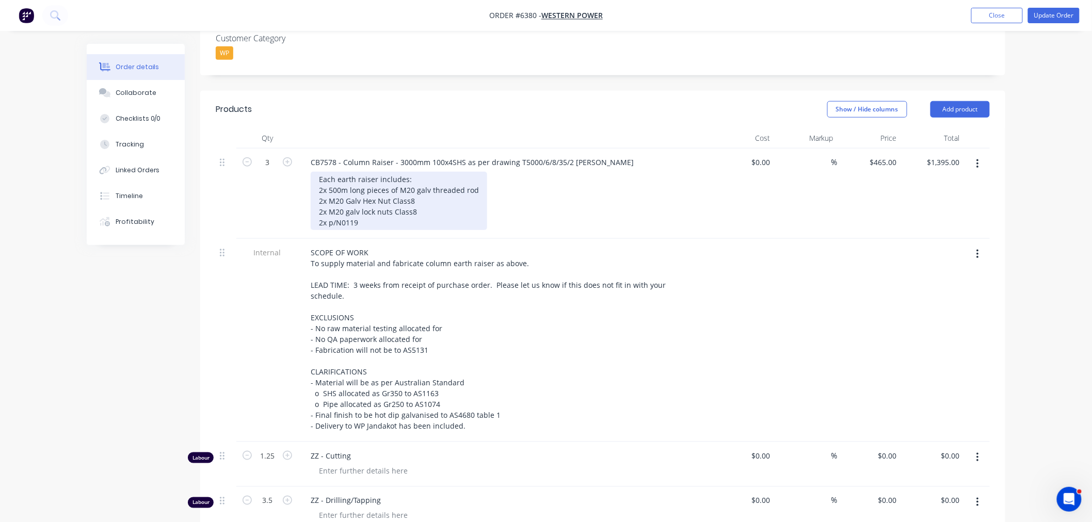
click at [363, 192] on div "Each earth raiser includes: 2x 500m long pieces of M20 galv threaded rod 2x M20…" at bounding box center [399, 201] width 176 height 58
click at [332, 193] on div "Each earth raiser includes: 2x 500m long pieces of M20 galv threaded rod 2x M20…" at bounding box center [399, 201] width 176 height 58
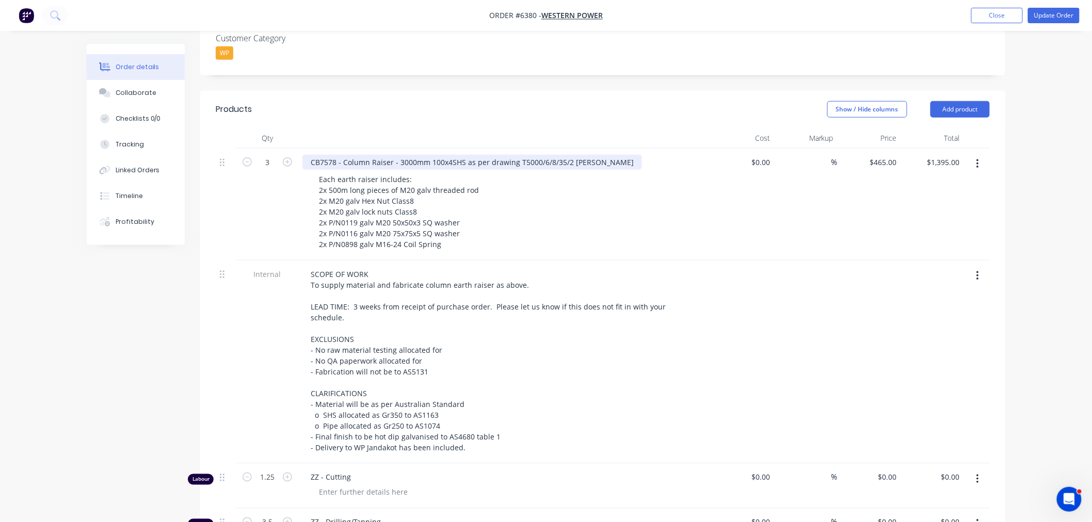
click at [312, 155] on div "CB7578 - Column Raiser - 3000mm 100x4SHS as per drawing T5000/6/8/35/2 revA" at bounding box center [472, 162] width 340 height 15
drag, startPoint x: 311, startPoint y: 132, endPoint x: 600, endPoint y: 137, distance: 289.0
click at [600, 155] on div "CB7578 - Column Raiser - 3000mm 100x4SHS as per drawing T5000/6/8/35/2 revA" at bounding box center [504, 162] width 405 height 15
copy div "CB7578 - Column Raiser - 3000mm 100x4SHS as per drawing T5000/6/8/35/2 revA"
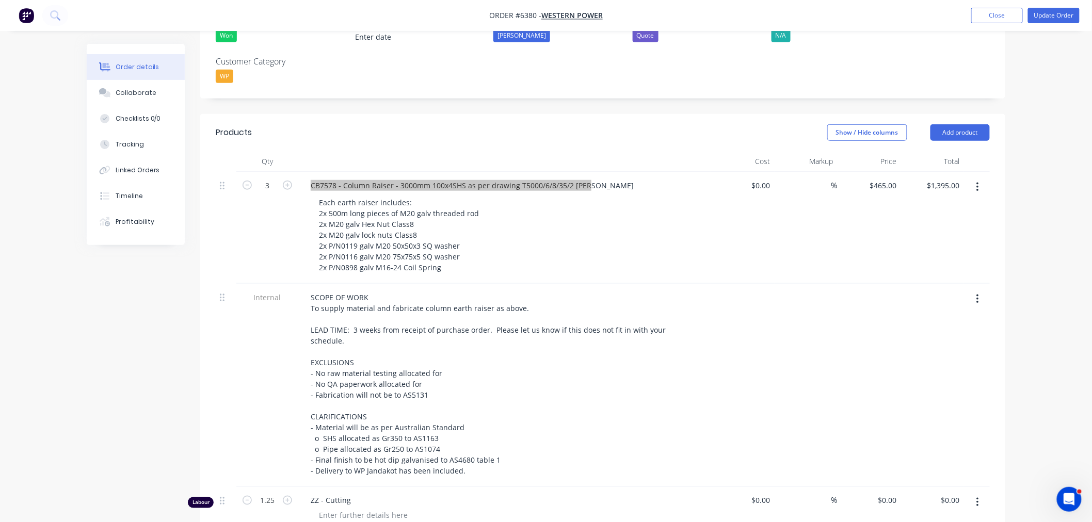
scroll to position [0, 0]
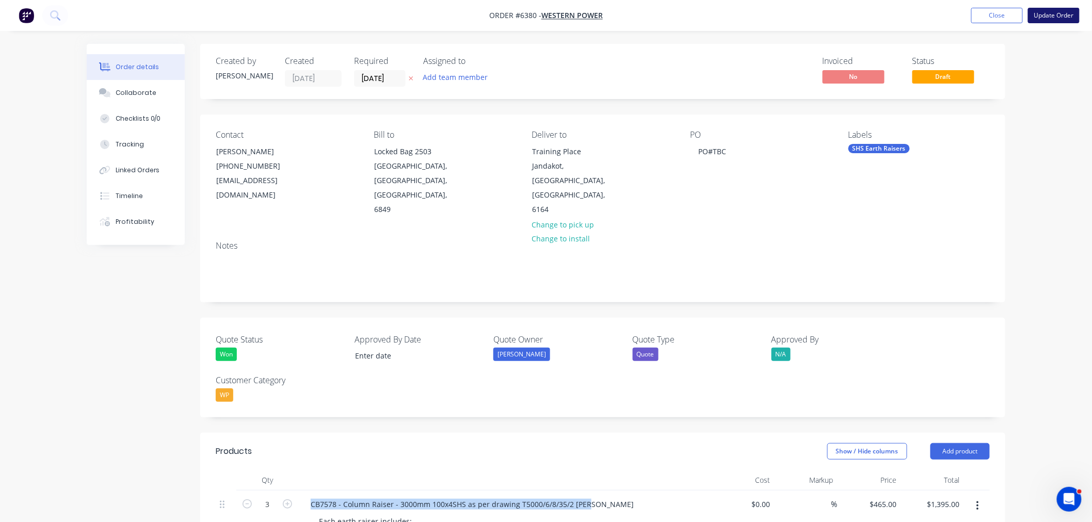
click at [1058, 16] on button "Update Order" at bounding box center [1054, 15] width 52 height 15
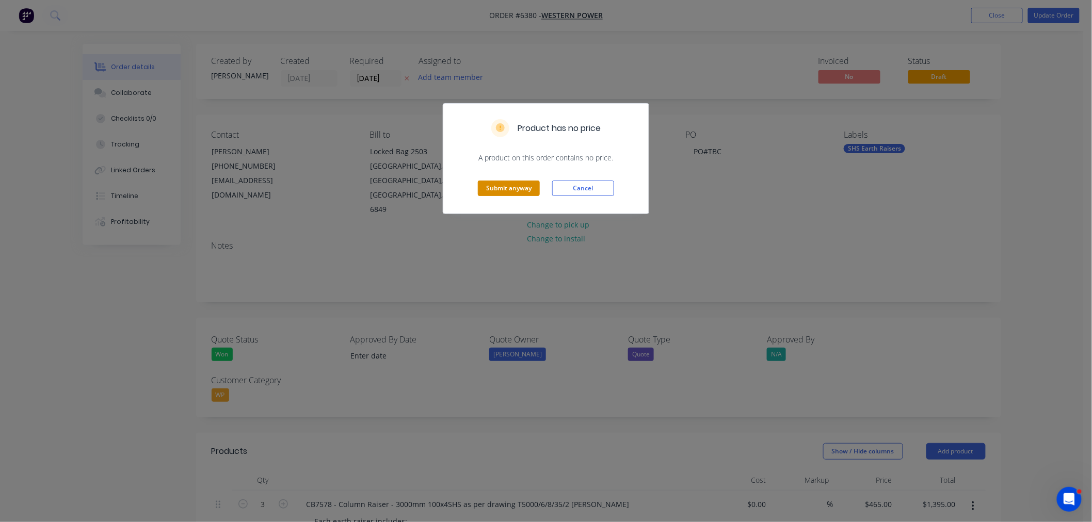
click at [513, 187] on button "Submit anyway" at bounding box center [509, 188] width 62 height 15
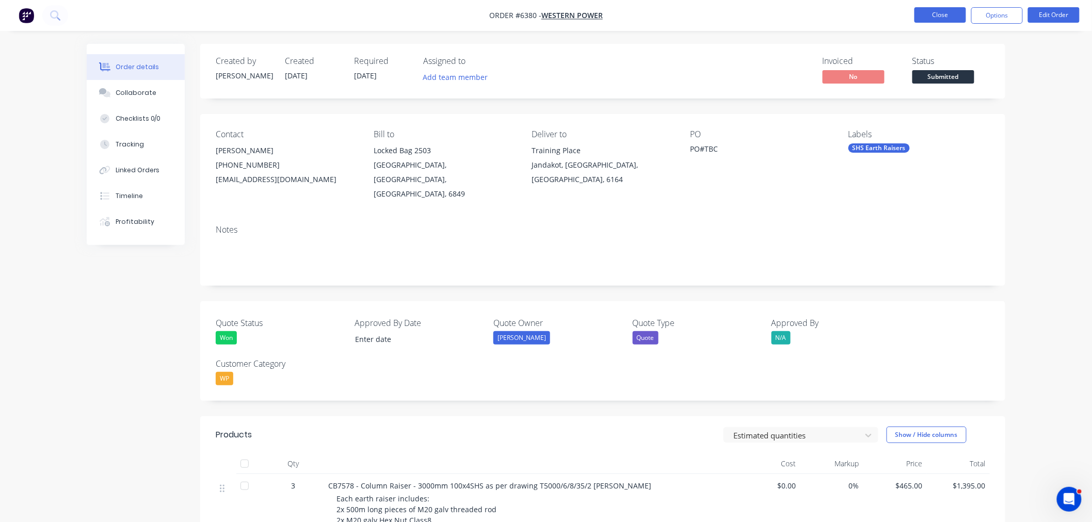
click at [950, 14] on button "Close" at bounding box center [940, 14] width 52 height 15
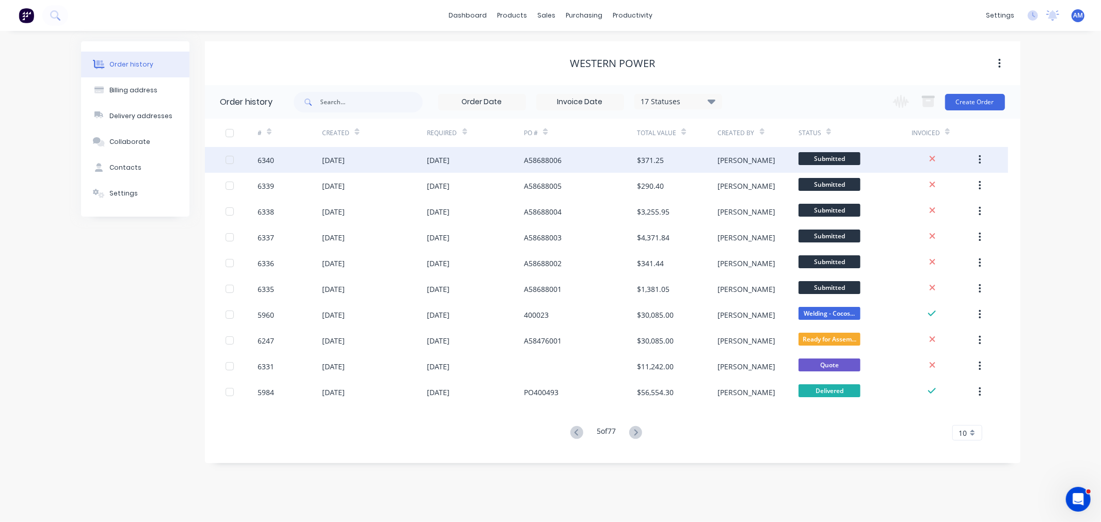
click at [282, 160] on div "6340" at bounding box center [290, 160] width 65 height 26
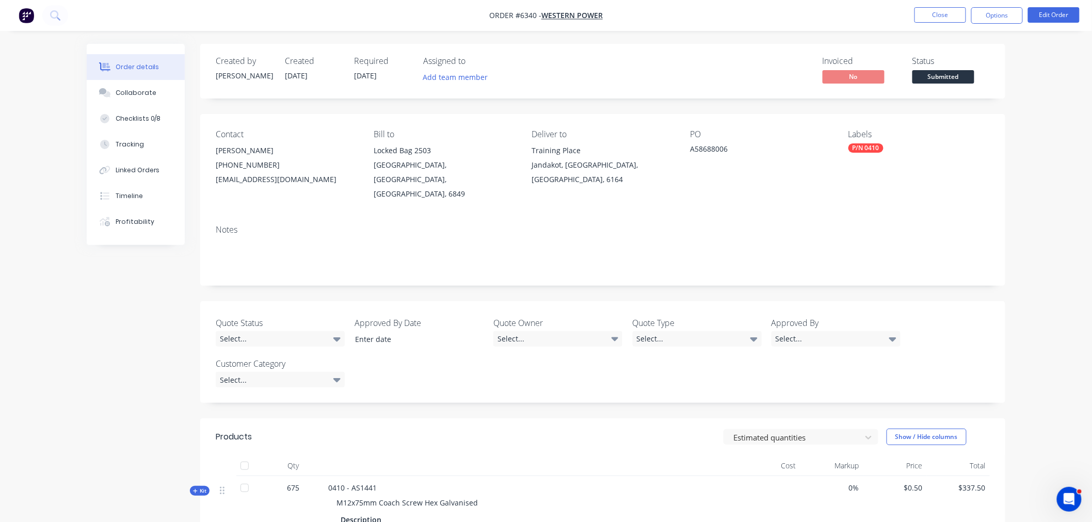
click at [900, 10] on nav "Order #6340 - Western Power Close Options Edit Order" at bounding box center [546, 15] width 1092 height 31
click at [932, 10] on button "Close" at bounding box center [940, 14] width 52 height 15
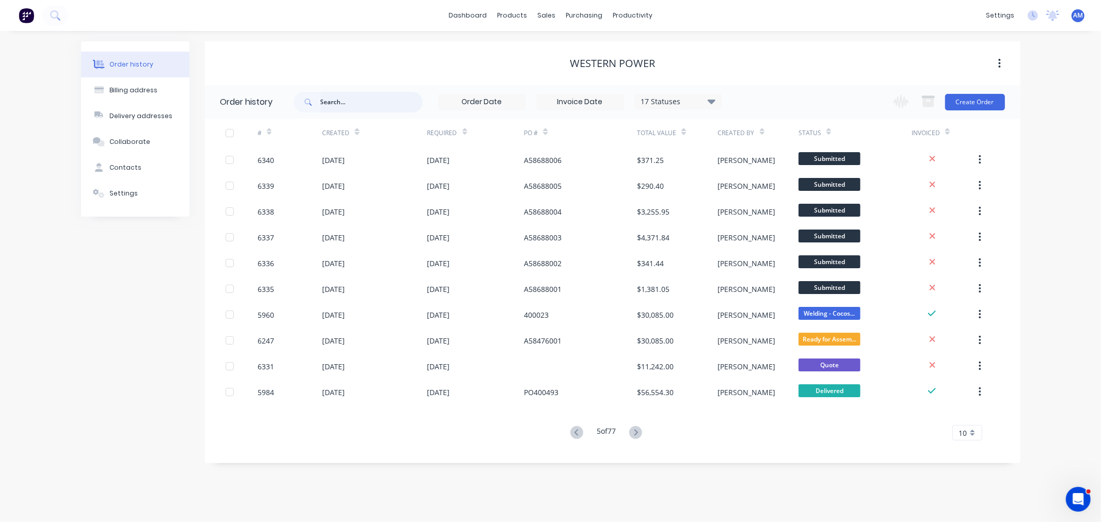
click at [367, 98] on input "text" at bounding box center [371, 102] width 102 height 21
type input "6380"
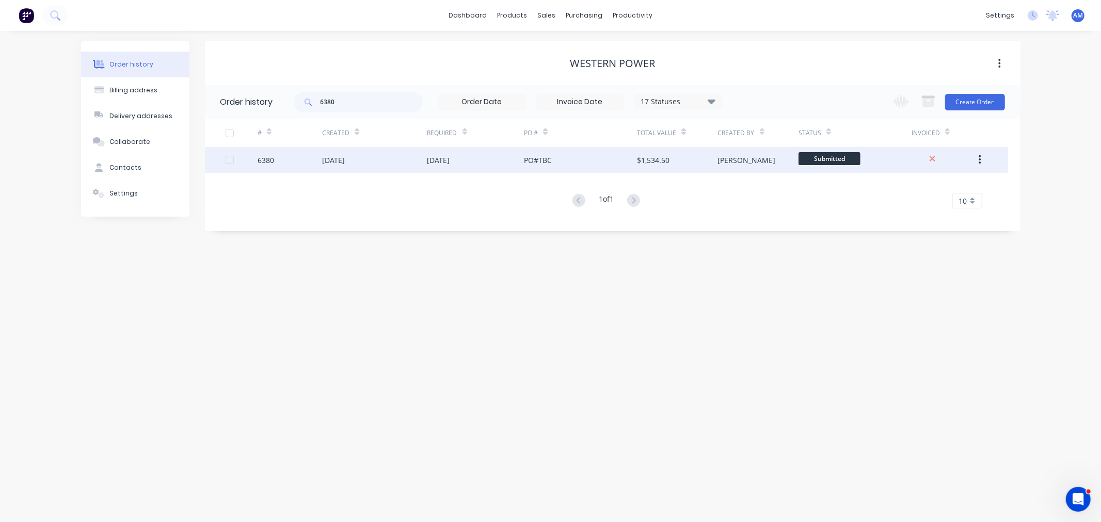
click at [290, 166] on div "6380" at bounding box center [290, 160] width 65 height 26
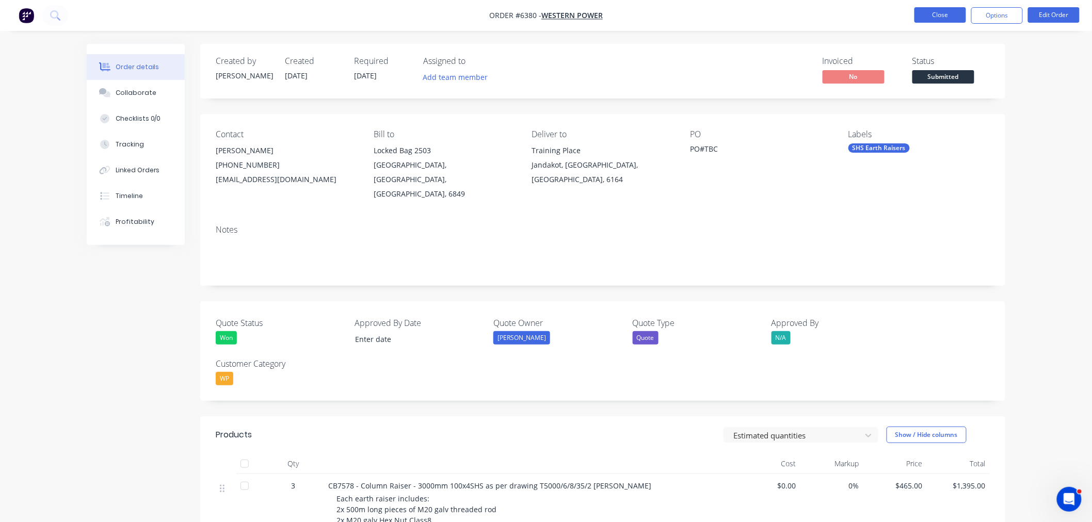
click at [945, 11] on button "Close" at bounding box center [940, 14] width 52 height 15
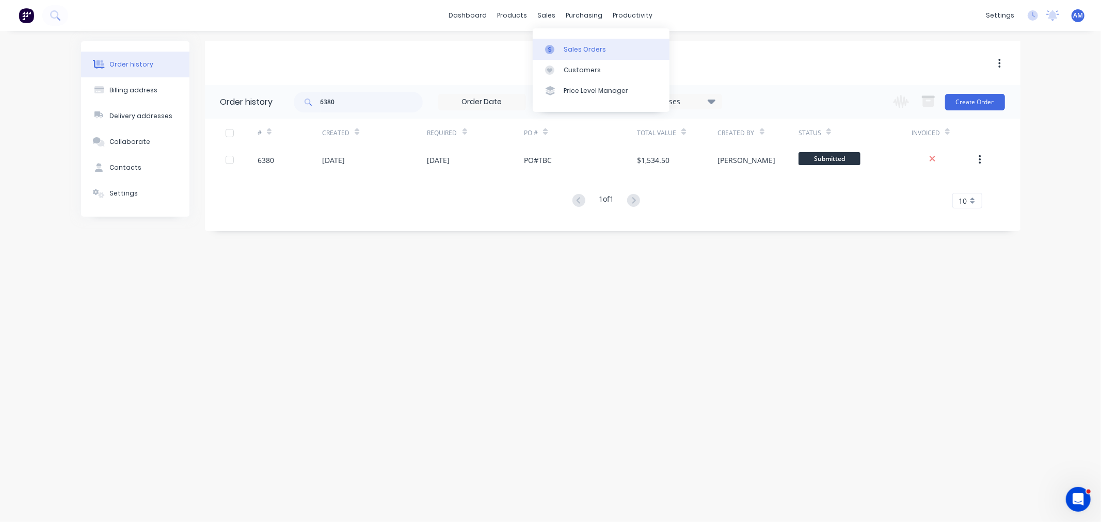
click at [569, 47] on div "Sales Orders" at bounding box center [585, 49] width 42 height 9
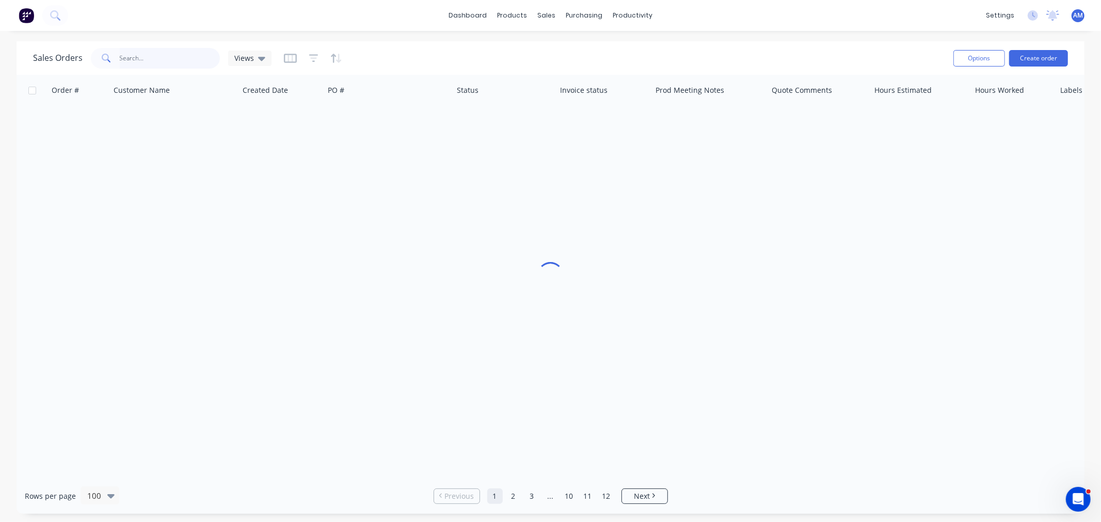
click at [171, 54] on input "text" at bounding box center [170, 58] width 101 height 21
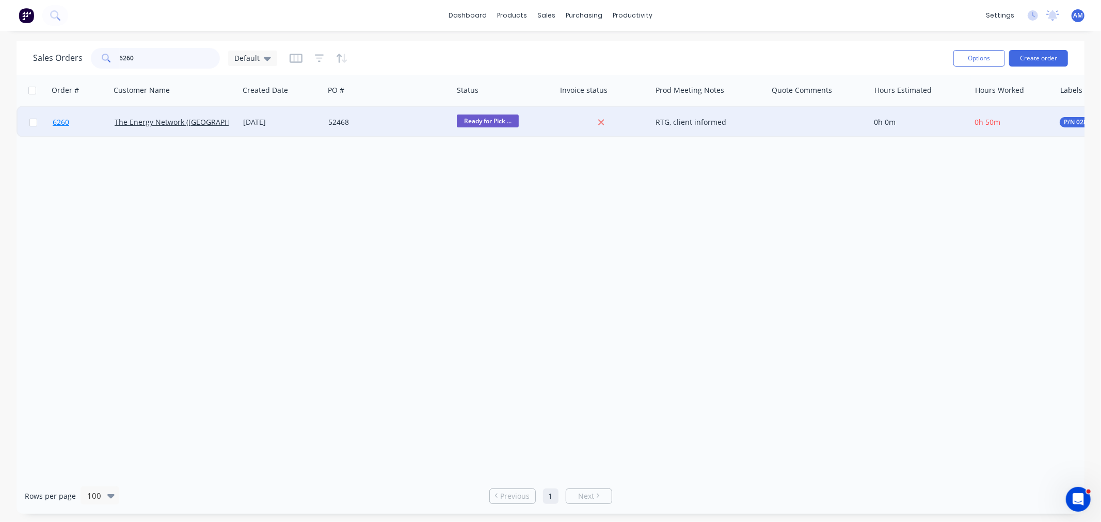
type input "6260"
click at [89, 122] on link "6260" at bounding box center [84, 122] width 62 height 31
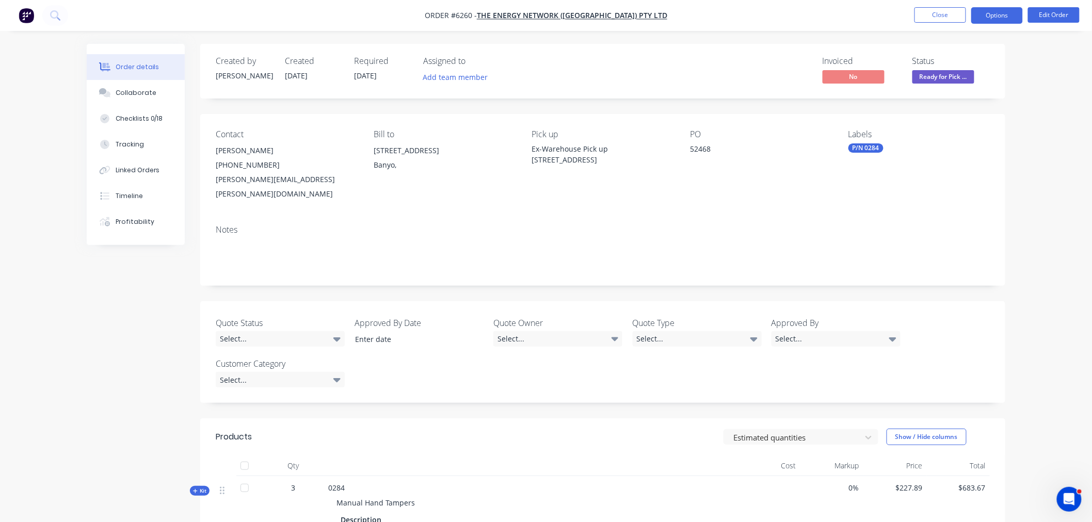
click at [993, 17] on button "Options" at bounding box center [997, 15] width 52 height 17
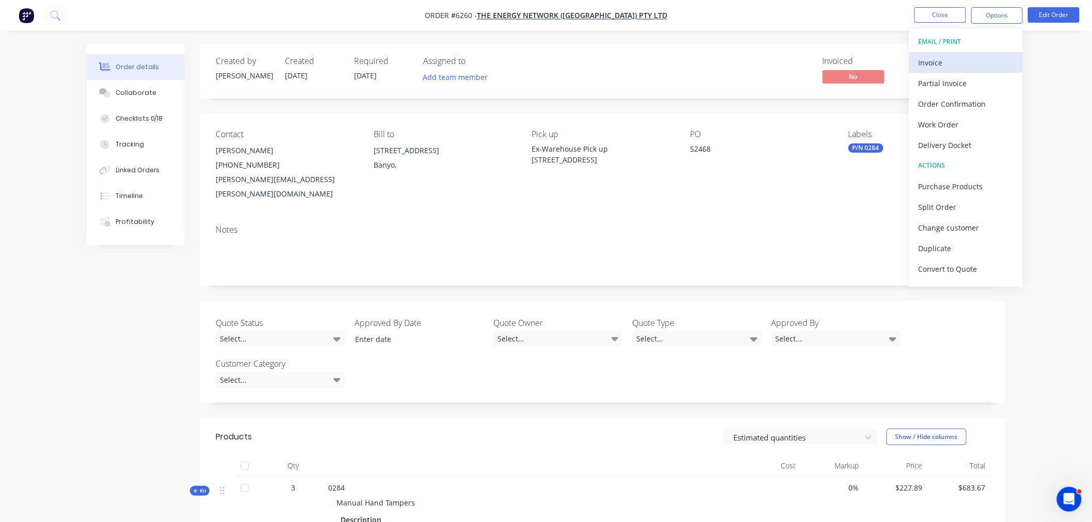
click at [947, 68] on div "Invoice" at bounding box center [966, 62] width 95 height 15
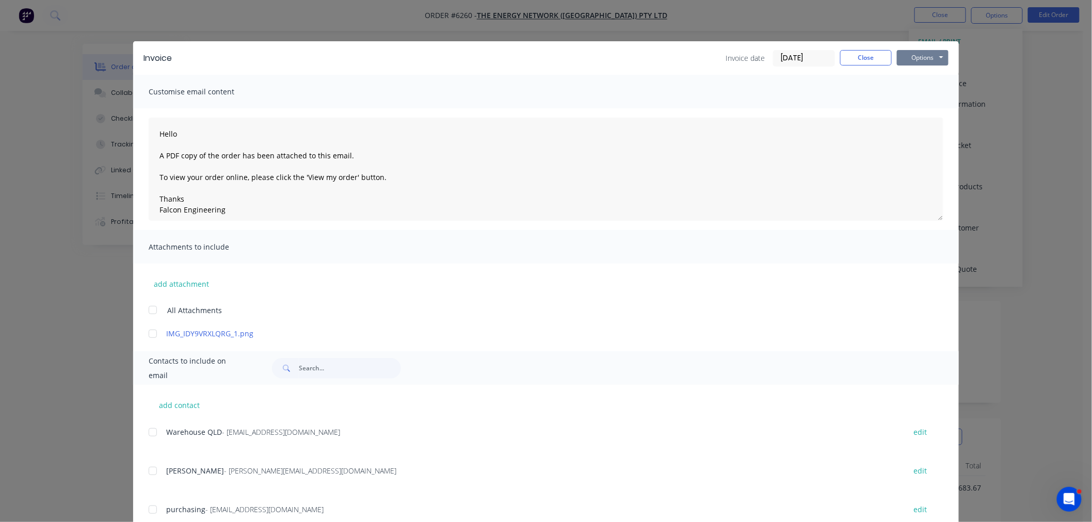
click at [901, 57] on button "Options" at bounding box center [923, 57] width 52 height 15
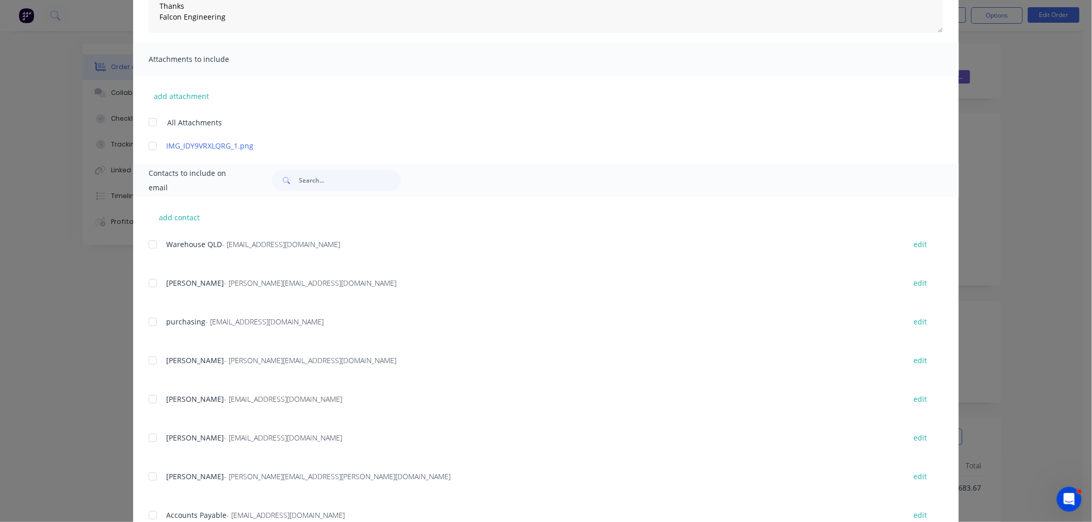
scroll to position [227, 0]
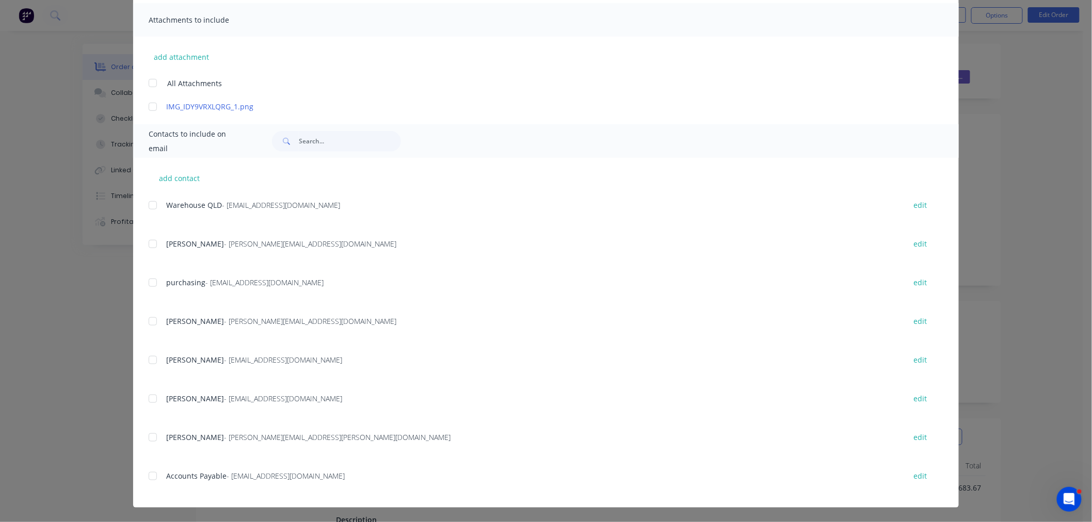
click at [148, 437] on div at bounding box center [152, 437] width 21 height 21
click at [150, 478] on div at bounding box center [152, 476] width 21 height 21
click at [151, 436] on div at bounding box center [152, 437] width 21 height 21
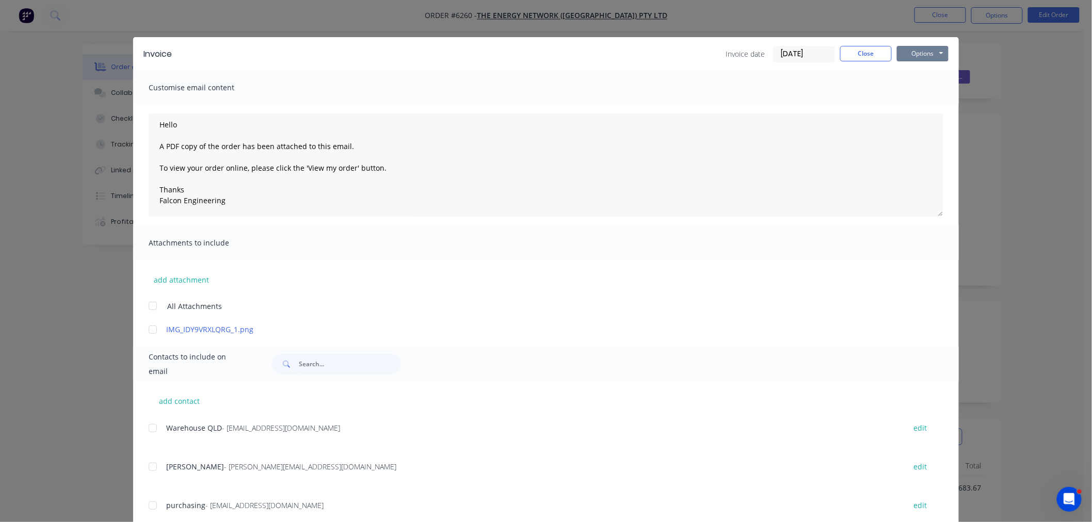
scroll to position [0, 0]
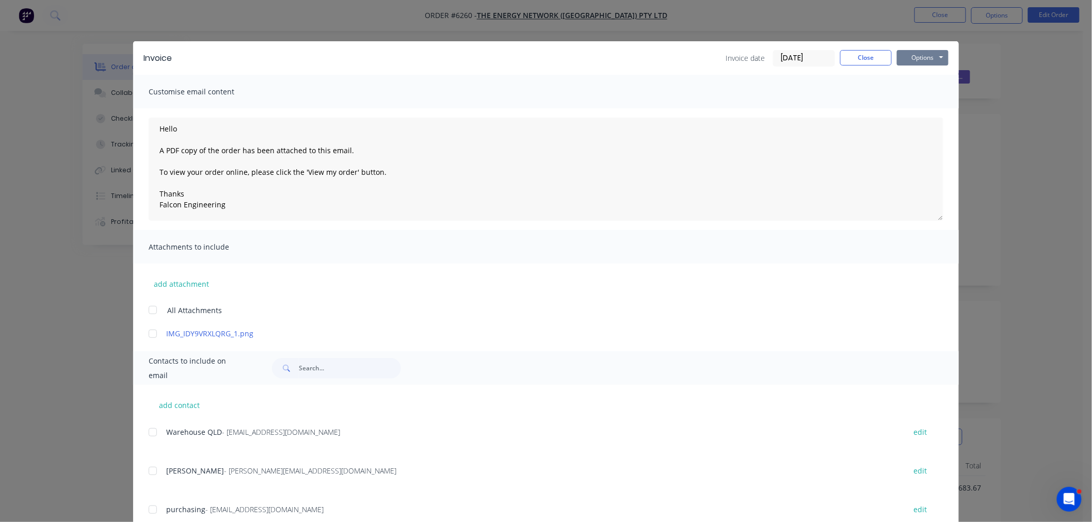
click at [915, 54] on button "Options" at bounding box center [923, 57] width 52 height 15
click at [927, 106] on button "Email" at bounding box center [930, 110] width 66 height 17
type textarea "Hello A PDF copy of the order has been attached to this email. To view your ord…"
click at [844, 56] on button "Close" at bounding box center [866, 57] width 52 height 15
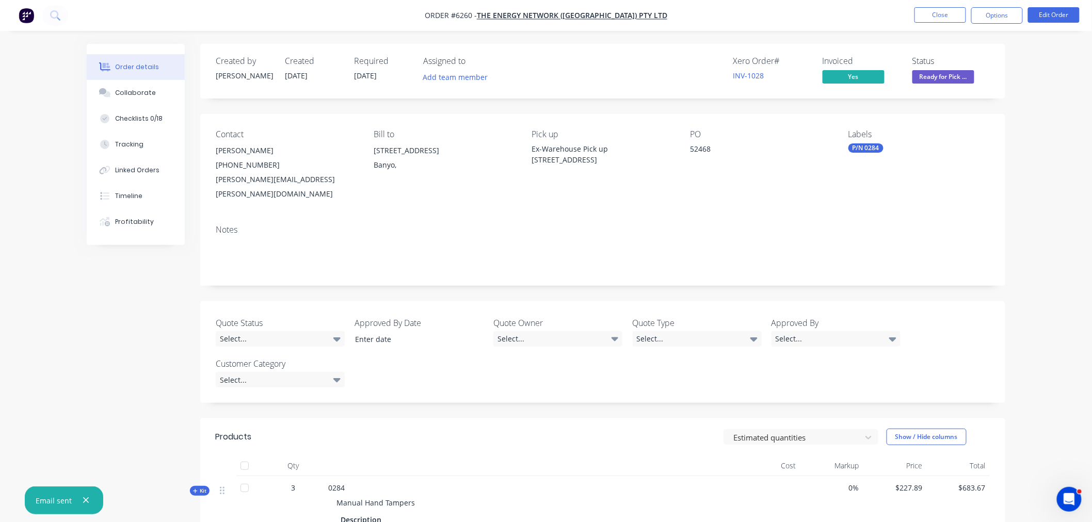
click at [938, 76] on span "Ready for Pick ..." at bounding box center [943, 76] width 62 height 13
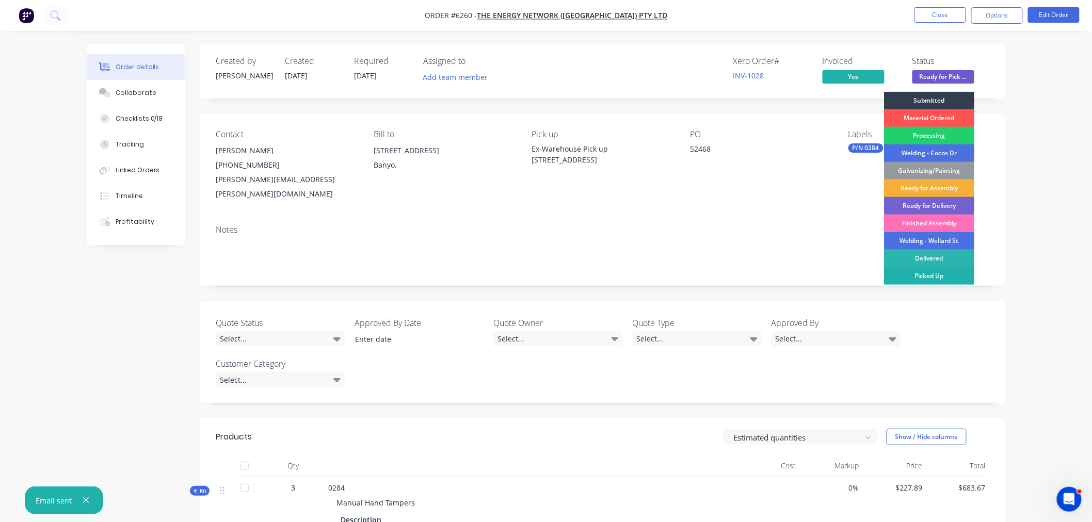
click at [924, 275] on div "Picked Up" at bounding box center [929, 276] width 90 height 18
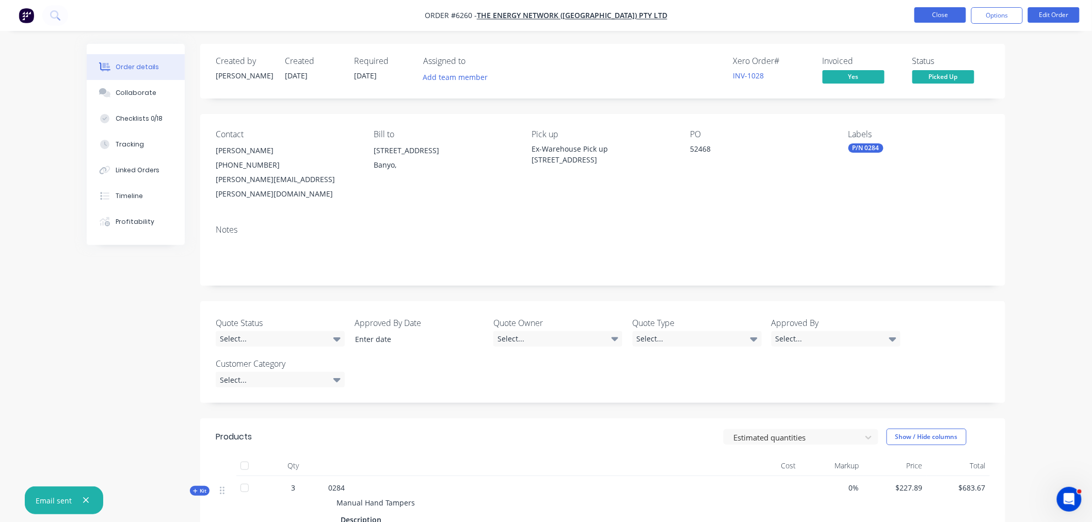
click at [934, 13] on button "Close" at bounding box center [940, 14] width 52 height 15
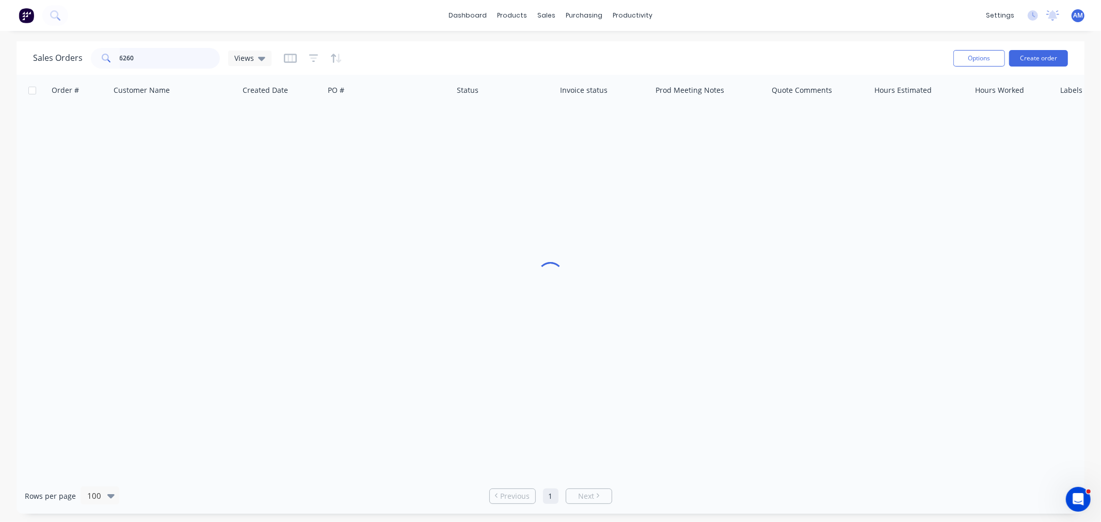
click at [155, 55] on input "6260" at bounding box center [170, 58] width 101 height 21
drag, startPoint x: 148, startPoint y: 54, endPoint x: 95, endPoint y: 61, distance: 53.6
click at [95, 61] on div "6260" at bounding box center [155, 58] width 129 height 21
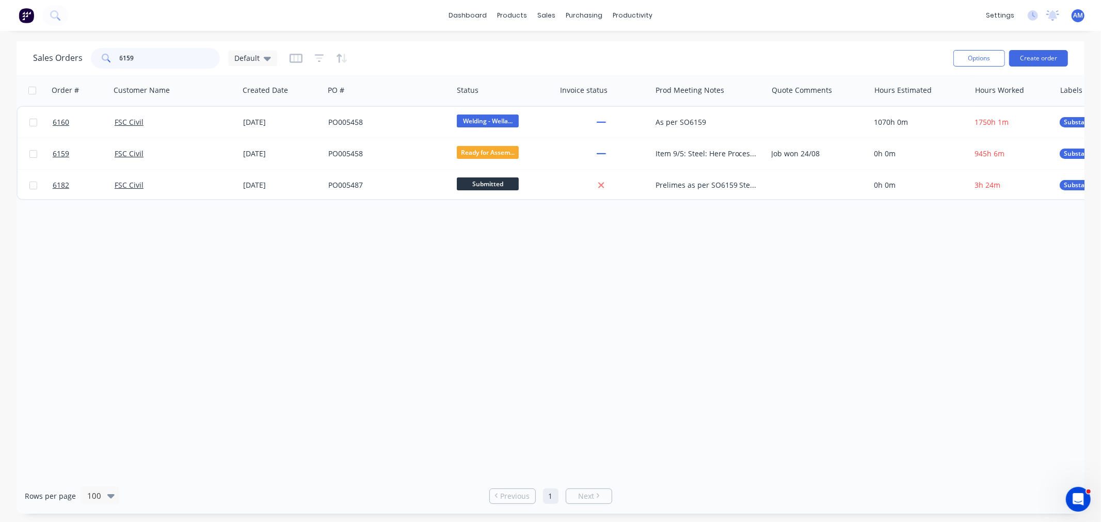
type input "6159"
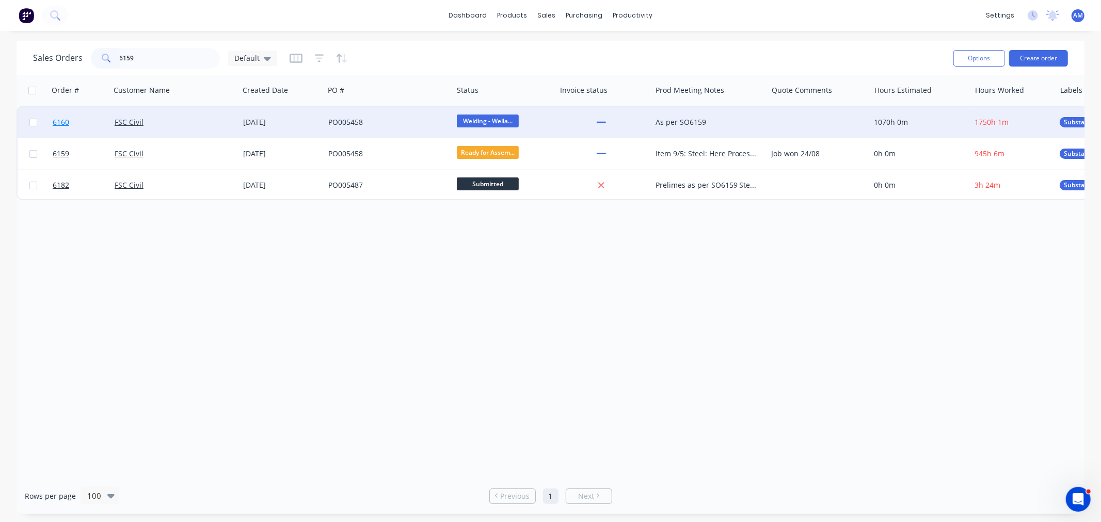
drag, startPoint x: 84, startPoint y: 131, endPoint x: 82, endPoint y: 126, distance: 5.3
click at [82, 126] on link "6160" at bounding box center [84, 122] width 62 height 31
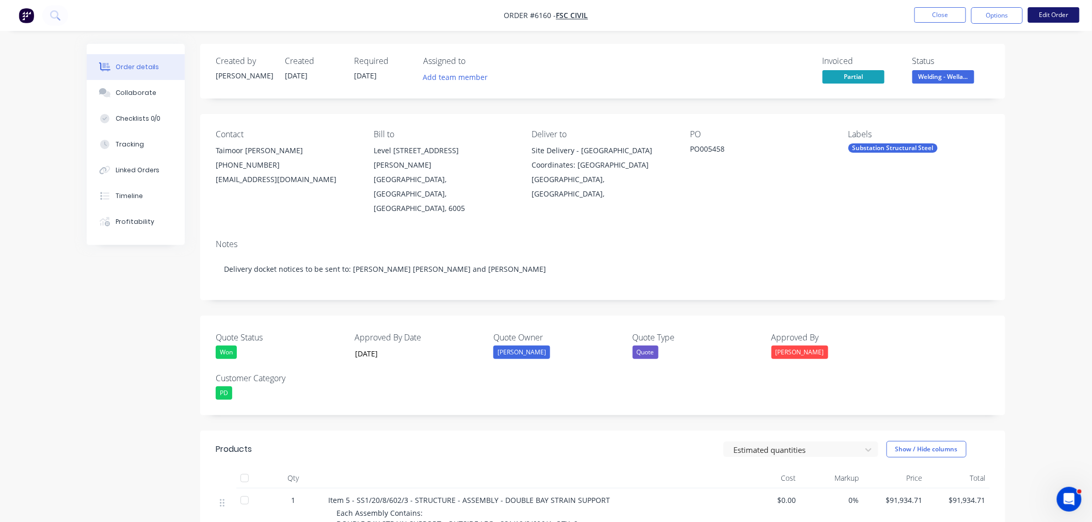
click at [1049, 10] on button "Edit Order" at bounding box center [1054, 14] width 52 height 15
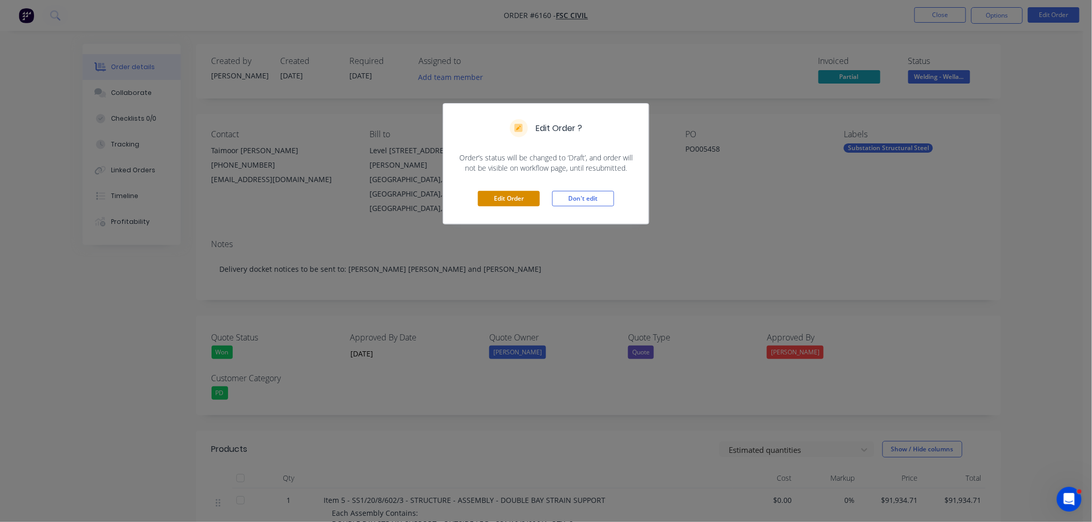
click at [505, 197] on button "Edit Order" at bounding box center [509, 198] width 62 height 15
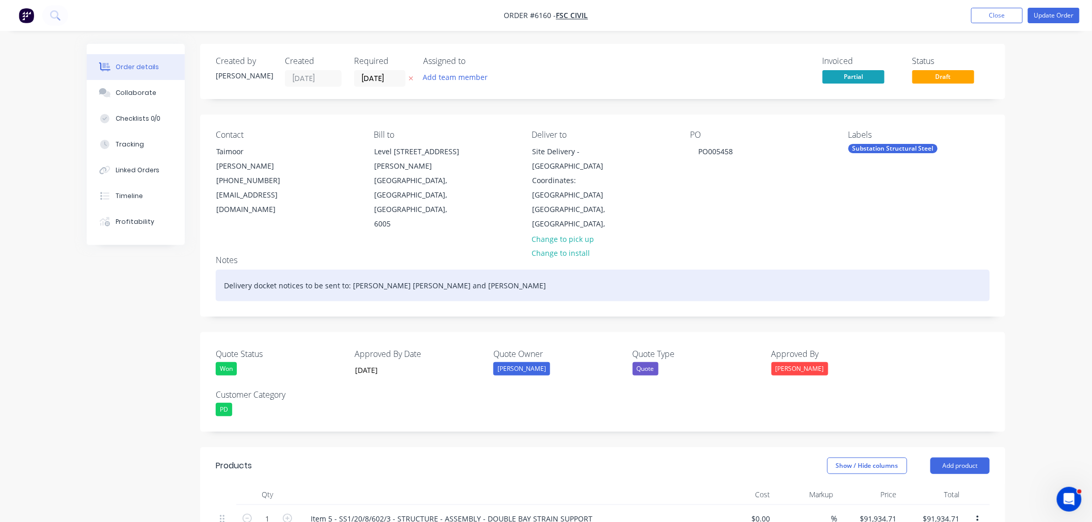
click at [483, 275] on div "Delivery docket notices to be sent to: Taimoor Ahmed Awan and Brian Foley" at bounding box center [603, 285] width 774 height 31
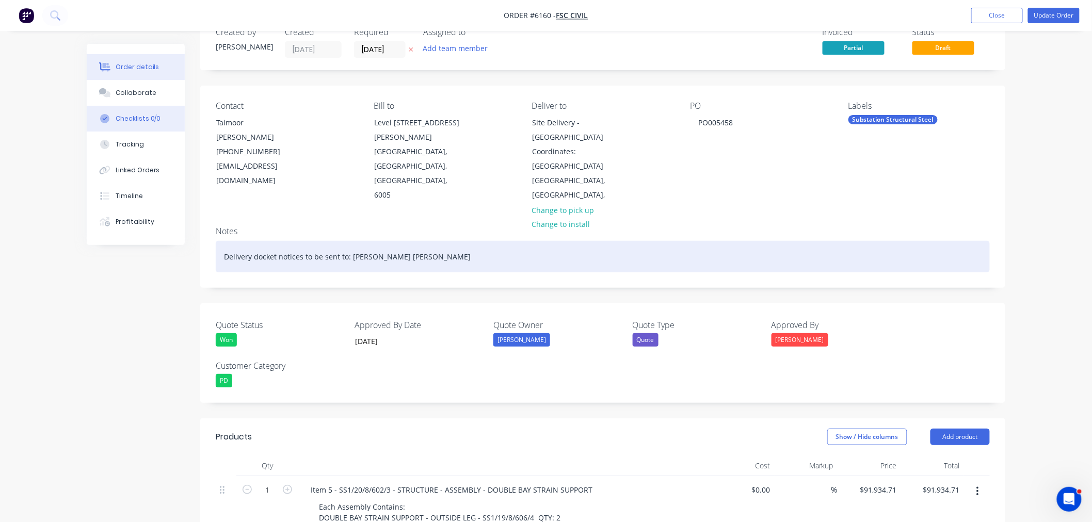
scroll to position [57, 0]
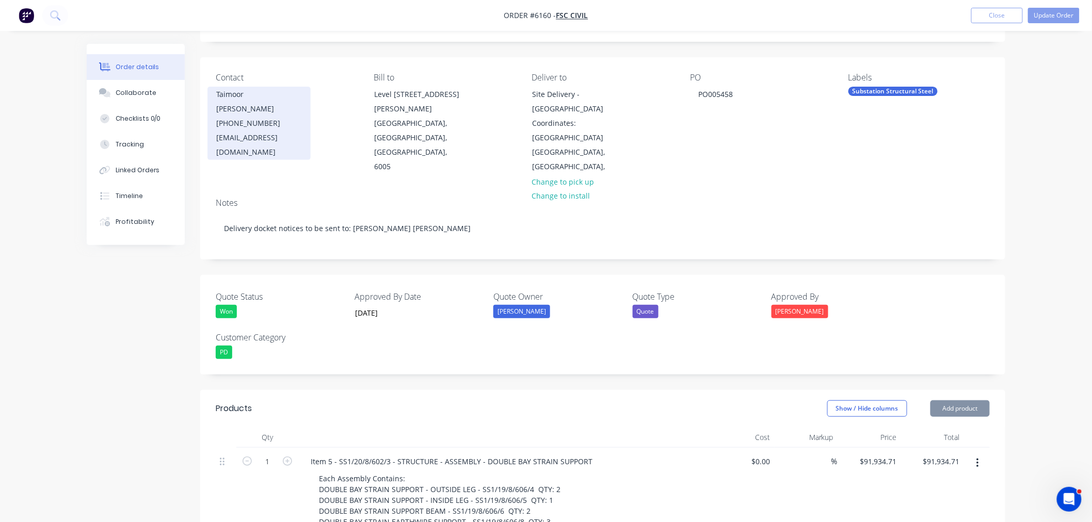
click at [238, 97] on div "Taimoor Amed Awan" at bounding box center [259, 101] width 86 height 29
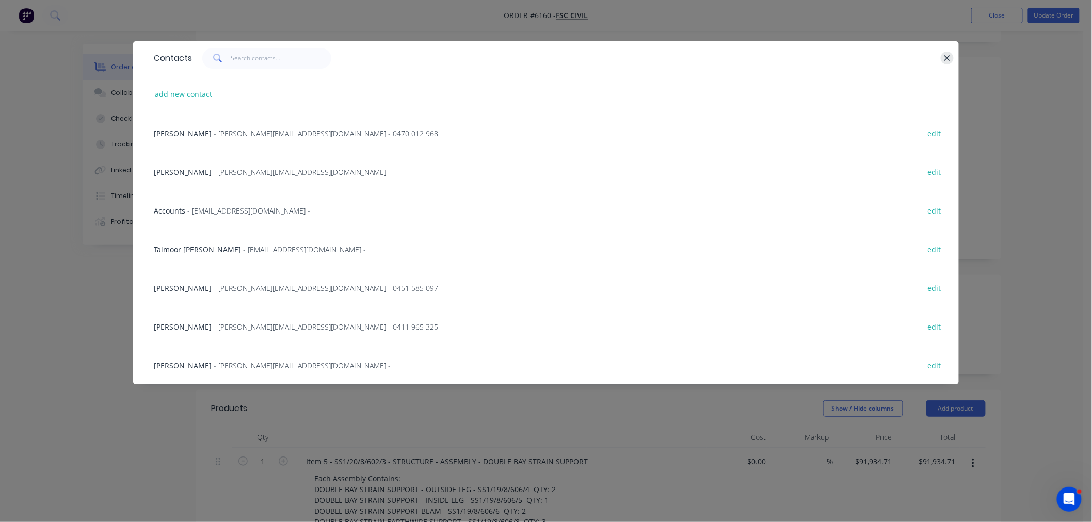
click at [945, 56] on icon "button" at bounding box center [947, 58] width 6 height 6
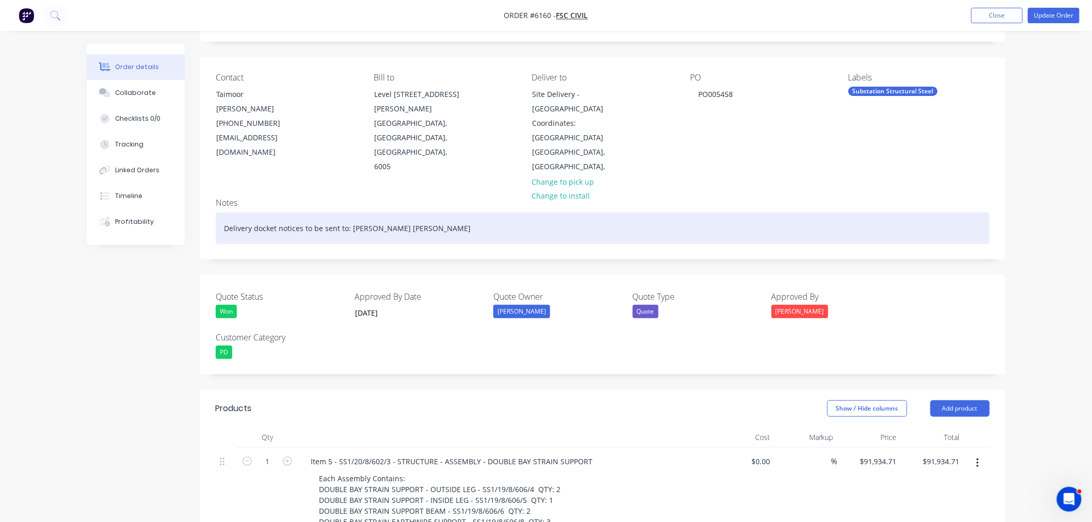
click at [475, 217] on div "Delivery docket notices to be sent to: Taimoor Ahmed Awan, John" at bounding box center [603, 228] width 774 height 31
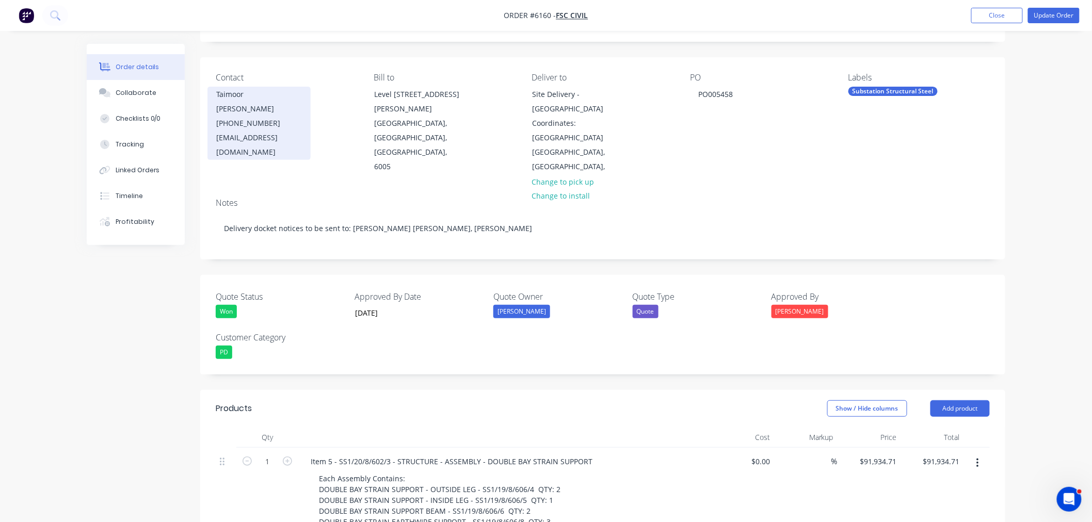
click at [244, 101] on div "Taimoor Amed Awan" at bounding box center [259, 101] width 86 height 29
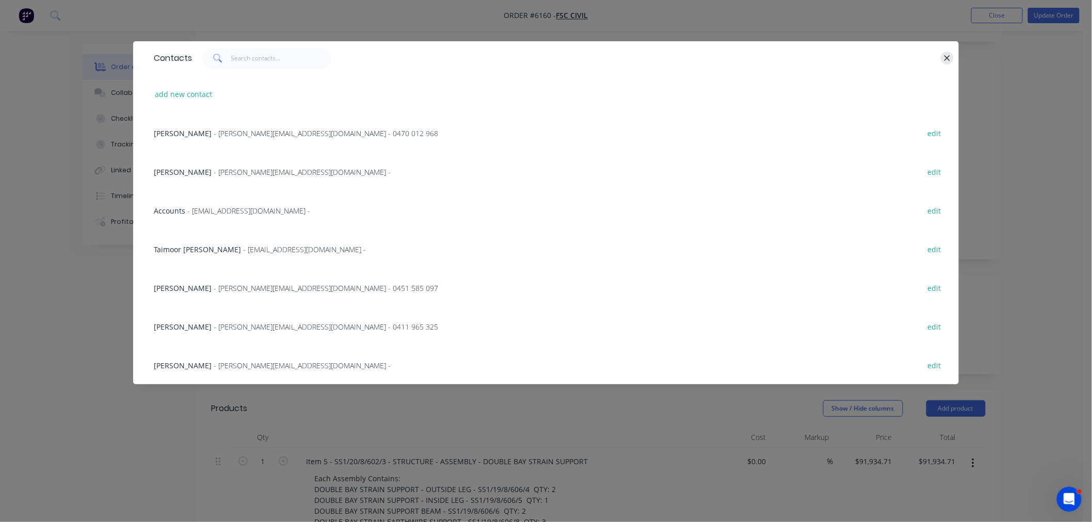
click at [946, 55] on icon "button" at bounding box center [947, 58] width 7 height 9
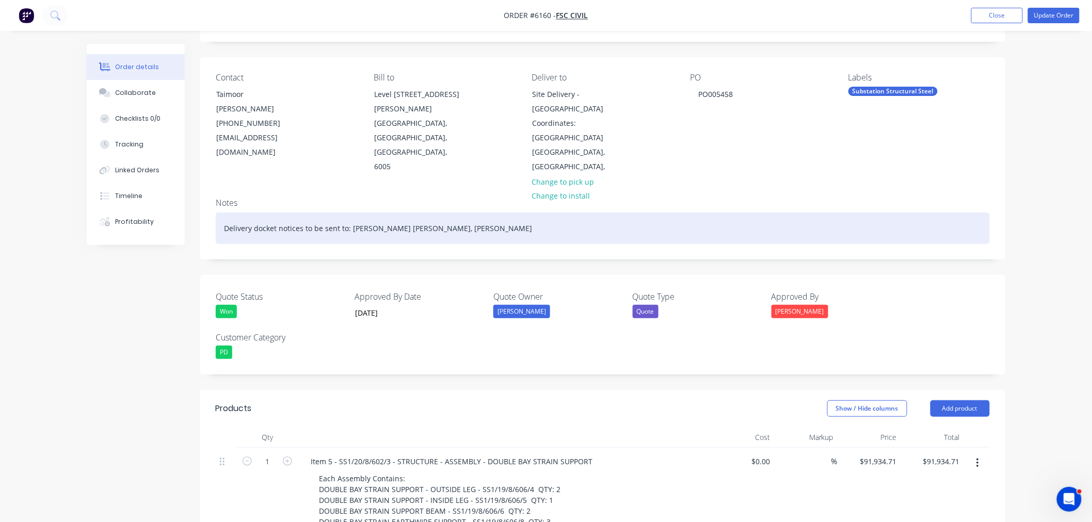
click at [476, 213] on div "Delivery docket notices to be sent to: Taimoor Ahmed Awan, John Lough" at bounding box center [603, 228] width 774 height 31
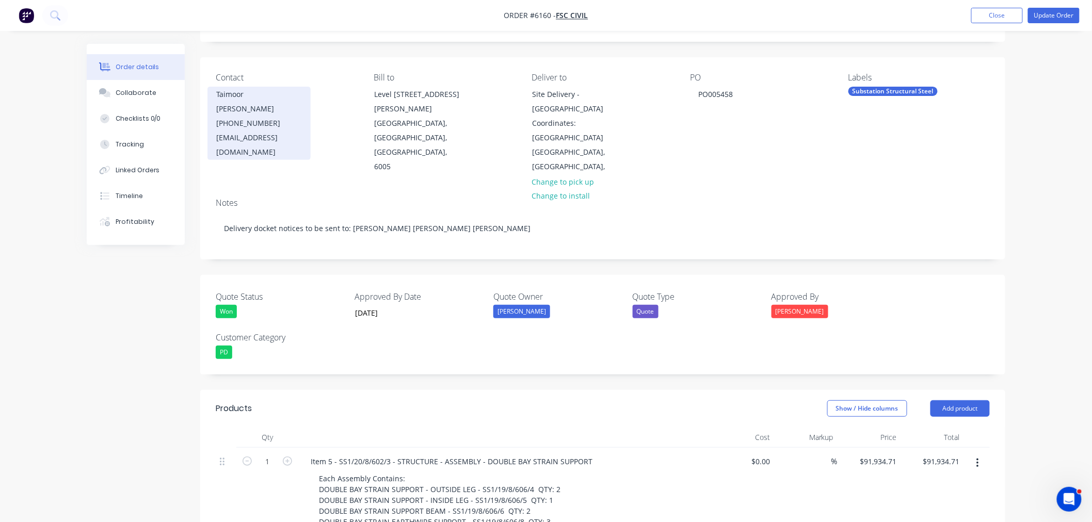
click at [247, 116] on div "(08) 9356 7048" at bounding box center [259, 123] width 86 height 14
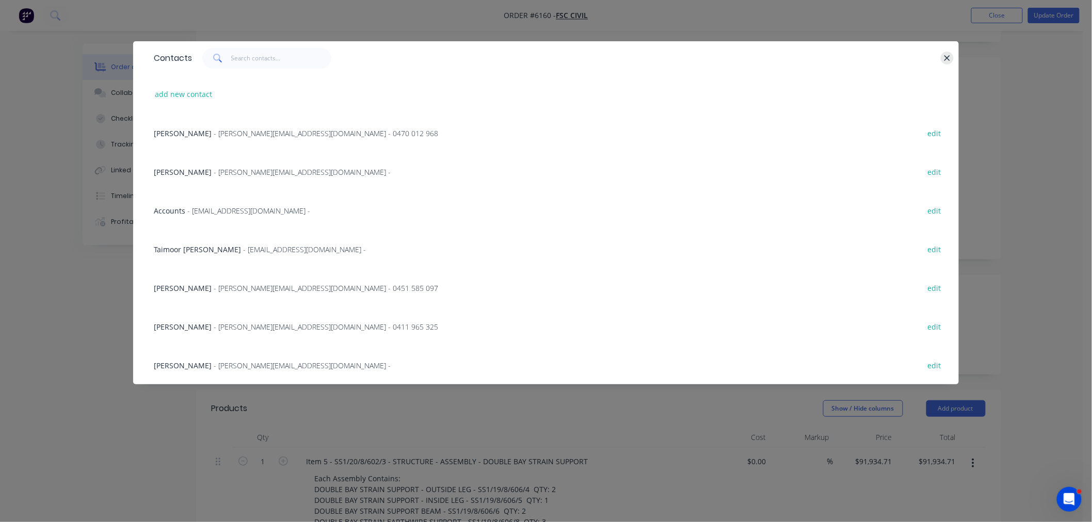
click at [942, 57] on button "button" at bounding box center [947, 58] width 13 height 13
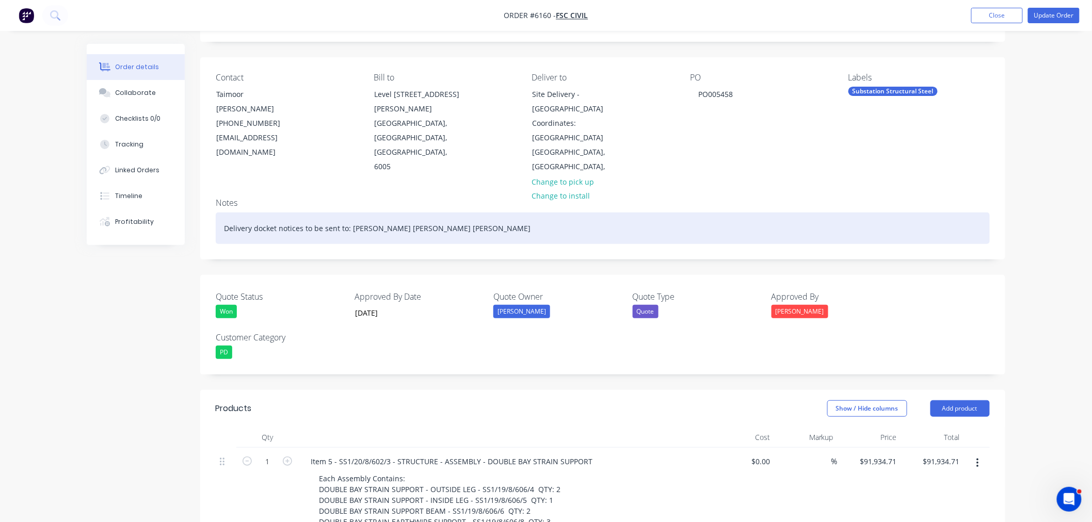
click at [541, 215] on div "Delivery docket notices to be sent to: Taimoor Ahmed Awan, John Loughnane, Muha…" at bounding box center [603, 228] width 774 height 31
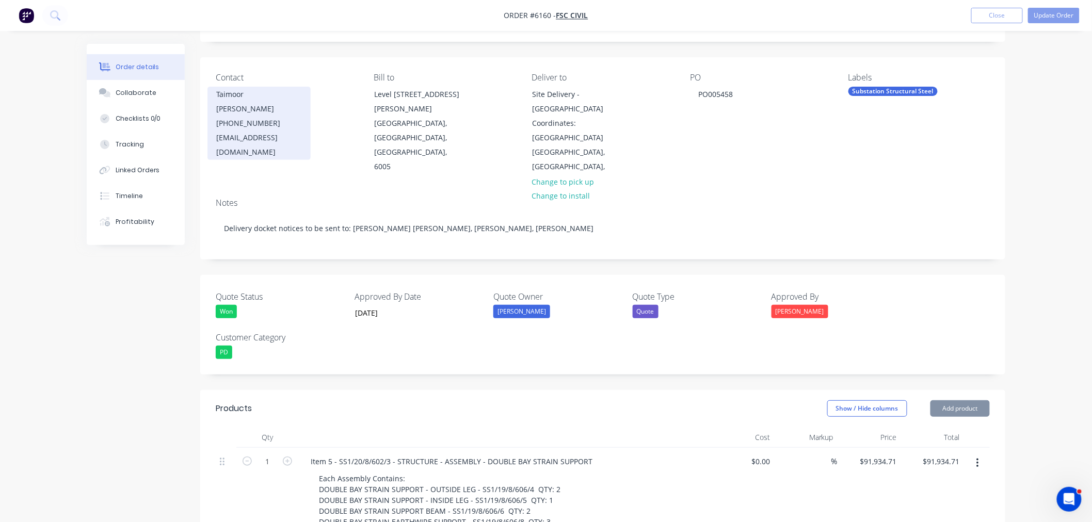
click at [231, 116] on div "(08) 9356 7048" at bounding box center [259, 123] width 86 height 14
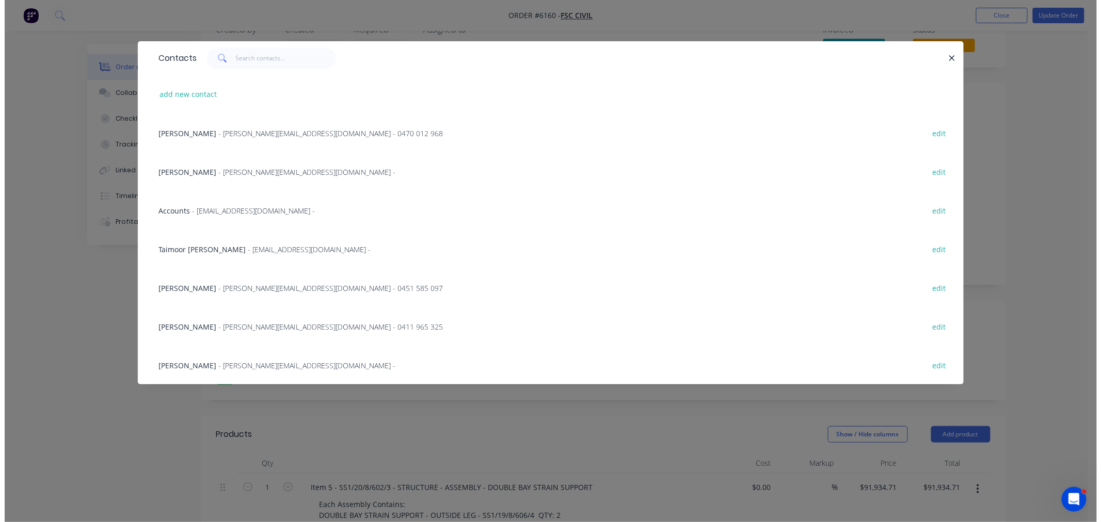
scroll to position [0, 0]
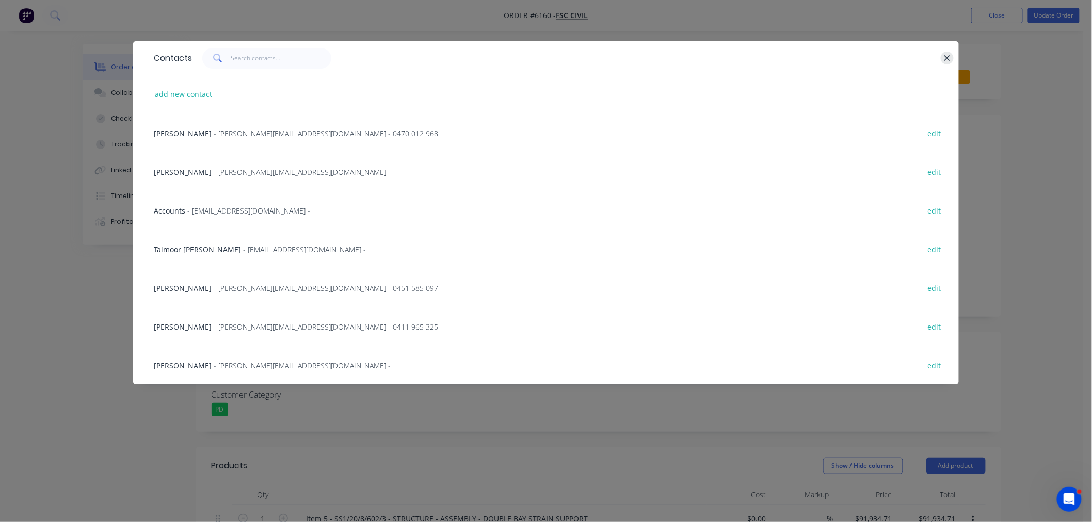
click at [945, 54] on icon "button" at bounding box center [947, 58] width 7 height 9
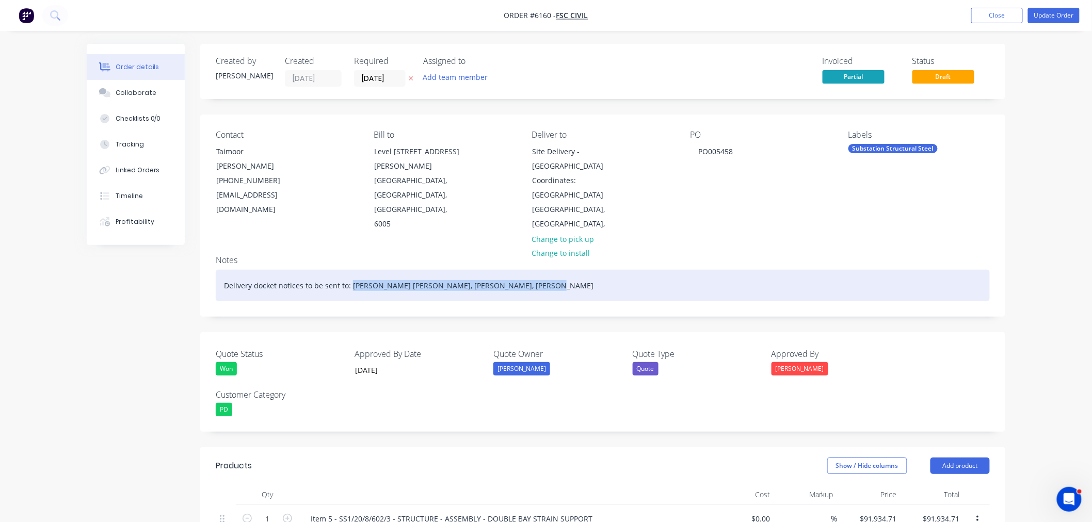
drag, startPoint x: 563, startPoint y: 271, endPoint x: 349, endPoint y: 270, distance: 213.7
click at [349, 270] on div "Delivery docket notices to be sent to: Taimoor Ahmed Awan, John Loughnane, Muha…" at bounding box center [603, 285] width 774 height 31
copy div "Taimoor Ahmed Awan, John Loughnane, Muhammad Mussab"
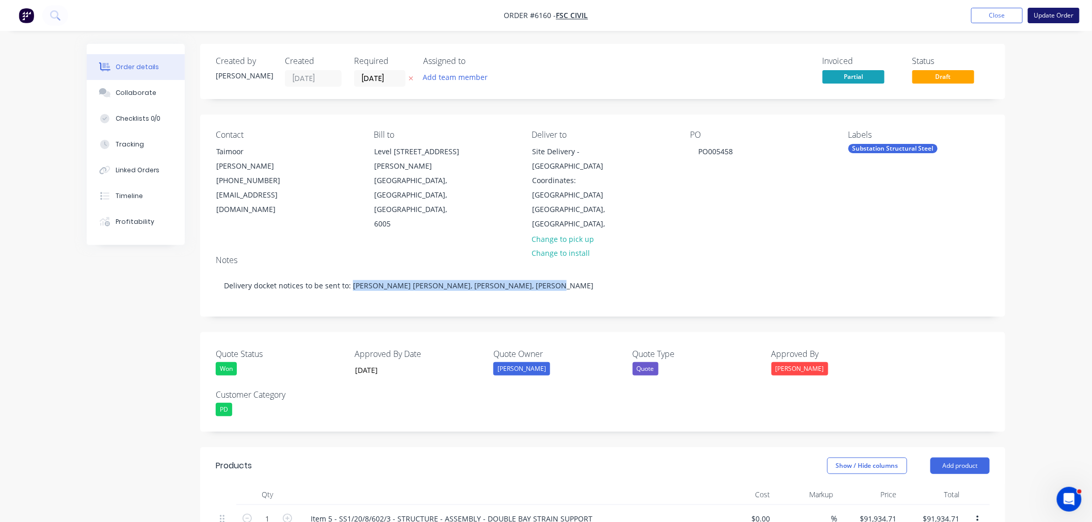
click at [1054, 17] on button "Update Order" at bounding box center [1054, 15] width 52 height 15
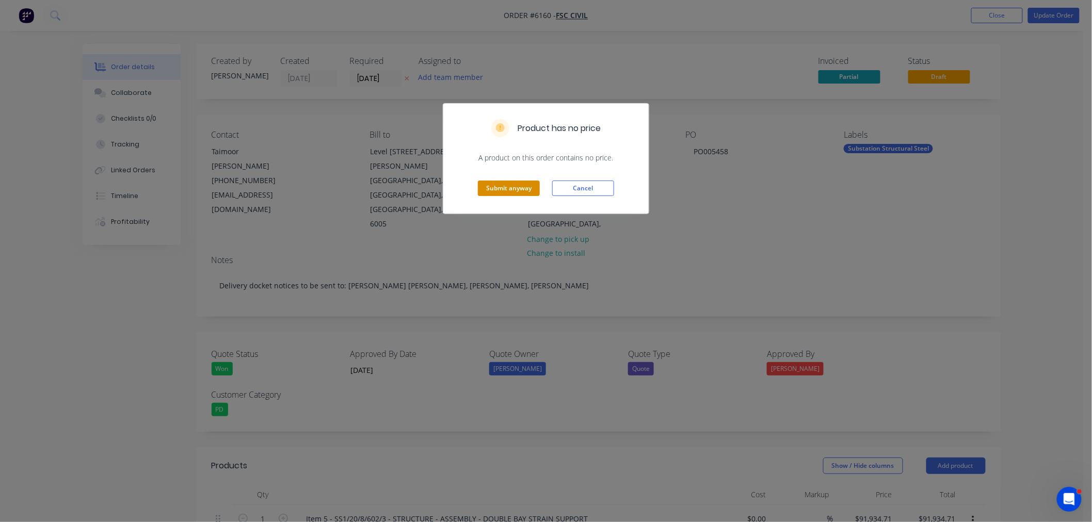
click at [511, 189] on button "Submit anyway" at bounding box center [509, 188] width 62 height 15
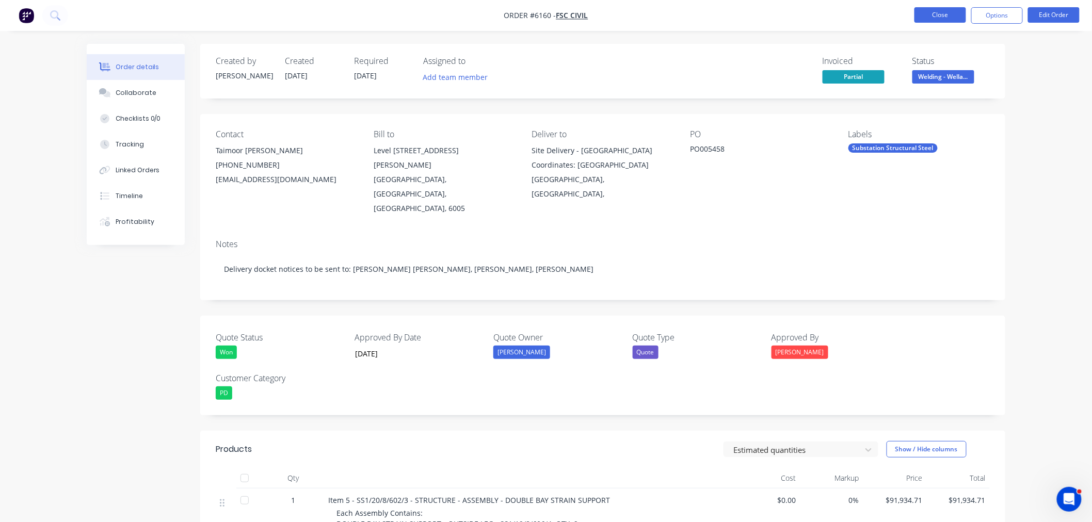
click at [925, 9] on button "Close" at bounding box center [940, 14] width 52 height 15
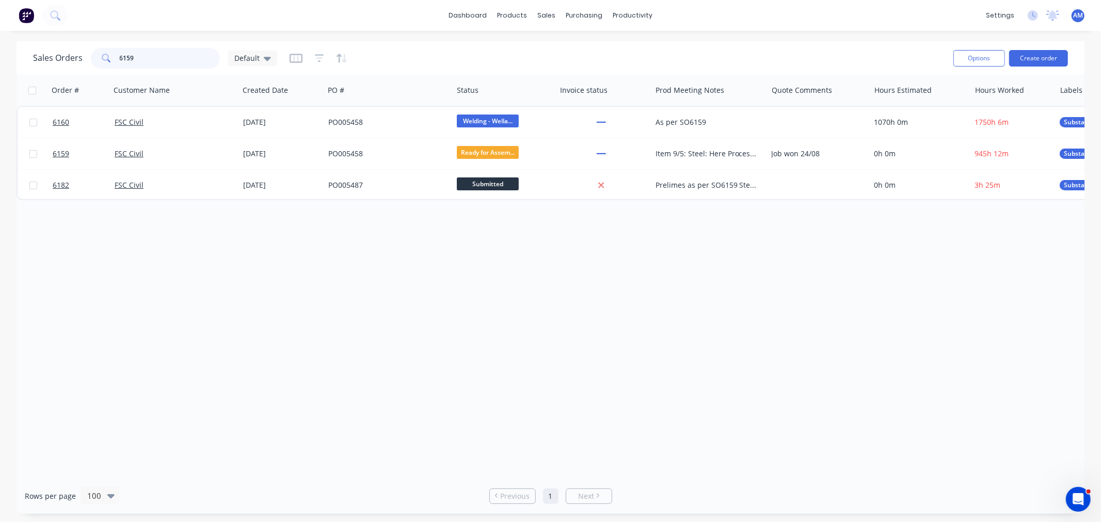
click at [156, 61] on input "6159" at bounding box center [170, 58] width 101 height 21
click at [77, 58] on div "Sales Orders 6159 Default" at bounding box center [155, 58] width 244 height 21
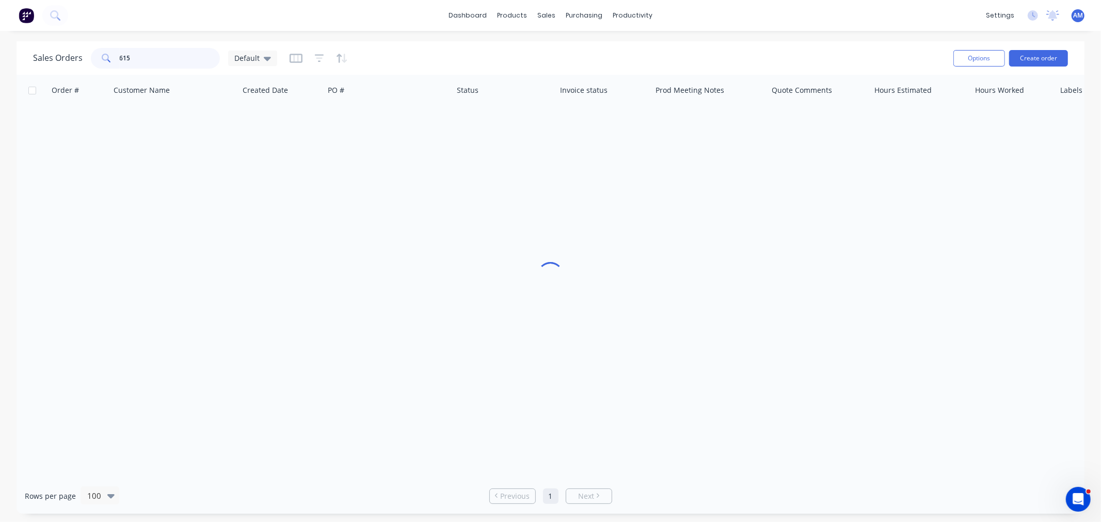
type input "6159"
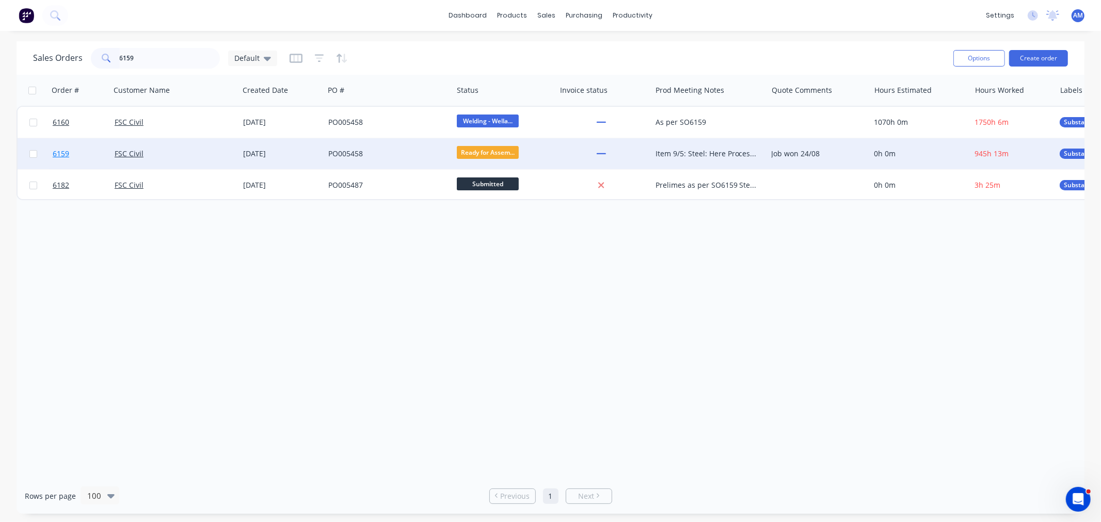
click at [85, 160] on link "6159" at bounding box center [84, 153] width 62 height 31
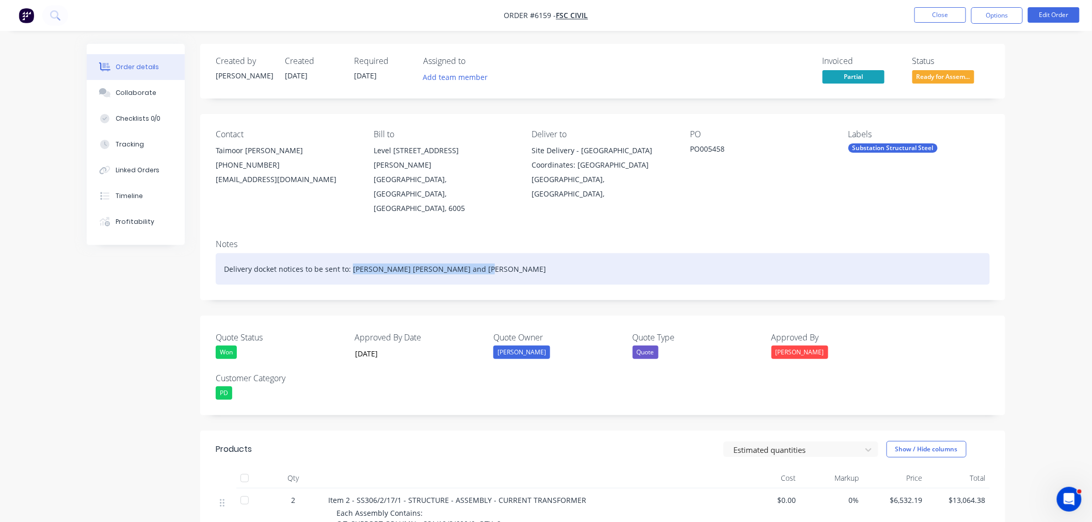
drag, startPoint x: 350, startPoint y: 238, endPoint x: 525, endPoint y: 235, distance: 175.5
click at [525, 253] on div "Delivery docket notices to be sent to: Taimoor Ahmed Awan and Brian Foley" at bounding box center [603, 268] width 774 height 31
paste div
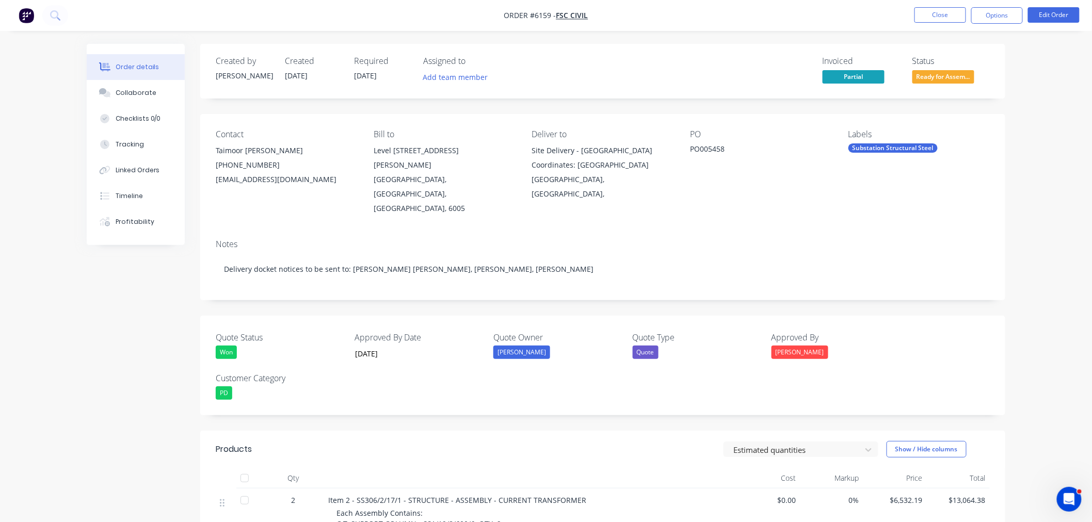
drag, startPoint x: 1055, startPoint y: 11, endPoint x: 1054, endPoint y: 59, distance: 48.0
click at [951, 14] on button "Close" at bounding box center [940, 14] width 52 height 15
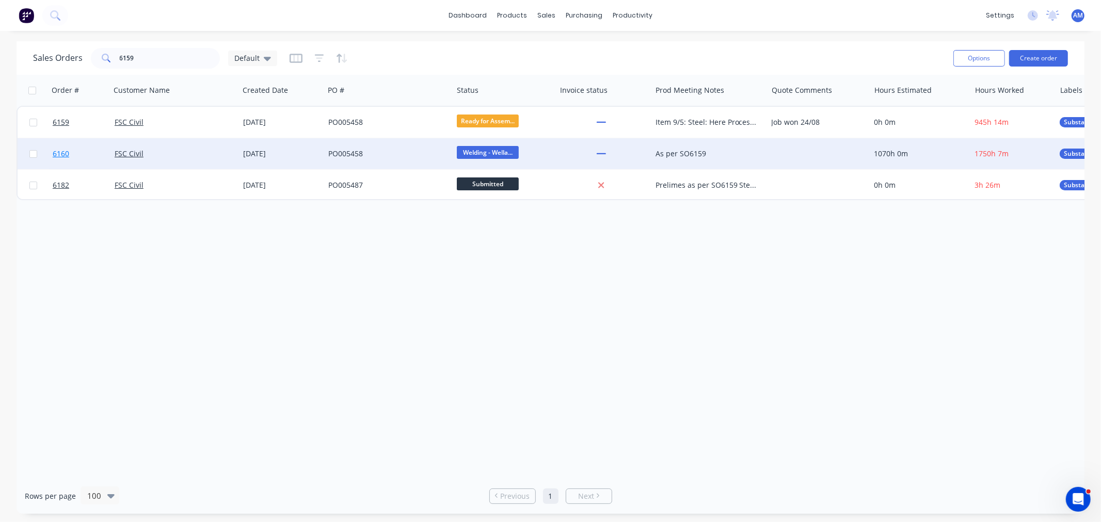
click at [83, 153] on link "6160" at bounding box center [84, 153] width 62 height 31
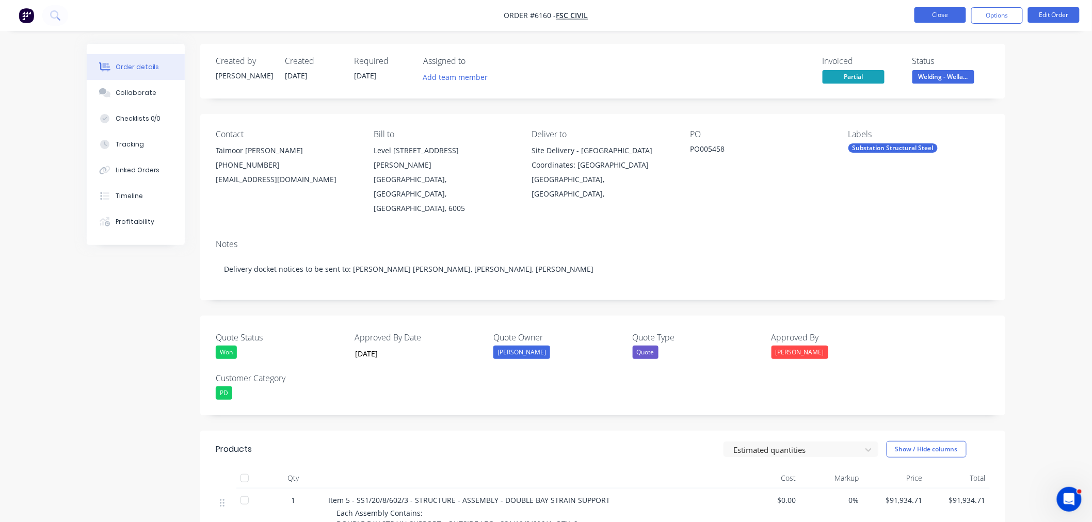
click at [952, 16] on button "Close" at bounding box center [940, 14] width 52 height 15
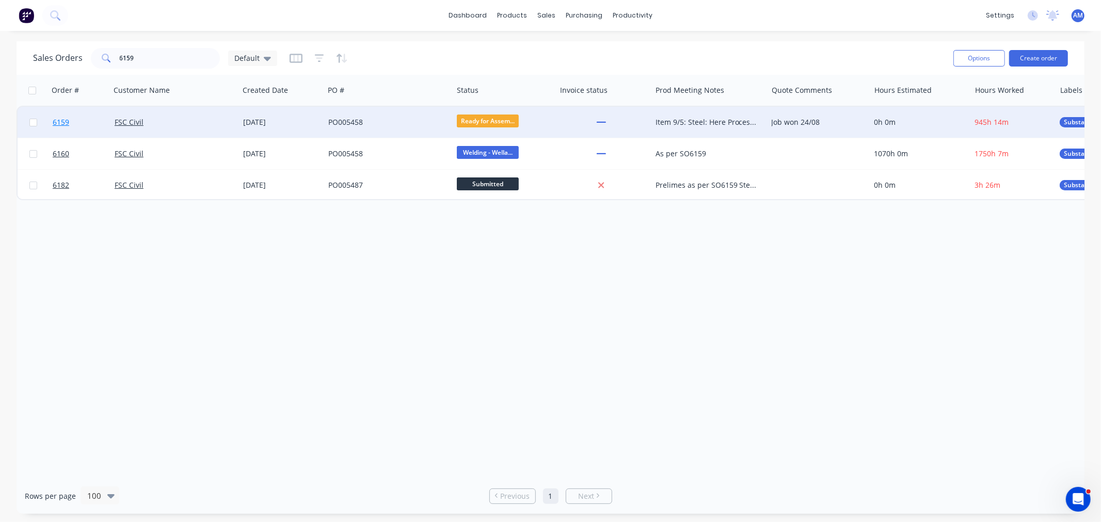
click at [91, 118] on link "6159" at bounding box center [84, 122] width 62 height 31
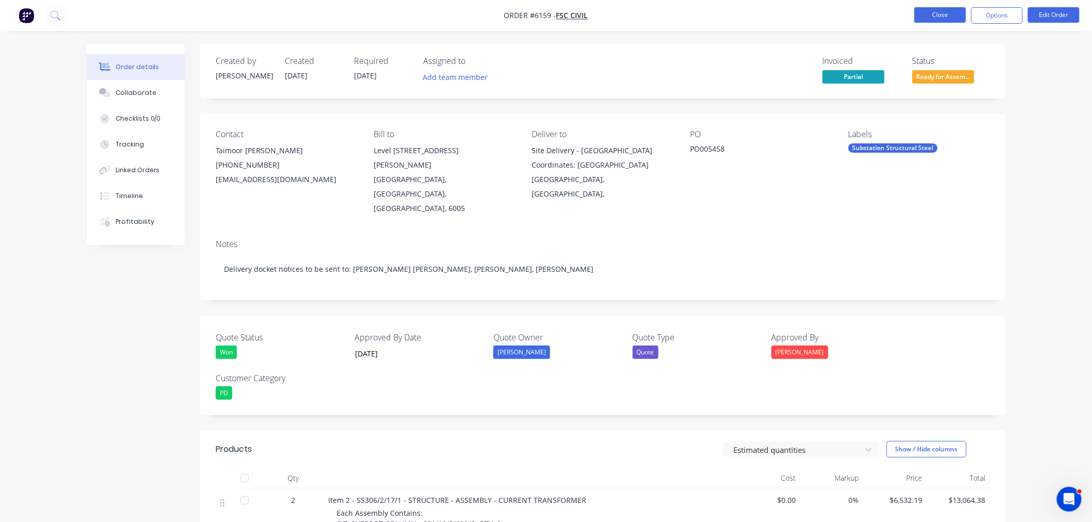
click at [938, 22] on button "Close" at bounding box center [940, 14] width 52 height 15
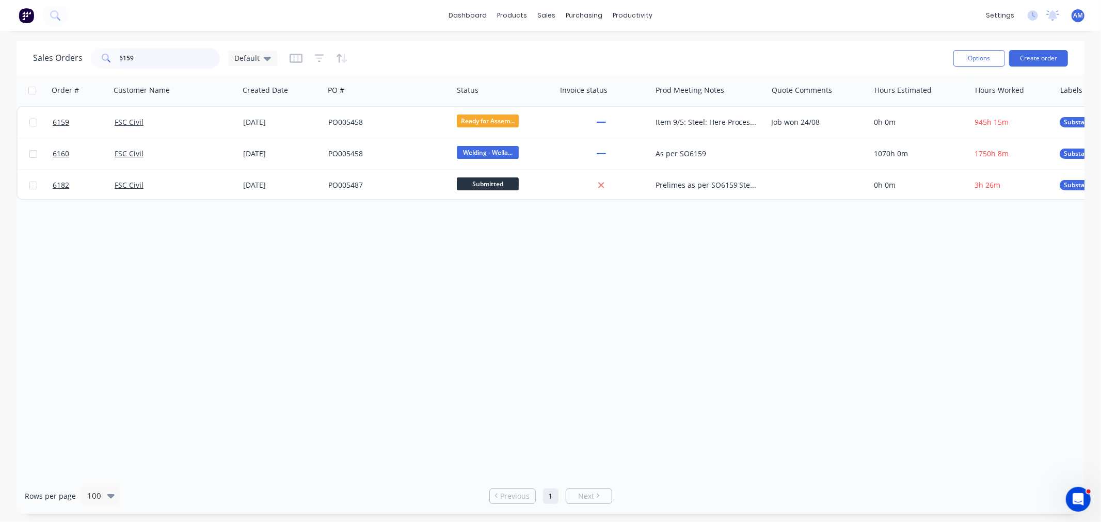
click at [155, 65] on input "6159" at bounding box center [170, 58] width 101 height 21
drag, startPoint x: 150, startPoint y: 55, endPoint x: 57, endPoint y: 65, distance: 93.9
click at [57, 65] on div "Sales Orders 6159 Default" at bounding box center [155, 58] width 244 height 21
type input "6"
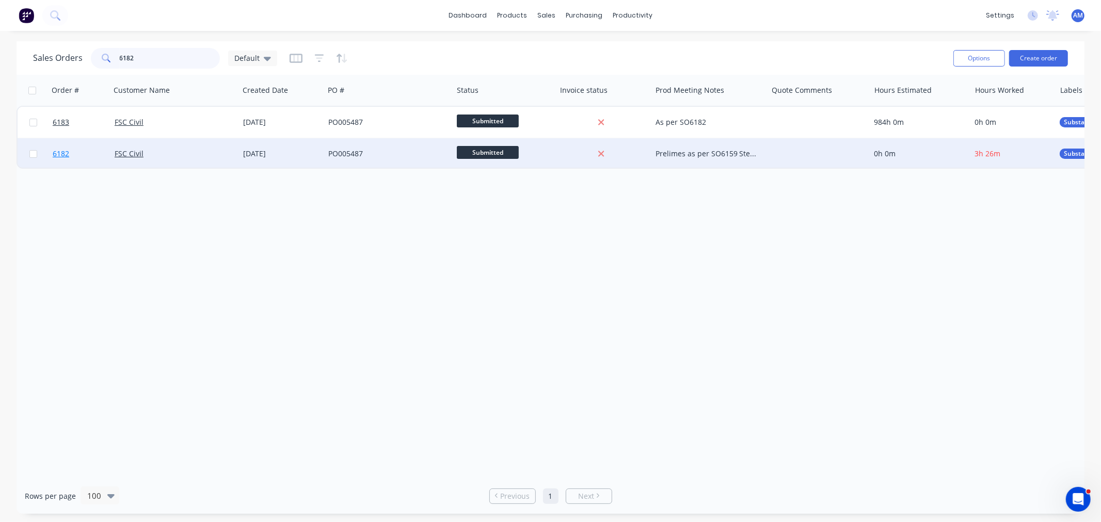
type input "6182"
click at [86, 158] on link "6182" at bounding box center [84, 153] width 62 height 31
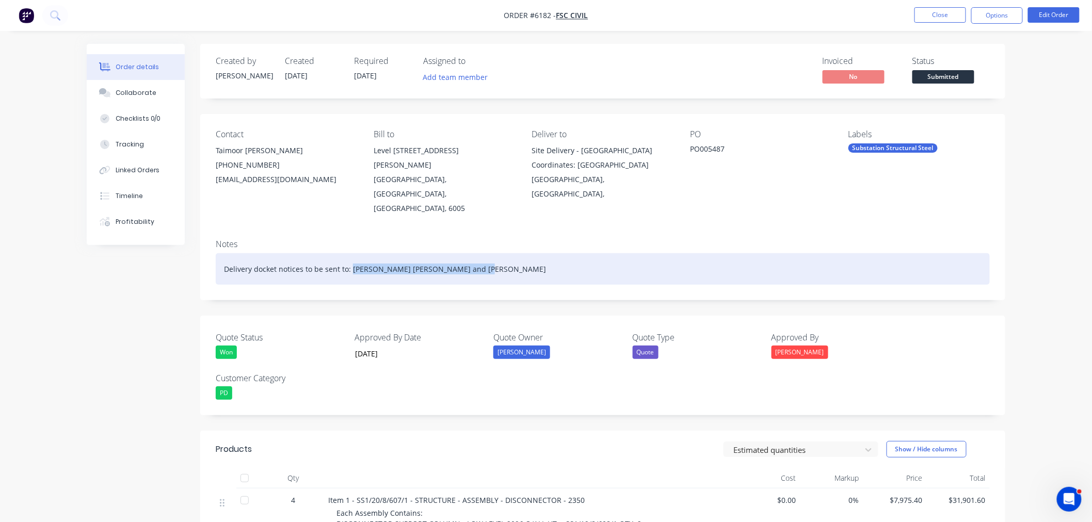
drag, startPoint x: 351, startPoint y: 240, endPoint x: 524, endPoint y: 242, distance: 173.4
click at [524, 253] on div "Delivery docket notices to be sent to: Taimoor Ahmed Awan and Brian Foley" at bounding box center [603, 268] width 774 height 31
paste div
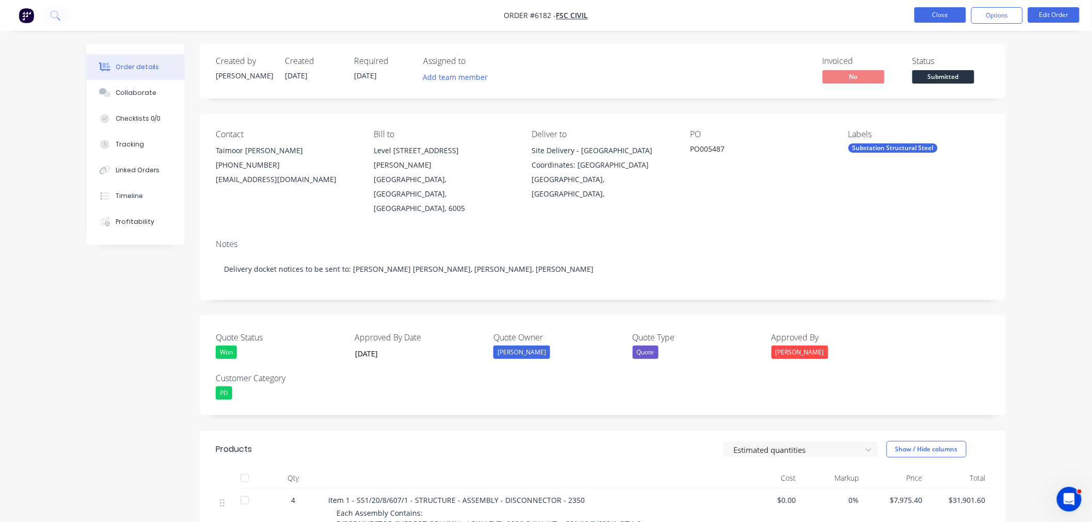
click at [931, 9] on button "Close" at bounding box center [940, 14] width 52 height 15
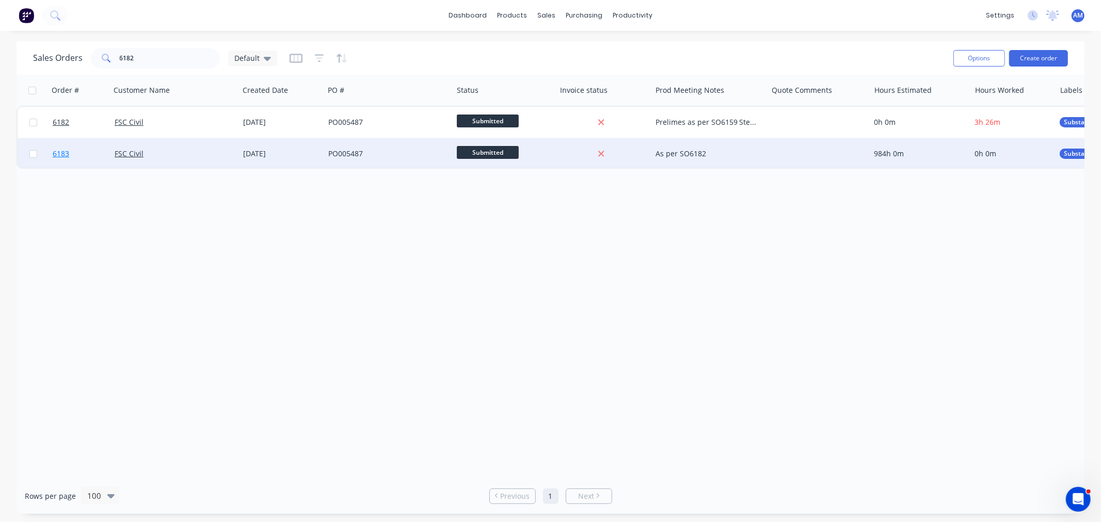
click at [78, 149] on link "6183" at bounding box center [84, 153] width 62 height 31
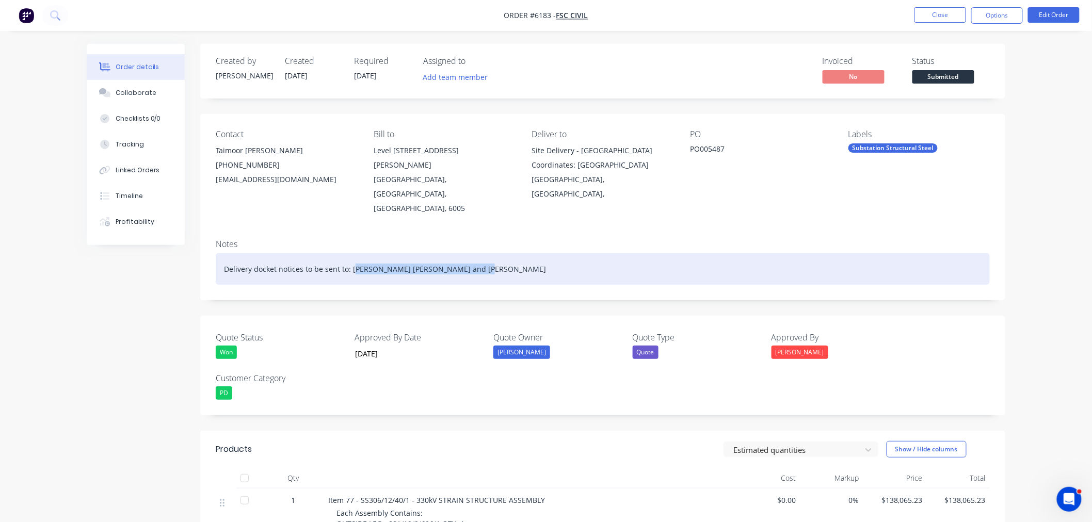
drag, startPoint x: 352, startPoint y: 240, endPoint x: 538, endPoint y: 230, distance: 186.1
click at [538, 253] on div "Delivery docket notices to be sent to: Taimoor Ahmed Awan and Brian Foley" at bounding box center [603, 268] width 774 height 31
drag, startPoint x: 350, startPoint y: 239, endPoint x: 569, endPoint y: 239, distance: 219.3
click at [568, 253] on div "Delivery docket notices to be sent to: Taimoor Ahmed Awan and Brian Foley" at bounding box center [603, 268] width 774 height 31
paste div
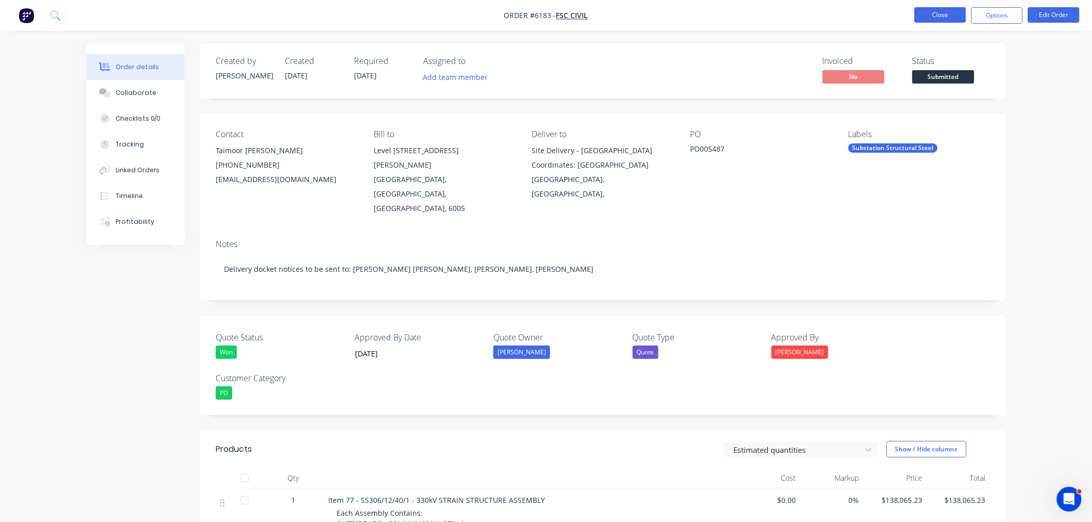
click at [935, 16] on button "Close" at bounding box center [940, 14] width 52 height 15
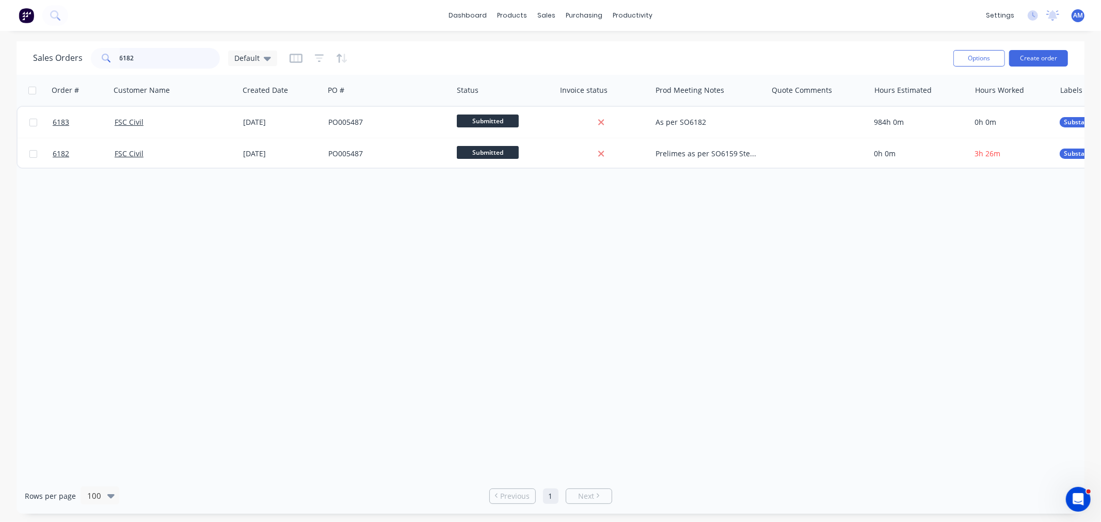
drag, startPoint x: 153, startPoint y: 55, endPoint x: 150, endPoint y: 63, distance: 8.8
click at [150, 58] on input "6182" at bounding box center [170, 58] width 101 height 21
drag, startPoint x: 69, startPoint y: 60, endPoint x: 54, endPoint y: 66, distance: 16.0
click at [55, 63] on div "Sales Orders 6182 Default" at bounding box center [155, 58] width 244 height 21
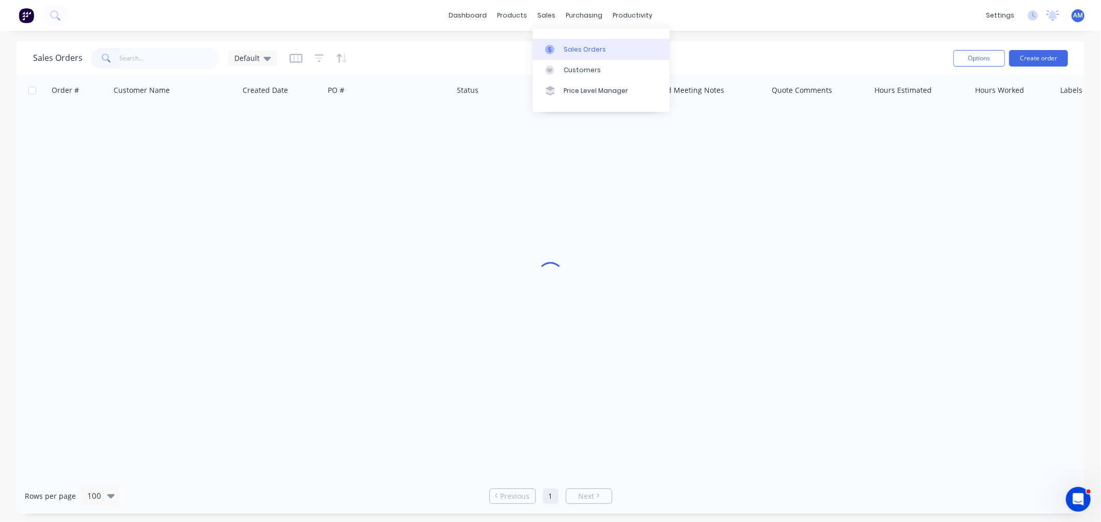
click at [567, 45] on div "Sales Orders" at bounding box center [585, 49] width 42 height 9
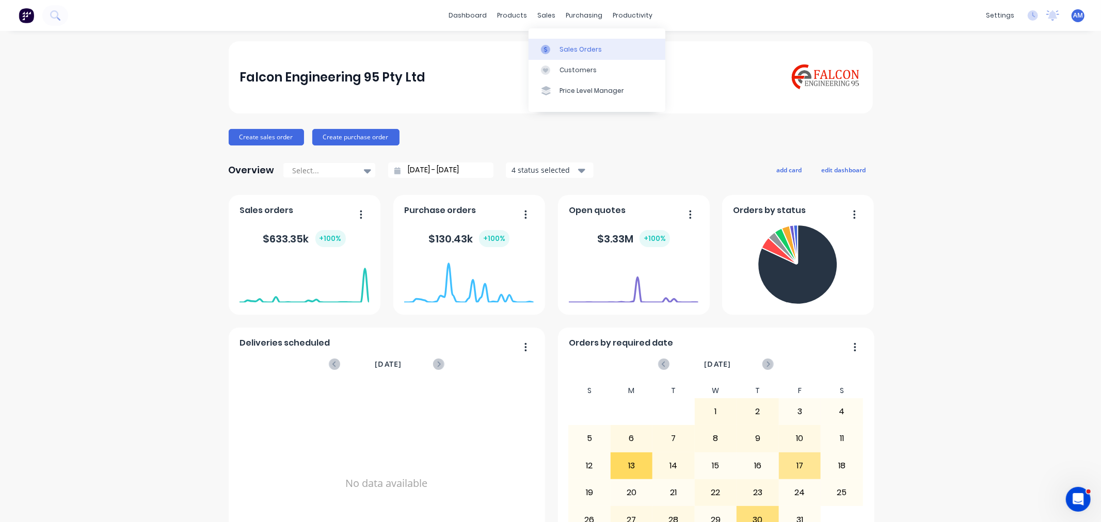
click at [555, 42] on link "Sales Orders" at bounding box center [596, 49] width 137 height 21
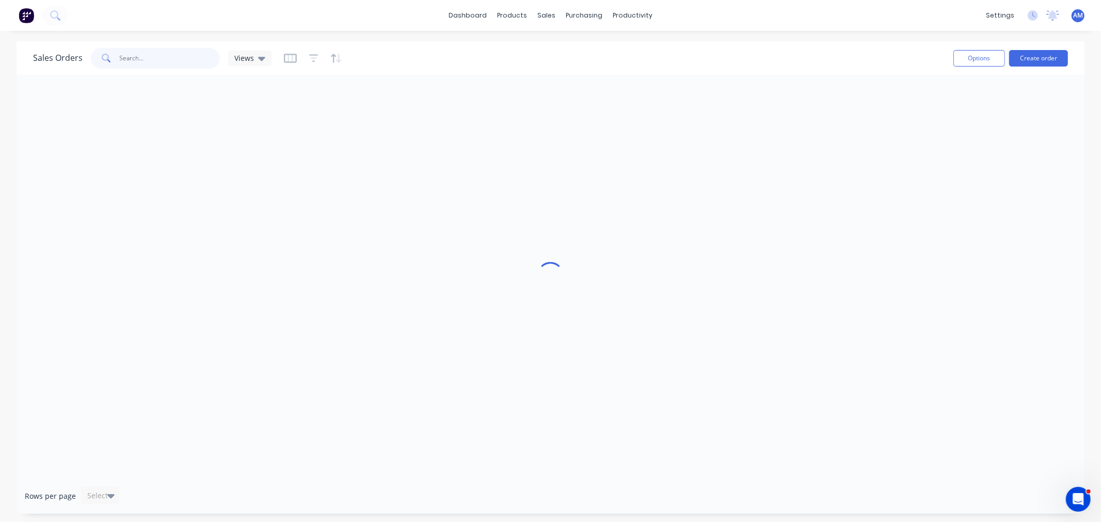
click at [156, 53] on input "text" at bounding box center [170, 58] width 101 height 21
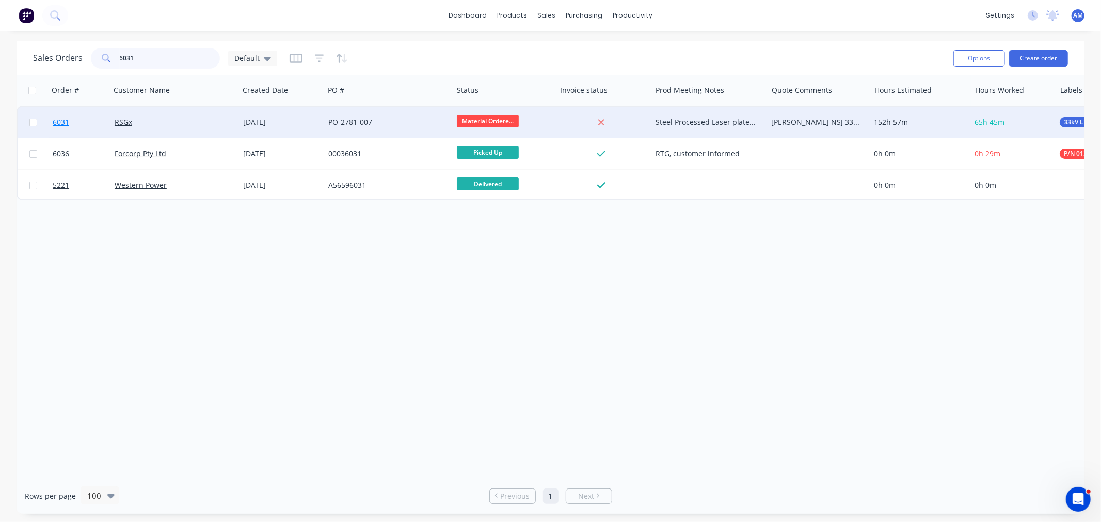
type input "6031"
click at [88, 125] on link "6031" at bounding box center [84, 122] width 62 height 31
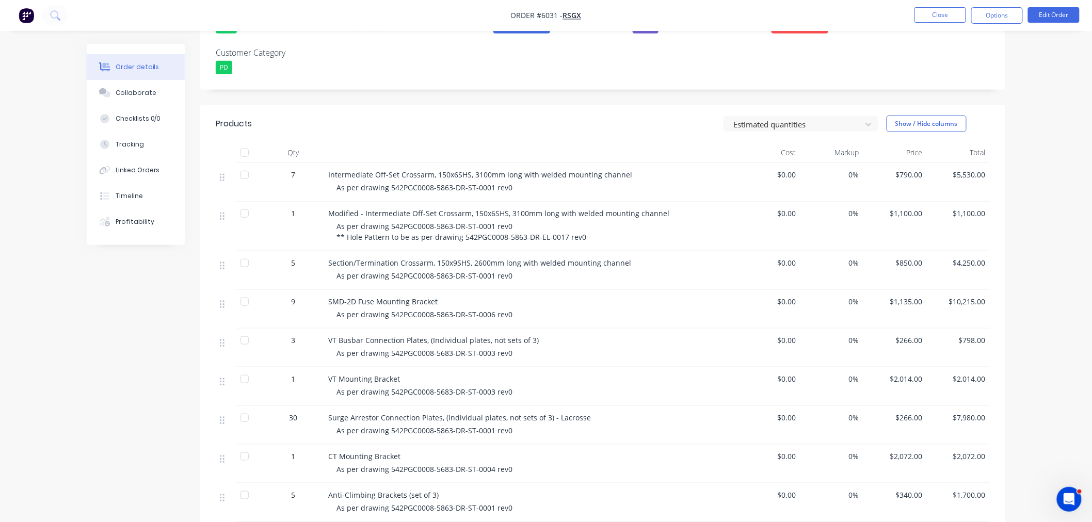
scroll to position [344, 0]
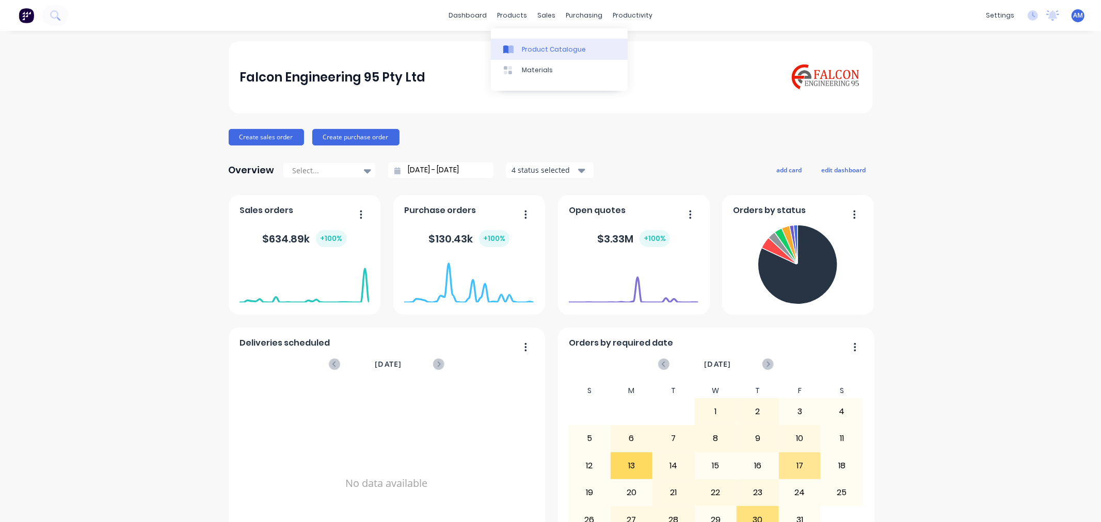
click at [528, 42] on link "Product Catalogue" at bounding box center [559, 49] width 137 height 21
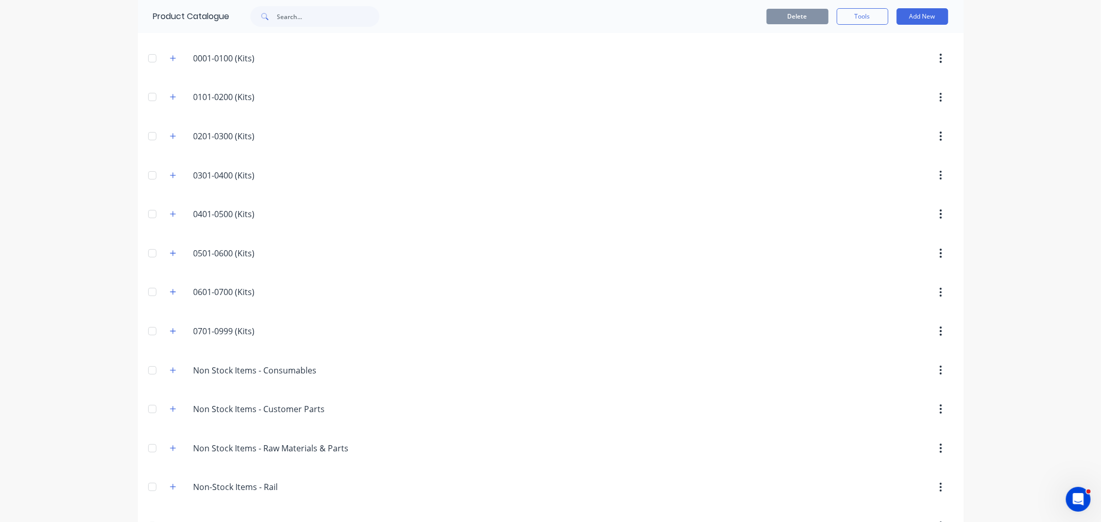
scroll to position [222, 0]
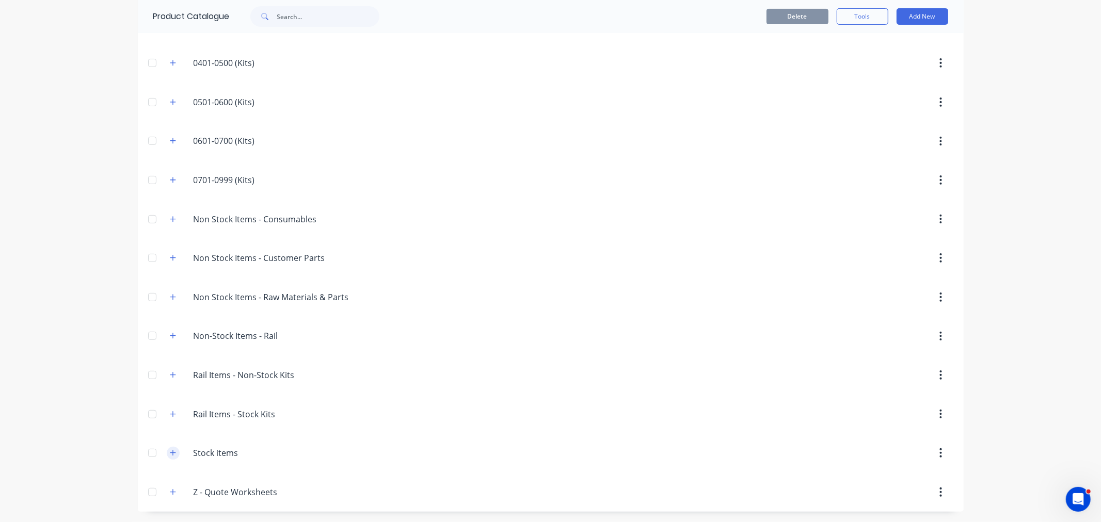
click at [170, 453] on icon "button" at bounding box center [173, 452] width 6 height 7
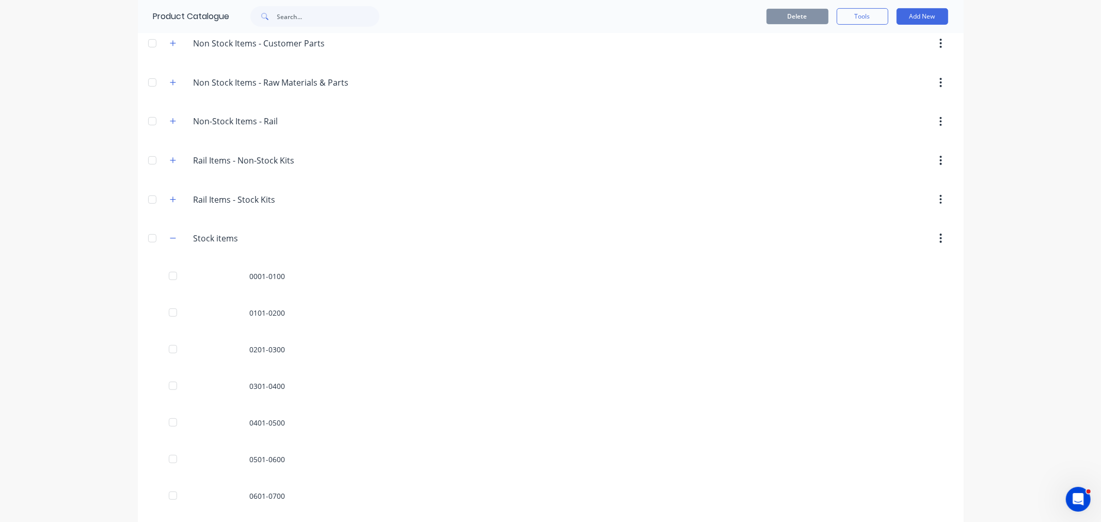
scroll to position [508, 0]
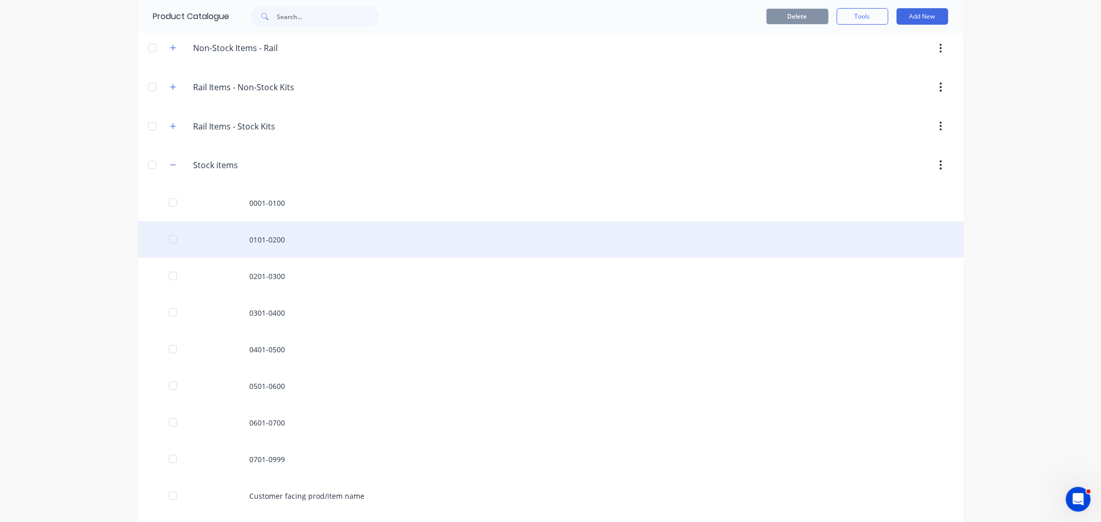
click at [252, 243] on div "0101-0200" at bounding box center [551, 239] width 826 height 37
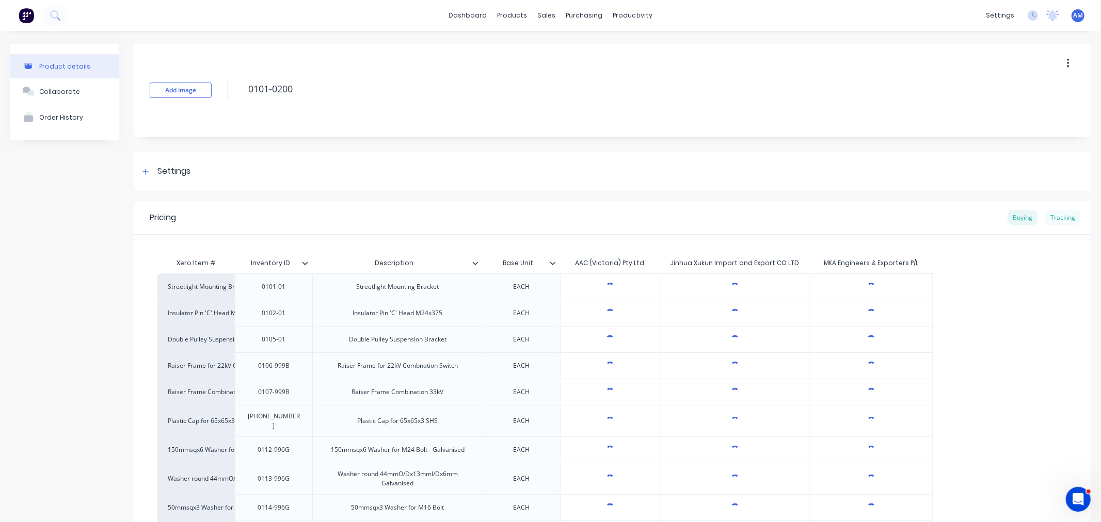
click at [1049, 218] on div "Tracking" at bounding box center [1062, 217] width 35 height 15
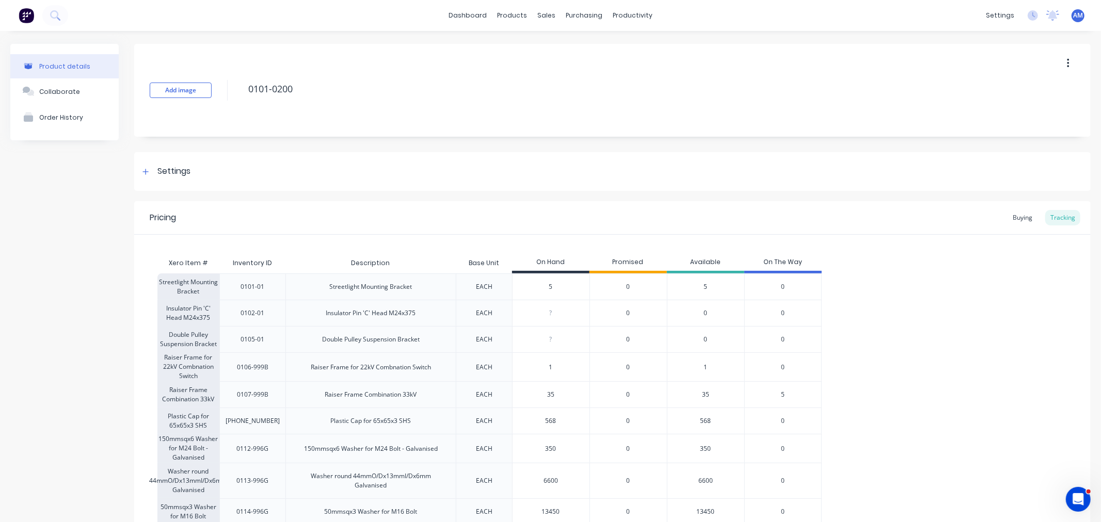
type textarea "x"
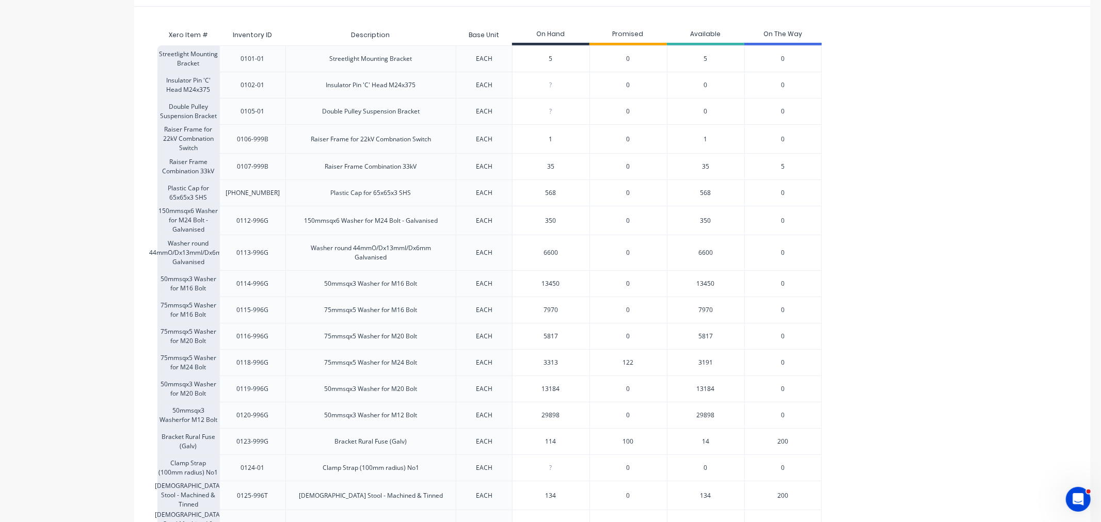
scroll to position [229, 0]
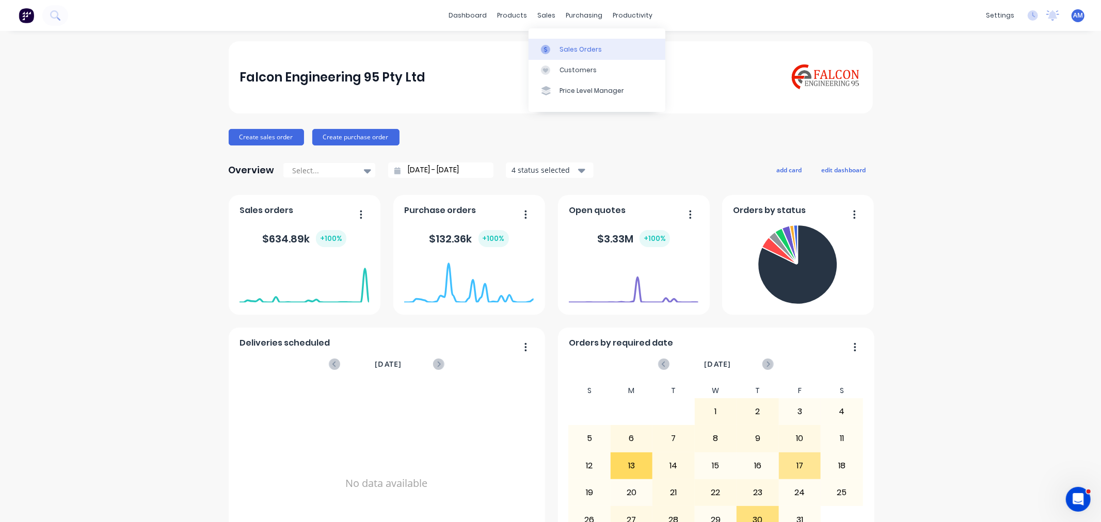
click at [573, 49] on div "Sales Orders" at bounding box center [580, 49] width 42 height 9
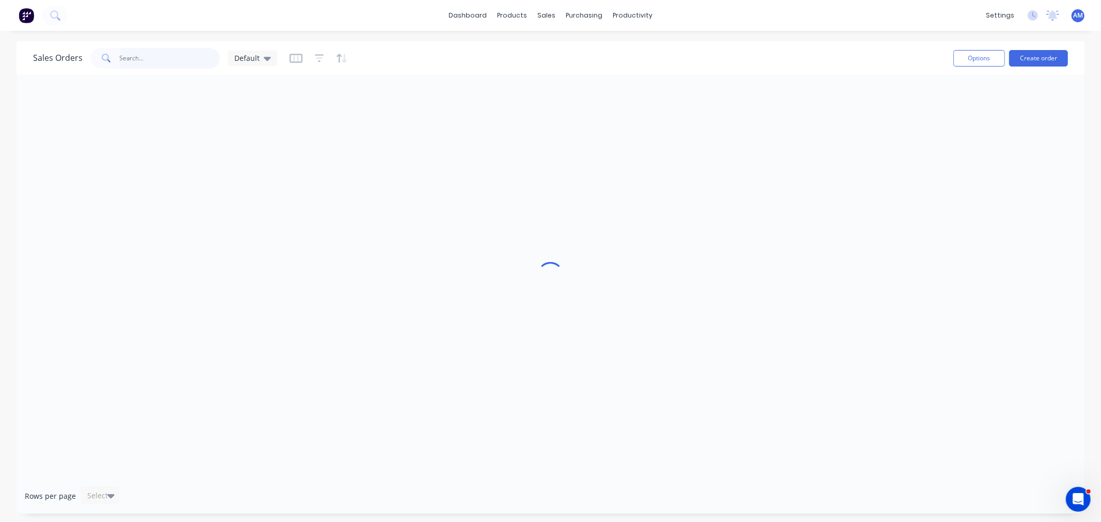
click at [146, 52] on input "text" at bounding box center [170, 58] width 101 height 21
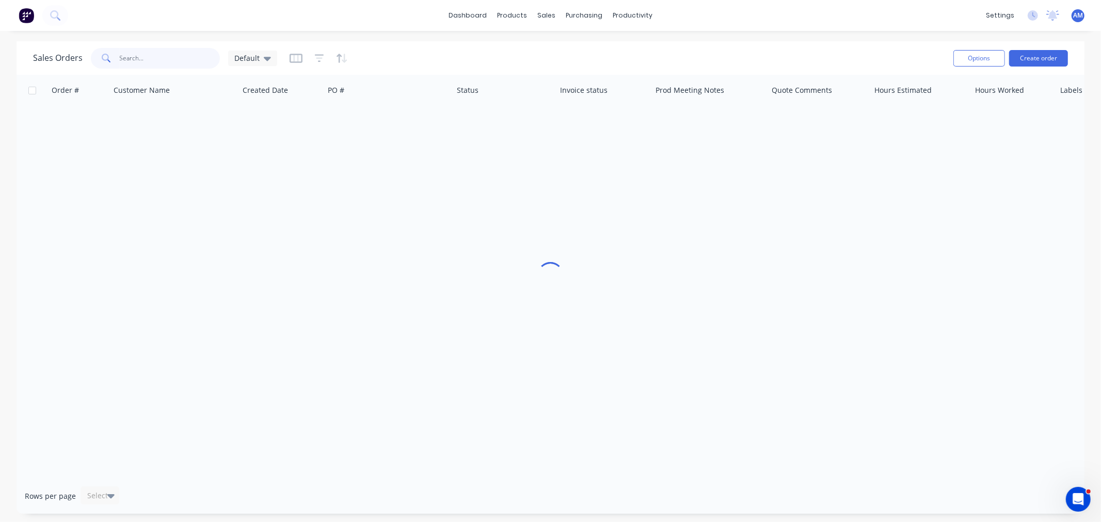
click at [146, 56] on input "text" at bounding box center [170, 58] width 101 height 21
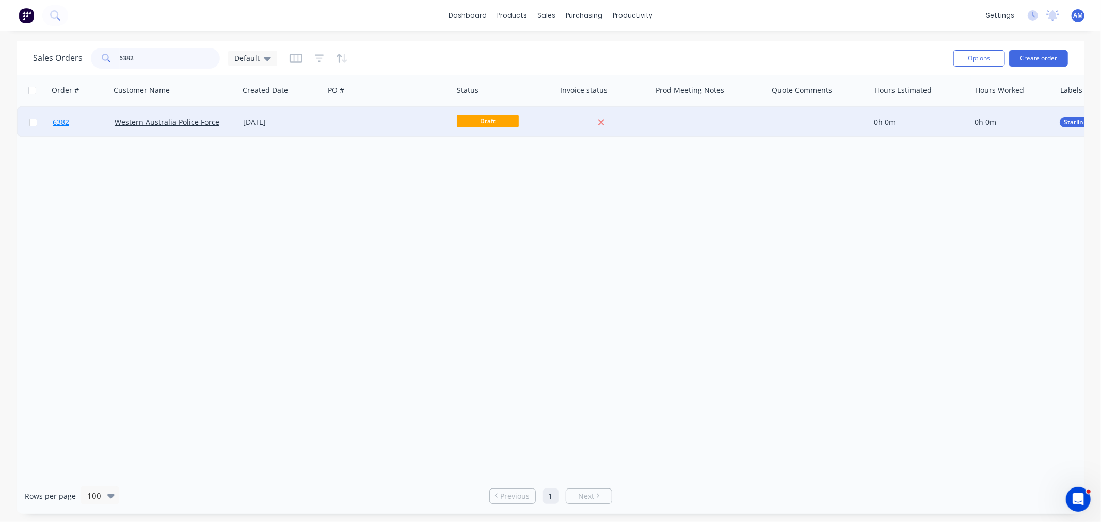
type input "6382"
click at [95, 127] on link "6382" at bounding box center [84, 122] width 62 height 31
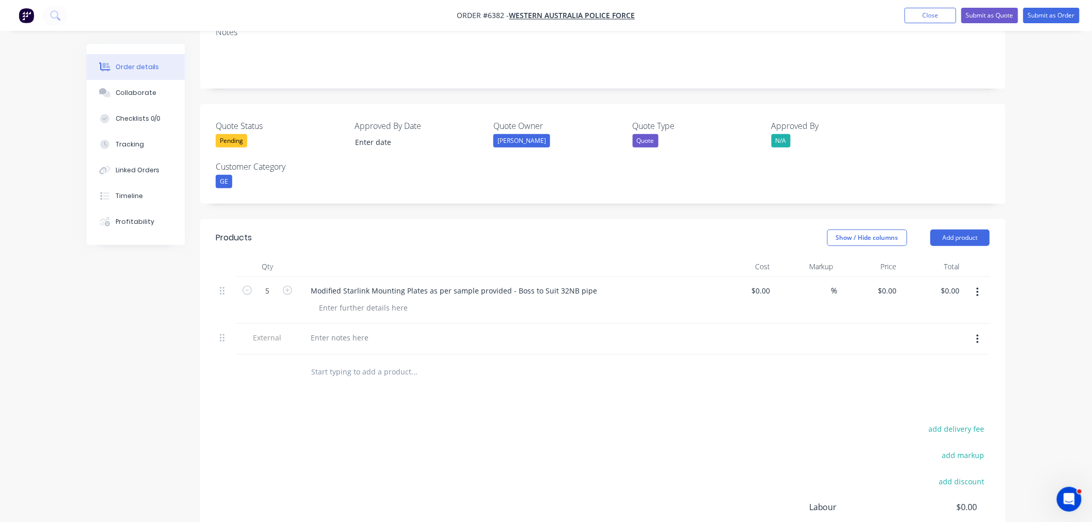
scroll to position [229, 0]
click at [337, 329] on div at bounding box center [339, 336] width 74 height 15
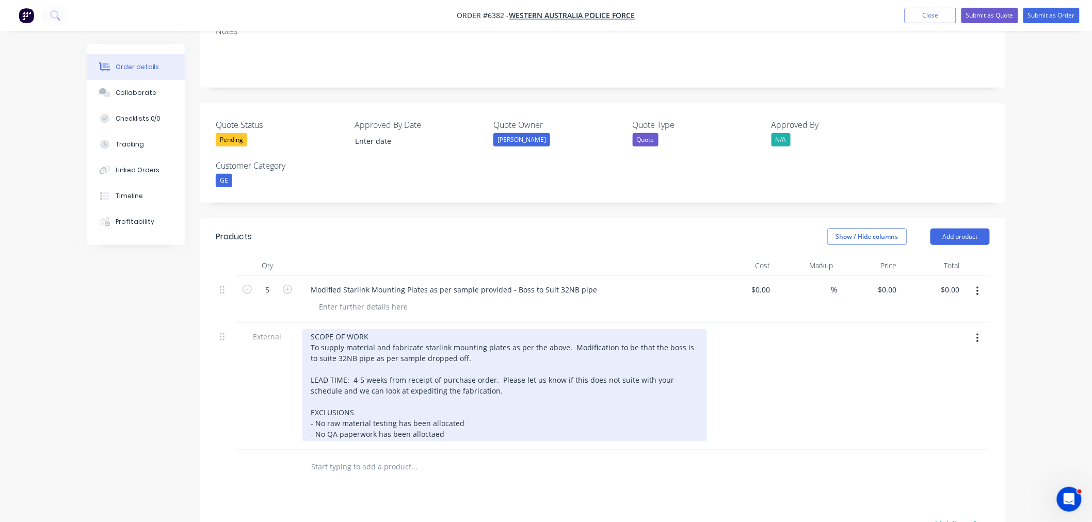
click at [453, 388] on div "SCOPE OF WORK To supply material and fabricate starlink mounting plates as per …" at bounding box center [504, 385] width 405 height 113
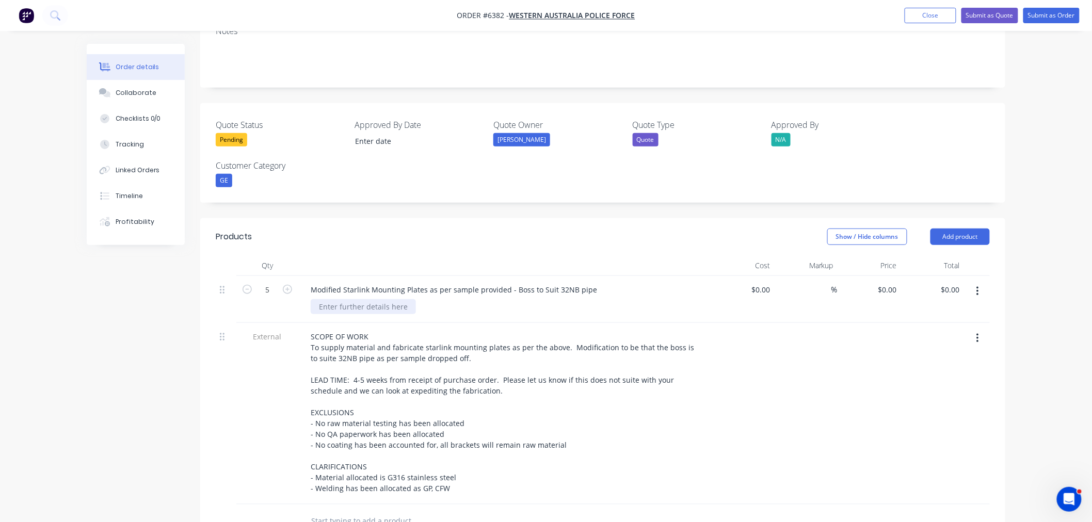
click at [360, 299] on div at bounding box center [363, 306] width 105 height 15
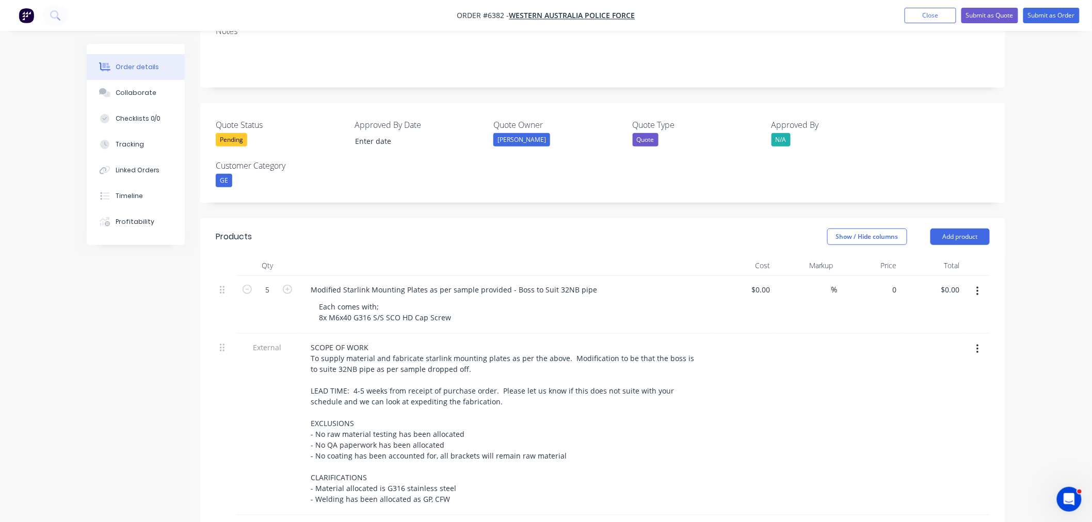
drag, startPoint x: 879, startPoint y: 246, endPoint x: 884, endPoint y: 267, distance: 21.7
click at [880, 276] on div "0 $0.00" at bounding box center [869, 305] width 63 height 58
type input "$540.00"
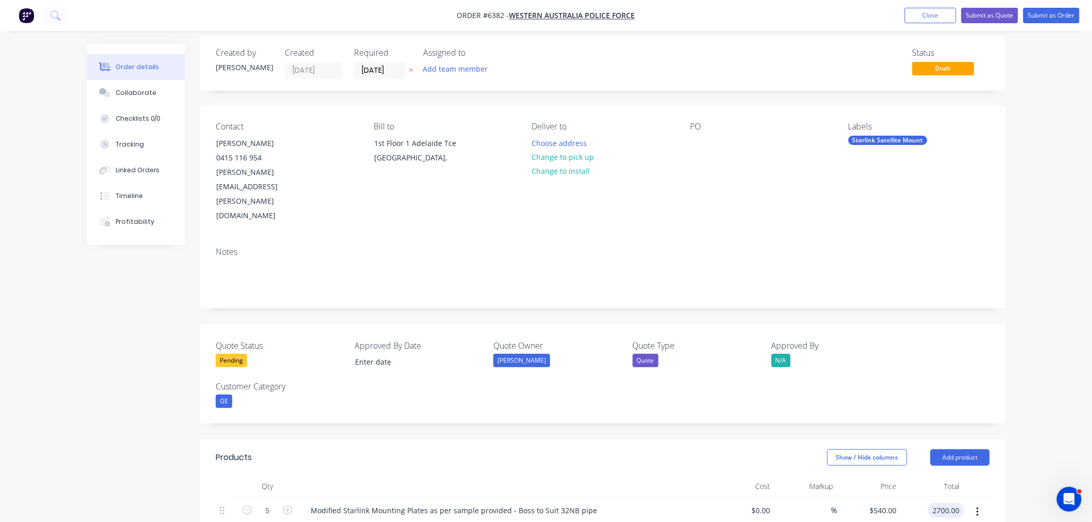
scroll to position [0, 0]
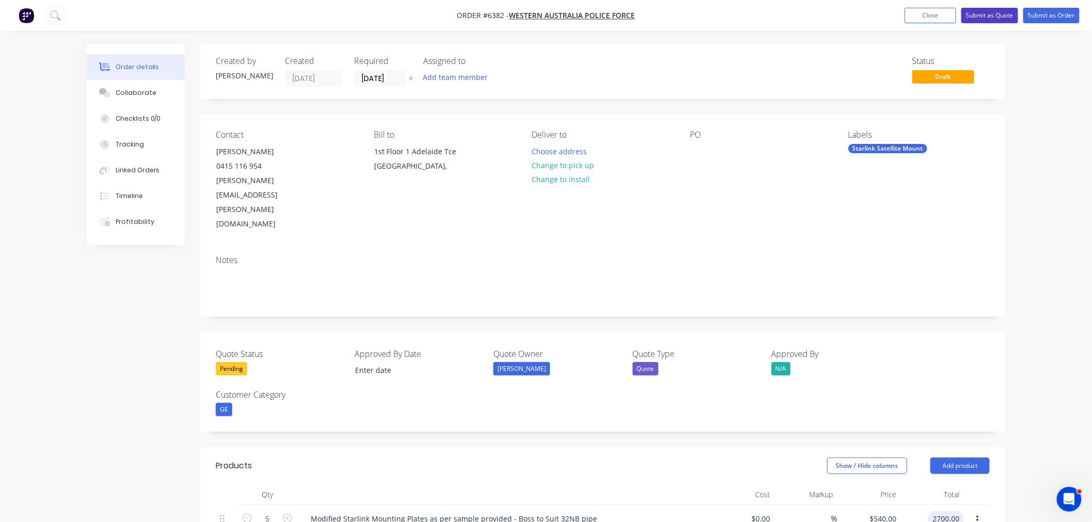
type input "$2,700.00"
click at [993, 13] on button "Submit as Quote" at bounding box center [989, 15] width 57 height 15
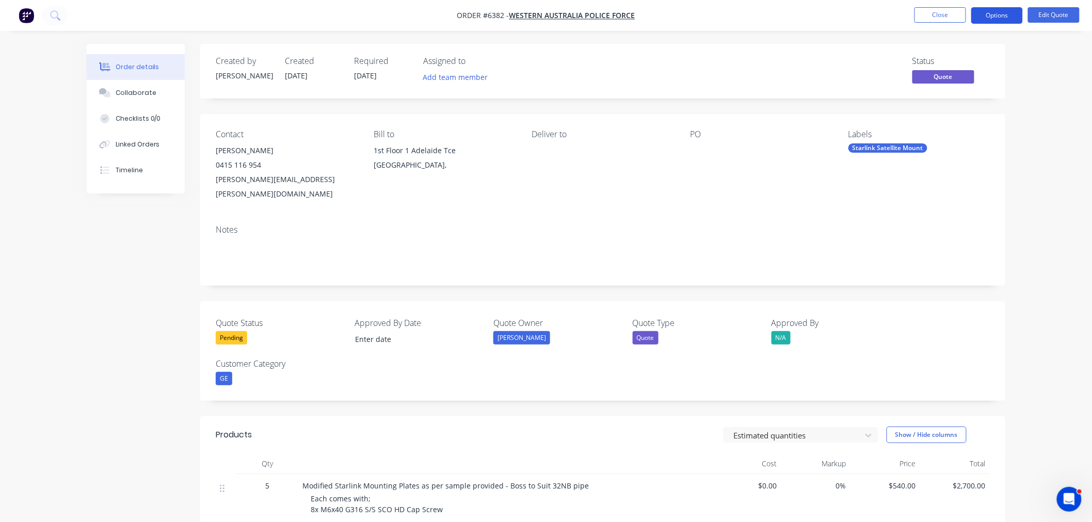
click at [1005, 17] on button "Options" at bounding box center [997, 15] width 52 height 17
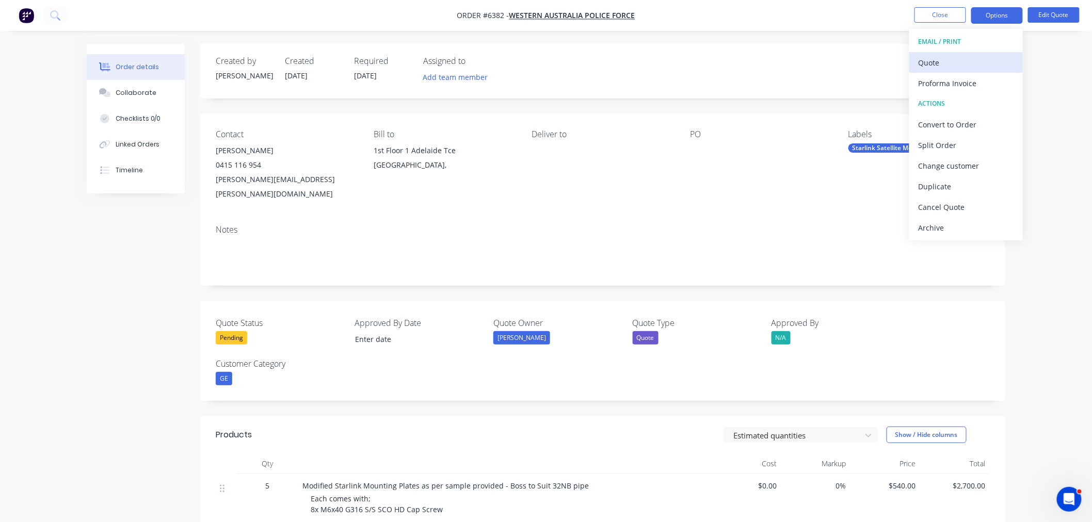
click at [972, 58] on div "Quote" at bounding box center [966, 62] width 95 height 15
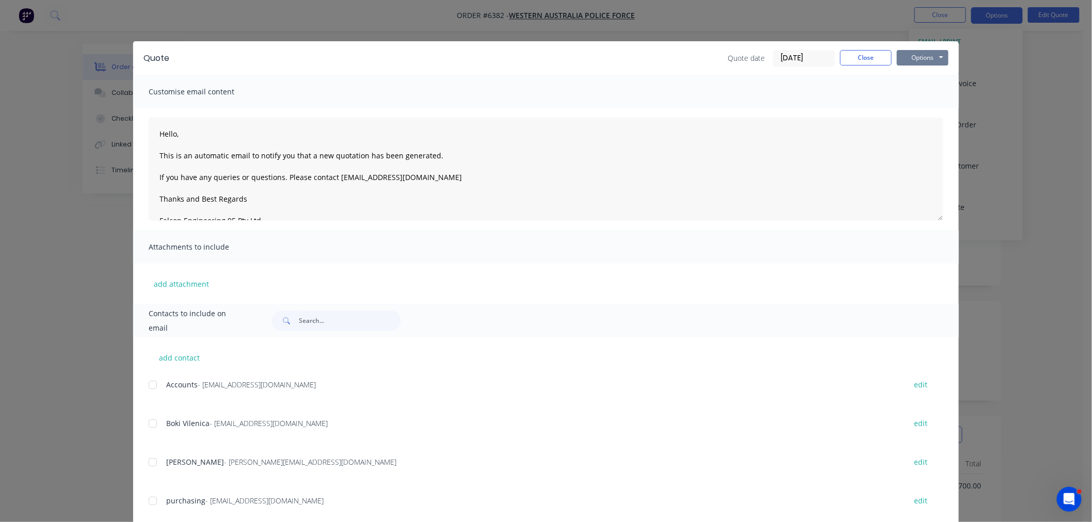
click at [940, 53] on button "Options" at bounding box center [923, 57] width 52 height 15
click at [922, 73] on button "Preview" at bounding box center [930, 76] width 66 height 17
click at [859, 62] on button "Close" at bounding box center [866, 57] width 52 height 15
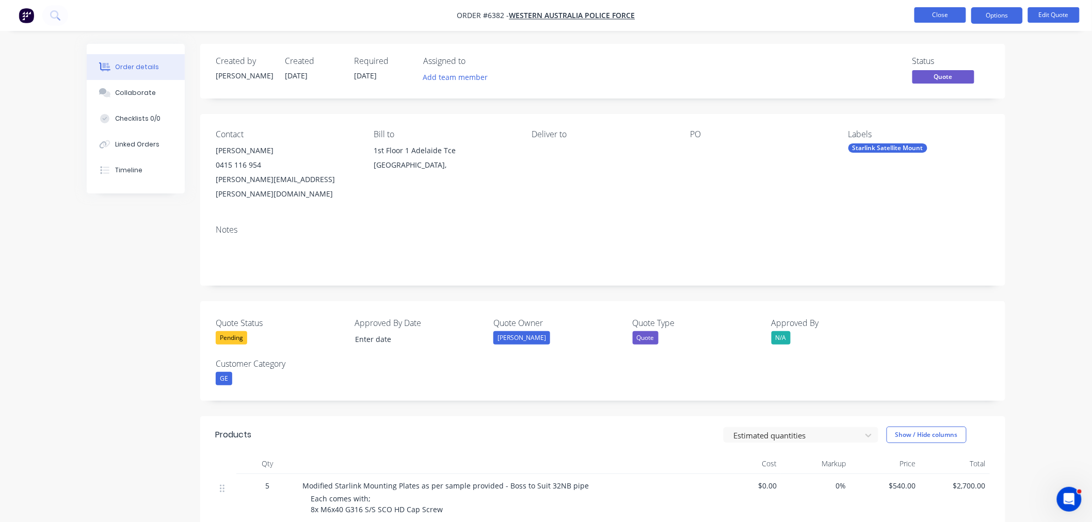
click at [932, 22] on button "Close" at bounding box center [940, 14] width 52 height 15
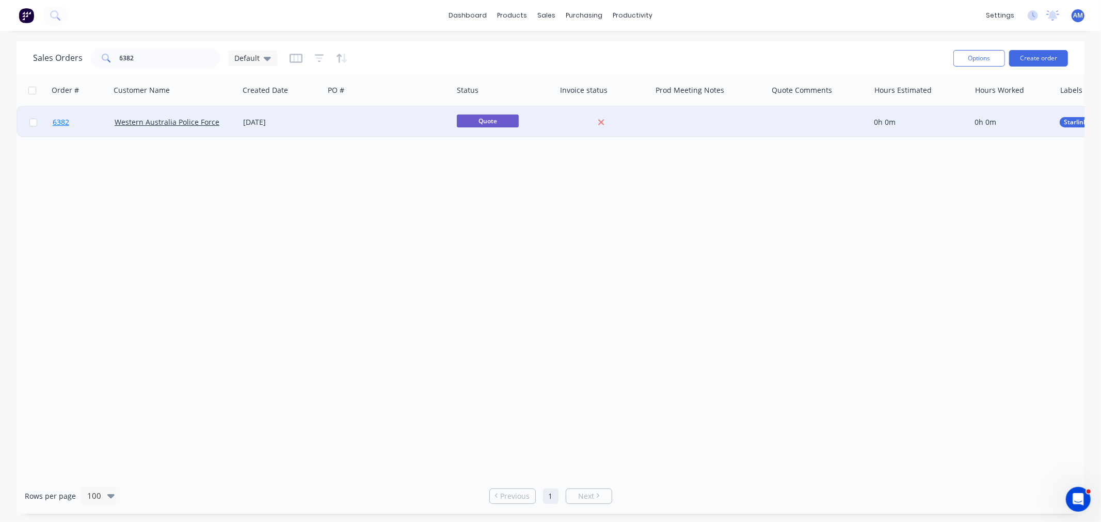
click at [86, 125] on link "6382" at bounding box center [84, 122] width 62 height 31
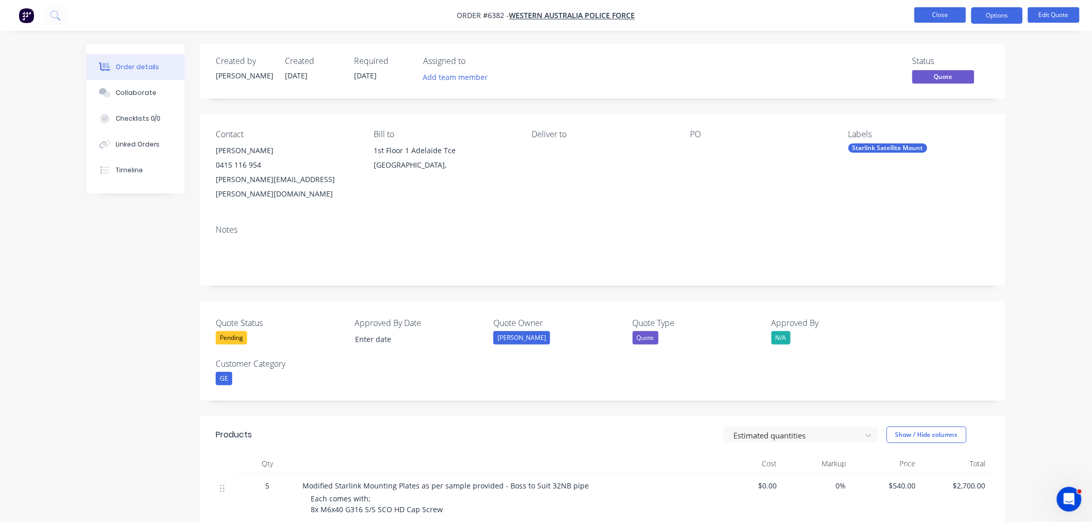
click at [928, 9] on button "Close" at bounding box center [940, 14] width 52 height 15
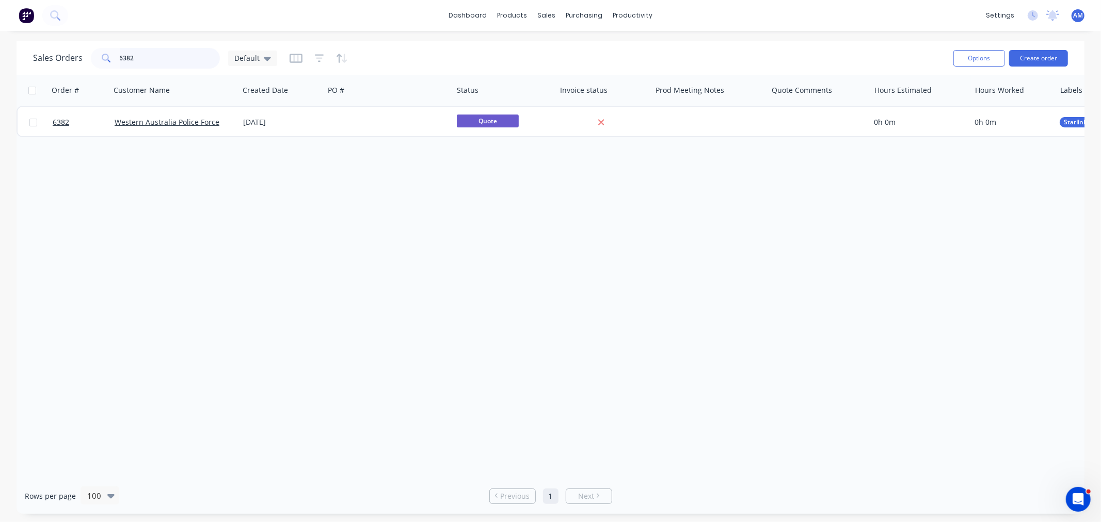
drag, startPoint x: 53, startPoint y: 66, endPoint x: 45, endPoint y: 68, distance: 7.5
click at [45, 68] on div "Sales Orders 6382 Default" at bounding box center [155, 58] width 244 height 21
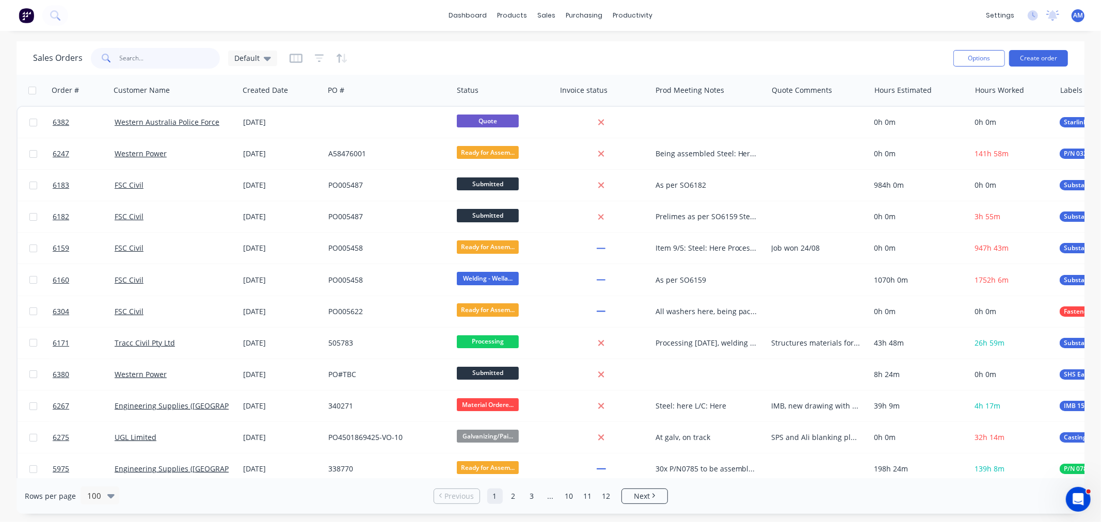
click at [129, 50] on input "text" at bounding box center [170, 58] width 101 height 21
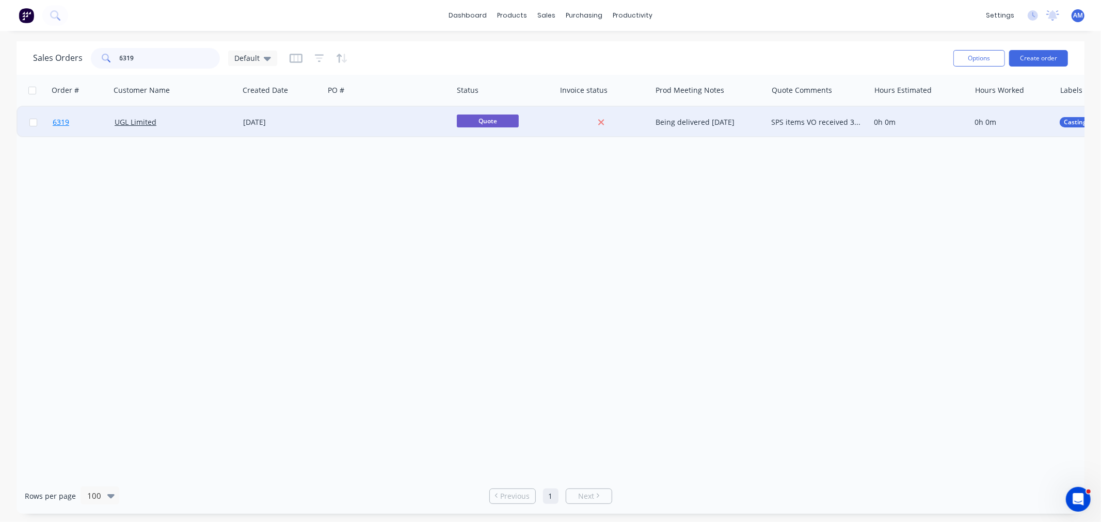
type input "6319"
click at [85, 123] on link "6319" at bounding box center [84, 122] width 62 height 31
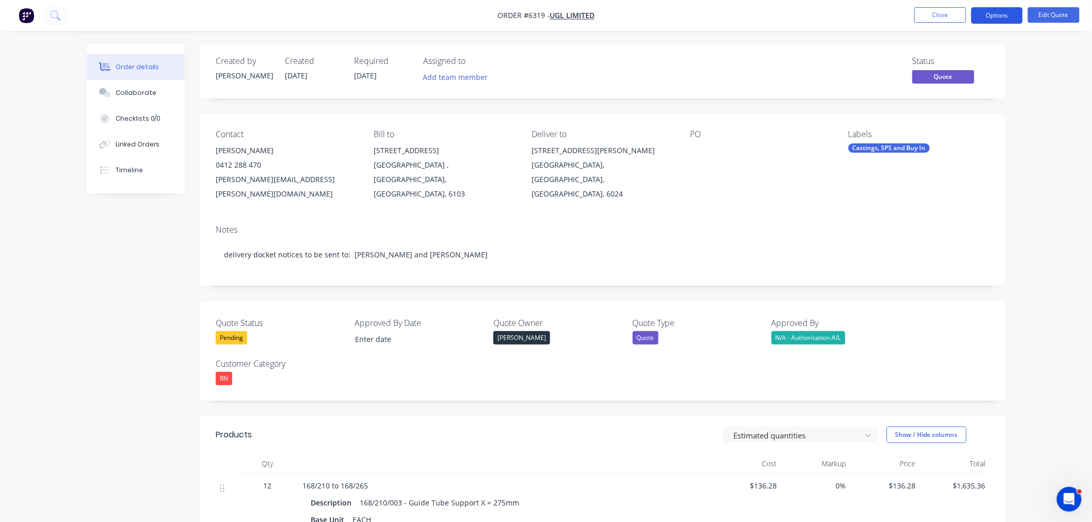
click at [1002, 18] on button "Options" at bounding box center [997, 15] width 52 height 17
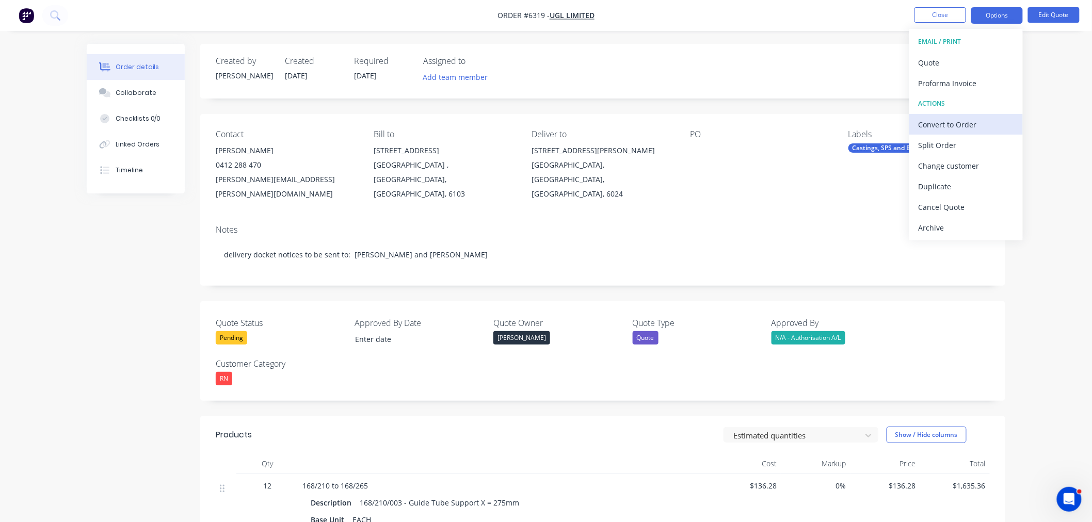
click at [956, 128] on div "Convert to Order" at bounding box center [966, 124] width 95 height 15
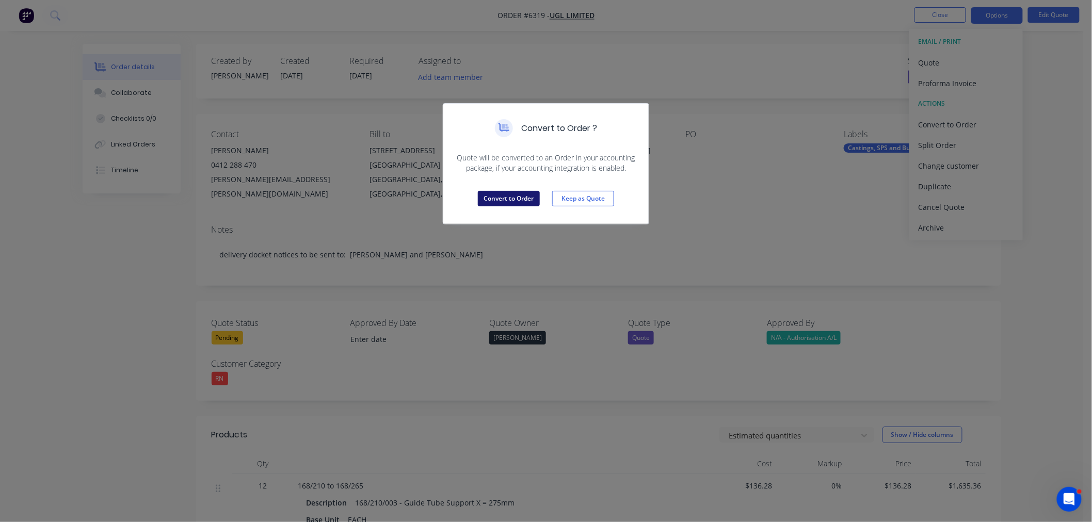
click at [504, 200] on button "Convert to Order" at bounding box center [509, 198] width 62 height 15
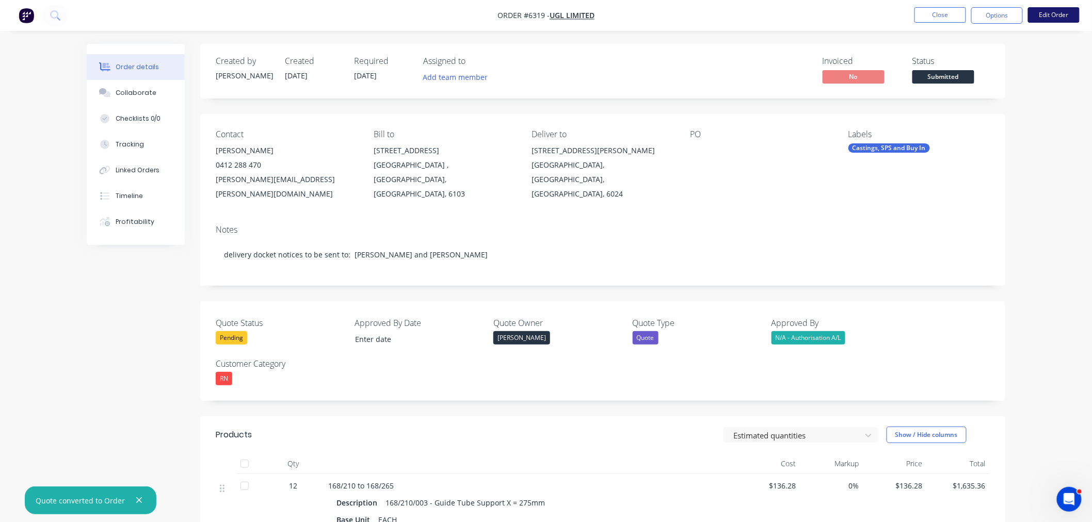
click at [1051, 16] on button "Edit Order" at bounding box center [1054, 14] width 52 height 15
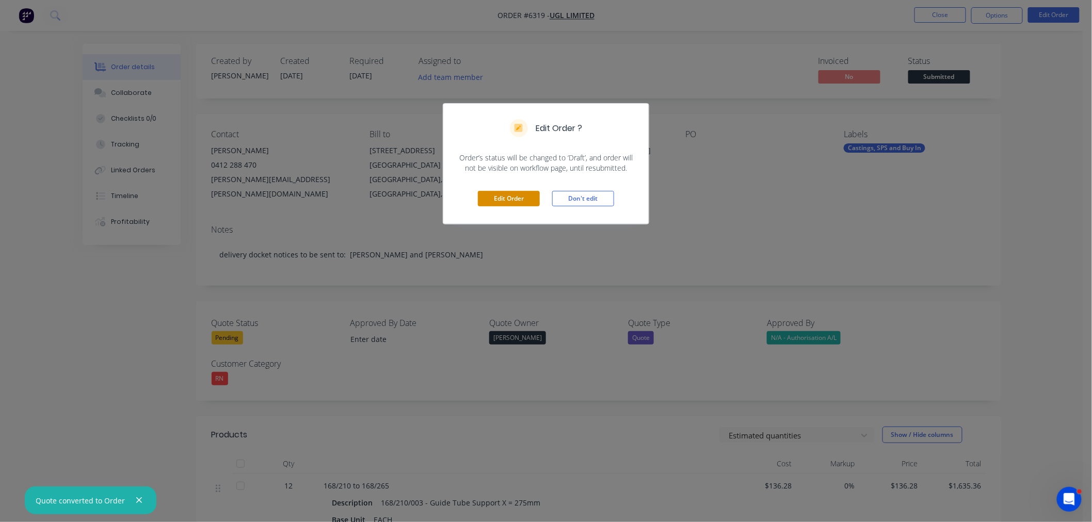
click at [511, 199] on button "Edit Order" at bounding box center [509, 198] width 62 height 15
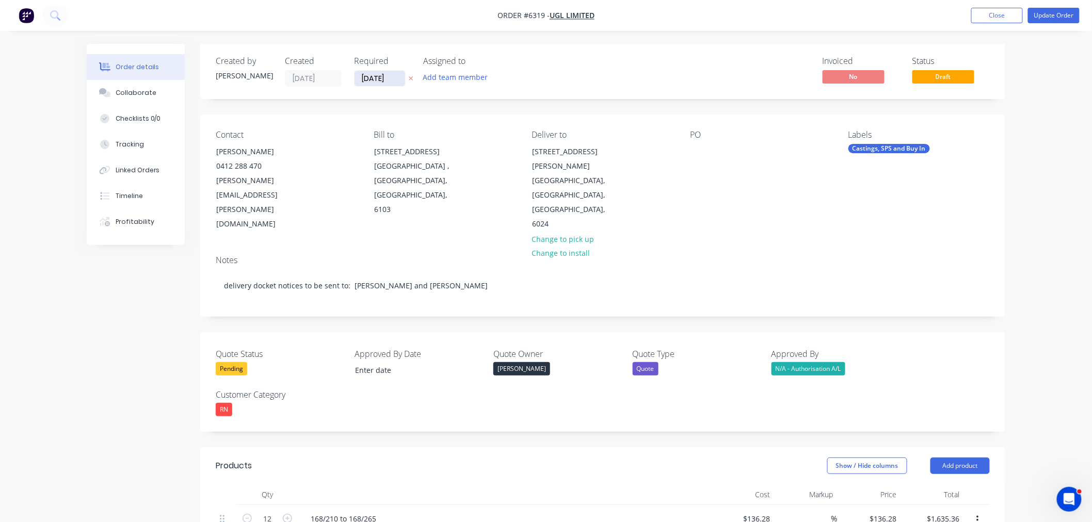
click at [372, 78] on input "[DATE]" at bounding box center [380, 78] width 51 height 15
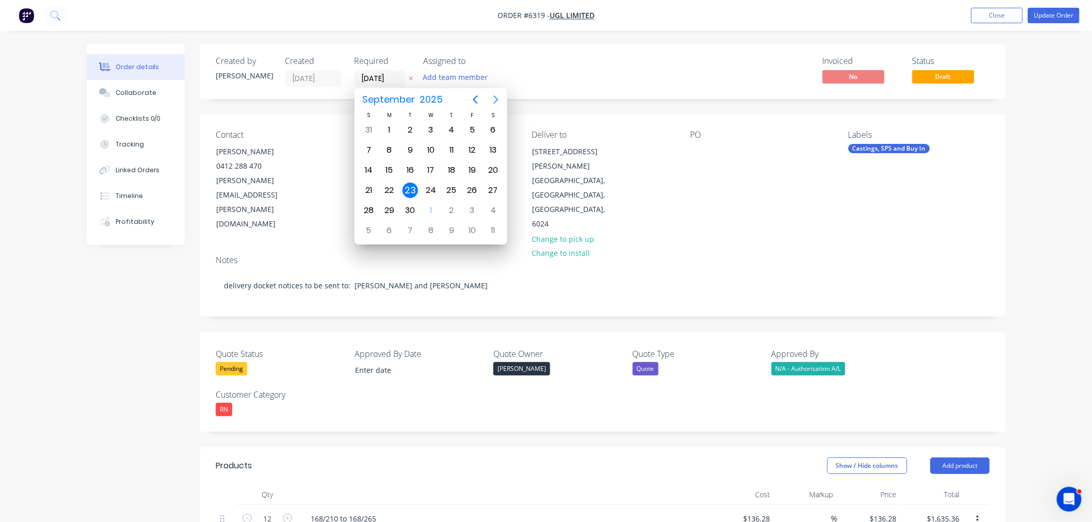
click at [493, 100] on icon "Next page" at bounding box center [496, 99] width 12 height 12
click at [388, 224] on div "3" at bounding box center [389, 230] width 15 height 15
type input "[DATE]"
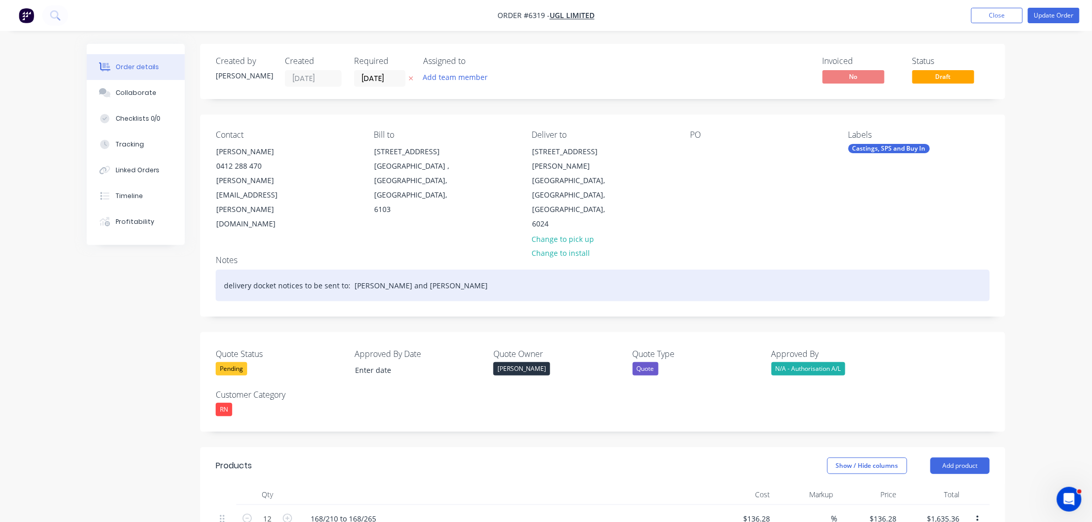
click at [486, 270] on div "delivery docket notices to be sent to: [PERSON_NAME] and [PERSON_NAME]" at bounding box center [603, 285] width 774 height 31
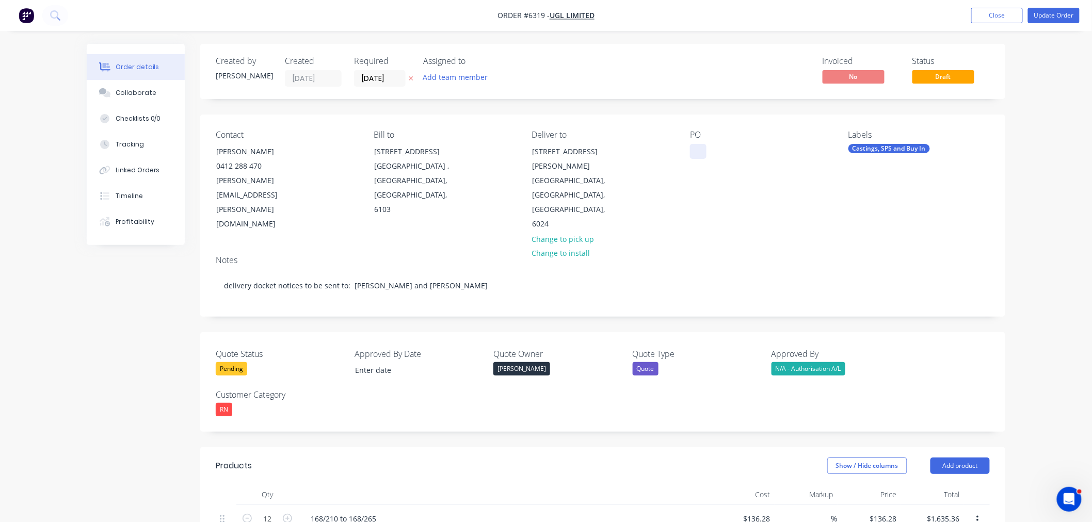
click at [700, 144] on div at bounding box center [698, 151] width 17 height 15
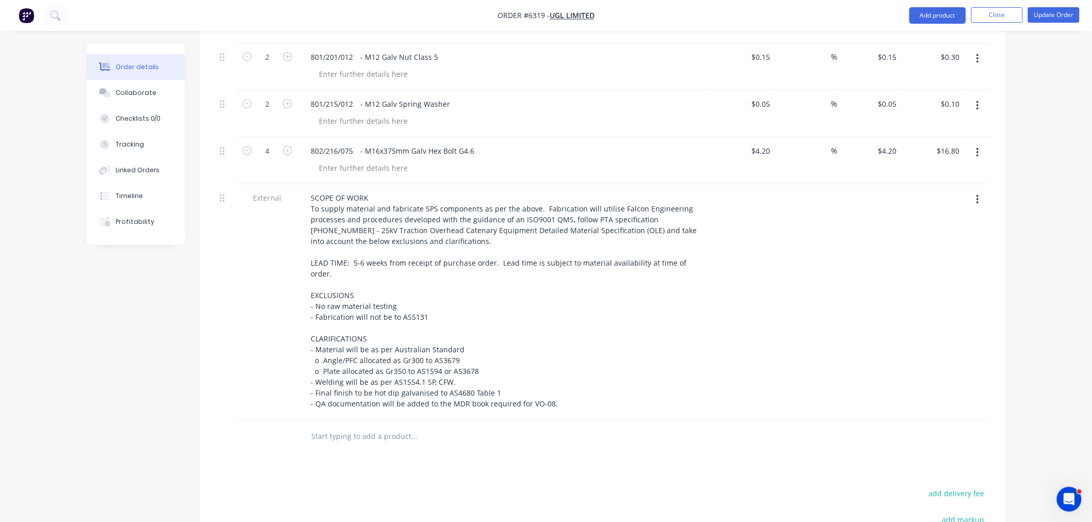
scroll to position [3326, 0]
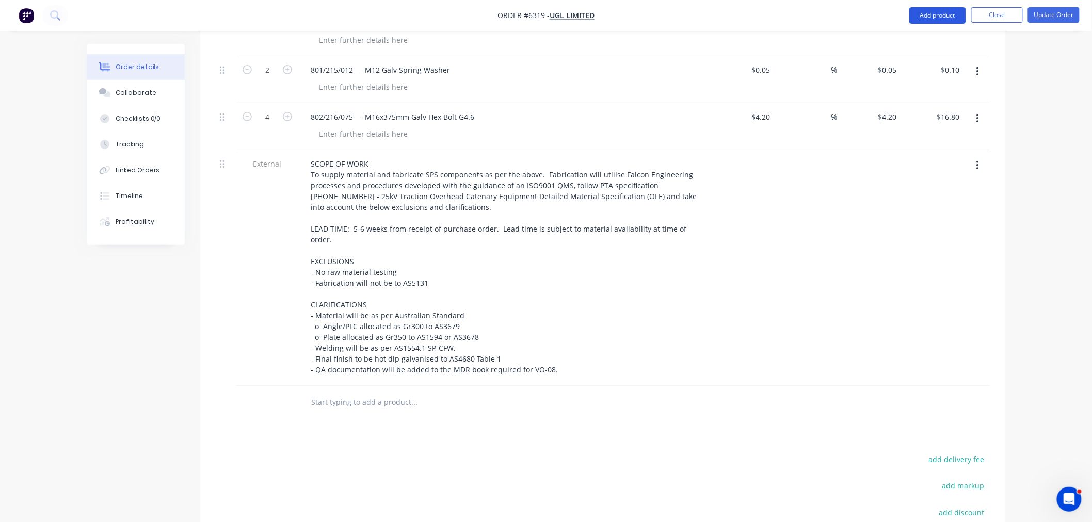
click at [926, 12] on button "Add product" at bounding box center [937, 15] width 57 height 17
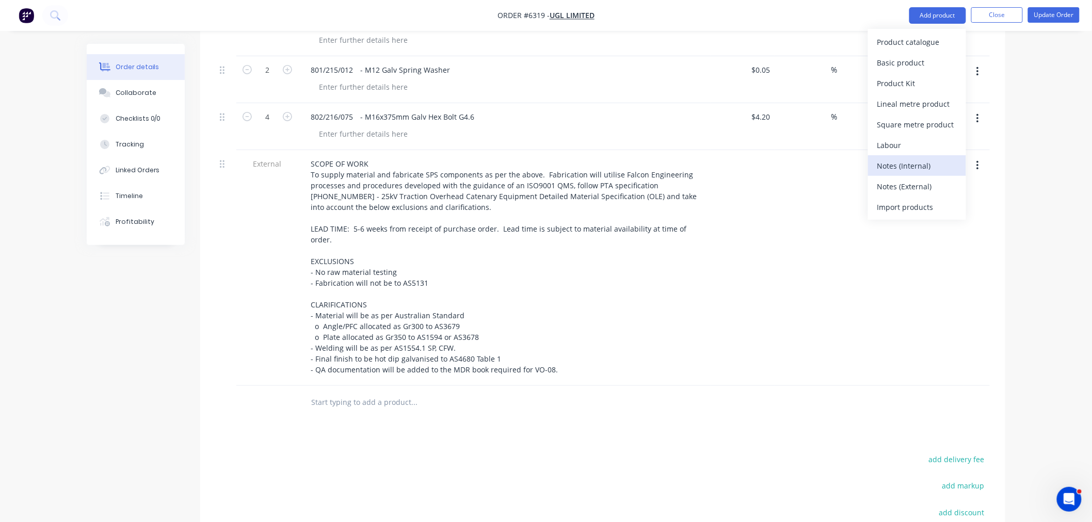
click at [896, 166] on div "Notes (Internal)" at bounding box center [916, 165] width 79 height 15
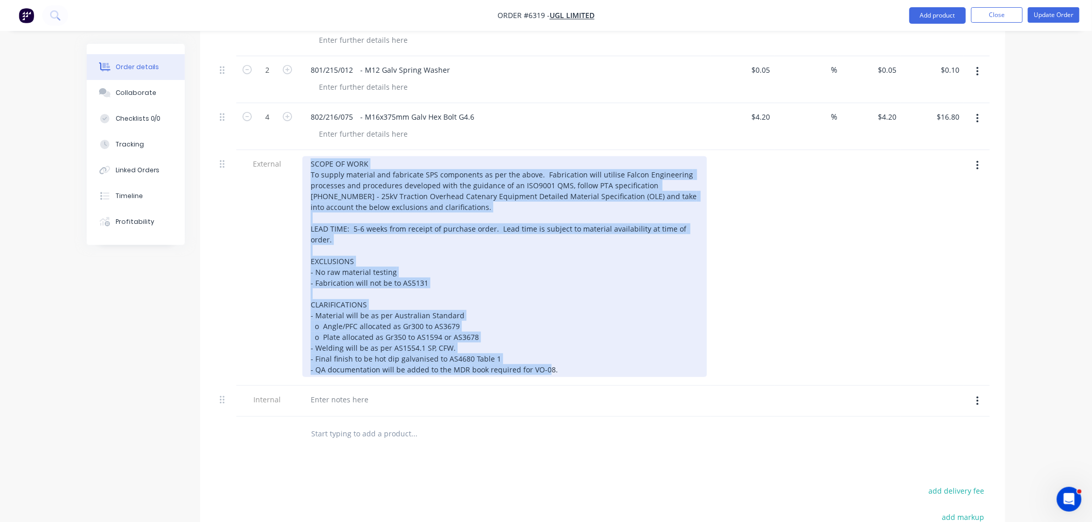
drag, startPoint x: 554, startPoint y: 315, endPoint x: 298, endPoint y: 104, distance: 332.5
copy div "SCOPE OF WORK To supply material and fabricate SPS components as per the above.…"
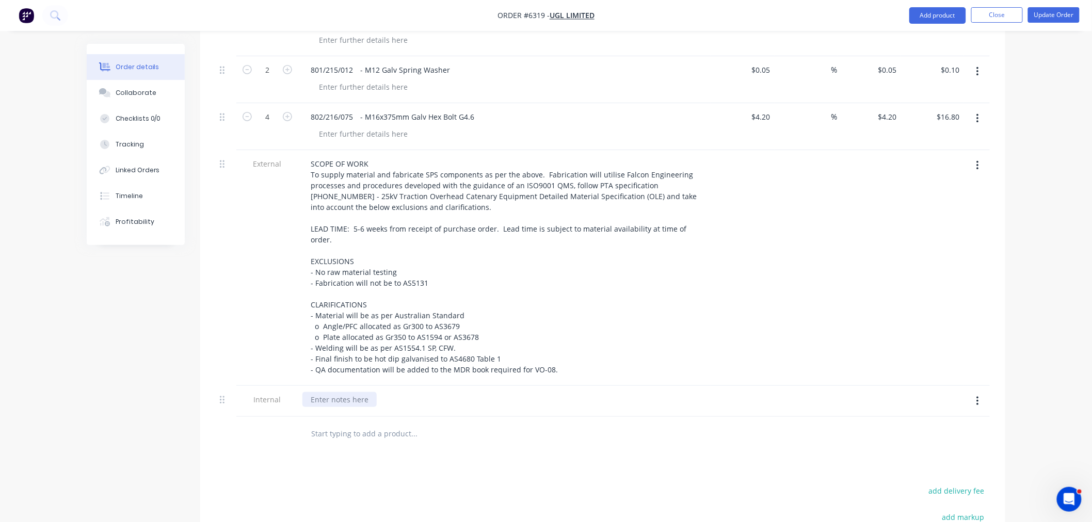
click at [349, 392] on div at bounding box center [339, 399] width 74 height 15
paste div
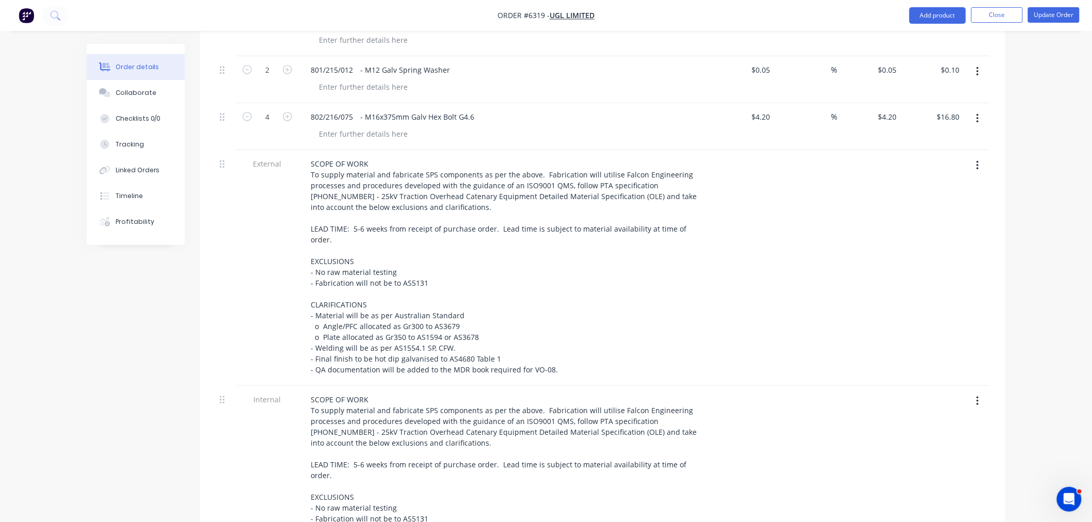
click at [982, 156] on button "button" at bounding box center [978, 165] width 24 height 19
click at [944, 206] on div "Delete" at bounding box center [940, 213] width 79 height 15
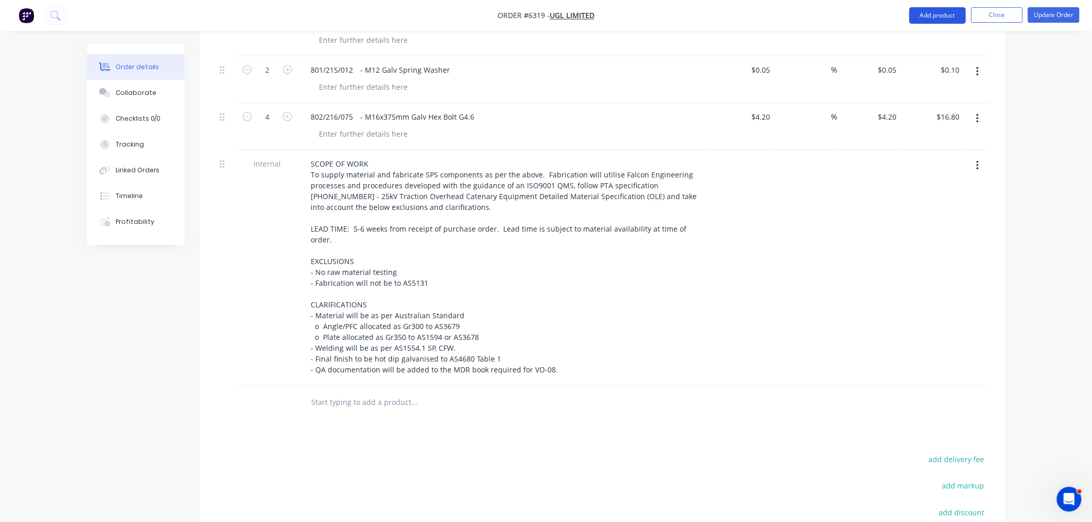
click at [933, 16] on button "Add product" at bounding box center [937, 15] width 57 height 17
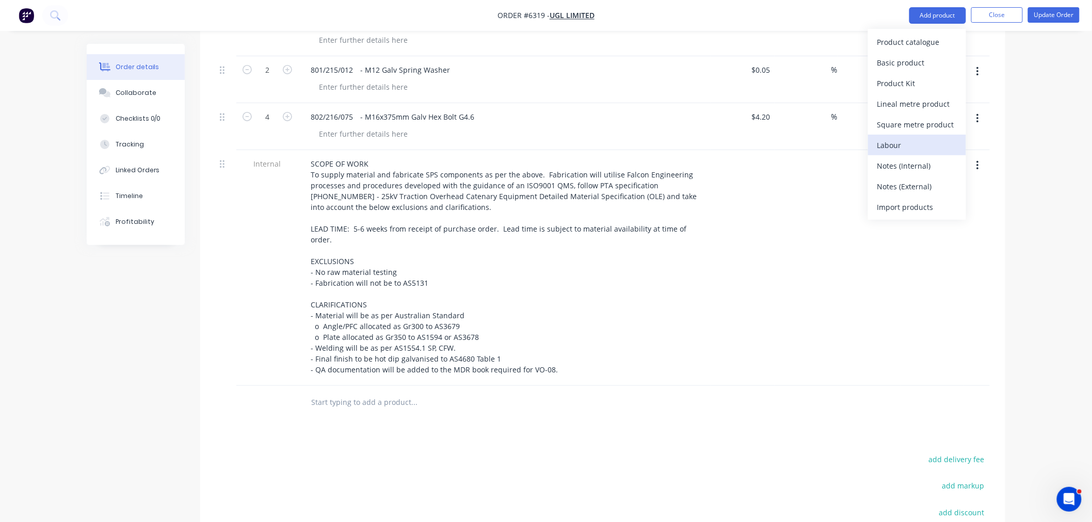
click at [890, 141] on div "Labour" at bounding box center [916, 145] width 79 height 15
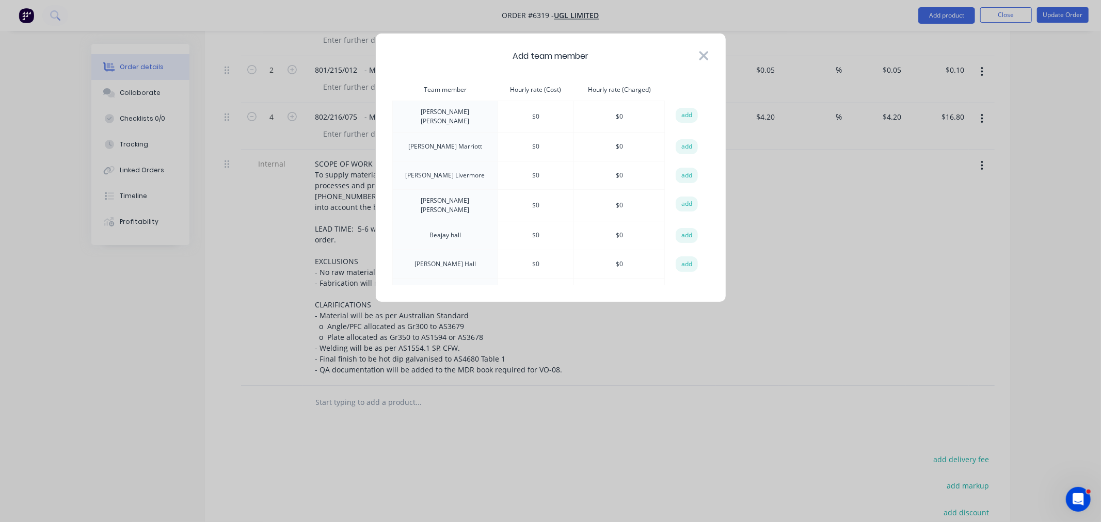
click at [700, 54] on icon at bounding box center [703, 56] width 11 height 14
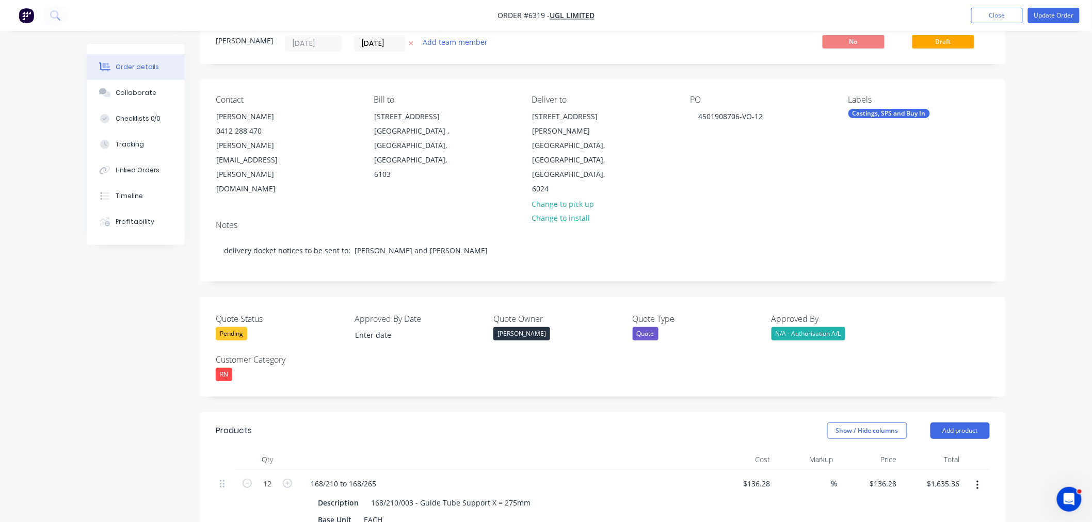
scroll to position [0, 0]
